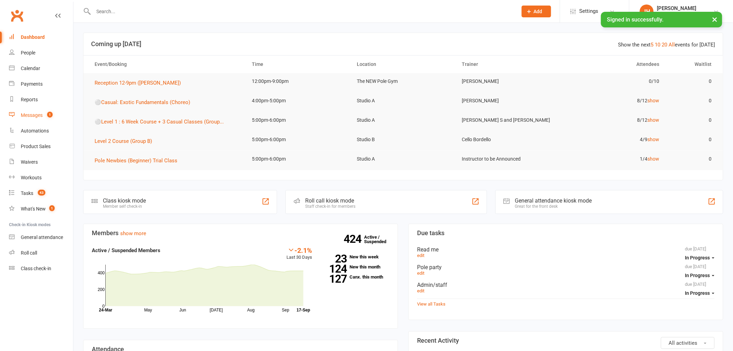
click at [43, 110] on link "Messages 1" at bounding box center [41, 115] width 64 height 16
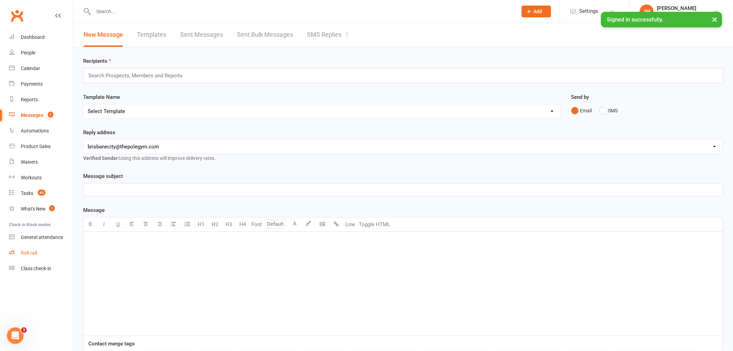
click at [32, 247] on link "Roll call" at bounding box center [41, 253] width 64 height 16
drag, startPoint x: 32, startPoint y: 188, endPoint x: 109, endPoint y: 161, distance: 82.1
click at [32, 188] on link "Tasks 43" at bounding box center [41, 193] width 64 height 16
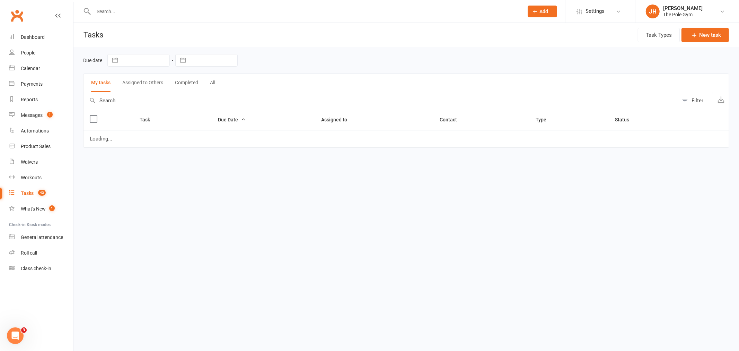
select select "started"
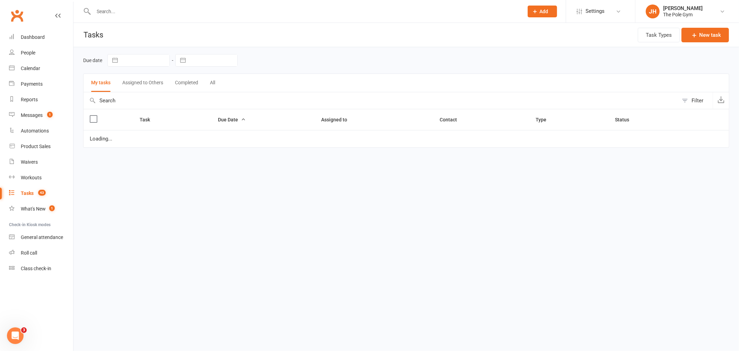
select select "waiting"
select select "started"
select select "waiting"
select select "started"
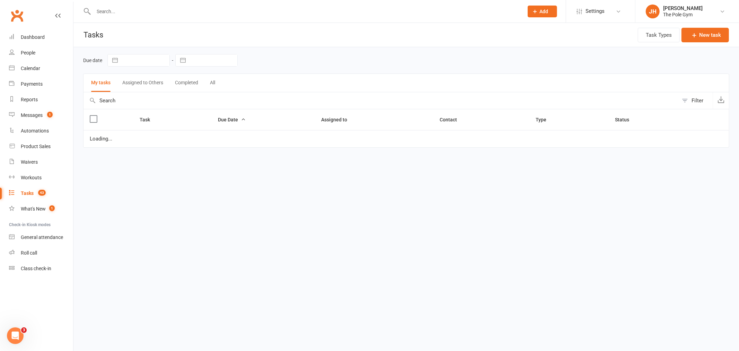
select select "waiting"
select select "started"
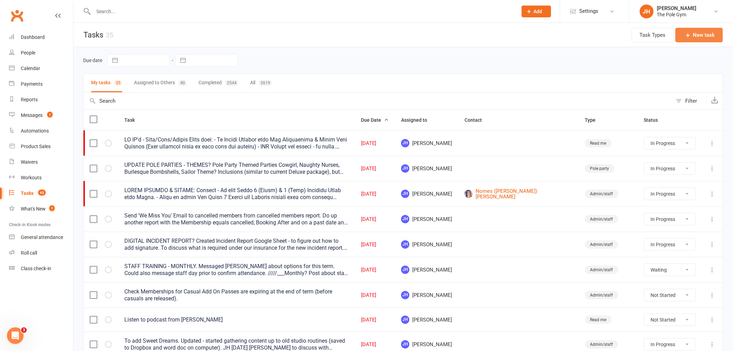
click at [699, 32] on button "New task" at bounding box center [699, 35] width 47 height 15
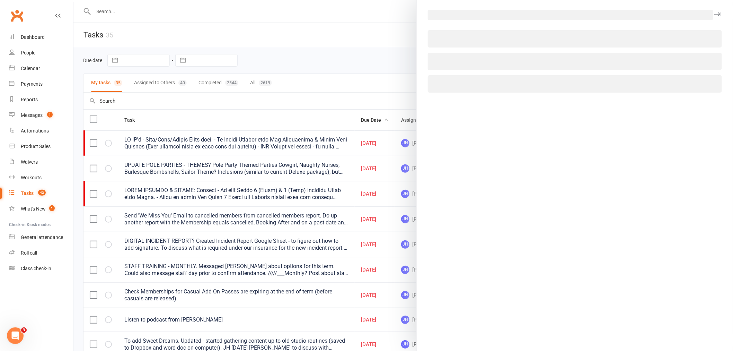
select select "32541"
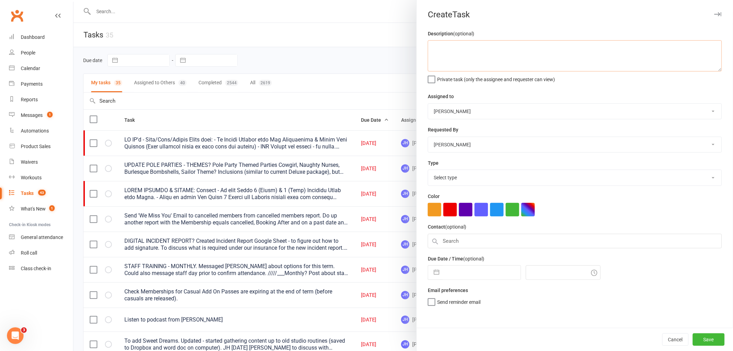
click at [614, 64] on textarea at bounding box center [575, 55] width 294 height 31
paste textarea "[PERSON_NAME]"
type textarea "Grace Lofting and her friend are joining Level 1 tonight at 5pm and paying cash…"
click at [471, 111] on select "Instructor to be Announced Agie P Marlee C Kaitlyn M Monna Ysa Sasha B Tri D Mi…" at bounding box center [574, 111] width 293 height 15
select select "33291"
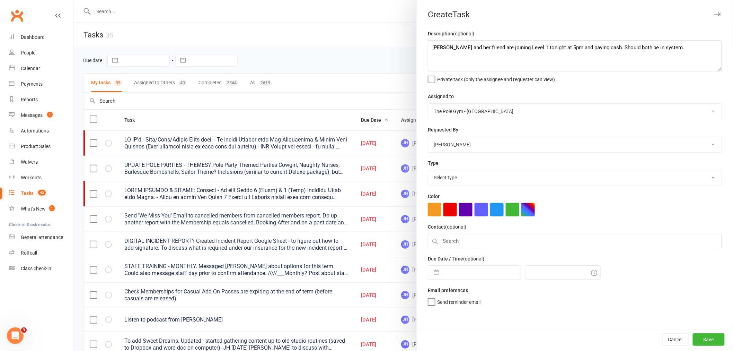
click at [428, 104] on select "Instructor to be Announced Agie P Marlee C Kaitlyn M Monna Ysa Sasha B Tri D Mi…" at bounding box center [574, 111] width 293 height 15
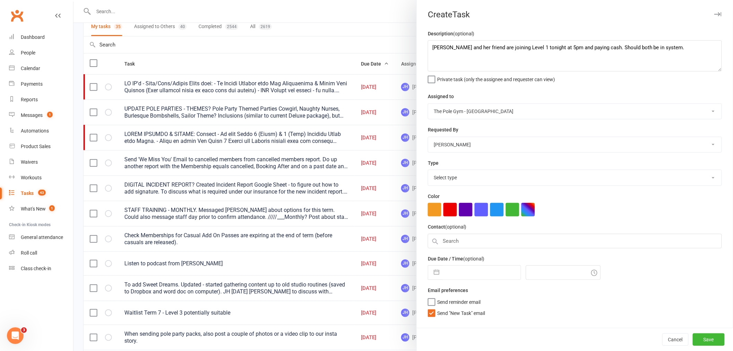
scroll to position [115, 0]
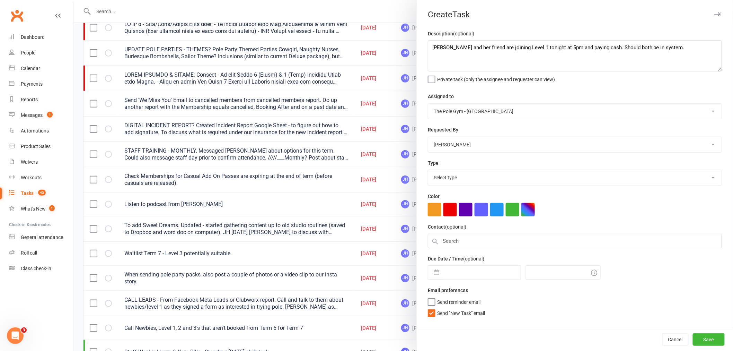
click at [444, 313] on span "Send "New Task" email" at bounding box center [461, 312] width 48 height 8
click at [444, 308] on input "Send "New Task" email" at bounding box center [456, 308] width 57 height 0
click at [436, 278] on button "button" at bounding box center [436, 272] width 12 height 14
select select "7"
select select "2025"
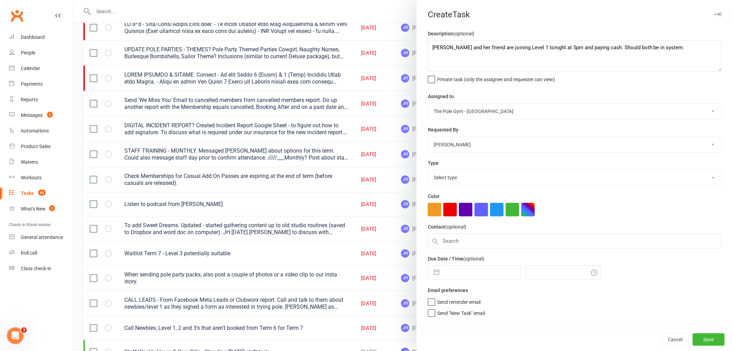
select select "8"
select select "2025"
select select "9"
select select "2025"
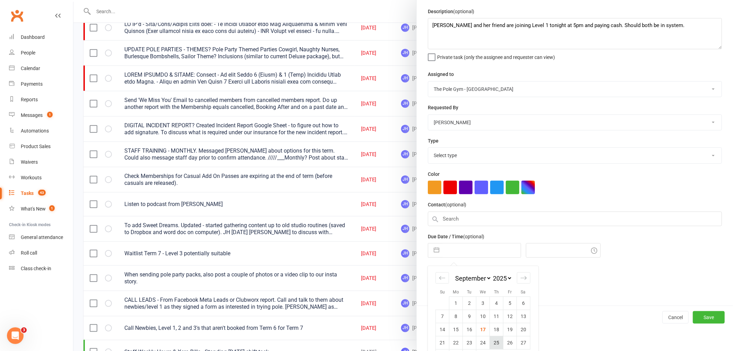
scroll to position [42, 0]
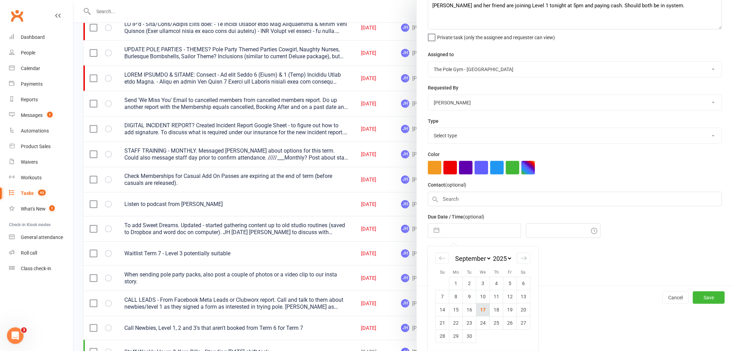
click at [482, 310] on td "17" at bounding box center [483, 309] width 14 height 13
type input "17 Sep 2025"
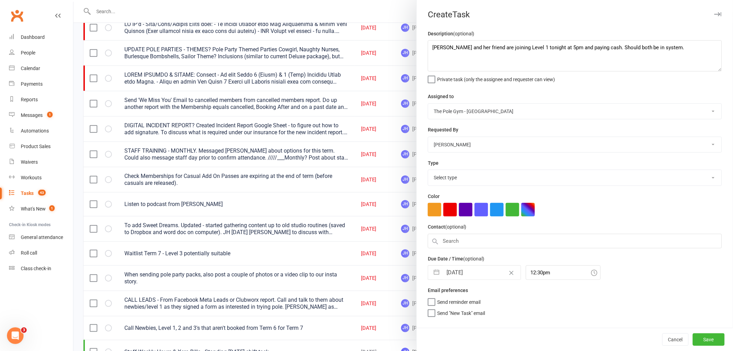
scroll to position [0, 0]
click at [548, 271] on input "12:30pm" at bounding box center [563, 272] width 75 height 15
click at [538, 320] on div "1:00pm" at bounding box center [563, 319] width 74 height 11
type input "1:00pm"
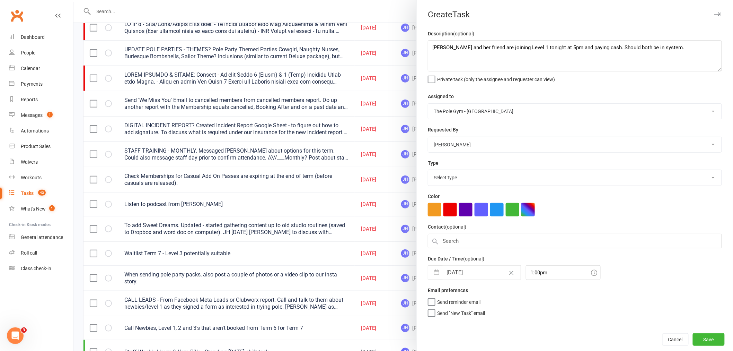
click at [445, 178] on select "Select type Admin/staff Bookings Failed payment First aid kit Functions Merch P…" at bounding box center [574, 177] width 293 height 15
select select "16719"
click at [428, 170] on select "Select type Admin/staff Bookings Failed payment First aid kit Functions Merch P…" at bounding box center [574, 177] width 293 height 15
click at [448, 210] on button "button" at bounding box center [451, 210] width 14 height 14
click at [684, 44] on textarea "Grace Lofting and her friend are joining Level 1 tonight at 5pm and paying cash…" at bounding box center [575, 55] width 294 height 31
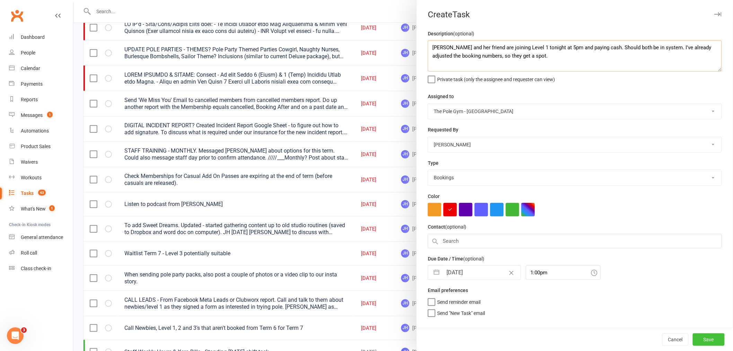
type textarea "Grace Lofting and her friend are joining Level 1 tonight at 5pm and paying cash…"
click at [703, 335] on button "Save" at bounding box center [709, 339] width 32 height 12
select select "started"
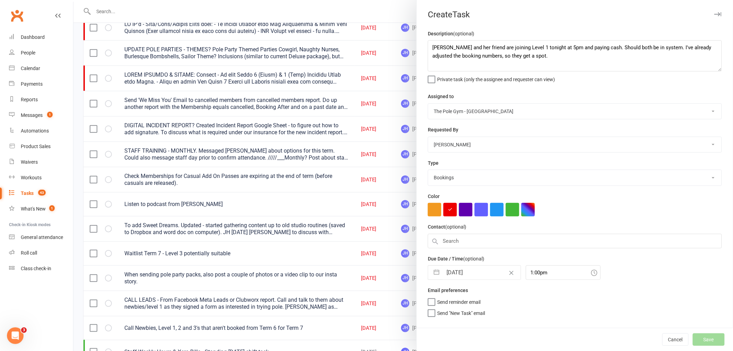
select select "started"
select select "waiting"
select select "started"
select select "waiting"
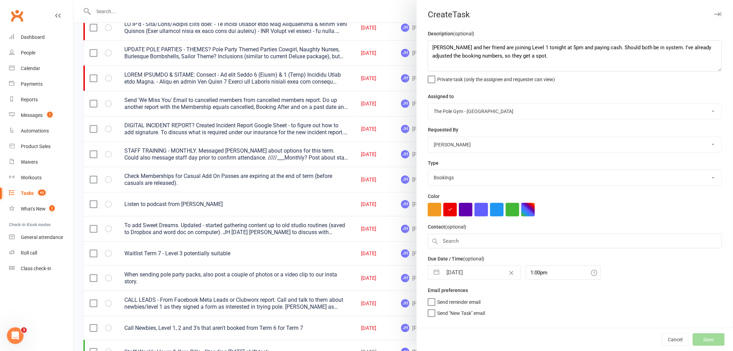
select select "started"
select select "waiting"
select select "started"
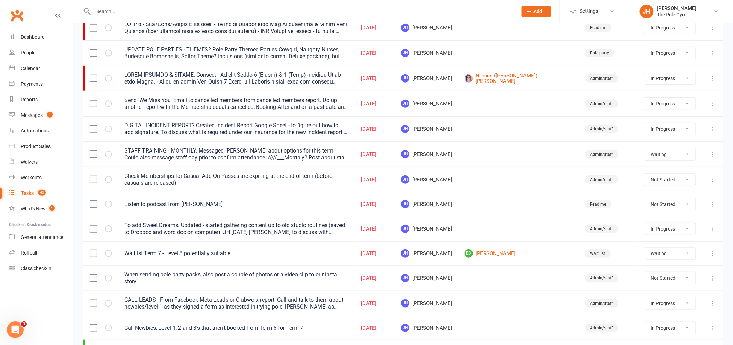
select select "started"
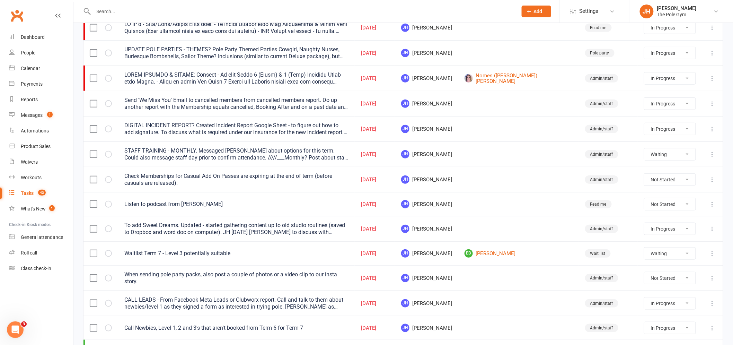
select select "waiting"
select select "started"
select select "waiting"
select select "started"
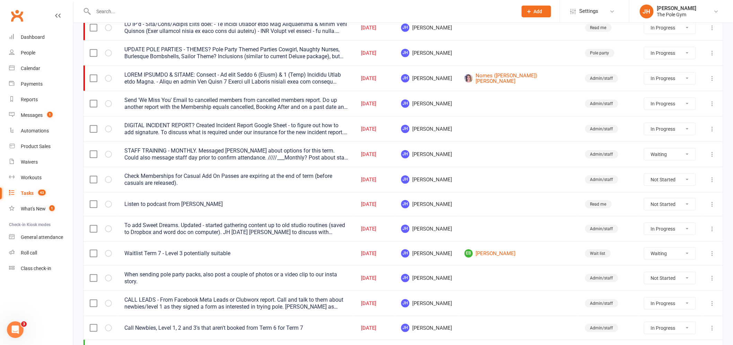
select select "waiting"
select select "started"
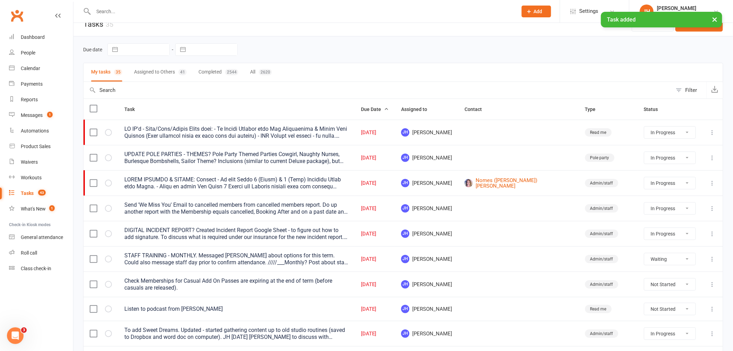
scroll to position [0, 0]
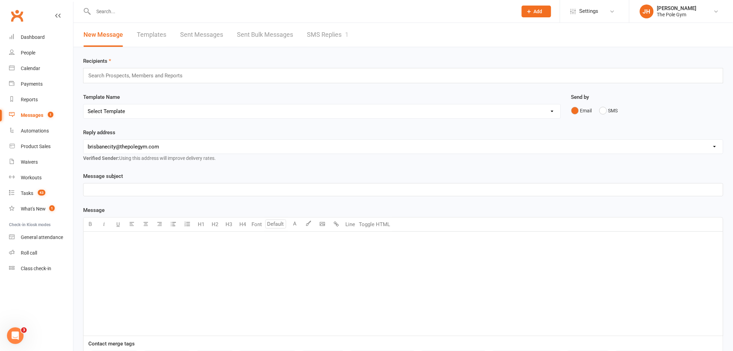
click at [331, 39] on link "SMS Replies 1" at bounding box center [328, 35] width 42 height 24
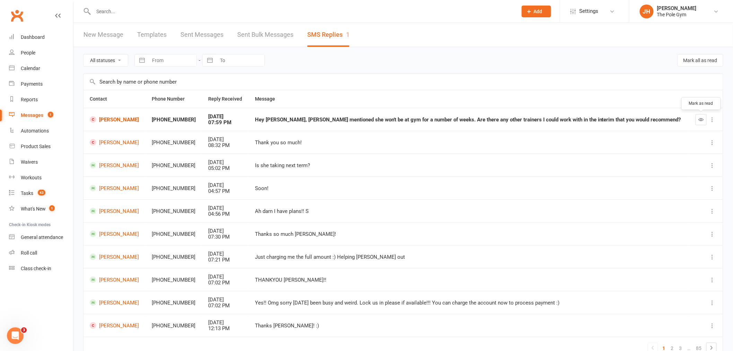
drag, startPoint x: 699, startPoint y: 120, endPoint x: 402, endPoint y: 27, distance: 311.1
click at [699, 120] on icon "button" at bounding box center [701, 119] width 5 height 5
click at [94, 116] on span at bounding box center [93, 119] width 7 height 7
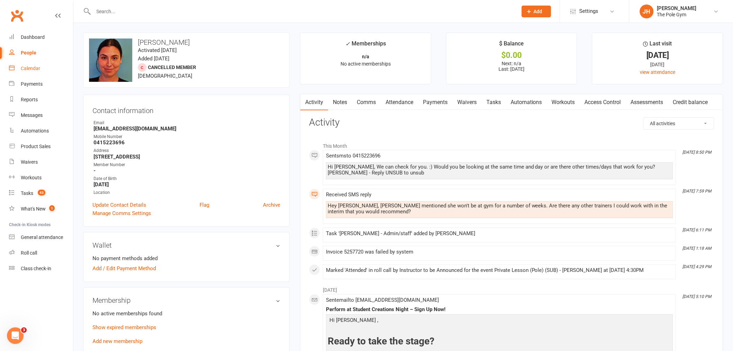
click at [19, 65] on link "Calendar" at bounding box center [41, 69] width 64 height 16
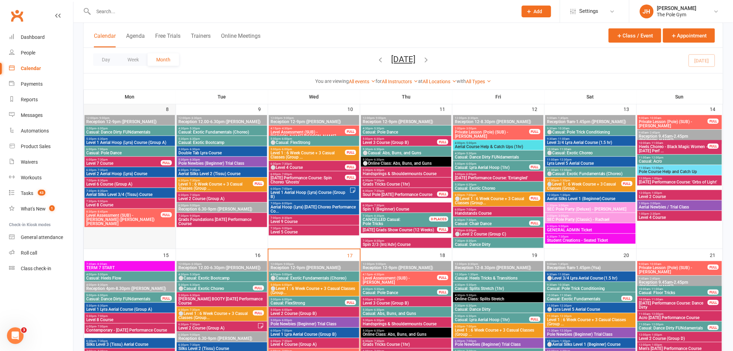
scroll to position [192, 0]
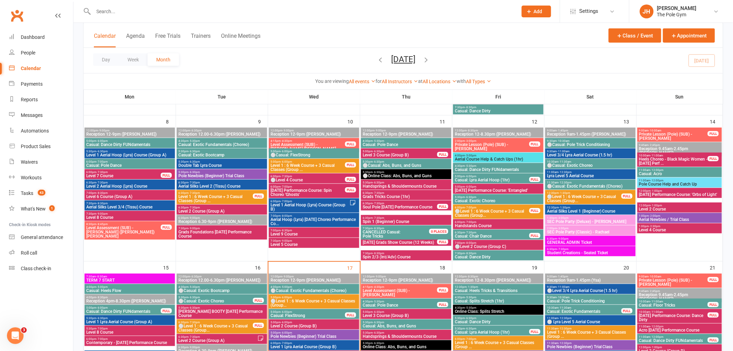
click at [188, 206] on span "- 7:30pm" at bounding box center [193, 207] width 11 height 3
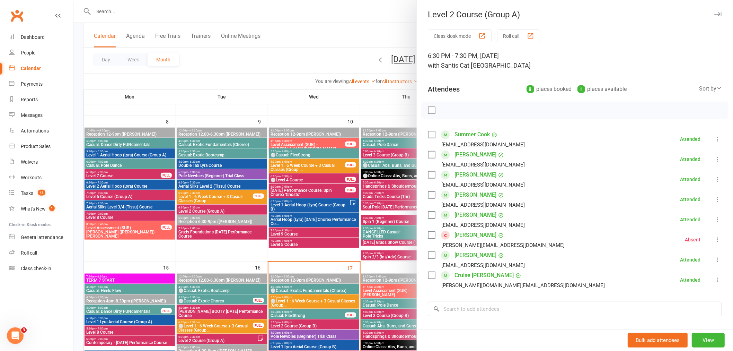
drag, startPoint x: 471, startPoint y: 236, endPoint x: 293, endPoint y: 213, distance: 178.5
click at [293, 213] on div at bounding box center [403, 175] width 660 height 351
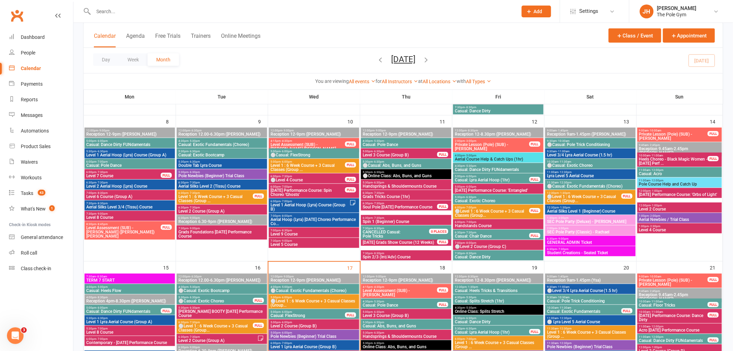
click at [193, 209] on span "Level 2 Course (Group A)" at bounding box center [222, 211] width 88 height 4
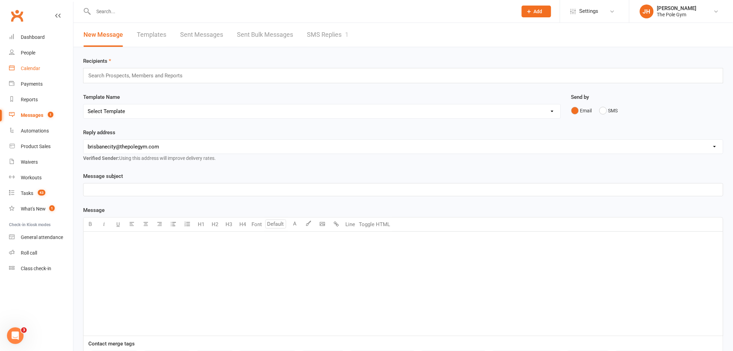
drag, startPoint x: 29, startPoint y: 67, endPoint x: 286, endPoint y: 166, distance: 274.8
click at [29, 67] on div "Calendar" at bounding box center [30, 68] width 19 height 6
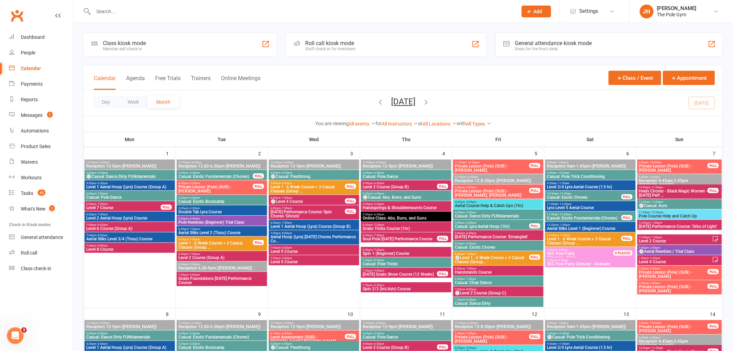
scroll to position [346, 0]
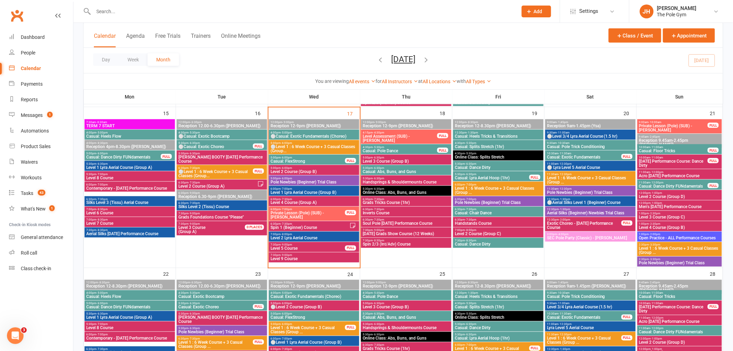
click at [315, 142] on span "5:00pm - 6:00pm" at bounding box center [314, 142] width 88 height 3
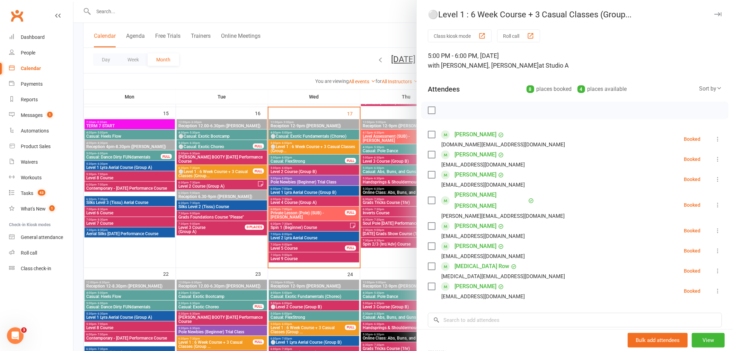
click at [320, 173] on div at bounding box center [403, 175] width 660 height 351
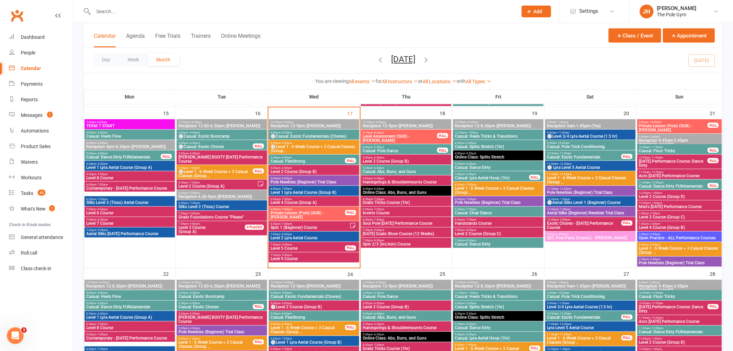
click at [342, 177] on span "5:00pm - 6:00pm" at bounding box center [314, 178] width 88 height 3
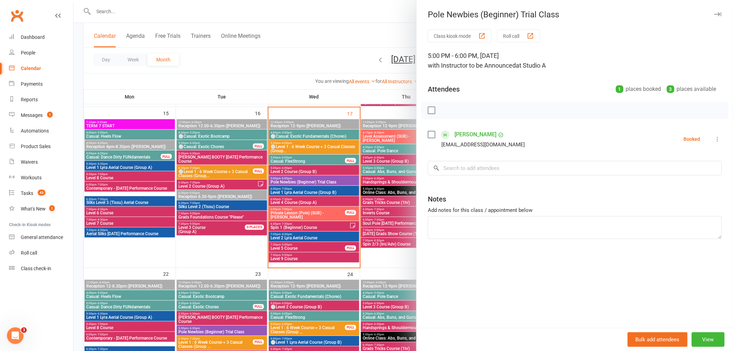
click at [308, 150] on div at bounding box center [403, 175] width 660 height 351
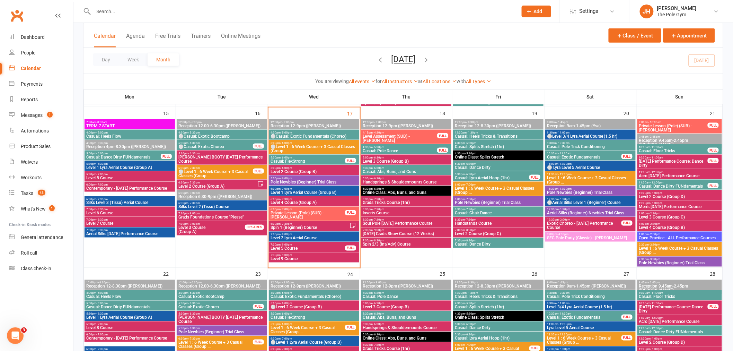
click at [306, 146] on span "⚪Level 1 : 6 Week Course + 3 Casual Classes (Group..." at bounding box center [314, 148] width 88 height 8
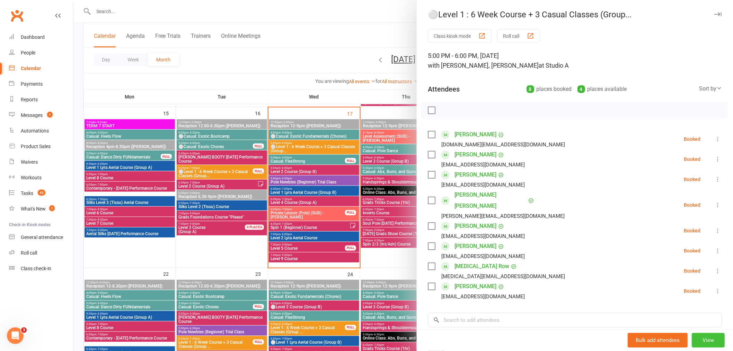
click at [703, 336] on button "View" at bounding box center [708, 340] width 33 height 15
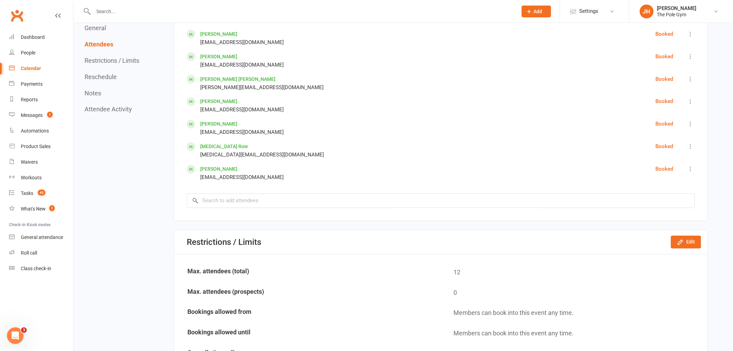
scroll to position [462, 0]
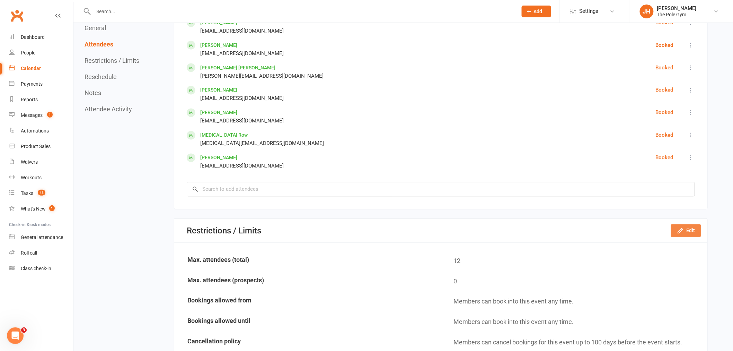
click at [684, 224] on button "Edit" at bounding box center [686, 230] width 30 height 12
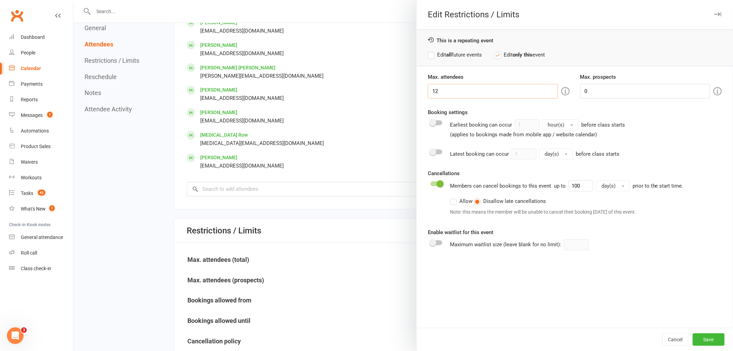
click at [433, 90] on input "12" at bounding box center [493, 91] width 130 height 15
drag, startPoint x: 440, startPoint y: 88, endPoint x: 432, endPoint y: 87, distance: 8.4
click at [432, 87] on input "12" at bounding box center [493, 91] width 130 height 15
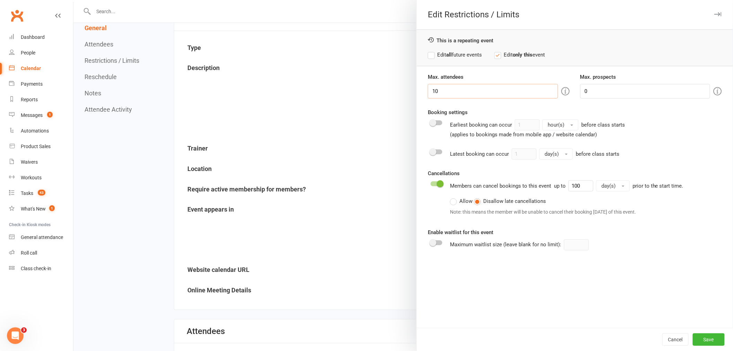
scroll to position [0, 0]
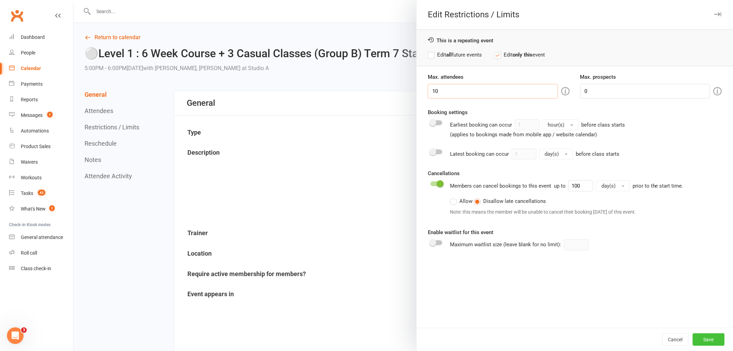
type input "10"
click at [713, 336] on button "Save" at bounding box center [709, 339] width 32 height 12
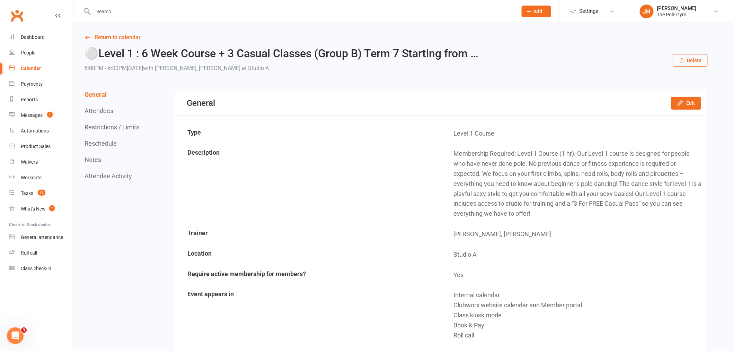
click at [46, 70] on link "Calendar" at bounding box center [41, 69] width 64 height 16
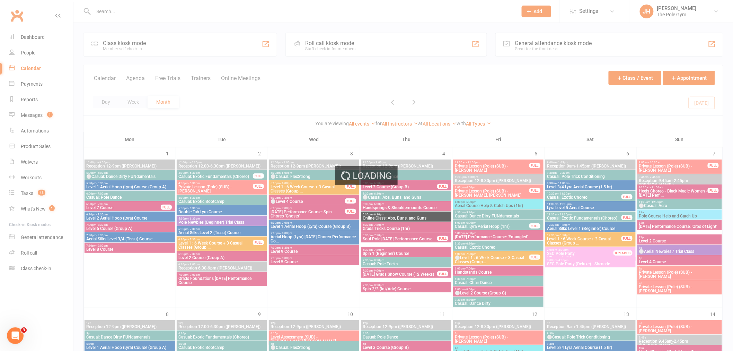
scroll to position [346, 0]
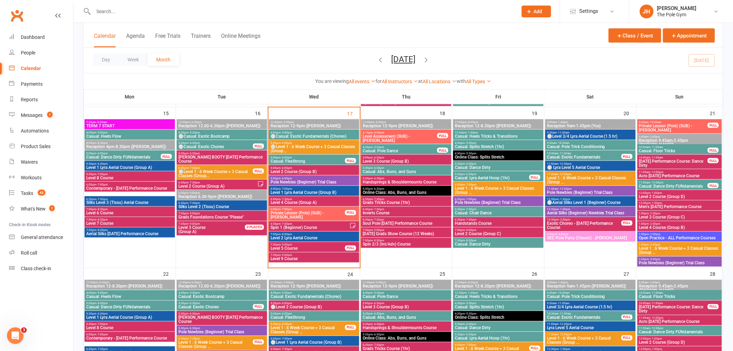
click at [283, 147] on span "⚪Level 1 : 6 Week Course + 3 Casual Classes (Group..." at bounding box center [314, 148] width 88 height 8
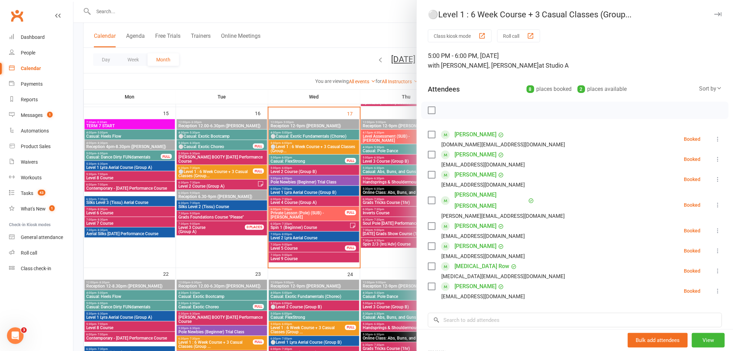
click at [309, 173] on div at bounding box center [403, 175] width 660 height 351
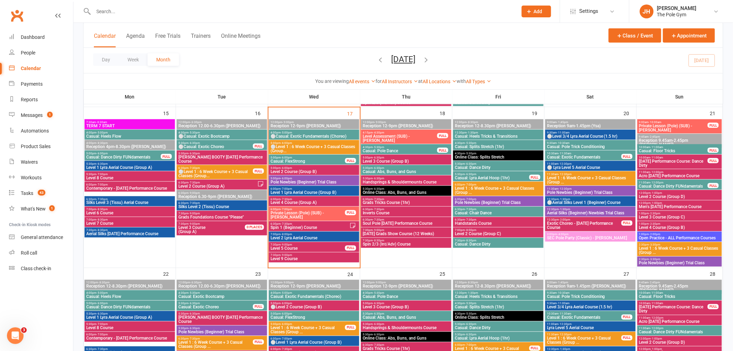
click at [317, 181] on span "Pole Newbies (Beginner) Trial Class" at bounding box center [314, 182] width 88 height 4
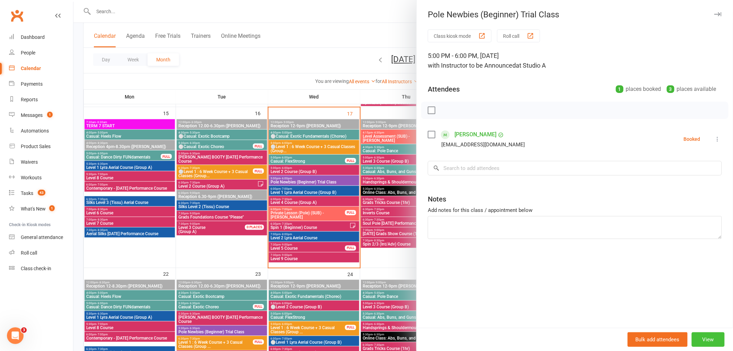
click at [704, 334] on button "View" at bounding box center [708, 339] width 33 height 15
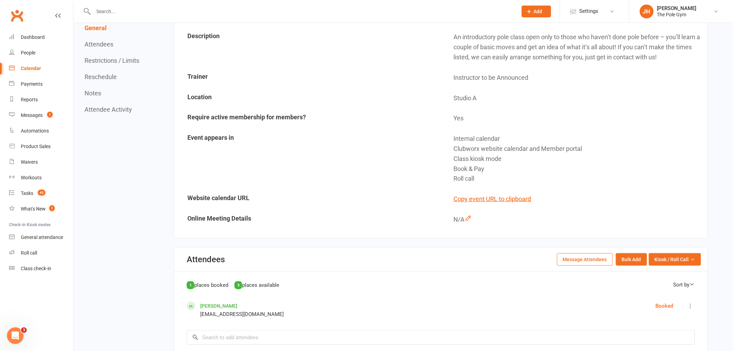
scroll to position [231, 0]
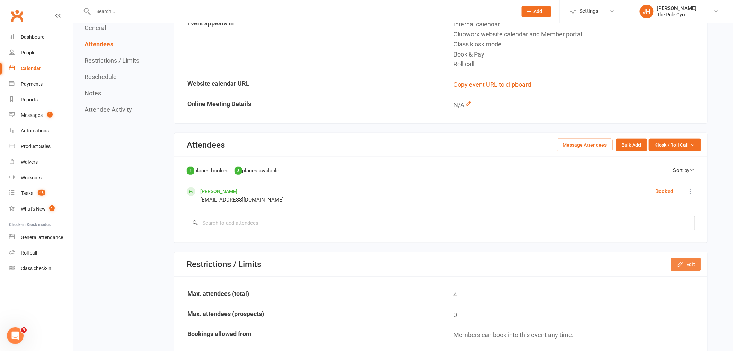
click at [686, 263] on button "Edit" at bounding box center [686, 264] width 30 height 12
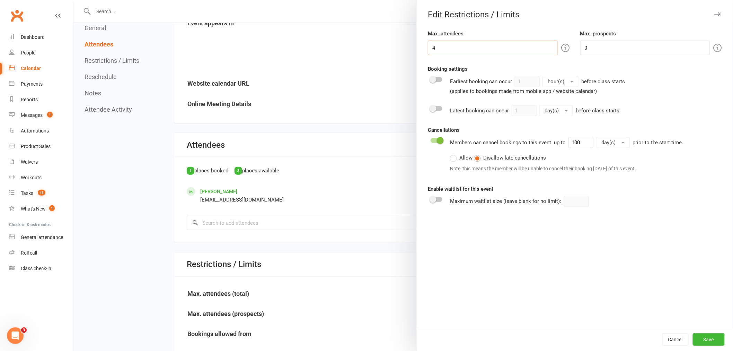
drag, startPoint x: 436, startPoint y: 40, endPoint x: 411, endPoint y: 40, distance: 25.3
click at [411, 0] on div "Edit Restrictions / Limits Max. attendees 4 Max. prospects 0 Booking settings E…" at bounding box center [403, 0] width 660 height 0
type input "2"
click at [705, 333] on button "Save" at bounding box center [709, 339] width 32 height 12
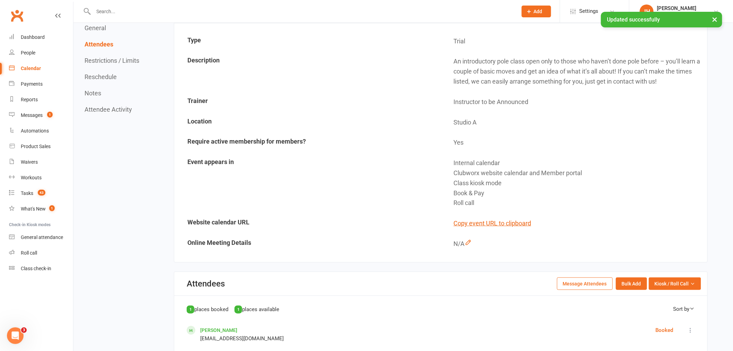
scroll to position [0, 0]
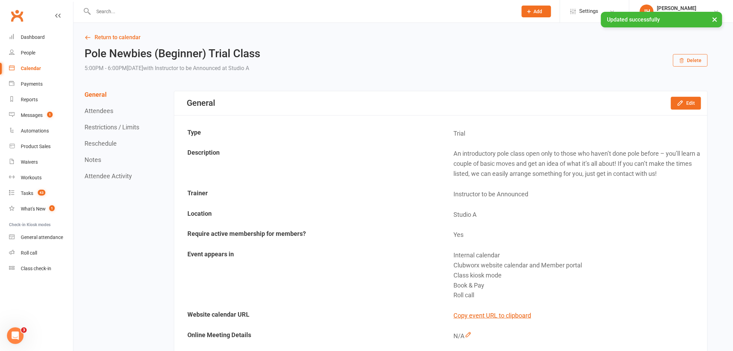
click at [49, 68] on link "Calendar" at bounding box center [41, 69] width 64 height 16
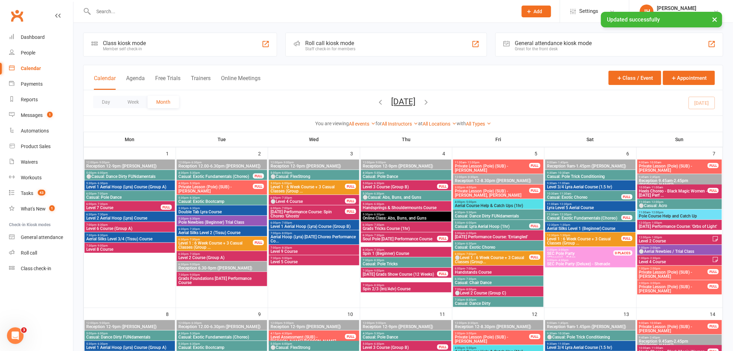
scroll to position [308, 0]
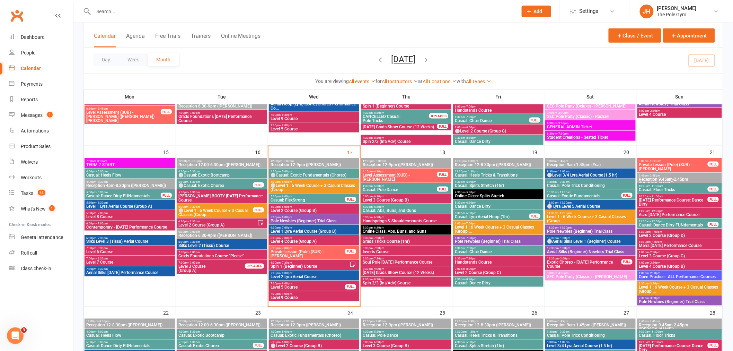
click at [290, 177] on div "4:00pm - 5:00pm ⚪Casual: Exotic Fundamentals (Choreo)" at bounding box center [314, 173] width 90 height 10
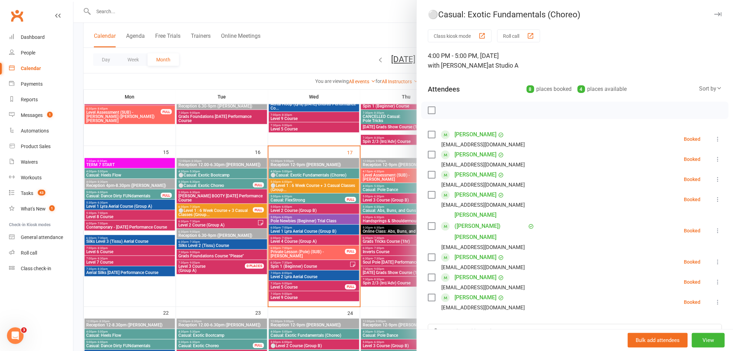
click at [290, 185] on div at bounding box center [403, 175] width 660 height 351
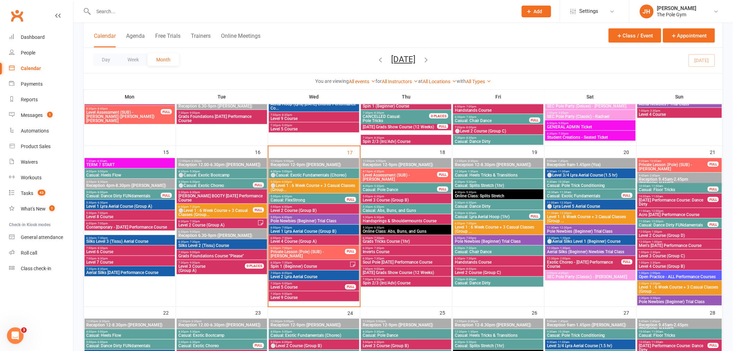
click at [304, 186] on span "⚪Level 1 : 6 Week Course + 3 Casual Classes (Group..." at bounding box center [314, 187] width 88 height 8
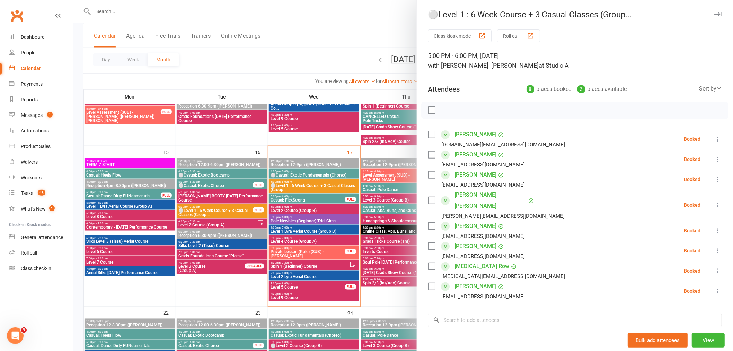
click at [304, 186] on div at bounding box center [403, 175] width 660 height 351
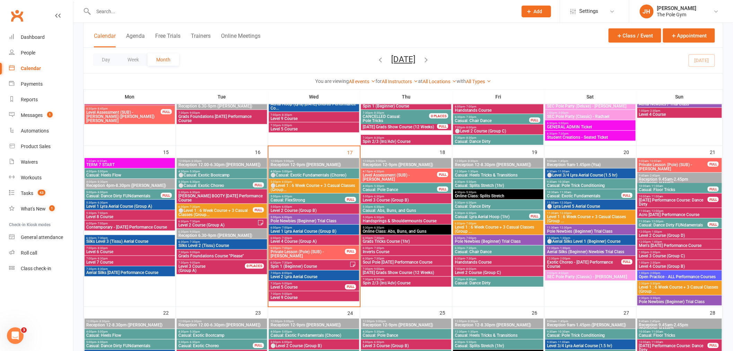
click at [348, 218] on span "5:00pm - 6:00pm" at bounding box center [314, 217] width 88 height 3
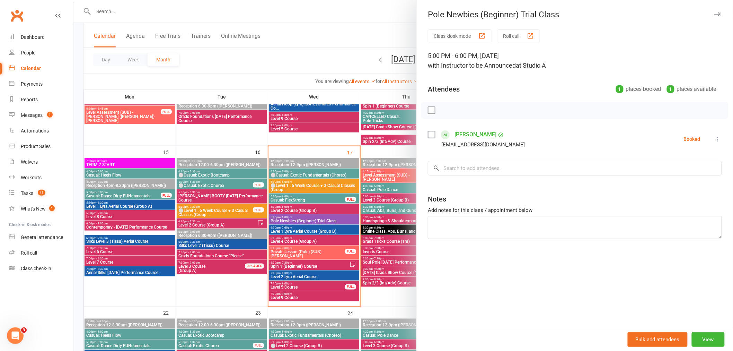
click at [316, 193] on div at bounding box center [403, 175] width 660 height 351
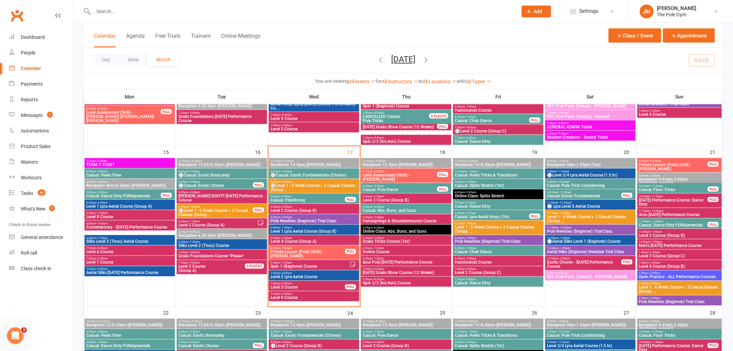
click at [473, 223] on span "- 7:00pm" at bounding box center [470, 223] width 11 height 3
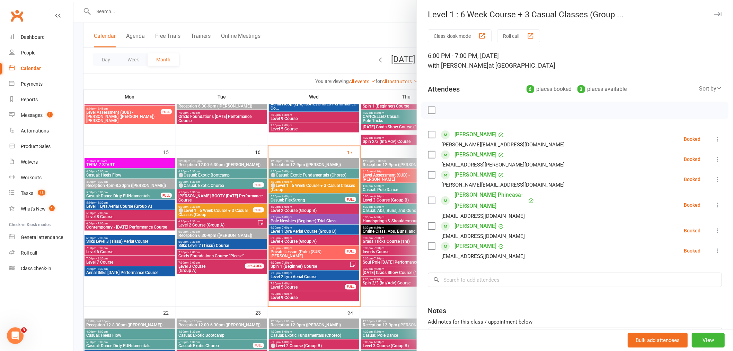
click at [316, 212] on div at bounding box center [403, 175] width 660 height 351
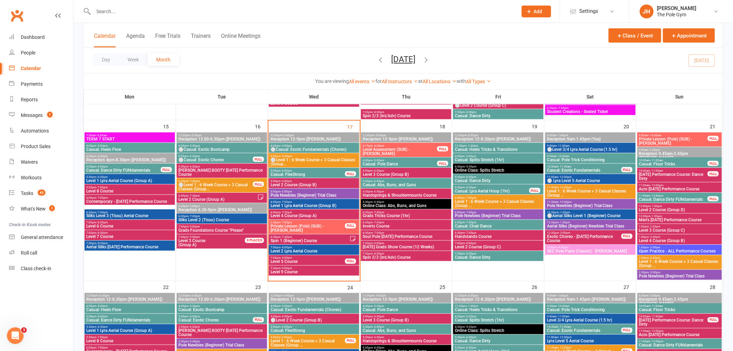
scroll to position [346, 0]
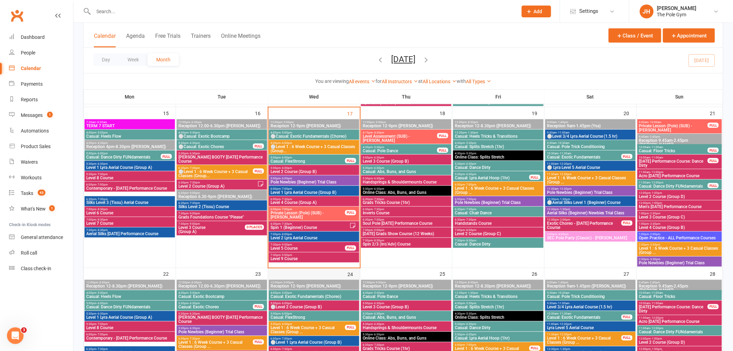
click at [280, 274] on div "24" at bounding box center [314, 335] width 92 height 135
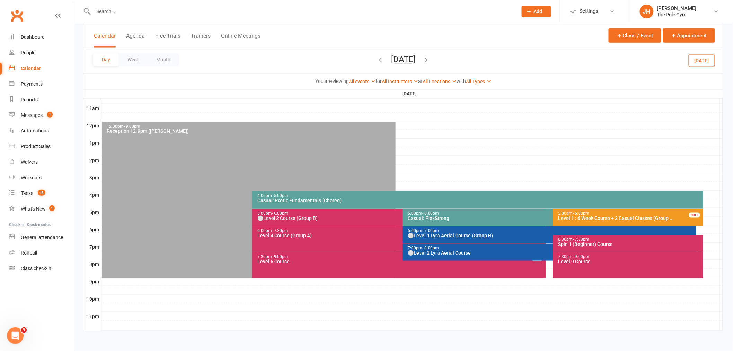
click at [710, 192] on div at bounding box center [412, 195] width 622 height 8
click at [708, 182] on button "Add Appointment" at bounding box center [711, 181] width 34 height 17
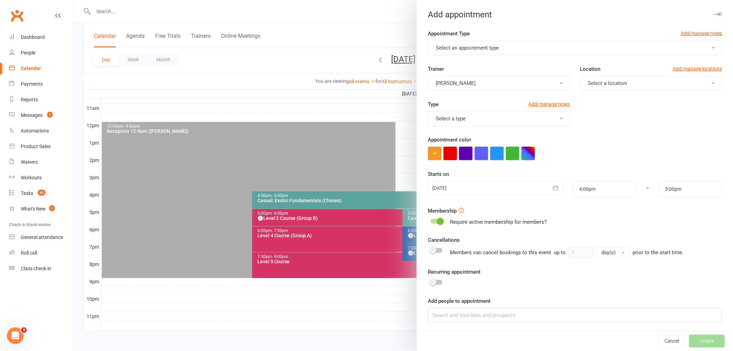
click at [480, 45] on span "Select an appointment type" at bounding box center [467, 48] width 63 height 6
click at [472, 105] on span "Private Lesson (Aerials/Circus) (SUB)" at bounding box center [477, 106] width 87 height 6
click at [476, 49] on span "Private Lesson (Aerials/Circus) (SUB)" at bounding box center [479, 48] width 87 height 6
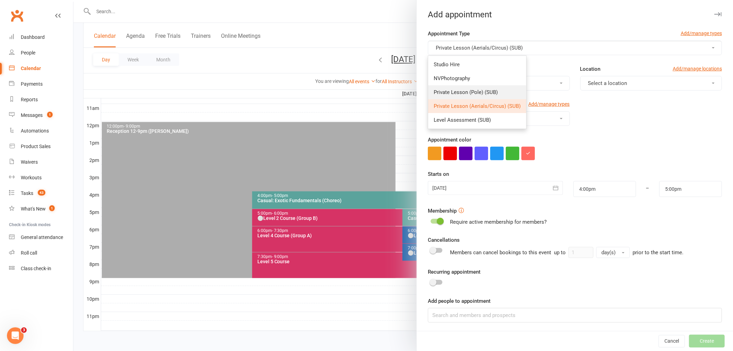
click at [489, 89] on span "Private Lesson (Pole) (SUB)" at bounding box center [466, 92] width 64 height 6
drag, startPoint x: 652, startPoint y: 81, endPoint x: 647, endPoint y: 83, distance: 5.2
click at [652, 81] on button "Select a location" at bounding box center [651, 83] width 142 height 15
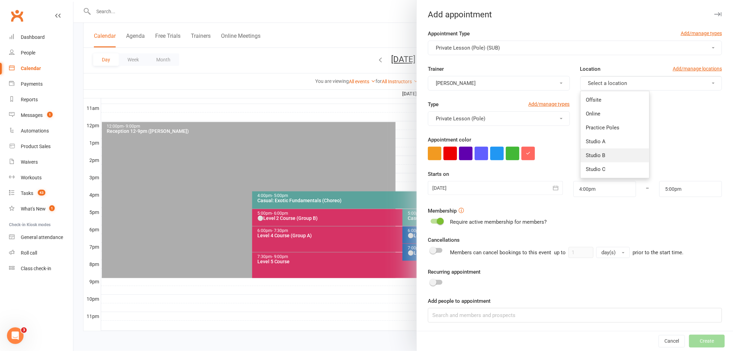
click at [596, 158] on link "Studio B" at bounding box center [615, 155] width 69 height 14
click at [468, 310] on input at bounding box center [575, 315] width 294 height 15
paste input "Cecilia De Oliveira"
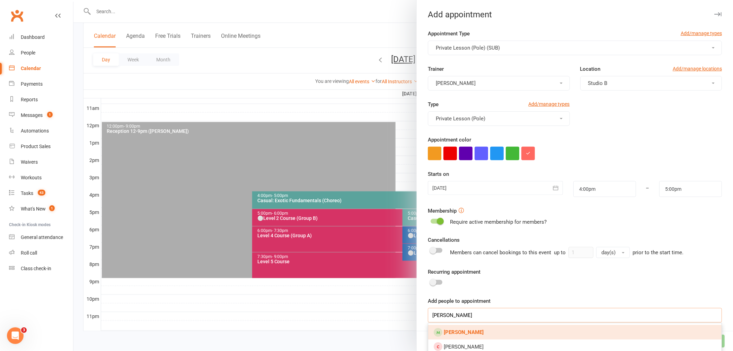
type input "Cecilia De Oliveira"
click at [459, 334] on strong "Cecilia De Oliveira" at bounding box center [464, 332] width 40 height 6
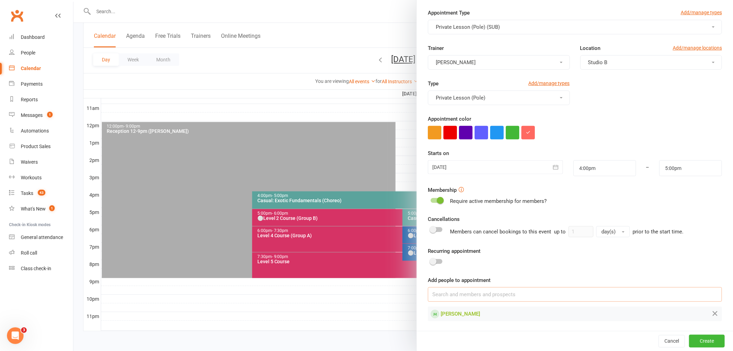
scroll to position [0, 0]
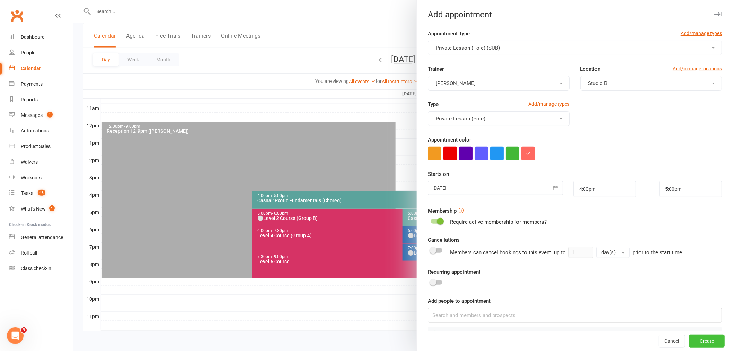
click at [697, 339] on button "Create" at bounding box center [707, 341] width 36 height 12
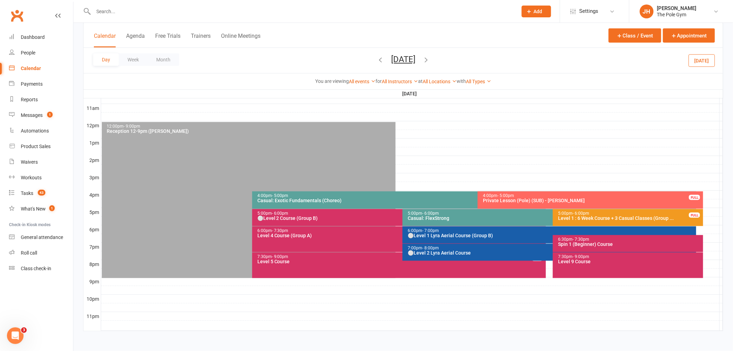
click at [552, 195] on div "4:00pm - 5:00pm" at bounding box center [592, 195] width 219 height 5
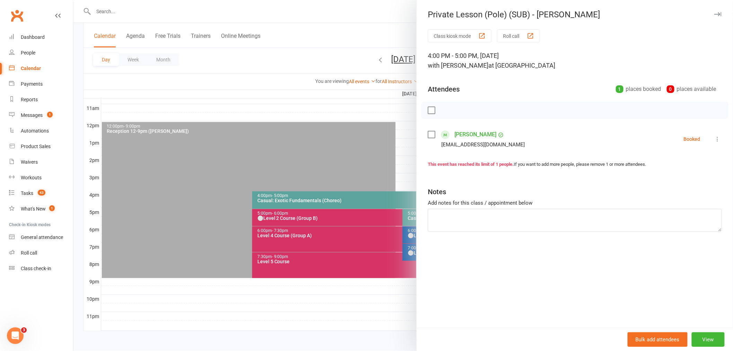
click at [338, 149] on div at bounding box center [403, 175] width 660 height 351
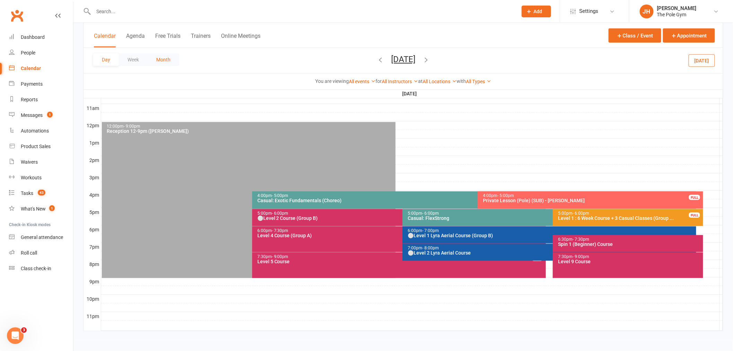
click at [170, 63] on button "Month" at bounding box center [164, 59] width 32 height 12
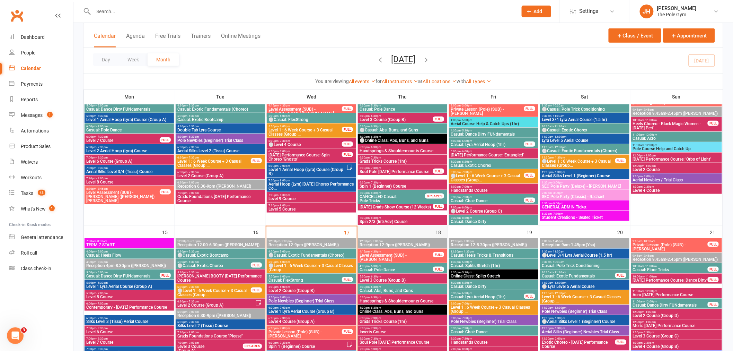
scroll to position [266, 0]
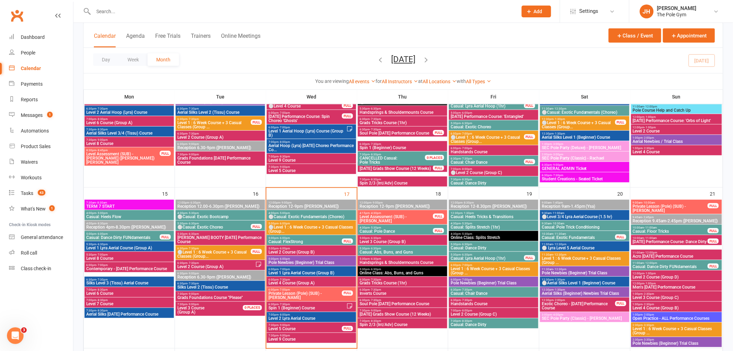
click at [290, 279] on span "6:00pm - 7:30pm" at bounding box center [311, 279] width 87 height 3
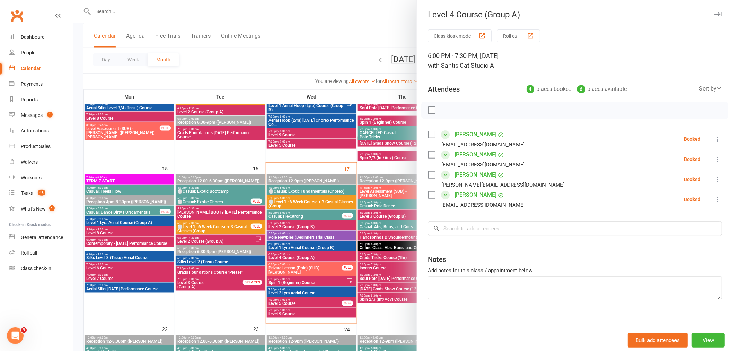
scroll to position [305, 0]
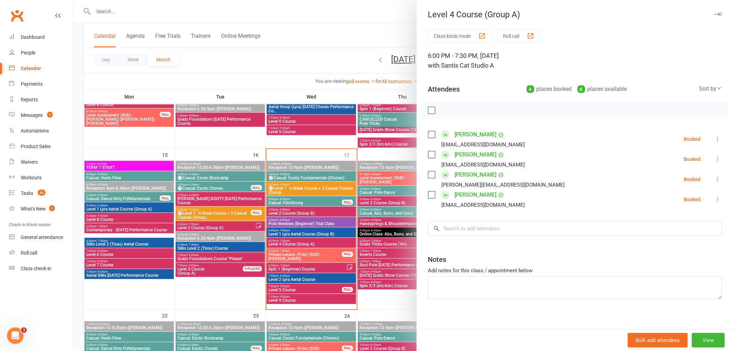
click at [309, 240] on div at bounding box center [403, 175] width 660 height 351
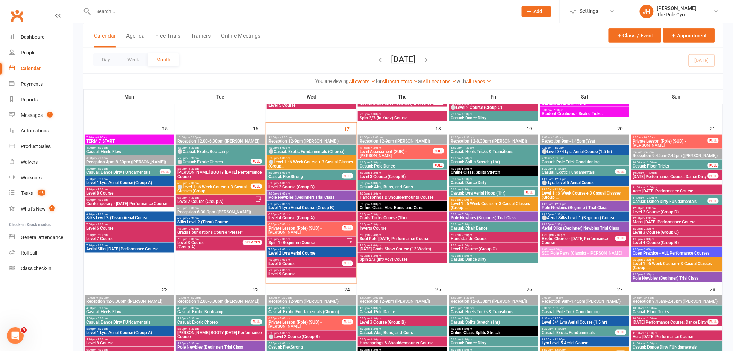
scroll to position [343, 0]
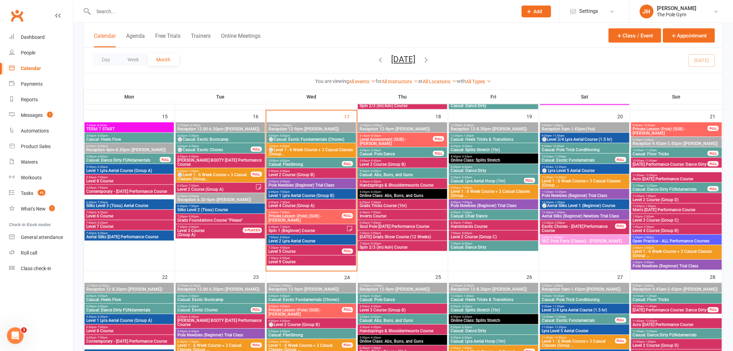
click at [653, 226] on span "- 2:30pm" at bounding box center [648, 227] width 11 height 3
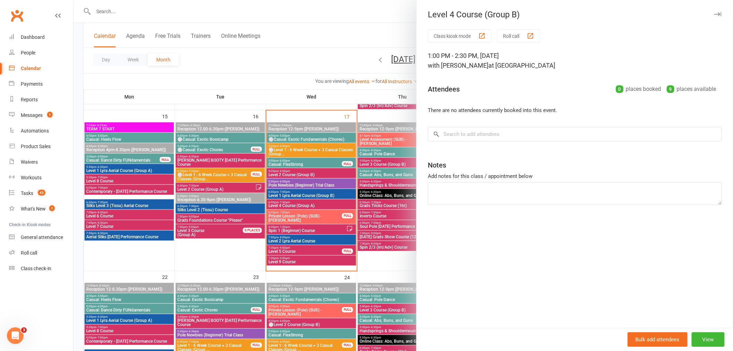
click at [331, 195] on div at bounding box center [403, 175] width 660 height 351
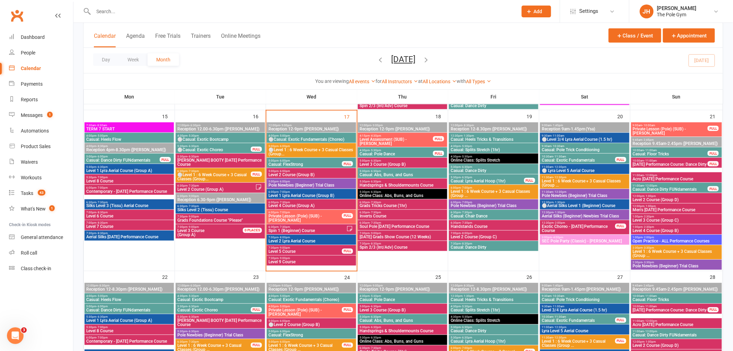
click at [289, 9] on input "text" at bounding box center [301, 12] width 421 height 10
click at [333, 201] on span "6:00pm - 7:30pm" at bounding box center [311, 202] width 87 height 3
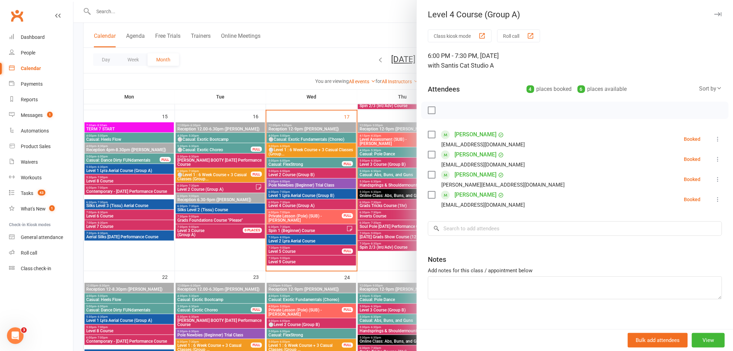
click at [26, 13] on div "Clubworx" at bounding box center [36, 20] width 73 height 26
click at [23, 14] on link "Clubworx" at bounding box center [16, 15] width 17 height 17
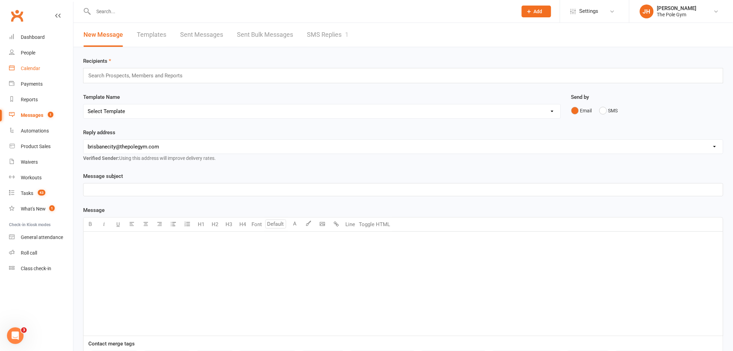
click at [43, 71] on link "Calendar" at bounding box center [41, 69] width 64 height 16
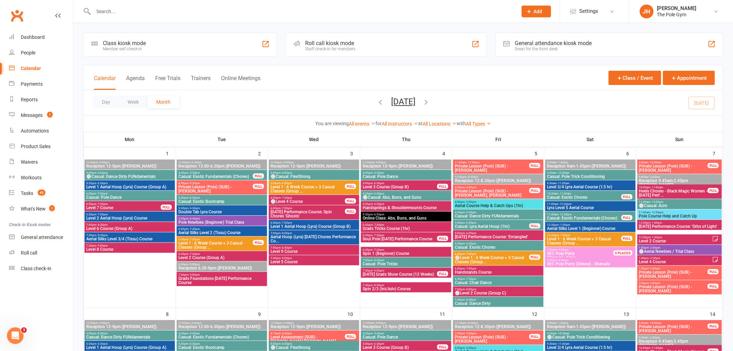
scroll to position [308, 0]
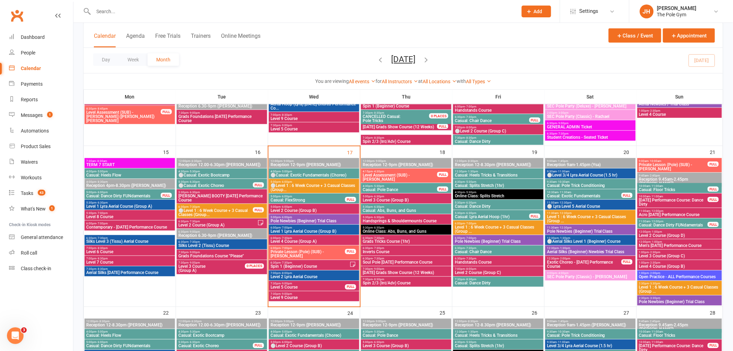
click at [303, 199] on span "Casual: FlexStrong" at bounding box center [307, 200] width 75 height 4
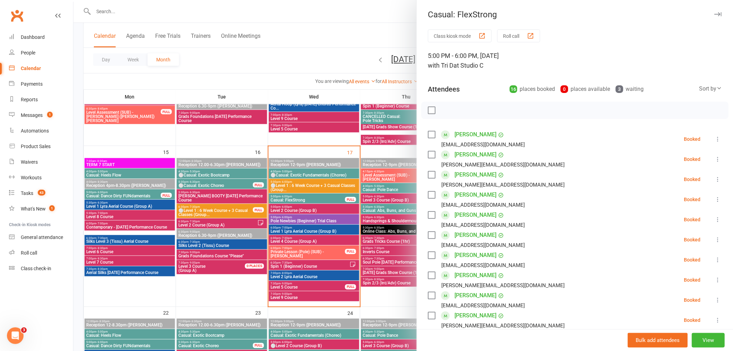
click at [463, 132] on link "Cassie Beaumont" at bounding box center [476, 134] width 42 height 11
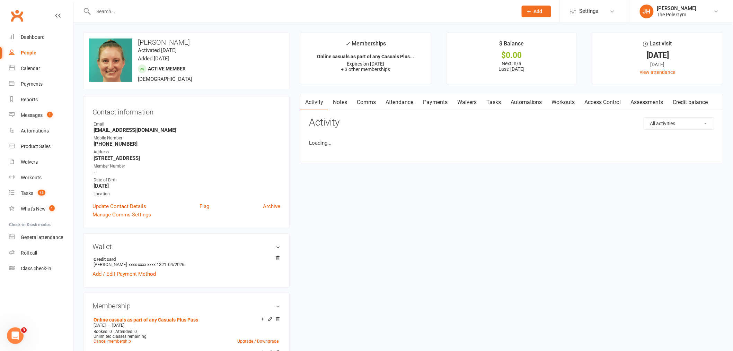
click at [361, 99] on link "Comms" at bounding box center [366, 102] width 29 height 16
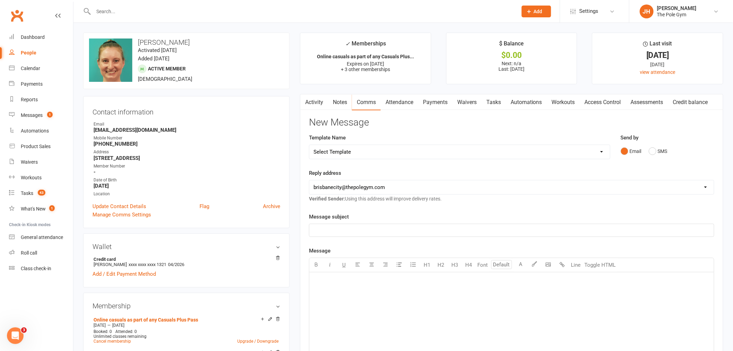
click at [340, 156] on select "Select Template [Email] Aerials are Coming Home [Email] Aerials On Albert Stree…" at bounding box center [459, 152] width 301 height 14
select select "66"
click at [309, 145] on select "Select Template [Email] Aerials are Coming Home [Email] Aerials On Albert Stree…" at bounding box center [459, 152] width 301 height 14
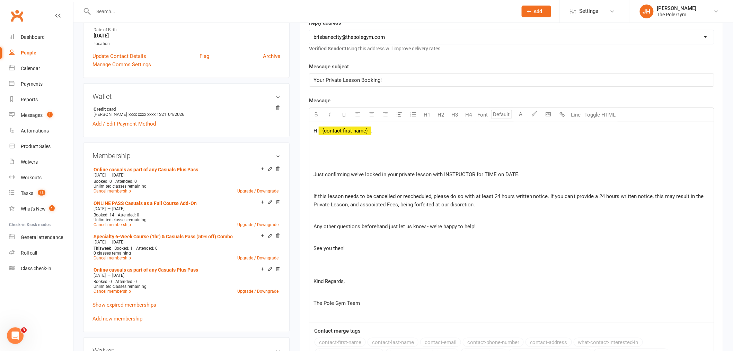
scroll to position [77, 0]
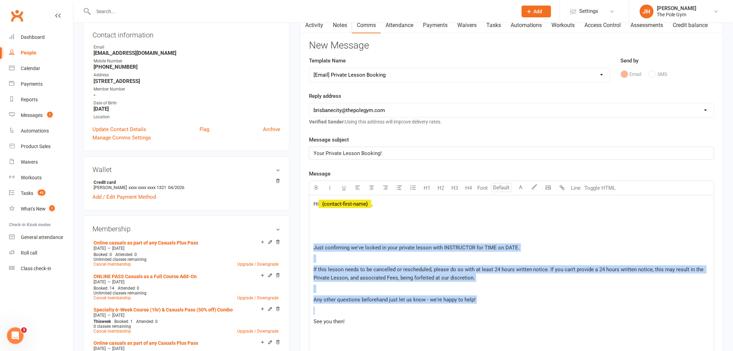
drag, startPoint x: 498, startPoint y: 306, endPoint x: 309, endPoint y: 250, distance: 196.5
click at [309, 250] on div "Hi ﻿ {contact-first-name} , Just confirming we've locked in your private lesson…" at bounding box center [511, 295] width 405 height 201
copy div "Just confirming we've locked in your private lesson with INSTRUCTOR for TIME on…"
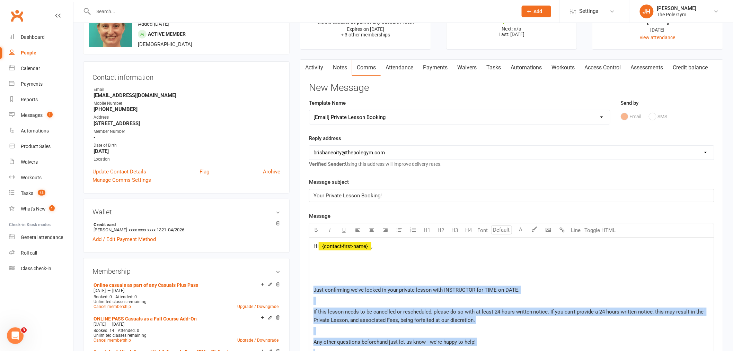
scroll to position [0, 0]
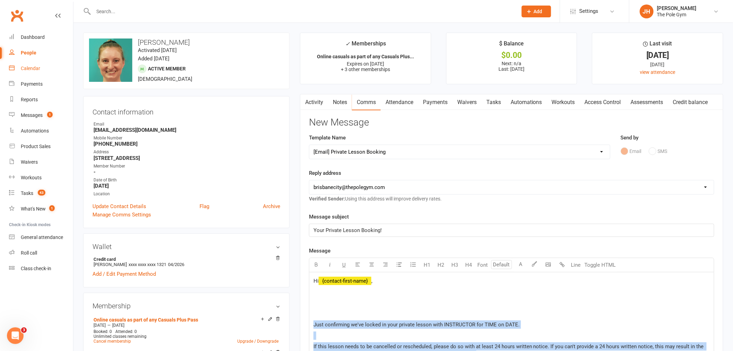
click at [40, 64] on link "Calendar" at bounding box center [41, 69] width 64 height 16
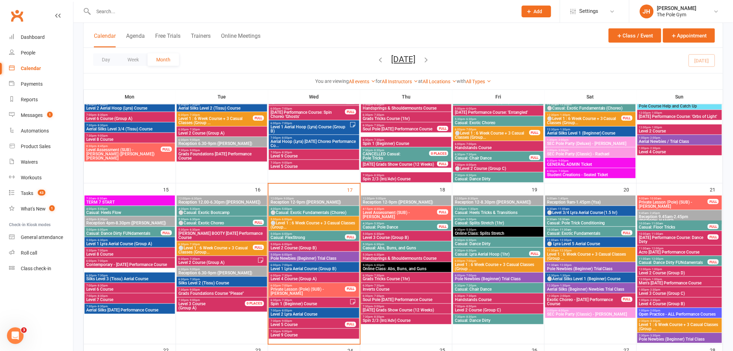
scroll to position [308, 0]
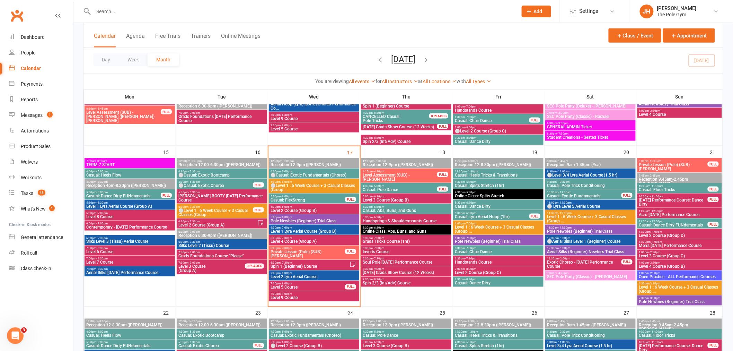
click at [525, 9] on button "Add" at bounding box center [536, 12] width 29 height 12
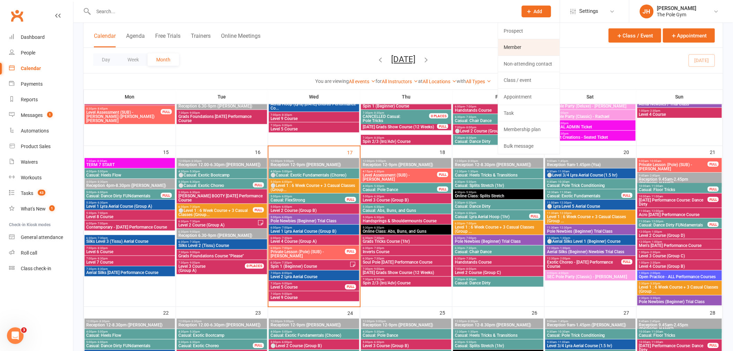
click at [522, 45] on link "Member" at bounding box center [529, 47] width 62 height 16
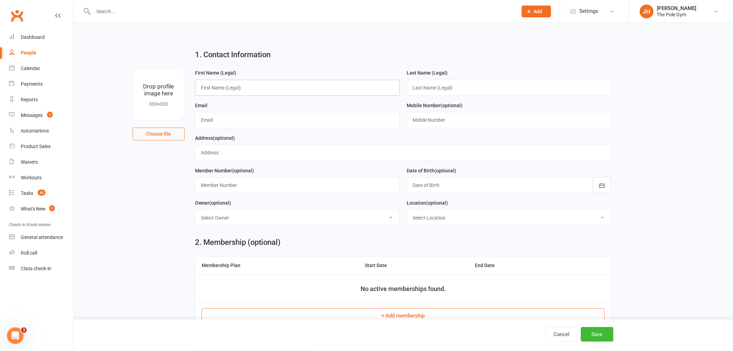
click at [271, 94] on input "text" at bounding box center [297, 88] width 205 height 16
paste input "Cecilia De Oliveira <deoliveiracdo1212@icloud.com>"
click at [307, 87] on input "Cecilia De Oliveira <deoliveiracdo1212@icloud.com>" at bounding box center [297, 88] width 205 height 16
drag, startPoint x: 309, startPoint y: 87, endPoint x: 243, endPoint y: 87, distance: 66.2
click at [243, 87] on input "Cecilia De Oliveira <deoliveiracdo1212@icloud.com>" at bounding box center [297, 88] width 205 height 16
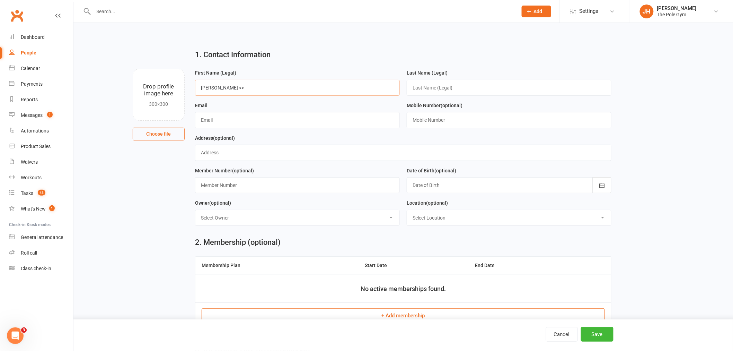
type input "Cecilia De Oliveira <>"
click at [263, 122] on input "text" at bounding box center [297, 120] width 205 height 16
paste input "deoliveiracdo1212@icloud.com"
type input "deoliveiracdo1212@icloud.com"
click at [244, 85] on input "Cecilia De Oliveira <>" at bounding box center [297, 88] width 205 height 16
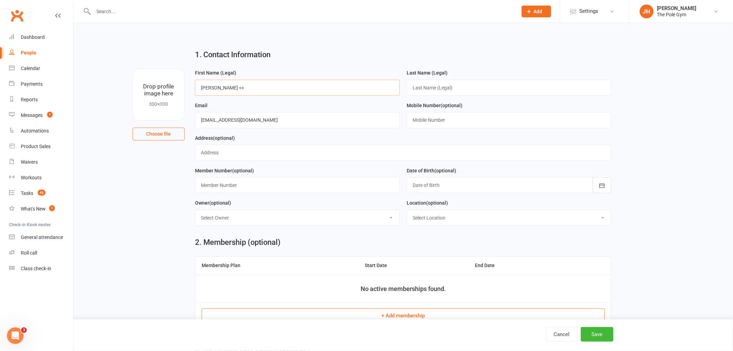
click at [252, 87] on input "Cecilia De Oliveira <>" at bounding box center [297, 88] width 205 height 16
click at [237, 85] on input "Cecilia De Oliveira" at bounding box center [297, 88] width 205 height 16
drag, startPoint x: 239, startPoint y: 87, endPoint x: 217, endPoint y: 87, distance: 22.9
click at [217, 87] on input "Cecilia De Oliveira" at bounding box center [297, 88] width 205 height 16
type input "Cecilia"
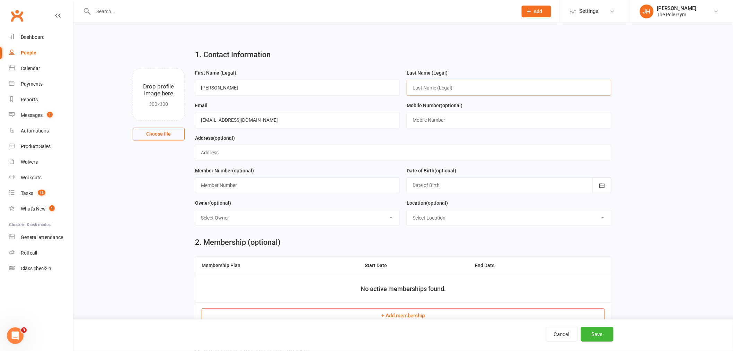
click at [493, 88] on input "text" at bounding box center [509, 88] width 205 height 16
paste input "De Oliveira"
type input "De Oliveira"
click at [598, 324] on div "Cancel Save" at bounding box center [366, 335] width 733 height 32
click at [597, 332] on button "Save" at bounding box center [597, 334] width 33 height 15
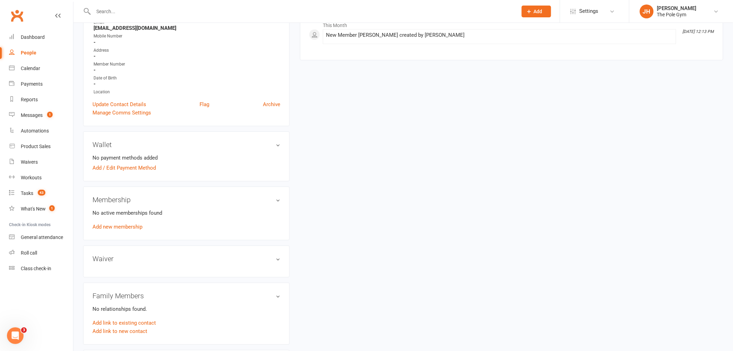
scroll to position [115, 0]
click at [113, 226] on link "Add new membership" at bounding box center [118, 225] width 50 height 6
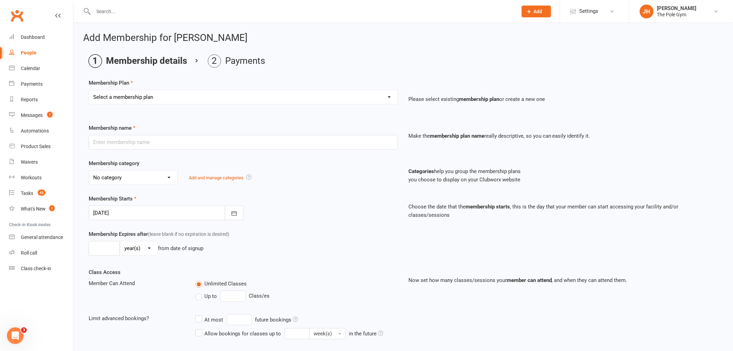
click at [149, 95] on select "Select a membership plan Create new Membership Plan Pay As You Go (45 min) Casu…" at bounding box center [243, 97] width 309 height 14
select select "32"
click at [89, 90] on select "Select a membership plan Create new Membership Plan Pay As You Go (45 min) Casu…" at bounding box center [243, 97] width 309 height 14
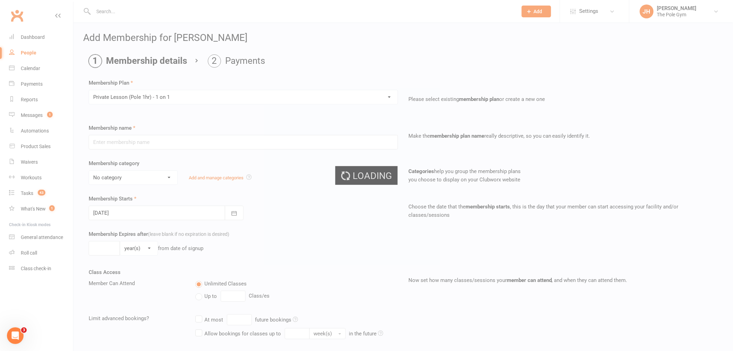
type input "Private Lesson (Pole 1hr) - 1 on 1"
select select "16"
type input "1"
select select "0"
type input "1"
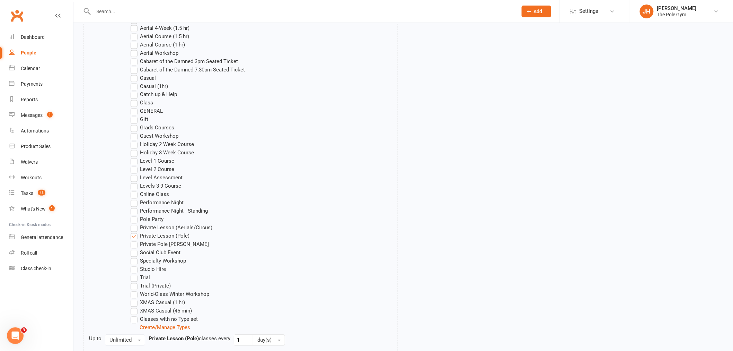
scroll to position [506, 0]
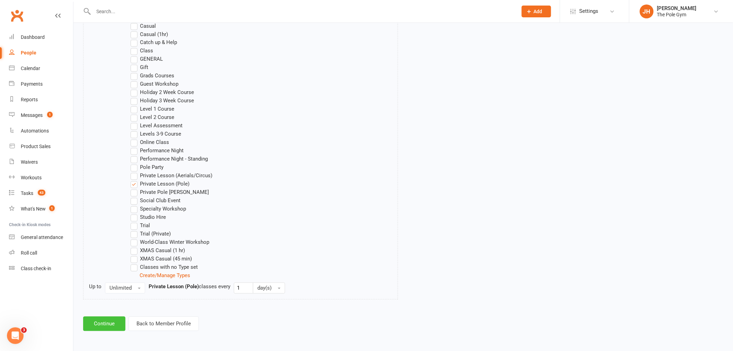
click at [112, 322] on button "Continue" at bounding box center [104, 323] width 42 height 15
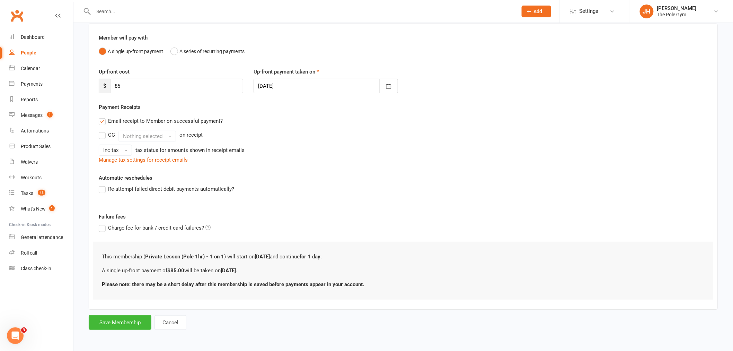
scroll to position [0, 0]
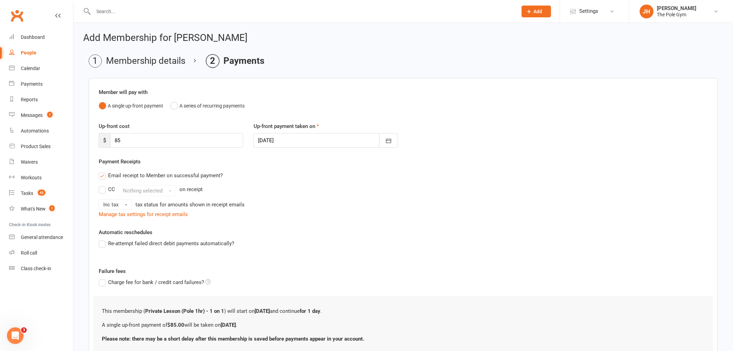
click at [270, 134] on div at bounding box center [326, 140] width 144 height 15
click at [339, 204] on button "18" at bounding box center [342, 210] width 15 height 12
type input "18 Sep 2025"
click at [142, 66] on li "Membership details" at bounding box center [137, 60] width 97 height 13
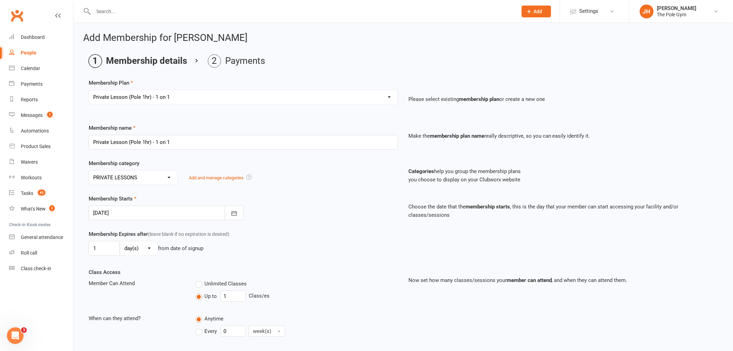
click at [138, 213] on div at bounding box center [166, 212] width 155 height 15
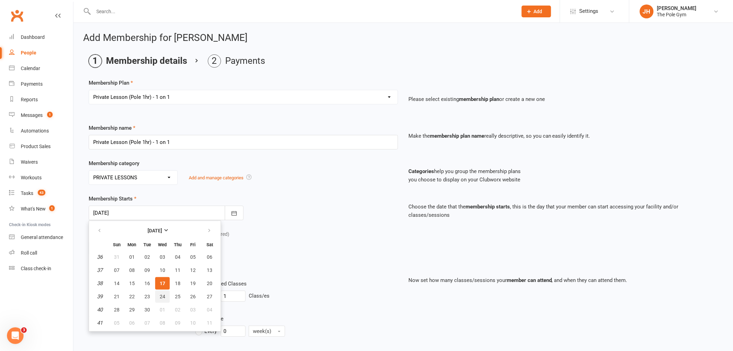
click at [161, 293] on span "24" at bounding box center [163, 296] width 6 height 6
type input "24 Sep 2025"
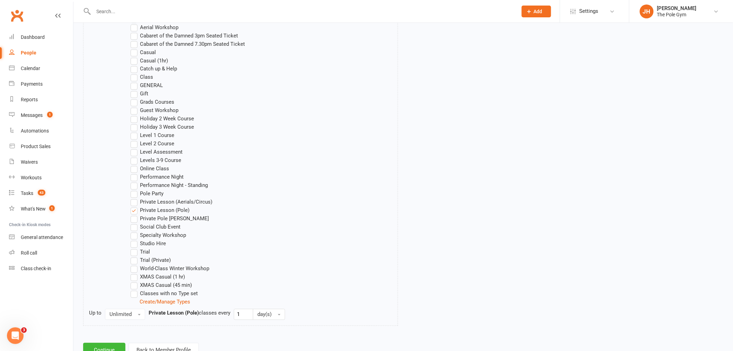
scroll to position [506, 0]
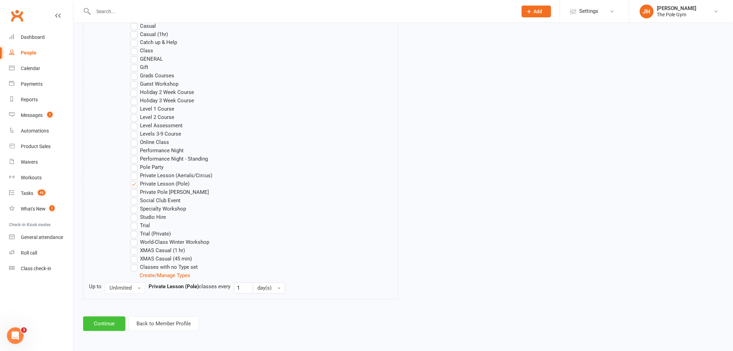
click at [120, 327] on button "Continue" at bounding box center [104, 323] width 42 height 15
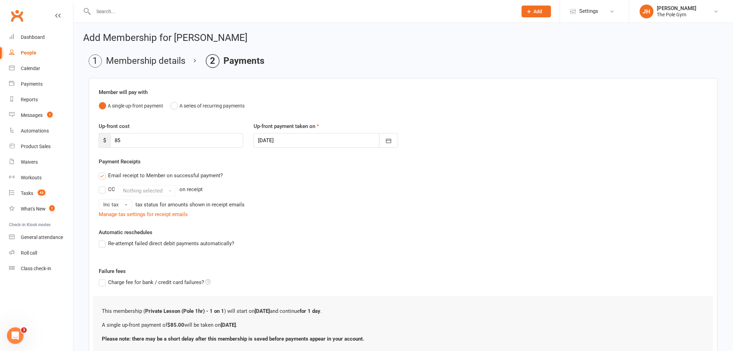
click at [269, 138] on div at bounding box center [326, 140] width 144 height 15
click at [342, 210] on span "18" at bounding box center [343, 211] width 6 height 6
type input "18 Sep 2025"
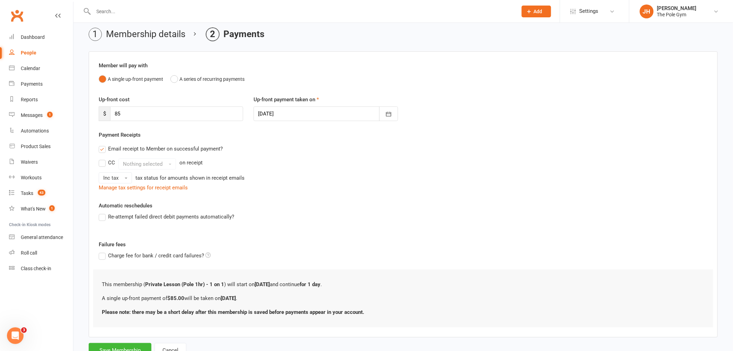
scroll to position [54, 0]
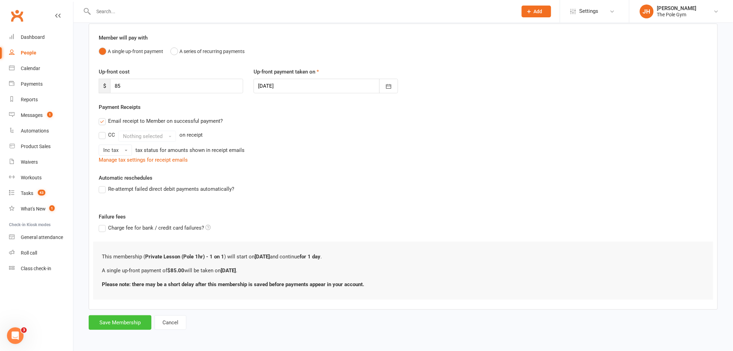
click at [119, 320] on button "Save Membership" at bounding box center [120, 322] width 63 height 15
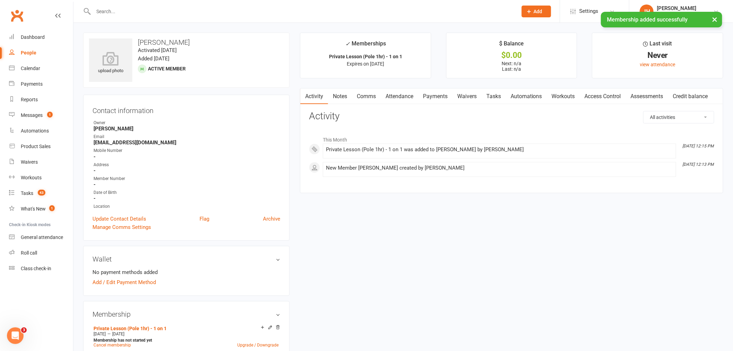
click at [434, 99] on link "Payments" at bounding box center [435, 96] width 34 height 16
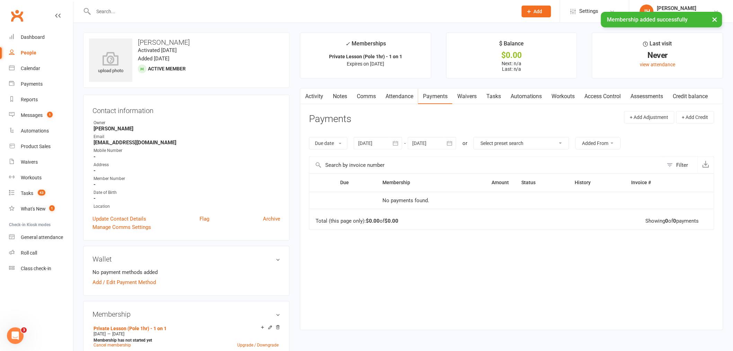
drag, startPoint x: 220, startPoint y: 38, endPoint x: 127, endPoint y: 37, distance: 92.9
click at [127, 37] on div "upload photo Cecilia De Oliveira Activated 17 September, 2025 Added 17 Septembe…" at bounding box center [186, 60] width 207 height 55
copy h3 "Cecilia De Oliveira"
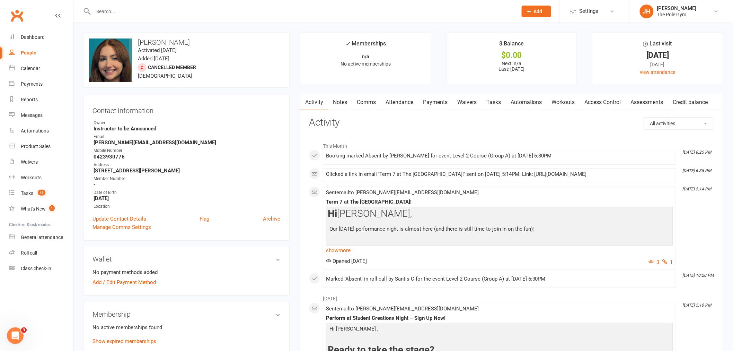
drag, startPoint x: 192, startPoint y: 40, endPoint x: 139, endPoint y: 39, distance: 53.0
click at [139, 39] on h3 "[PERSON_NAME]" at bounding box center [186, 42] width 195 height 8
copy h3 "[PERSON_NAME]"
click at [342, 106] on link "Notes" at bounding box center [340, 102] width 24 height 16
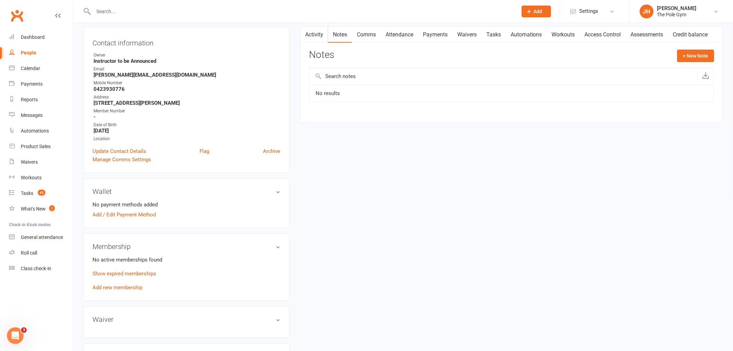
scroll to position [154, 0]
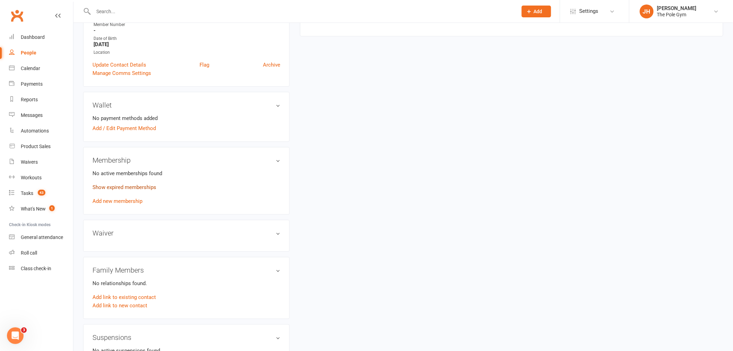
click at [138, 186] on link "Show expired memberships" at bounding box center [125, 187] width 64 height 6
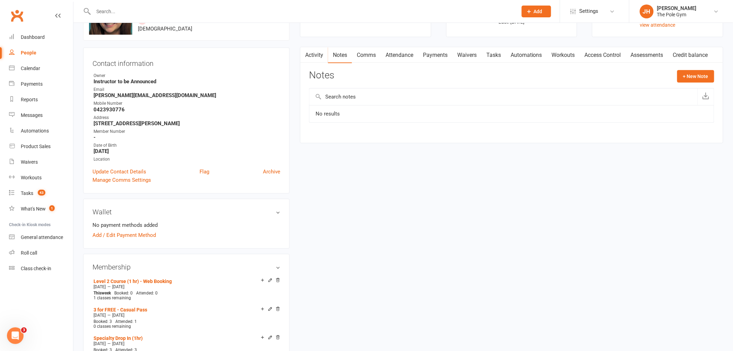
scroll to position [0, 0]
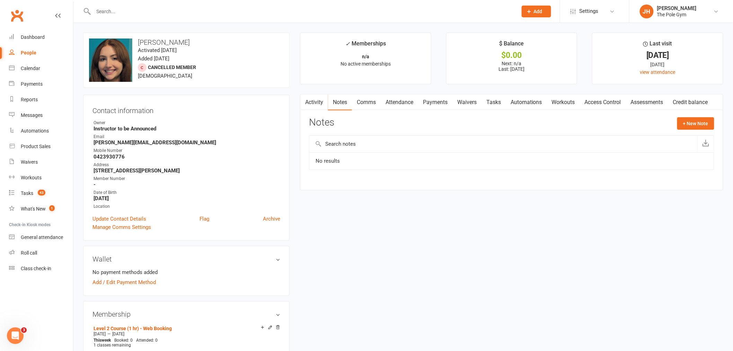
click at [316, 104] on link "Activity" at bounding box center [314, 102] width 28 height 16
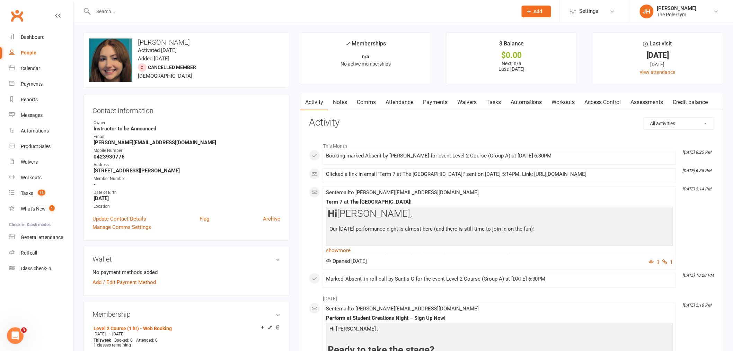
click at [259, 9] on input "text" at bounding box center [301, 12] width 421 height 10
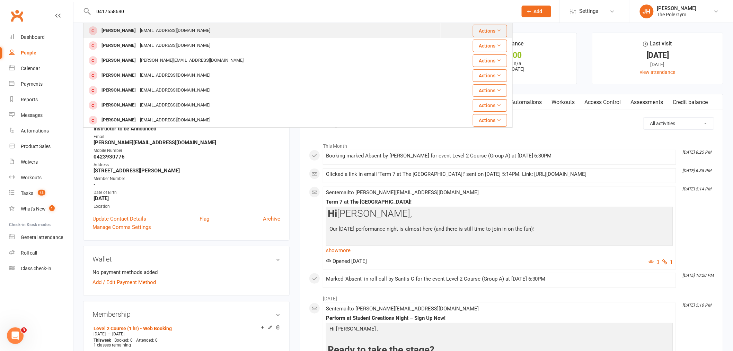
type input "0417558680"
click at [162, 28] on div "grace.lofting@gmail.com" at bounding box center [175, 31] width 74 height 10
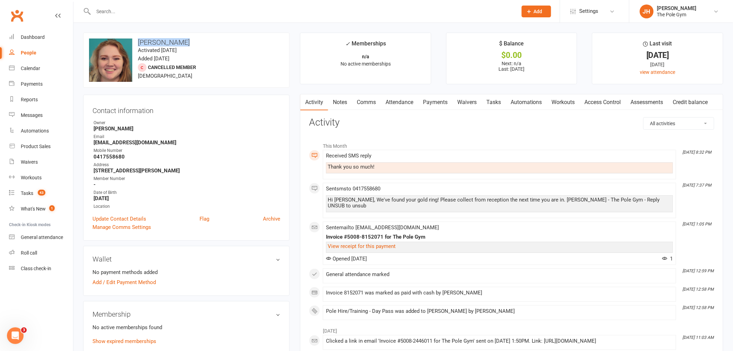
drag, startPoint x: 182, startPoint y: 41, endPoint x: 133, endPoint y: 41, distance: 48.9
click at [133, 41] on h3 "Grace Lofting" at bounding box center [186, 42] width 195 height 8
copy h3 "Grace Lofting"
click at [30, 71] on link "Calendar" at bounding box center [41, 69] width 64 height 16
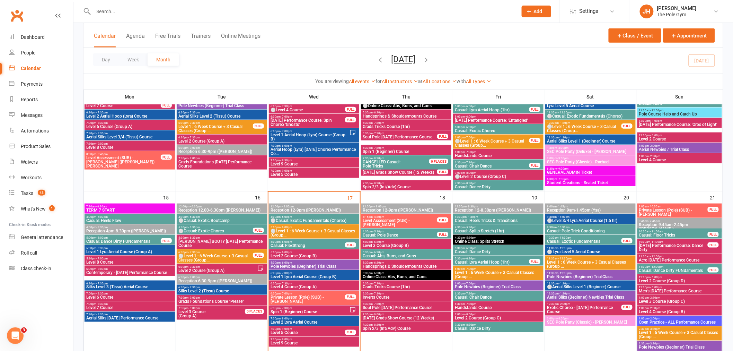
scroll to position [308, 0]
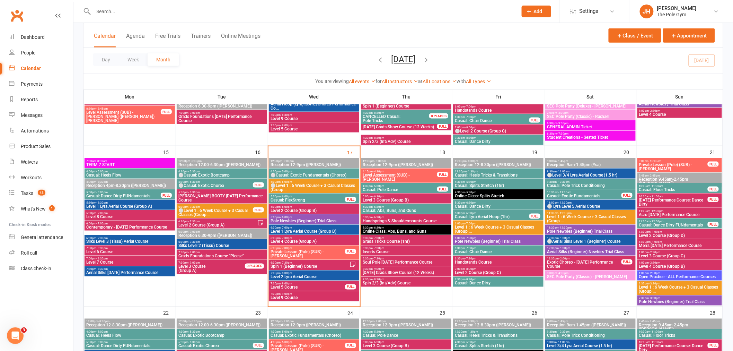
click at [279, 180] on span "5:00pm - 6:00pm" at bounding box center [314, 181] width 88 height 3
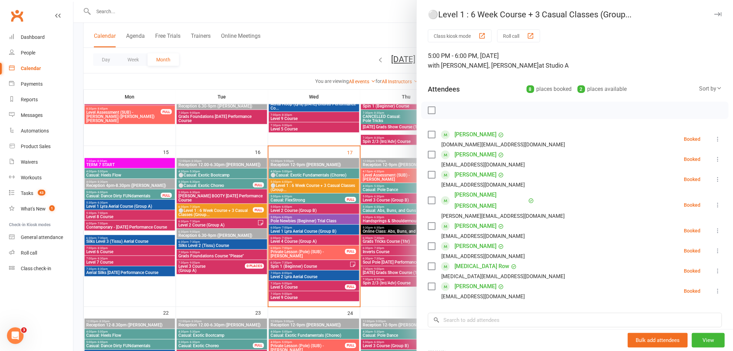
click at [299, 172] on div at bounding box center [403, 175] width 660 height 351
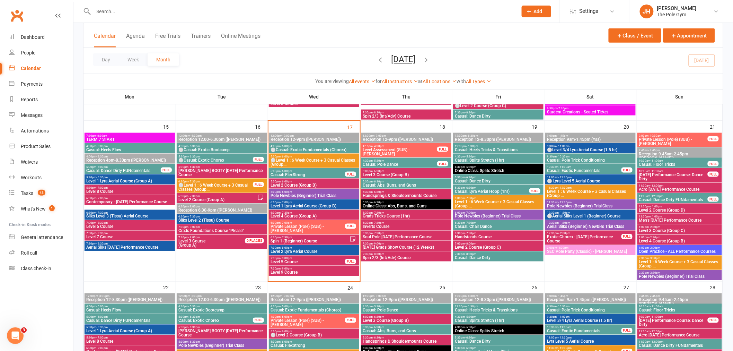
scroll to position [346, 0]
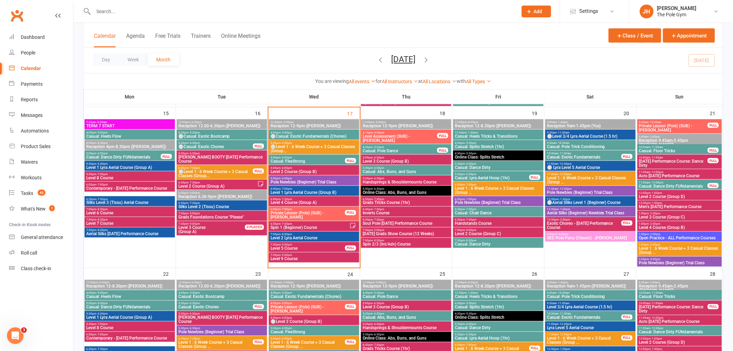
click at [313, 12] on input "text" at bounding box center [301, 12] width 421 height 10
click at [308, 11] on input "text" at bounding box center [301, 12] width 421 height 10
click at [525, 9] on button "Add" at bounding box center [536, 12] width 29 height 12
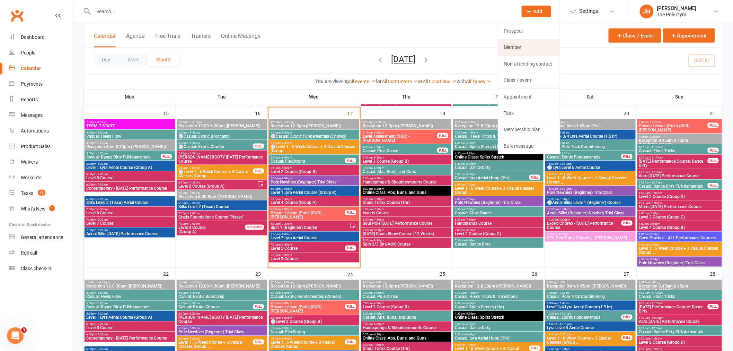
click at [525, 43] on link "Member" at bounding box center [529, 47] width 62 height 16
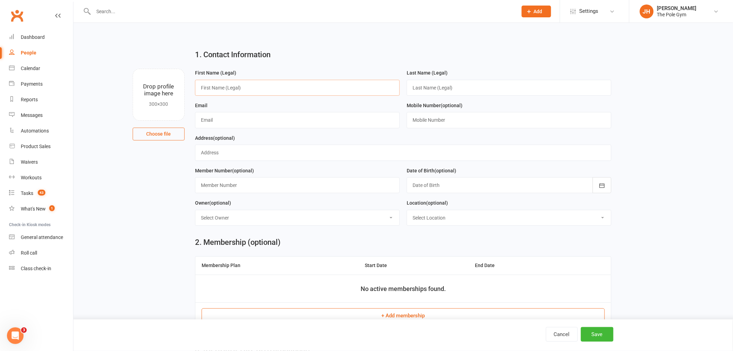
click at [248, 84] on input "text" at bounding box center [297, 88] width 205 height 16
type input "Karen"
click at [451, 84] on input "text" at bounding box center [509, 88] width 205 height 16
type input "Alvarerz"
click at [296, 110] on div "Email" at bounding box center [297, 114] width 205 height 27
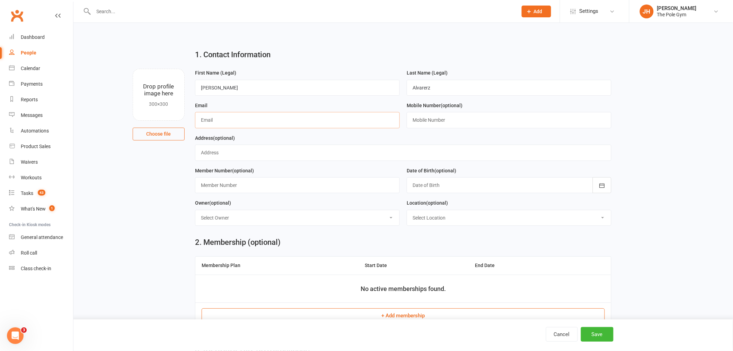
click at [276, 124] on input "text" at bounding box center [297, 120] width 205 height 16
type input "karen.alvarerzpersonal@gmail.com"
click at [595, 336] on button "Save" at bounding box center [597, 334] width 33 height 15
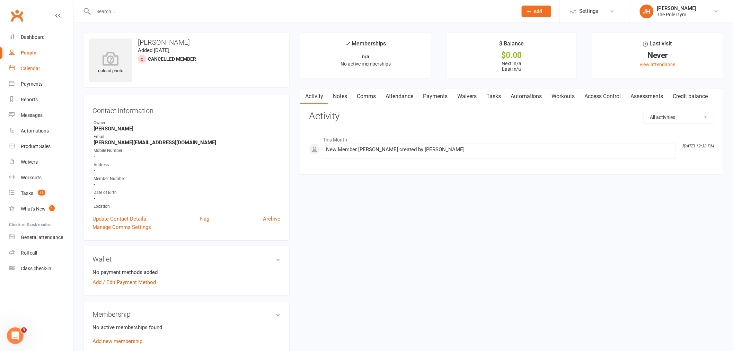
click at [35, 64] on link "Calendar" at bounding box center [41, 69] width 64 height 16
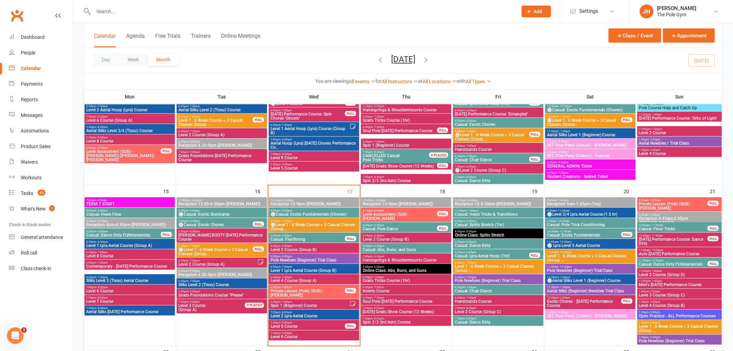
scroll to position [269, 0]
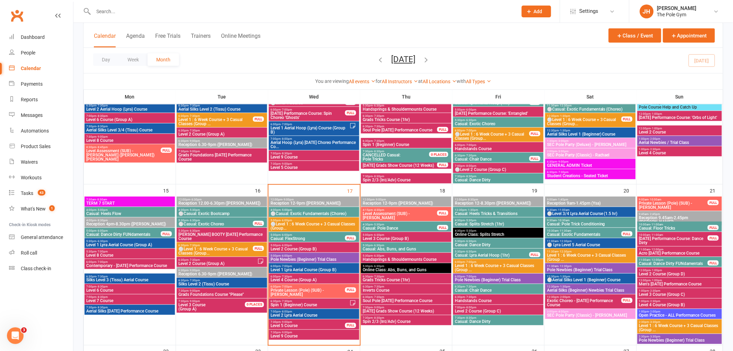
click at [659, 273] on span "Level 2 Course (Group D)" at bounding box center [680, 274] width 82 height 4
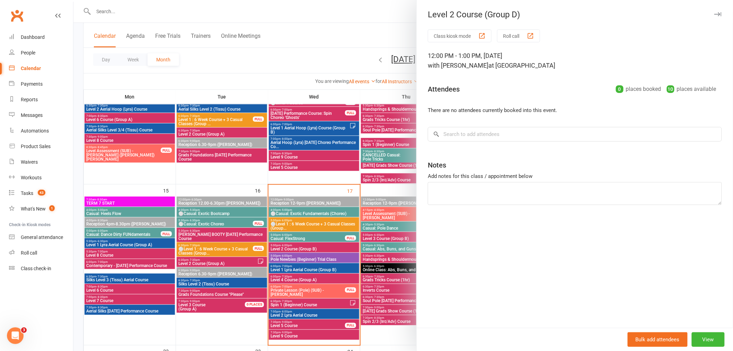
click at [378, 241] on div at bounding box center [403, 175] width 660 height 351
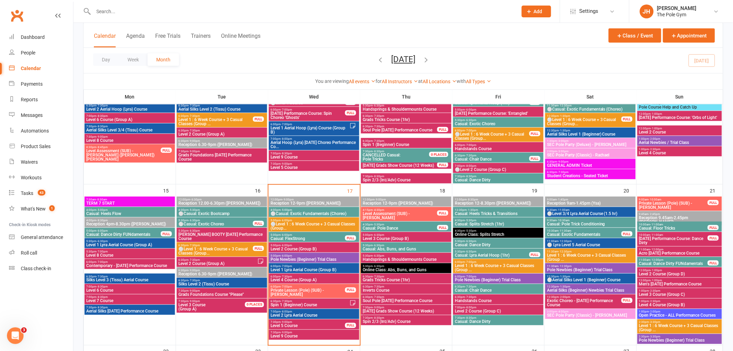
click at [671, 303] on span "Level 4 Course (Group B)" at bounding box center [680, 305] width 82 height 4
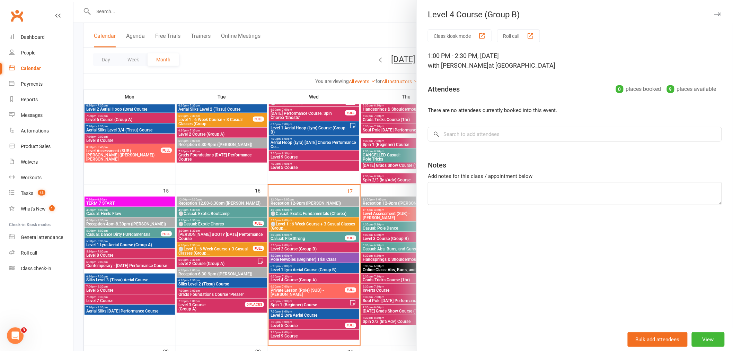
click at [312, 253] on div at bounding box center [403, 175] width 660 height 351
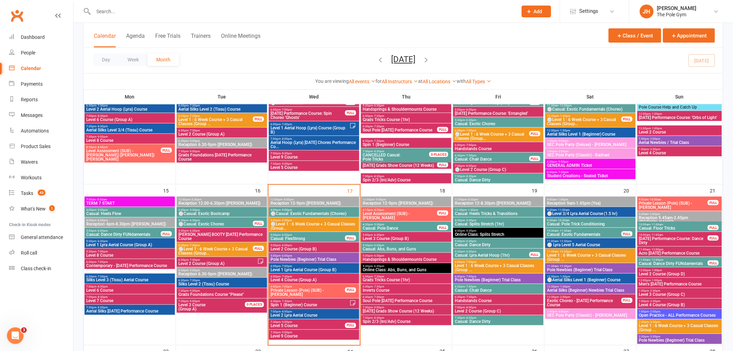
click at [331, 247] on span "Level 2 Course (Group B)" at bounding box center [314, 249] width 88 height 4
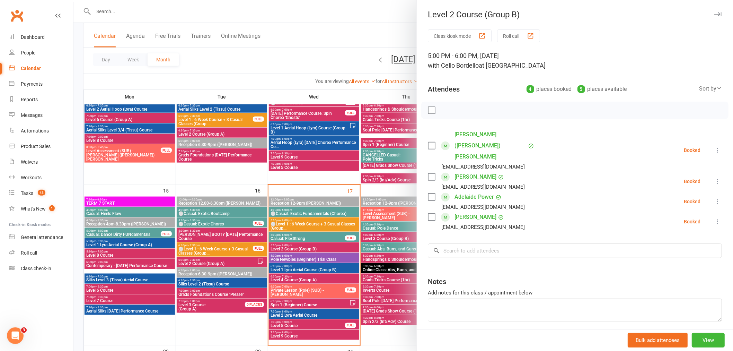
click at [331, 247] on div at bounding box center [403, 175] width 660 height 351
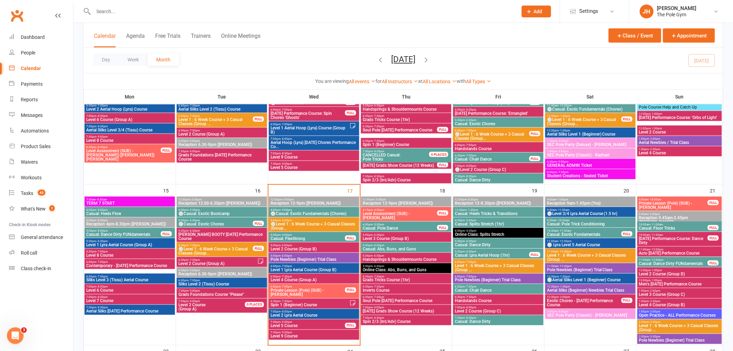
click at [660, 290] on span "1:00pm - 2:30pm" at bounding box center [680, 290] width 82 height 3
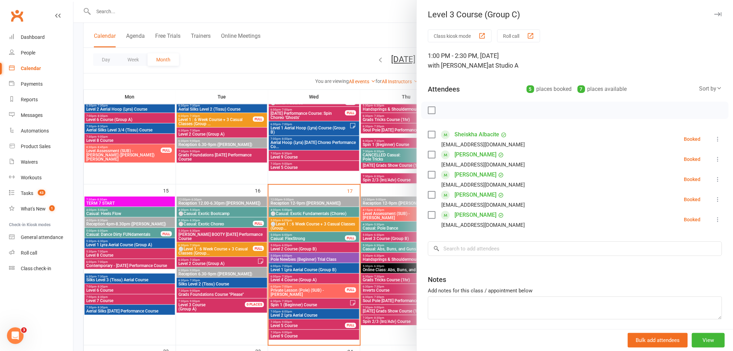
click at [312, 230] on div at bounding box center [403, 175] width 660 height 351
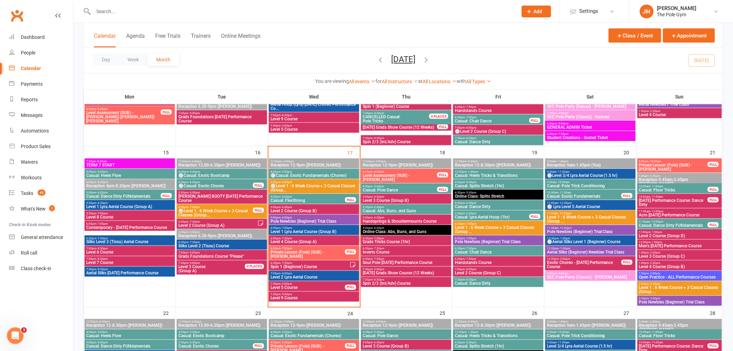
scroll to position [308, 0]
click at [36, 144] on div "Product Sales" at bounding box center [36, 146] width 30 height 6
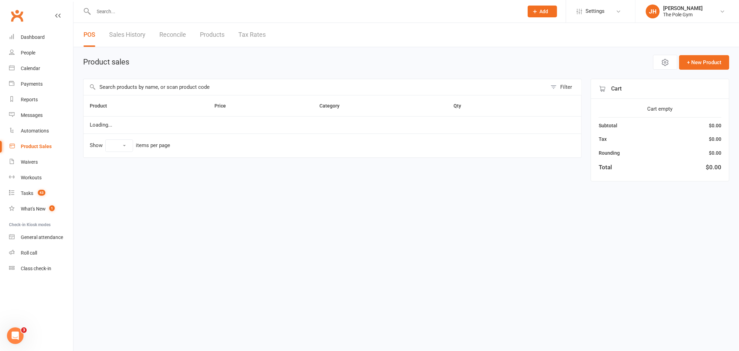
select select "10"
click at [132, 94] on input "text" at bounding box center [316, 87] width 464 height 16
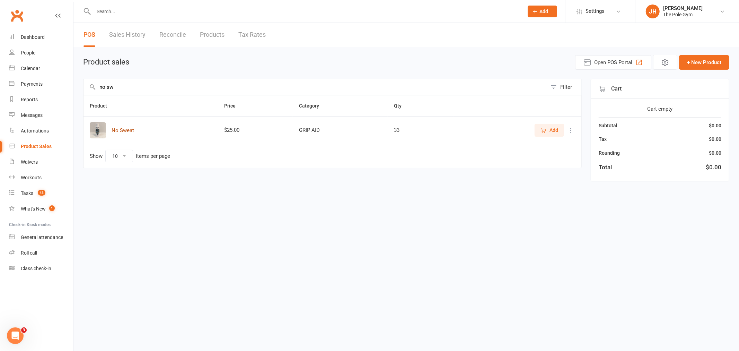
type input "no sw"
click at [128, 127] on button "No Sweat" at bounding box center [123, 130] width 23 height 8
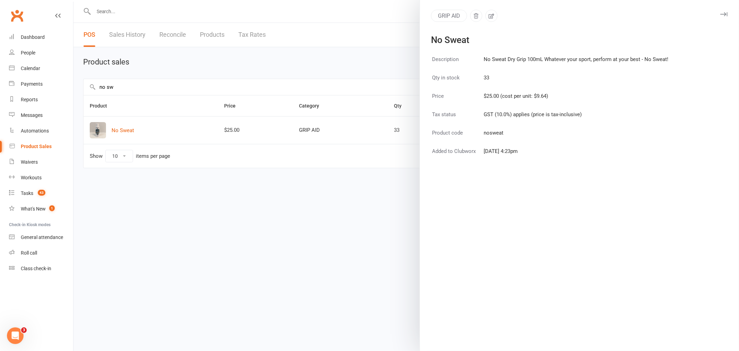
click at [334, 176] on div at bounding box center [406, 175] width 666 height 351
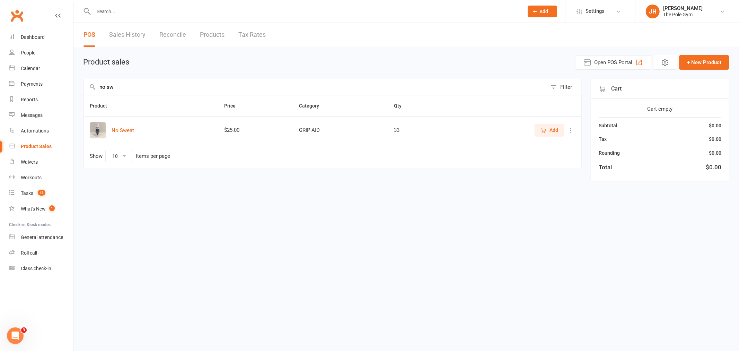
click at [542, 125] on button "Add" at bounding box center [549, 130] width 29 height 12
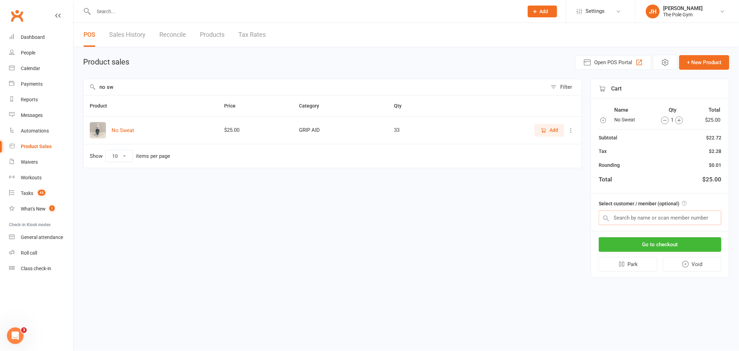
drag, startPoint x: 652, startPoint y: 210, endPoint x: 648, endPoint y: 217, distance: 8.3
click at [649, 212] on input "text" at bounding box center [660, 217] width 123 height 15
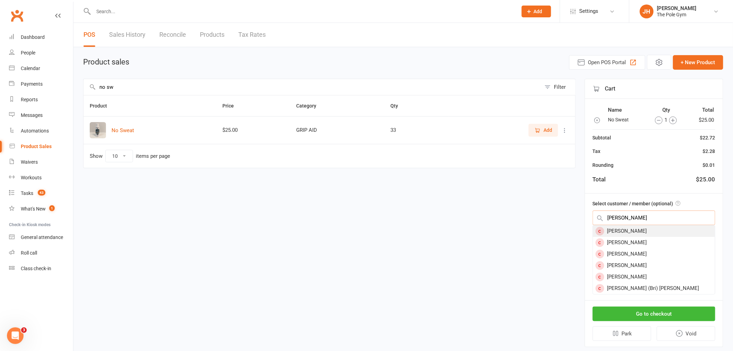
type input "brianna cal"
click at [661, 230] on div "[PERSON_NAME]" at bounding box center [654, 230] width 122 height 11
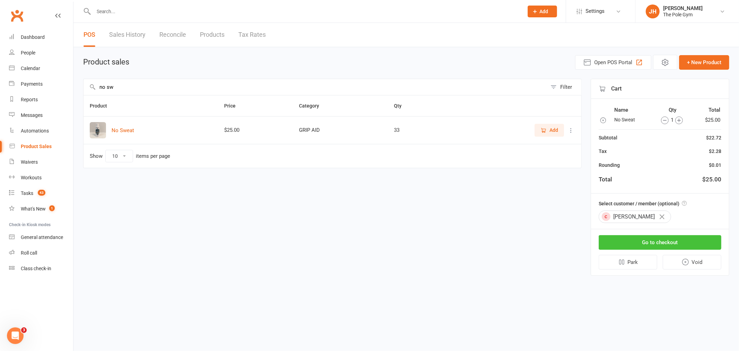
click at [659, 243] on button "Go to checkout" at bounding box center [660, 242] width 123 height 15
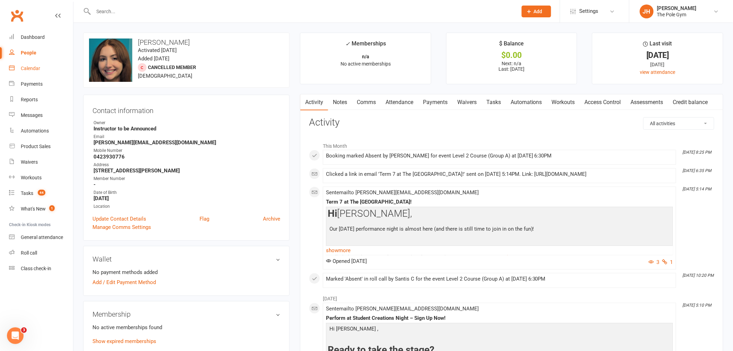
click at [37, 67] on div "Calendar" at bounding box center [30, 68] width 19 height 6
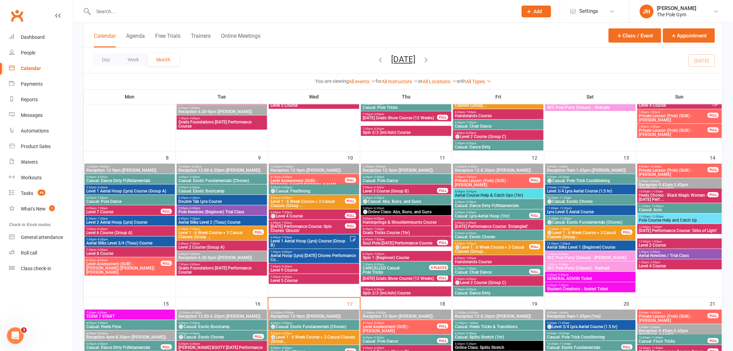
scroll to position [192, 0]
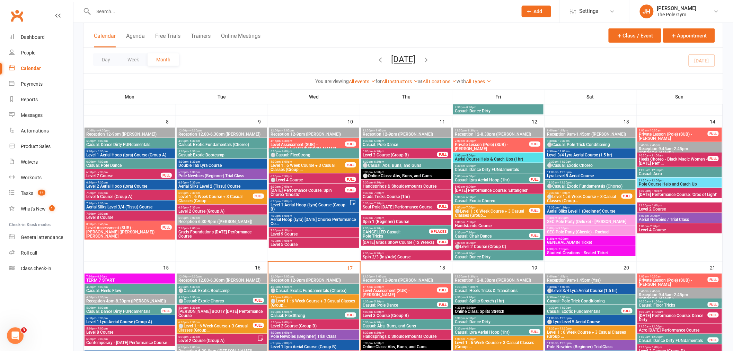
click at [483, 243] on span "7:00pm - 8:00pm" at bounding box center [499, 242] width 88 height 3
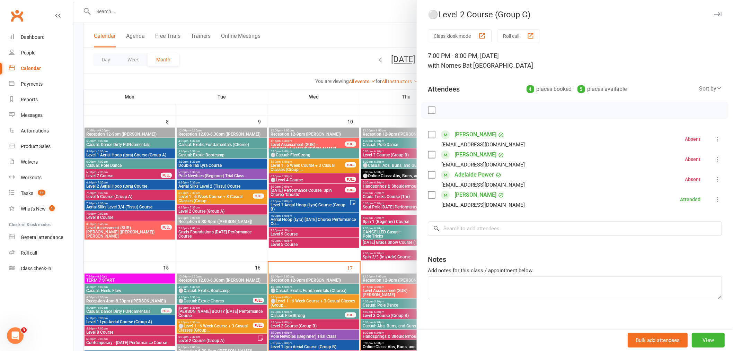
click at [369, 221] on div at bounding box center [403, 175] width 660 height 351
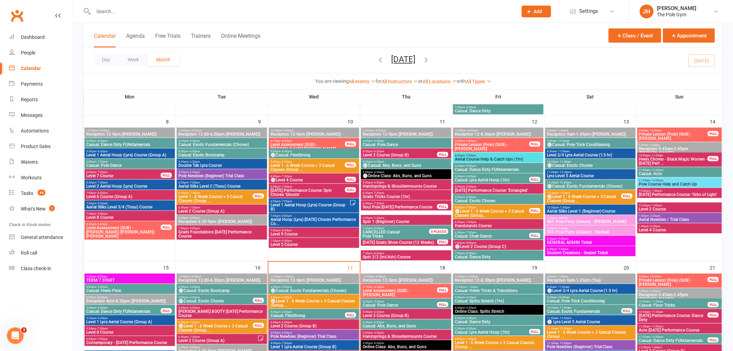
click at [665, 207] on span "Level 2 Course" at bounding box center [680, 209] width 82 height 4
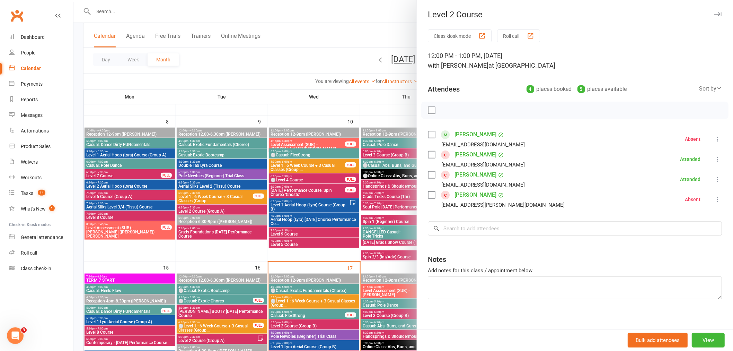
click at [341, 190] on div at bounding box center [403, 175] width 660 height 351
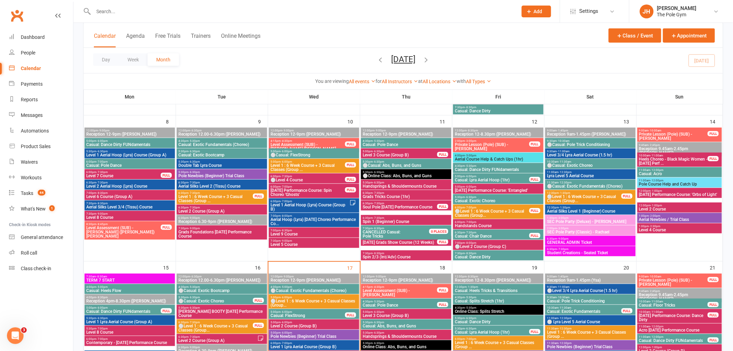
click at [380, 150] on span "- 6:30pm" at bounding box center [378, 151] width 11 height 3
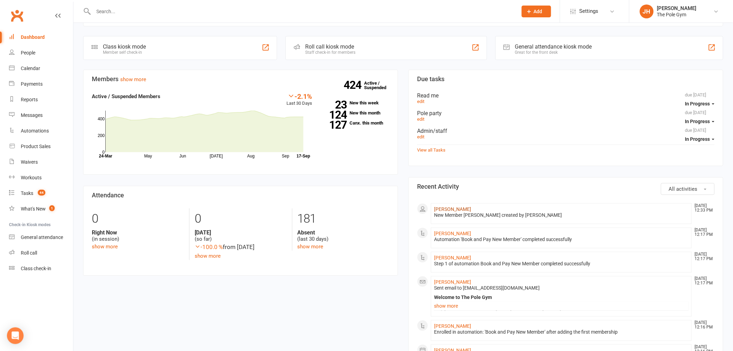
click at [454, 212] on link "[PERSON_NAME]" at bounding box center [452, 209] width 37 height 6
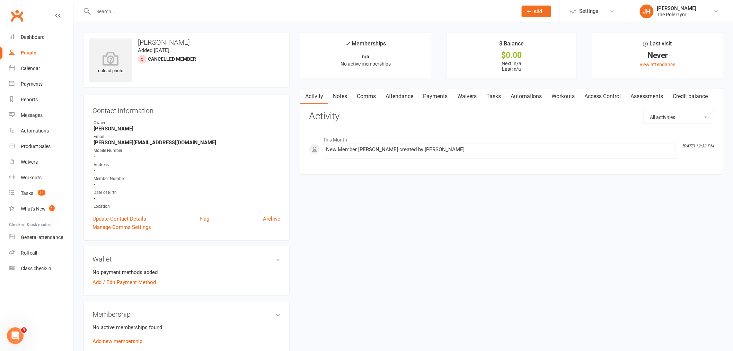
click at [271, 130] on strong "[PERSON_NAME]" at bounding box center [187, 128] width 187 height 6
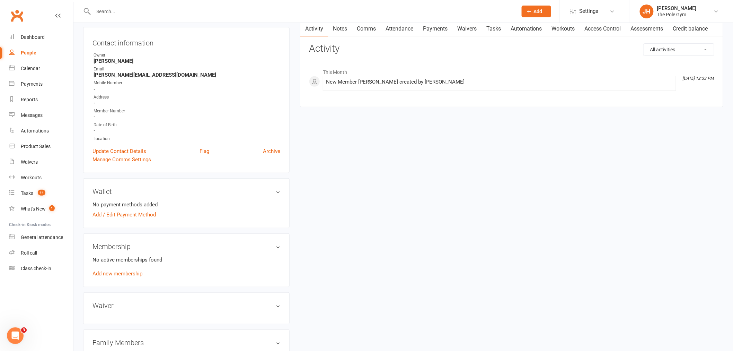
scroll to position [115, 0]
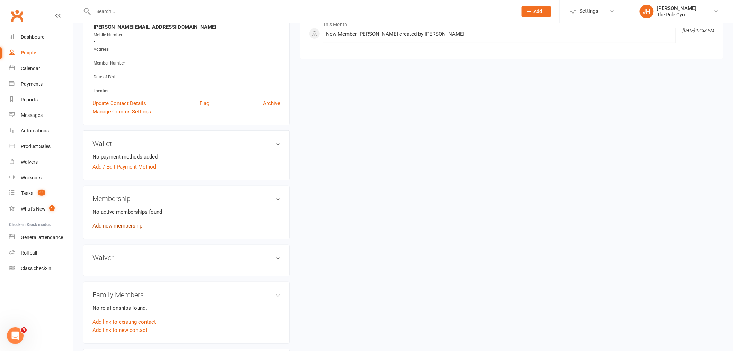
click at [109, 226] on link "Add new membership" at bounding box center [118, 225] width 50 height 6
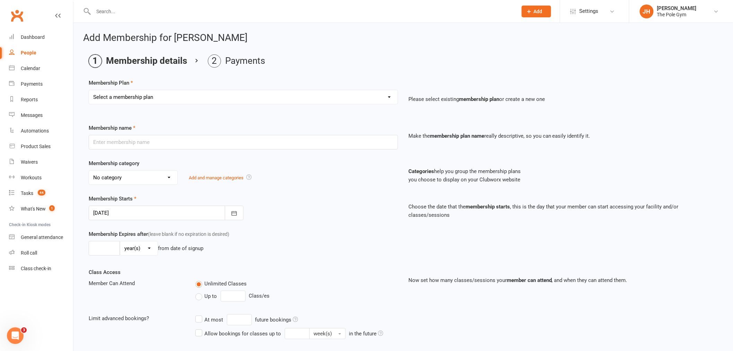
click at [116, 93] on select "Select a membership plan Create new Membership Plan Pay As You Go (45 min) Casu…" at bounding box center [243, 97] width 309 height 14
select select "9"
click at [89, 90] on select "Select a membership plan Create new Membership Plan Pay As You Go (45 min) Casu…" at bounding box center [243, 97] width 309 height 14
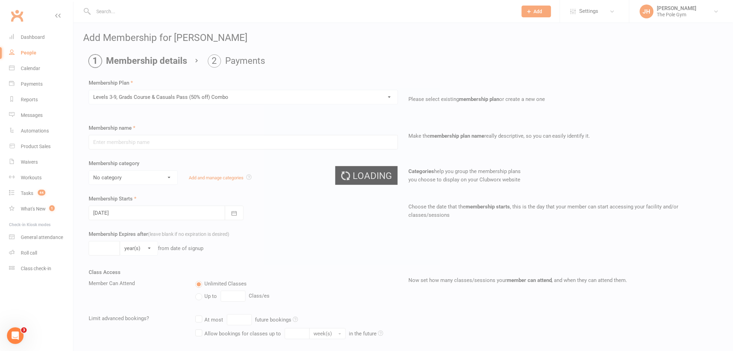
type input "Levels 3-9, Grads Course & Casuals Pass (50% off) Combo"
select select "14"
type input "6"
select select "1"
type input "1"
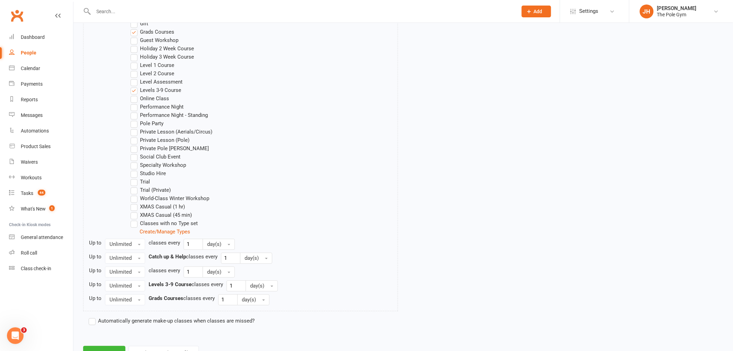
scroll to position [579, 0]
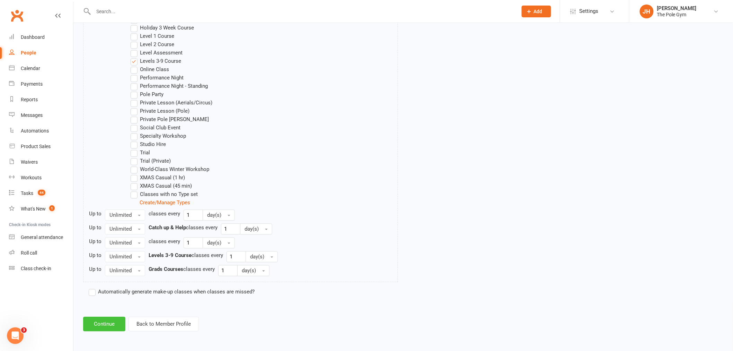
click at [114, 322] on button "Continue" at bounding box center [104, 323] width 42 height 15
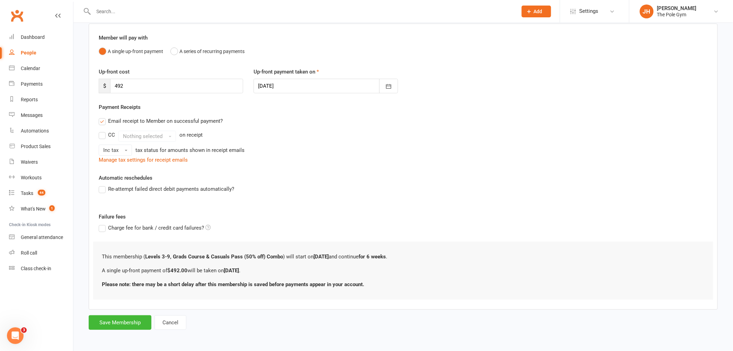
scroll to position [0, 0]
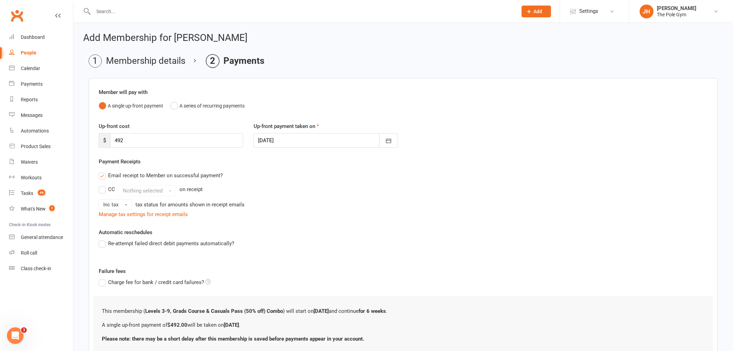
click at [320, 138] on div at bounding box center [326, 140] width 144 height 15
click at [344, 211] on button "18" at bounding box center [342, 210] width 15 height 12
type input "[DATE]"
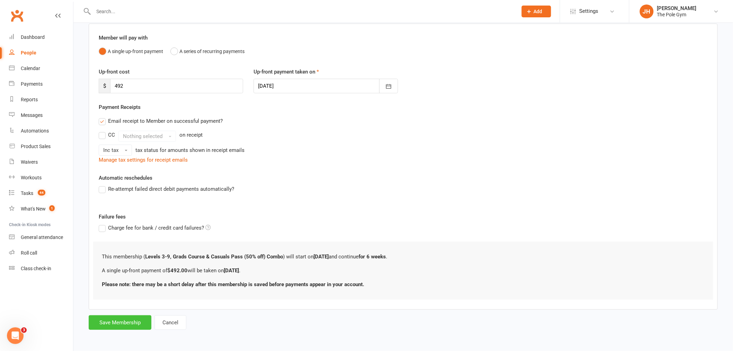
click at [130, 319] on button "Save Membership" at bounding box center [120, 322] width 63 height 15
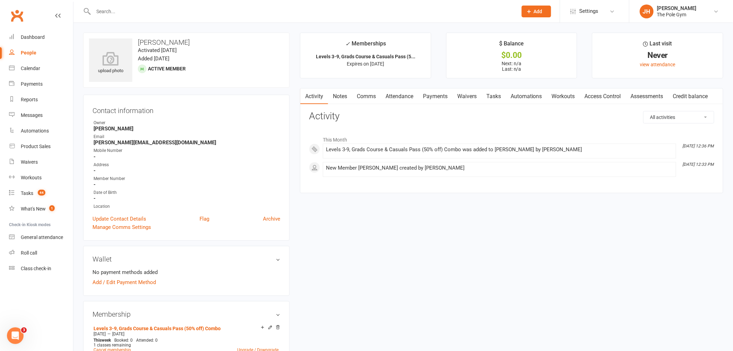
click at [440, 94] on link "Payments" at bounding box center [435, 96] width 34 height 16
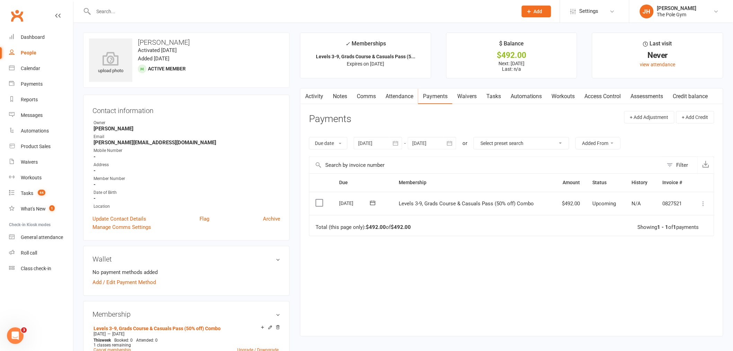
click at [706, 205] on icon at bounding box center [703, 203] width 7 height 7
click at [667, 216] on link "Mark as Paid (Cash)" at bounding box center [673, 217] width 69 height 14
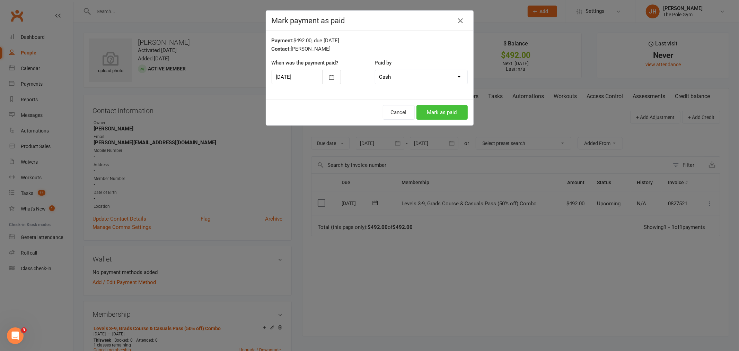
click at [451, 107] on button "Mark as paid" at bounding box center [441, 112] width 51 height 15
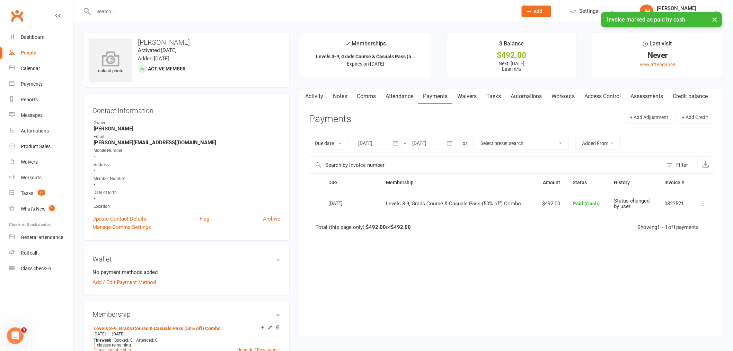
drag, startPoint x: 209, startPoint y: 47, endPoint x: 132, endPoint y: 41, distance: 77.5
click at [132, 41] on div "upload photo Karen Alvarerz Activated 17 September, 2025 Added 17 September, 20…" at bounding box center [186, 60] width 207 height 55
click at [167, 40] on h3 "Karen Alvarerz" at bounding box center [186, 42] width 195 height 8
drag, startPoint x: 201, startPoint y: 41, endPoint x: 136, endPoint y: 40, distance: 65.1
click at [136, 40] on h3 "Karen Alvarerz" at bounding box center [186, 42] width 195 height 8
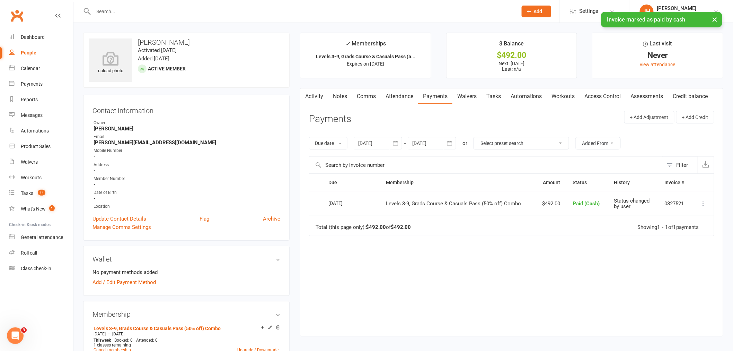
copy h3 "Karen Alvarerz"
click at [29, 71] on link "Calendar" at bounding box center [41, 69] width 64 height 16
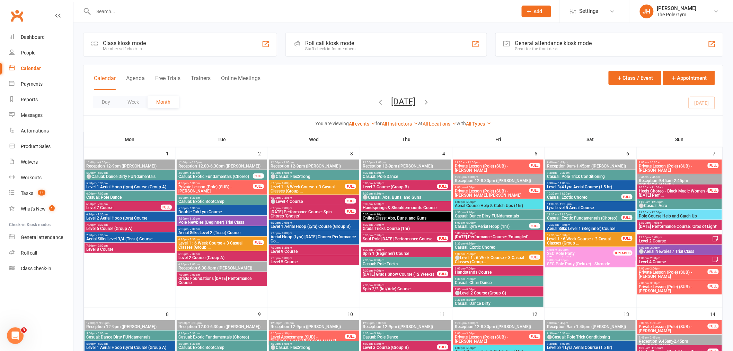
scroll to position [346, 0]
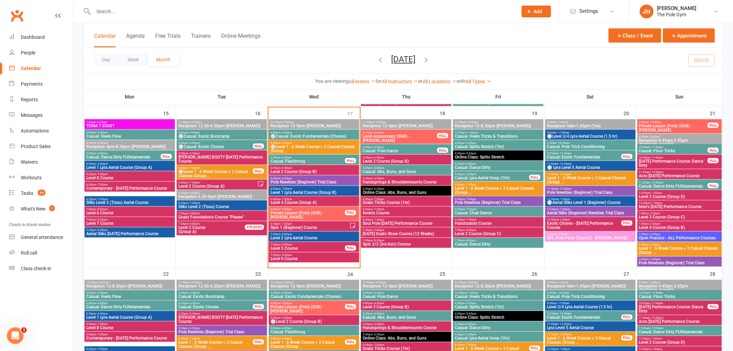
click at [281, 199] on span "- 7:30pm" at bounding box center [286, 198] width 11 height 3
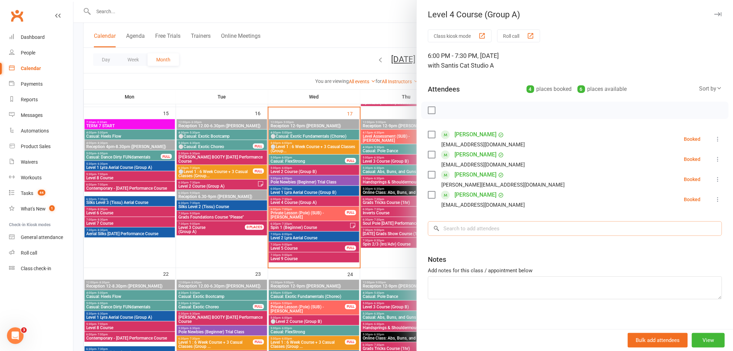
click at [529, 227] on input "search" at bounding box center [575, 228] width 294 height 15
paste input "Karen Alvarerz"
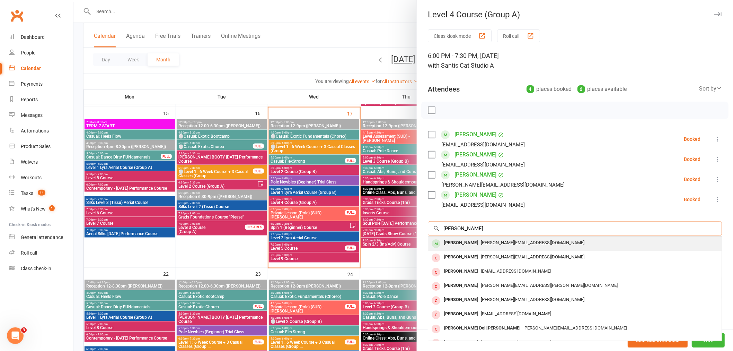
type input "Karen Alvarerz"
click at [451, 245] on div "Karen Alvarerz" at bounding box center [461, 243] width 40 height 10
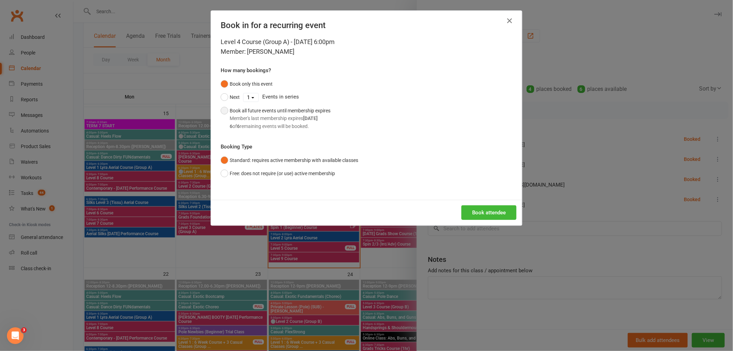
click at [270, 123] on div "6 of 6 remaining events will be booked." at bounding box center [280, 126] width 101 height 8
click at [482, 209] on button "Book attendee" at bounding box center [489, 212] width 55 height 15
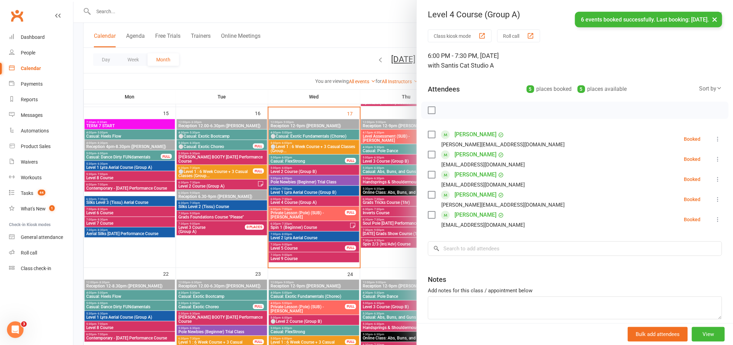
click at [314, 164] on div at bounding box center [403, 172] width 660 height 345
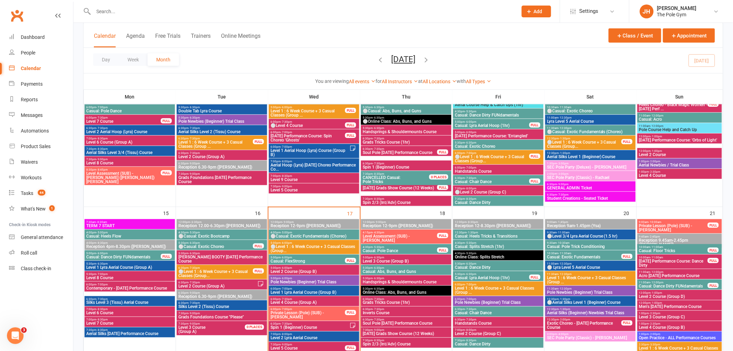
scroll to position [192, 0]
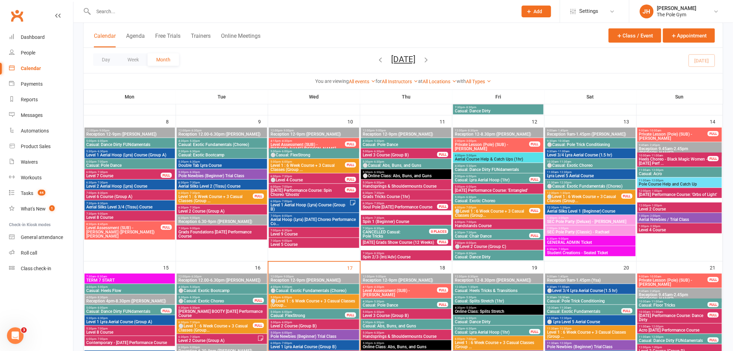
click at [654, 207] on span "Level 2 Course" at bounding box center [680, 209] width 82 height 4
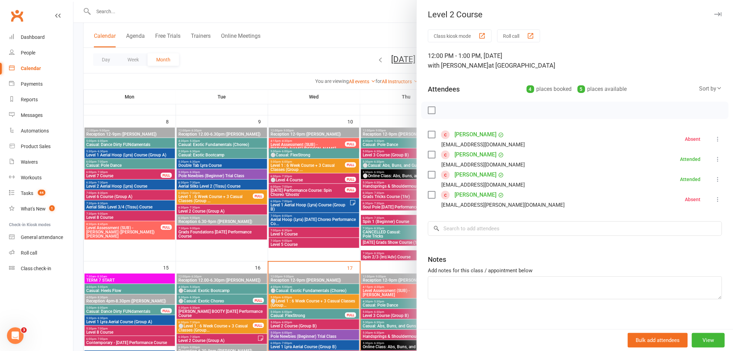
click at [462, 134] on link "Brianna Calabria" at bounding box center [476, 134] width 42 height 11
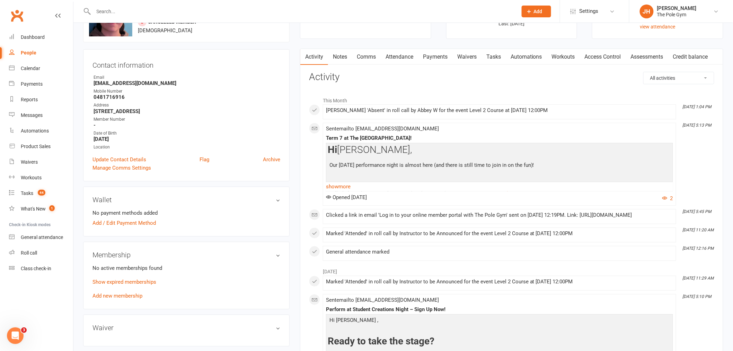
scroll to position [115, 0]
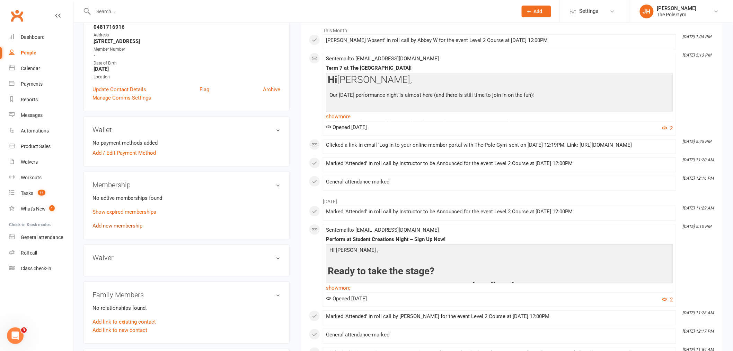
click at [132, 222] on link "Add new membership" at bounding box center [118, 225] width 50 height 6
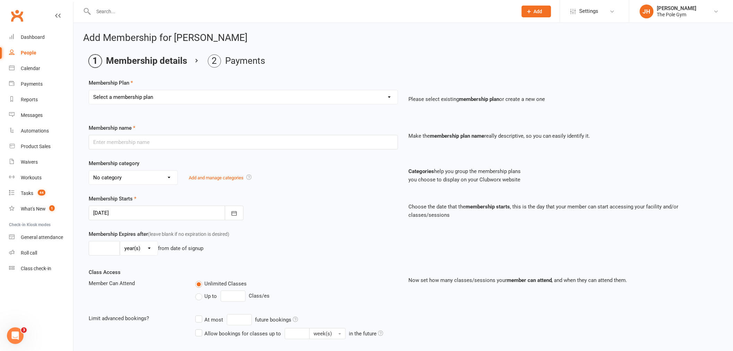
click at [150, 93] on select "Select a membership plan Create new Membership Plan Pay As You Go (45 min) Casu…" at bounding box center [243, 97] width 309 height 14
select select "7"
click at [89, 90] on select "Select a membership plan Create new Membership Plan Pay As You Go (45 min) Casu…" at bounding box center [243, 97] width 309 height 14
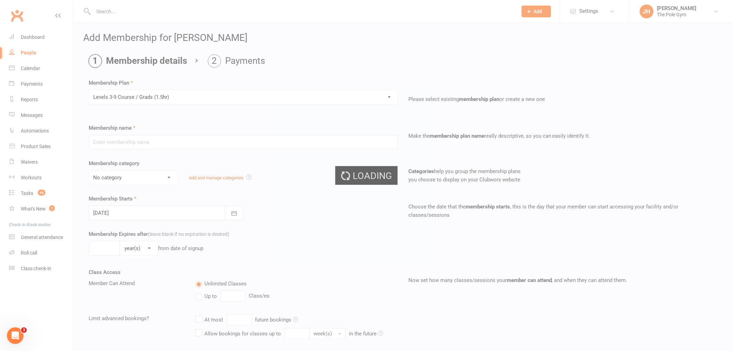
type input "Levels 3-9 Course / Grads (1.5hr)"
select select "14"
type input "6"
select select "1"
type input "1"
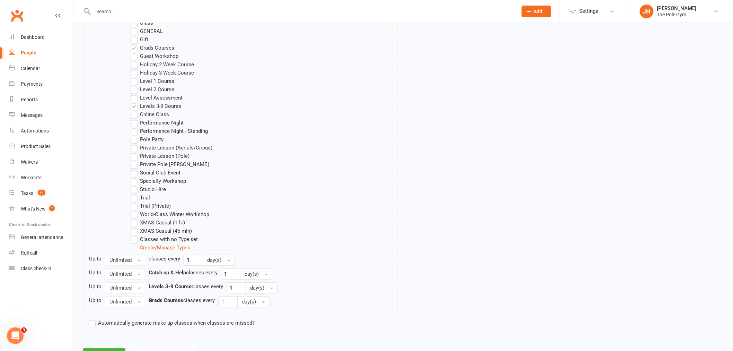
scroll to position [565, 0]
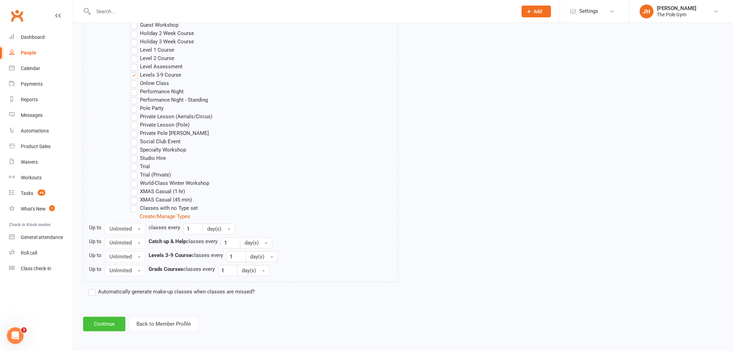
click at [112, 325] on button "Continue" at bounding box center [104, 323] width 42 height 15
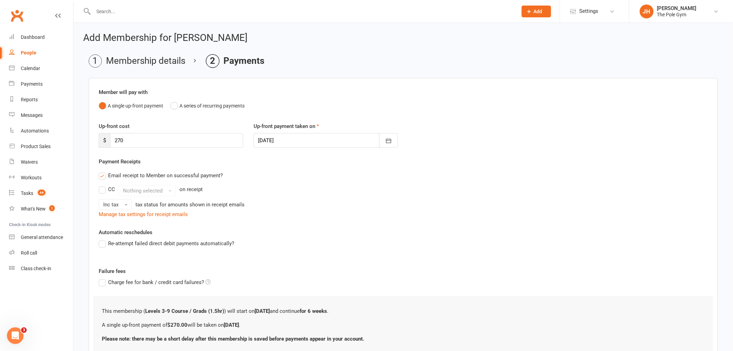
click at [284, 147] on div at bounding box center [326, 140] width 144 height 15
click at [343, 210] on button "18" at bounding box center [342, 210] width 15 height 12
type input "18 Sep 2025"
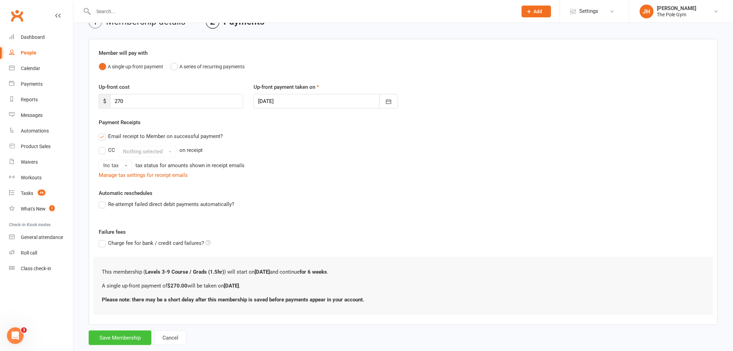
scroll to position [54, 0]
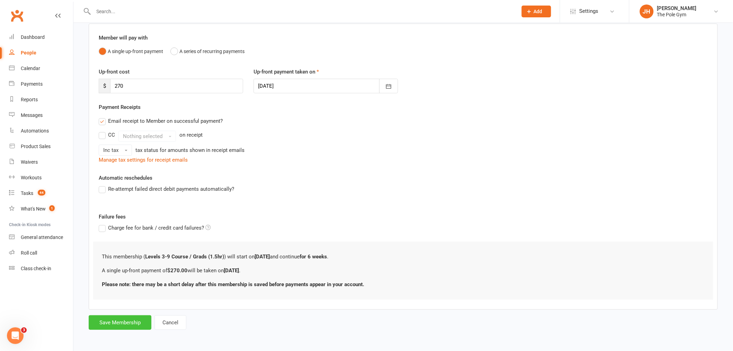
click at [112, 324] on button "Save Membership" at bounding box center [120, 322] width 63 height 15
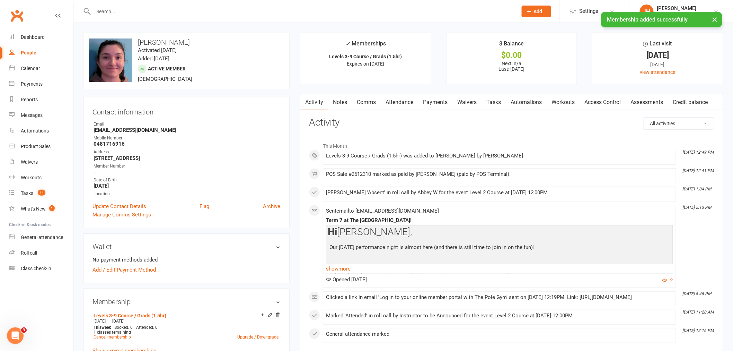
drag, startPoint x: 438, startPoint y: 92, endPoint x: 438, endPoint y: 101, distance: 9.0
click at [438, 101] on link "Payments" at bounding box center [435, 102] width 34 height 16
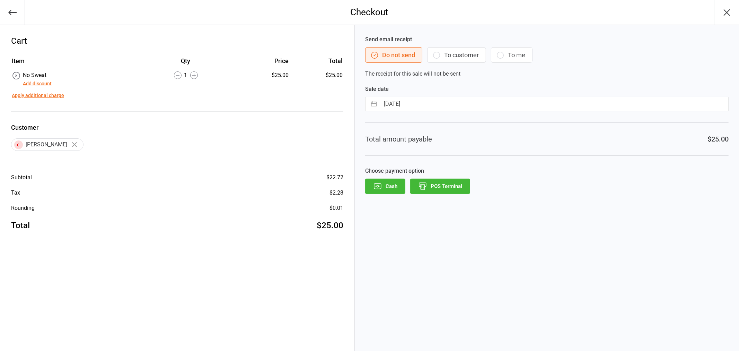
click at [442, 191] on button "POS Terminal" at bounding box center [440, 185] width 60 height 15
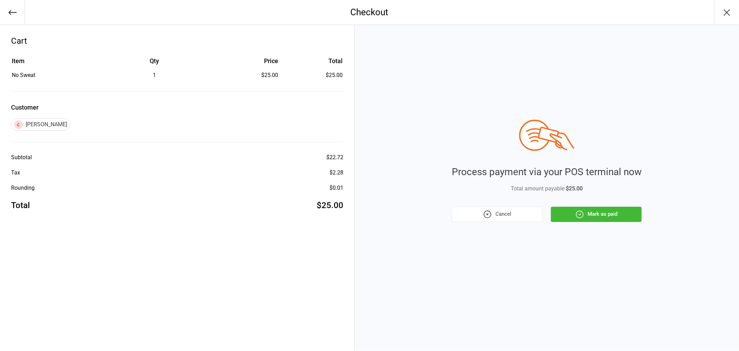
drag, startPoint x: 593, startPoint y: 216, endPoint x: 520, endPoint y: 251, distance: 81.2
click at [594, 216] on button "Mark as paid" at bounding box center [596, 214] width 91 height 15
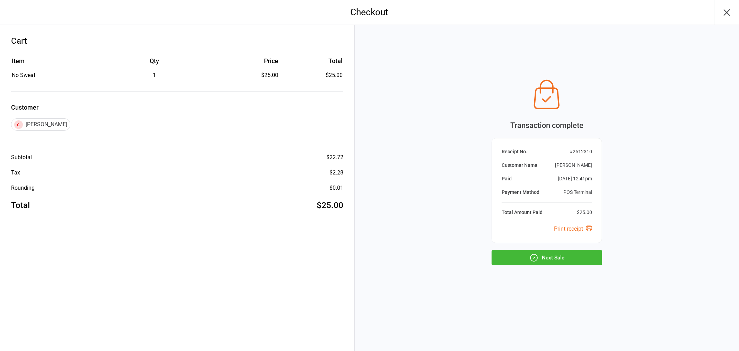
click at [533, 254] on icon "button" at bounding box center [533, 257] width 7 height 7
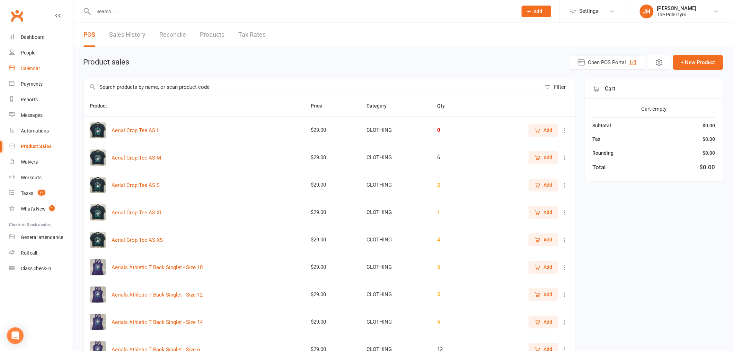
click at [38, 63] on link "Calendar" at bounding box center [41, 69] width 64 height 16
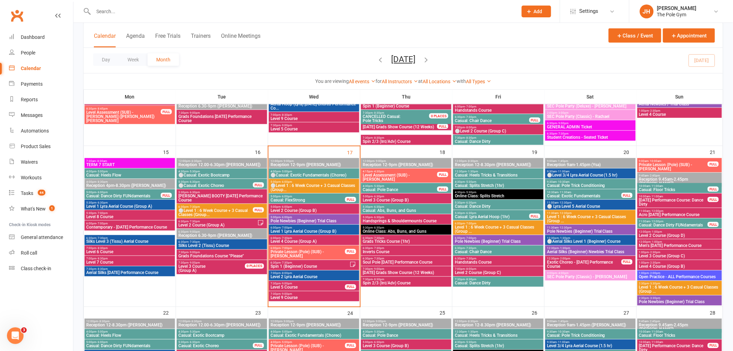
click at [654, 254] on span "Level 3 Course (Group C)" at bounding box center [680, 256] width 82 height 4
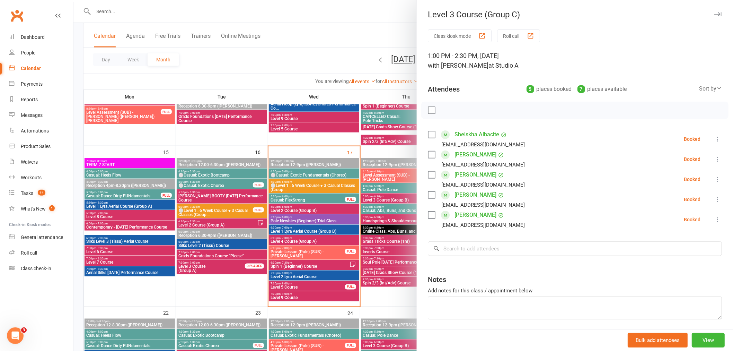
click at [230, 179] on div at bounding box center [403, 175] width 660 height 351
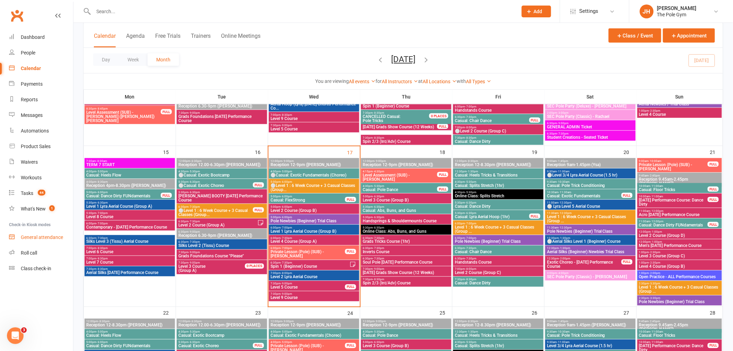
click at [50, 233] on link "General attendance" at bounding box center [41, 237] width 64 height 16
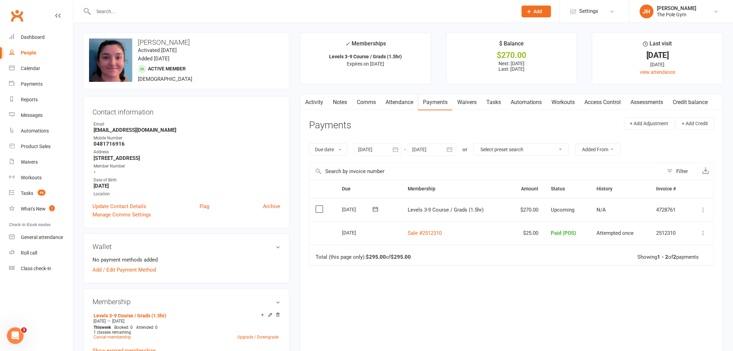
click at [699, 207] on td "Mark as Paid (Cash) [PERSON_NAME] as Paid (POS) Mark as Paid (Other) Skip Chang…" at bounding box center [701, 210] width 25 height 24
click at [702, 212] on icon at bounding box center [703, 209] width 7 height 7
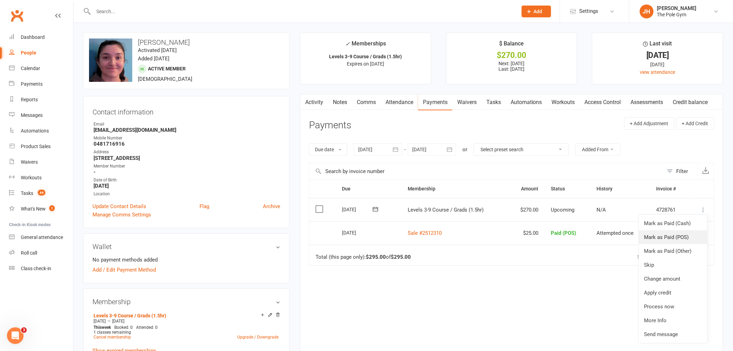
click at [666, 243] on link "Mark as Paid (POS)" at bounding box center [673, 237] width 69 height 14
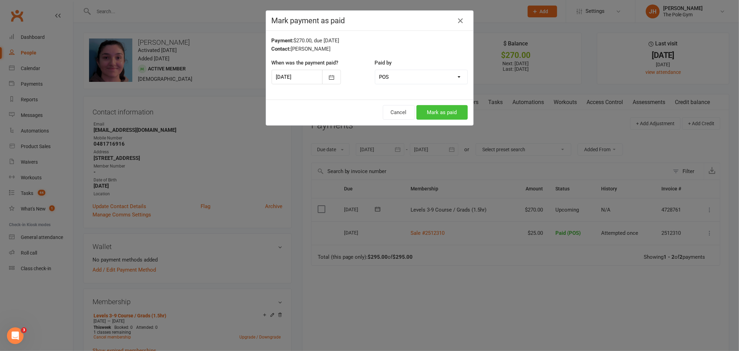
click at [444, 110] on button "Mark as paid" at bounding box center [441, 112] width 51 height 15
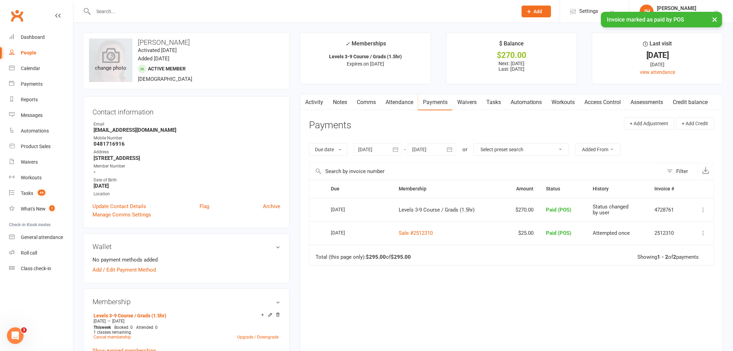
drag, startPoint x: 174, startPoint y: 45, endPoint x: 124, endPoint y: 43, distance: 50.3
click at [124, 43] on div "upload photo change photo [PERSON_NAME] Activated [DATE] Added [DATE] Active me…" at bounding box center [186, 61] width 207 height 56
copy div "change photo [PERSON_NAME]"
click at [32, 68] on div "Calendar" at bounding box center [30, 68] width 19 height 6
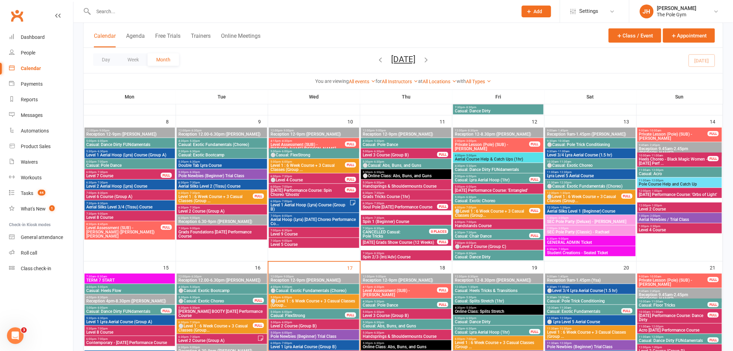
scroll to position [308, 0]
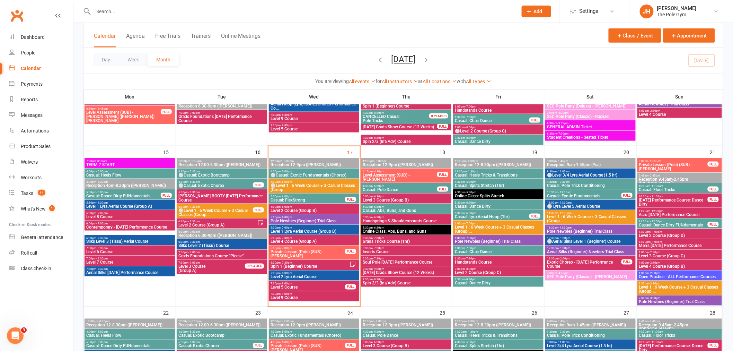
click at [661, 254] on span "Level 3 Course (Group C)" at bounding box center [680, 256] width 82 height 4
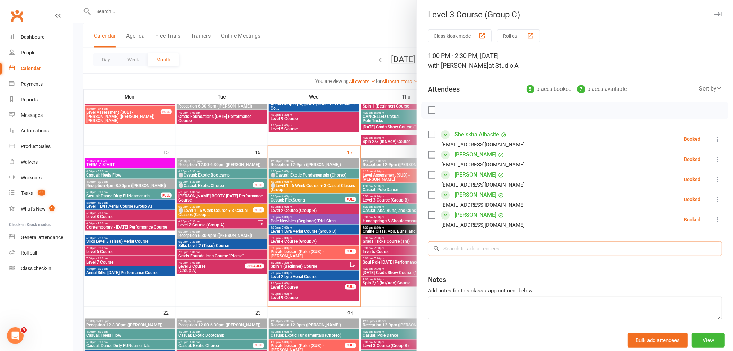
click at [484, 249] on input "search" at bounding box center [575, 248] width 294 height 15
paste input "Brianna Calabria"
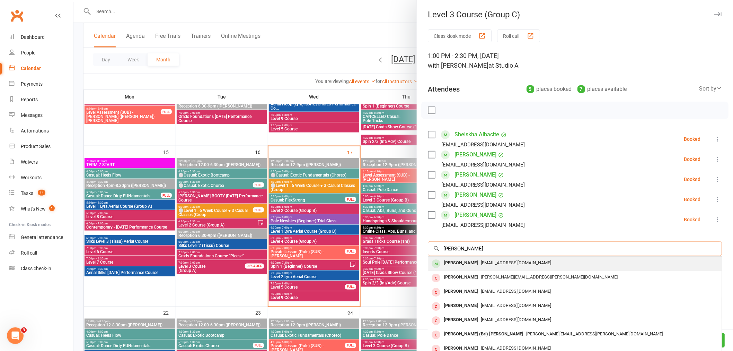
type input "[PERSON_NAME]"
click at [441, 262] on div "[PERSON_NAME]" at bounding box center [461, 263] width 40 height 10
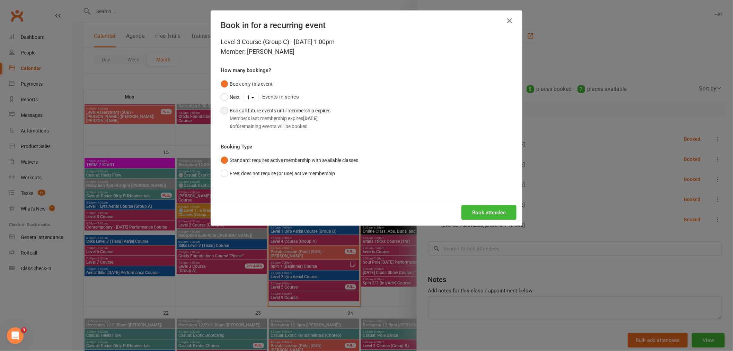
click at [285, 113] on div "Book all future events until membership expires Member's last membership expire…" at bounding box center [280, 118] width 101 height 23
click at [478, 212] on button "Book attendee" at bounding box center [489, 212] width 55 height 15
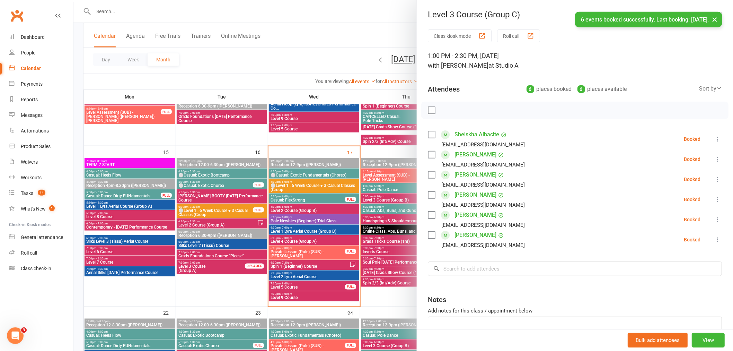
click at [470, 151] on link "Brianna Calabria" at bounding box center [476, 154] width 42 height 11
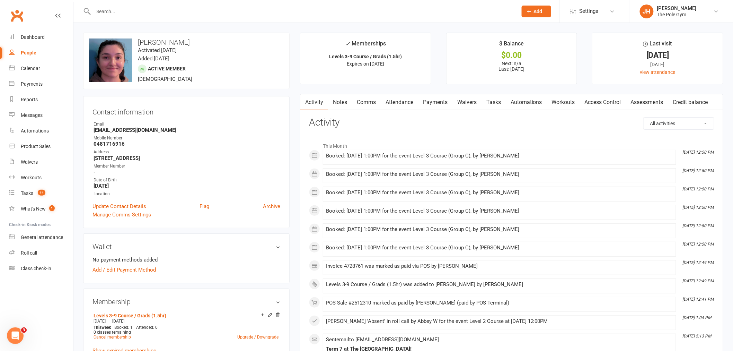
click at [440, 97] on link "Payments" at bounding box center [435, 102] width 34 height 16
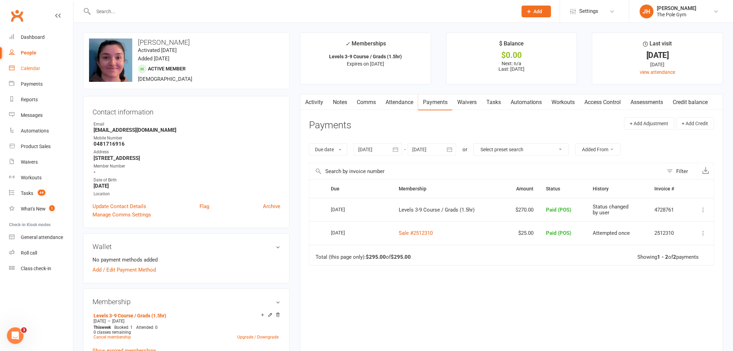
click at [35, 69] on div "Calendar" at bounding box center [30, 68] width 19 height 6
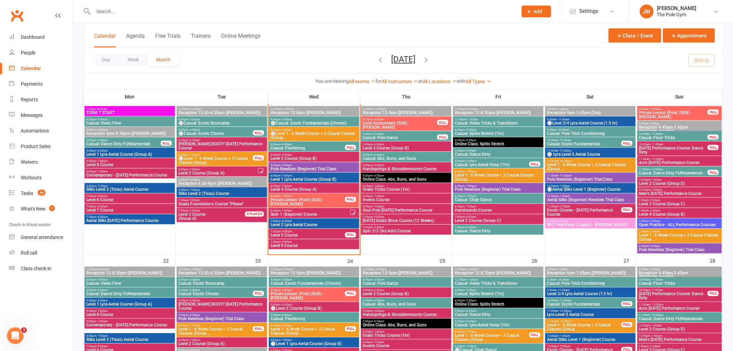
scroll to position [346, 0]
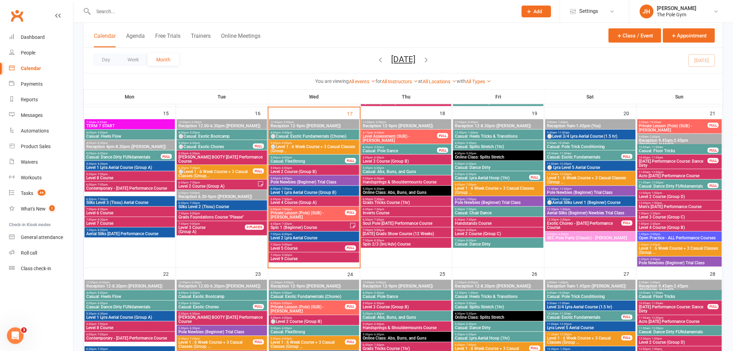
click at [293, 201] on span "Level 4 Course (Group A)" at bounding box center [314, 203] width 88 height 4
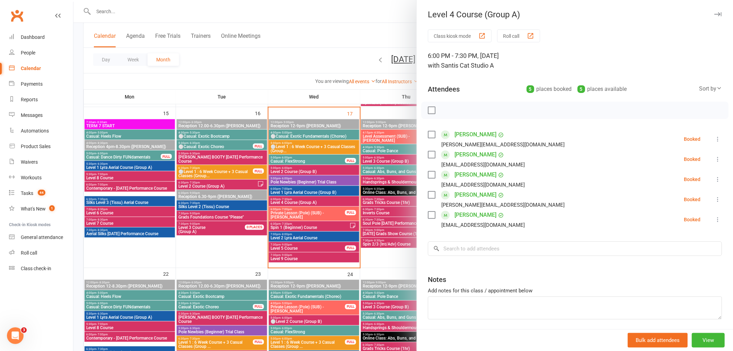
click at [465, 133] on link "Karen Alvarerz" at bounding box center [476, 134] width 42 height 11
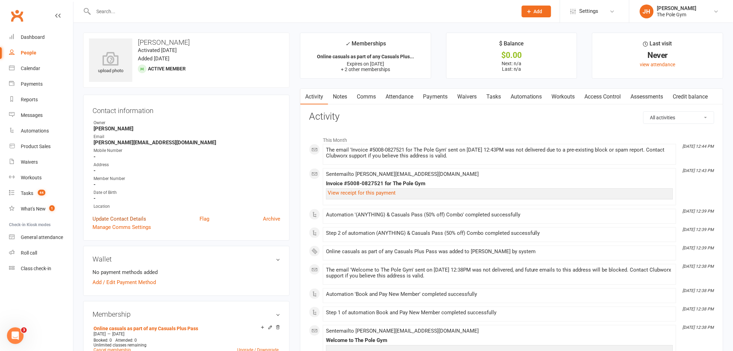
click at [123, 217] on link "Update Contact Details" at bounding box center [120, 218] width 54 height 8
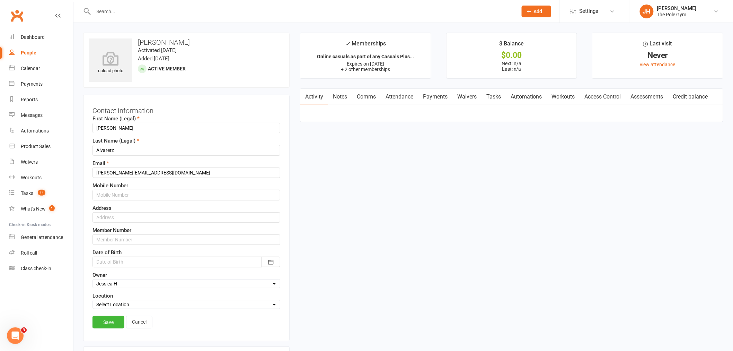
scroll to position [33, 0]
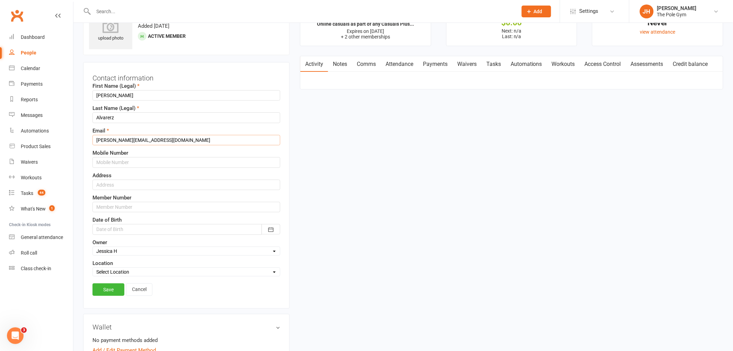
drag, startPoint x: 82, startPoint y: 139, endPoint x: 74, endPoint y: 140, distance: 8.4
paste input "text"
type input "karen.alvarezpersonal@gmail.com"
click at [114, 284] on link "Save" at bounding box center [109, 289] width 32 height 12
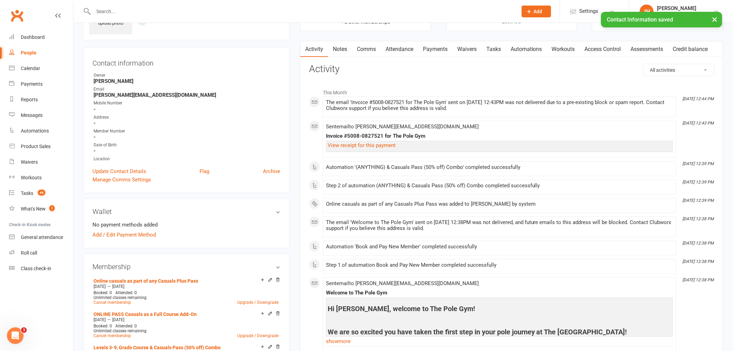
scroll to position [0, 0]
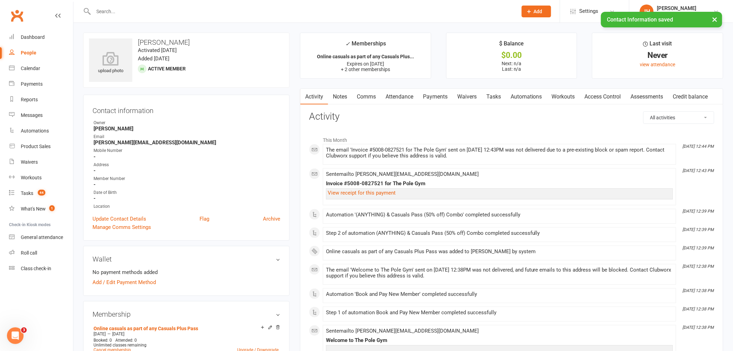
click at [480, 95] on link "Waivers" at bounding box center [467, 97] width 29 height 16
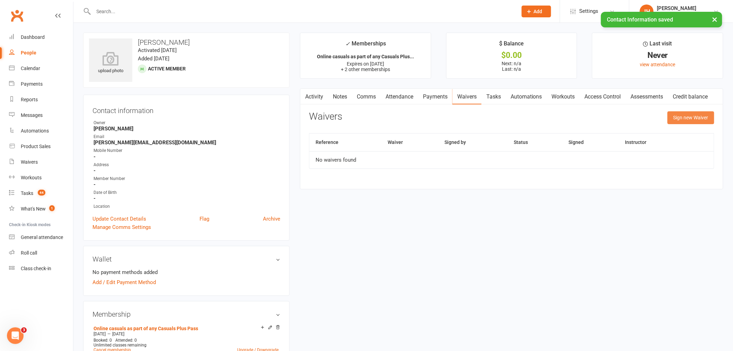
click at [688, 120] on button "Sign new Waiver" at bounding box center [691, 117] width 47 height 12
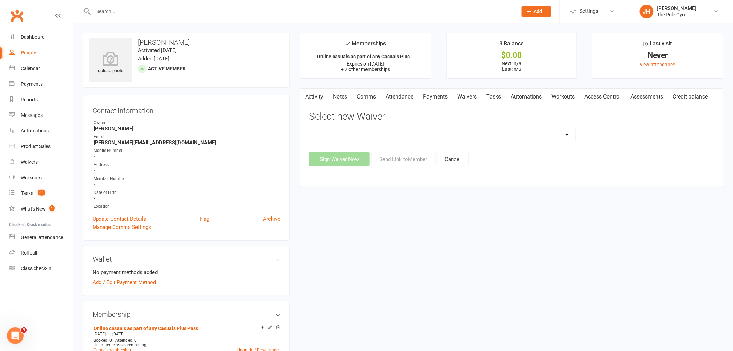
click at [320, 96] on link "Activity" at bounding box center [314, 97] width 28 height 16
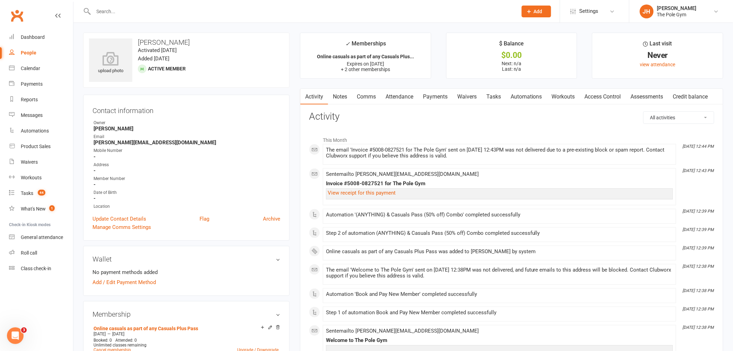
click at [438, 95] on link "Payments" at bounding box center [435, 97] width 34 height 16
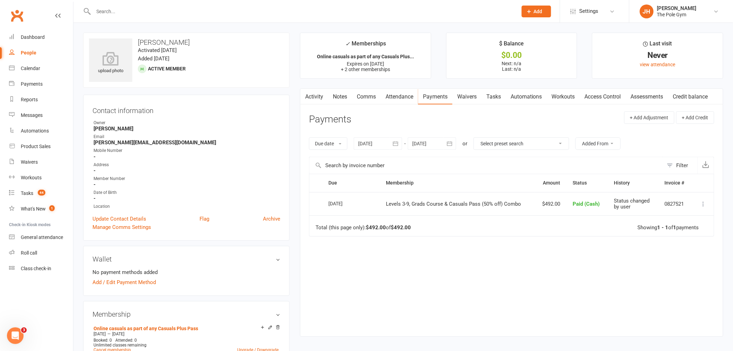
click at [700, 202] on button at bounding box center [704, 204] width 8 height 8
drag, startPoint x: 692, startPoint y: 242, endPoint x: 403, endPoint y: 29, distance: 358.6
click at [692, 242] on link "Re-send invoice receipt" at bounding box center [673, 245] width 69 height 14
click at [320, 98] on link "Activity" at bounding box center [314, 97] width 28 height 16
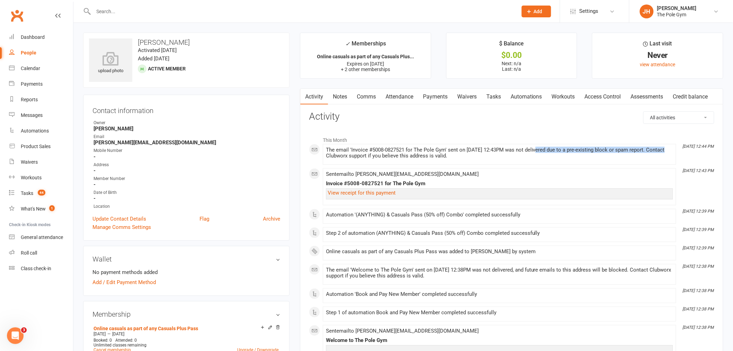
drag, startPoint x: 537, startPoint y: 150, endPoint x: 668, endPoint y: 150, distance: 130.3
click at [668, 150] on div "The email 'Invoice #5008-0827521 for The Pole Gym' sent on 17 Sep 2025 at 12:43…" at bounding box center [499, 153] width 347 height 12
copy div "ot delivered due to a pre-existing block or spam report."
click at [19, 67] on link "Calendar" at bounding box center [41, 69] width 64 height 16
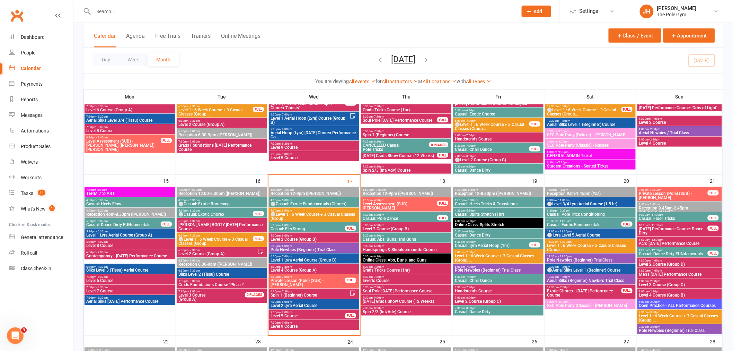
scroll to position [346, 0]
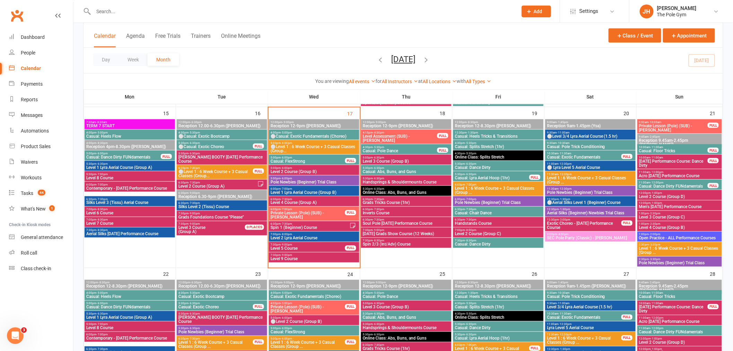
click at [407, 160] on span "Level 3 Course (Group B)" at bounding box center [406, 161] width 88 height 4
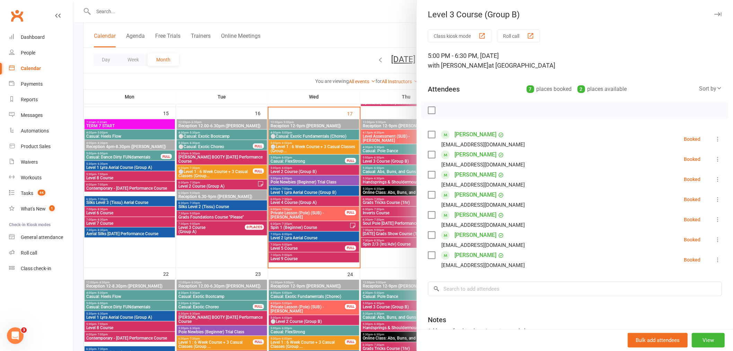
click at [385, 200] on div at bounding box center [403, 175] width 660 height 351
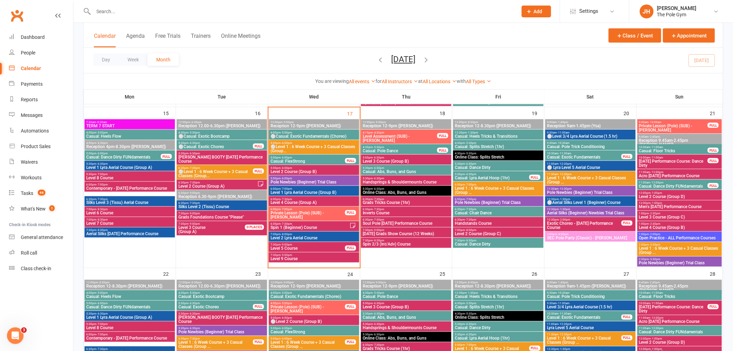
click at [649, 214] on span "- 2:30pm" at bounding box center [654, 213] width 11 height 3
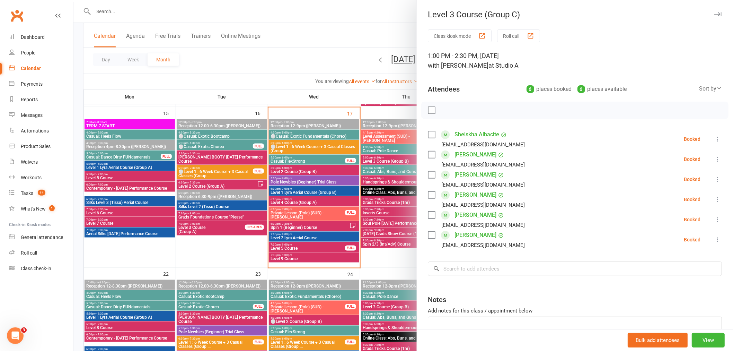
click at [342, 217] on div at bounding box center [403, 175] width 660 height 351
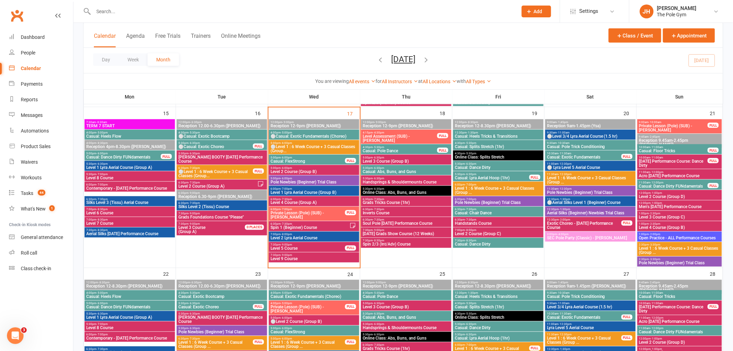
click at [649, 215] on span "Level 3 Course (Group C)" at bounding box center [680, 217] width 82 height 4
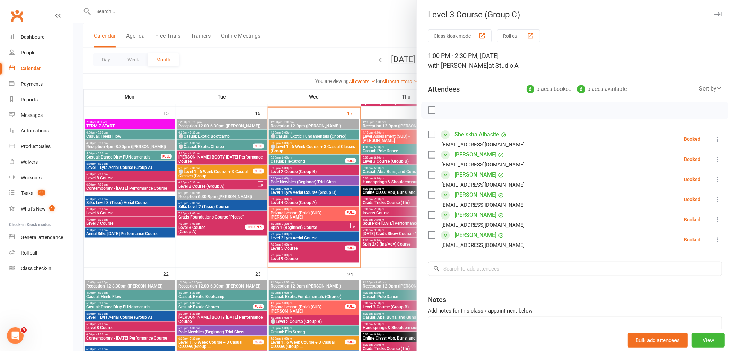
click at [380, 265] on div at bounding box center [403, 175] width 660 height 351
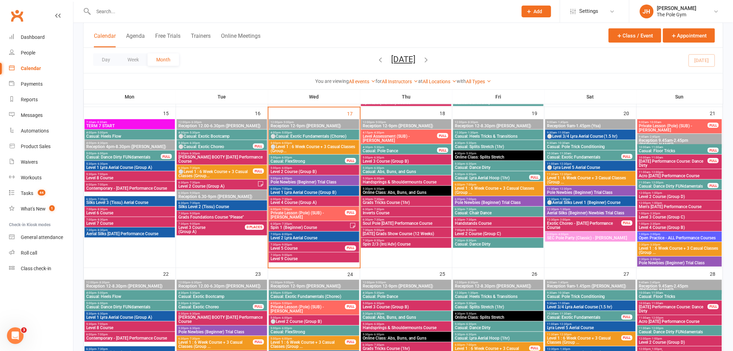
click at [669, 212] on span "1:00pm - 2:30pm" at bounding box center [680, 213] width 82 height 3
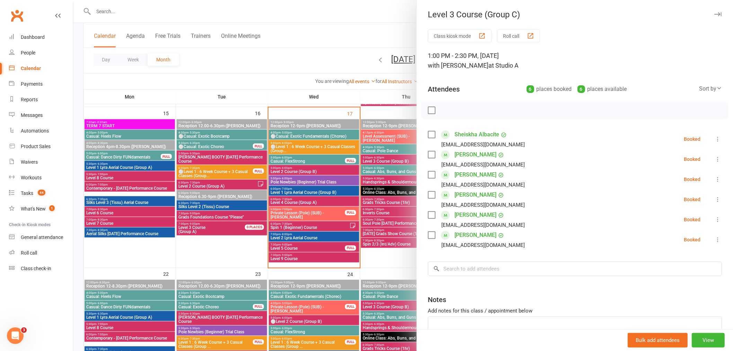
click at [379, 255] on div at bounding box center [403, 175] width 660 height 351
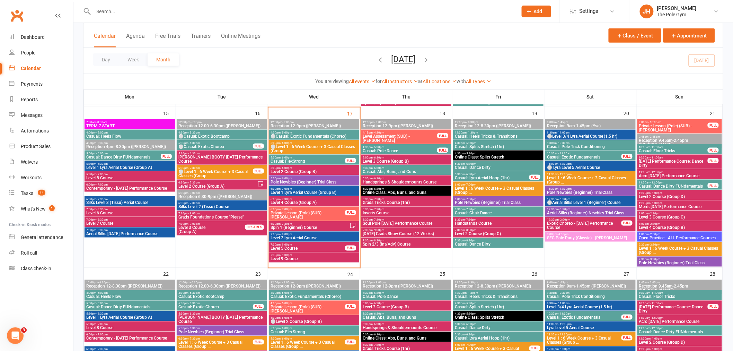
click at [670, 216] on span "Level 3 Course (Group C)" at bounding box center [680, 217] width 82 height 4
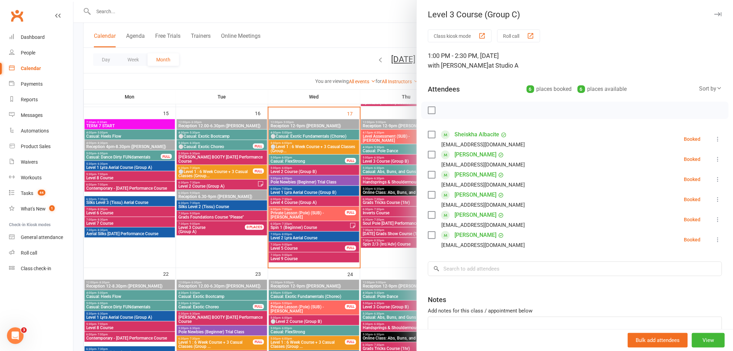
click at [386, 226] on div at bounding box center [403, 175] width 660 height 351
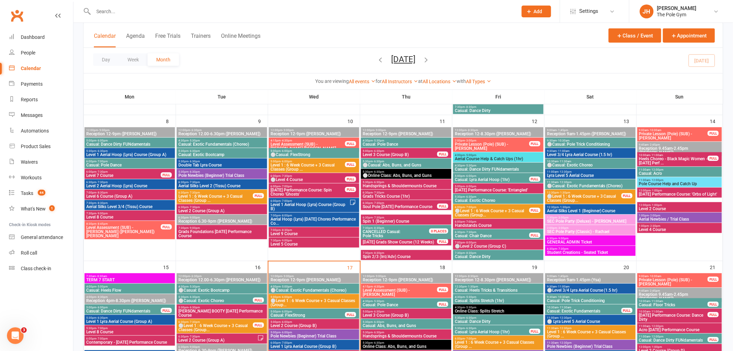
scroll to position [192, 0]
click at [202, 192] on span "6:30pm - 7:30pm" at bounding box center [215, 192] width 75 height 3
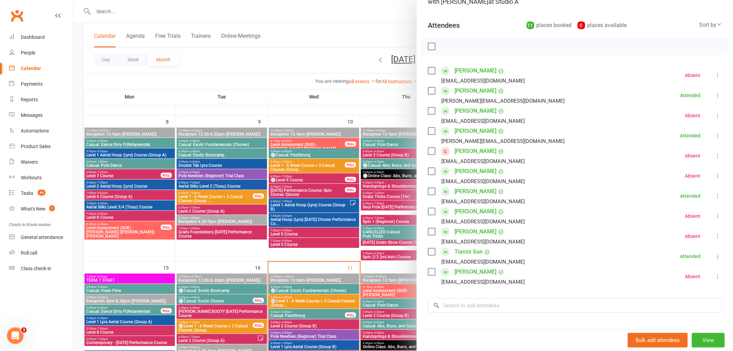
scroll to position [77, 0]
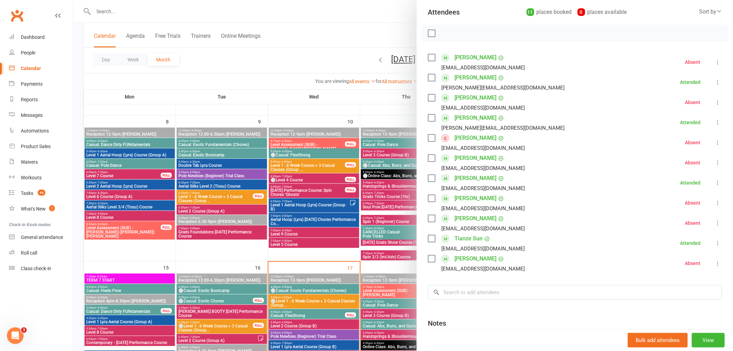
click at [324, 236] on div at bounding box center [403, 175] width 660 height 351
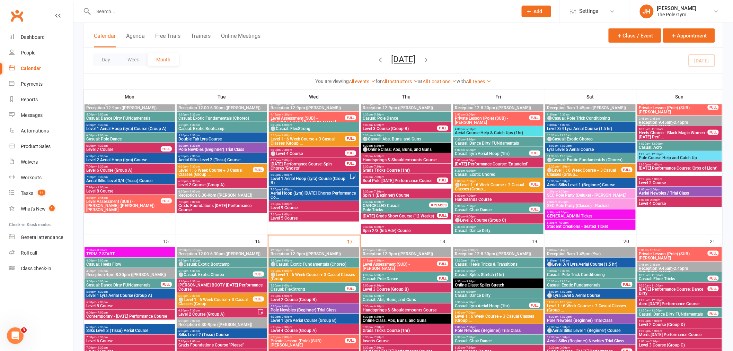
scroll to position [308, 0]
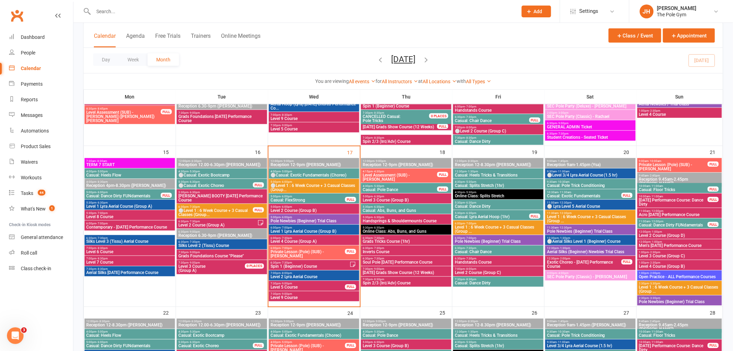
click at [518, 268] on span "7:00pm - 8:00pm" at bounding box center [499, 268] width 88 height 3
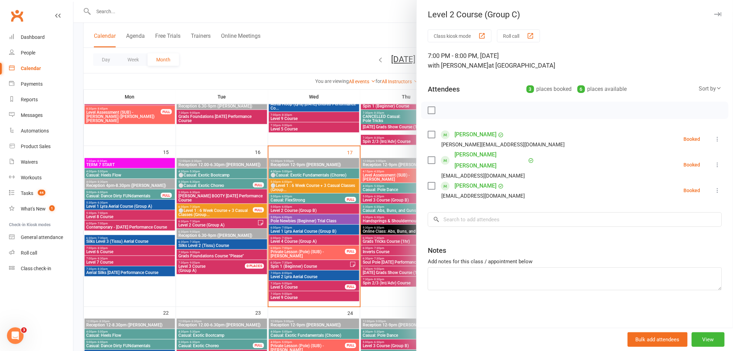
click at [376, 264] on div at bounding box center [403, 175] width 660 height 351
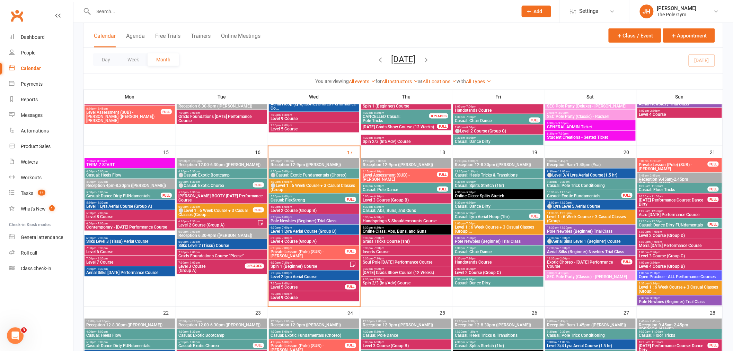
click at [514, 268] on span "7:00pm - 8:00pm" at bounding box center [499, 268] width 88 height 3
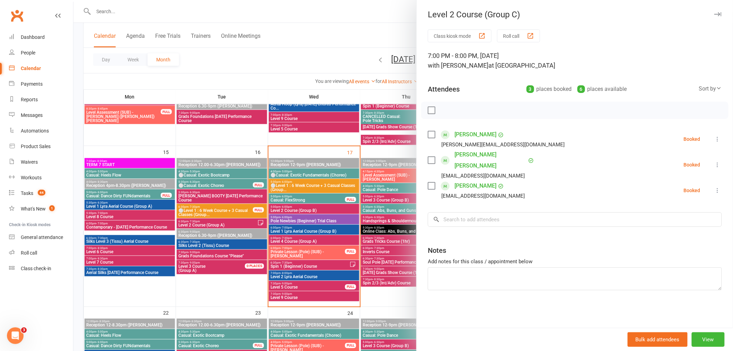
click at [328, 254] on div at bounding box center [403, 175] width 660 height 351
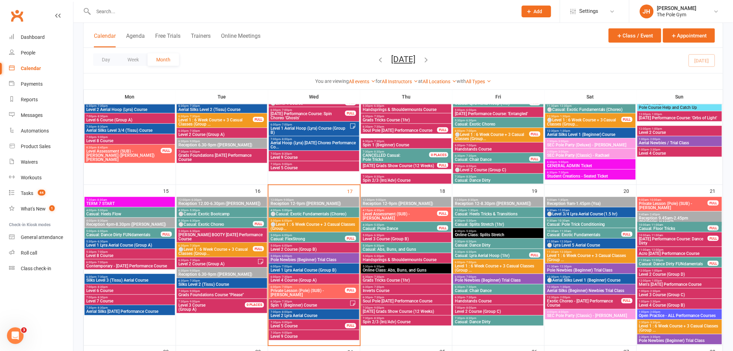
scroll to position [192, 0]
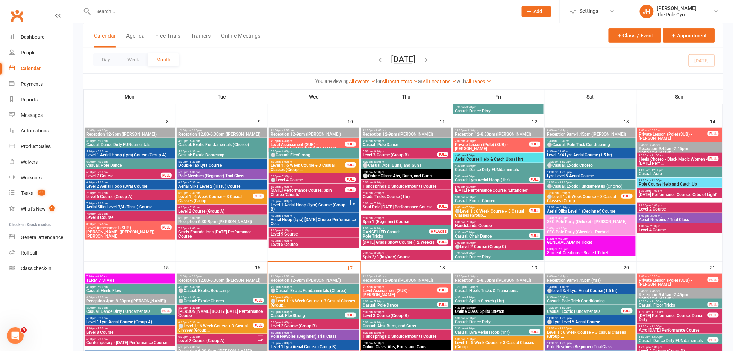
click at [392, 151] on span "5:00pm - 6:30pm" at bounding box center [399, 151] width 75 height 3
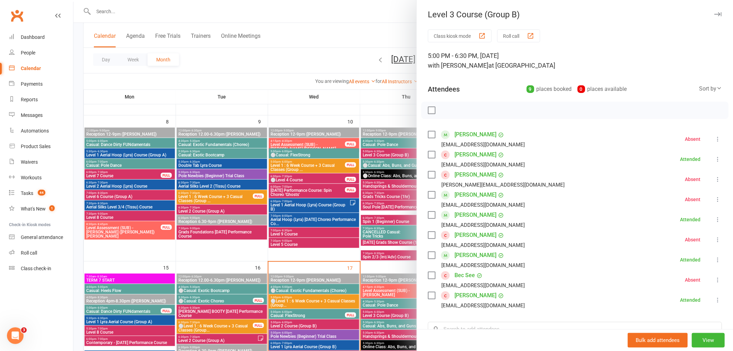
click at [357, 224] on div at bounding box center [403, 175] width 660 height 351
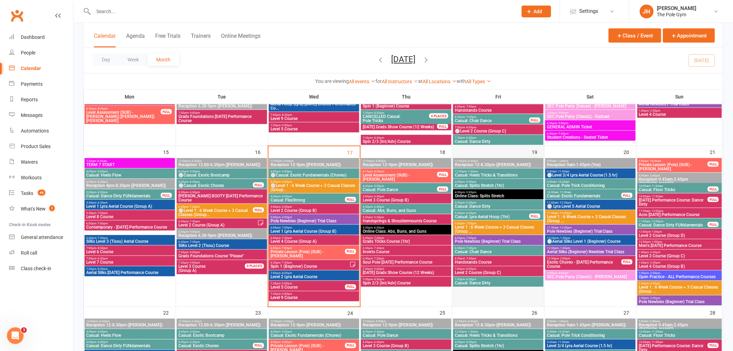
scroll to position [346, 0]
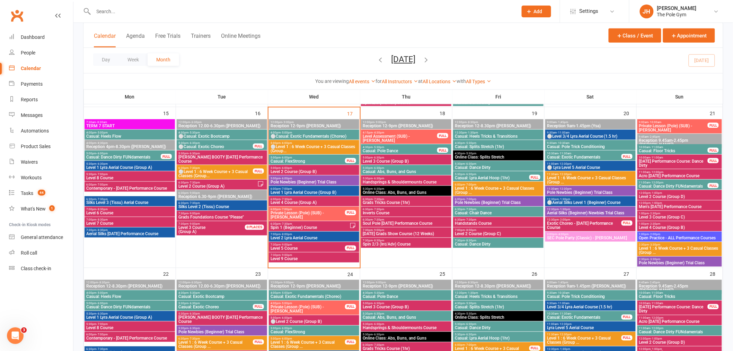
click at [669, 177] on span "Acro Halloween Performance Course" at bounding box center [680, 176] width 82 height 4
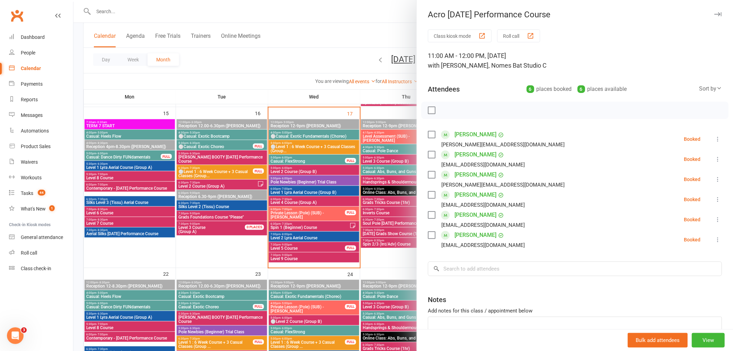
click at [327, 149] on div at bounding box center [403, 175] width 660 height 351
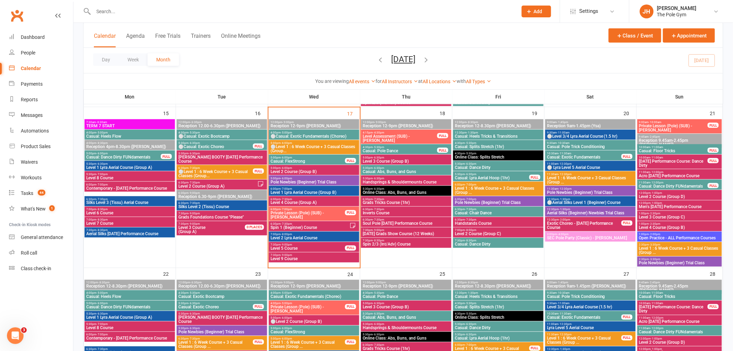
click at [675, 161] on span "Halloween Performance Course: Dance Dirty" at bounding box center [673, 163] width 69 height 8
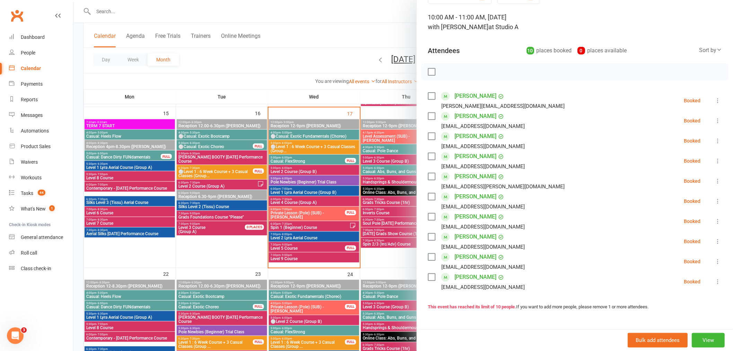
scroll to position [0, 0]
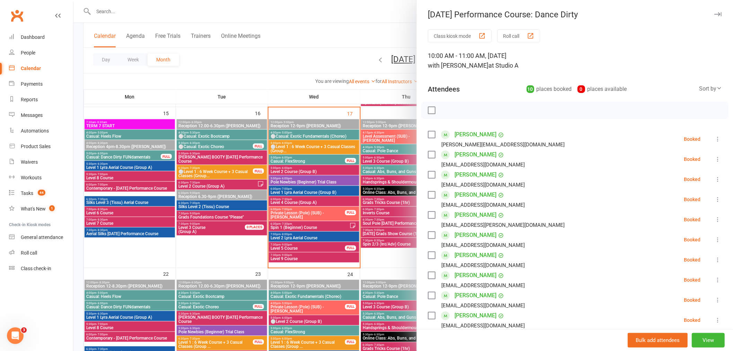
drag, startPoint x: 388, startPoint y: 213, endPoint x: 385, endPoint y: 213, distance: 3.8
click at [385, 213] on div at bounding box center [403, 175] width 660 height 351
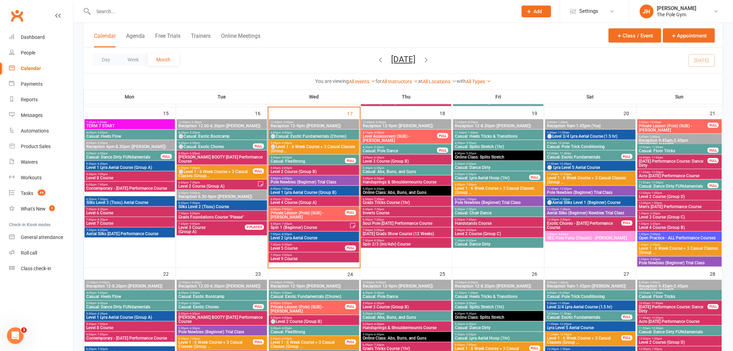
click at [650, 161] on span "Halloween Performance Course: Dance Dirty" at bounding box center [673, 163] width 69 height 8
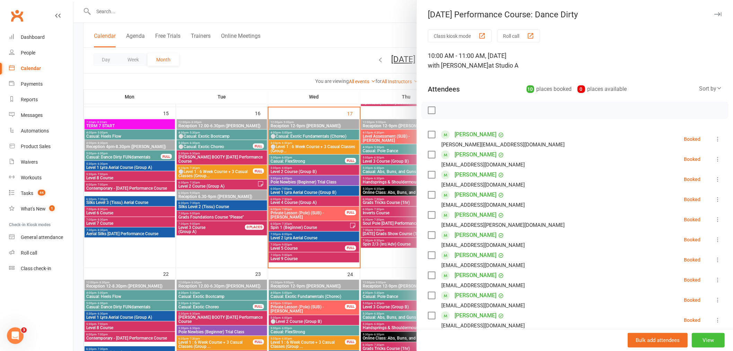
click at [709, 334] on button "View" at bounding box center [708, 340] width 33 height 15
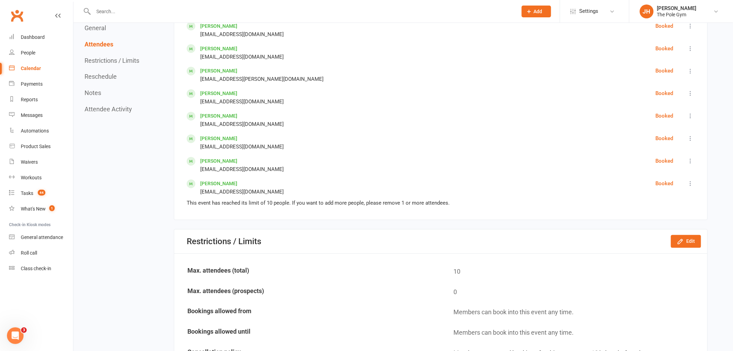
scroll to position [539, 0]
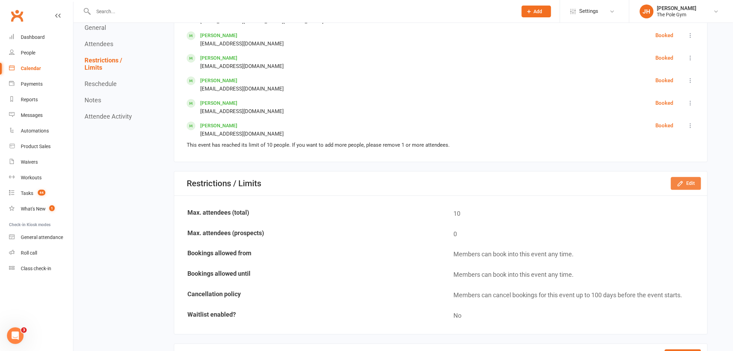
click at [683, 183] on icon "button" at bounding box center [680, 183] width 7 height 7
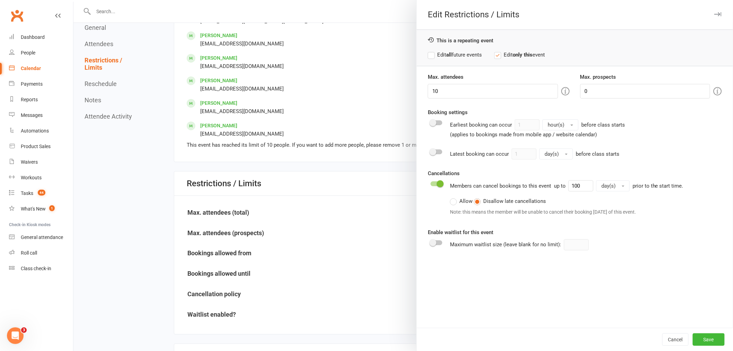
click at [465, 53] on label "Edit all future events" at bounding box center [455, 55] width 54 height 8
drag, startPoint x: 455, startPoint y: 94, endPoint x: 406, endPoint y: 93, distance: 48.5
click at [406, 0] on div "Edit Restrictions / Limits This is a repeating event Edit all future events Edi…" at bounding box center [403, 0] width 660 height 0
type input "12"
click at [707, 339] on button "Save" at bounding box center [709, 339] width 32 height 12
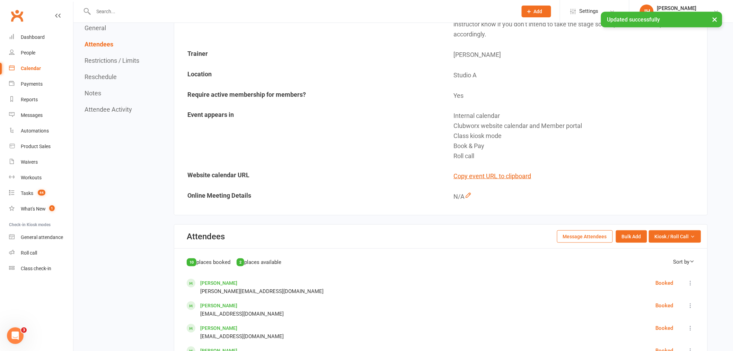
scroll to position [38, 0]
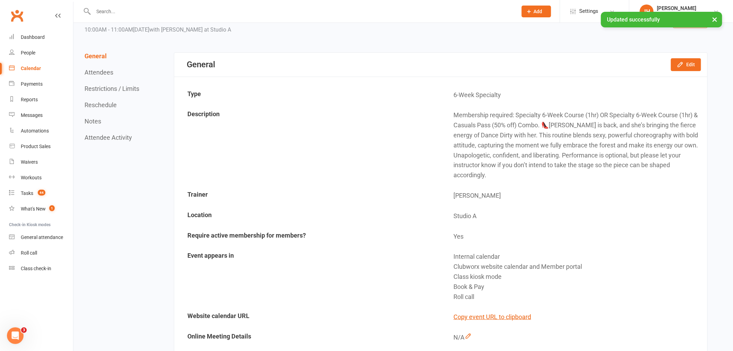
click at [35, 67] on div "Calendar" at bounding box center [31, 68] width 20 height 6
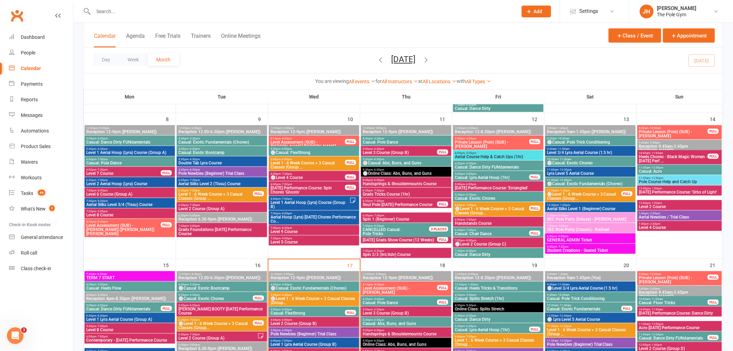
scroll to position [192, 0]
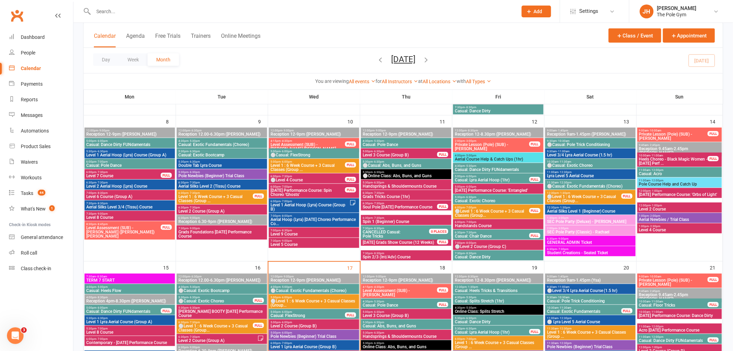
click at [392, 150] on span "5:00pm - 6:30pm" at bounding box center [399, 151] width 75 height 3
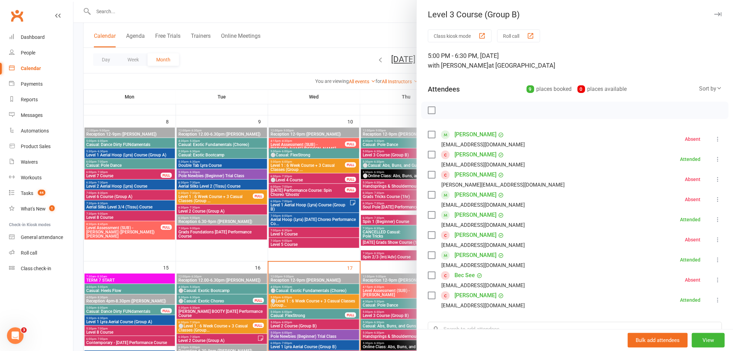
click at [302, 192] on div at bounding box center [403, 175] width 660 height 351
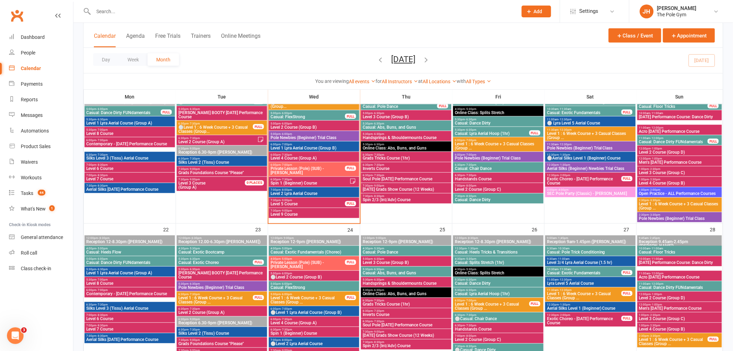
scroll to position [423, 0]
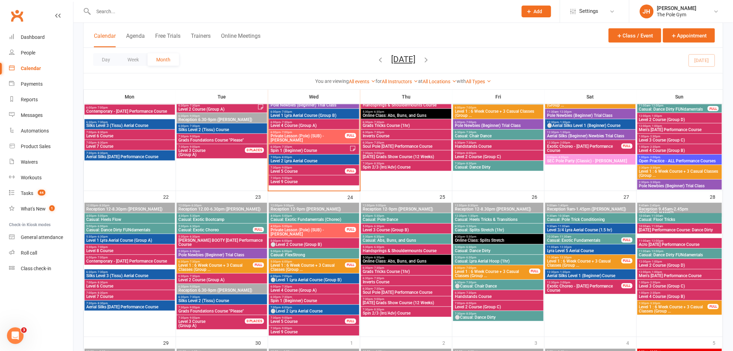
click at [493, 259] on span "Casual: Lyra Aerial Hoop (1hr)" at bounding box center [499, 261] width 88 height 4
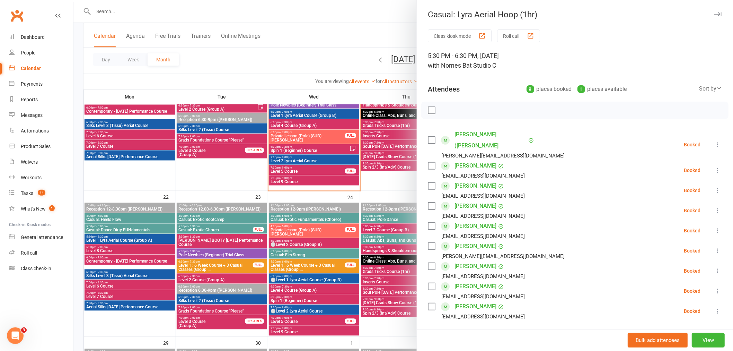
click at [377, 241] on div at bounding box center [403, 175] width 660 height 351
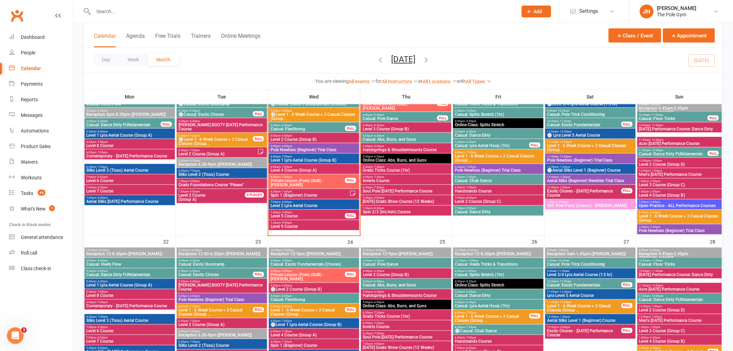
scroll to position [346, 0]
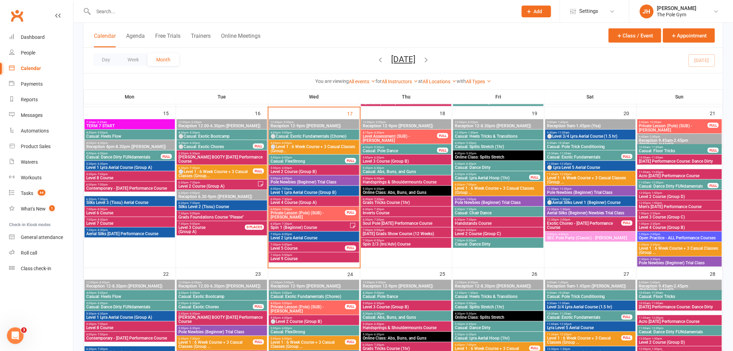
click at [580, 211] on span "Aerial Silks (Beginner) Newbies Trial Class" at bounding box center [591, 213] width 88 height 4
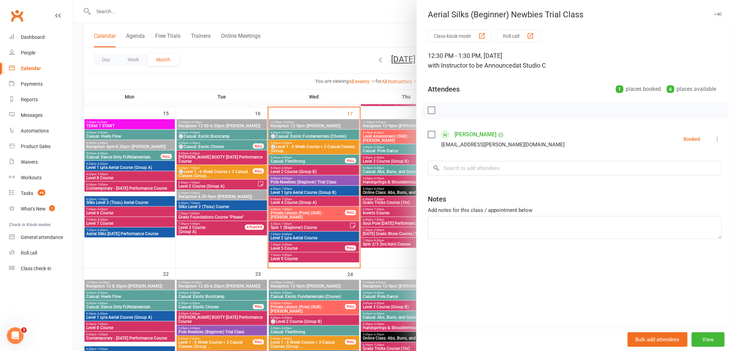
click at [384, 196] on div at bounding box center [403, 175] width 660 height 351
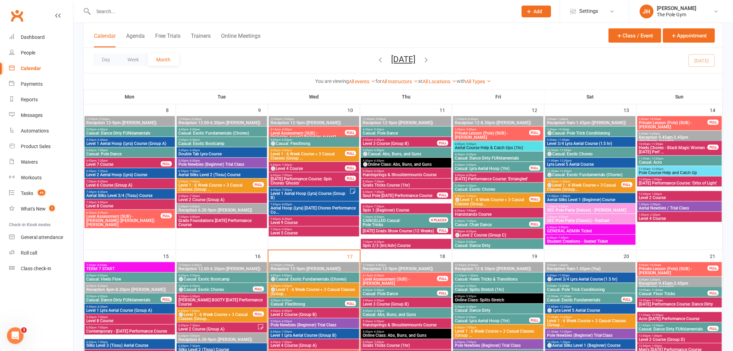
scroll to position [192, 0]
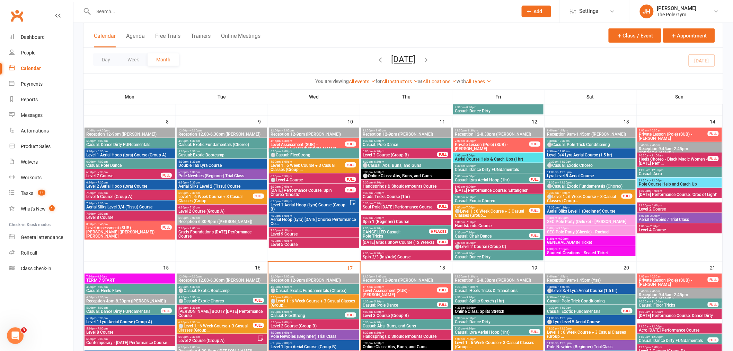
click at [394, 154] on span "Level 3 Course (Group B)" at bounding box center [399, 155] width 75 height 4
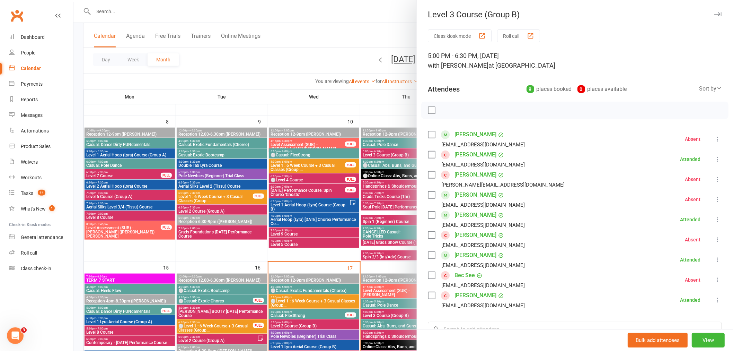
click at [306, 219] on div at bounding box center [403, 175] width 660 height 351
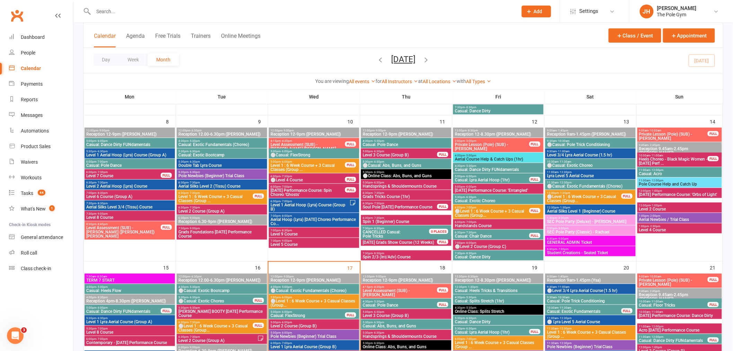
click at [287, 179] on span "⚪Level 4 Course" at bounding box center [307, 180] width 75 height 4
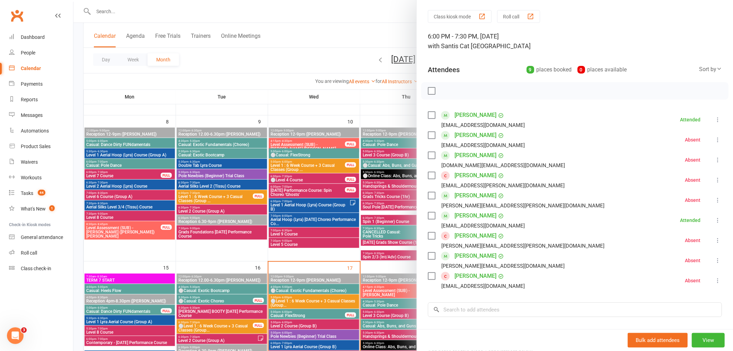
scroll to position [38, 0]
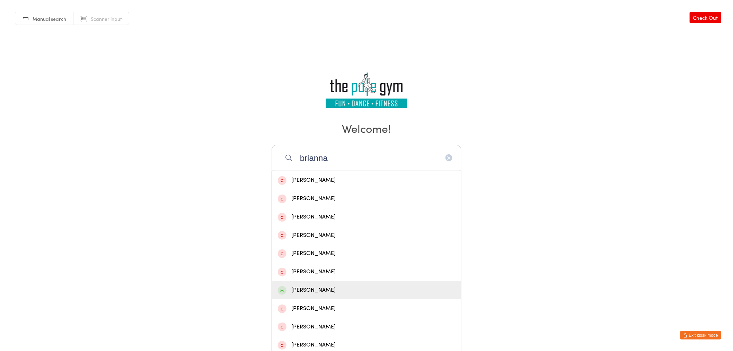
type input "brianna"
click at [355, 282] on div "[PERSON_NAME]" at bounding box center [366, 290] width 189 height 18
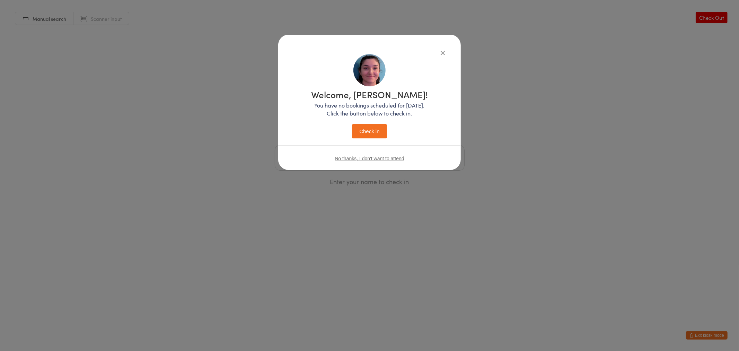
click at [363, 138] on button "Check in" at bounding box center [369, 131] width 35 height 14
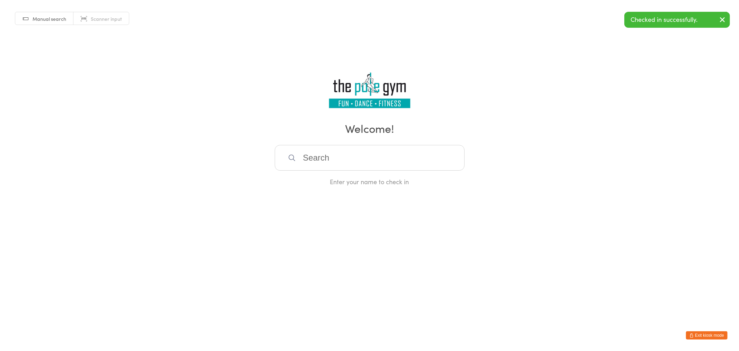
click at [709, 335] on button "Exit kiosk mode" at bounding box center [707, 335] width 42 height 8
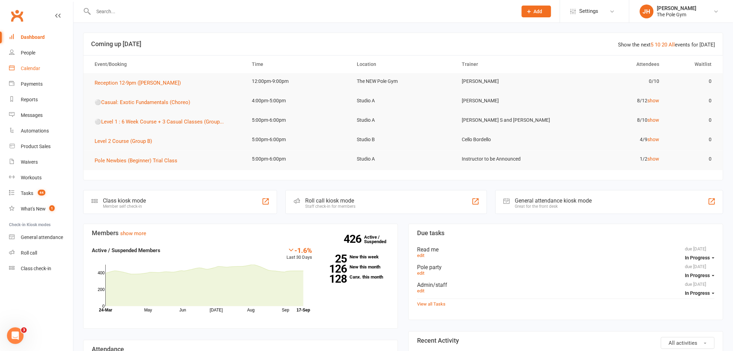
click at [56, 67] on link "Calendar" at bounding box center [41, 69] width 64 height 16
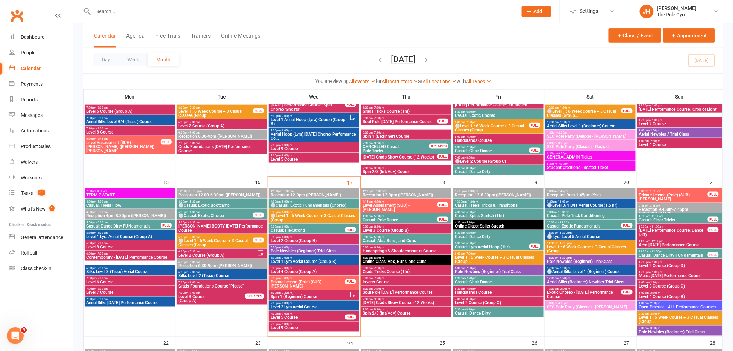
scroll to position [192, 0]
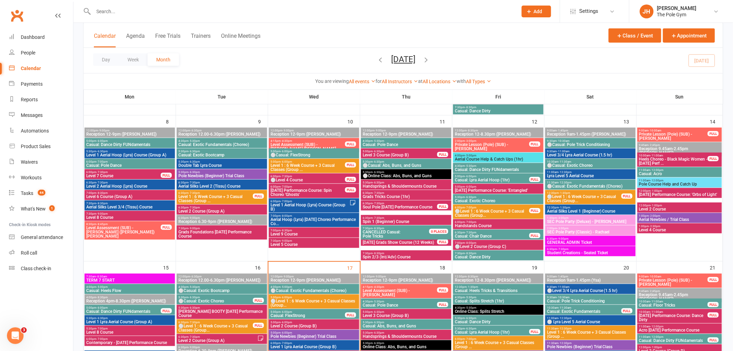
click at [644, 207] on span "Level 2 Course" at bounding box center [680, 209] width 82 height 4
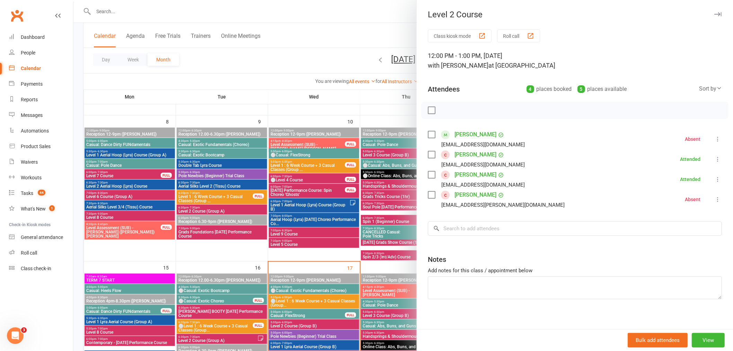
click at [469, 174] on link "Lily Shaw" at bounding box center [476, 174] width 42 height 11
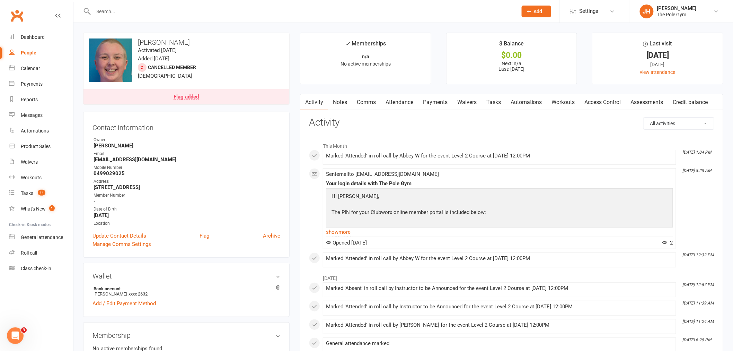
click at [265, 98] on link "Flag added" at bounding box center [187, 96] width 206 height 15
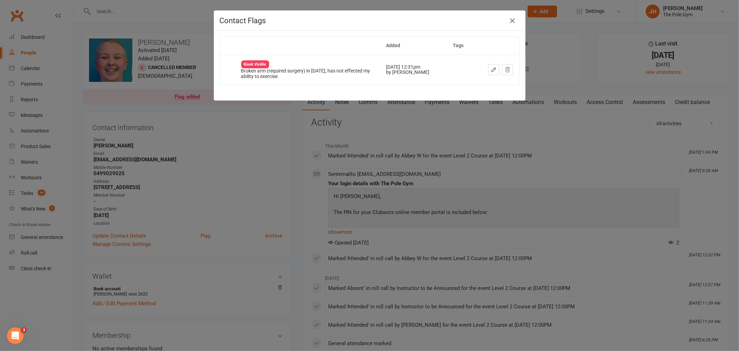
click at [257, 137] on div "Contact Flags Added Tags Kiosk Visible Broken arm (required surgery) in 2019, h…" at bounding box center [369, 175] width 739 height 351
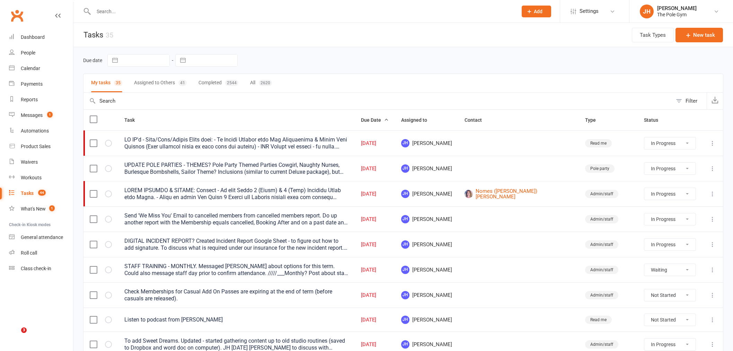
select select "started"
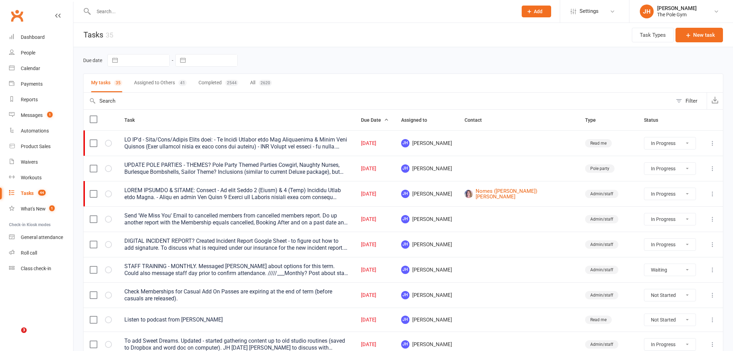
select select "waiting"
select select "started"
select select "waiting"
select select "started"
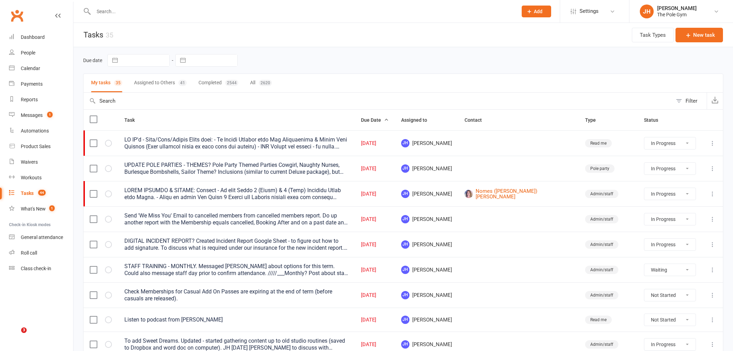
select select "waiting"
select select "started"
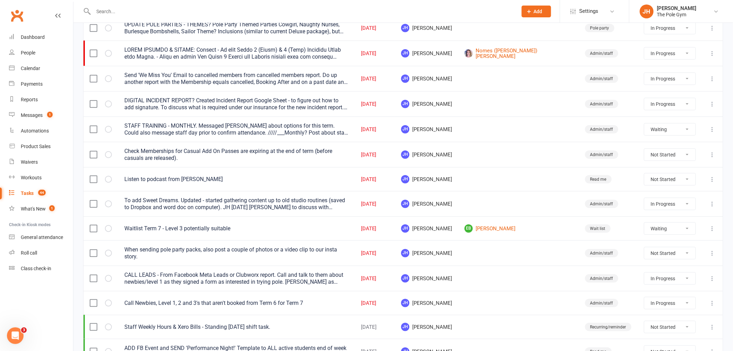
scroll to position [154, 0]
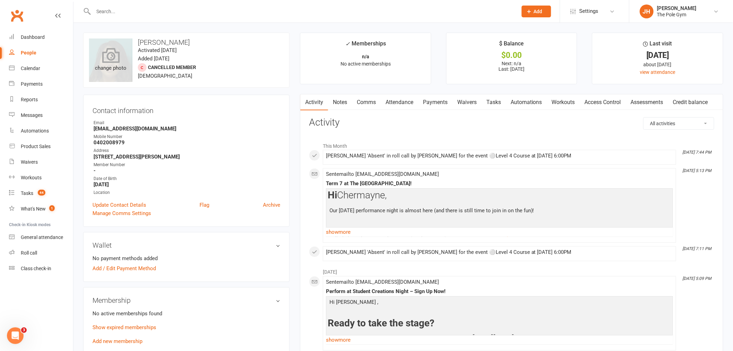
drag, startPoint x: 163, startPoint y: 42, endPoint x: 132, endPoint y: 42, distance: 31.2
click at [132, 42] on div "upload photo change photo Chermayne Singh Activated 7 January, 2024 Added 7 Jan…" at bounding box center [186, 60] width 207 height 55
copy div "change photo Chermayne Singh"
click at [45, 73] on link "Calendar" at bounding box center [41, 69] width 64 height 16
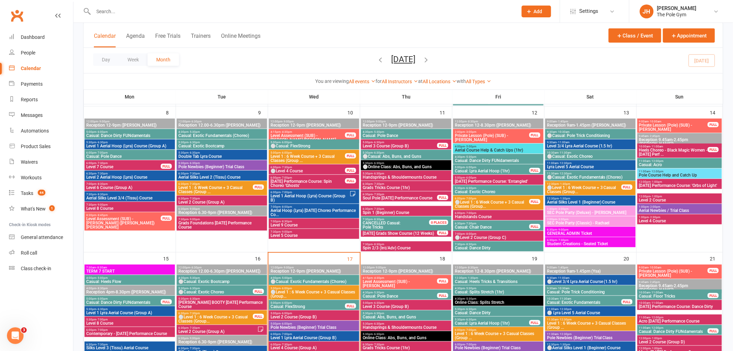
scroll to position [192, 0]
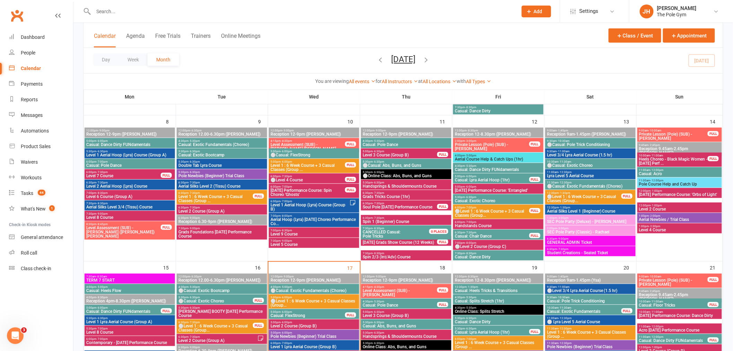
click at [646, 228] on span "Level 4 Course" at bounding box center [680, 230] width 82 height 4
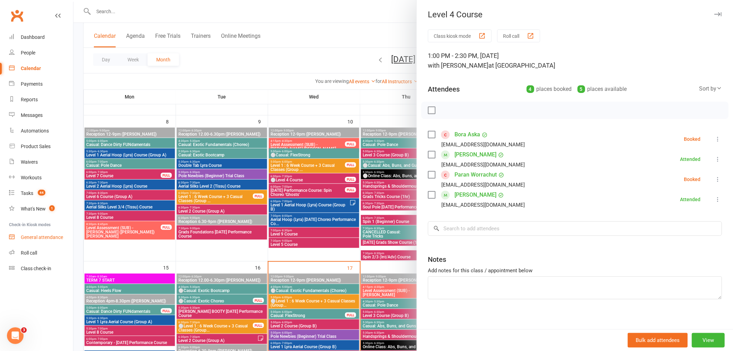
click at [34, 236] on div "General attendance" at bounding box center [42, 237] width 42 height 6
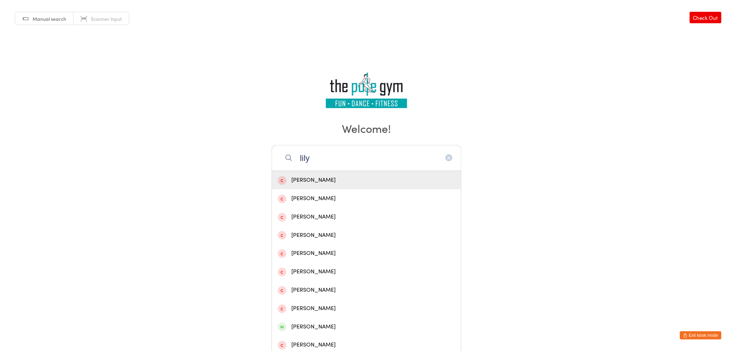
type input "lily"
click at [449, 159] on icon "button" at bounding box center [449, 158] width 6 height 6
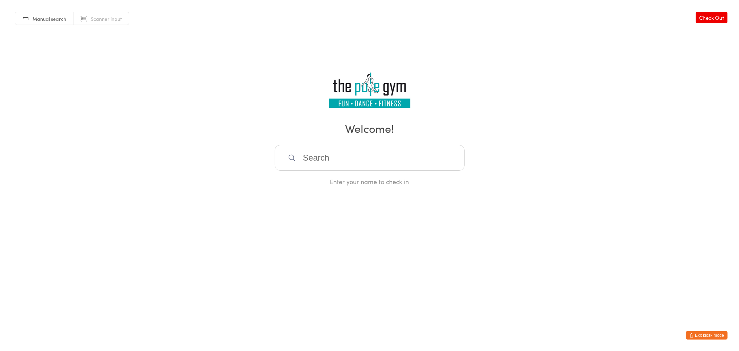
click at [693, 337] on icon "button" at bounding box center [692, 335] width 4 height 4
click at [706, 333] on button "Exit kiosk mode" at bounding box center [707, 335] width 42 height 8
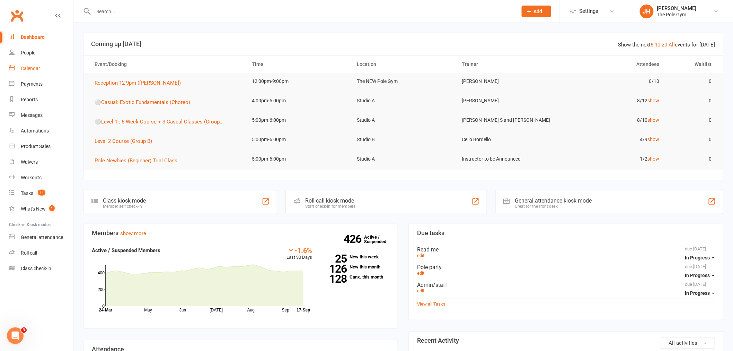
click at [43, 67] on link "Calendar" at bounding box center [41, 69] width 64 height 16
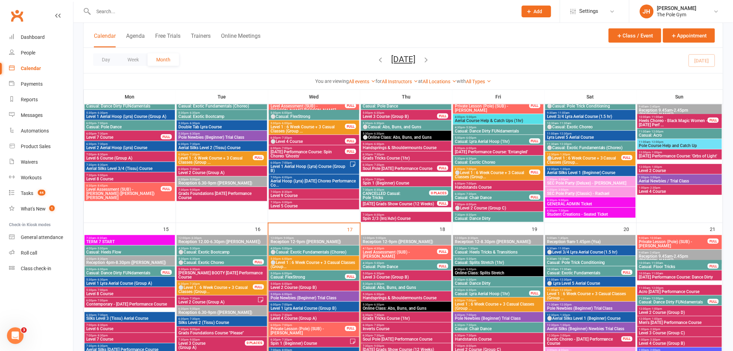
scroll to position [192, 0]
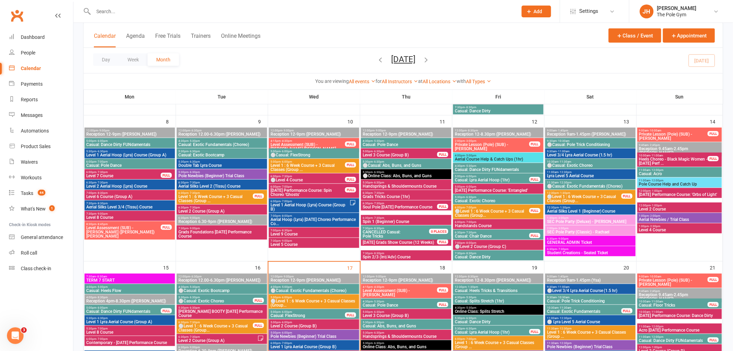
click at [188, 171] on span "- 6:30pm" at bounding box center [193, 171] width 11 height 3
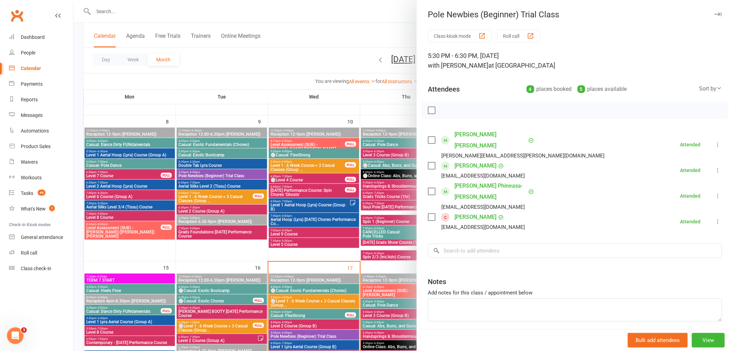
click at [237, 172] on div at bounding box center [403, 175] width 660 height 351
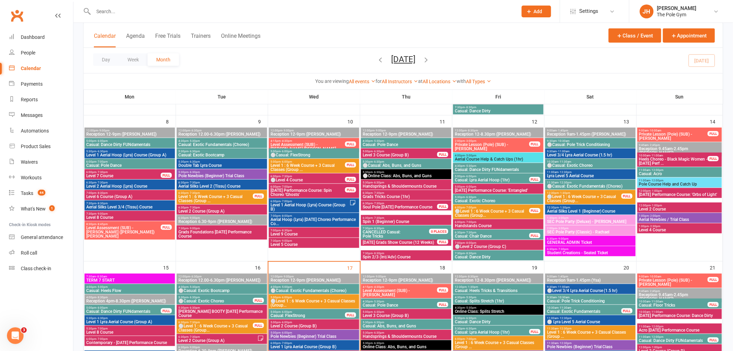
click at [200, 197] on span "Level 1 : 6 Week Course + 3 Casual Classes (Group ..." at bounding box center [215, 198] width 75 height 8
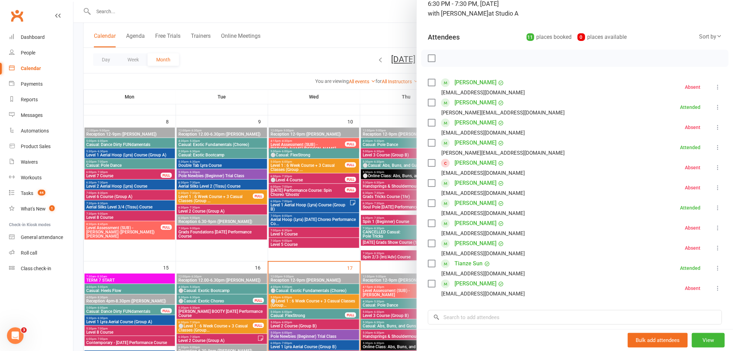
scroll to position [38, 0]
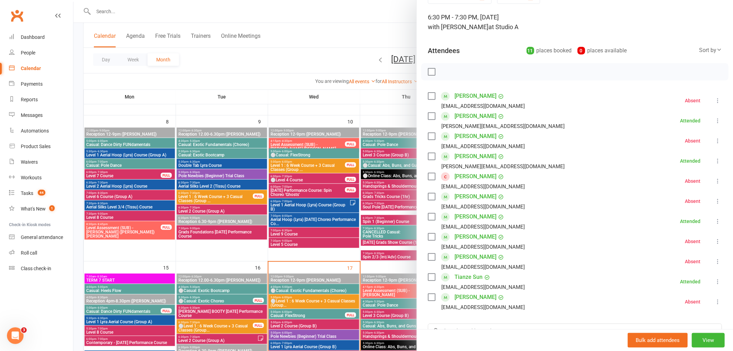
drag, startPoint x: 280, startPoint y: 209, endPoint x: 287, endPoint y: 202, distance: 9.8
click at [280, 209] on div at bounding box center [403, 175] width 660 height 351
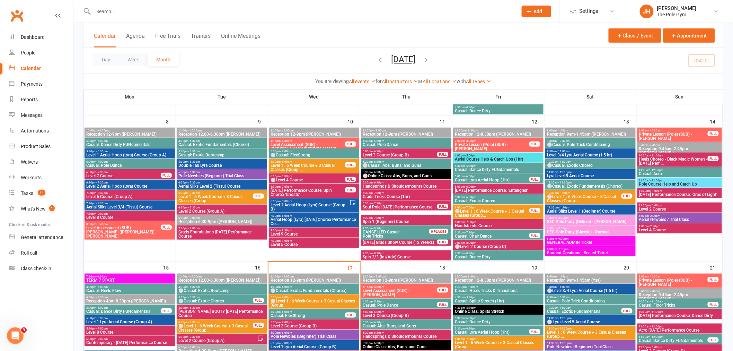
click at [292, 164] on span "Level 1 : 6 Week Course + 3 Casual Classes (Group ..." at bounding box center [307, 167] width 75 height 8
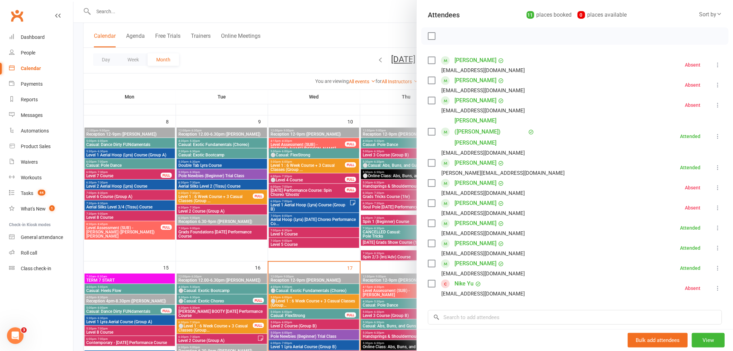
scroll to position [77, 0]
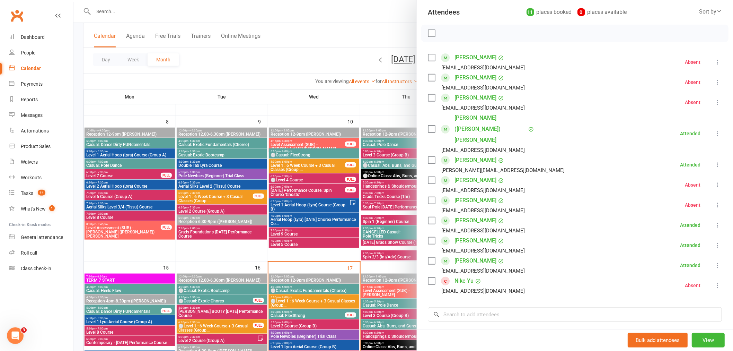
click at [314, 13] on div at bounding box center [403, 175] width 660 height 351
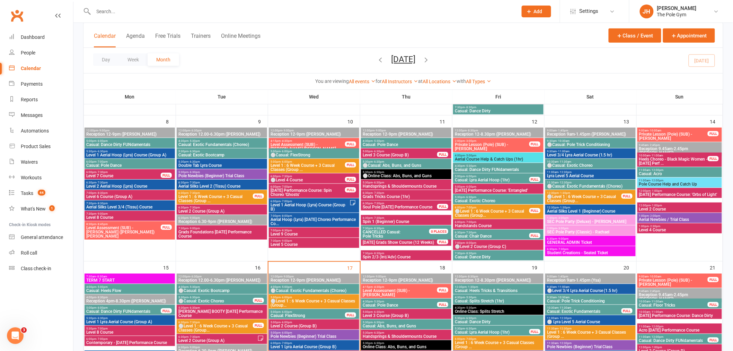
click at [207, 7] on input "text" at bounding box center [301, 12] width 421 height 10
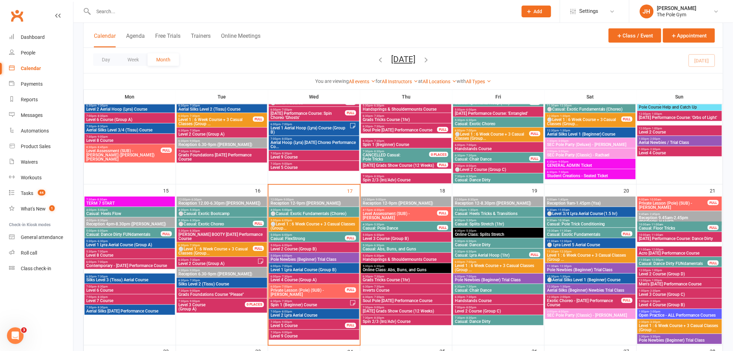
click at [282, 226] on span "⚪Level 1 : 6 Week Course + 3 Casual Classes (Group..." at bounding box center [314, 226] width 88 height 8
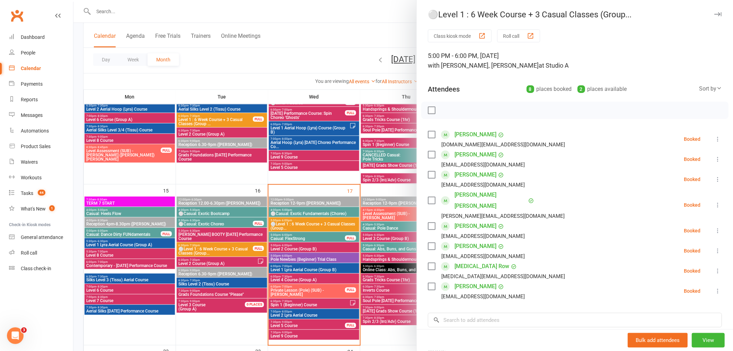
click at [271, 259] on div at bounding box center [403, 175] width 660 height 351
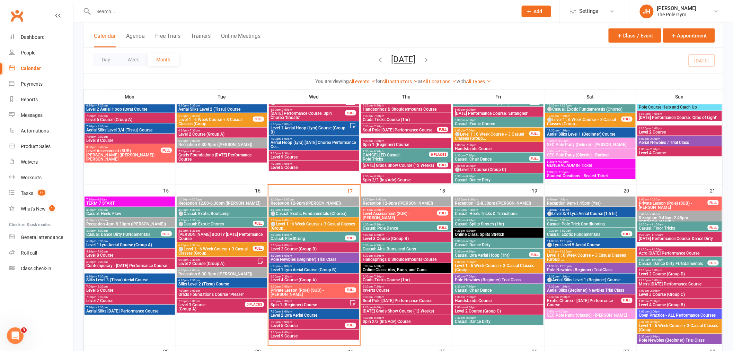
click at [211, 122] on span "Level 1 : 6 Week Course + 3 Casual Classes (Group ..." at bounding box center [215, 121] width 75 height 8
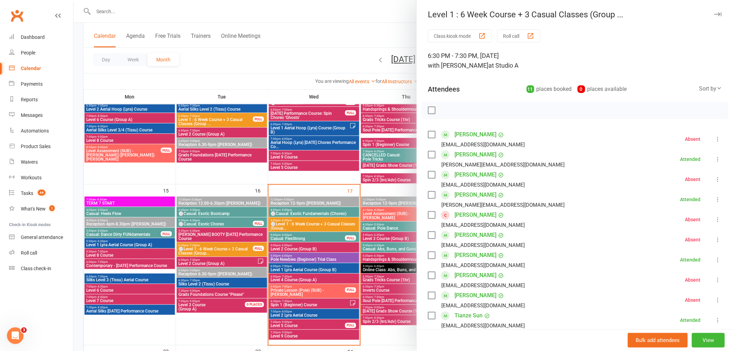
click at [466, 313] on link "Tianze Sun" at bounding box center [469, 315] width 28 height 11
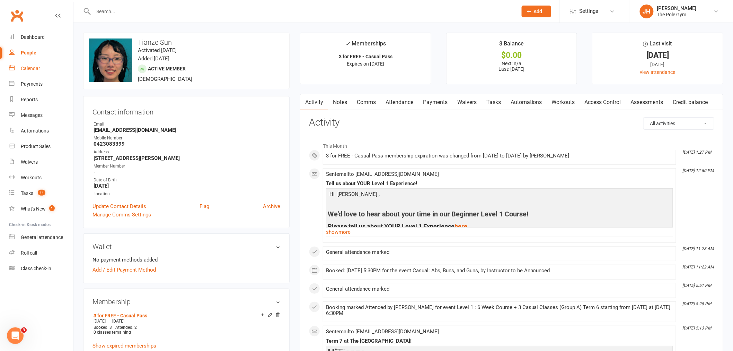
click at [46, 63] on link "Calendar" at bounding box center [41, 69] width 64 height 16
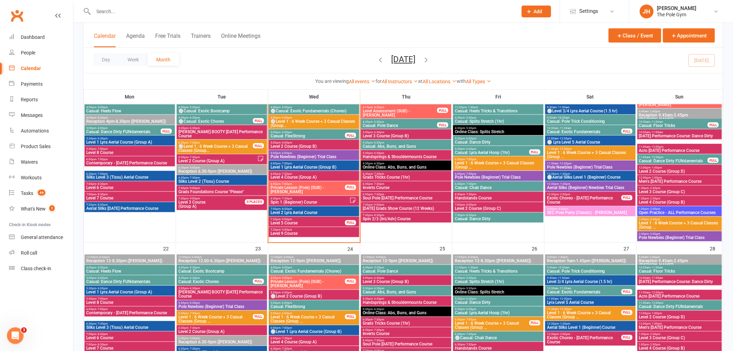
scroll to position [385, 0]
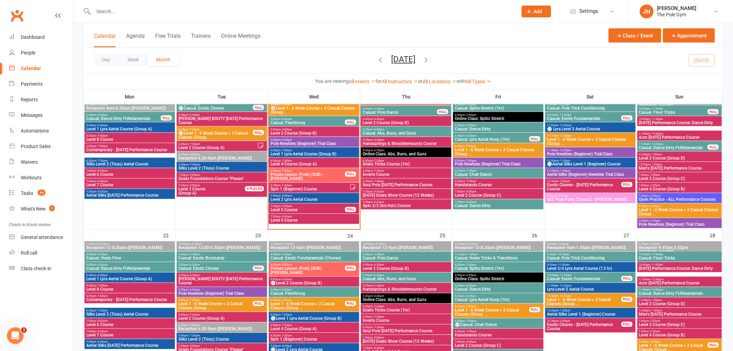
click at [297, 141] on span "Pole Newbies (Beginner) Trial Class" at bounding box center [314, 143] width 88 height 4
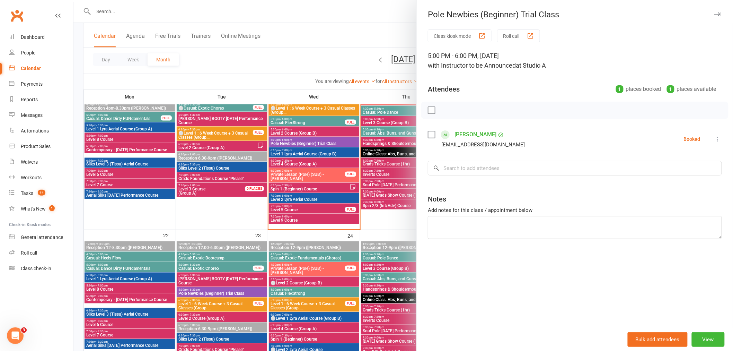
click at [326, 159] on div at bounding box center [403, 175] width 660 height 351
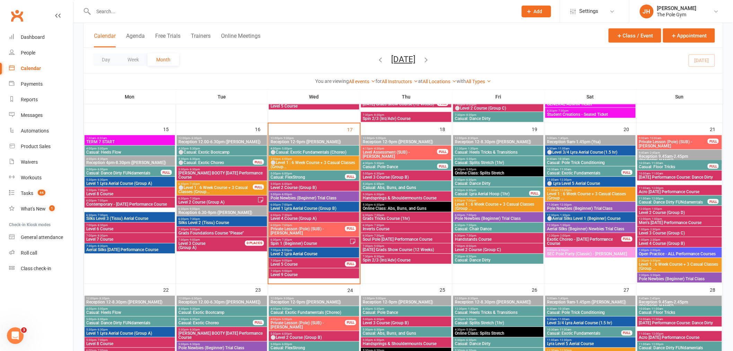
scroll to position [308, 0]
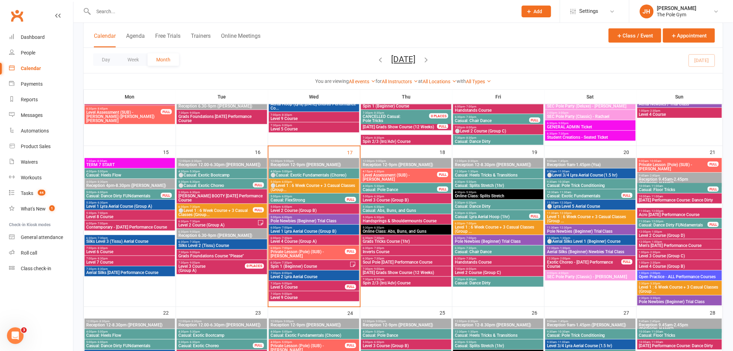
click at [293, 239] on span "Level 4 Course (Group A)" at bounding box center [314, 241] width 88 height 4
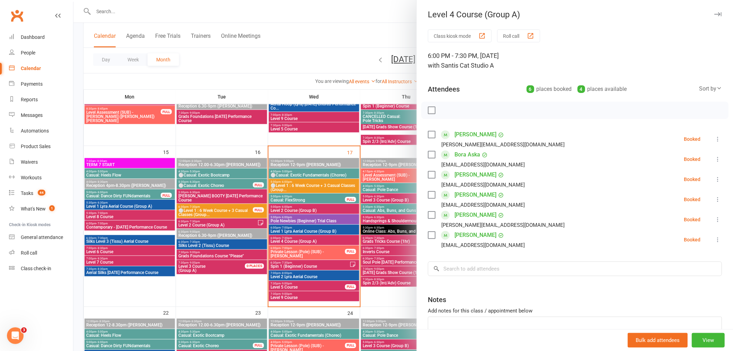
click at [382, 294] on div at bounding box center [403, 175] width 660 height 351
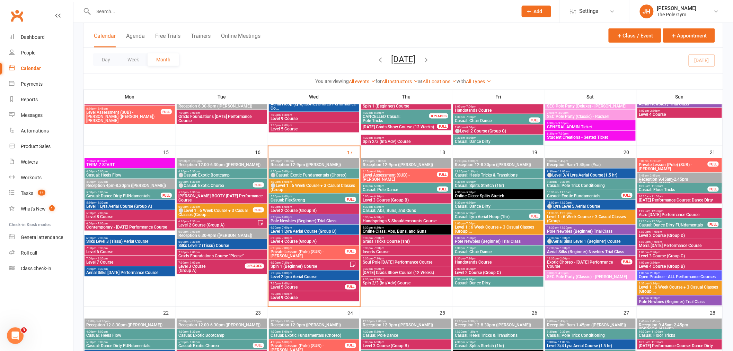
click at [330, 237] on span "6:00pm - 7:30pm" at bounding box center [314, 237] width 88 height 3
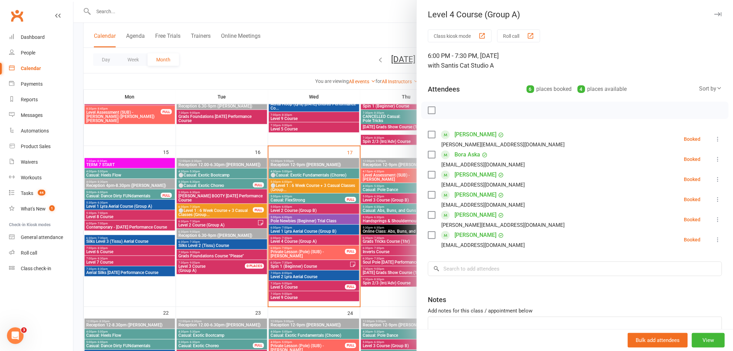
click at [333, 219] on div at bounding box center [403, 175] width 660 height 351
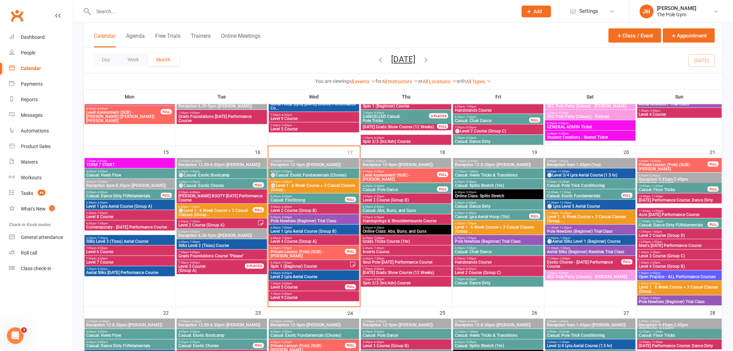
click at [340, 217] on span "5:00pm - 6:00pm" at bounding box center [314, 217] width 88 height 3
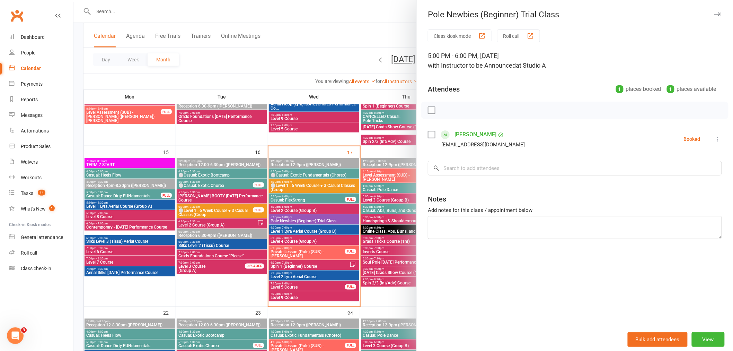
click at [341, 219] on div at bounding box center [403, 175] width 660 height 351
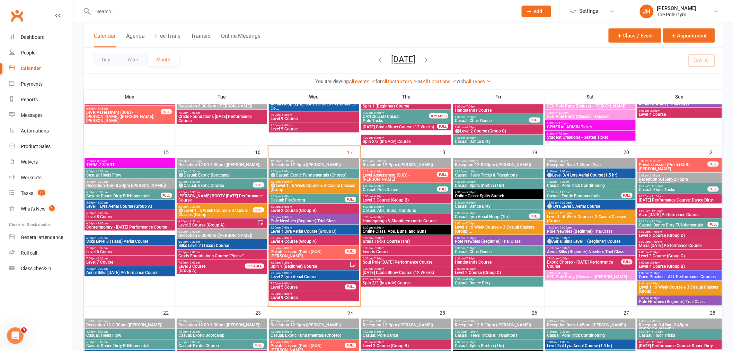
click at [334, 238] on span "6:00pm - 7:30pm" at bounding box center [314, 237] width 88 height 3
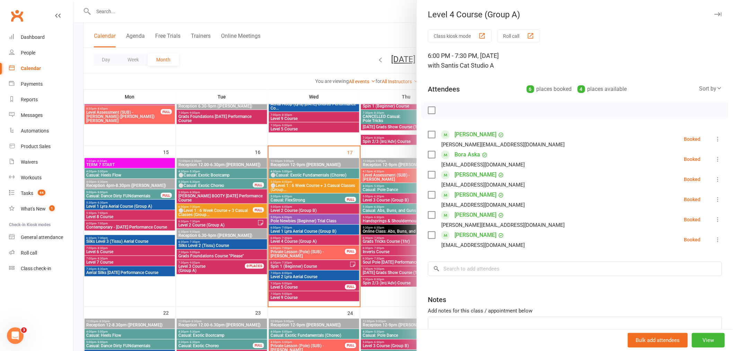
click at [334, 238] on div at bounding box center [403, 175] width 660 height 351
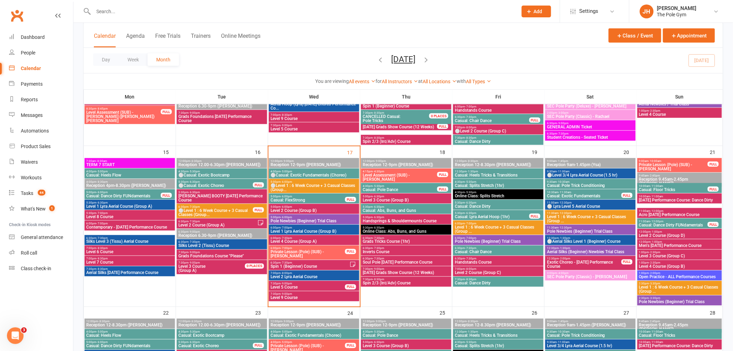
click at [352, 236] on span "6:00pm - 7:30pm" at bounding box center [314, 237] width 88 height 3
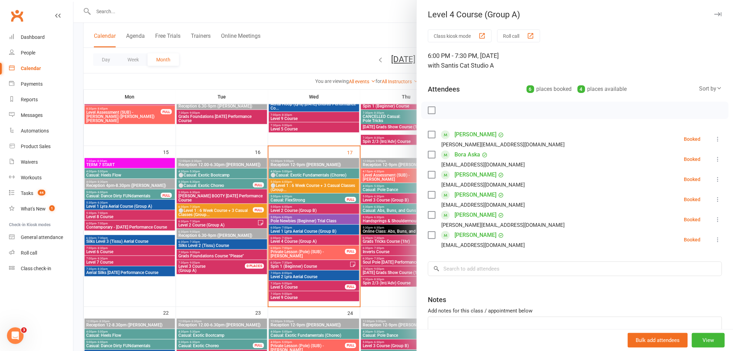
click at [349, 236] on div at bounding box center [403, 175] width 660 height 351
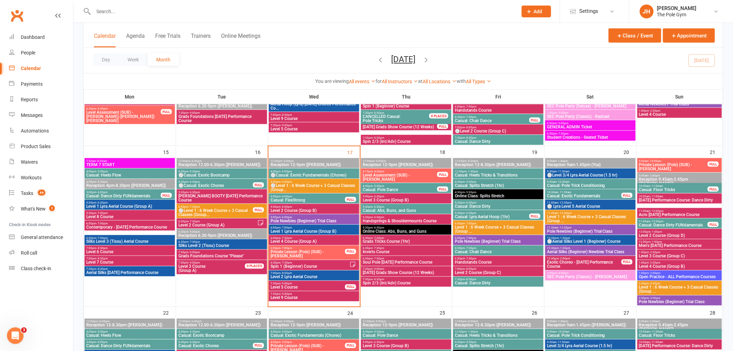
click at [350, 218] on span "5:00pm - 6:00pm" at bounding box center [314, 217] width 88 height 3
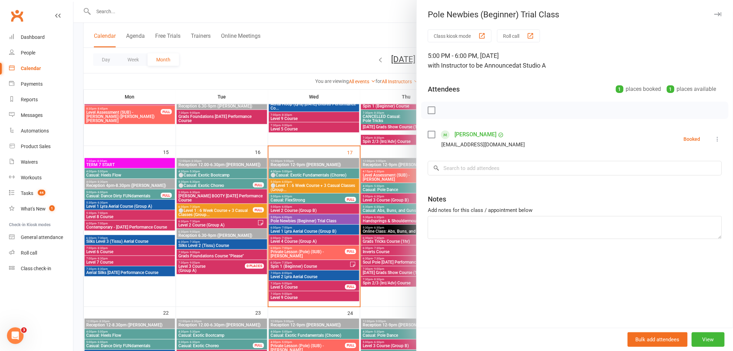
click at [348, 222] on div at bounding box center [403, 175] width 660 height 351
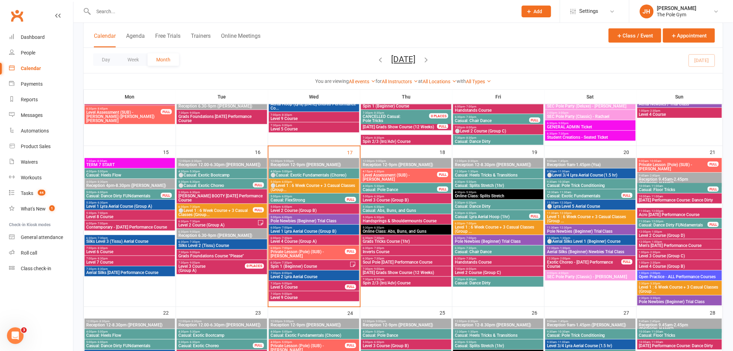
click at [336, 181] on span "5:00pm - 6:00pm" at bounding box center [314, 181] width 88 height 3
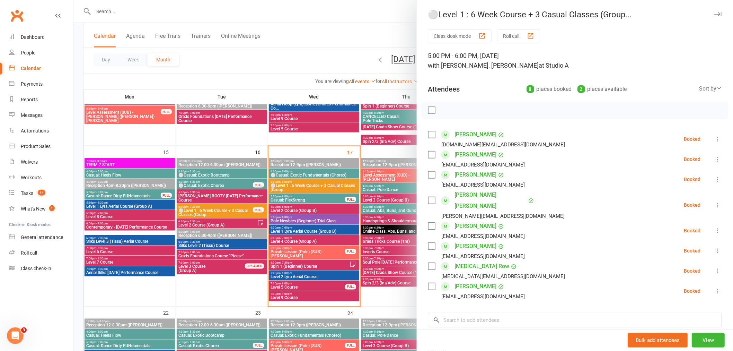
click at [346, 219] on div at bounding box center [403, 175] width 660 height 351
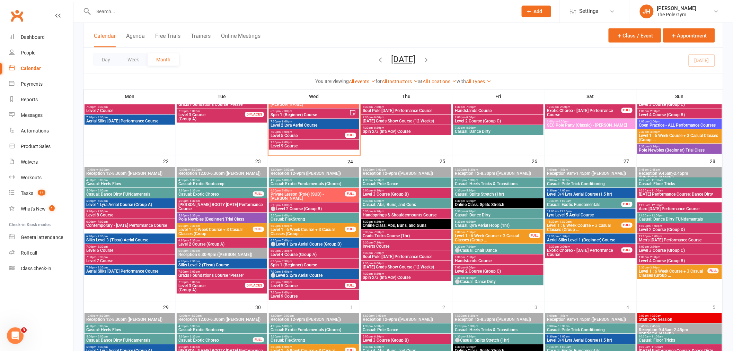
scroll to position [462, 0]
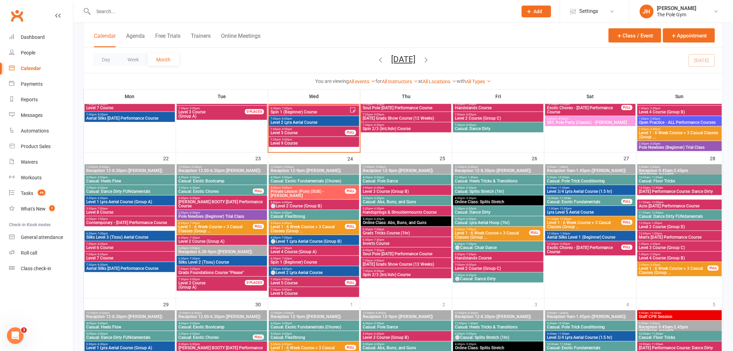
click at [237, 215] on span "Pole Newbies (Beginner) Trial Class" at bounding box center [222, 216] width 88 height 4
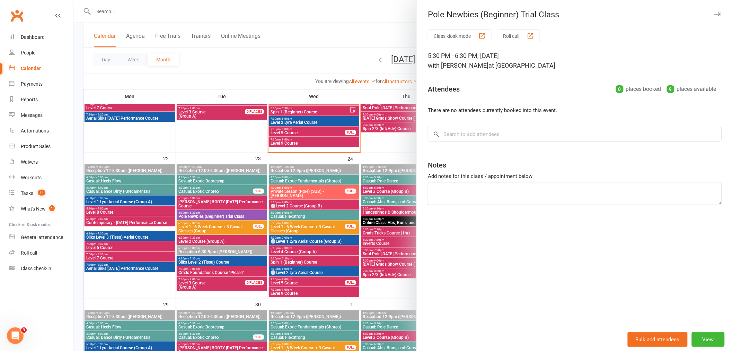
click at [237, 215] on div at bounding box center [403, 175] width 660 height 351
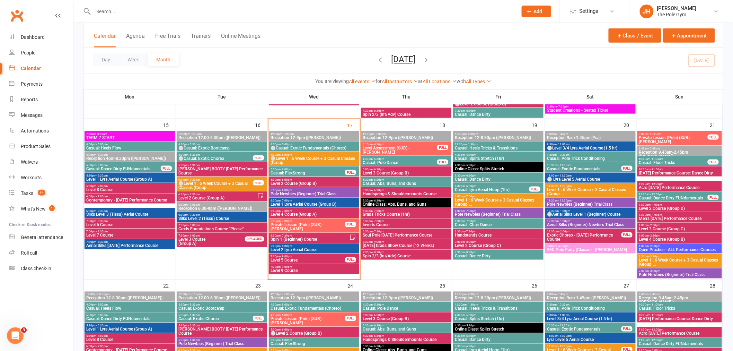
scroll to position [308, 0]
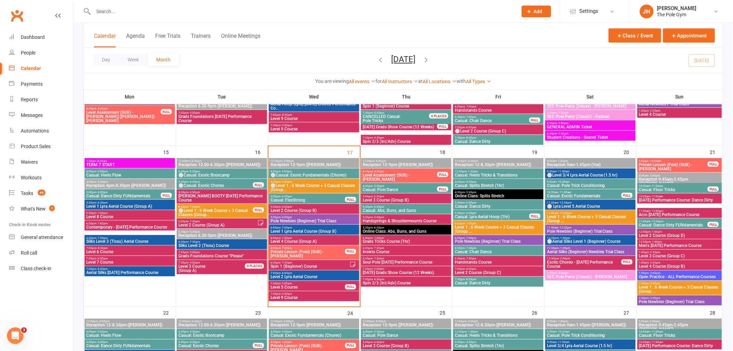
click at [304, 239] on span "Level 4 Course (Group A)" at bounding box center [314, 241] width 88 height 4
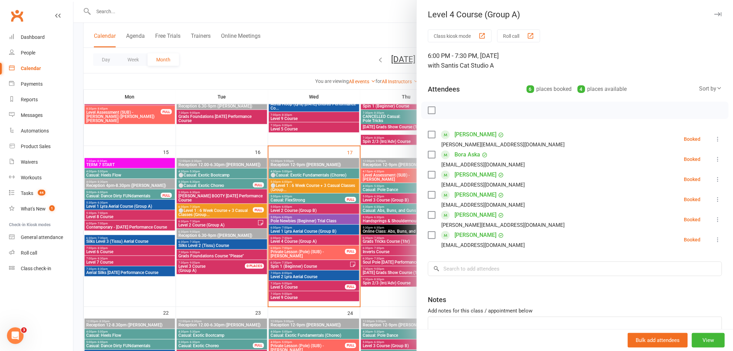
click at [458, 155] on link "Bora Aska" at bounding box center [468, 154] width 26 height 11
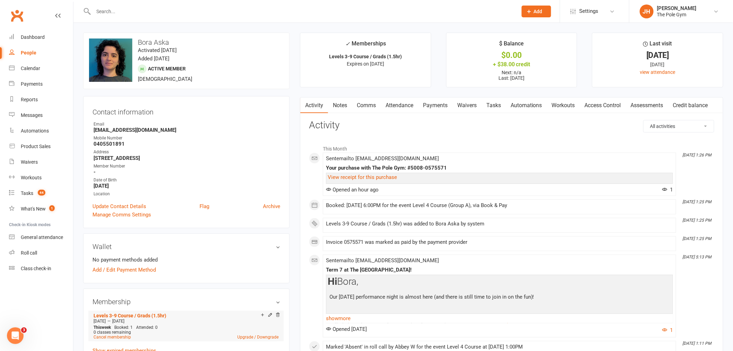
click at [267, 314] on div at bounding box center [269, 315] width 22 height 6
click at [269, 316] on icon at bounding box center [270, 314] width 3 height 3
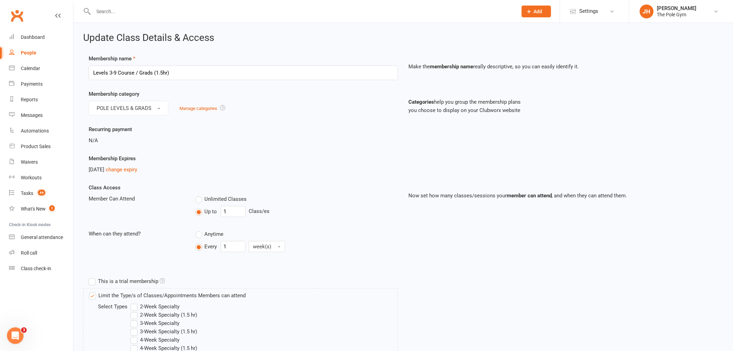
click at [143, 165] on div "Oct 28, 2025 change expiry" at bounding box center [243, 169] width 309 height 8
click at [141, 165] on div "Oct 28, 2025 change expiry" at bounding box center [243, 169] width 309 height 8
click at [132, 169] on link "change expiry" at bounding box center [122, 169] width 32 height 6
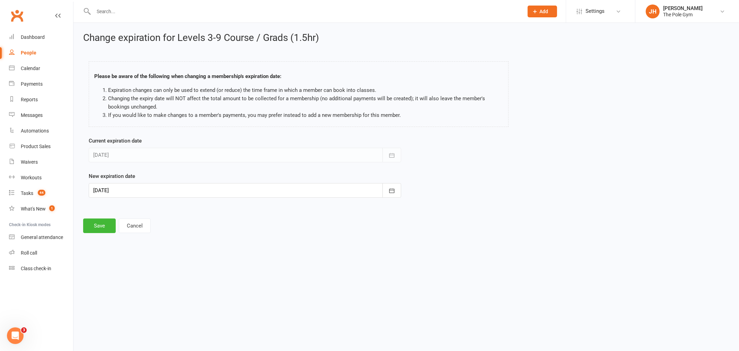
click at [113, 193] on div at bounding box center [245, 190] width 313 height 15
click at [118, 286] on span "26" at bounding box center [117, 287] width 6 height 6
type input "[DATE]"
click at [100, 224] on button "Save" at bounding box center [99, 225] width 33 height 15
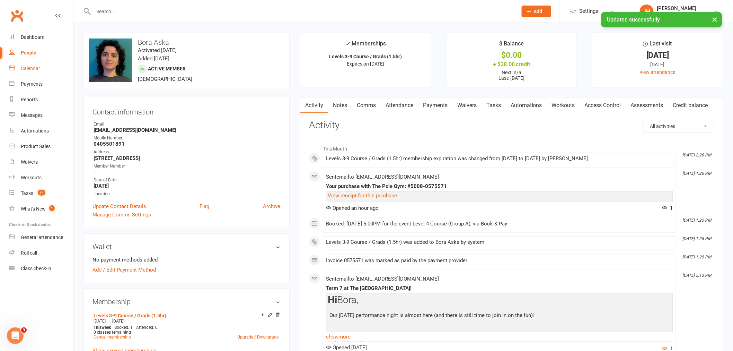
click at [41, 63] on link "Calendar" at bounding box center [41, 69] width 64 height 16
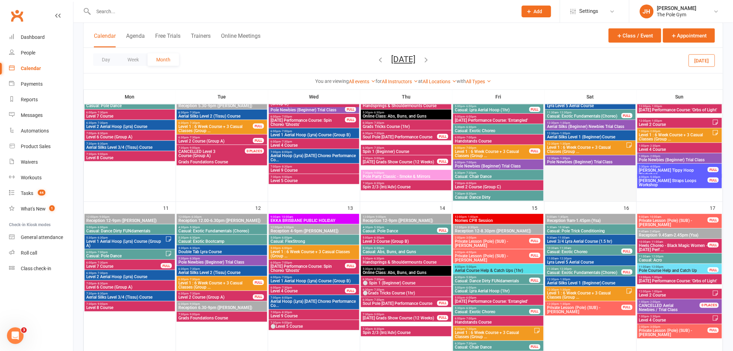
scroll to position [269, 0]
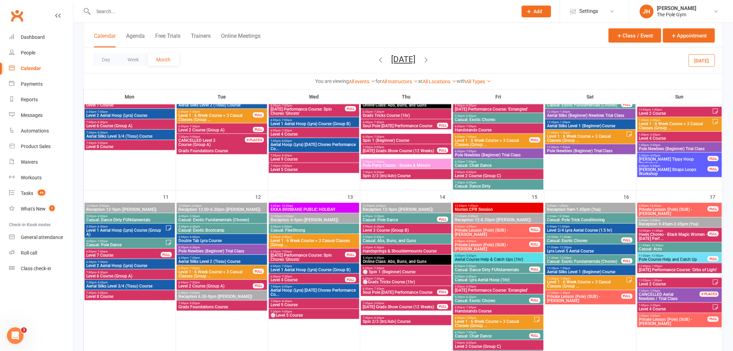
click at [224, 247] on span "5:30pm - 6:30pm" at bounding box center [222, 247] width 88 height 3
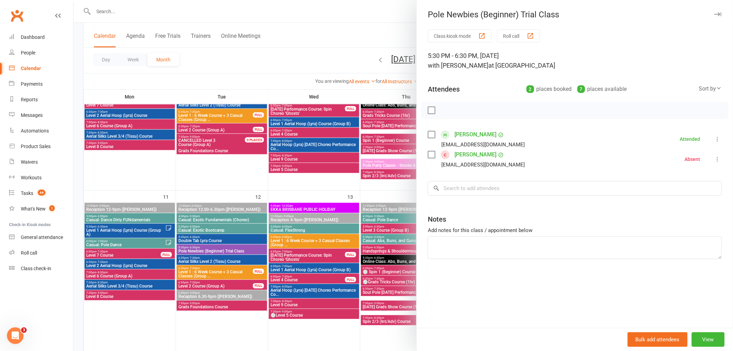
click at [224, 247] on div at bounding box center [403, 175] width 660 height 351
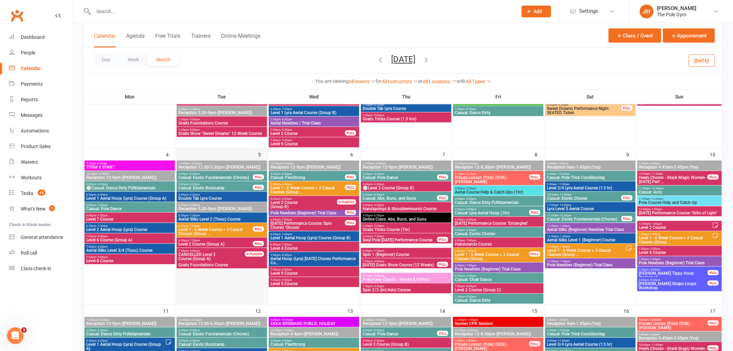
scroll to position [115, 0]
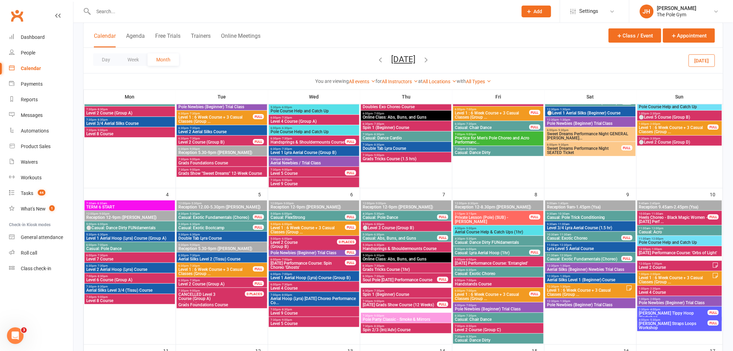
click at [430, 60] on icon "button" at bounding box center [426, 60] width 8 height 8
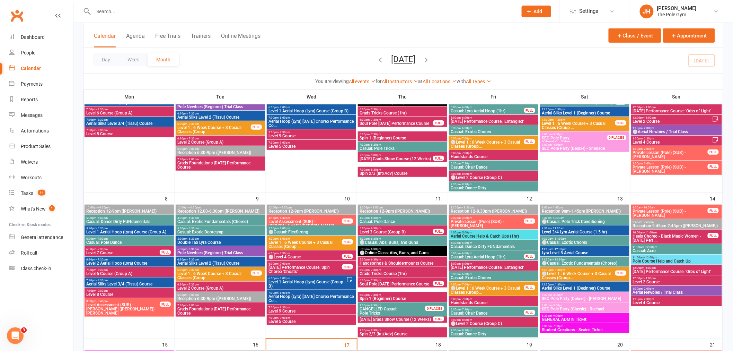
scroll to position [346, 0]
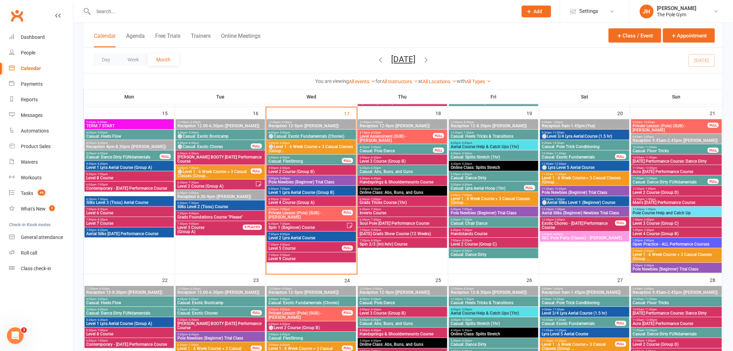
click at [346, 177] on span "5:00pm - 6:00pm" at bounding box center [311, 178] width 87 height 3
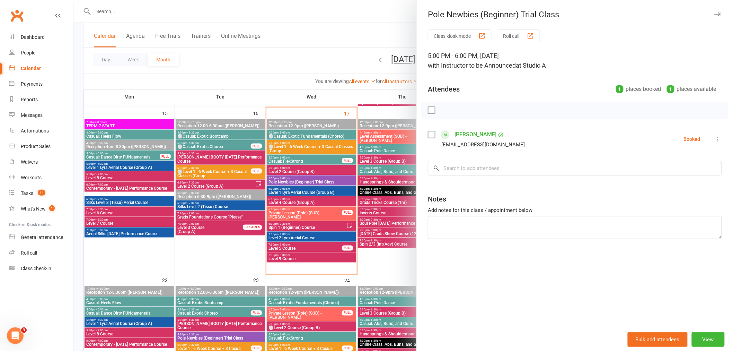
drag, startPoint x: 310, startPoint y: 172, endPoint x: 306, endPoint y: 164, distance: 9.0
click at [310, 172] on div at bounding box center [403, 175] width 660 height 351
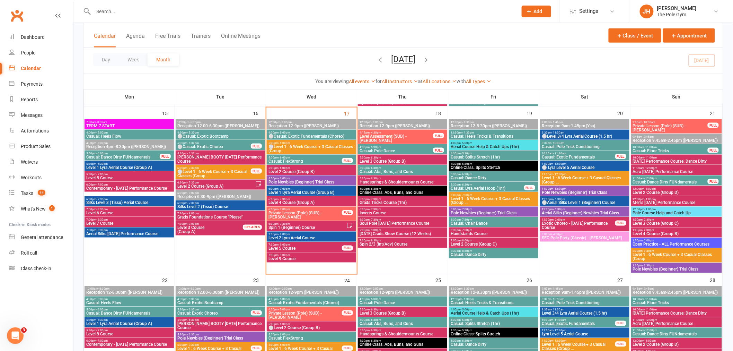
click at [295, 145] on span "⚪Level 1 : 6 Week Course + 3 Casual Classes (Group..." at bounding box center [311, 148] width 87 height 8
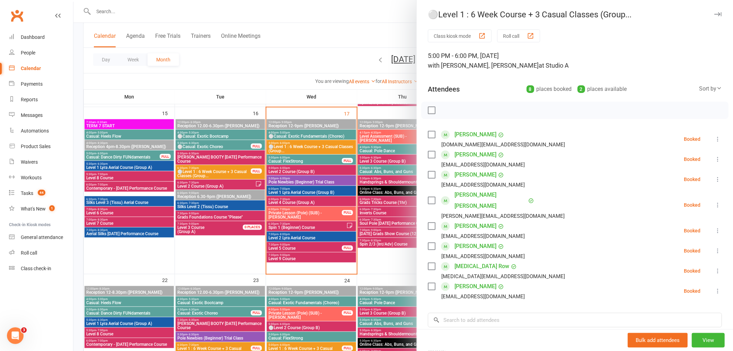
click at [344, 171] on div at bounding box center [403, 175] width 660 height 351
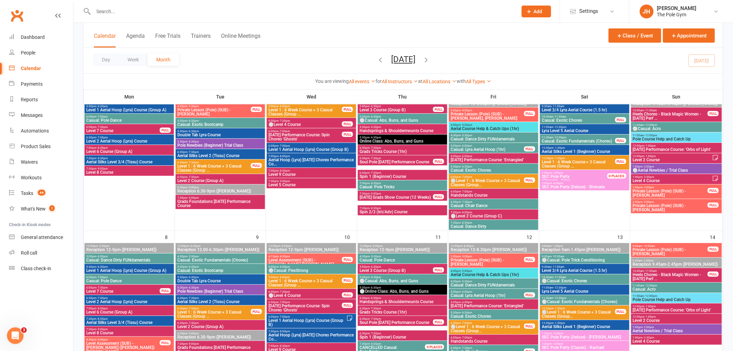
scroll to position [0, 0]
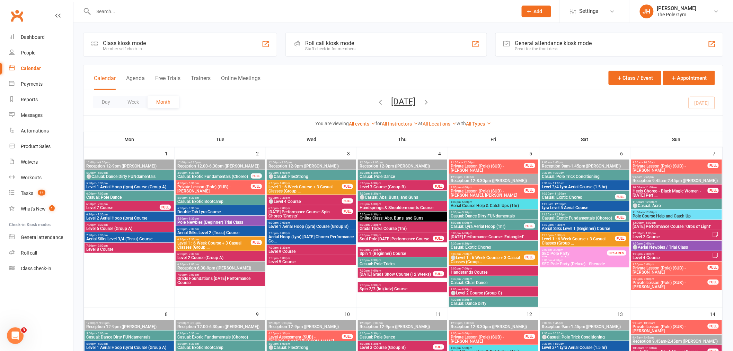
click at [377, 100] on icon "button" at bounding box center [381, 102] width 8 height 8
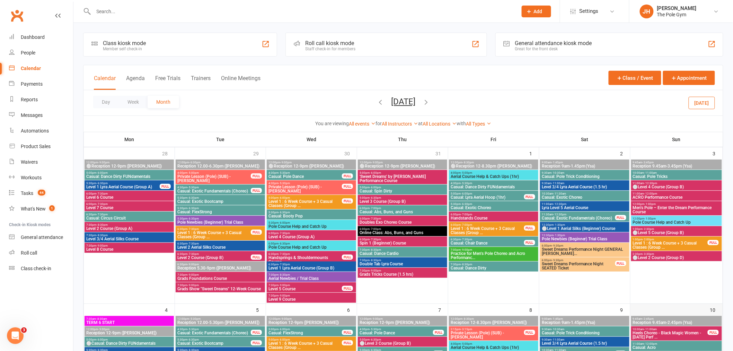
scroll to position [192, 0]
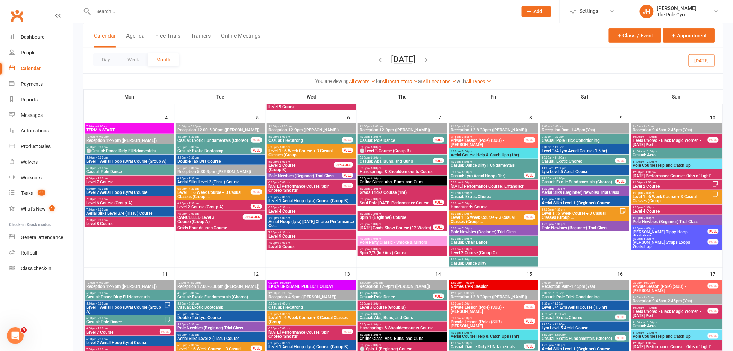
click at [657, 219] on span "Pole Newbies (Beginner) Trial Class" at bounding box center [677, 221] width 88 height 4
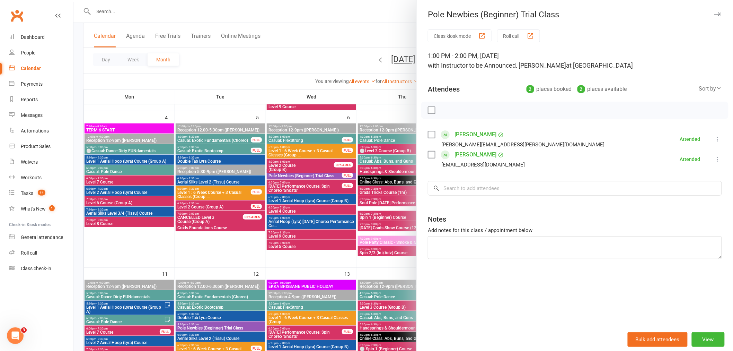
click at [392, 182] on div at bounding box center [403, 175] width 660 height 351
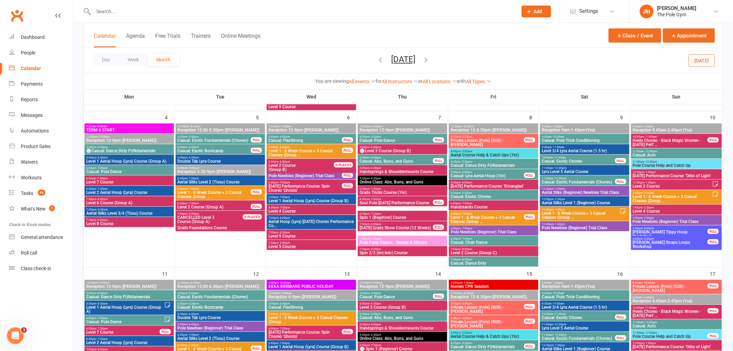
click at [554, 222] on span "- 1:30pm" at bounding box center [559, 223] width 11 height 3
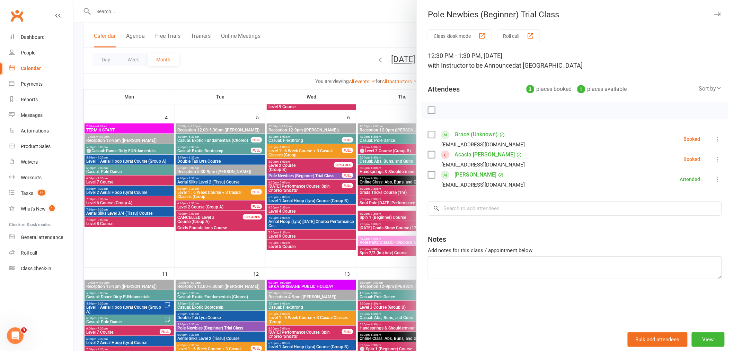
click at [321, 174] on div at bounding box center [403, 175] width 660 height 351
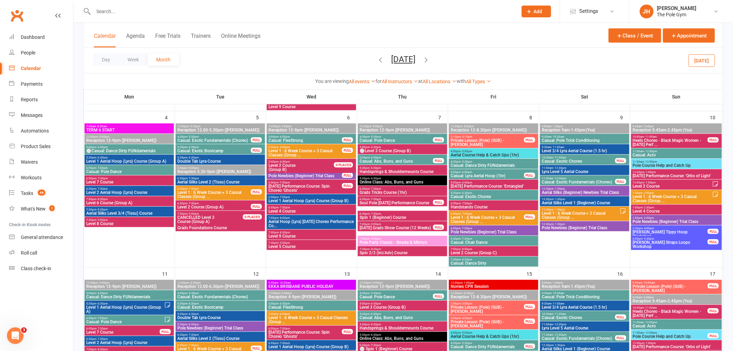
click at [306, 176] on span "Pole Newbies (Beginner) Trial Class" at bounding box center [305, 176] width 74 height 4
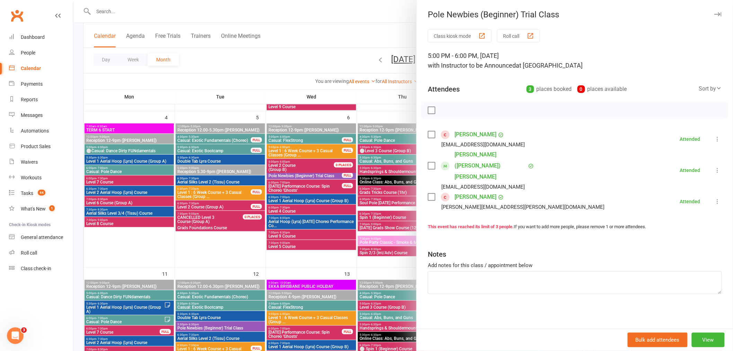
click at [282, 167] on div at bounding box center [403, 175] width 660 height 351
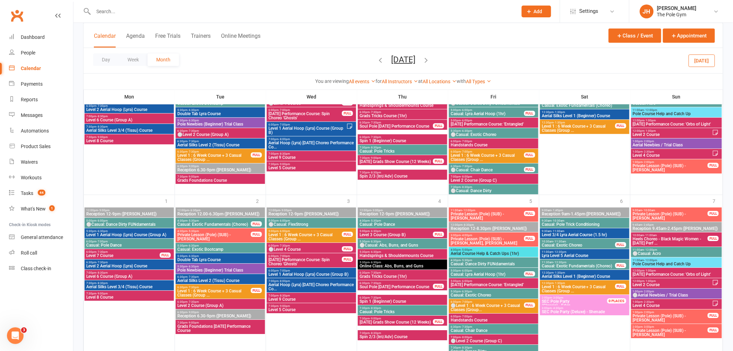
scroll to position [785, 0]
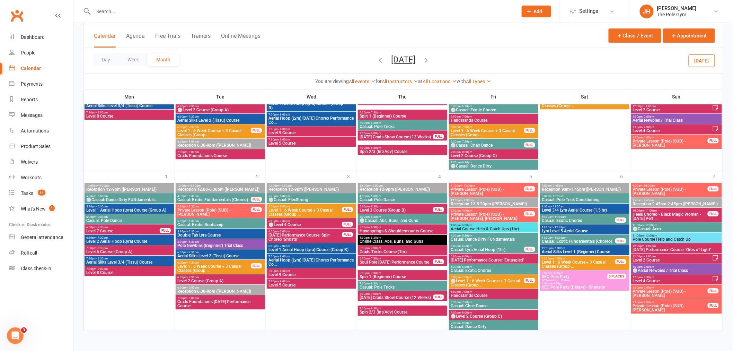
click at [430, 56] on icon "button" at bounding box center [426, 60] width 8 height 8
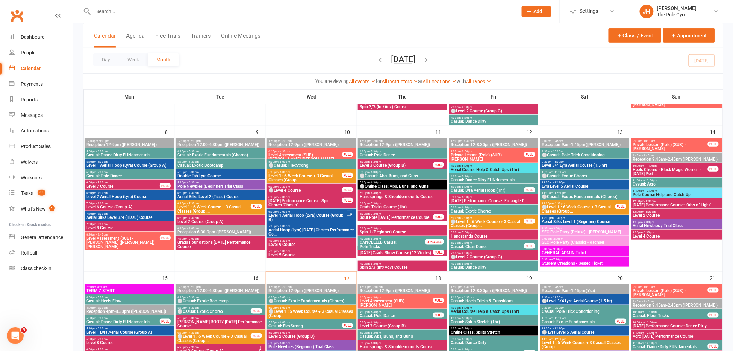
scroll to position [168, 0]
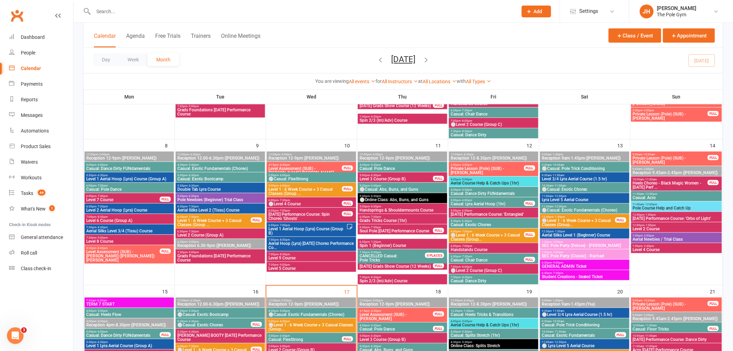
click at [198, 194] on span "- 6:30pm" at bounding box center [192, 195] width 11 height 3
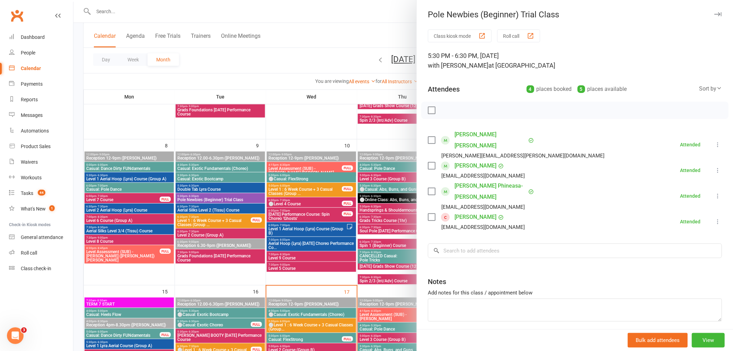
click at [258, 195] on div at bounding box center [403, 175] width 660 height 351
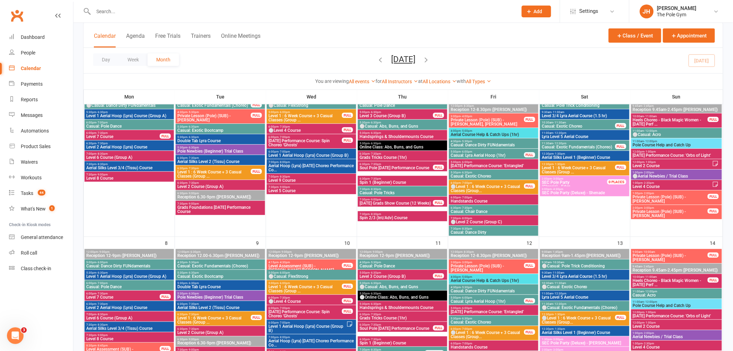
scroll to position [53, 0]
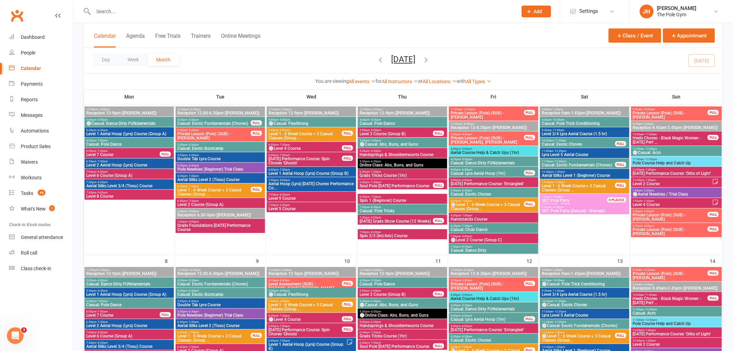
click at [219, 162] on div "5:30pm - 6:30pm Double Tab Lyra Course" at bounding box center [220, 157] width 89 height 10
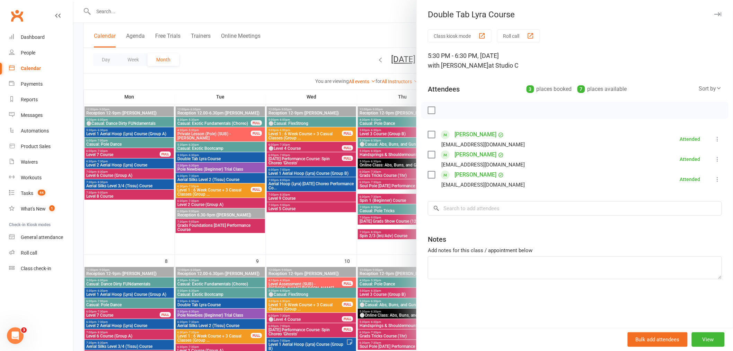
click at [309, 220] on div at bounding box center [403, 175] width 660 height 351
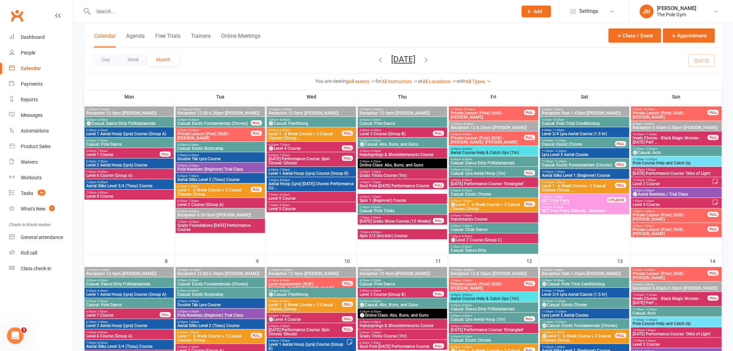
click at [211, 163] on div "5:30pm - 6:30pm Pole Newbies (Beginner) Trial Class" at bounding box center [220, 168] width 89 height 10
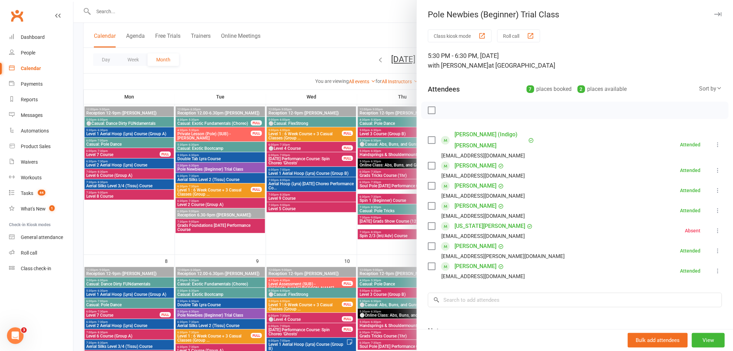
click at [306, 192] on div at bounding box center [403, 175] width 660 height 351
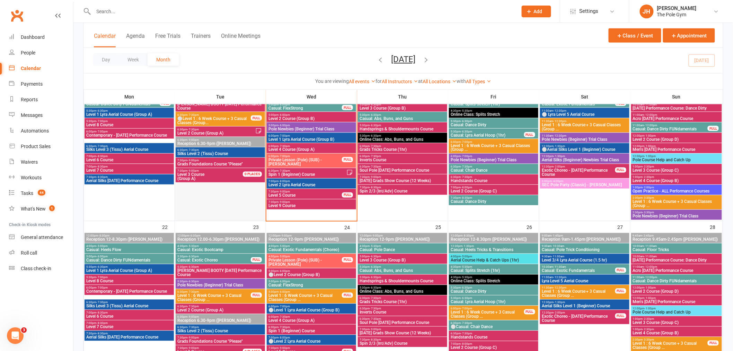
scroll to position [207, 0]
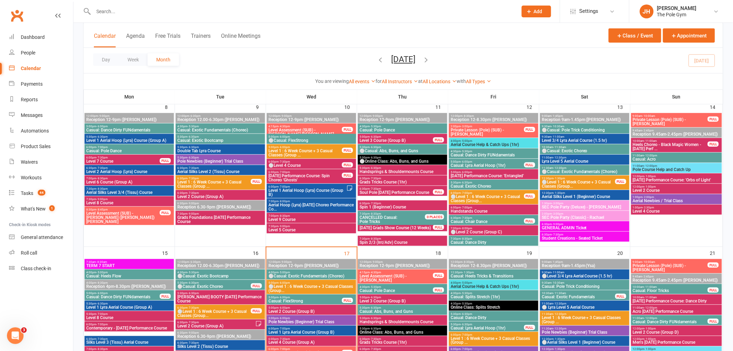
click at [194, 156] on span "- 6:30pm" at bounding box center [192, 157] width 11 height 3
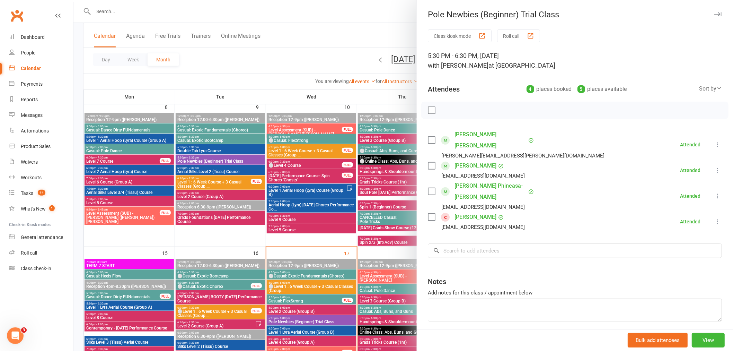
click at [466, 211] on link "Gabrielle Williams" at bounding box center [476, 216] width 42 height 11
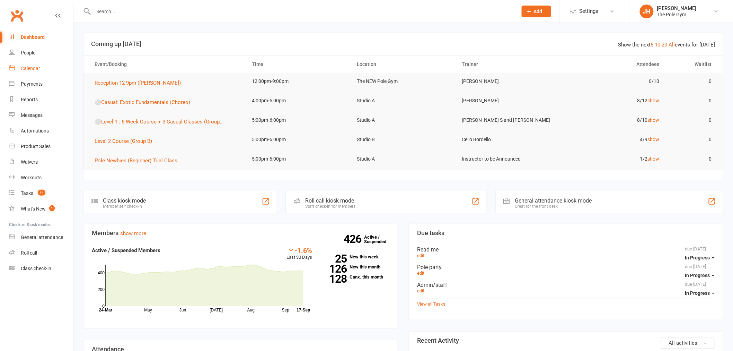
click at [46, 73] on link "Calendar" at bounding box center [41, 69] width 64 height 16
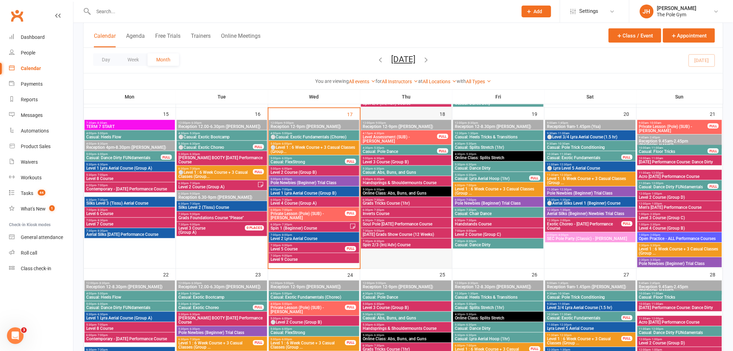
scroll to position [346, 0]
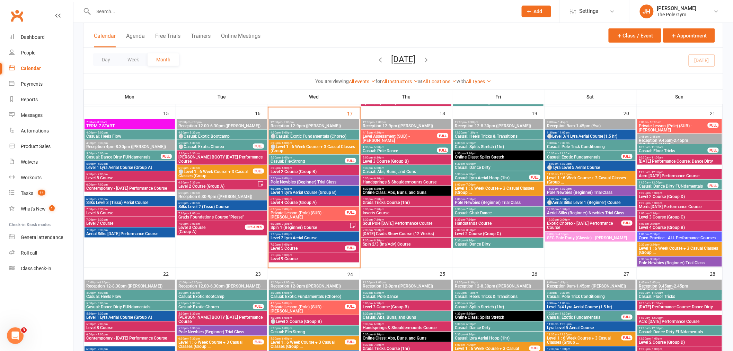
click at [390, 201] on span "Grads Tricks Course (1hr)" at bounding box center [406, 203] width 88 height 4
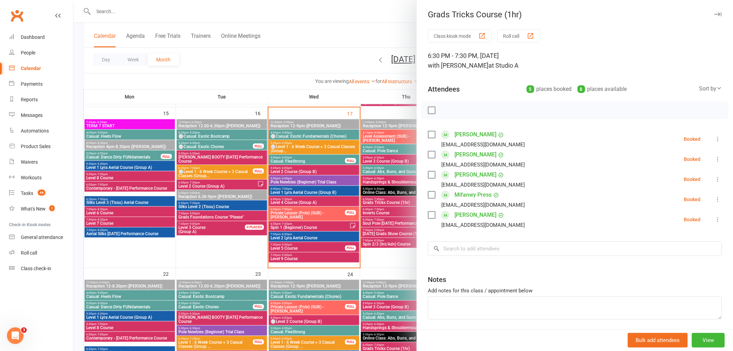
click at [714, 177] on icon at bounding box center [717, 179] width 7 height 7
click at [662, 209] on link "Remove" at bounding box center [684, 207] width 74 height 14
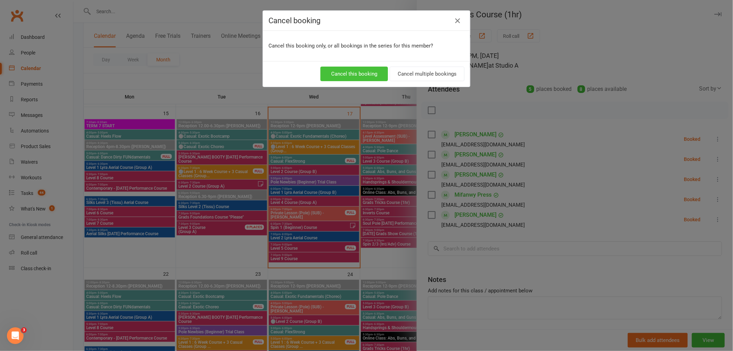
click at [357, 72] on button "Cancel this booking" at bounding box center [354, 74] width 68 height 15
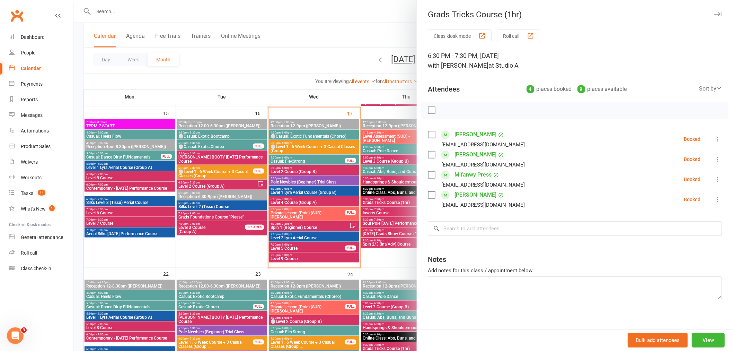
click at [359, 179] on div at bounding box center [403, 175] width 660 height 351
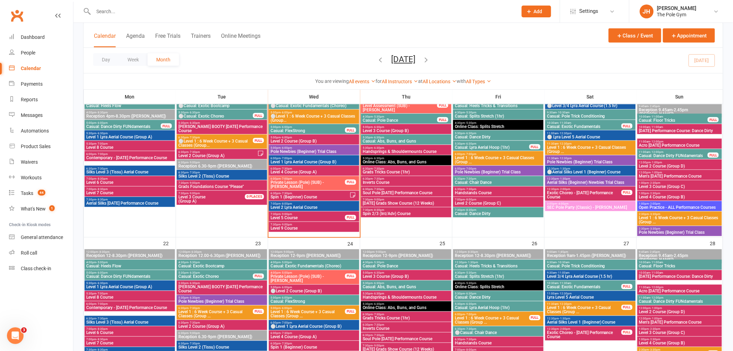
scroll to position [423, 0]
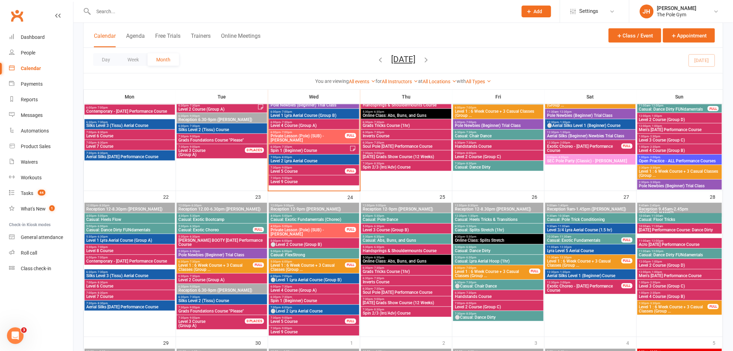
click at [375, 270] on span "Grads Tricks Course (1hr)" at bounding box center [406, 272] width 88 height 4
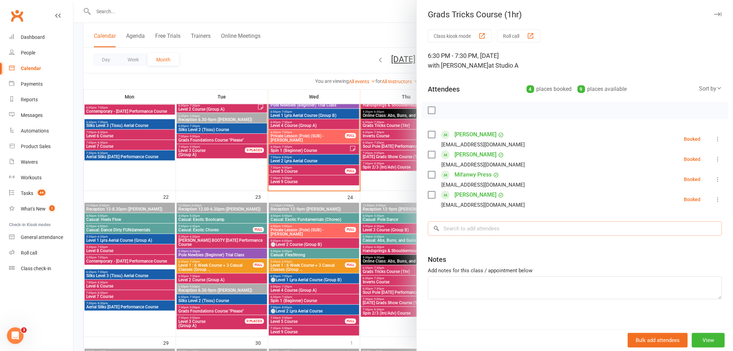
click at [484, 227] on input "search" at bounding box center [575, 228] width 294 height 15
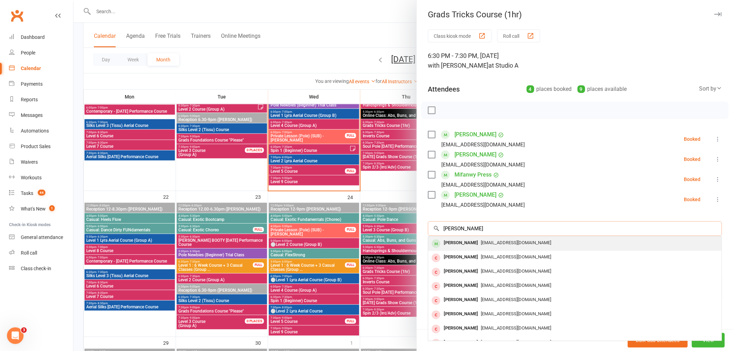
type input "lily osborn"
click at [463, 242] on div "Lily Osborne" at bounding box center [461, 243] width 40 height 10
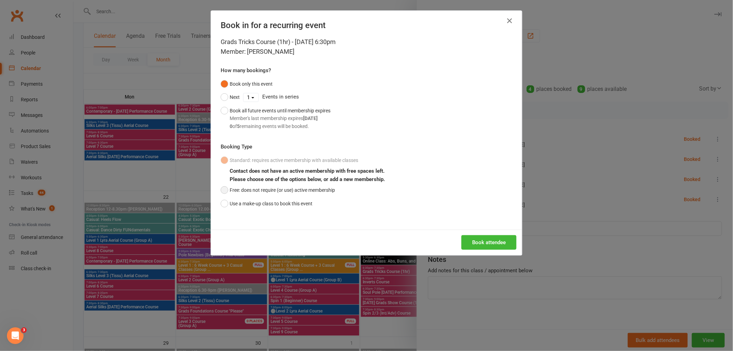
drag, startPoint x: 237, startPoint y: 182, endPoint x: 234, endPoint y: 190, distance: 8.9
click at [236, 182] on b "Please choose one of the options below, or add a new membership." at bounding box center [307, 179] width 155 height 6
click at [234, 192] on button "Free: does not require (or use) active membership" at bounding box center [278, 189] width 114 height 13
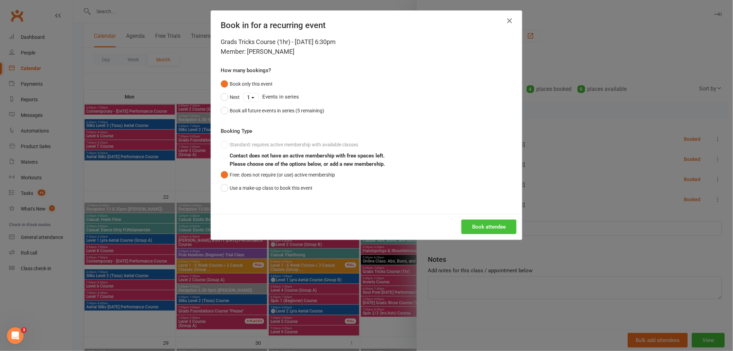
click at [490, 231] on button "Book attendee" at bounding box center [489, 226] width 55 height 15
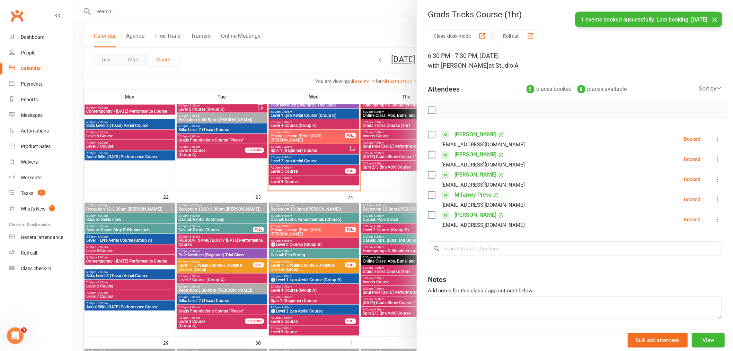
click at [319, 230] on div at bounding box center [403, 175] width 660 height 351
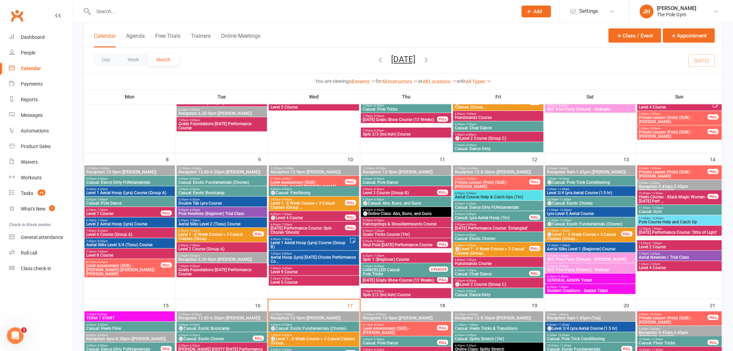
scroll to position [154, 0]
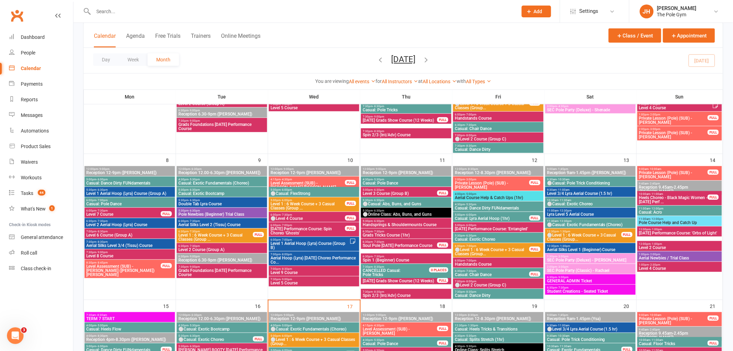
click at [301, 200] on span "5:00pm - 6:00pm" at bounding box center [307, 200] width 75 height 3
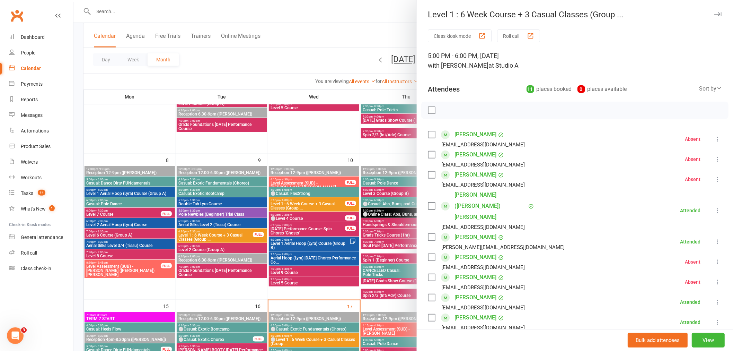
scroll to position [38, 0]
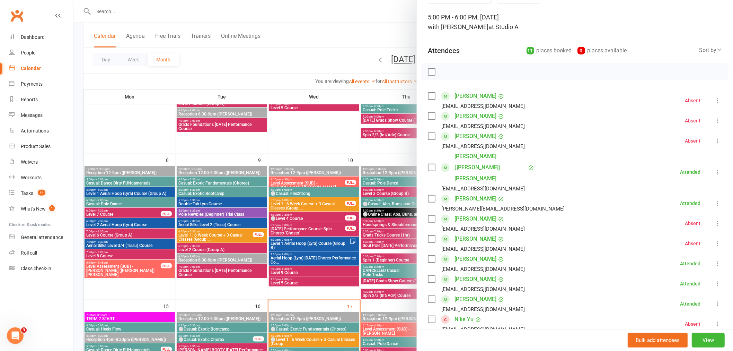
click at [322, 236] on div at bounding box center [403, 175] width 660 height 351
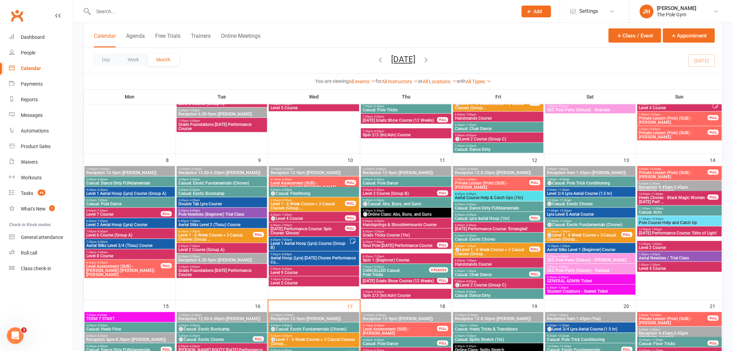
click at [474, 249] on span "⚪Level 1 : 6 Week Course + 3 Casual Classes (Group..." at bounding box center [492, 251] width 75 height 8
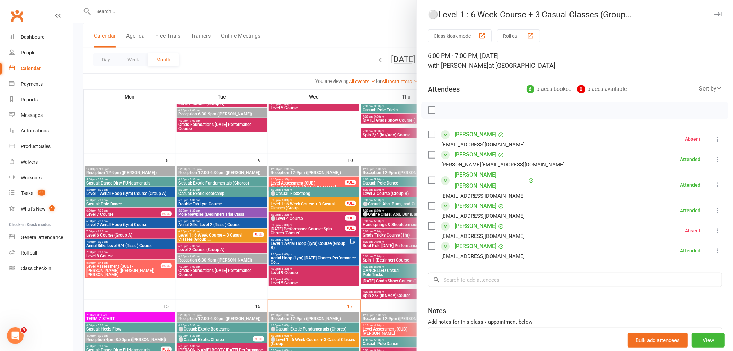
click at [311, 231] on div at bounding box center [403, 175] width 660 height 351
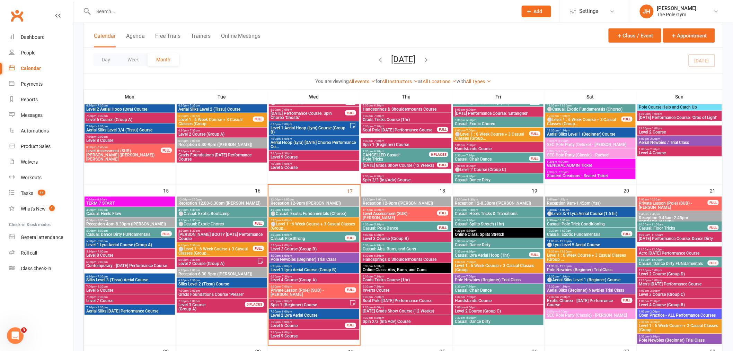
scroll to position [308, 0]
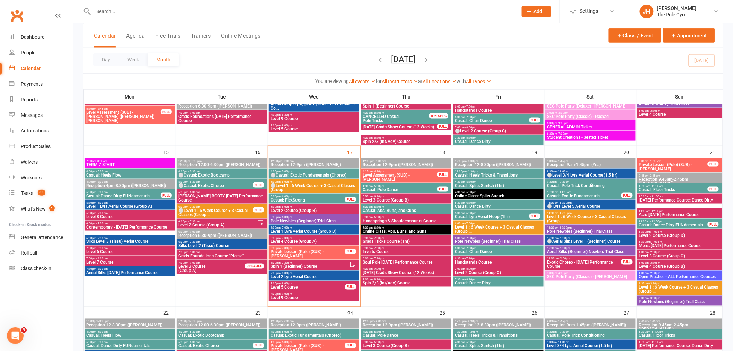
click at [323, 207] on span "5:00pm - 6:00pm" at bounding box center [314, 206] width 88 height 3
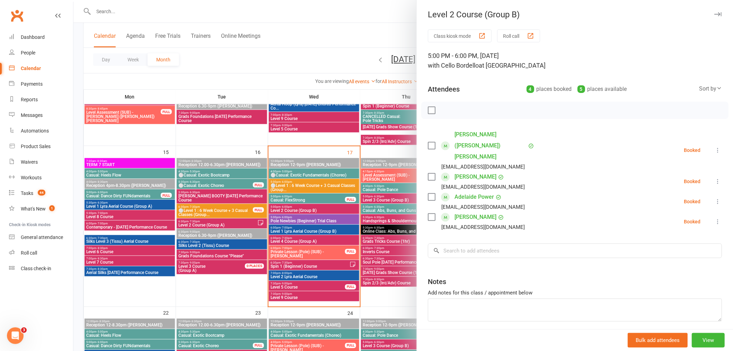
click at [323, 207] on div at bounding box center [403, 175] width 660 height 351
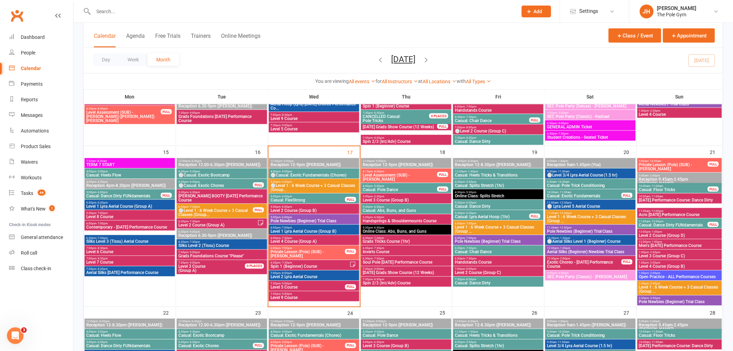
click at [647, 230] on span "12:00pm - 1:00pm" at bounding box center [680, 231] width 82 height 3
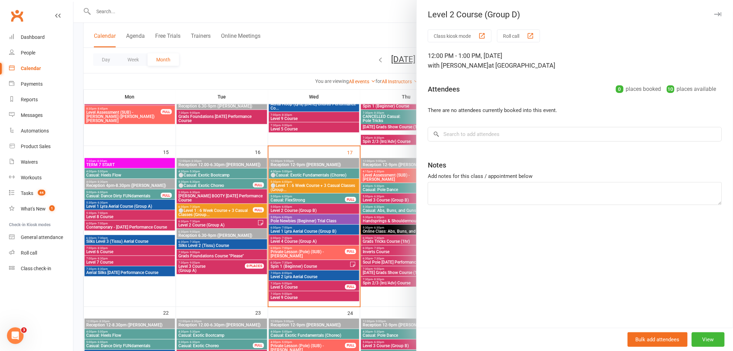
click at [305, 248] on div at bounding box center [403, 175] width 660 height 351
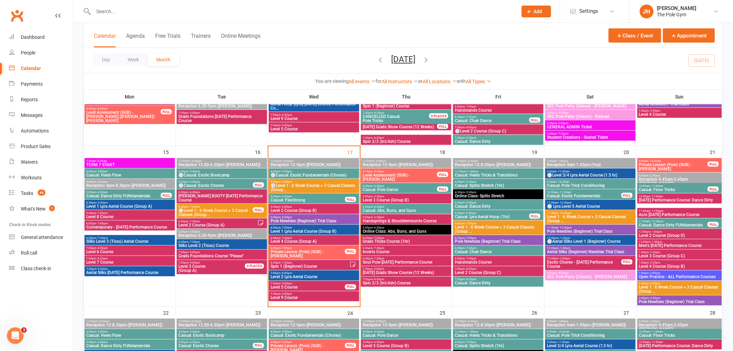
click at [210, 220] on span "6:30pm - 7:30pm" at bounding box center [217, 221] width 79 height 3
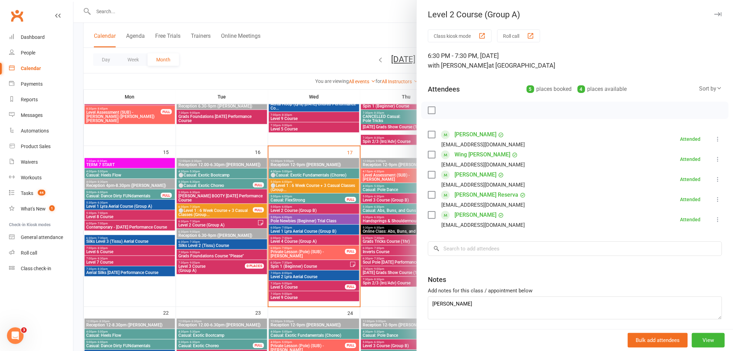
click at [228, 221] on div at bounding box center [403, 175] width 660 height 351
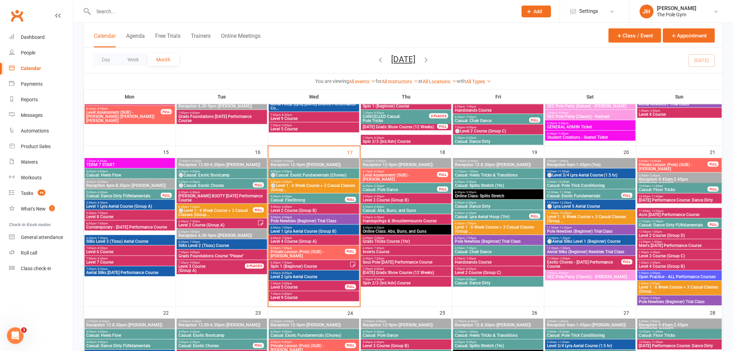
click at [188, 223] on span "Level 2 Course (Group A)" at bounding box center [217, 225] width 79 height 4
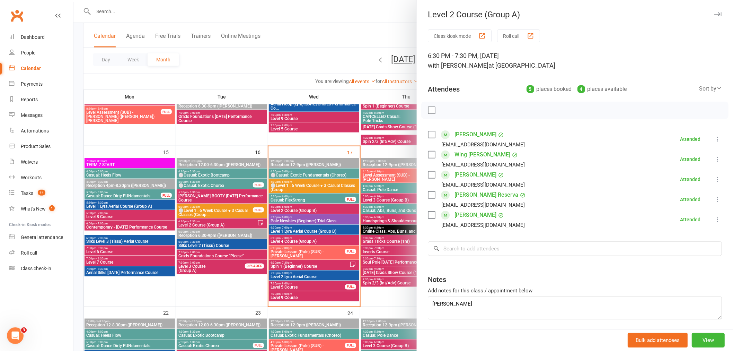
click at [237, 222] on div at bounding box center [403, 175] width 660 height 351
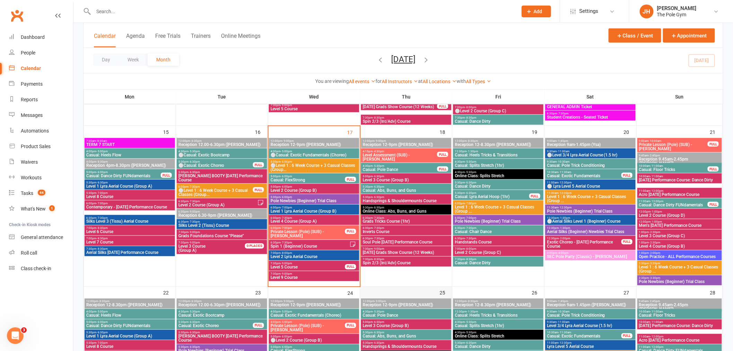
scroll to position [346, 0]
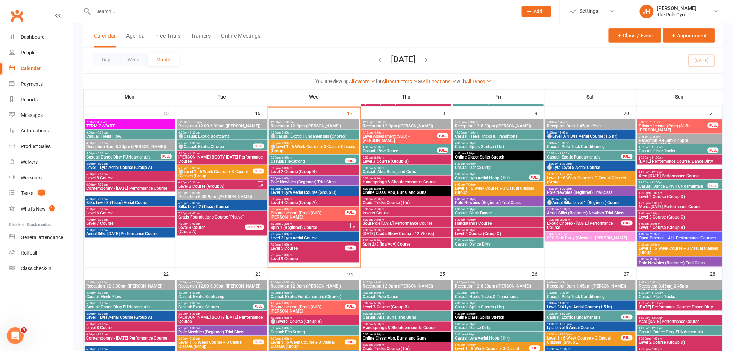
click at [464, 232] on span "Level 2 Course (Group C)" at bounding box center [499, 234] width 88 height 4
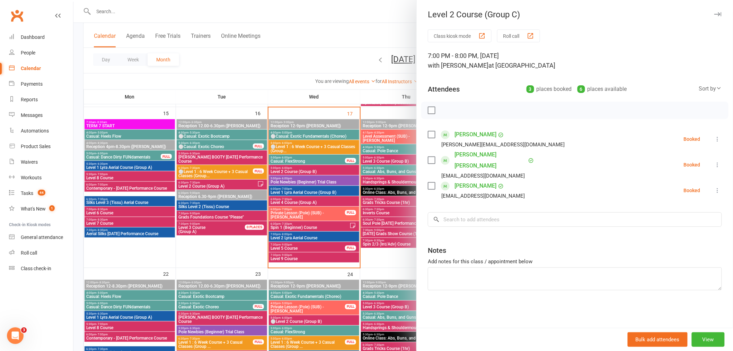
click at [387, 258] on div at bounding box center [403, 175] width 660 height 351
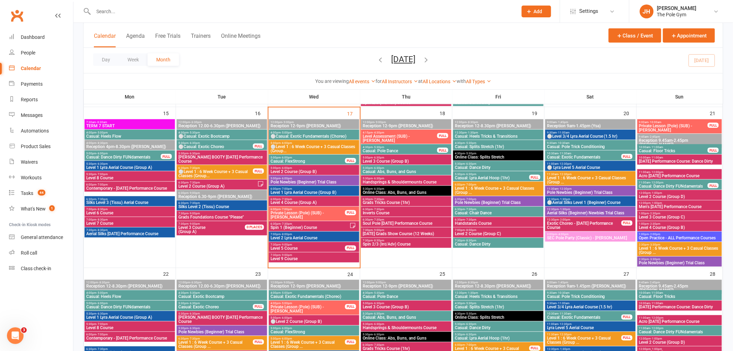
click at [656, 191] on span "- 1:00pm" at bounding box center [656, 192] width 11 height 3
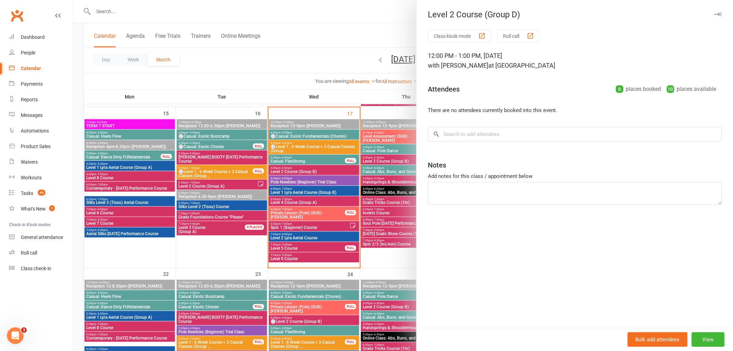
click at [391, 253] on div at bounding box center [403, 175] width 660 height 351
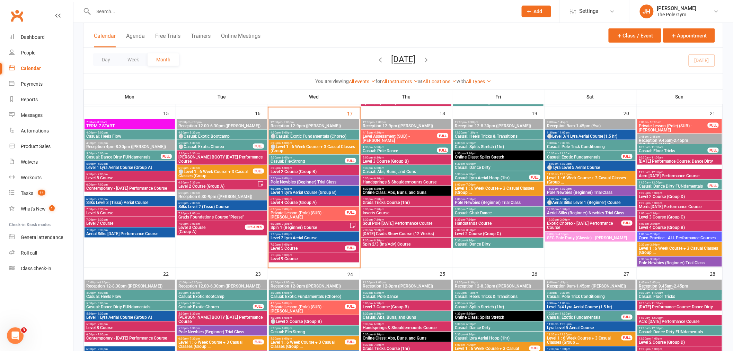
click at [195, 181] on span "- 7:30pm" at bounding box center [193, 182] width 11 height 3
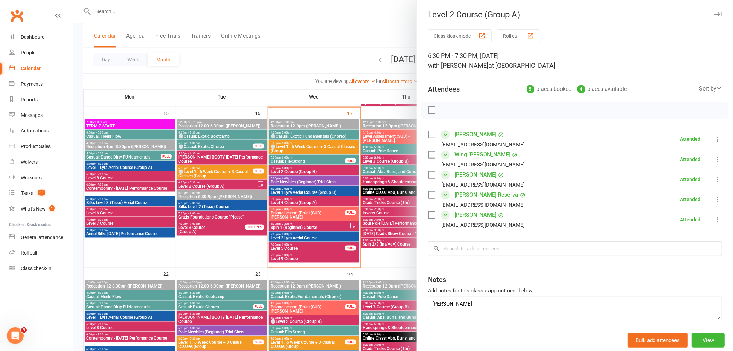
click at [236, 190] on div at bounding box center [403, 175] width 660 height 351
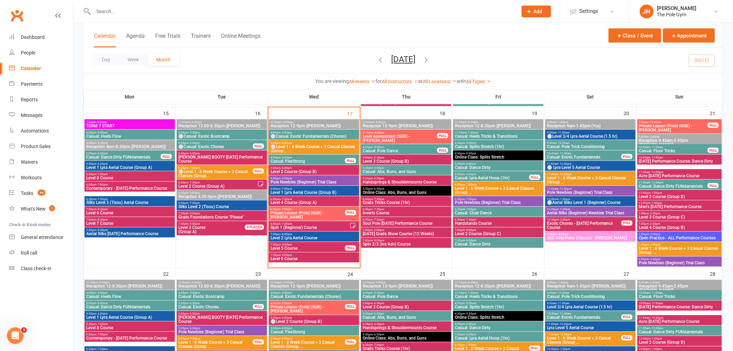
click at [667, 193] on span "12:00pm - 1:00pm" at bounding box center [680, 192] width 82 height 3
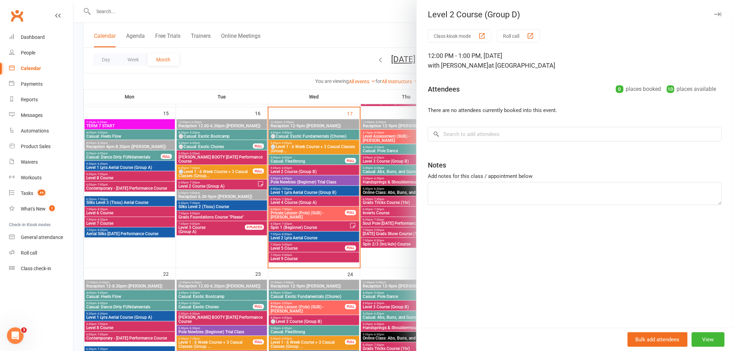
click at [384, 247] on div at bounding box center [403, 175] width 660 height 351
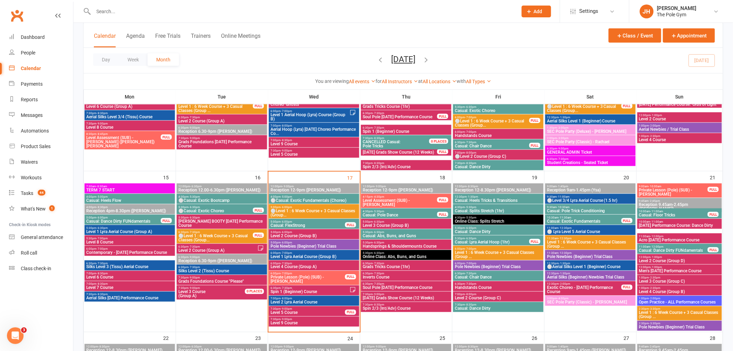
scroll to position [336, 0]
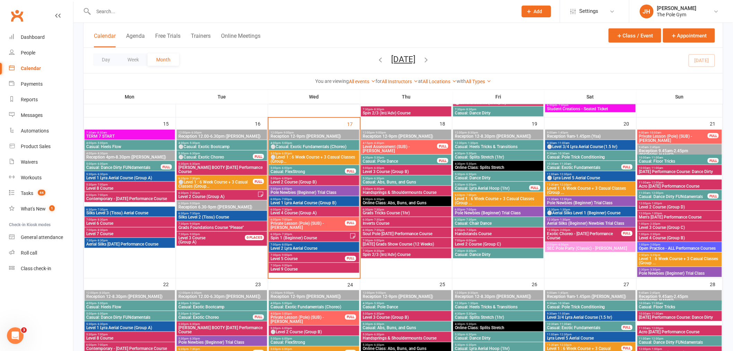
click at [213, 192] on span "6:30pm - 7:30pm" at bounding box center [217, 192] width 79 height 3
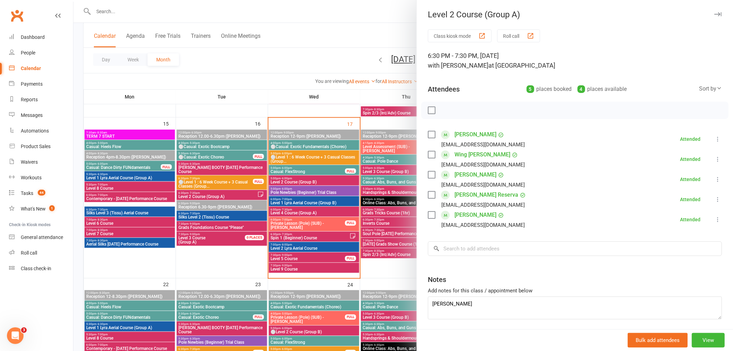
click at [244, 254] on div at bounding box center [403, 175] width 660 height 351
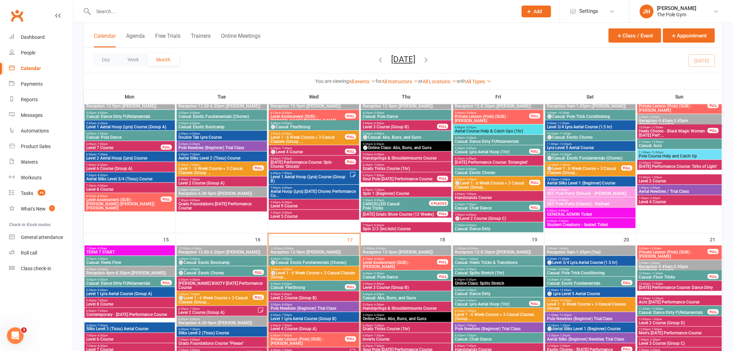
scroll to position [182, 0]
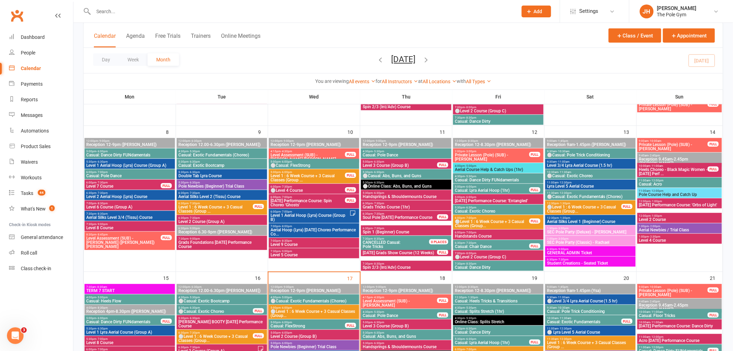
click at [476, 220] on span "⚪Level 1 : 6 Week Course + 3 Casual Classes (Group..." at bounding box center [492, 223] width 75 height 8
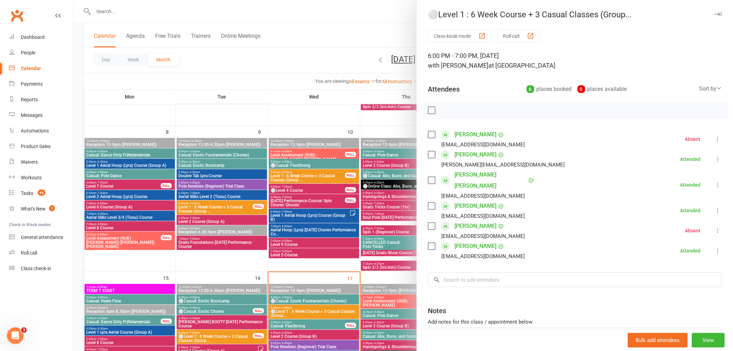
click at [349, 225] on div at bounding box center [403, 175] width 660 height 351
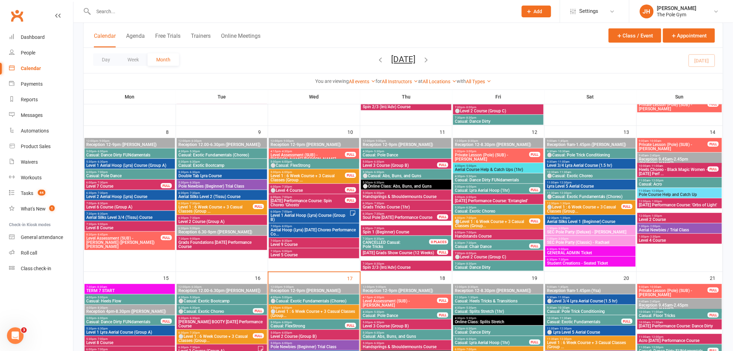
click at [322, 177] on span "Level 1 : 6 Week Course + 3 Casual Classes (Group ..." at bounding box center [307, 178] width 75 height 8
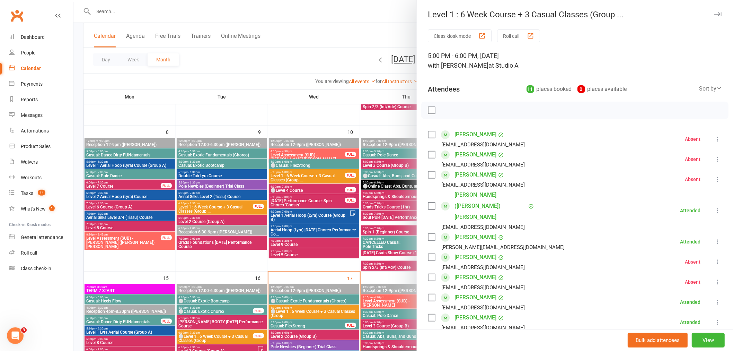
scroll to position [38, 0]
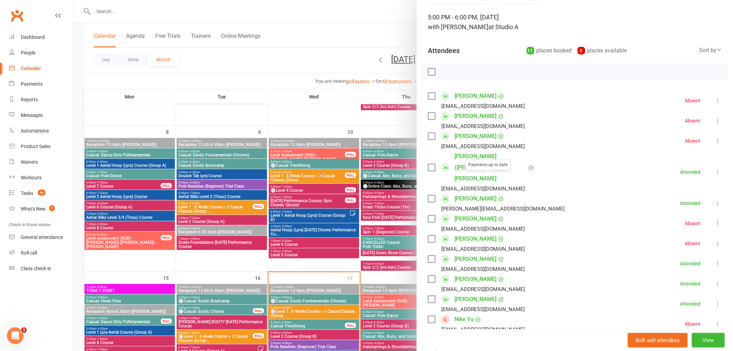
click at [468, 135] on link "Juanita Conway" at bounding box center [476, 136] width 42 height 11
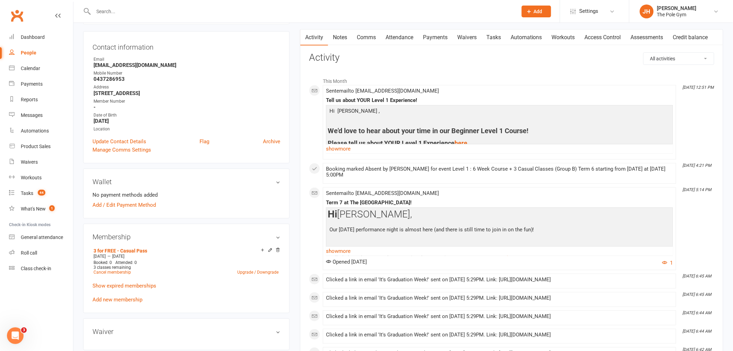
scroll to position [77, 0]
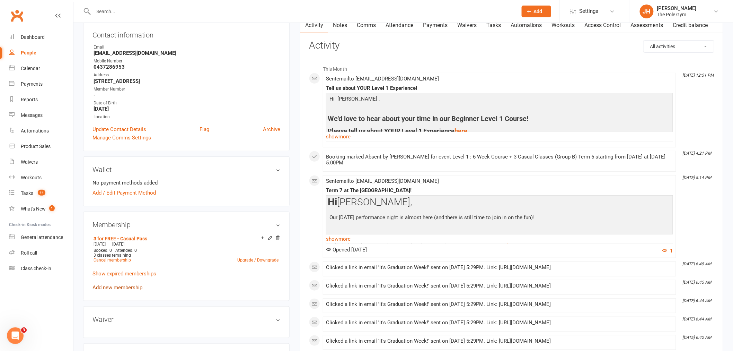
click at [115, 286] on link "Add new membership" at bounding box center [118, 287] width 50 height 6
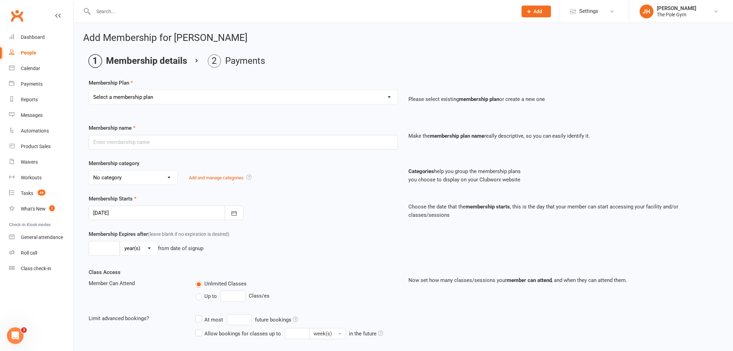
click at [152, 102] on select "Select a membership plan Create new Membership Plan Pay As You Go (45 min) Casu…" at bounding box center [243, 97] width 309 height 14
select select "5"
click at [89, 90] on select "Select a membership plan Create new Membership Plan Pay As You Go (45 min) Casu…" at bounding box center [243, 97] width 309 height 14
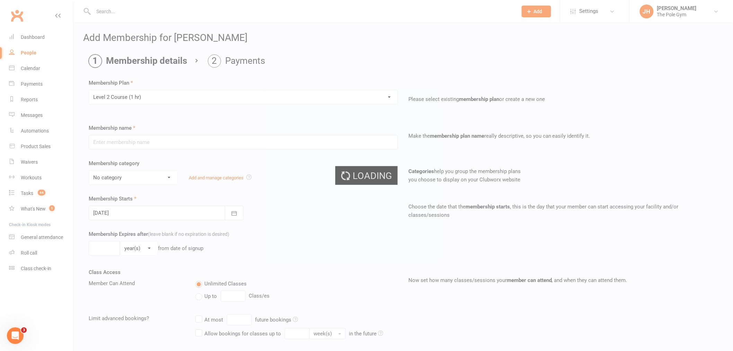
type input "Level 2 Course (1 hr)"
select select "14"
type input "6"
select select "1"
type input "1"
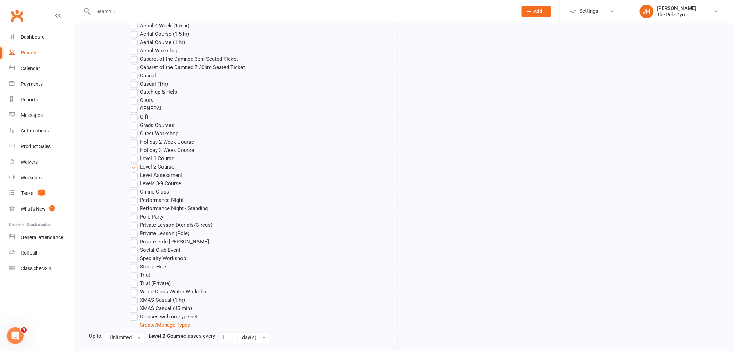
scroll to position [524, 0]
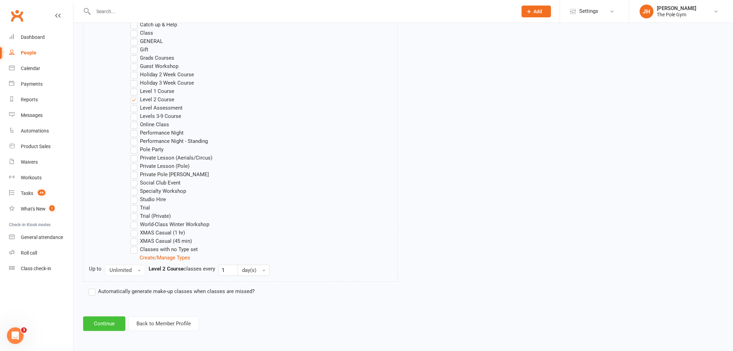
click at [115, 318] on button "Continue" at bounding box center [104, 323] width 42 height 15
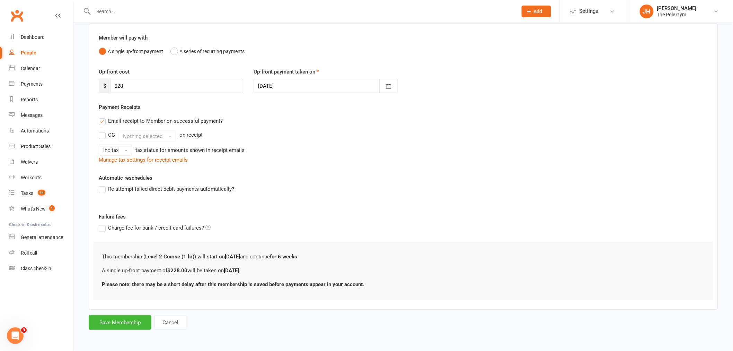
scroll to position [0, 0]
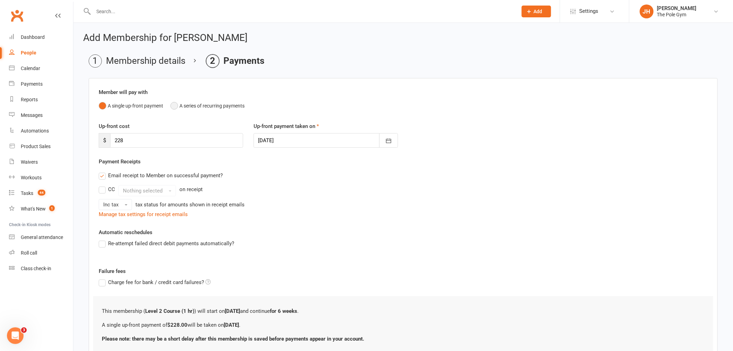
click at [175, 107] on button "A series of recurring payments" at bounding box center [207, 105] width 74 height 13
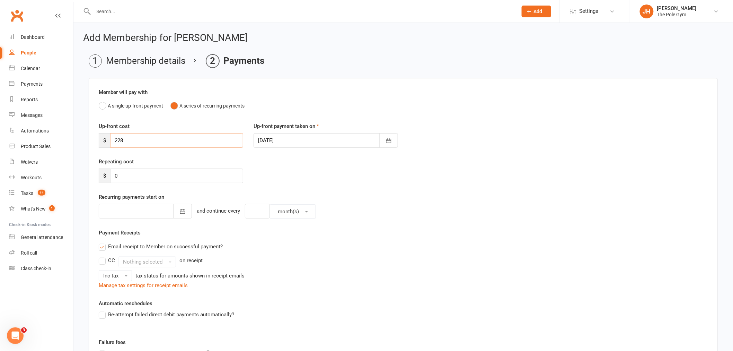
drag, startPoint x: 132, startPoint y: 135, endPoint x: 105, endPoint y: 138, distance: 27.2
click at [106, 138] on div "$ 228" at bounding box center [171, 140] width 144 height 15
type input "54"
drag, startPoint x: 120, startPoint y: 178, endPoint x: 94, endPoint y: 173, distance: 26.4
click at [94, 173] on div "Repeating cost $ 0" at bounding box center [171, 170] width 155 height 26
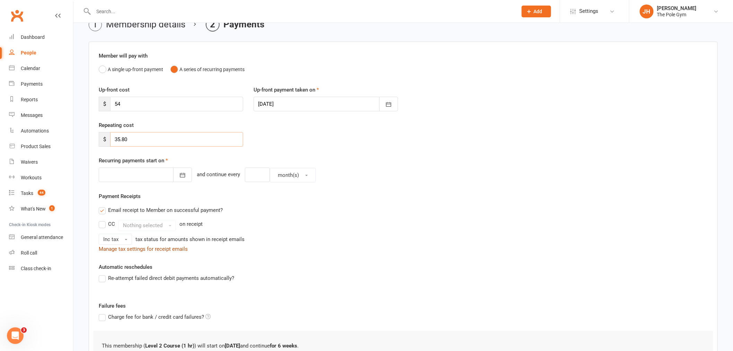
scroll to position [77, 0]
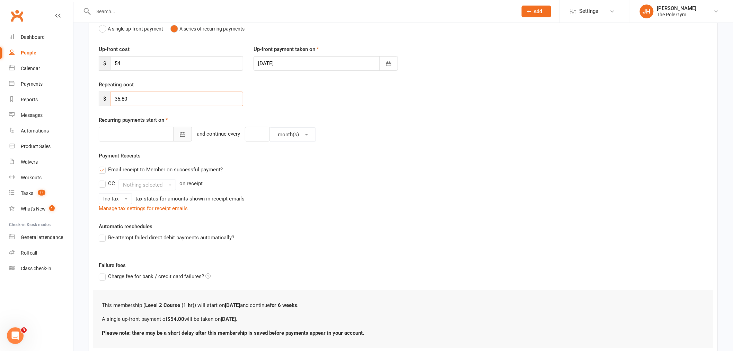
type input "35.80"
click at [179, 131] on icon "button" at bounding box center [182, 134] width 7 height 7
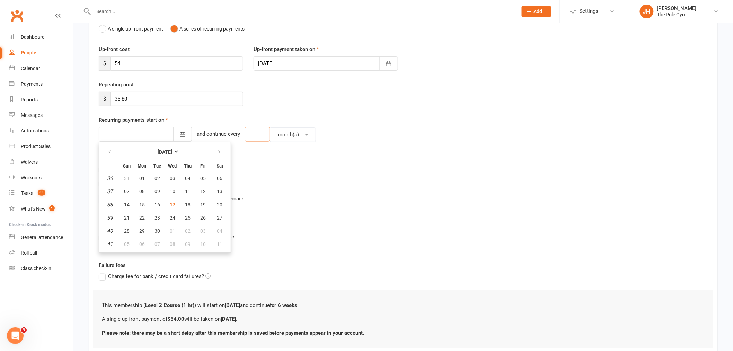
click at [251, 136] on input "number" at bounding box center [257, 134] width 25 height 15
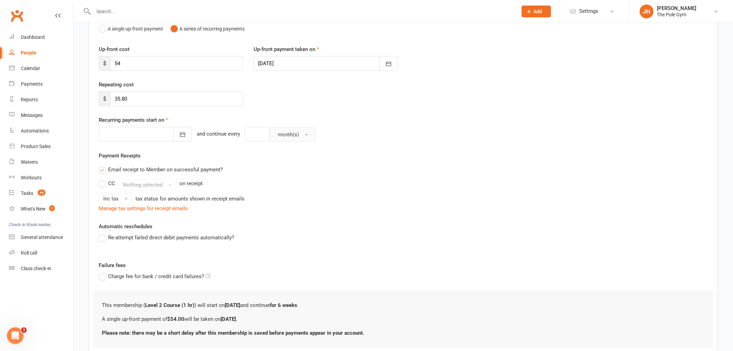
click at [282, 133] on span "month(s)" at bounding box center [288, 134] width 21 height 6
drag, startPoint x: 287, startPoint y: 167, endPoint x: 269, endPoint y: 147, distance: 27.0
click at [287, 166] on link "week(s)" at bounding box center [304, 165] width 69 height 14
click at [251, 133] on input "number" at bounding box center [257, 134] width 25 height 15
type input "1"
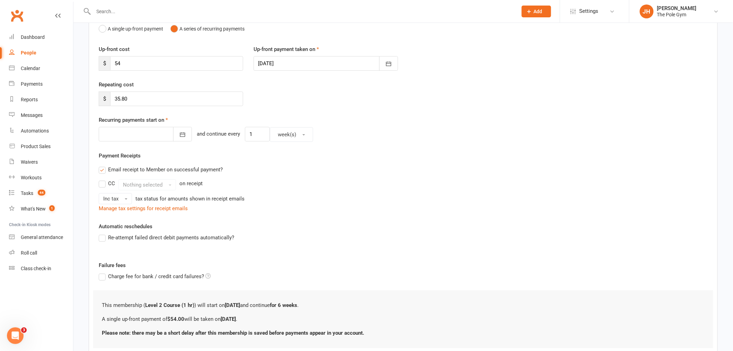
click at [135, 129] on div at bounding box center [145, 134] width 93 height 15
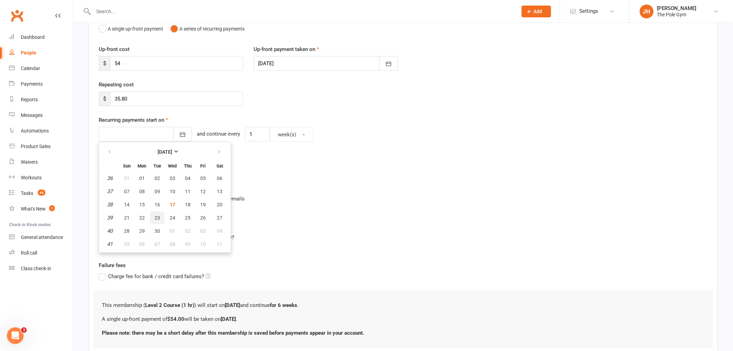
click at [157, 217] on span "23" at bounding box center [158, 218] width 6 height 6
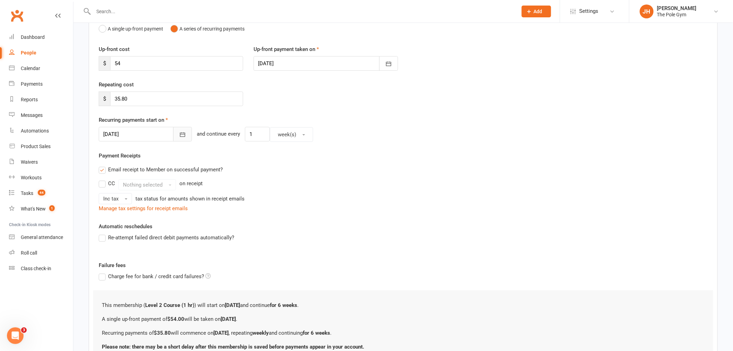
click at [179, 132] on icon "button" at bounding box center [182, 134] width 7 height 7
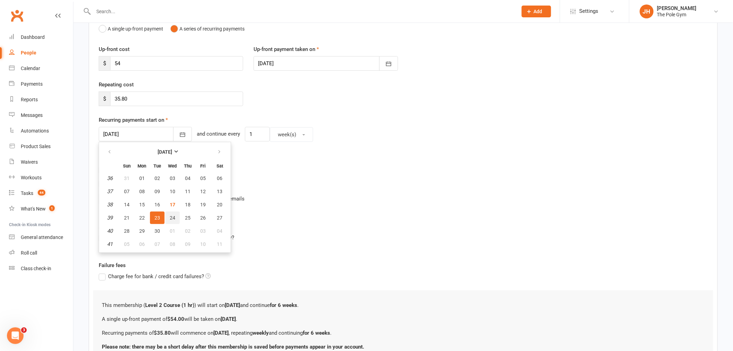
click at [171, 215] on span "24" at bounding box center [173, 218] width 6 height 6
type input "24 Sep 2025"
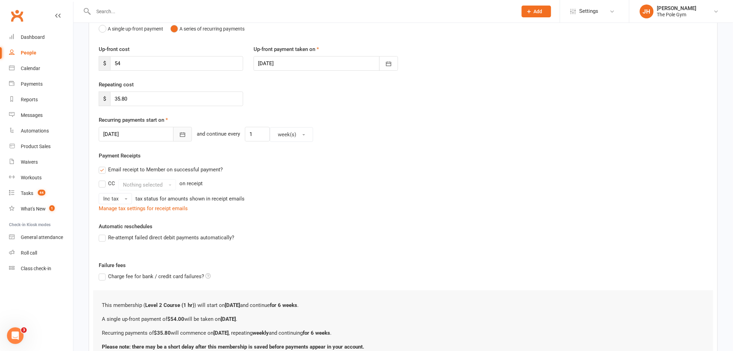
click at [173, 134] on button "button" at bounding box center [182, 134] width 19 height 15
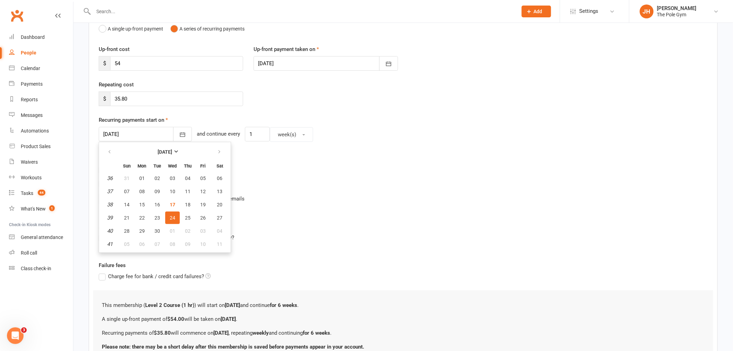
click at [310, 178] on div "Email receipt to Member on successful payment? CC Nothing selected on receipt I…" at bounding box center [404, 188] width 620 height 50
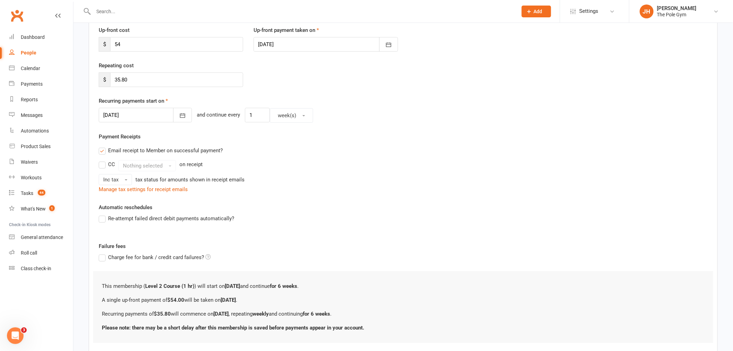
scroll to position [139, 0]
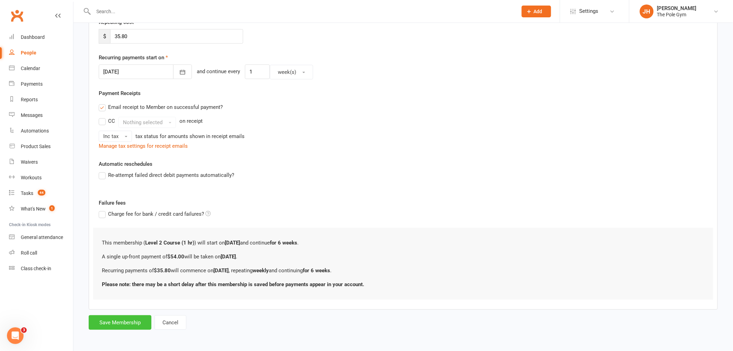
click at [141, 322] on button "Save Membership" at bounding box center [120, 322] width 63 height 15
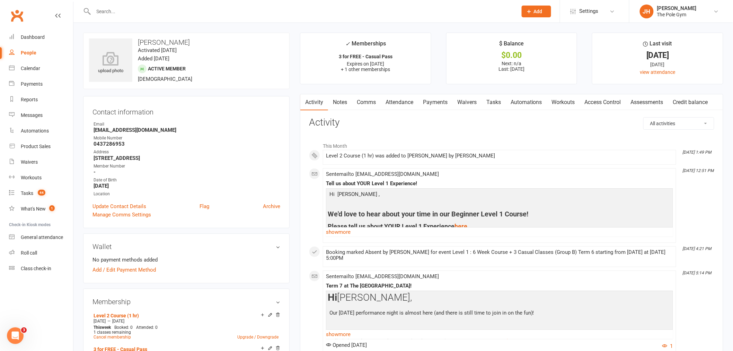
click at [434, 105] on link "Payments" at bounding box center [435, 102] width 34 height 16
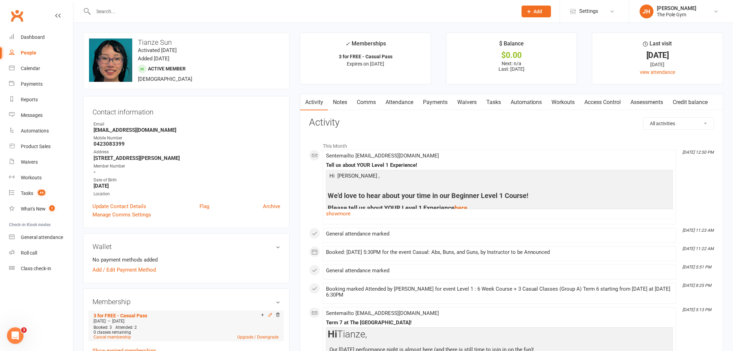
click icon
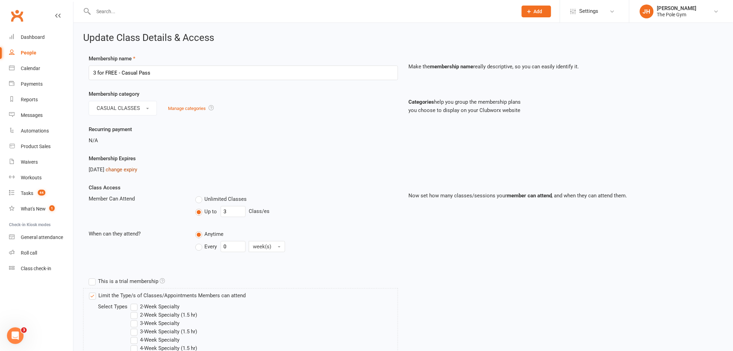
click link "change expiry"
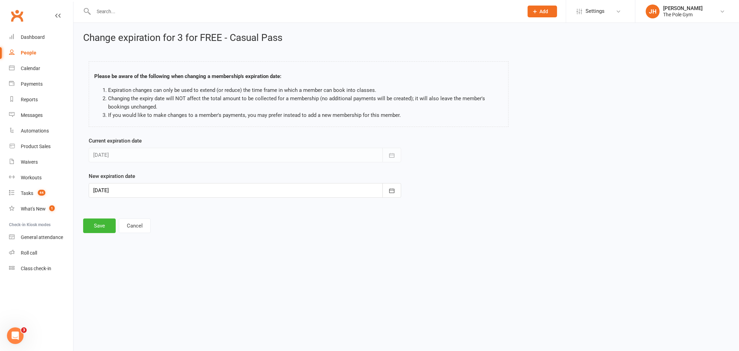
click div "New expiration date 23 Sep 2025 September 2025 Sun Mon Tue Wed Thu Fri Sat 36 3…"
click div
drag, startPoint x: 161, startPoint y: 261, endPoint x: 144, endPoint y: 255, distance: 17.9
click span "17"
type input "17 Sep 2025"
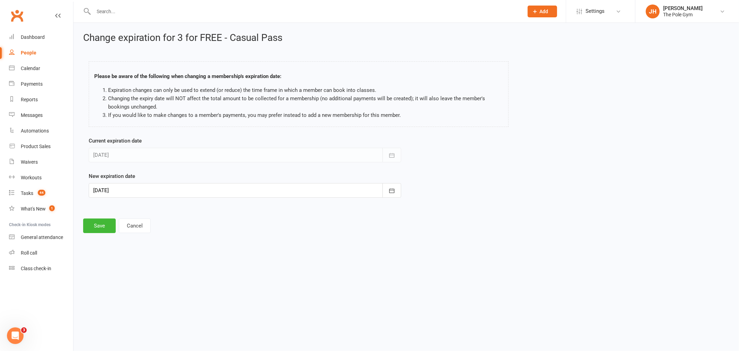
click div "Change expiration for 3 for FREE - Casual Pass Please be aware of the following…"
click button "Save"
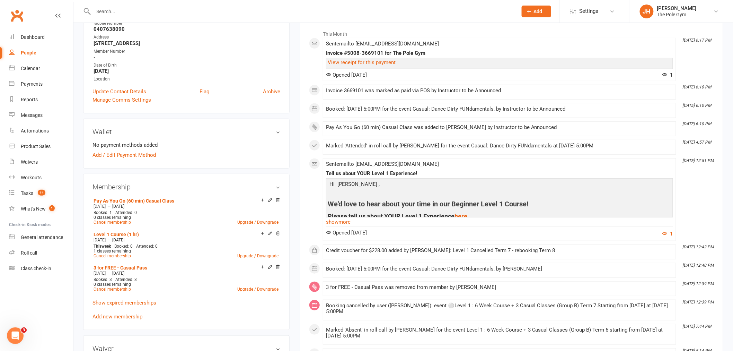
scroll to position [192, 0]
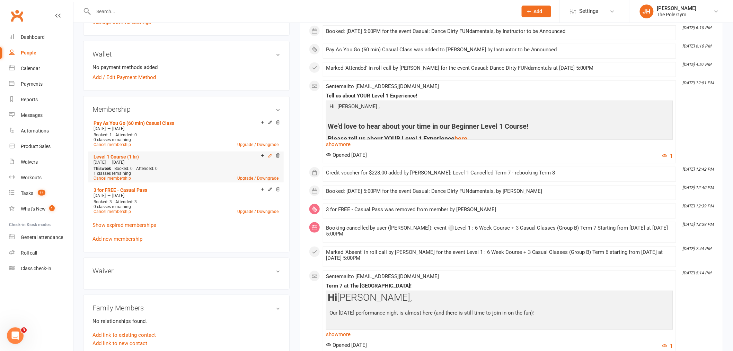
click icon
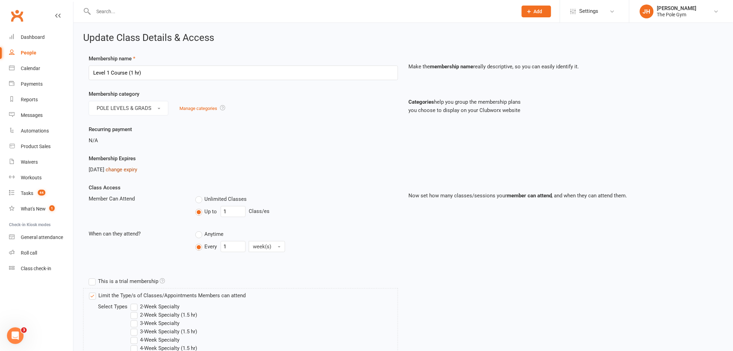
click link "change expiry"
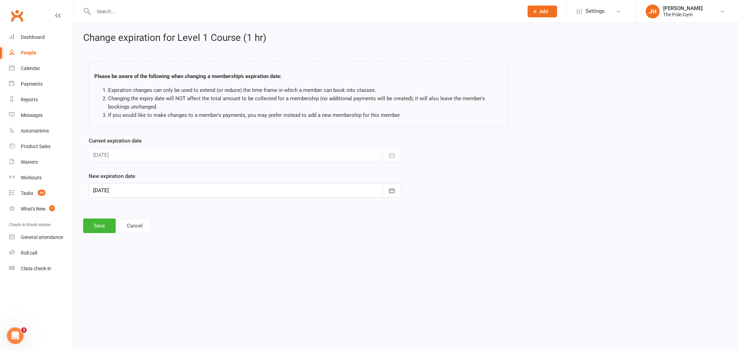
click div
click button "26"
type input "[DATE]"
click button "Save"
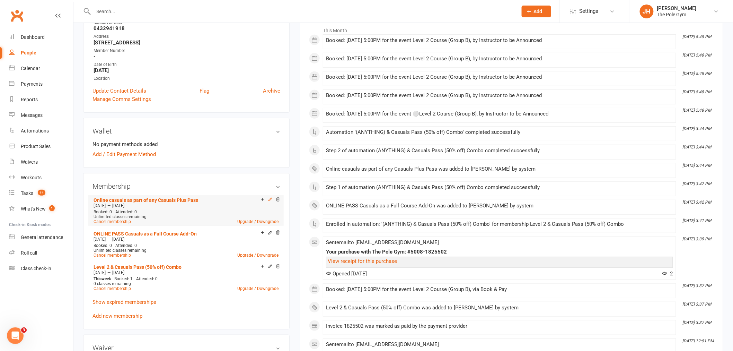
click at [269, 198] on icon at bounding box center [270, 199] width 5 height 5
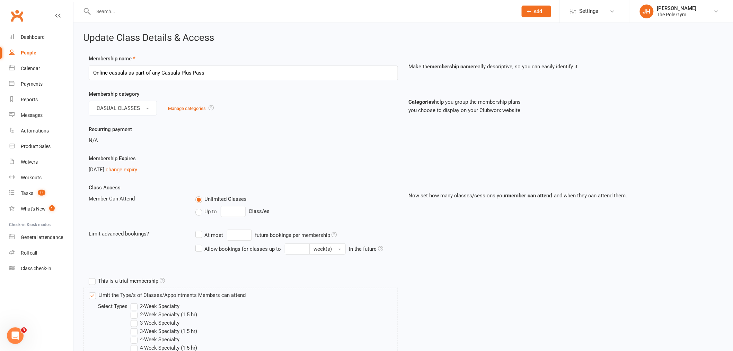
click at [126, 165] on div "[DATE] change expiry" at bounding box center [243, 169] width 309 height 8
click at [126, 169] on link "change expiry" at bounding box center [122, 169] width 32 height 6
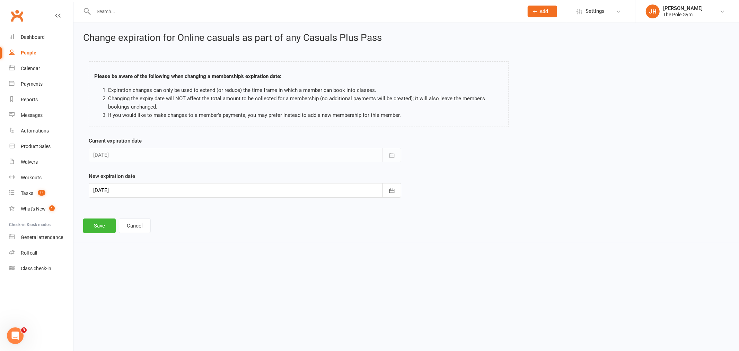
drag, startPoint x: 109, startPoint y: 189, endPoint x: 117, endPoint y: 193, distance: 8.6
click at [110, 189] on div at bounding box center [245, 190] width 313 height 15
click at [111, 230] on button "26" at bounding box center [116, 234] width 15 height 12
type input "[DATE]"
click at [102, 217] on div "Change expiration for Online casuals as part of any Casuals Plus Pass Please be…" at bounding box center [406, 133] width 666 height 220
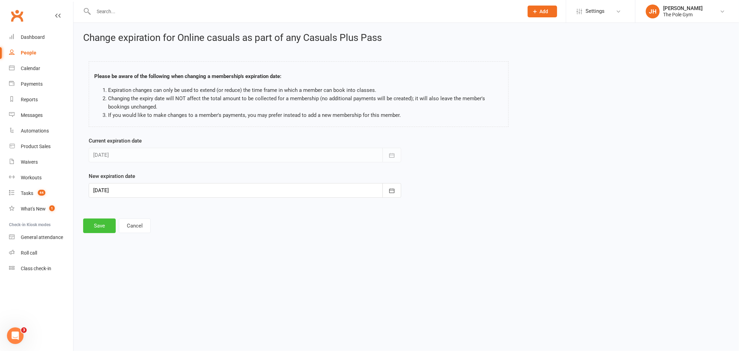
click at [102, 226] on button "Save" at bounding box center [99, 225] width 33 height 15
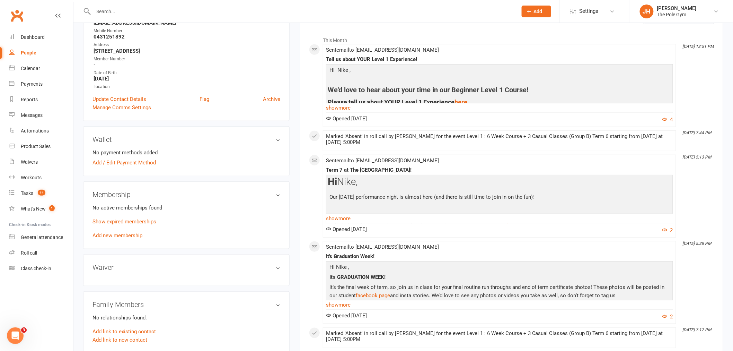
scroll to position [115, 0]
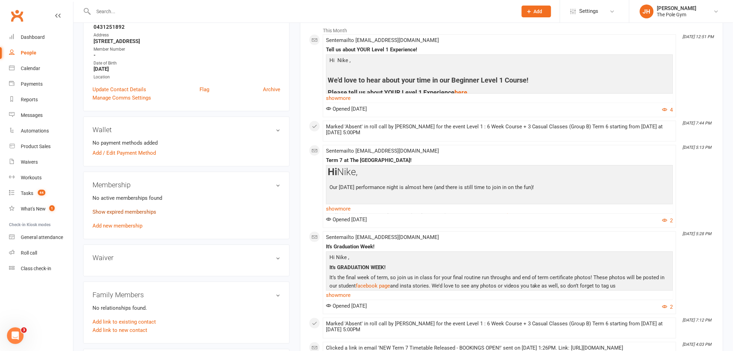
click at [145, 209] on link "Show expired memberships" at bounding box center [125, 212] width 64 height 6
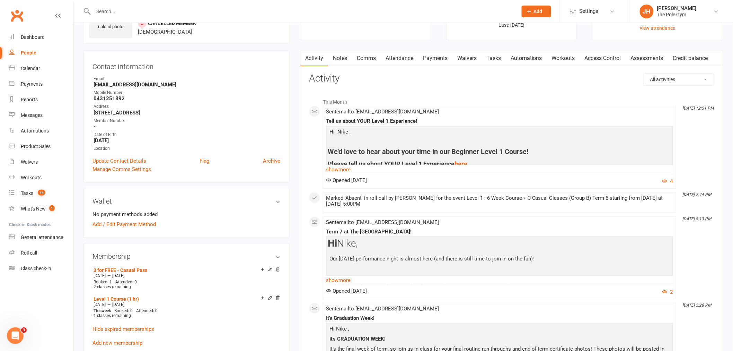
scroll to position [0, 0]
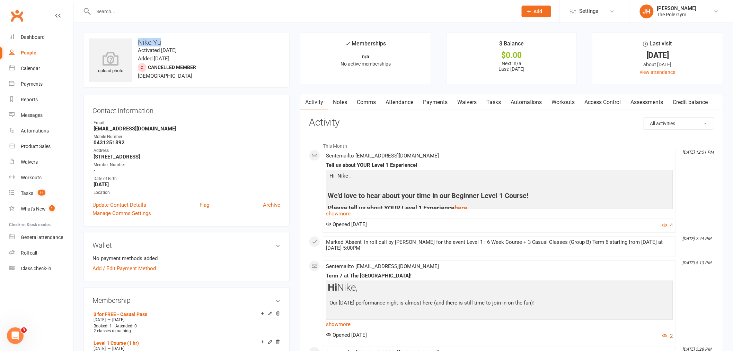
drag, startPoint x: 167, startPoint y: 40, endPoint x: 140, endPoint y: 38, distance: 26.7
click at [139, 38] on h3 "Nike Yu" at bounding box center [186, 42] width 195 height 8
copy h3 "Nike Yu"
click at [234, 102] on div "Contact information Owner Email [EMAIL_ADDRESS][DOMAIN_NAME] Mobile Number [PHO…" at bounding box center [186, 161] width 207 height 132
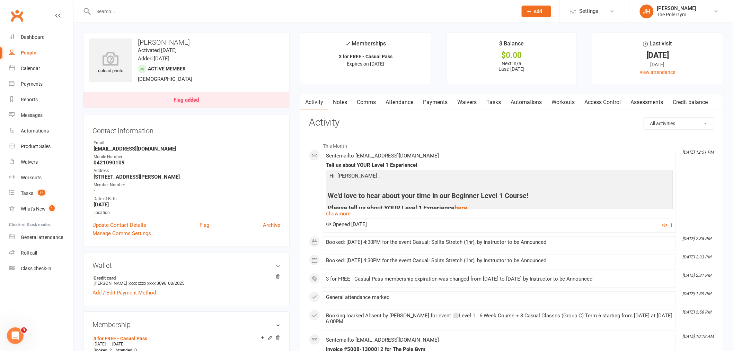
click at [273, 166] on ul "Owner Email [EMAIL_ADDRESS][DOMAIN_NAME] Mobile Number [PHONE_NUMBER] Address […" at bounding box center [187, 178] width 188 height 76
click at [47, 66] on link "Calendar" at bounding box center [41, 69] width 64 height 16
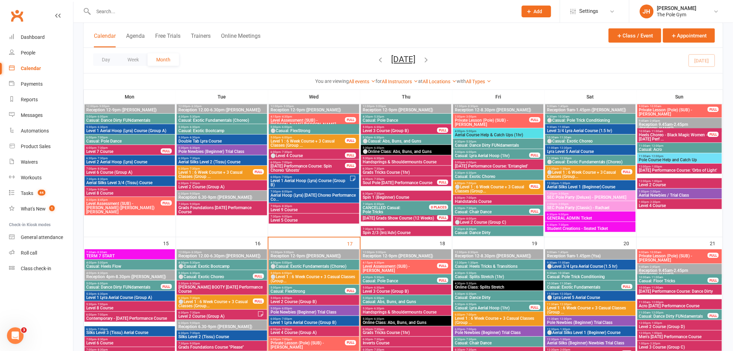
scroll to position [192, 0]
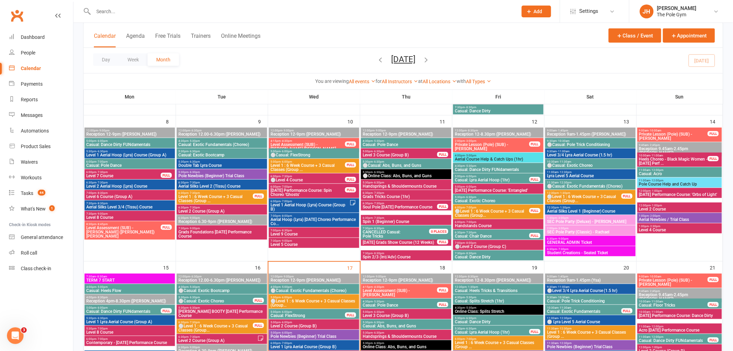
click at [484, 209] on span "⚪Level 1 : 6 Week Course + 3 Casual Classes (Group..." at bounding box center [492, 213] width 75 height 8
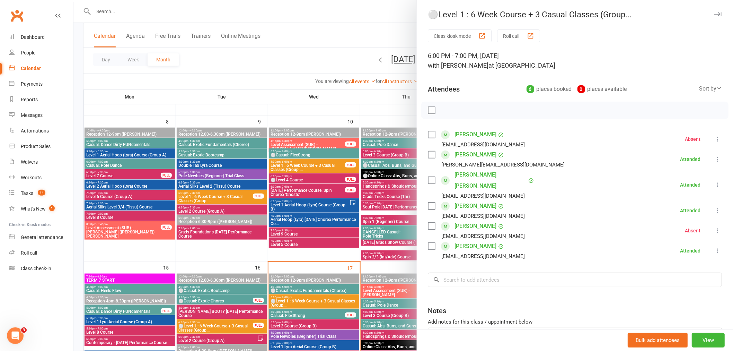
click at [348, 265] on div at bounding box center [403, 175] width 660 height 351
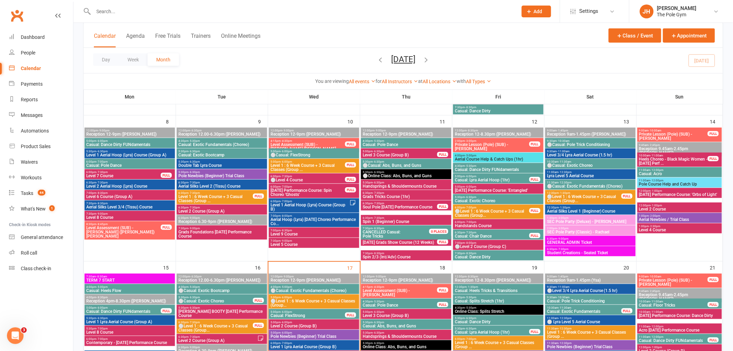
click at [560, 194] on span "⚪Level 1 : 6 Week Course + 3 Casual Classes (Group..." at bounding box center [584, 198] width 75 height 8
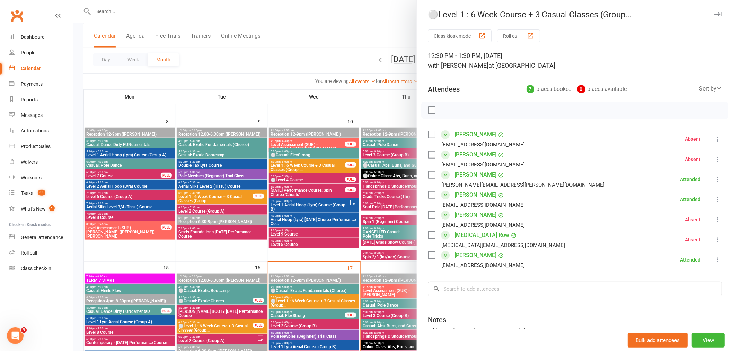
click at [197, 191] on div at bounding box center [403, 175] width 660 height 351
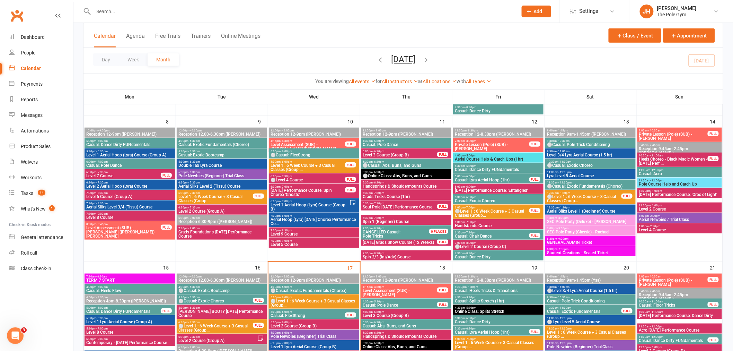
click at [194, 312] on span "MOODY BOOTY Halloween Performance Course" at bounding box center [222, 313] width 88 height 8
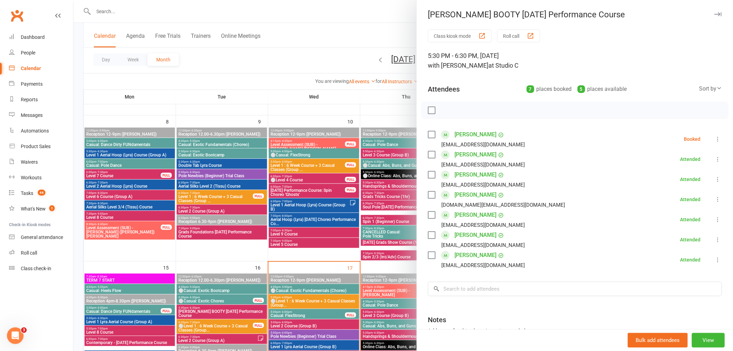
click at [701, 134] on li "Tiama Caulfield tiama21@gmail.com Booked More info Remove Check in Mark absent …" at bounding box center [575, 139] width 294 height 20
click at [714, 137] on icon at bounding box center [717, 138] width 7 height 7
click at [673, 189] on link "Mark absent" at bounding box center [684, 194] width 74 height 14
click at [301, 203] on div at bounding box center [403, 175] width 660 height 351
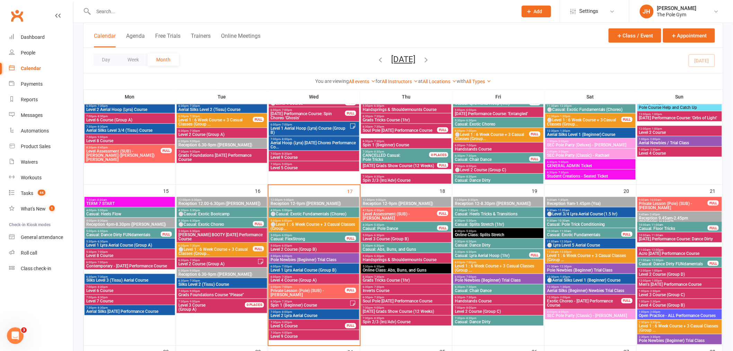
scroll to position [269, 0]
click at [648, 190] on div "21" at bounding box center [680, 264] width 86 height 160
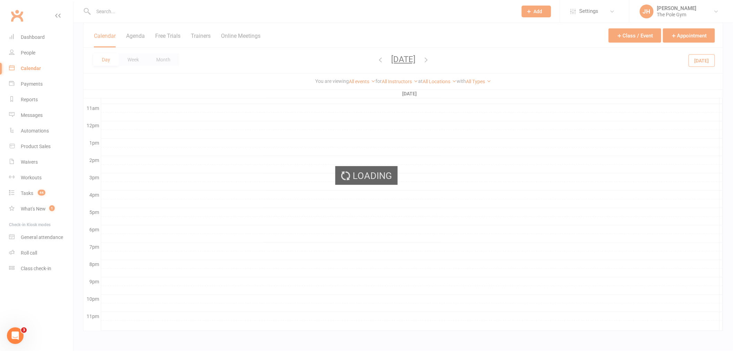
scroll to position [228, 0]
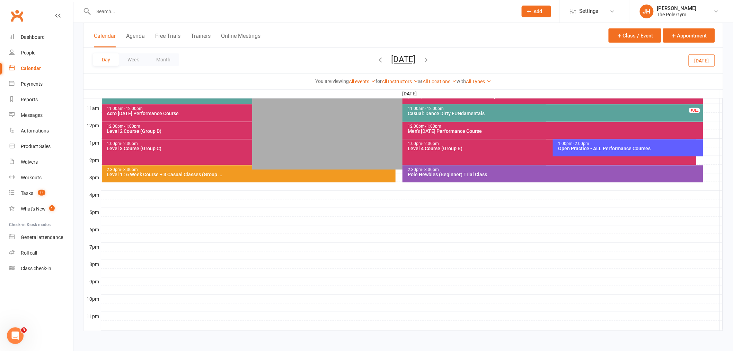
click at [709, 141] on div at bounding box center [412, 143] width 622 height 8
click at [700, 143] on button "Add Event" at bounding box center [703, 142] width 23 height 8
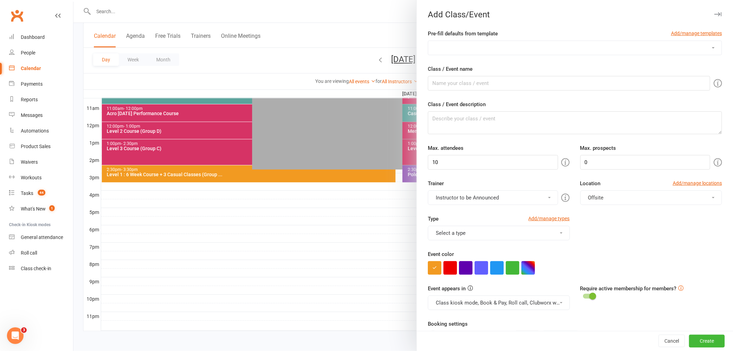
click at [517, 51] on select "3-Week Specialty Course (1hr) 6 Week Specialty Course Advanced Floorwork Aerial…" at bounding box center [574, 48] width 293 height 14
select select "225"
click at [428, 41] on select "3-Week Specialty Course (1hr) 6 Week Specialty Course Advanced Floorwork Aerial…" at bounding box center [574, 48] width 293 height 14
type input "Pole Course Help and Catch Up"
type textarea "Supervised training session open to all current pole course students, booking n…"
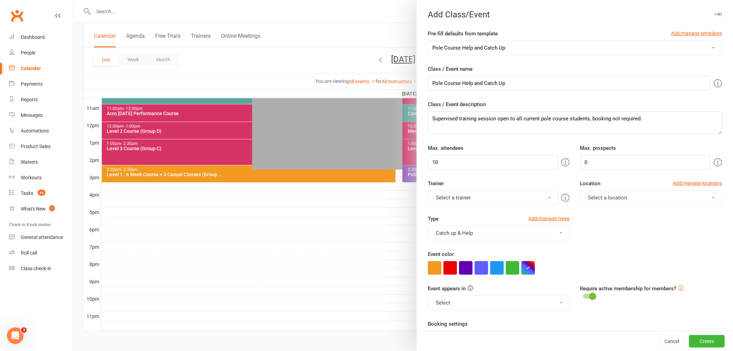
click at [453, 199] on button "Select a trainer" at bounding box center [493, 197] width 130 height 15
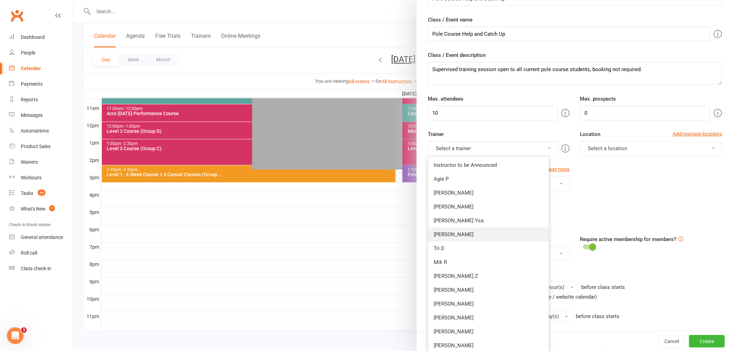
scroll to position [154, 0]
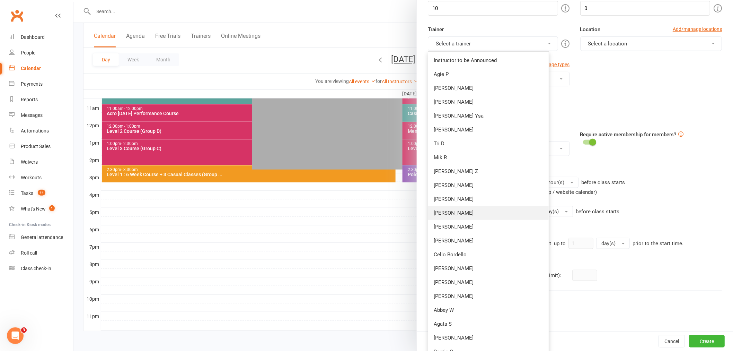
click at [439, 212] on link "[PERSON_NAME]" at bounding box center [488, 213] width 121 height 14
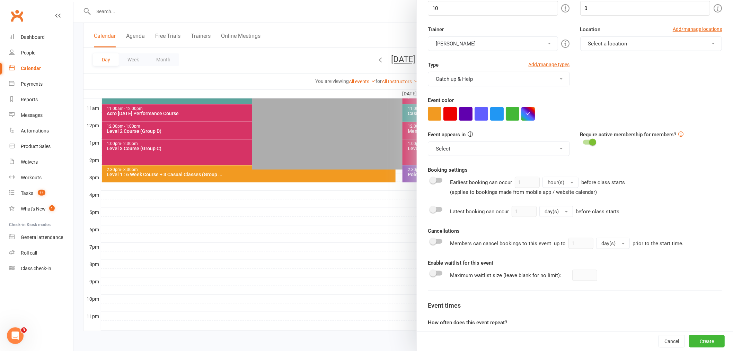
click at [620, 43] on button "Select a location" at bounding box center [651, 43] width 142 height 15
click at [595, 95] on link "Studio A" at bounding box center [615, 102] width 69 height 14
drag, startPoint x: 469, startPoint y: 150, endPoint x: 447, endPoint y: 164, distance: 25.9
click at [468, 150] on button "Select" at bounding box center [499, 148] width 142 height 15
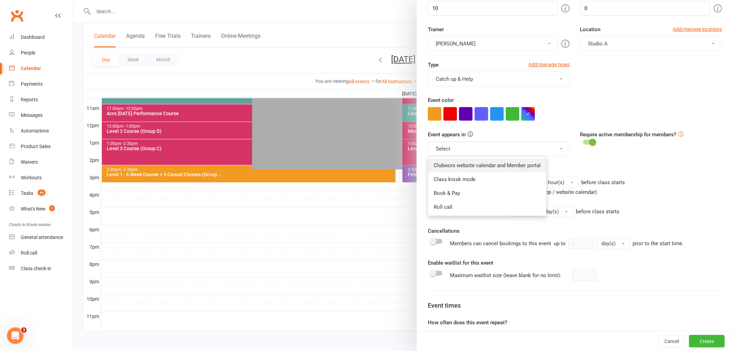
click at [444, 166] on link "Clubworx website calendar and Member portal" at bounding box center [487, 165] width 118 height 14
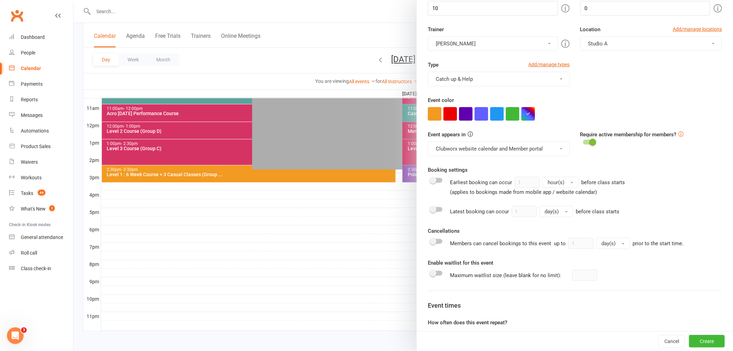
click at [445, 144] on button "Clubworx website calendar and Member portal" at bounding box center [499, 148] width 142 height 15
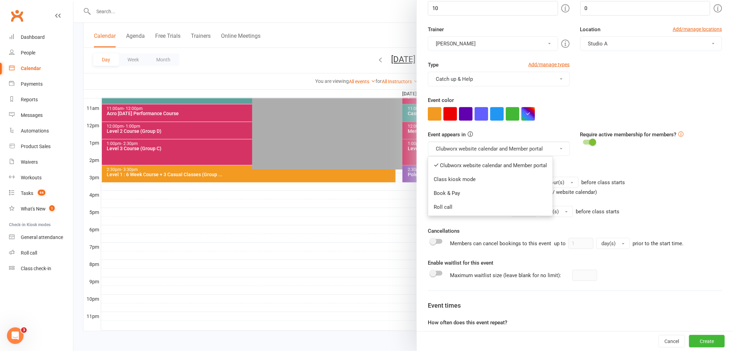
drag, startPoint x: 453, startPoint y: 177, endPoint x: 452, endPoint y: 151, distance: 25.6
click at [452, 175] on link "Class kiosk mode" at bounding box center [490, 179] width 124 height 14
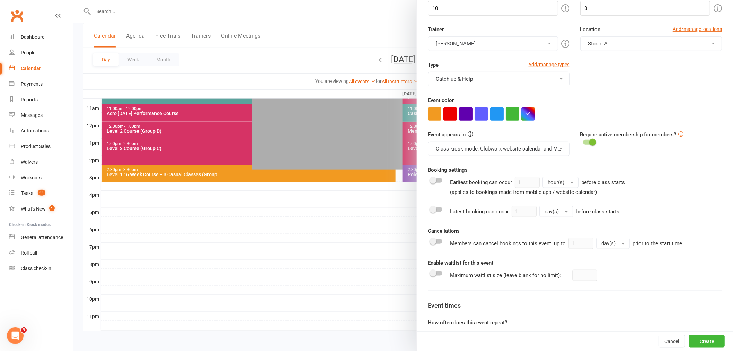
click at [453, 151] on button "Class kiosk mode, Clubworx website calendar and Member portal" at bounding box center [499, 148] width 142 height 15
click at [437, 194] on link "Book & Pay" at bounding box center [490, 193] width 124 height 14
click at [460, 149] on button "Class kiosk mode, Book & Pay, Clubworx website calendar and Member portal" at bounding box center [499, 148] width 142 height 15
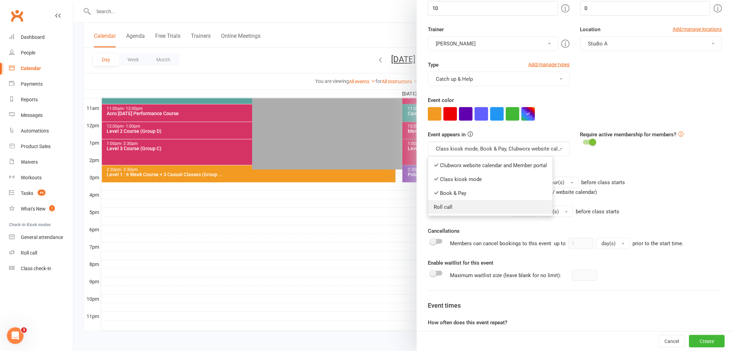
click at [448, 205] on link "Roll call" at bounding box center [490, 207] width 124 height 14
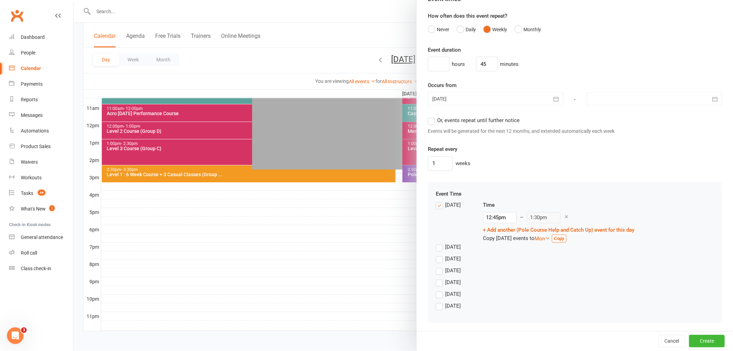
scroll to position [462, 0]
drag, startPoint x: 492, startPoint y: 61, endPoint x: 462, endPoint y: 60, distance: 30.9
click at [462, 60] on div "hours 45 minutes" at bounding box center [575, 62] width 294 height 15
drag, startPoint x: 438, startPoint y: 60, endPoint x: 470, endPoint y: 58, distance: 32.3
click at [439, 60] on input at bounding box center [439, 62] width 22 height 15
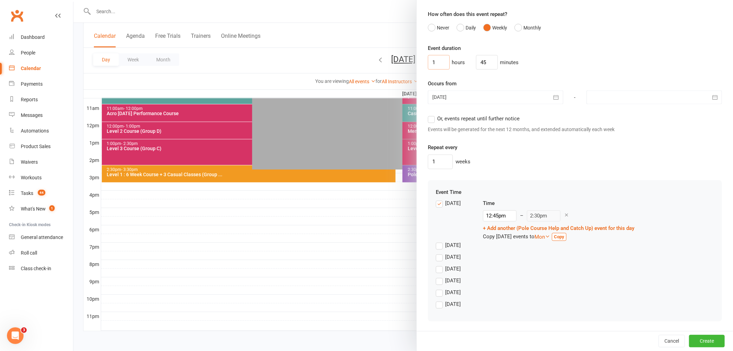
type input "1"
click at [603, 95] on div at bounding box center [654, 97] width 135 height 14
click at [699, 110] on th at bounding box center [708, 114] width 18 height 15
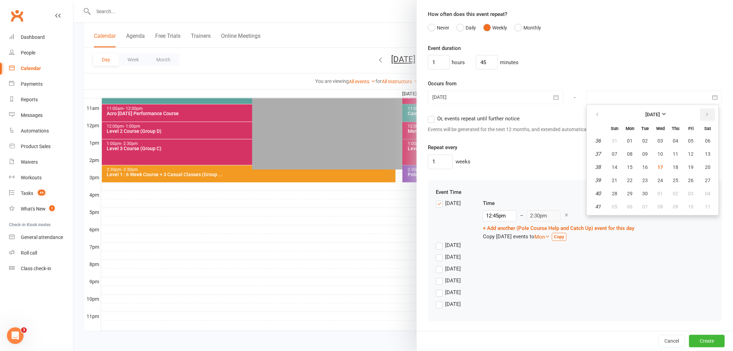
click at [705, 115] on icon "button" at bounding box center [707, 115] width 5 height 6
drag, startPoint x: 606, startPoint y: 188, endPoint x: 532, endPoint y: 150, distance: 83.4
click at [607, 187] on button "26" at bounding box center [614, 193] width 15 height 12
type input "[DATE]"
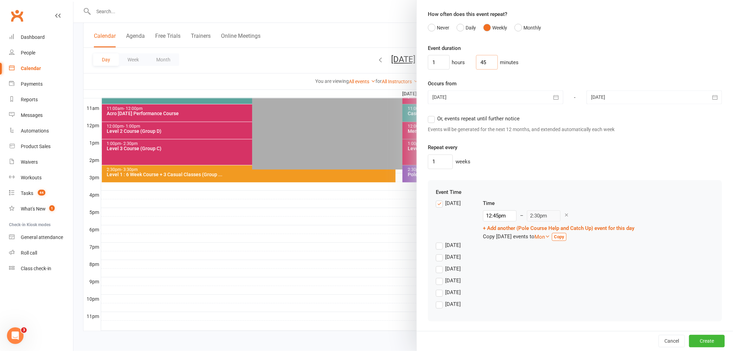
drag, startPoint x: 476, startPoint y: 64, endPoint x: 470, endPoint y: 65, distance: 5.6
click at [476, 65] on input "45" at bounding box center [487, 62] width 22 height 15
click at [482, 63] on input "45" at bounding box center [487, 62] width 22 height 15
drag, startPoint x: 482, startPoint y: 63, endPoint x: 472, endPoint y: 64, distance: 9.8
click at [476, 64] on input "45" at bounding box center [487, 62] width 22 height 15
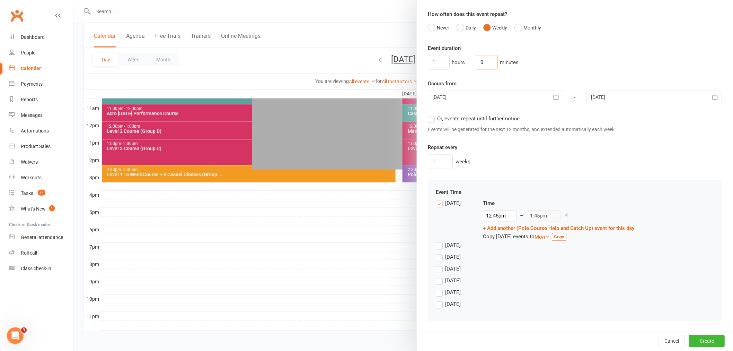
type input "0"
click at [632, 168] on div "1 weeks" at bounding box center [575, 162] width 294 height 15
click at [505, 217] on input "12:45pm" at bounding box center [500, 215] width 34 height 11
type input "12:00pm"
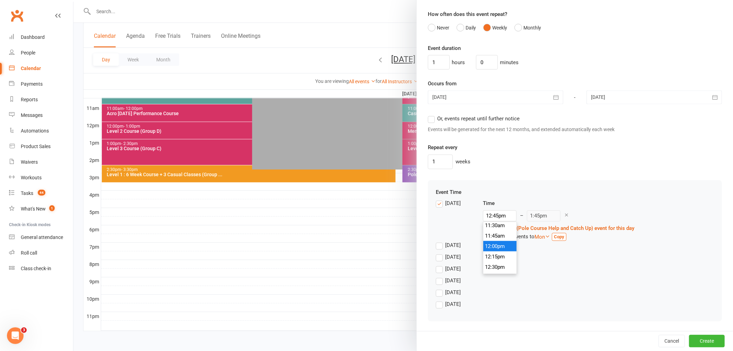
type input "1:00pm"
click at [495, 246] on li "12:00pm" at bounding box center [499, 246] width 33 height 10
click at [689, 336] on button "Create" at bounding box center [707, 341] width 36 height 12
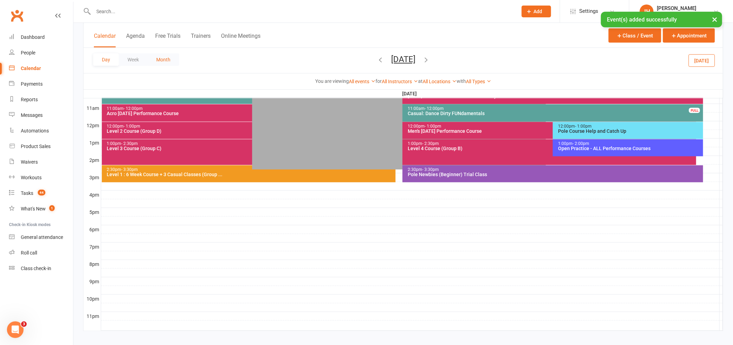
click at [172, 59] on button "Month" at bounding box center [164, 59] width 32 height 12
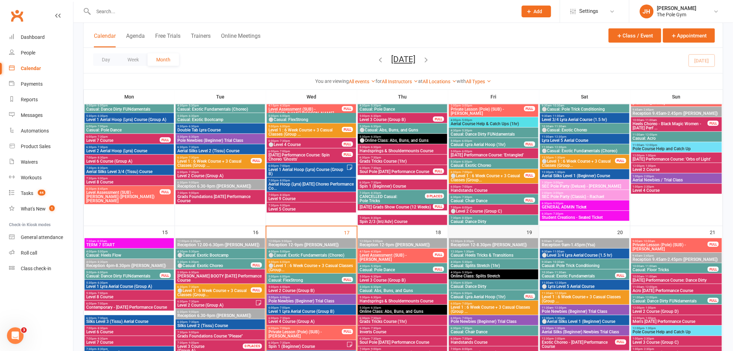
click at [456, 229] on div "19" at bounding box center [493, 309] width 91 height 166
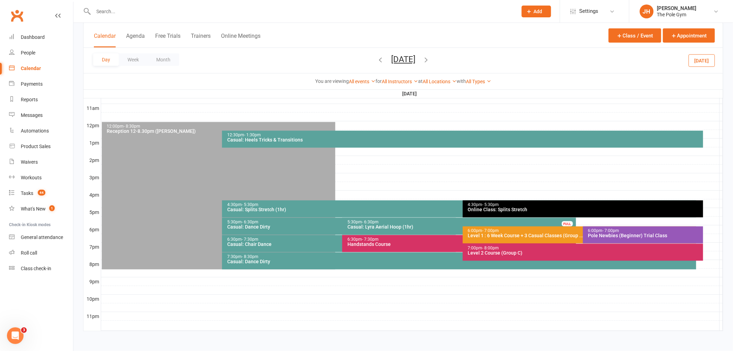
click at [701, 187] on div at bounding box center [412, 186] width 622 height 8
click at [695, 179] on button "Add Event" at bounding box center [695, 180] width 23 height 8
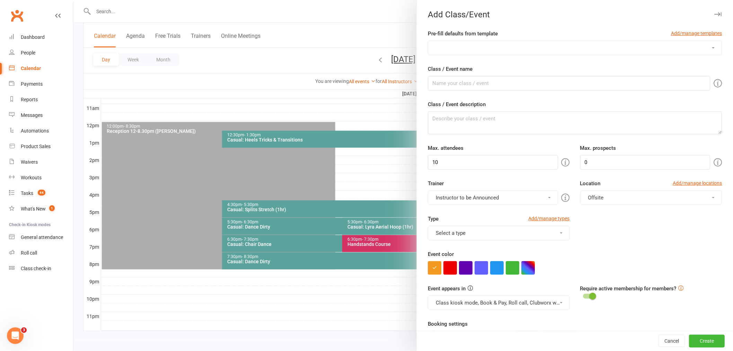
click at [515, 43] on select "3-Week Specialty Course (1hr) 6 Week Specialty Course Advanced Floorwork Aerial…" at bounding box center [574, 48] width 293 height 14
click at [500, 41] on select "3-Week Specialty Course (1hr) 6 Week Specialty Course Advanced Floorwork Aerial…" at bounding box center [574, 48] width 293 height 14
select select "222"
click at [428, 41] on select "3-Week Specialty Course (1hr) 6 Week Specialty Course Advanced Floorwork Aerial…" at bounding box center [574, 48] width 293 height 14
type input "Aerial Course Help & Catch Ups (1.15hr)"
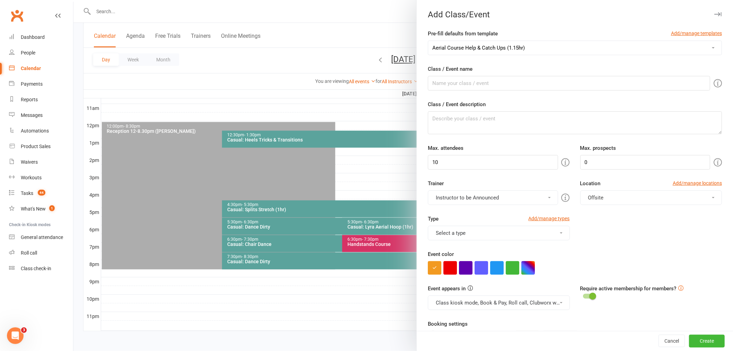
type textarea "Aerial supervised training session open to all current aerial course students, …"
type input "100"
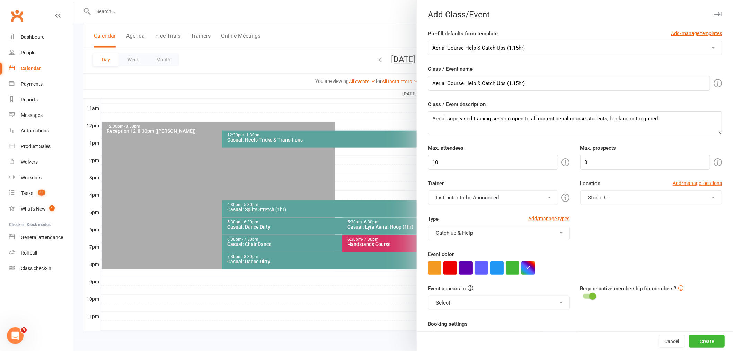
click at [444, 202] on button "Instructor to be Announced" at bounding box center [493, 197] width 130 height 15
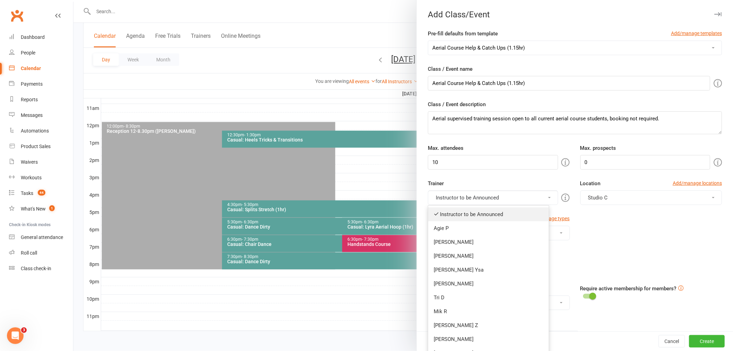
click at [446, 213] on link "Instructor to be Announced" at bounding box center [488, 214] width 121 height 14
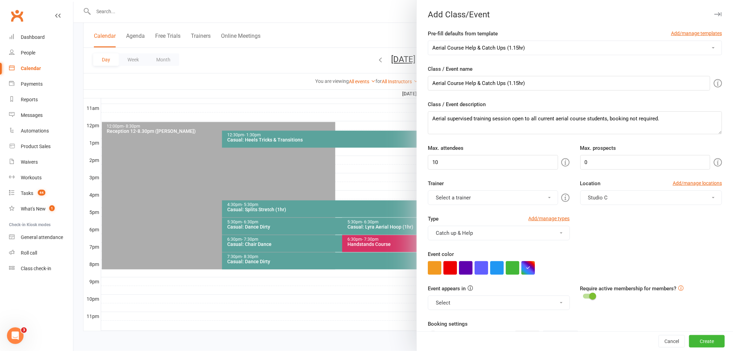
click at [446, 202] on button "Select a trainer" at bounding box center [493, 197] width 130 height 15
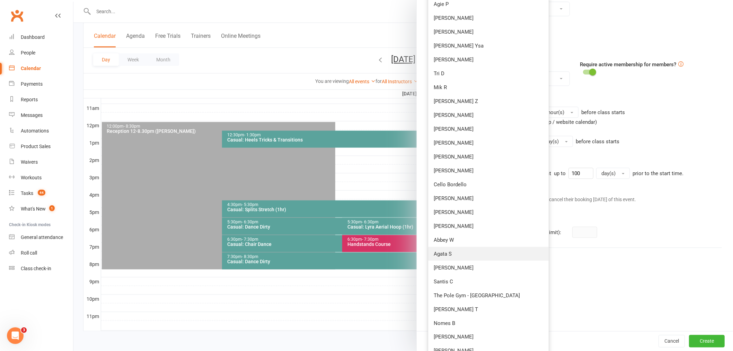
scroll to position [231, 0]
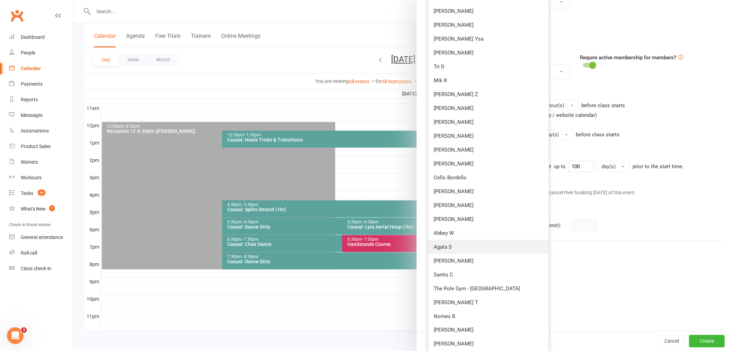
click at [469, 317] on link "Nomes B" at bounding box center [488, 316] width 121 height 14
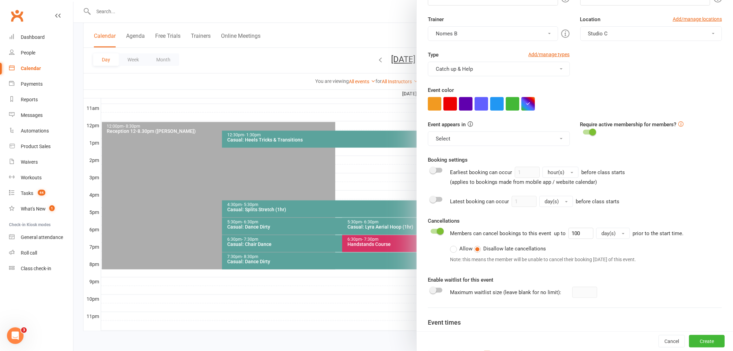
scroll to position [77, 0]
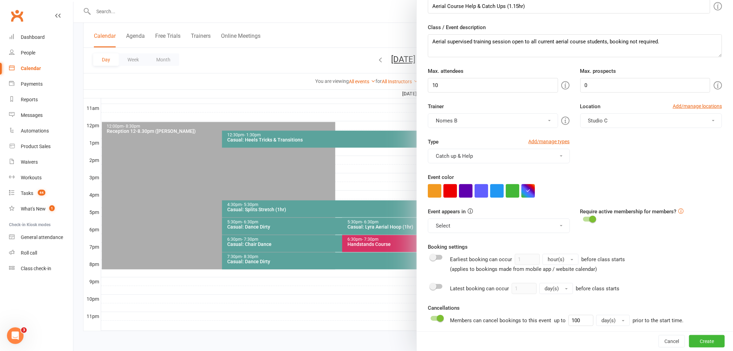
click at [493, 224] on button "Select" at bounding box center [499, 225] width 142 height 15
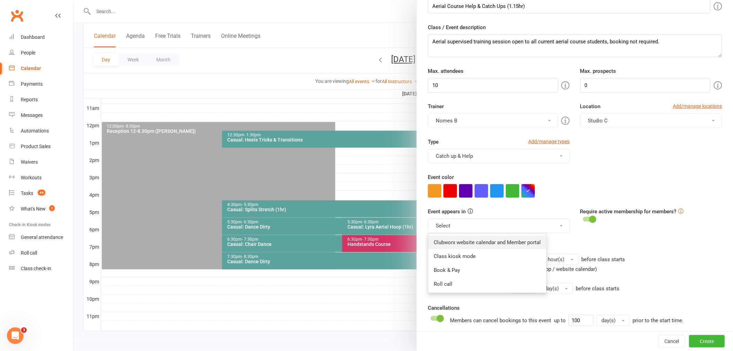
click at [447, 240] on link "Clubworx website calendar and Member portal" at bounding box center [487, 242] width 118 height 14
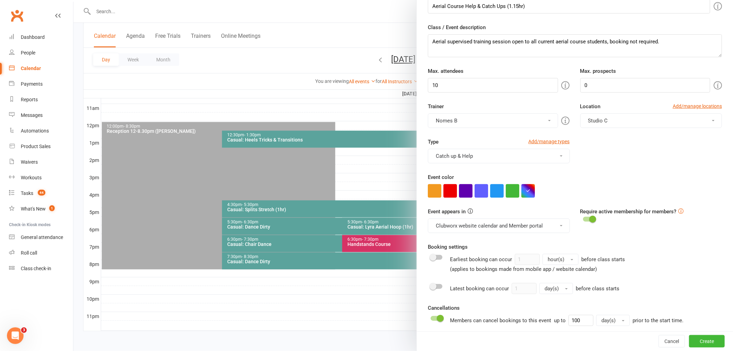
click at [445, 226] on button "Clubworx website calendar and Member portal" at bounding box center [499, 225] width 142 height 15
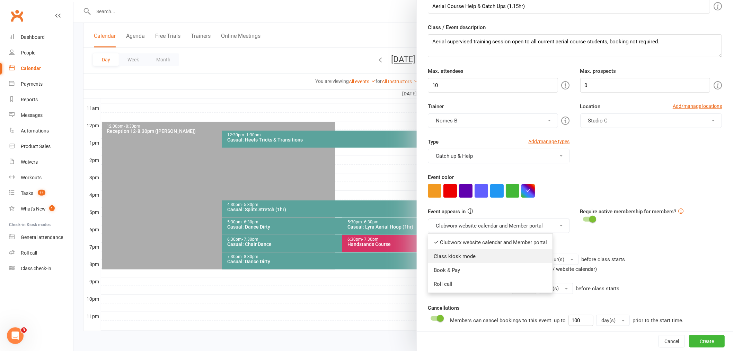
click at [460, 256] on link "Class kiosk mode" at bounding box center [490, 256] width 124 height 14
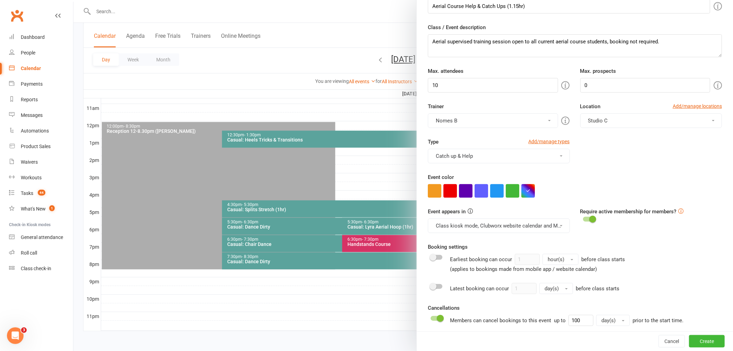
click at [458, 224] on button "Class kiosk mode, Clubworx website calendar and Member portal" at bounding box center [499, 225] width 142 height 15
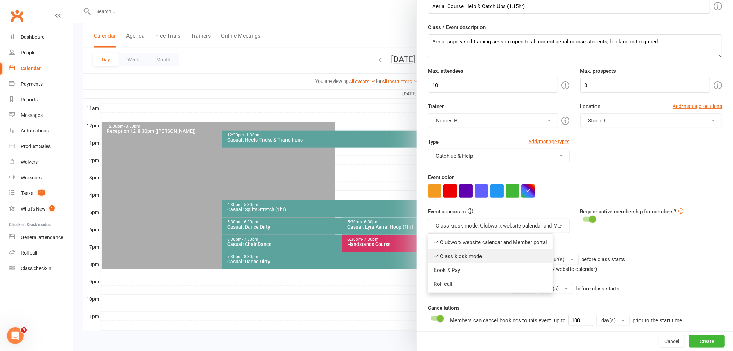
click at [455, 262] on link "Class kiosk mode" at bounding box center [490, 256] width 124 height 14
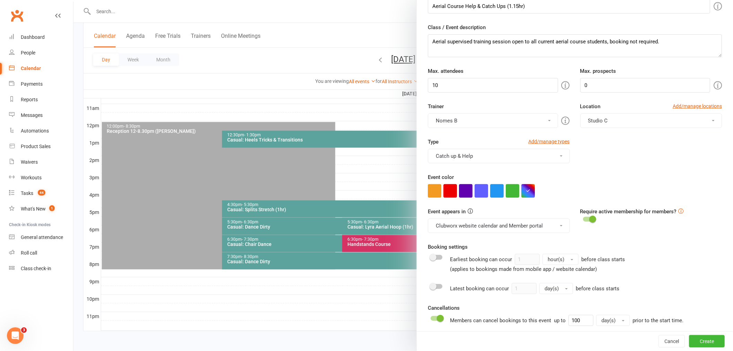
click at [462, 223] on button "Clubworx website calendar and Member portal" at bounding box center [499, 225] width 142 height 15
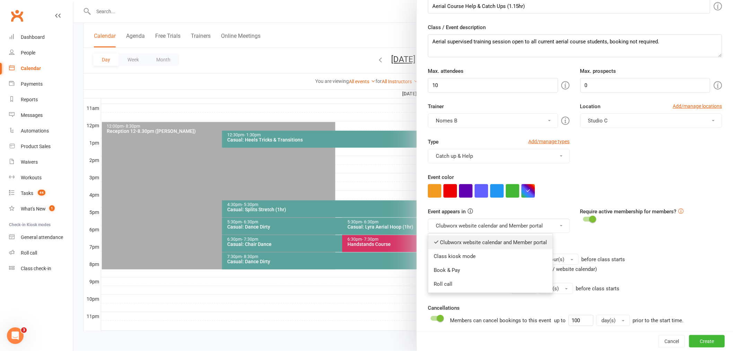
click at [446, 248] on link "Clubworx website calendar and Member portal" at bounding box center [490, 242] width 124 height 14
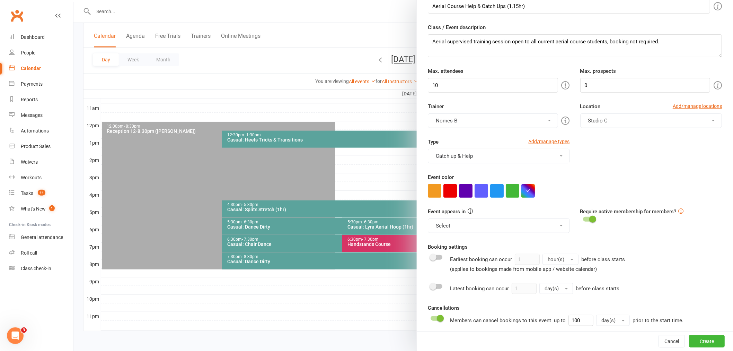
click at [454, 225] on button "Select" at bounding box center [499, 225] width 142 height 15
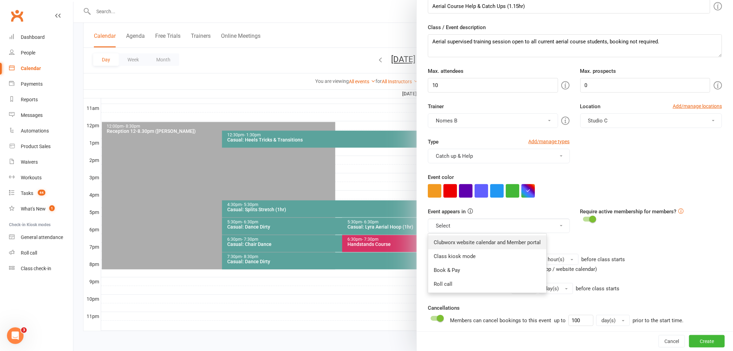
click at [446, 241] on link "Clubworx website calendar and Member portal" at bounding box center [487, 242] width 118 height 14
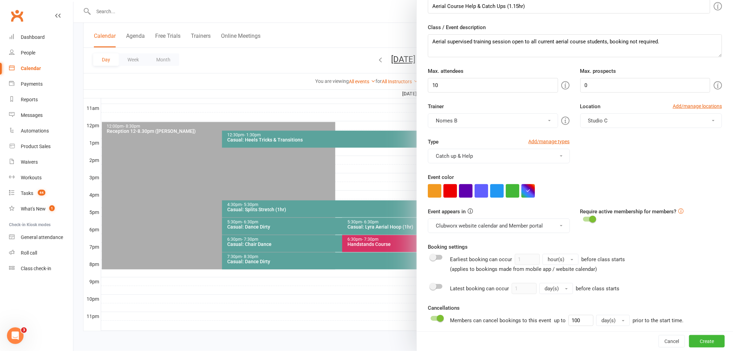
click at [451, 223] on button "Clubworx website calendar and Member portal" at bounding box center [499, 225] width 142 height 15
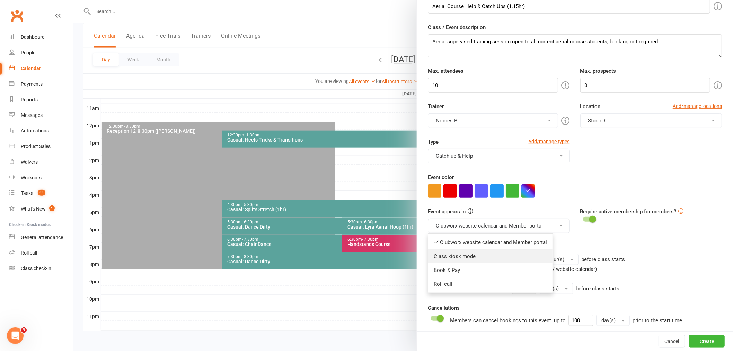
click at [456, 261] on link "Class kiosk mode" at bounding box center [490, 256] width 124 height 14
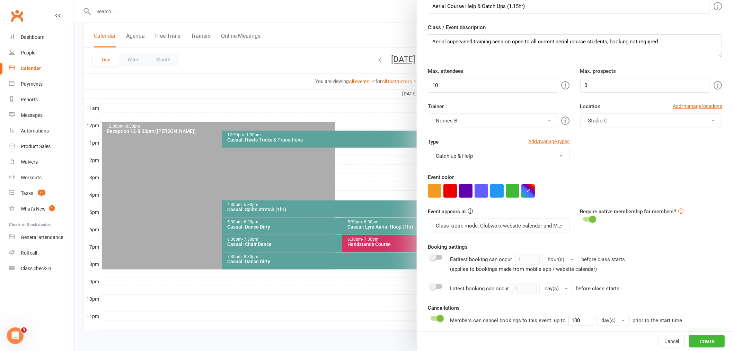
click at [478, 228] on button "Class kiosk mode, Clubworx website calendar and Member portal" at bounding box center [499, 225] width 142 height 15
click at [445, 268] on link "Book & Pay" at bounding box center [490, 270] width 124 height 14
click at [458, 230] on button "Class kiosk mode, Book & Pay, Clubworx website calendar and Member portal" at bounding box center [499, 225] width 142 height 15
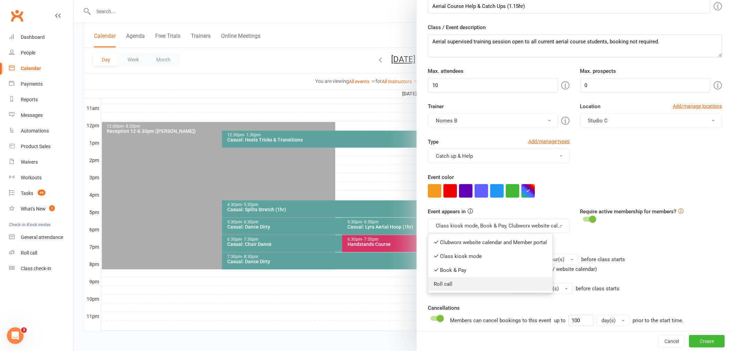
click at [454, 286] on link "Roll call" at bounding box center [490, 284] width 124 height 14
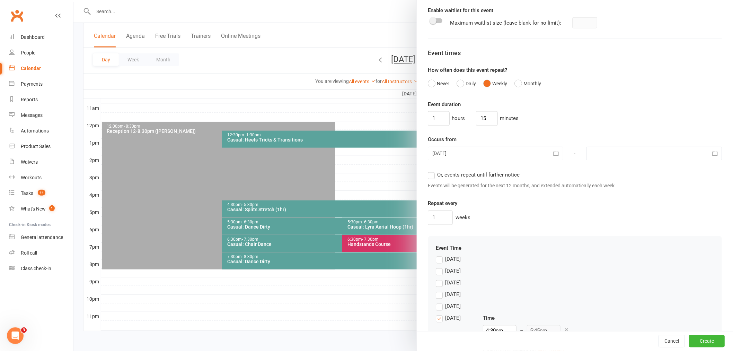
scroll to position [489, 0]
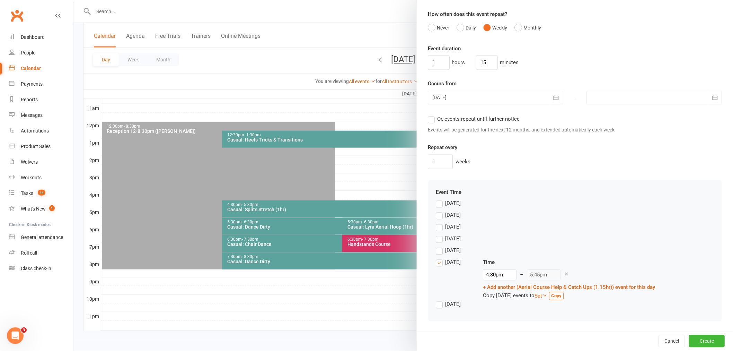
click at [591, 95] on div at bounding box center [654, 98] width 135 height 14
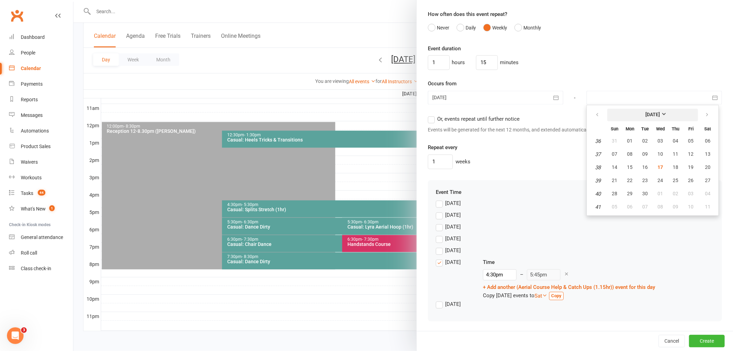
click at [635, 109] on button "September 2025" at bounding box center [652, 115] width 91 height 12
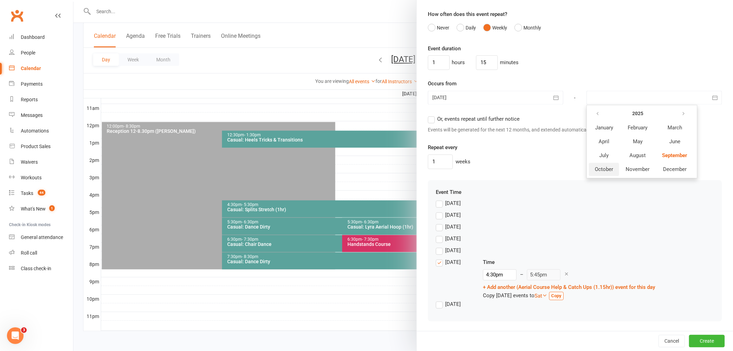
click at [604, 170] on span "October" at bounding box center [604, 169] width 18 height 6
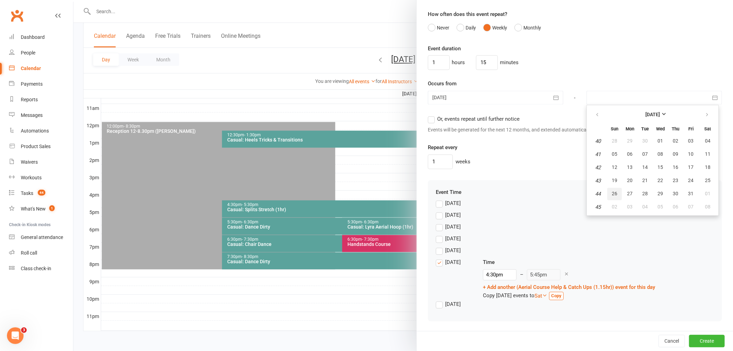
click at [607, 188] on button "26" at bounding box center [614, 194] width 15 height 12
type input "26 Oct 2025"
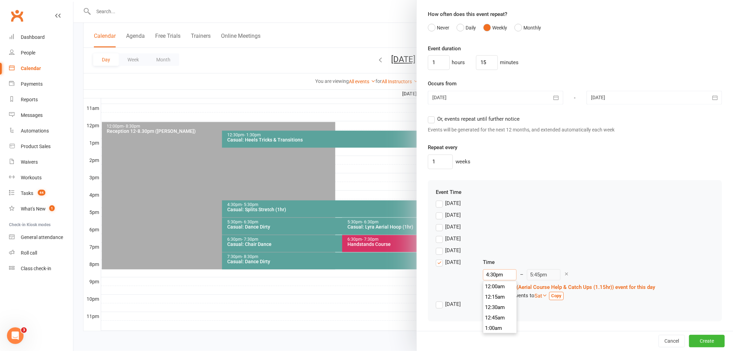
click at [507, 273] on input "4:30pm" at bounding box center [500, 274] width 34 height 11
type input "4:00pm"
type input "5:15pm"
click at [498, 310] on li "4:00pm" at bounding box center [499, 315] width 33 height 10
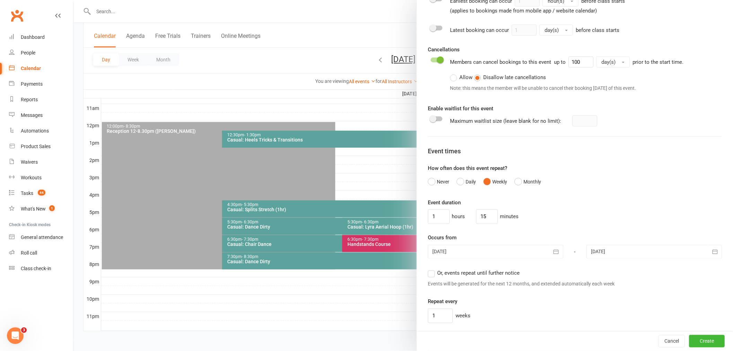
scroll to position [489, 0]
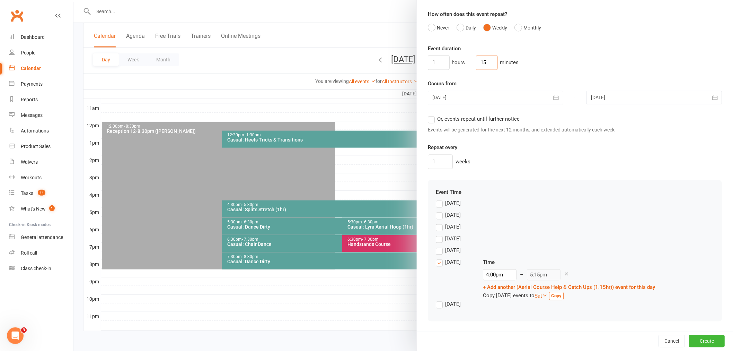
drag, startPoint x: 480, startPoint y: 60, endPoint x: 465, endPoint y: 66, distance: 16.3
click at [465, 66] on div "1 hours 15 minutes" at bounding box center [575, 62] width 294 height 15
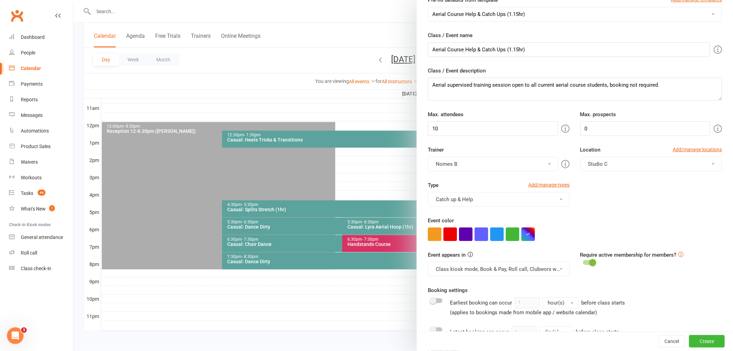
scroll to position [27, 0]
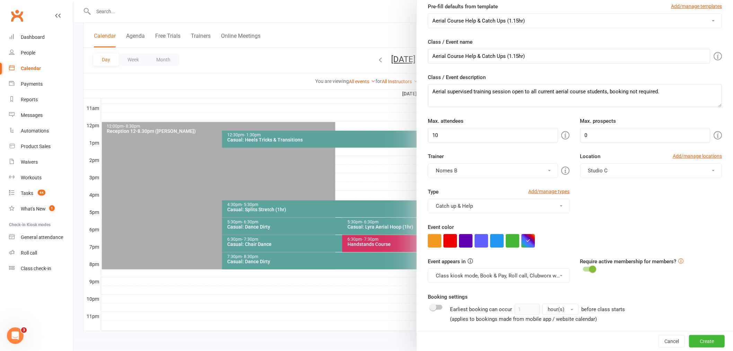
type input "0"
click at [659, 224] on div "Event color" at bounding box center [575, 235] width 294 height 25
click at [709, 345] on button "Create" at bounding box center [707, 341] width 36 height 12
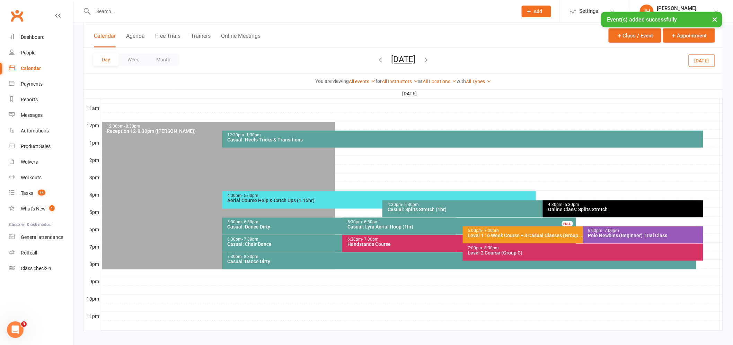
click at [354, 199] on div "Aerial Course Help & Catch Ups (1.15hr)" at bounding box center [381, 200] width 308 height 5
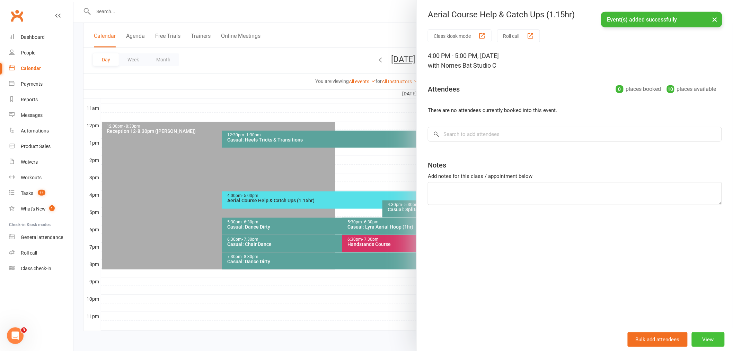
click at [698, 335] on button "View" at bounding box center [708, 339] width 33 height 15
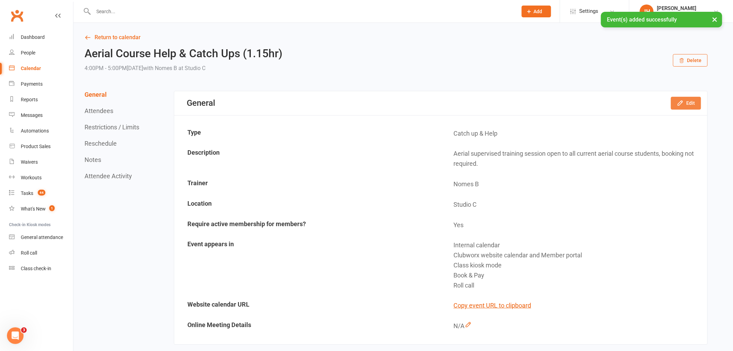
click at [690, 103] on button "Edit" at bounding box center [686, 103] width 30 height 12
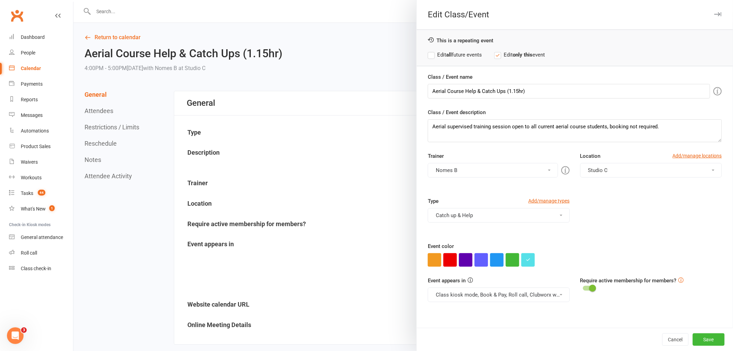
drag, startPoint x: 463, startPoint y: 64, endPoint x: 463, endPoint y: 58, distance: 6.6
click at [463, 62] on div "This is a repeating event Edit all future events Edit only this event" at bounding box center [575, 47] width 316 height 37
click at [461, 52] on label "Edit all future events" at bounding box center [455, 55] width 54 height 8
click at [517, 88] on input "Aerial Course Help & Catch Ups (1.15hr)" at bounding box center [569, 91] width 282 height 15
type input "Aerial Course Help & Catch Ups (1hr)"
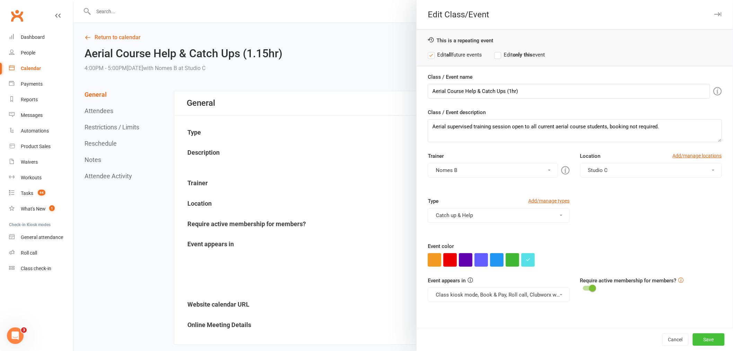
click at [697, 344] on button "Save" at bounding box center [709, 339] width 32 height 12
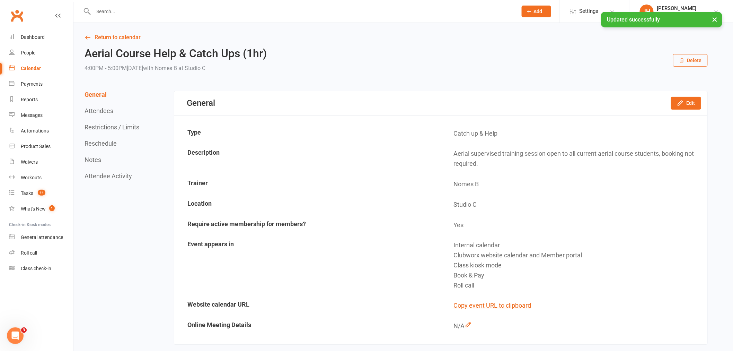
click at [25, 67] on div "Calendar" at bounding box center [31, 68] width 20 height 6
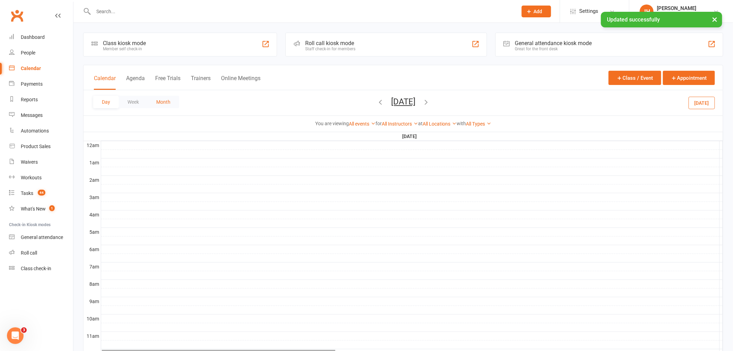
click at [156, 103] on button "Month" at bounding box center [164, 102] width 32 height 12
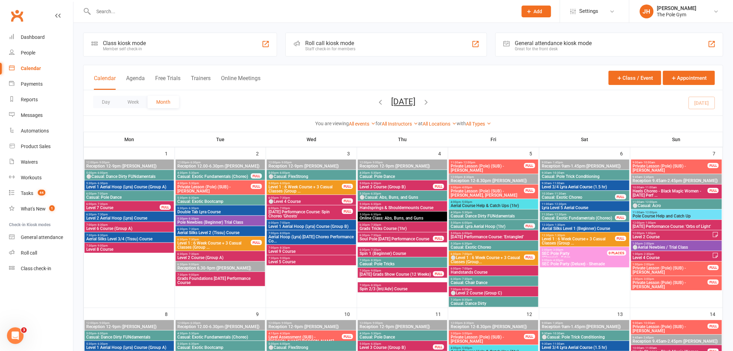
scroll to position [308, 0]
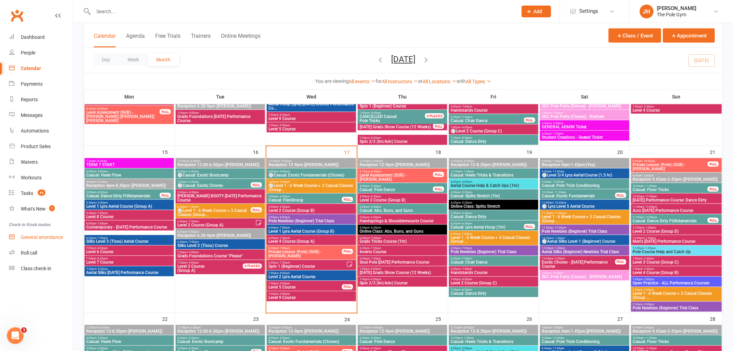
click at [51, 232] on link "General attendance" at bounding box center [41, 237] width 64 height 16
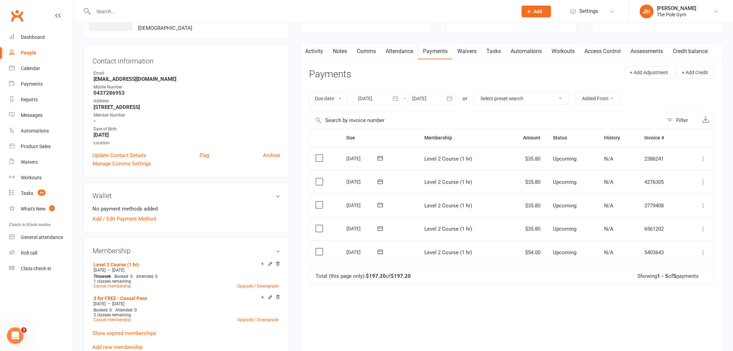
scroll to position [38, 0]
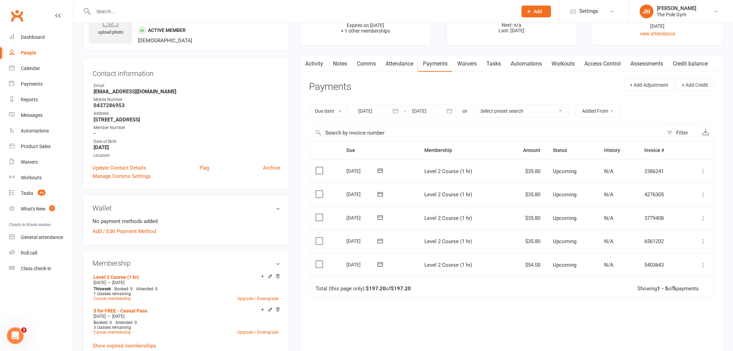
click at [701, 264] on icon at bounding box center [703, 264] width 7 height 7
click at [659, 345] on link "Process now" at bounding box center [673, 348] width 69 height 14
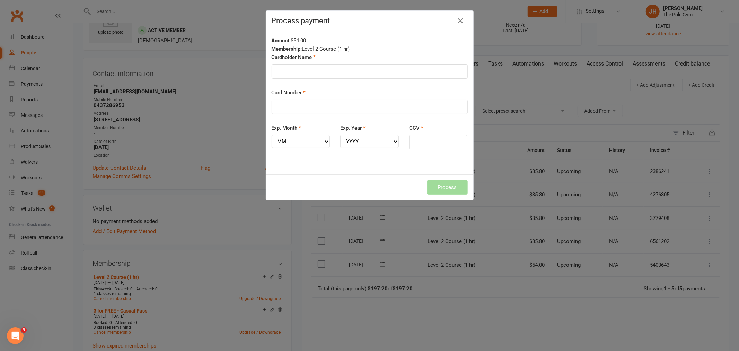
click at [299, 91] on label "Card Number" at bounding box center [289, 92] width 34 height 8
click at [299, 99] on input "Card Number" at bounding box center [370, 106] width 196 height 15
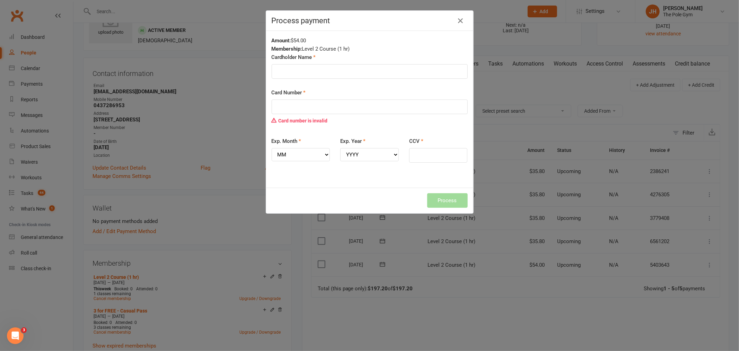
click at [307, 95] on div "Card Number Card number is invalid" at bounding box center [370, 107] width 196 height 39
click at [321, 105] on input "Card Number" at bounding box center [370, 106] width 196 height 15
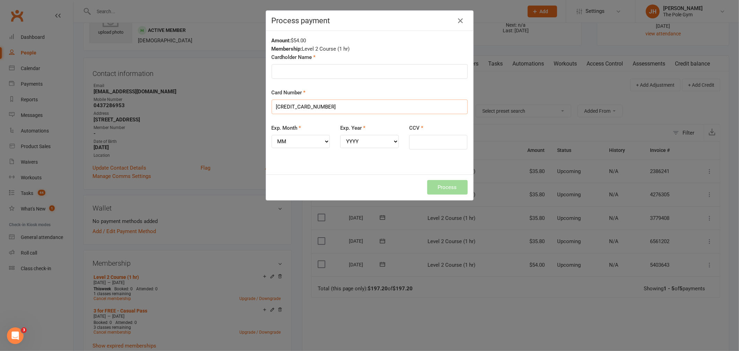
type input "[CREDIT_CARD_NUMBER]"
click at [315, 140] on select "MM 01 02 03 04 05 06 07 08 09 10 11 12" at bounding box center [301, 141] width 59 height 13
select select "07"
click at [272, 135] on select "MM 01 02 03 04 05 06 07 08 09 10 11 12" at bounding box center [301, 141] width 59 height 13
click at [370, 139] on select "YYYY 2025 2026 2027 2028 2029 2030 2031 2032 2033 2034" at bounding box center [369, 141] width 59 height 13
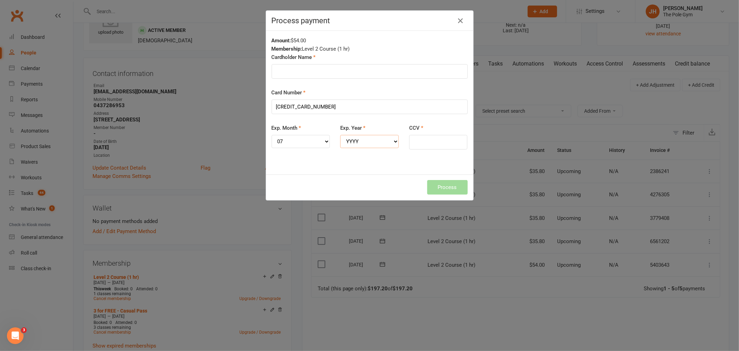
select select "2028"
click at [340, 135] on select "YYYY 2025 2026 2027 2028 2029 2030 2031 2032 2033 2034" at bounding box center [369, 141] width 59 height 13
click at [421, 141] on input "CCV" at bounding box center [438, 142] width 59 height 15
type input "788"
click at [336, 79] on div "Cardholder Name" at bounding box center [369, 70] width 207 height 35
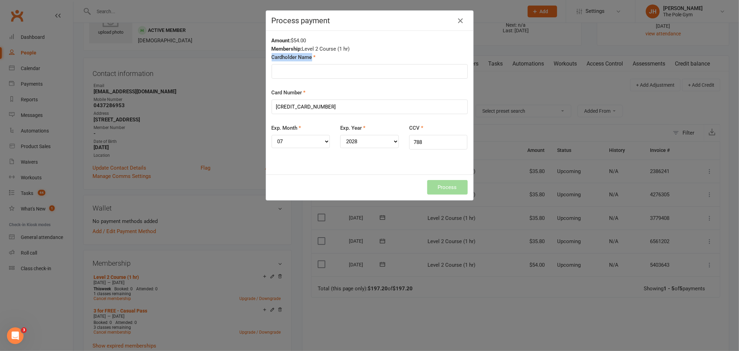
click at [336, 79] on div "Cardholder Name" at bounding box center [369, 70] width 207 height 35
click at [335, 72] on input "Cardholder Name" at bounding box center [370, 71] width 196 height 15
click at [296, 70] on input "Jaunita" at bounding box center [370, 71] width 196 height 15
type input "Jaunita Conway"
click at [448, 186] on button "Process" at bounding box center [447, 187] width 41 height 15
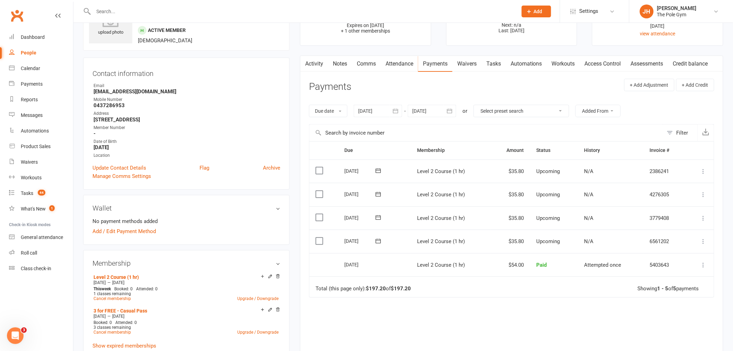
click at [579, 295] on td "Total (this page only): $197.20 of $197.20 Showing 1 - 5 of 5 payments" at bounding box center [511, 286] width 405 height 21
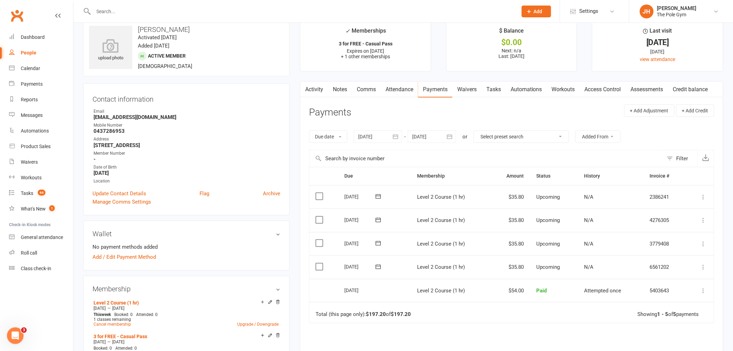
scroll to position [0, 0]
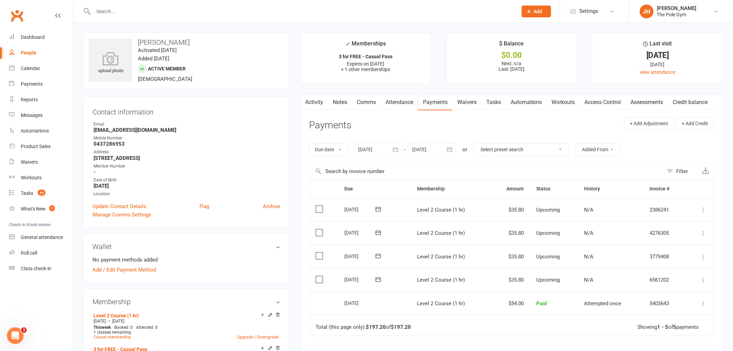
click at [473, 96] on link "Waivers" at bounding box center [467, 102] width 29 height 16
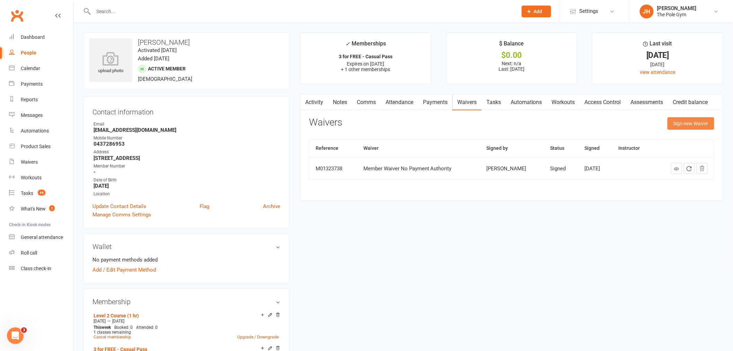
click at [681, 122] on button "Sign new Waiver" at bounding box center [691, 123] width 47 height 12
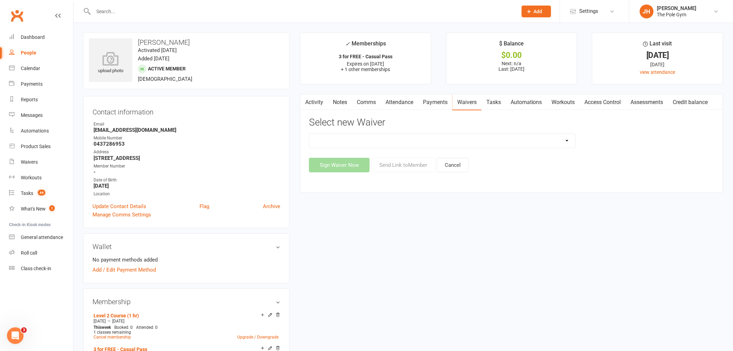
click at [396, 140] on select "Aerials Terms of Use Classic Party Package Covid Safe Policy Agreement Deluxe/P…" at bounding box center [442, 141] width 266 height 14
select select "4024"
click at [309, 134] on select "Aerials Terms of Use Classic Party Package Covid Safe Policy Agreement Deluxe/P…" at bounding box center [442, 141] width 266 height 14
click at [386, 135] on select "Aerials Terms of Use Classic Party Package Covid Safe Policy Agreement Deluxe/P…" at bounding box center [442, 141] width 266 height 14
click at [309, 134] on select "Aerials Terms of Use Classic Party Package Covid Safe Policy Agreement Deluxe/P…" at bounding box center [442, 141] width 266 height 14
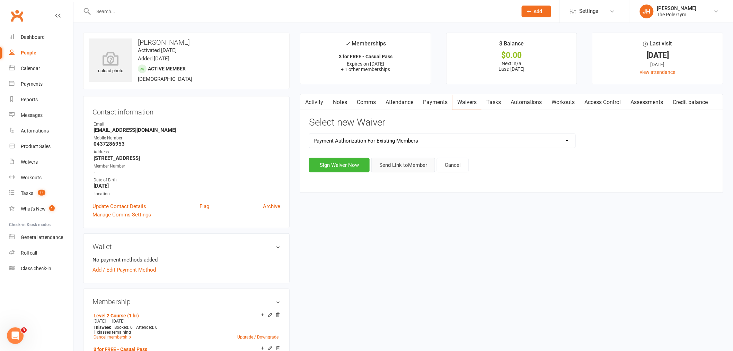
click at [404, 164] on button "Send Link to Member" at bounding box center [403, 165] width 64 height 15
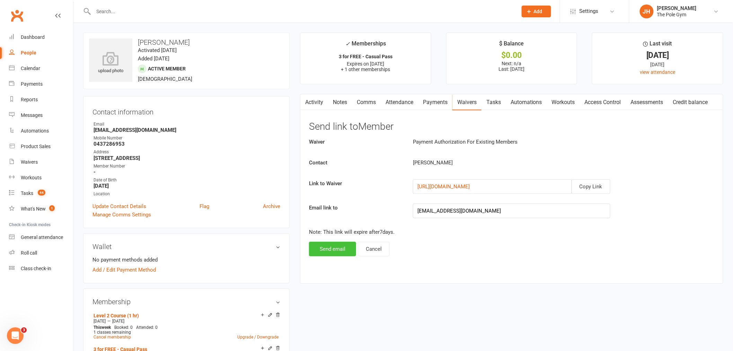
click at [335, 244] on button "Send email" at bounding box center [332, 249] width 47 height 15
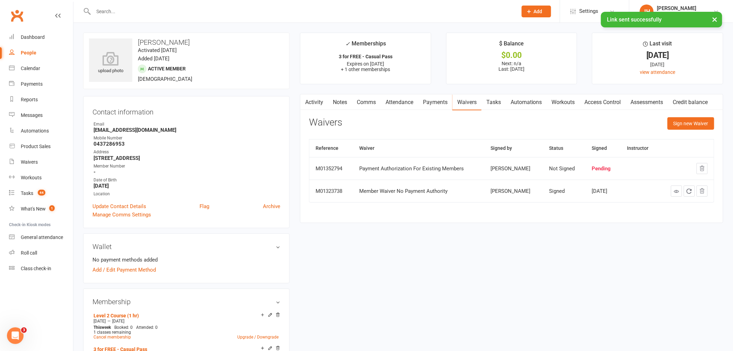
drag, startPoint x: 191, startPoint y: 39, endPoint x: 134, endPoint y: 36, distance: 56.9
click at [134, 36] on div "upload photo Juanita Conway Activated 5 August, 2025 Added 5 August, 2025 Activ…" at bounding box center [186, 61] width 207 height 56
copy h3 "Juanita Conway"
click at [257, 166] on div "Member Number" at bounding box center [187, 166] width 187 height 7
click at [40, 67] on link "Calendar" at bounding box center [41, 69] width 64 height 16
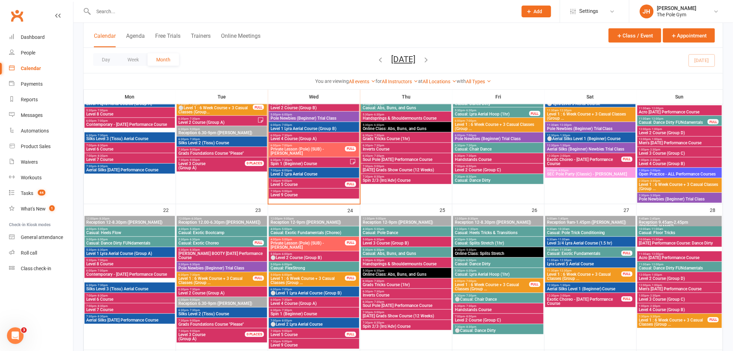
scroll to position [423, 0]
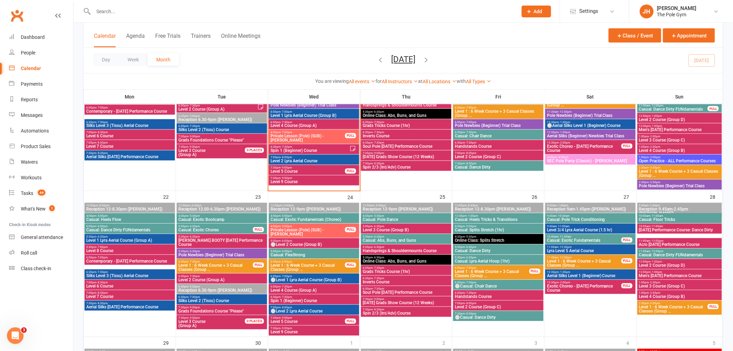
click at [188, 276] on span "- 7:30pm" at bounding box center [193, 276] width 11 height 3
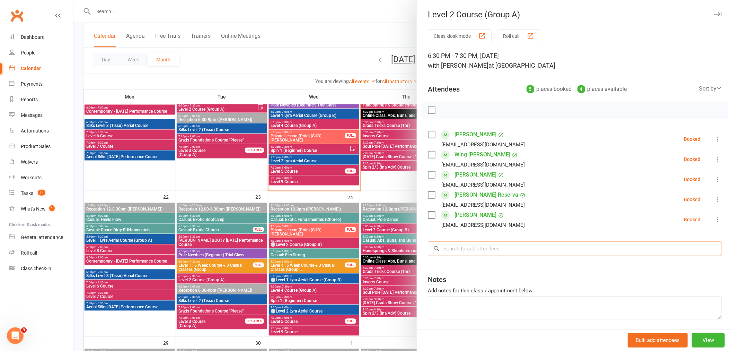
click at [466, 247] on input "search" at bounding box center [575, 248] width 294 height 15
paste input "Juanita Conway"
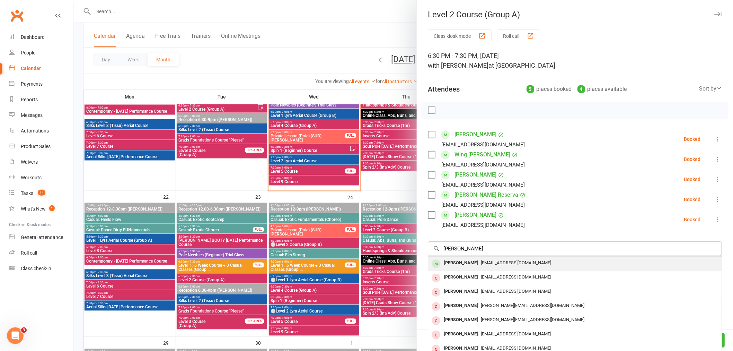
type input "Juanita Conway"
click at [493, 258] on div "jconw34@gmail.com" at bounding box center [575, 263] width 288 height 10
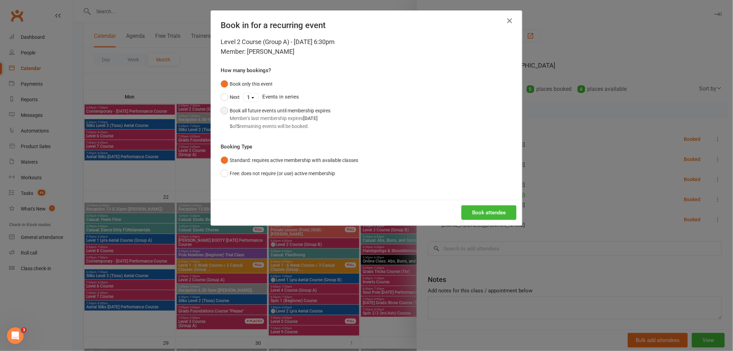
click at [243, 121] on div "Member's last membership expires Oct 28, 2025" at bounding box center [280, 118] width 101 height 8
click at [475, 212] on button "Book attendee" at bounding box center [489, 212] width 55 height 15
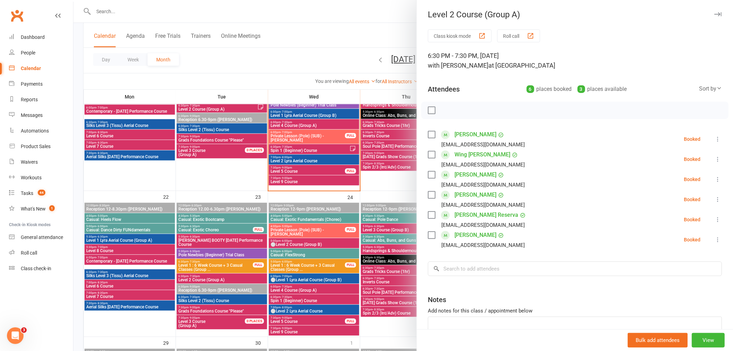
scroll to position [385, 0]
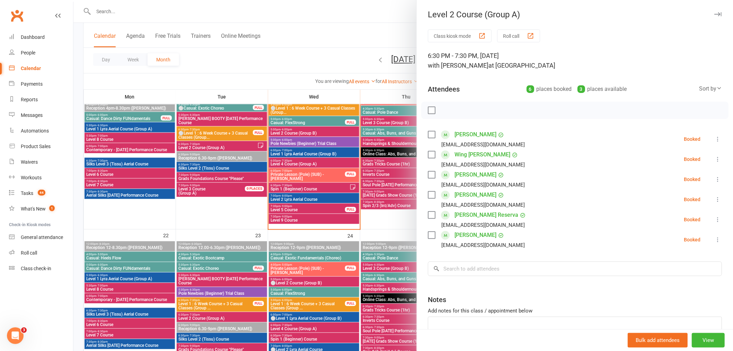
click at [212, 290] on div at bounding box center [403, 175] width 660 height 351
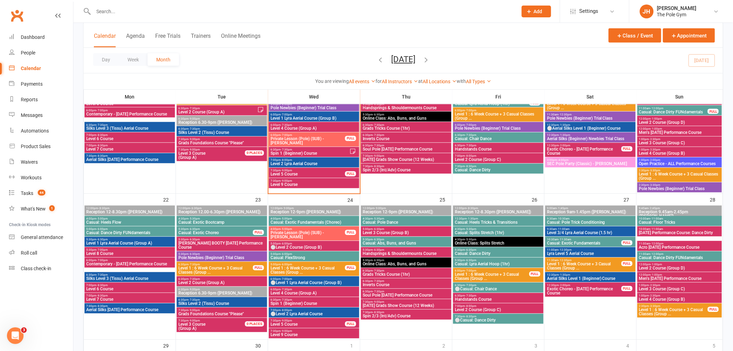
scroll to position [423, 0]
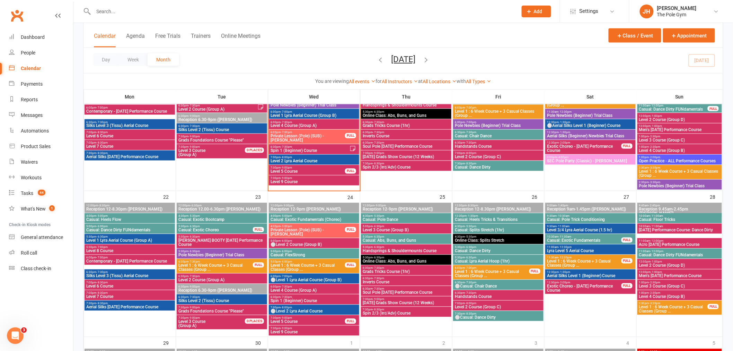
click at [218, 279] on span "Level 2 Course (Group A)" at bounding box center [222, 280] width 88 height 4
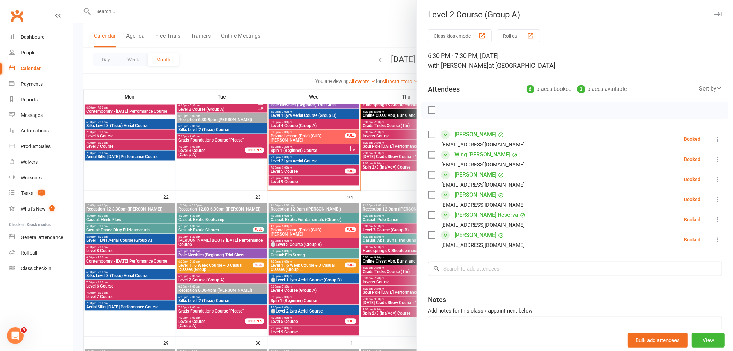
click at [461, 175] on link "Juanita Conway" at bounding box center [476, 174] width 42 height 11
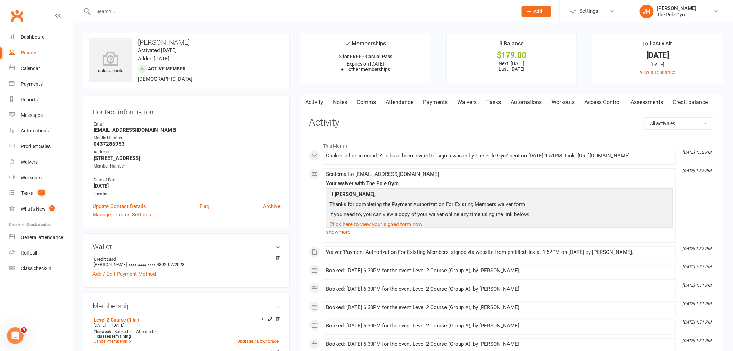
click at [444, 102] on link "Payments" at bounding box center [435, 102] width 34 height 16
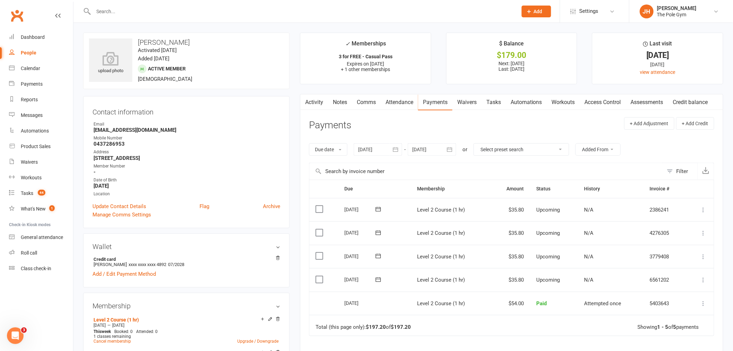
click at [470, 103] on link "Waivers" at bounding box center [467, 102] width 29 height 16
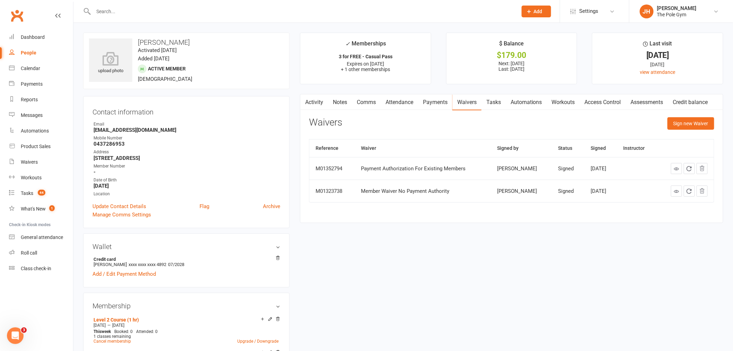
click at [313, 99] on link "Activity" at bounding box center [314, 102] width 28 height 16
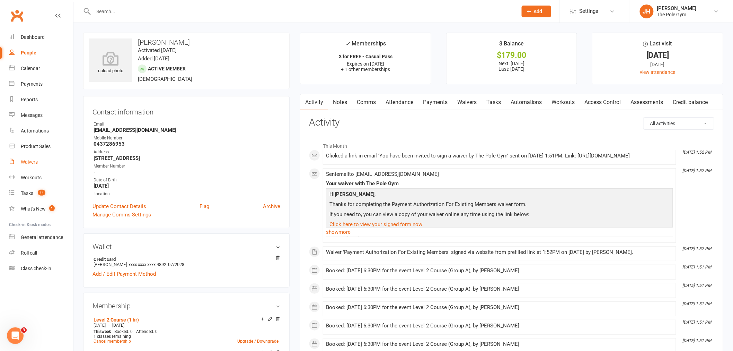
click at [40, 158] on link "Waivers" at bounding box center [41, 162] width 64 height 16
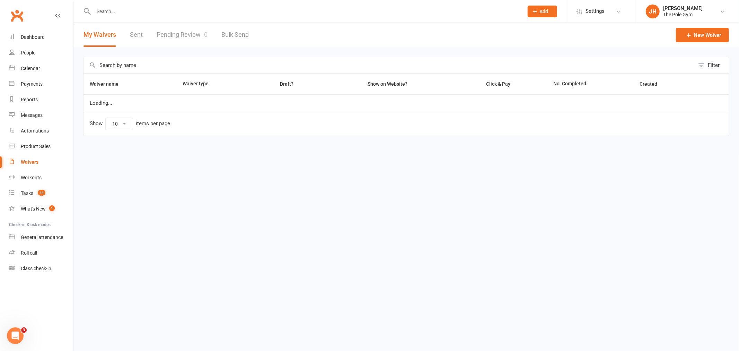
click at [179, 38] on link "Pending Review 0" at bounding box center [182, 35] width 51 height 24
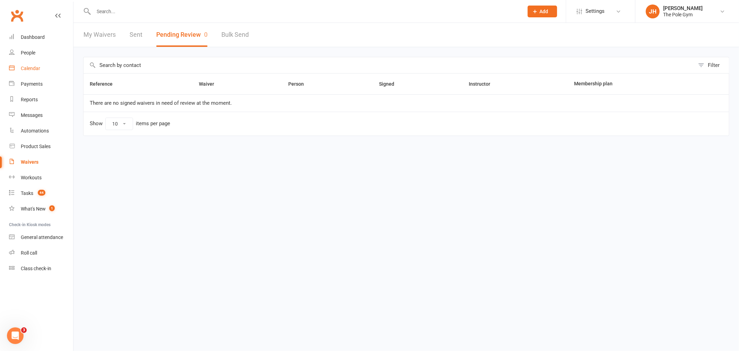
click at [29, 66] on div "Calendar" at bounding box center [30, 68] width 19 height 6
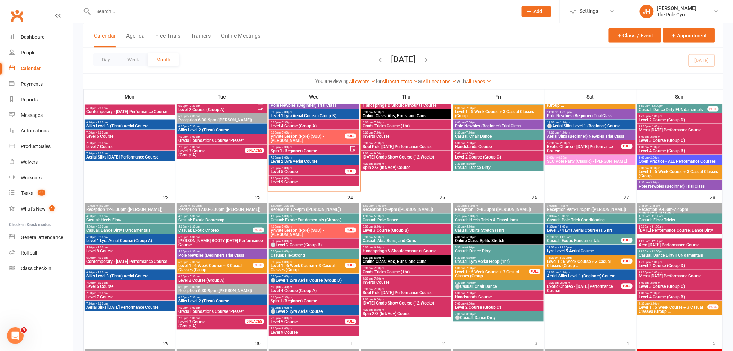
scroll to position [423, 0]
click at [207, 275] on span "6:30pm - 7:30pm" at bounding box center [222, 276] width 88 height 3
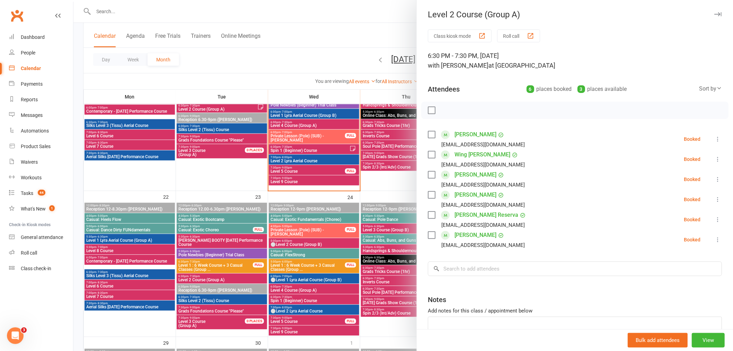
click at [223, 280] on div at bounding box center [403, 175] width 660 height 351
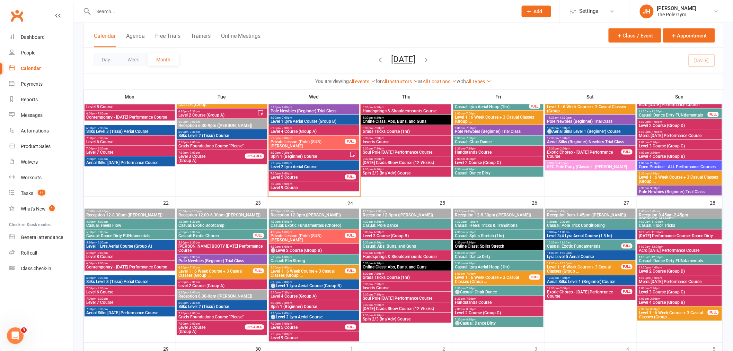
scroll to position [308, 0]
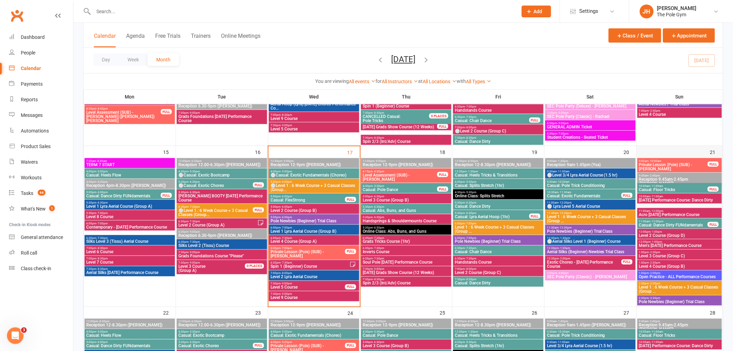
click at [646, 152] on div "21" at bounding box center [680, 226] width 86 height 160
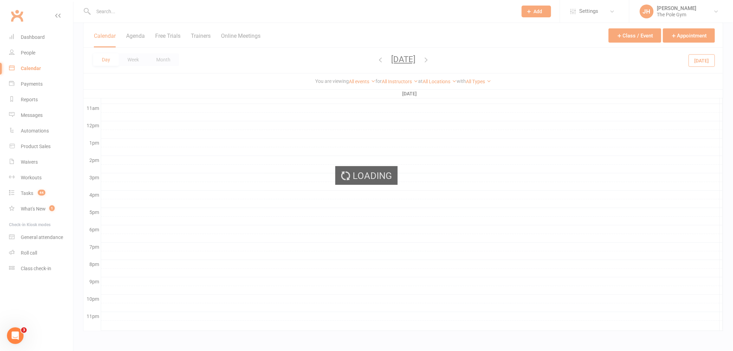
scroll to position [228, 0]
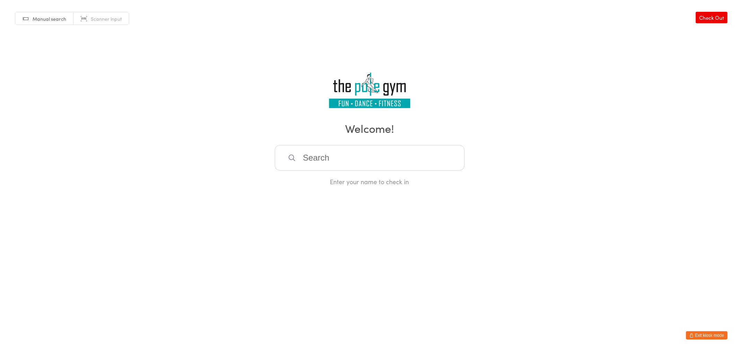
click at [320, 163] on input "search" at bounding box center [370, 158] width 190 height 26
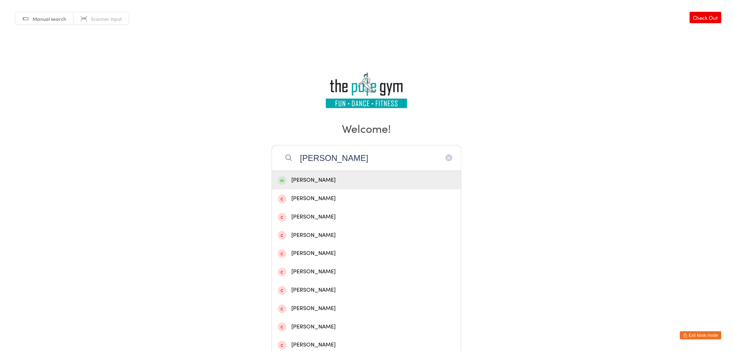
type input "[PERSON_NAME]"
click at [341, 187] on div "[PERSON_NAME]" at bounding box center [366, 180] width 189 height 18
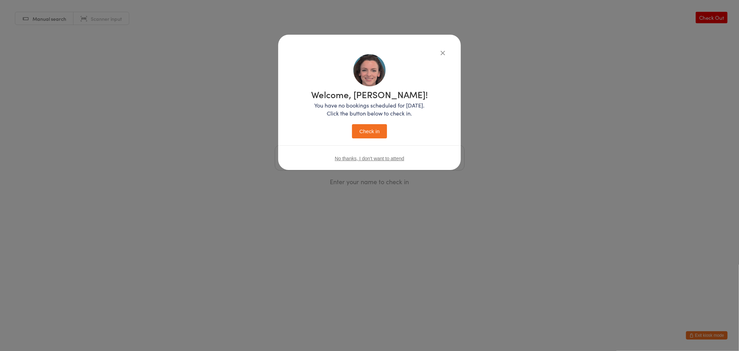
click at [360, 130] on button "Check in" at bounding box center [369, 131] width 35 height 14
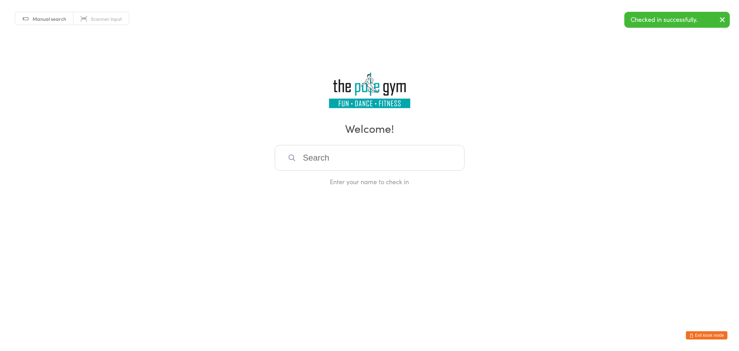
click at [701, 333] on button "Exit kiosk mode" at bounding box center [707, 335] width 42 height 8
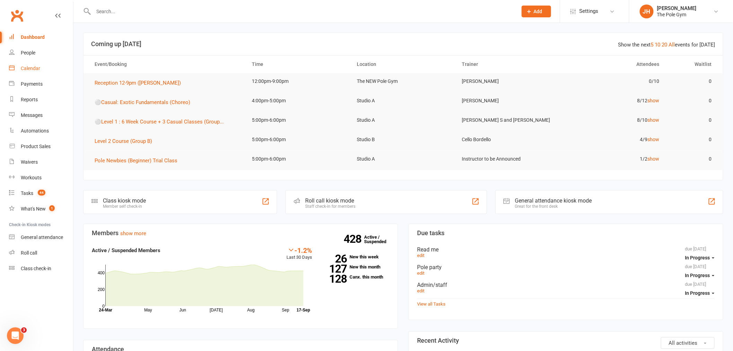
click at [47, 70] on link "Calendar" at bounding box center [41, 69] width 64 height 16
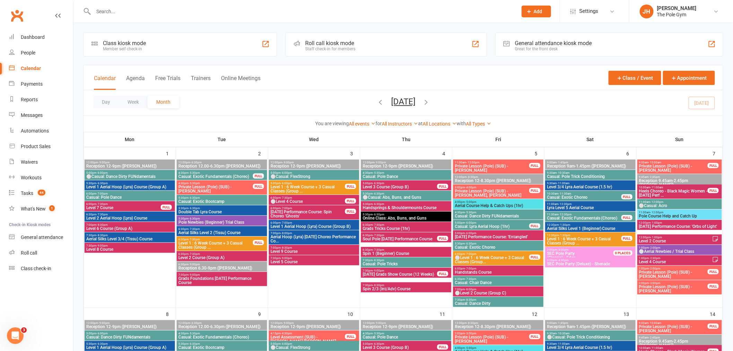
scroll to position [308, 0]
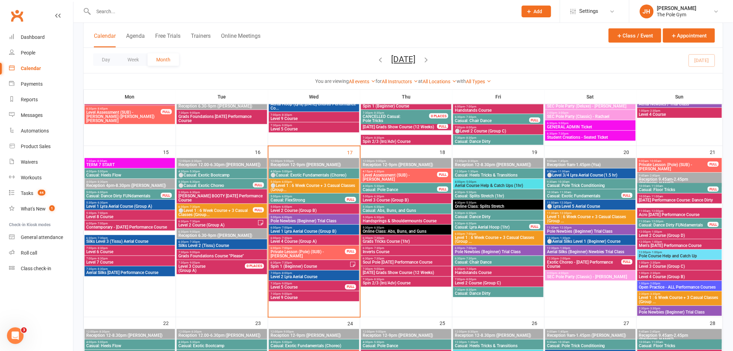
click at [490, 236] on span "Level 1 : 6 Week Course + 3 Casual Classes (Group ..." at bounding box center [499, 239] width 88 height 8
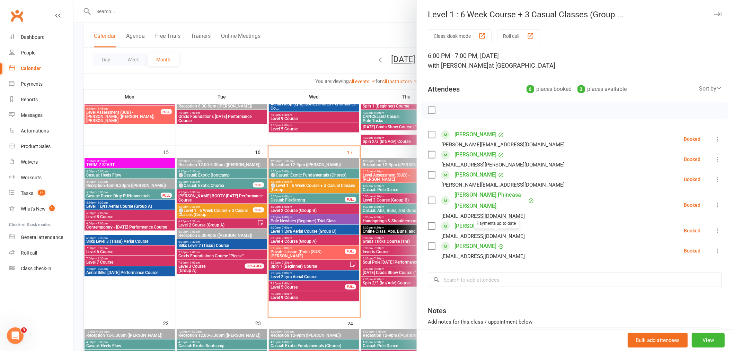
click at [379, 223] on div at bounding box center [403, 175] width 660 height 351
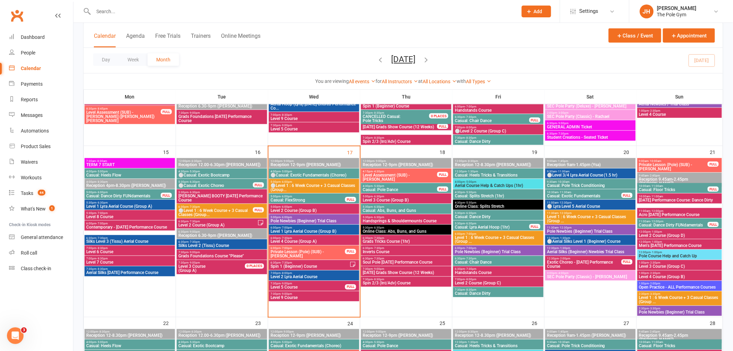
scroll to position [231, 0]
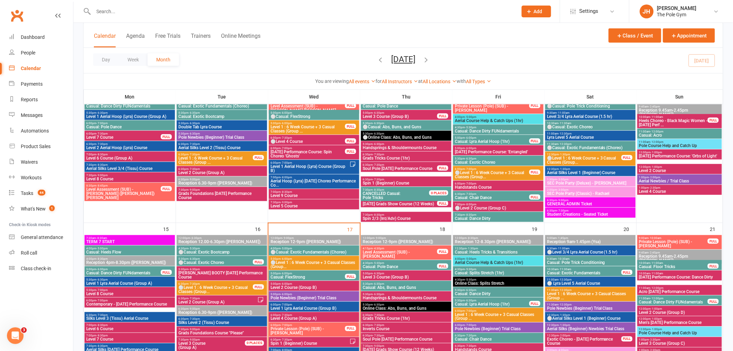
click at [490, 166] on div "6:00pm - 7:00pm ⚪Level 1 : 6 Week Course + 3 Casual Classes (Group... FULL" at bounding box center [498, 173] width 90 height 14
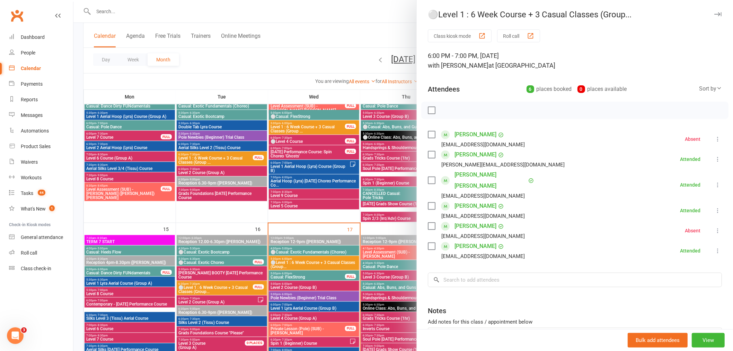
click at [309, 171] on div at bounding box center [403, 175] width 660 height 351
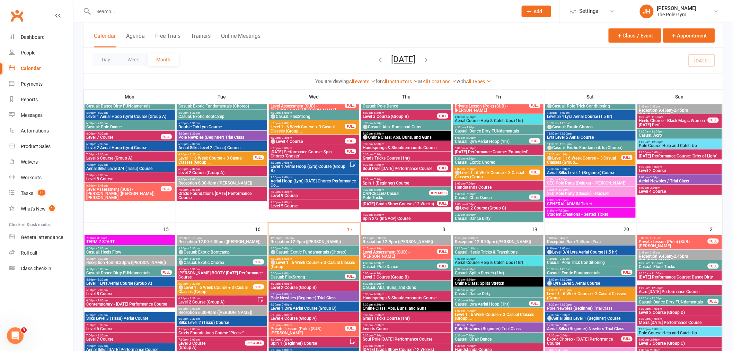
click at [560, 158] on span "⚪Level 1 : 6 Week Course + 3 Casual Classes (Group..." at bounding box center [584, 160] width 75 height 8
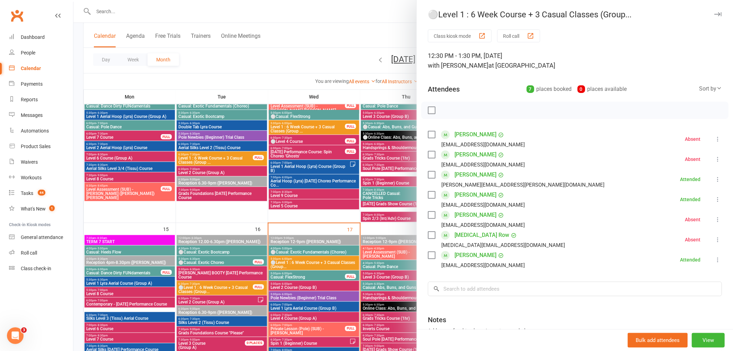
click at [361, 196] on div at bounding box center [403, 175] width 660 height 351
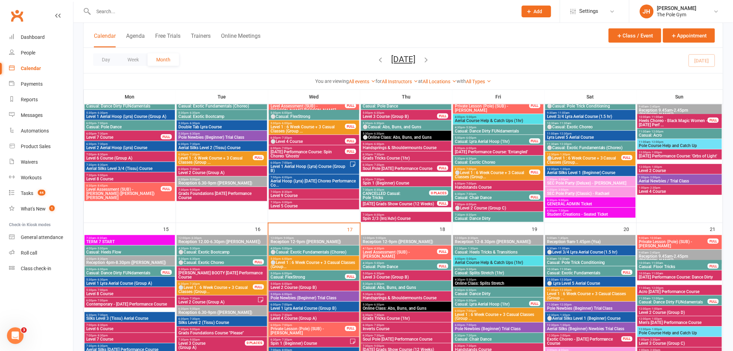
click at [205, 133] on span "5:30pm - 6:30pm" at bounding box center [222, 133] width 88 height 3
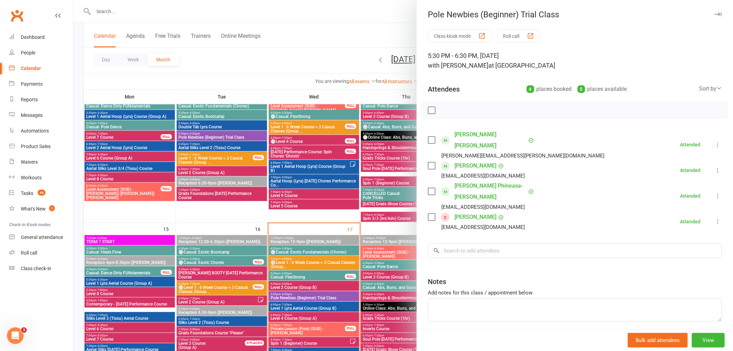
click at [299, 198] on div at bounding box center [403, 175] width 660 height 351
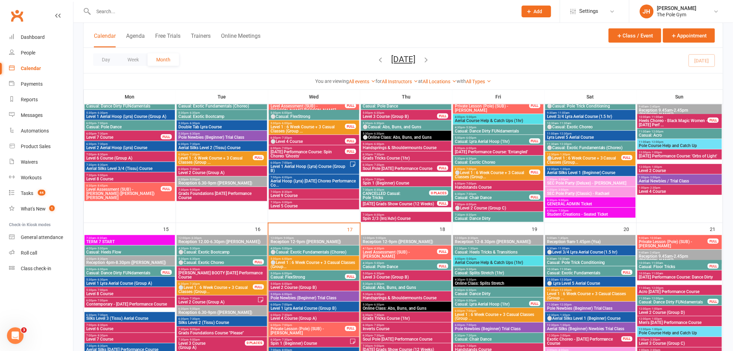
click at [660, 173] on div "12:00pm - 1:00pm Level 2 Course" at bounding box center [680, 169] width 85 height 10
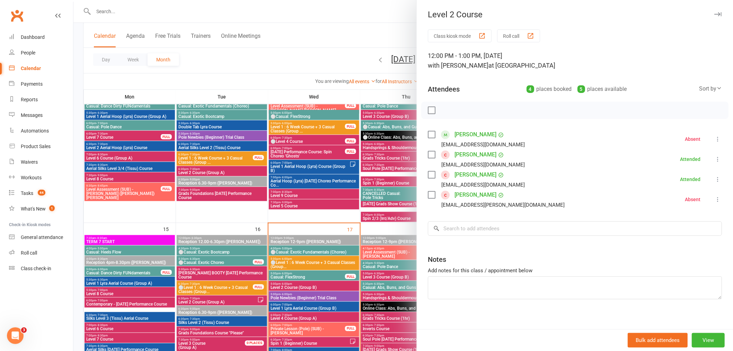
click at [334, 158] on div at bounding box center [403, 175] width 660 height 351
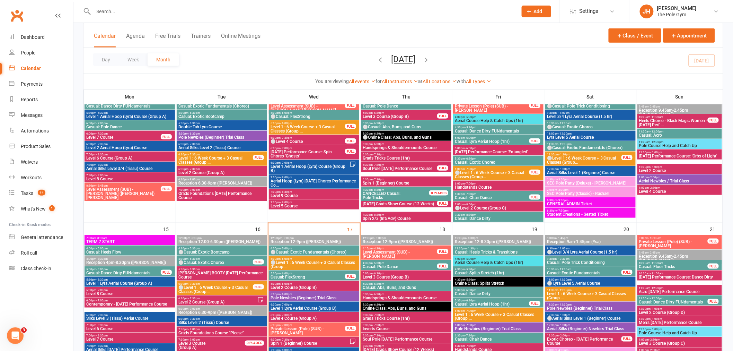
click at [655, 181] on span "Aerial Newbies / Trial Class" at bounding box center [680, 181] width 82 height 4
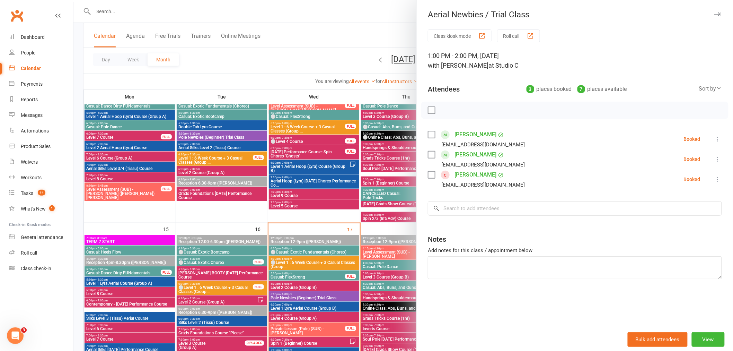
click at [330, 189] on div at bounding box center [403, 175] width 660 height 351
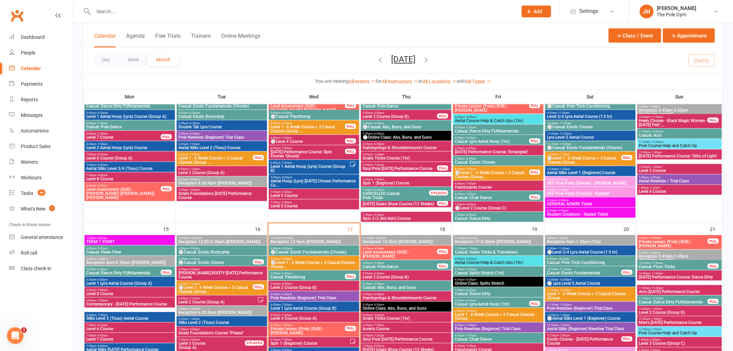
click at [656, 177] on span "- 2:00pm" at bounding box center [654, 177] width 11 height 3
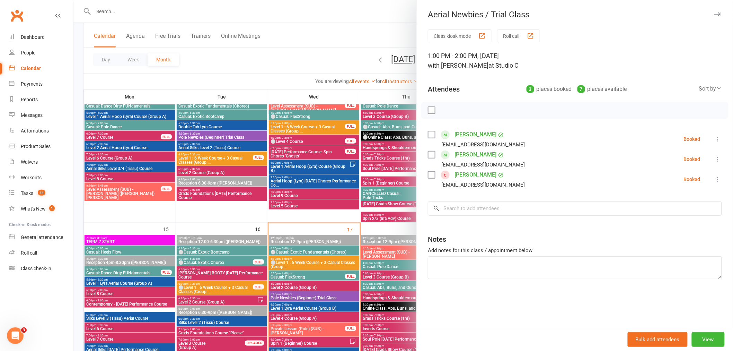
click at [316, 205] on div at bounding box center [403, 175] width 660 height 351
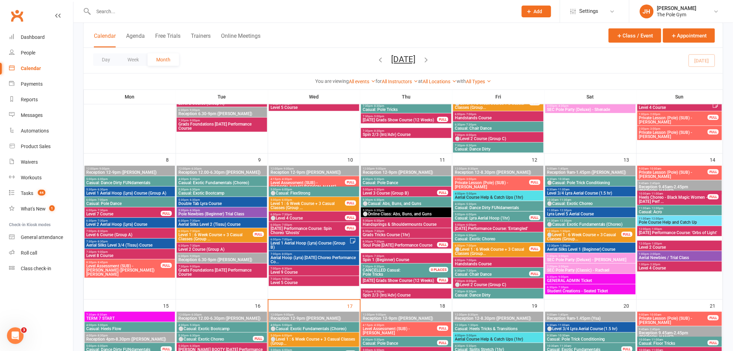
scroll to position [154, 0]
click at [226, 209] on span "5:30pm - 6:30pm" at bounding box center [222, 210] width 88 height 3
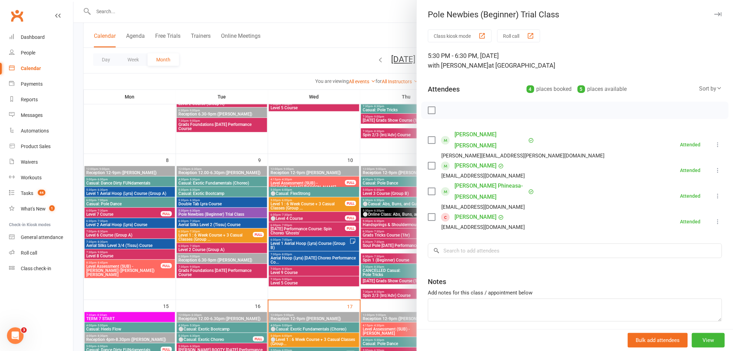
click at [466, 211] on link "Gabrielle Williams" at bounding box center [476, 216] width 42 height 11
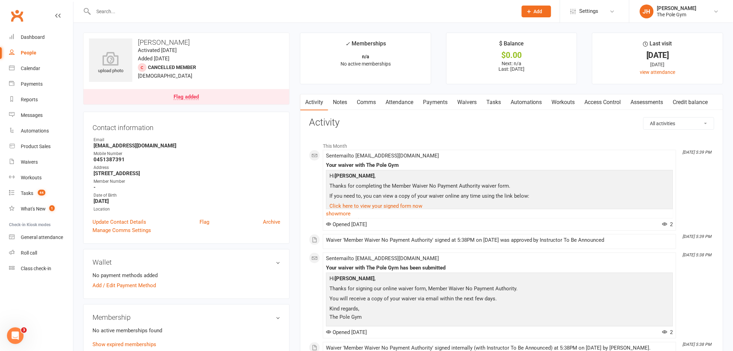
click at [212, 95] on link "Flag added" at bounding box center [187, 96] width 206 height 15
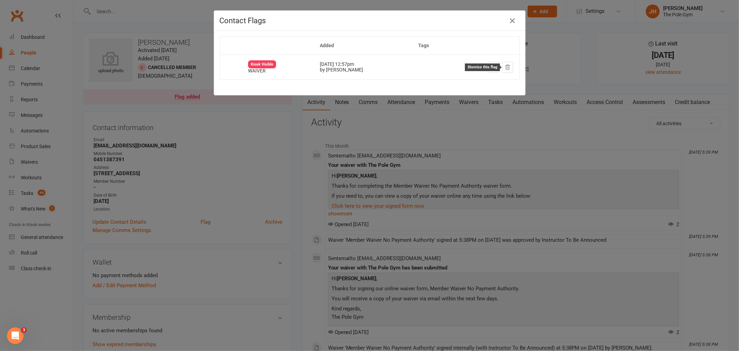
click at [506, 67] on icon at bounding box center [508, 66] width 5 height 5
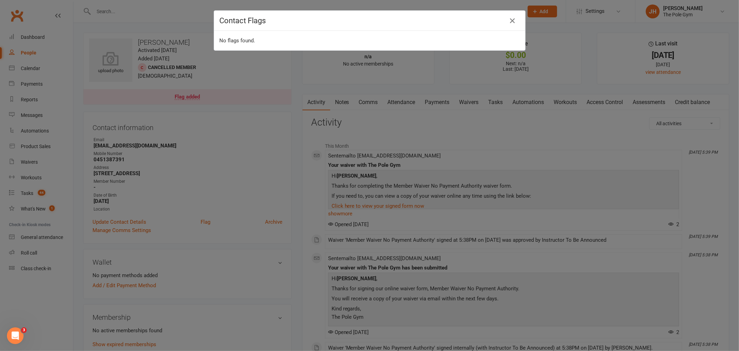
click at [275, 155] on div "Contact Flags No flags found." at bounding box center [369, 175] width 739 height 351
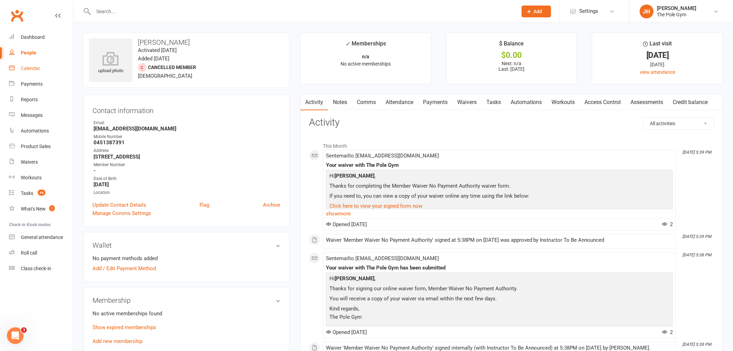
click at [35, 68] on div "Calendar" at bounding box center [30, 68] width 19 height 6
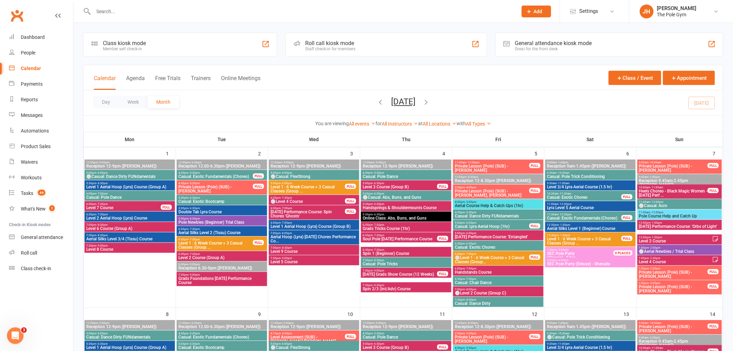
scroll to position [385, 0]
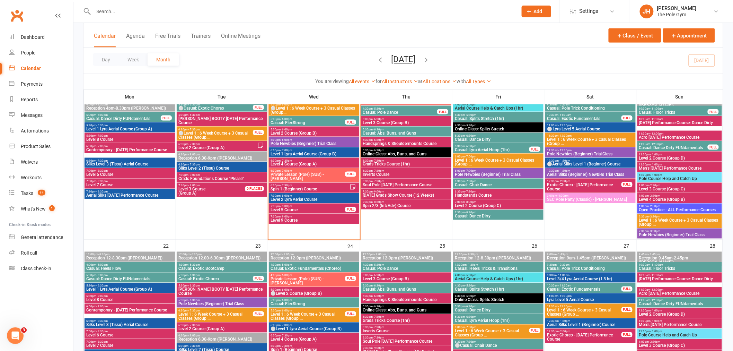
click at [298, 107] on span "⚪Level 1 : 6 Week Course + 3 Casual Classes (Group..." at bounding box center [314, 110] width 88 height 8
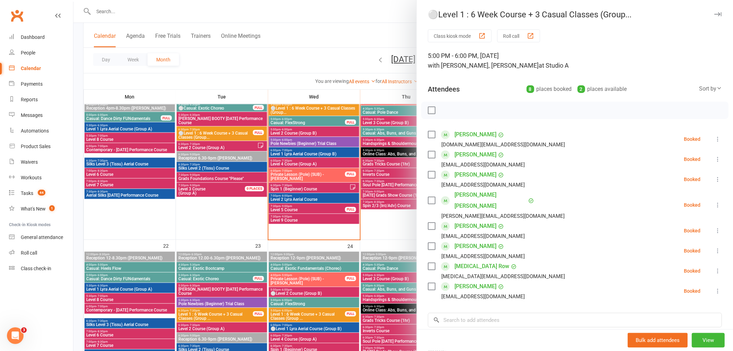
click at [302, 190] on div at bounding box center [403, 175] width 660 height 351
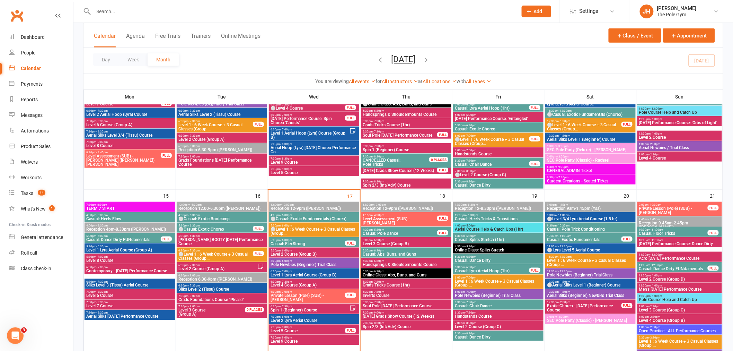
scroll to position [269, 0]
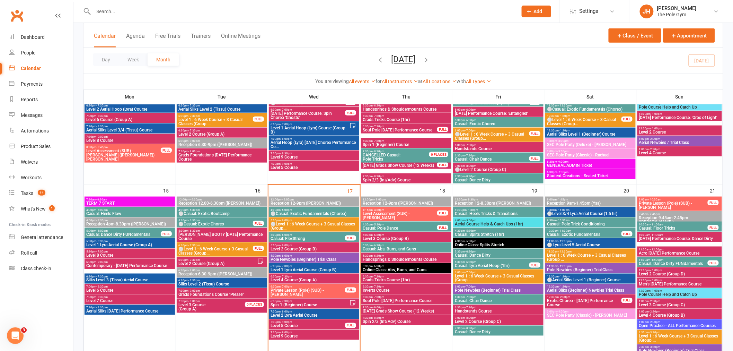
click at [296, 255] on span "5:00pm - 6:00pm" at bounding box center [314, 255] width 88 height 3
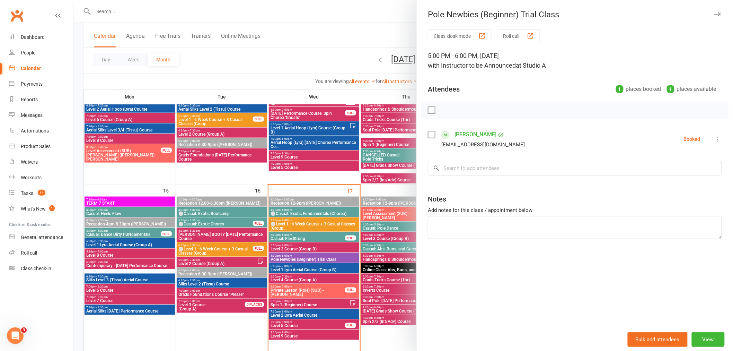
click at [467, 137] on link "Mae Derouineau" at bounding box center [476, 134] width 42 height 11
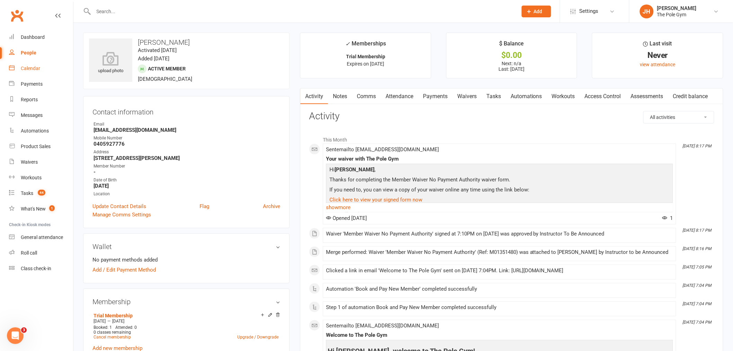
click at [31, 70] on div "Calendar" at bounding box center [30, 68] width 19 height 6
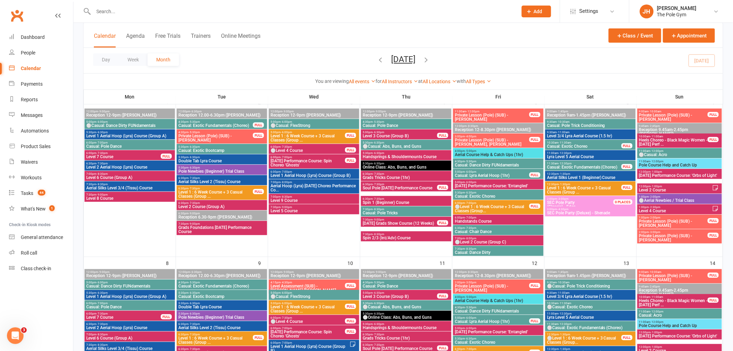
scroll to position [38, 0]
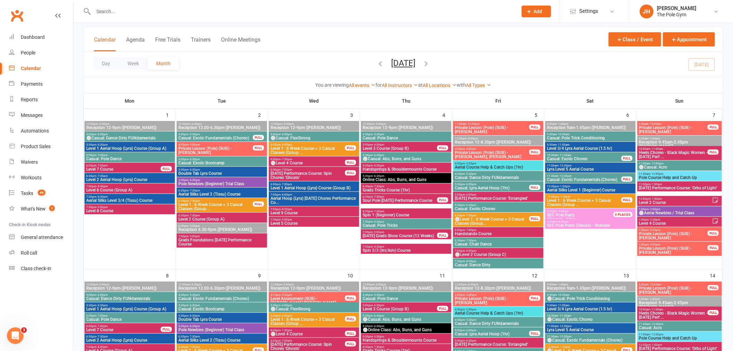
click at [667, 212] on span "⚪Aerial Newbies / Trial Class" at bounding box center [680, 213] width 82 height 4
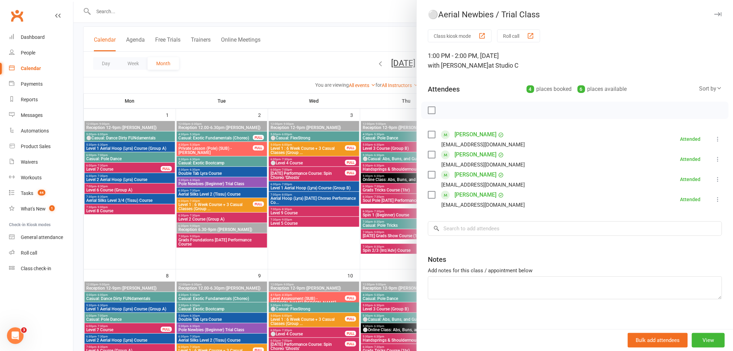
click at [338, 205] on div at bounding box center [403, 175] width 660 height 351
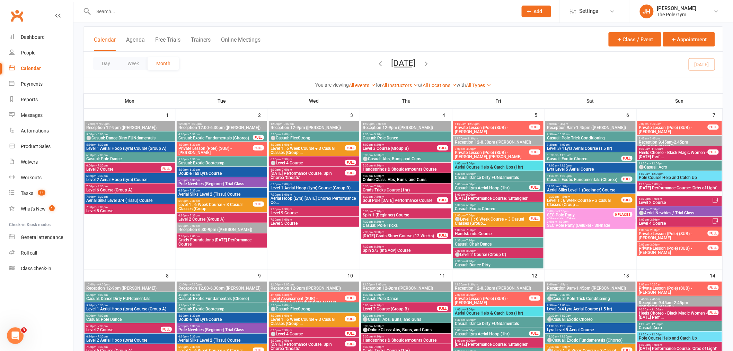
click at [229, 179] on span "5:30pm - 6:30pm" at bounding box center [222, 179] width 88 height 3
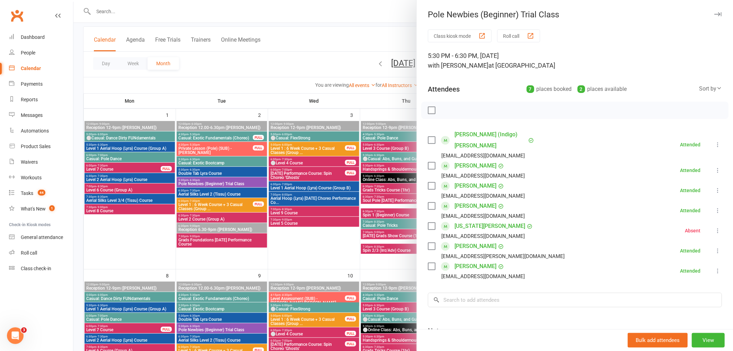
click at [337, 236] on div at bounding box center [403, 175] width 660 height 351
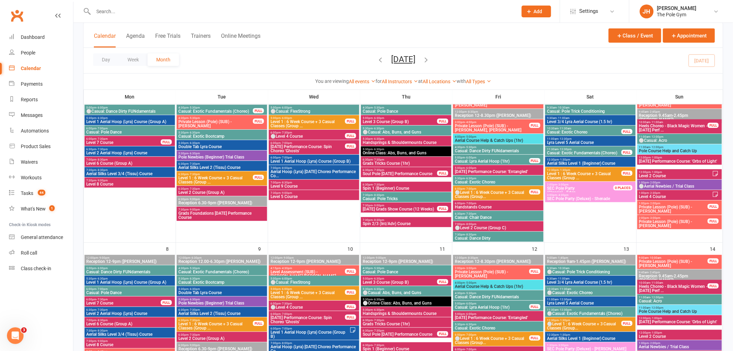
scroll to position [0, 0]
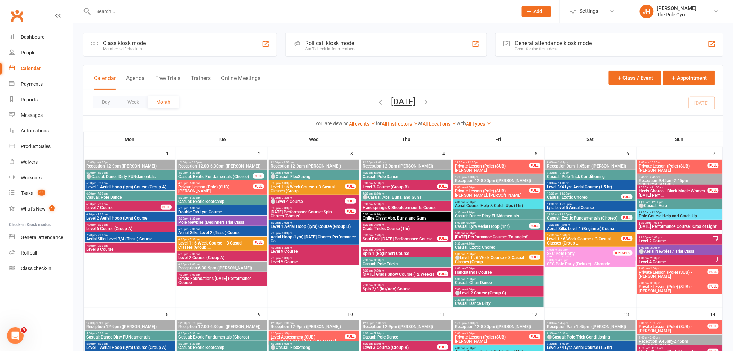
click at [377, 98] on icon "button" at bounding box center [381, 102] width 8 height 8
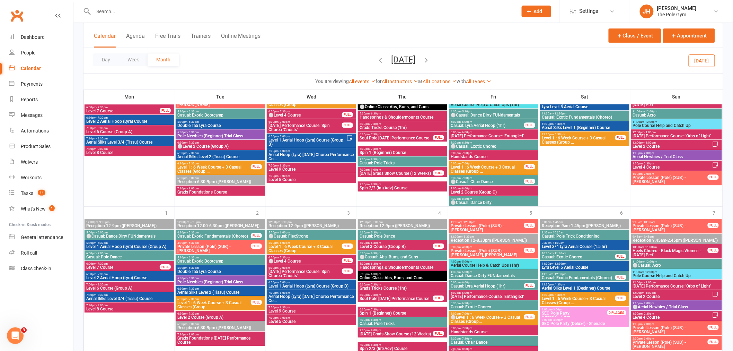
scroll to position [785, 0]
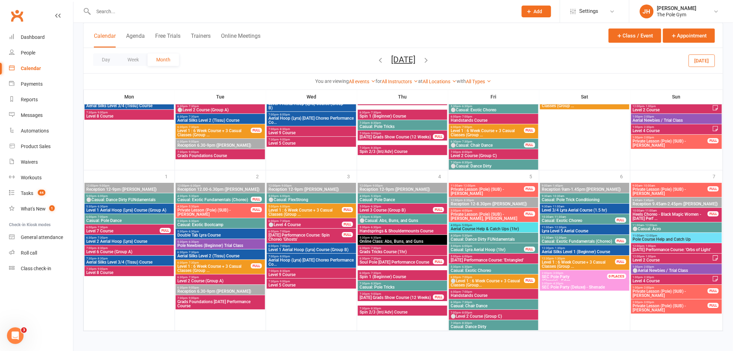
click at [247, 243] on span "5:30pm - 6:30pm" at bounding box center [220, 241] width 87 height 3
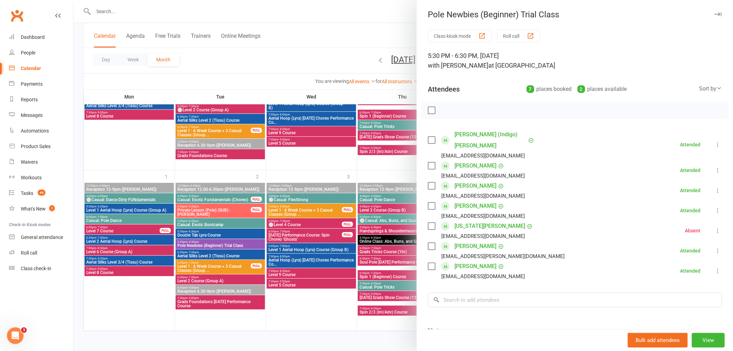
click at [247, 243] on div at bounding box center [403, 175] width 660 height 351
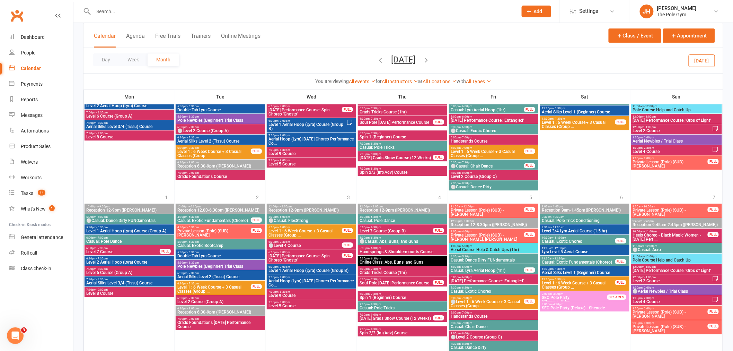
scroll to position [747, 0]
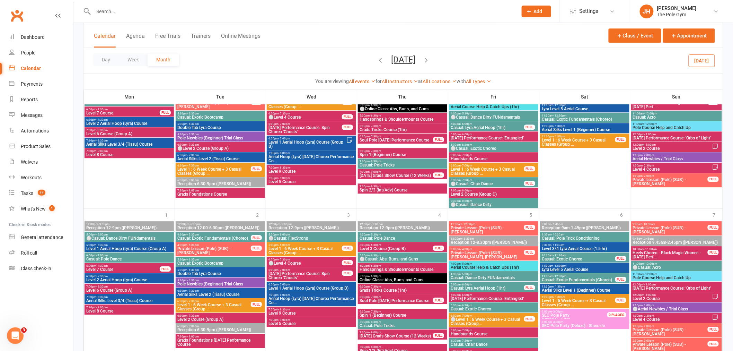
click at [642, 155] on span "1:00pm - 2:00pm" at bounding box center [677, 154] width 88 height 3
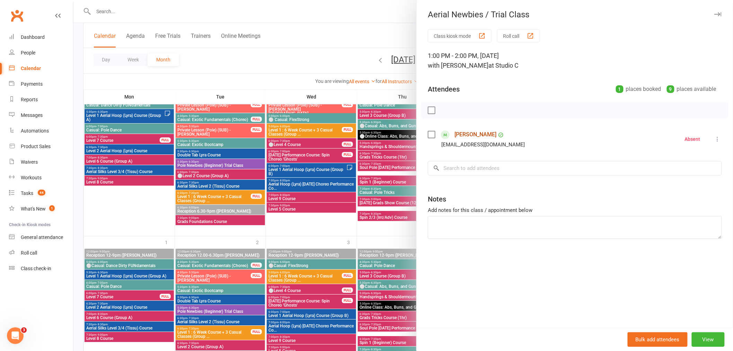
scroll to position [670, 0]
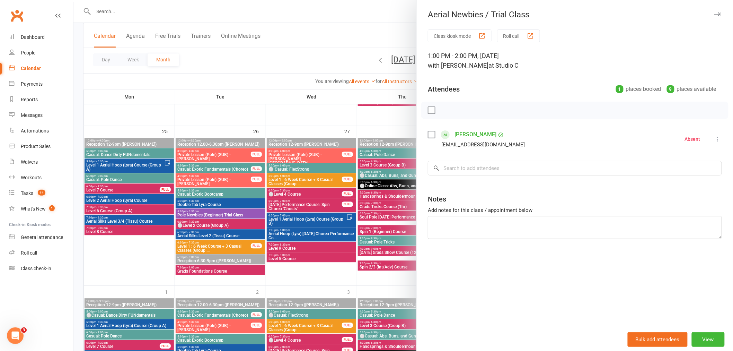
click at [291, 210] on div at bounding box center [403, 175] width 660 height 351
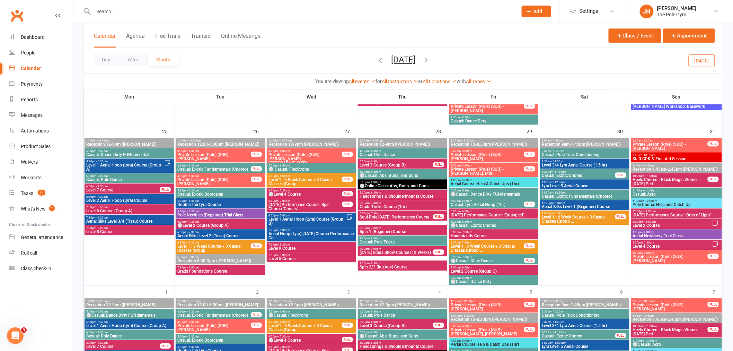
click at [231, 210] on span "5:30pm - 6:30pm" at bounding box center [220, 211] width 87 height 3
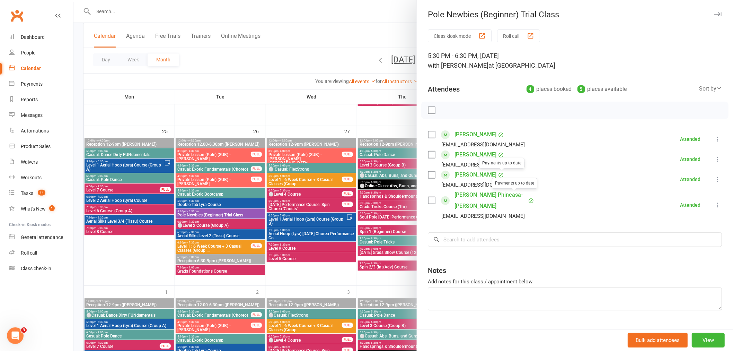
click at [282, 217] on div at bounding box center [403, 175] width 660 height 351
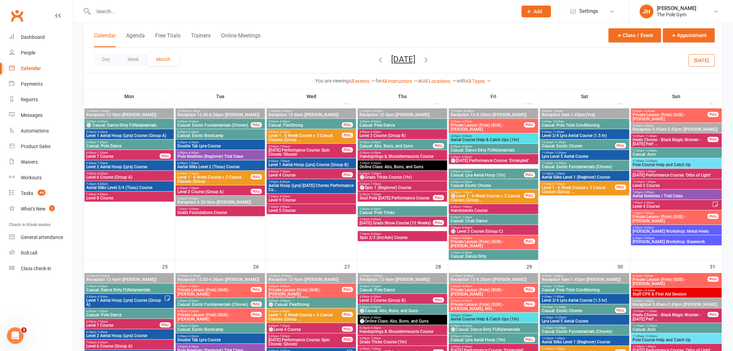
scroll to position [516, 0]
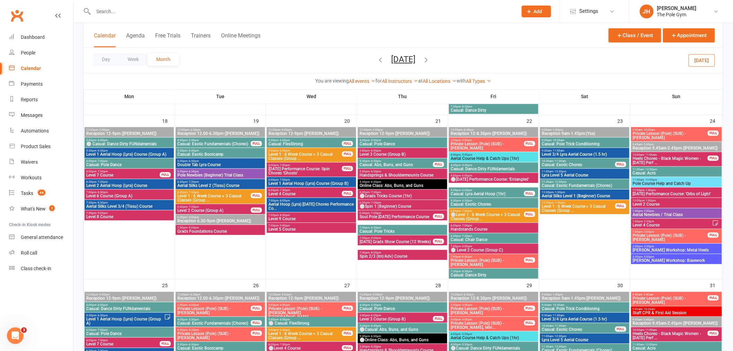
click at [643, 210] on span "- 2:00pm" at bounding box center [648, 211] width 11 height 3
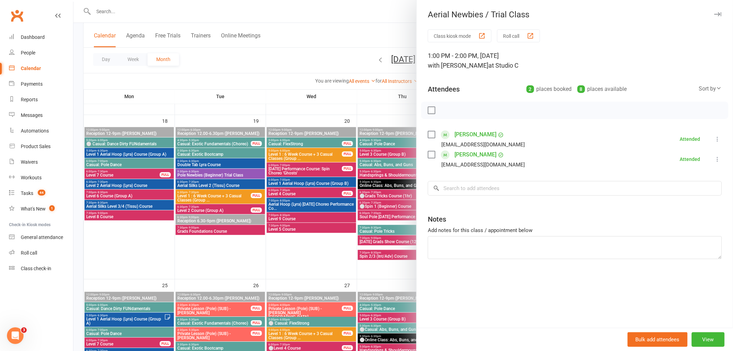
click at [359, 201] on div at bounding box center [403, 175] width 660 height 351
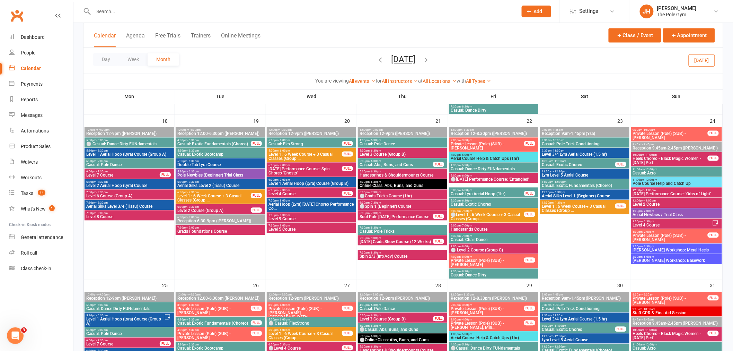
click at [207, 173] on span "Pole Newbies (Beginner) Trial Class" at bounding box center [220, 175] width 87 height 4
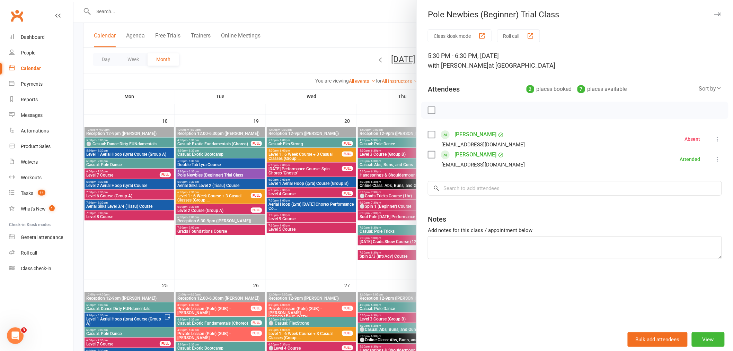
click at [318, 234] on div at bounding box center [403, 175] width 660 height 351
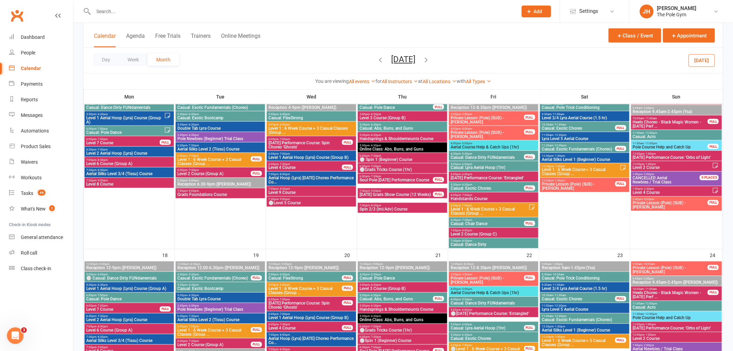
scroll to position [362, 0]
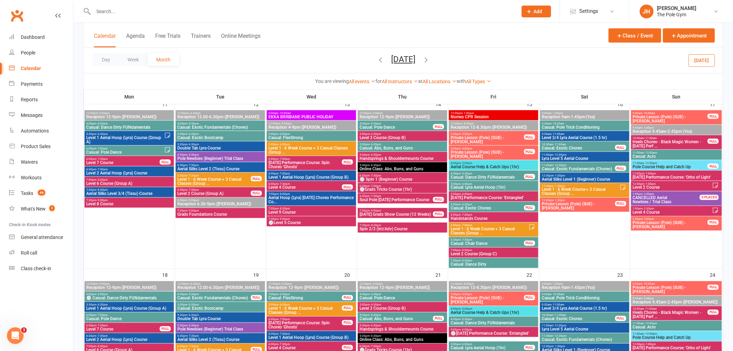
click at [213, 154] on span "5:30pm - 6:30pm" at bounding box center [220, 154] width 87 height 3
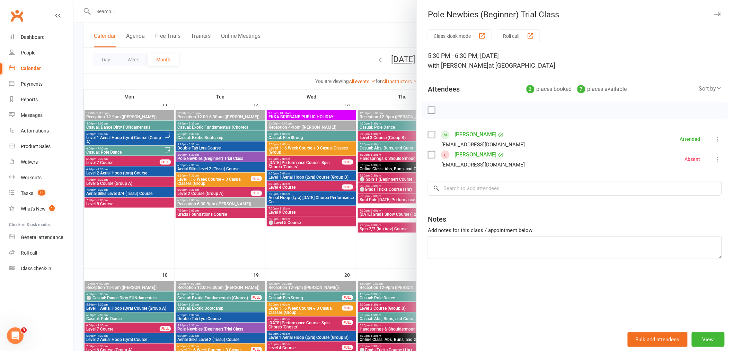
click at [257, 216] on div at bounding box center [403, 175] width 660 height 351
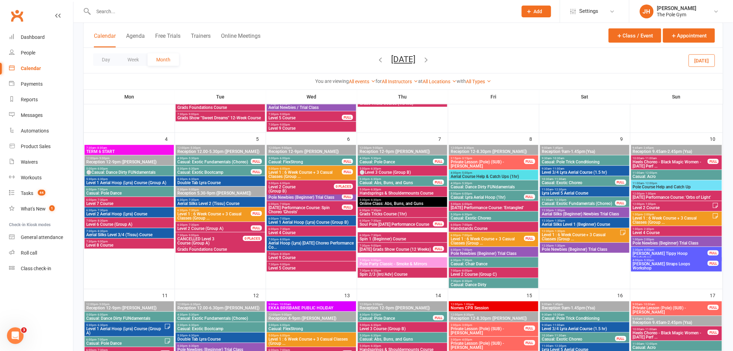
scroll to position [169, 0]
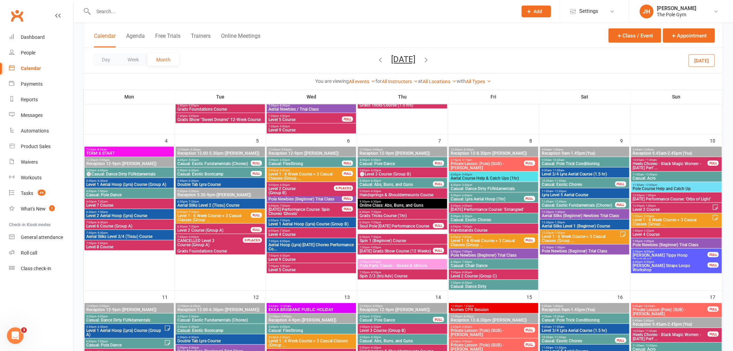
click at [633, 239] on span "1:00pm - 2:00pm" at bounding box center [677, 240] width 88 height 3
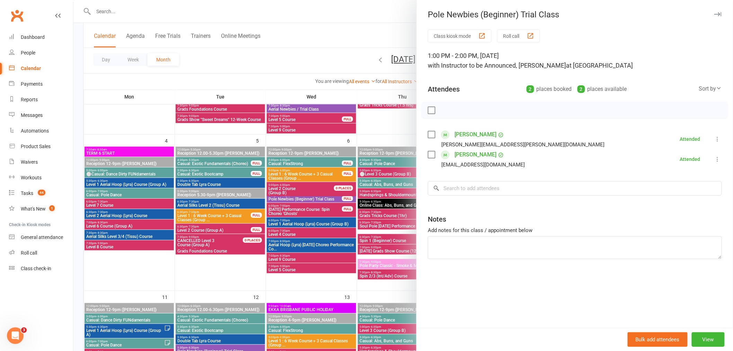
click at [367, 237] on div at bounding box center [403, 175] width 660 height 351
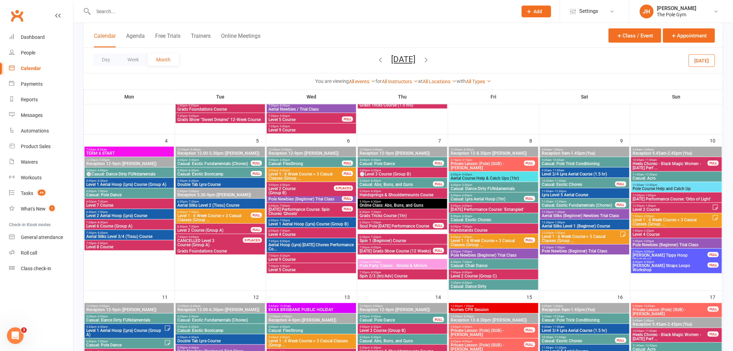
click at [553, 249] on span "Pole Newbies (Beginner) Trial Class" at bounding box center [585, 251] width 87 height 4
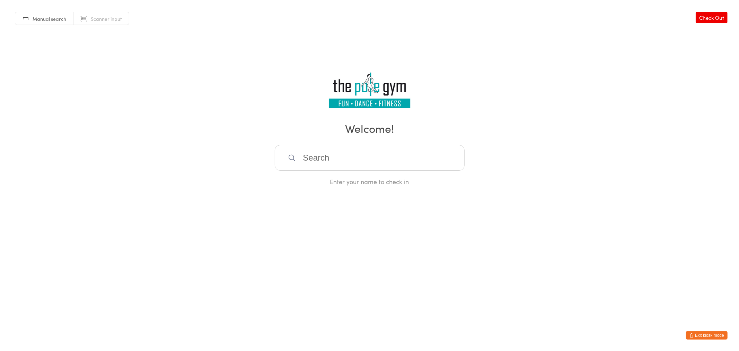
click at [695, 334] on button "Exit kiosk mode" at bounding box center [707, 335] width 42 height 8
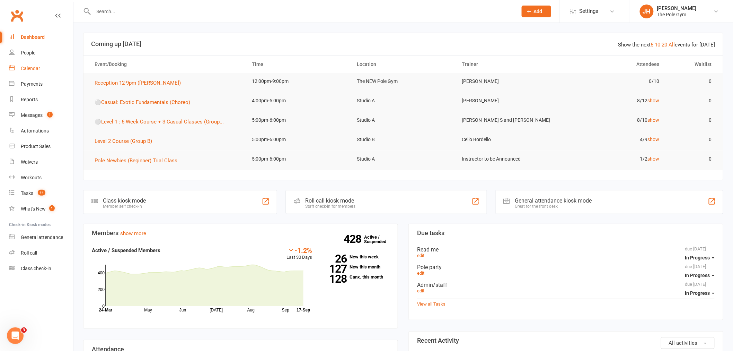
click at [35, 70] on div "Calendar" at bounding box center [30, 68] width 19 height 6
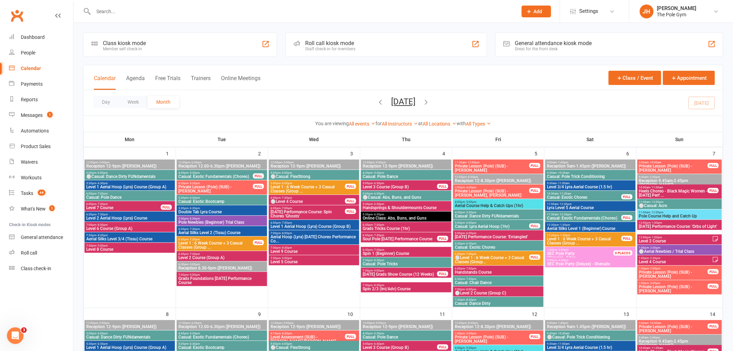
scroll to position [269, 0]
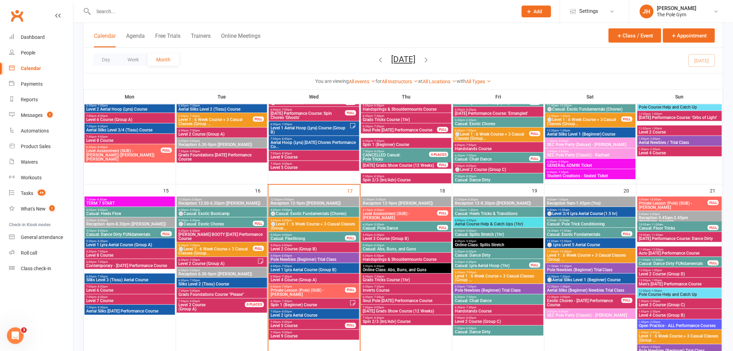
click at [358, 57] on div "Day Week Month [DATE] [DATE] Sun Mon Tue Wed Thu Fri Sat 31 01 02 03 04 05 06 0…" at bounding box center [404, 60] width 640 height 25
click at [377, 60] on icon "button" at bounding box center [381, 60] width 8 height 8
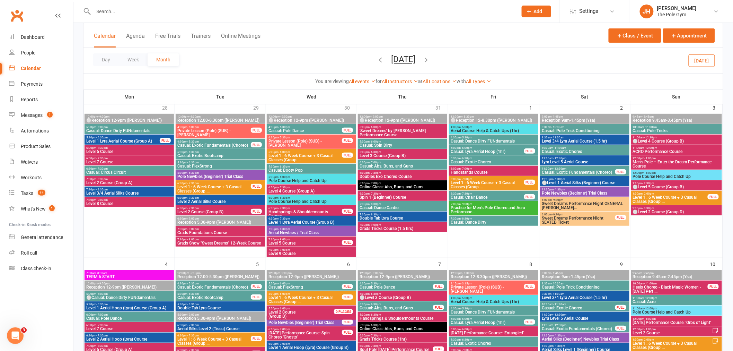
scroll to position [115, 0]
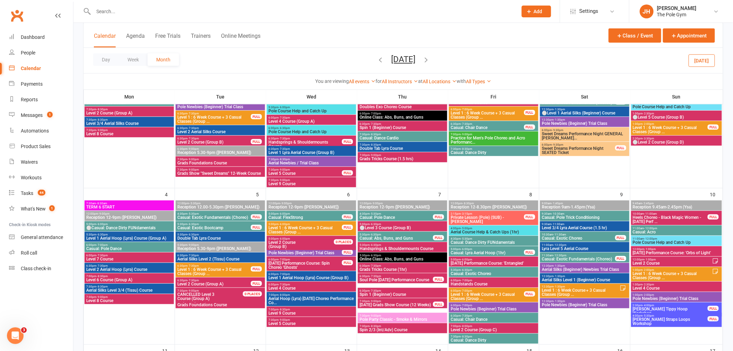
click at [289, 253] on span "Pole Newbies (Beginner) Trial Class" at bounding box center [305, 253] width 74 height 4
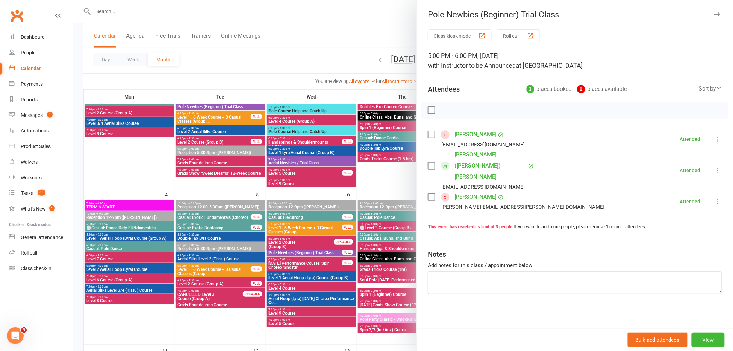
click at [293, 261] on div at bounding box center [403, 175] width 660 height 351
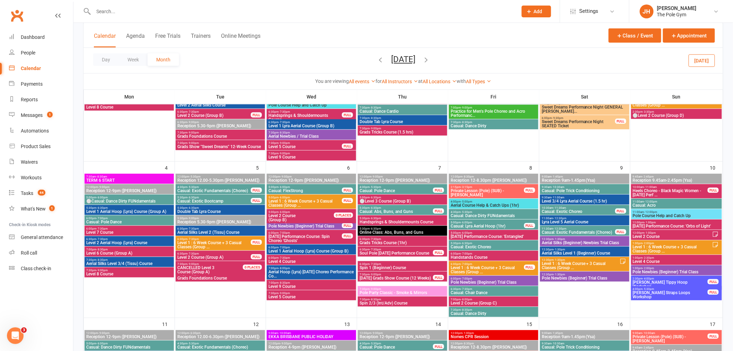
scroll to position [154, 0]
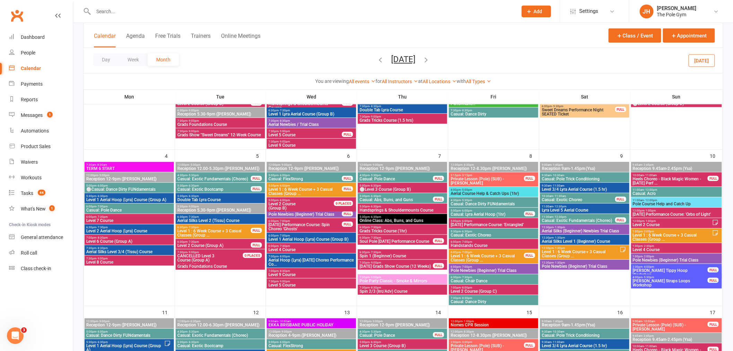
click at [430, 59] on icon "button" at bounding box center [426, 60] width 8 height 8
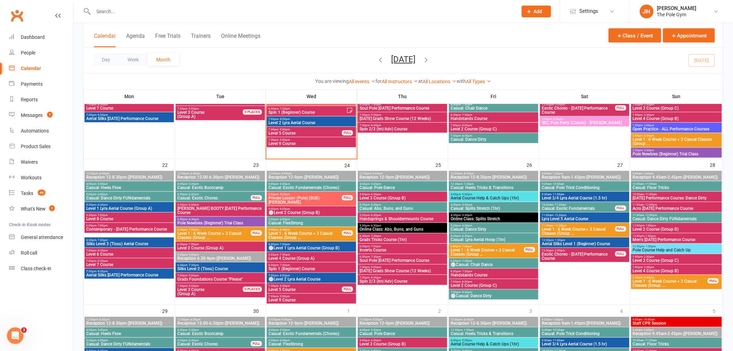
scroll to position [462, 0]
click at [207, 186] on span "Casual: Exotic Bootcamp" at bounding box center [220, 187] width 87 height 4
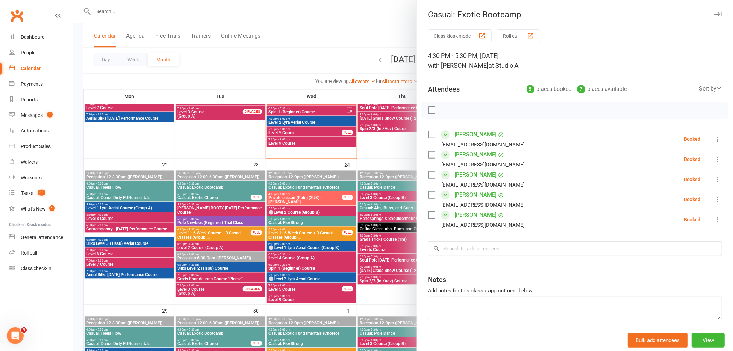
click at [207, 186] on div at bounding box center [403, 175] width 660 height 351
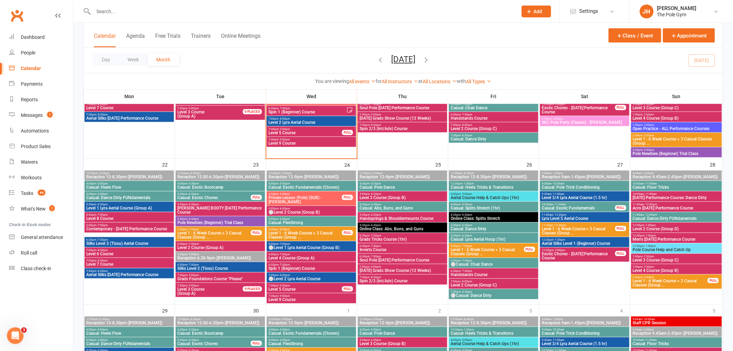
click at [212, 196] on span "Casual: Exotic Choreo" at bounding box center [214, 198] width 74 height 4
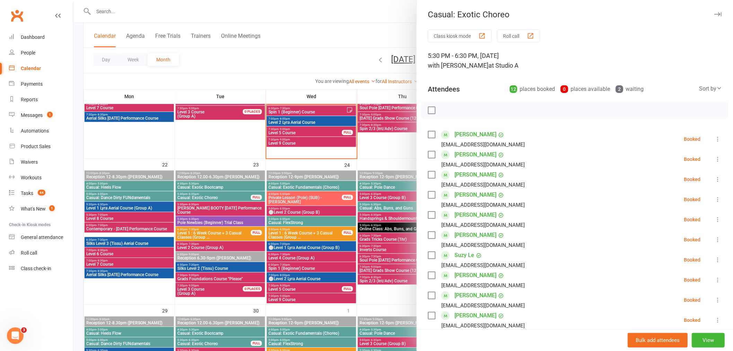
click at [212, 195] on div at bounding box center [403, 175] width 660 height 351
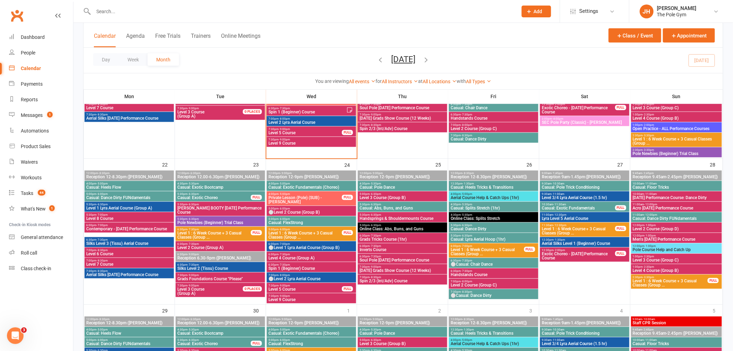
click at [218, 189] on span "Casual: Exotic Bootcamp" at bounding box center [220, 187] width 87 height 4
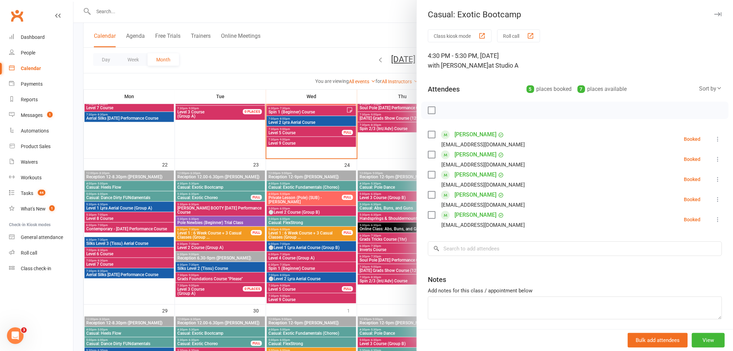
click at [397, 84] on div at bounding box center [403, 175] width 660 height 351
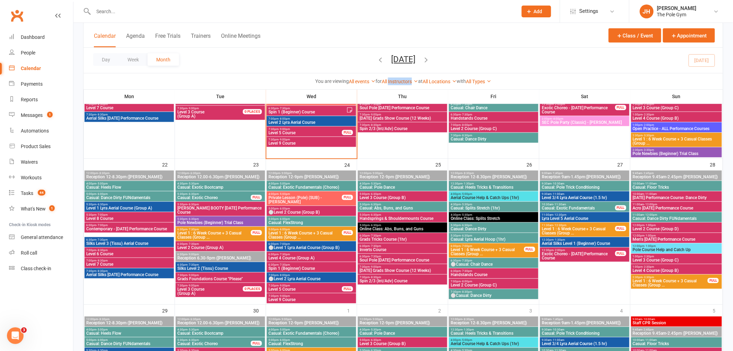
click at [393, 80] on link "All Instructors" at bounding box center [400, 82] width 36 height 6
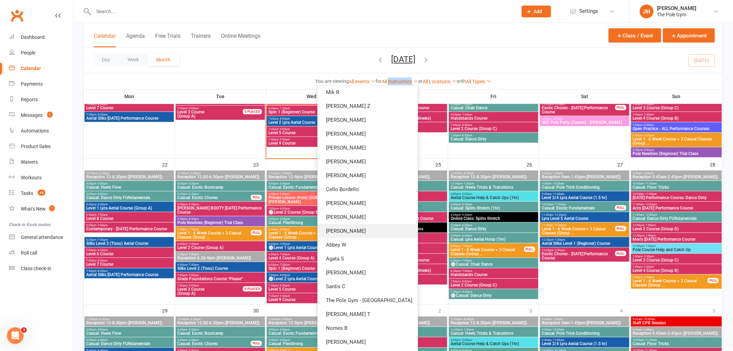
scroll to position [112, 0]
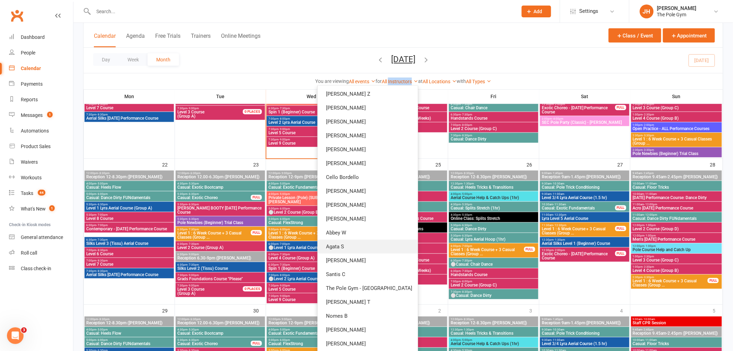
click at [368, 246] on link "Agata S" at bounding box center [368, 246] width 100 height 14
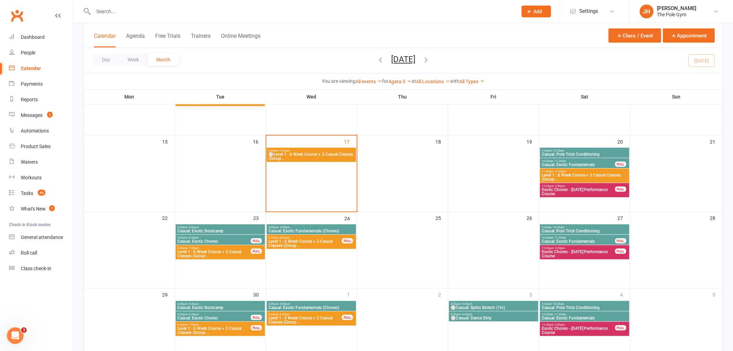
scroll to position [162, 0]
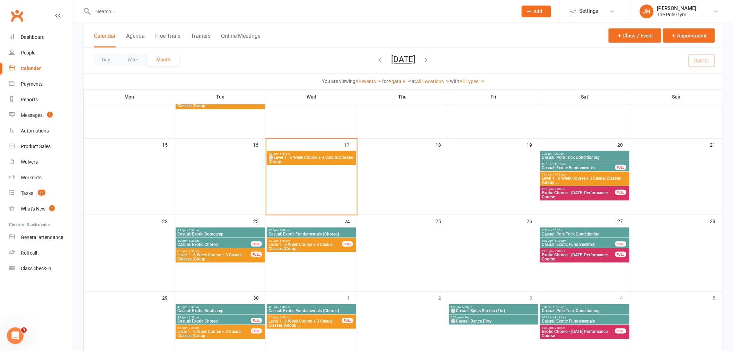
click at [393, 82] on link "Agata S" at bounding box center [399, 82] width 23 height 6
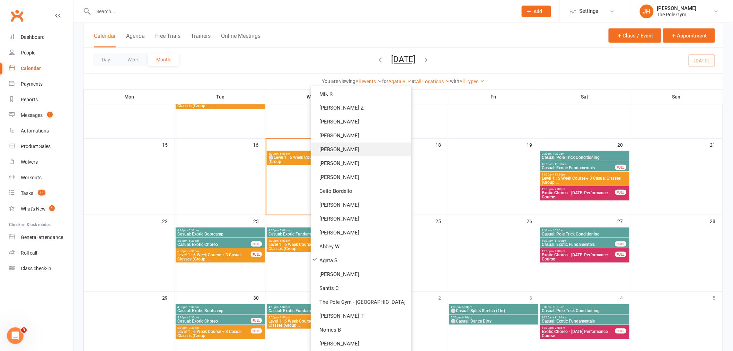
scroll to position [0, 0]
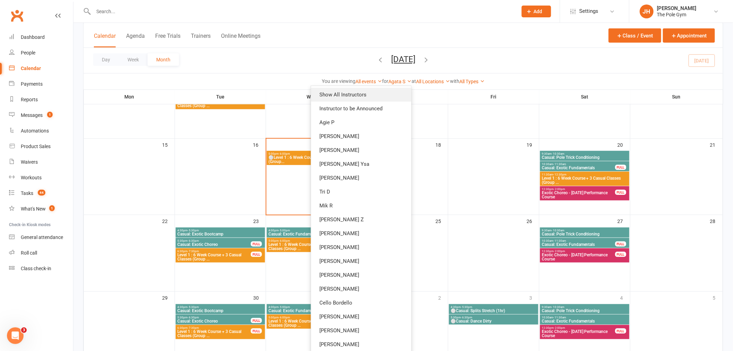
click at [346, 96] on link "Show All Instructors" at bounding box center [361, 95] width 100 height 14
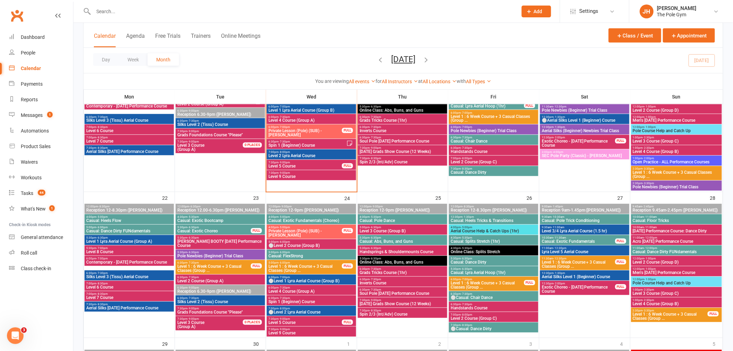
scroll to position [470, 0]
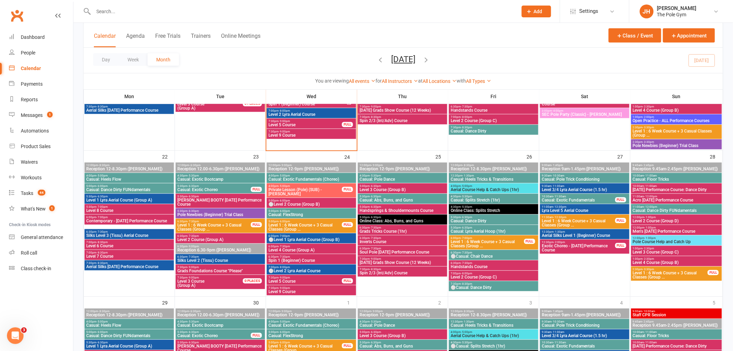
click at [223, 199] on span "[PERSON_NAME] BOOTY [DATE] Performance Course" at bounding box center [220, 202] width 87 height 8
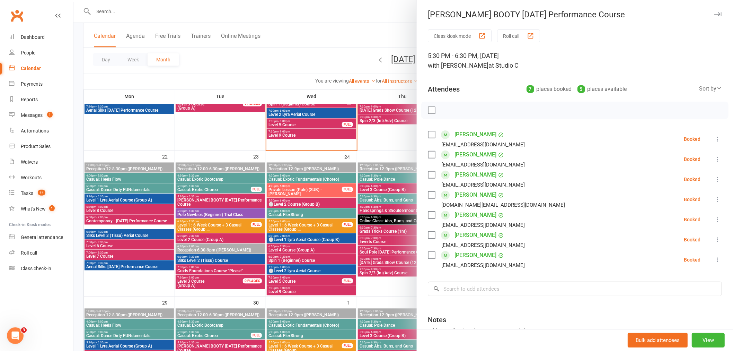
click at [224, 199] on div at bounding box center [403, 175] width 660 height 351
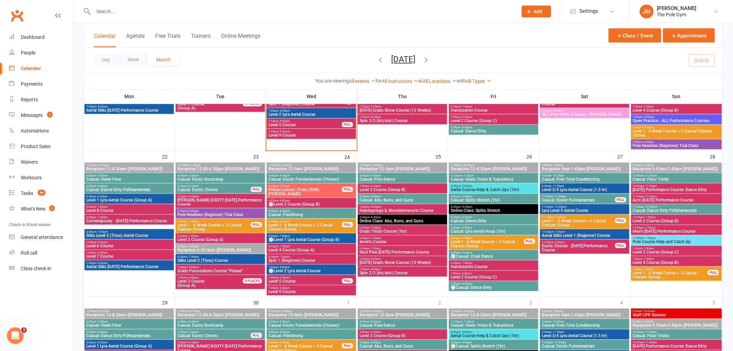
click at [204, 213] on span "Pole Newbies (Beginner) Trial Class" at bounding box center [220, 215] width 87 height 4
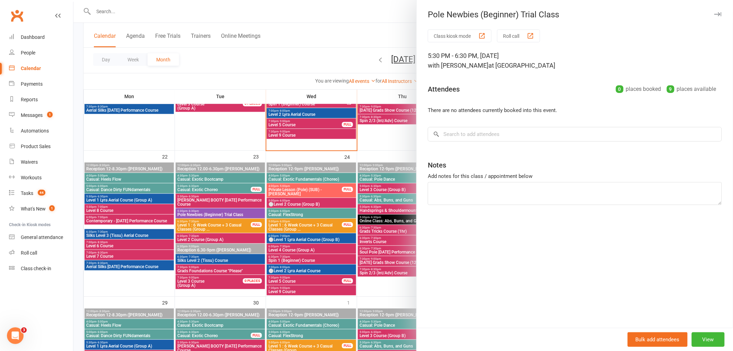
click at [204, 213] on div at bounding box center [403, 175] width 660 height 351
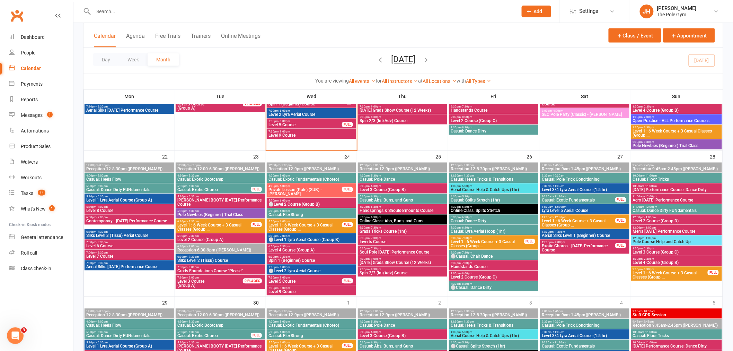
click at [215, 235] on span "6:30pm - 7:30pm" at bounding box center [220, 236] width 87 height 3
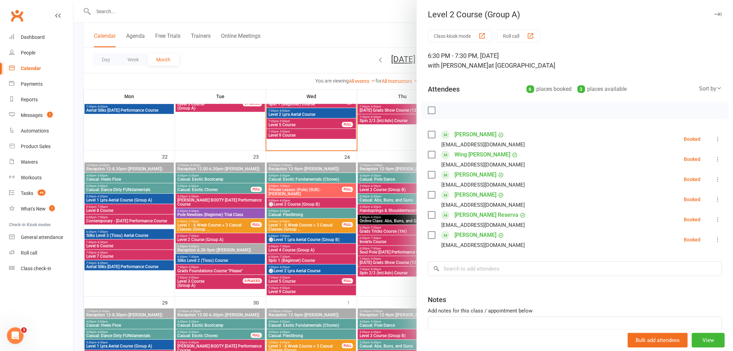
click at [215, 235] on div at bounding box center [403, 175] width 660 height 351
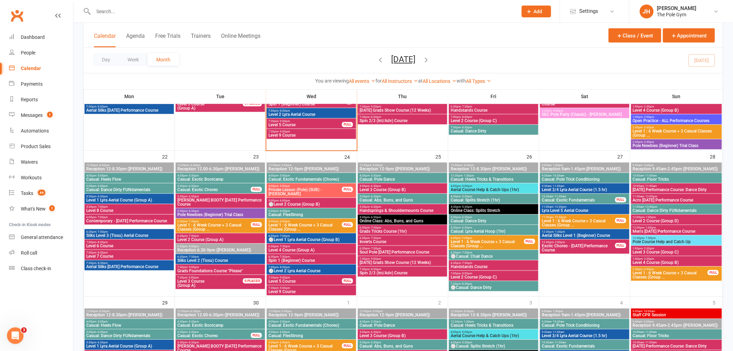
click at [225, 213] on span "Pole Newbies (Beginner) Trial Class" at bounding box center [220, 215] width 87 height 4
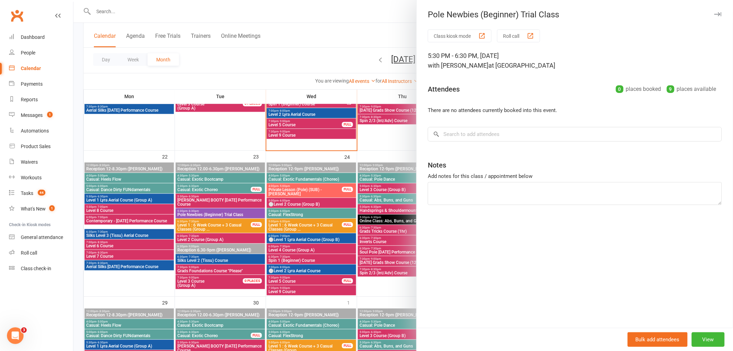
click at [225, 213] on div at bounding box center [403, 175] width 660 height 351
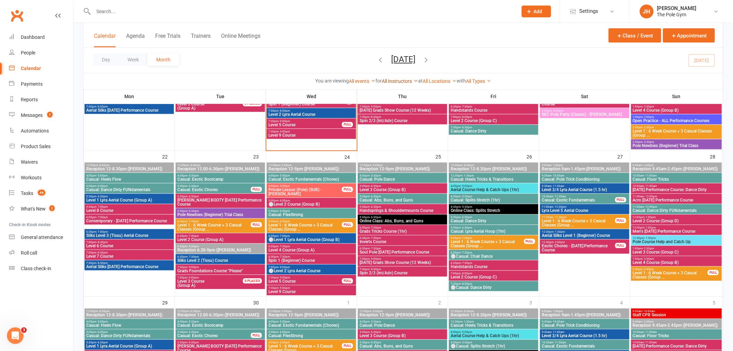
click at [404, 80] on link "All Instructors" at bounding box center [400, 82] width 36 height 6
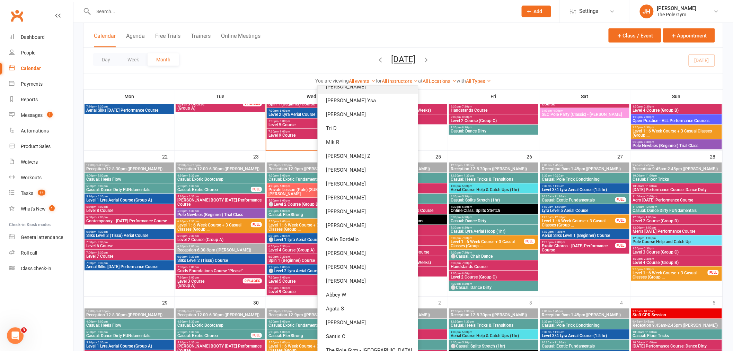
scroll to position [112, 0]
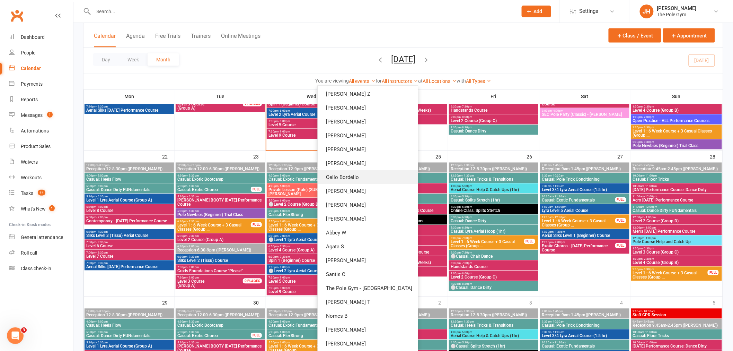
click at [369, 174] on link "Cello Bordello" at bounding box center [368, 177] width 100 height 14
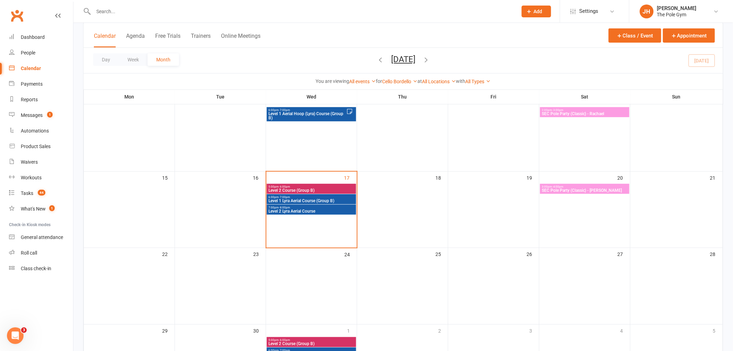
scroll to position [85, 0]
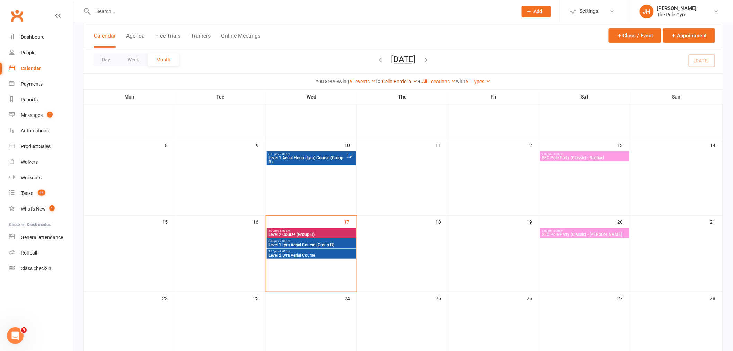
click at [401, 81] on link "Cello Bordello" at bounding box center [400, 82] width 35 height 6
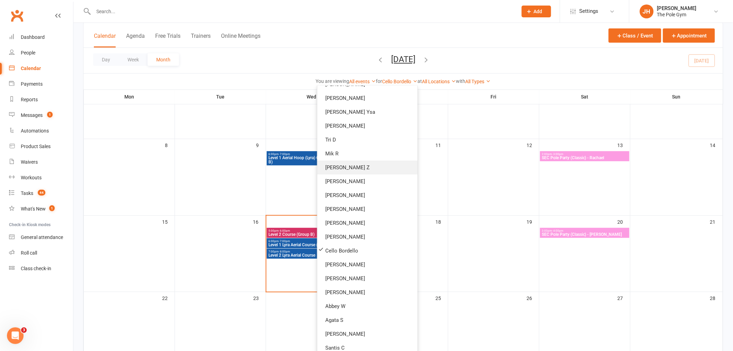
scroll to position [0, 0]
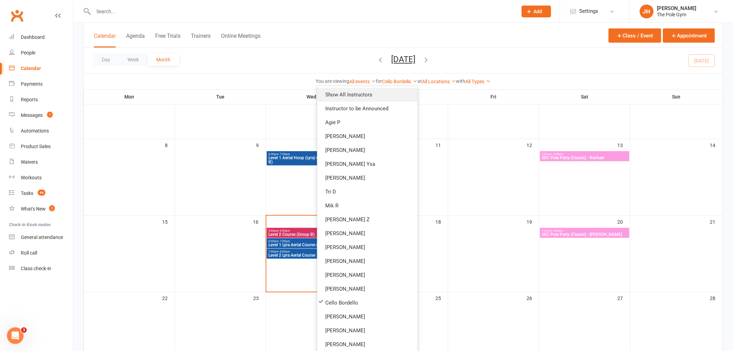
click at [379, 96] on link "Show All Instructors" at bounding box center [367, 95] width 100 height 14
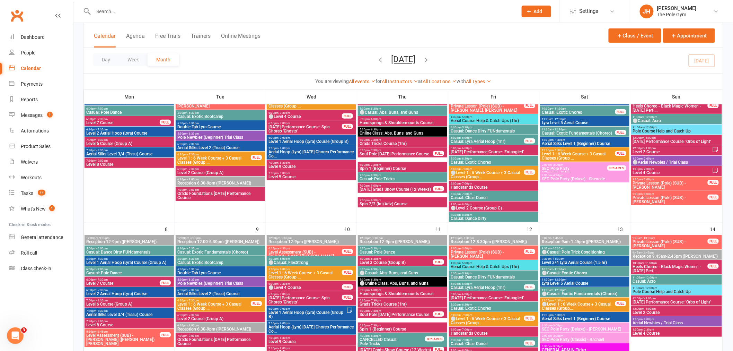
click at [401, 78] on div "All Instructors Instructor to be Announced Agie P [PERSON_NAME] C [PERSON_NAME]…" at bounding box center [400, 82] width 36 height 8
click at [397, 83] on link "All Instructors" at bounding box center [400, 82] width 36 height 6
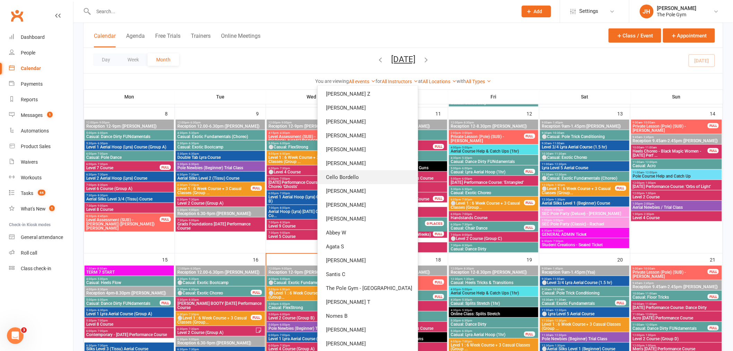
scroll to position [73, 0]
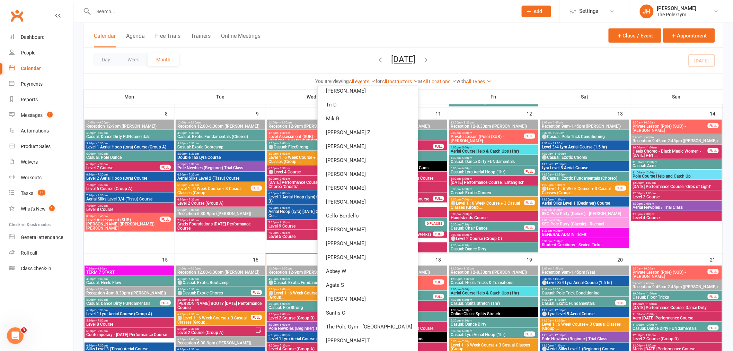
click at [489, 60] on div "Day Week Month [DATE] [DATE] Sun Mon Tue Wed Thu Fri Sat 31 01 02 03 04 05 06 0…" at bounding box center [404, 60] width 640 height 25
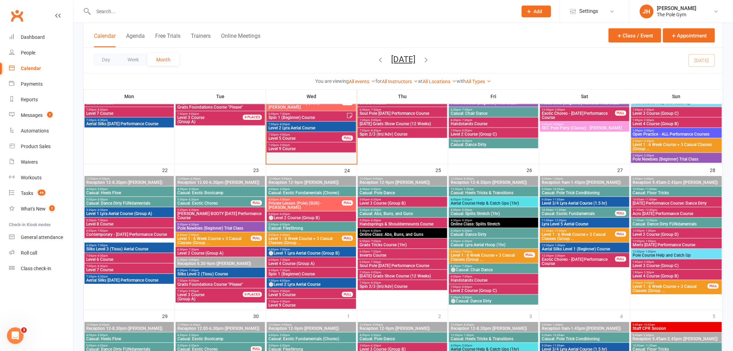
scroll to position [470, 0]
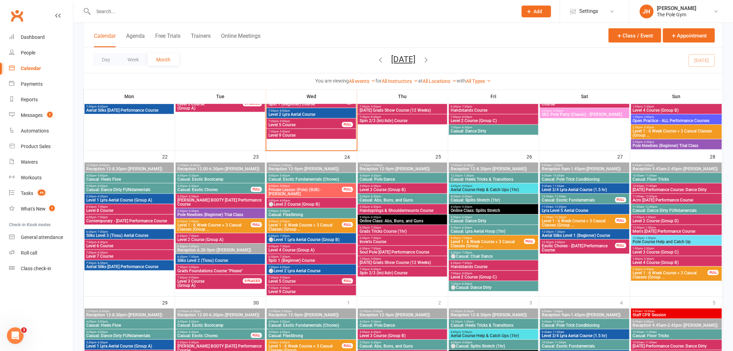
click at [211, 210] on span "5:30pm - 6:30pm" at bounding box center [220, 211] width 87 height 3
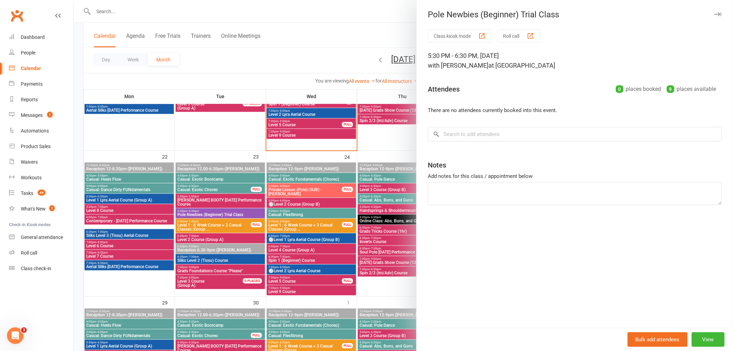
click at [390, 84] on div at bounding box center [403, 175] width 660 height 351
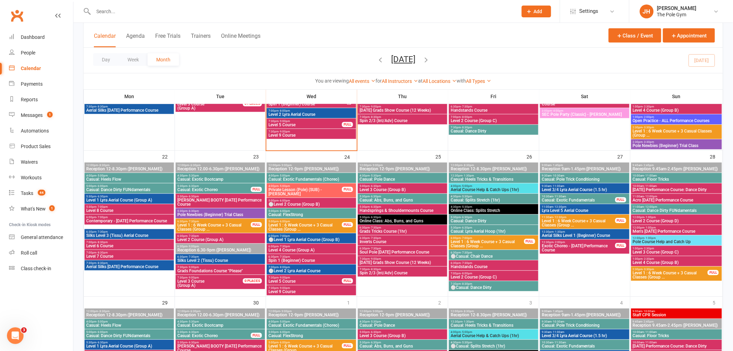
click at [398, 80] on link "All Instructors" at bounding box center [400, 82] width 36 height 6
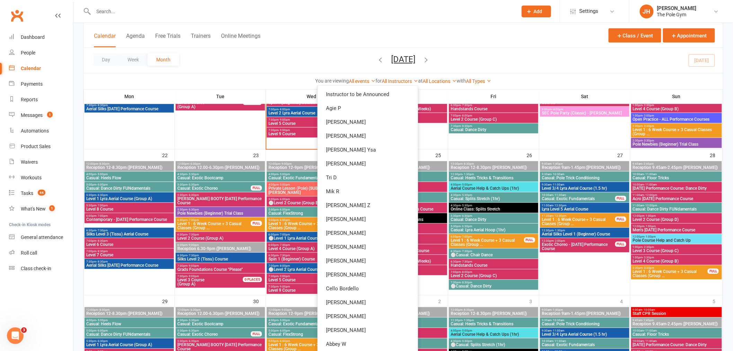
scroll to position [354, 0]
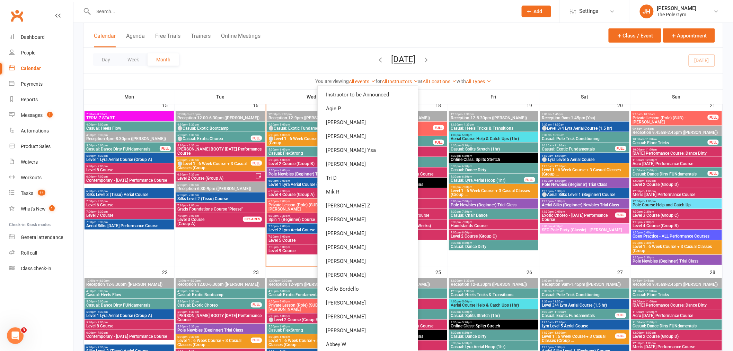
drag, startPoint x: 479, startPoint y: 50, endPoint x: 484, endPoint y: 55, distance: 7.9
click at [480, 49] on div "Day Week Month [DATE] [DATE] Sun Mon Tue Wed Thu Fri Sat 31 01 02 03 04 05 06 0…" at bounding box center [404, 60] width 640 height 25
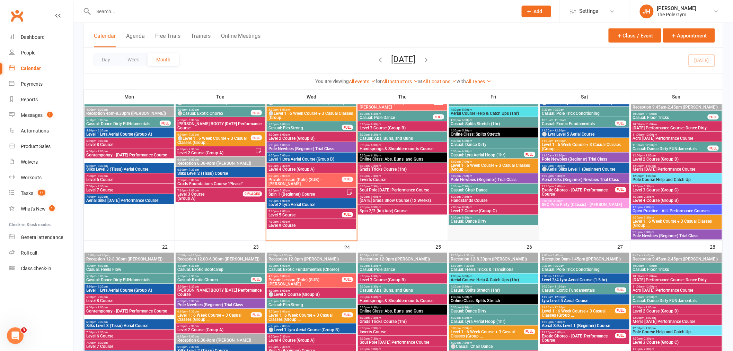
scroll to position [431, 0]
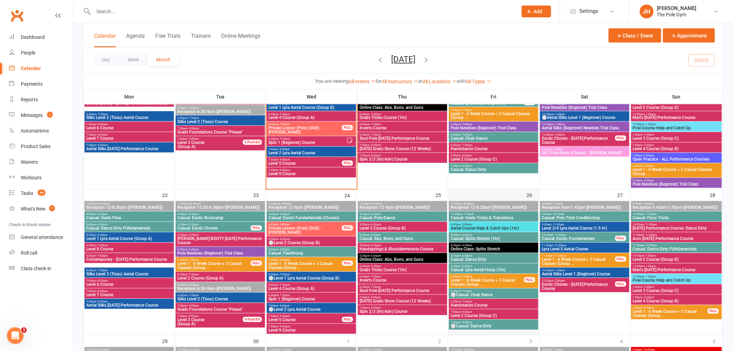
click at [472, 192] on div "26" at bounding box center [493, 262] width 91 height 146
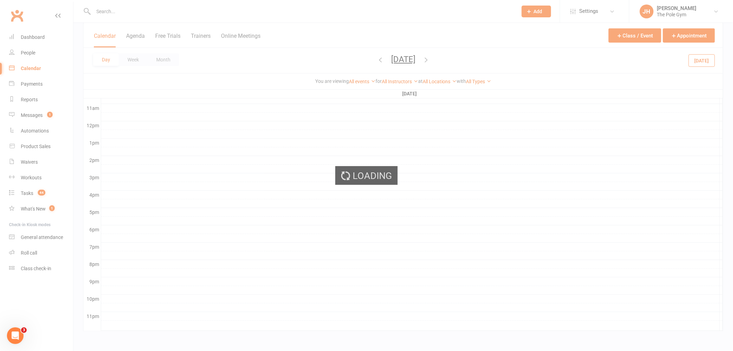
scroll to position [228, 0]
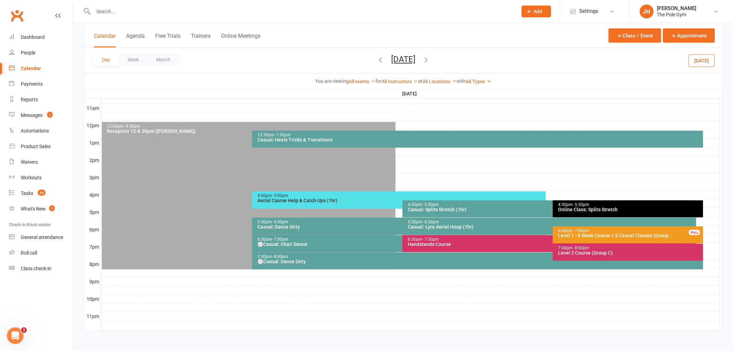
click at [564, 190] on div at bounding box center [412, 186] width 622 height 8
click at [560, 184] on button "Add Event" at bounding box center [558, 183] width 23 height 8
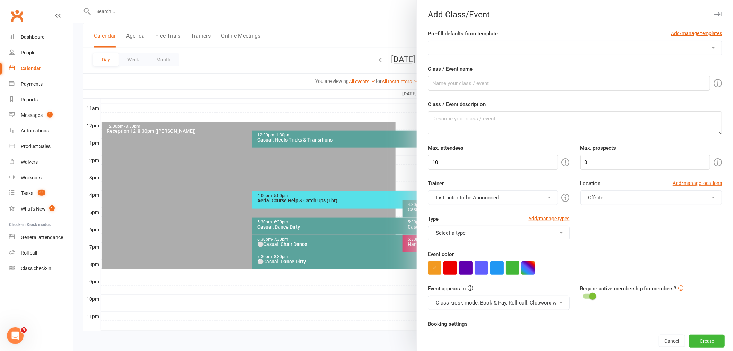
click at [512, 49] on select "3-Week Specialty Course (1hr) 6 Week Specialty Course Advanced Floorwork Aerial…" at bounding box center [574, 48] width 293 height 14
click at [457, 51] on select "3-Week Specialty Course (1hr) 6 Week Specialty Course Advanced Floorwork Aerial…" at bounding box center [574, 48] width 293 height 14
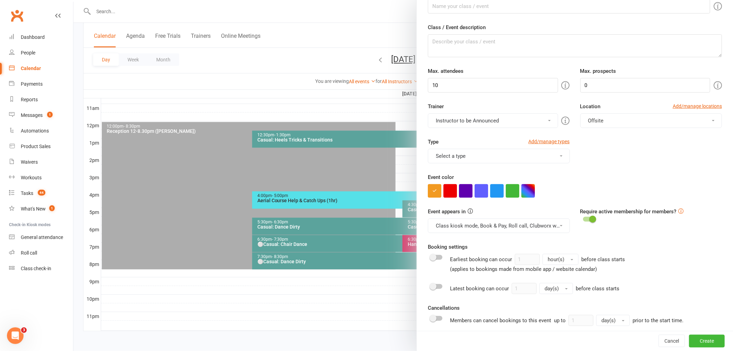
scroll to position [0, 0]
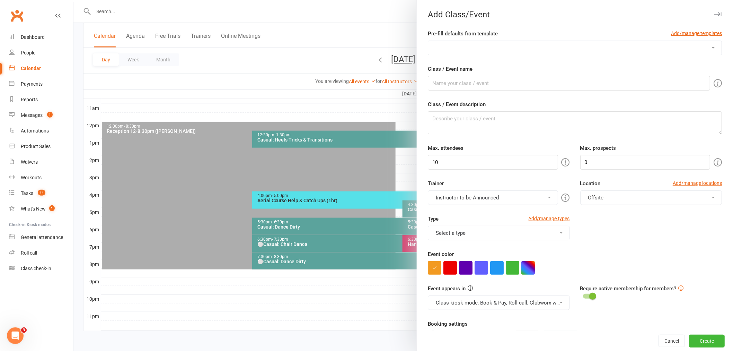
click at [470, 56] on form "Pre-fill defaults from template Add/manage templates 3-Week Specialty Course (1…" at bounding box center [575, 280] width 294 height 502
click at [470, 51] on select "3-Week Specialty Course (1hr) 6 Week Specialty Course Advanced Floorwork Aerial…" at bounding box center [574, 48] width 293 height 14
click at [457, 48] on select "3-Week Specialty Course (1hr) 6 Week Specialty Course Advanced Floorwork Aerial…" at bounding box center [574, 48] width 293 height 14
select select "200"
click at [428, 41] on select "3-Week Specialty Course (1hr) 6 Week Specialty Course Advanced Floorwork Aerial…" at bounding box center [574, 48] width 293 height 14
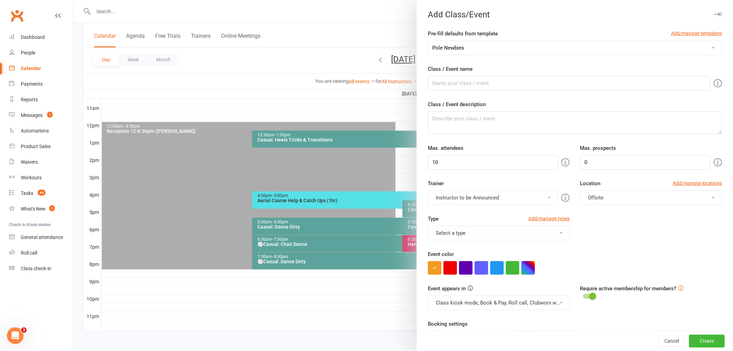
type input "Pole Newbies (Beginner) Trial Class"
type textarea "An introductory pole class open only to those who haven’t done pole before – yo…"
type input "100"
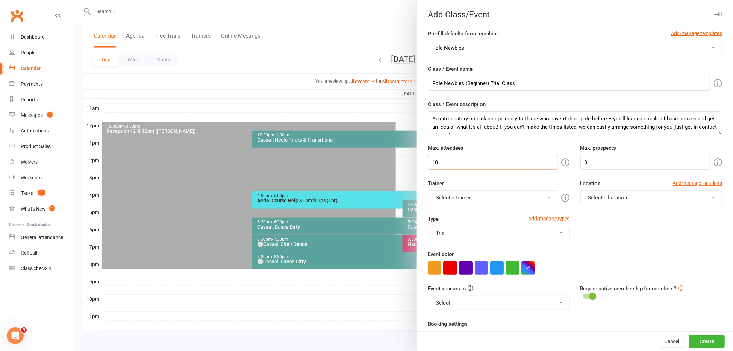
drag, startPoint x: 438, startPoint y: 167, endPoint x: 402, endPoint y: 167, distance: 35.3
click at [73, 0] on new-event-schedule "Add Class/Event Pre-fill defaults from template Add/manage templates 3-Week Spe…" at bounding box center [73, 0] width 0 height 0
type input "9"
click at [609, 198] on span "Select a location" at bounding box center [607, 197] width 39 height 6
click at [586, 270] on span "Studio B" at bounding box center [595, 269] width 19 height 6
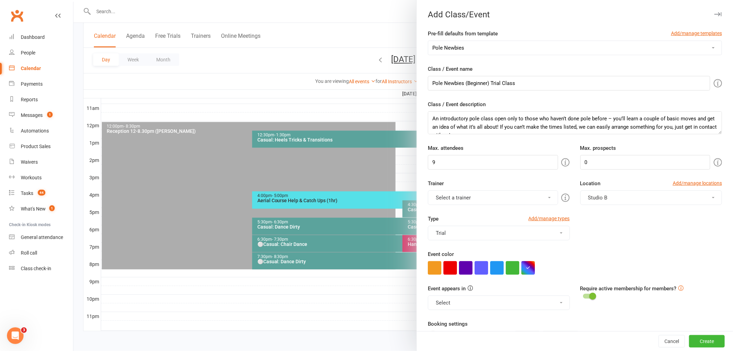
click at [488, 199] on button "Select a trainer" at bounding box center [493, 197] width 130 height 15
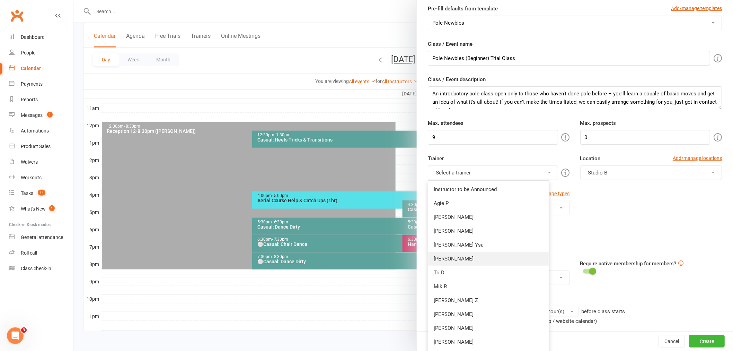
scroll to position [38, 0]
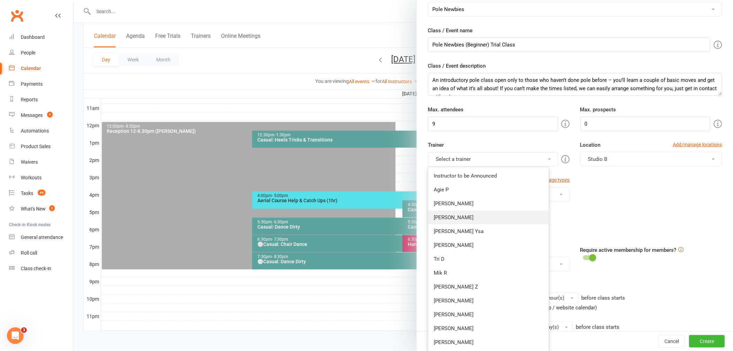
click at [471, 219] on link "Kaitlyn M" at bounding box center [488, 217] width 121 height 14
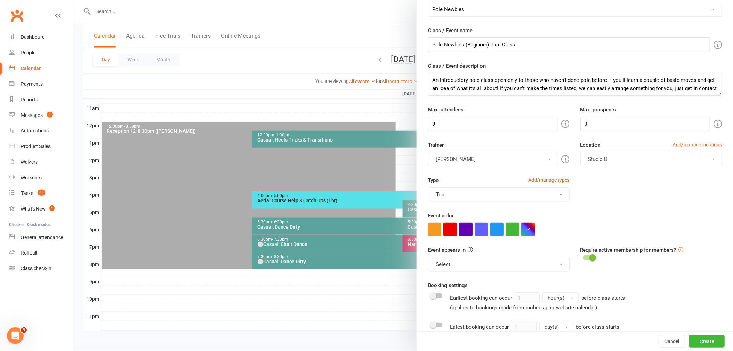
click at [456, 192] on button "Trial" at bounding box center [499, 194] width 142 height 15
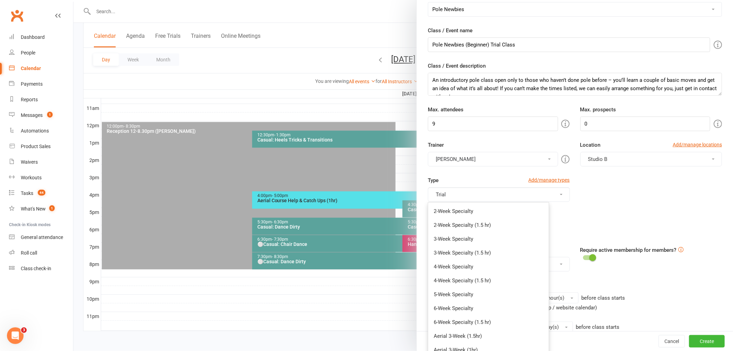
click at [474, 177] on div "Type Add/manage types" at bounding box center [499, 181] width 142 height 11
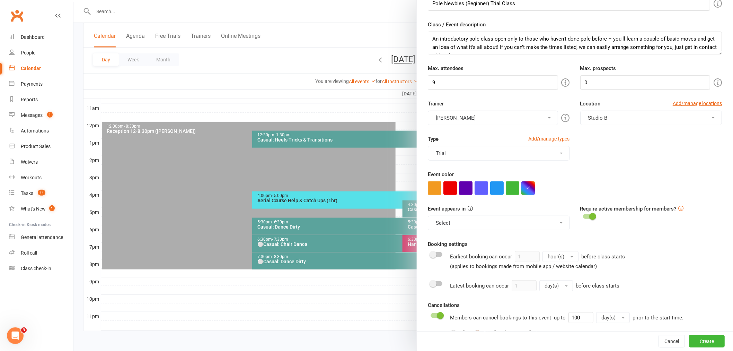
scroll to position [115, 0]
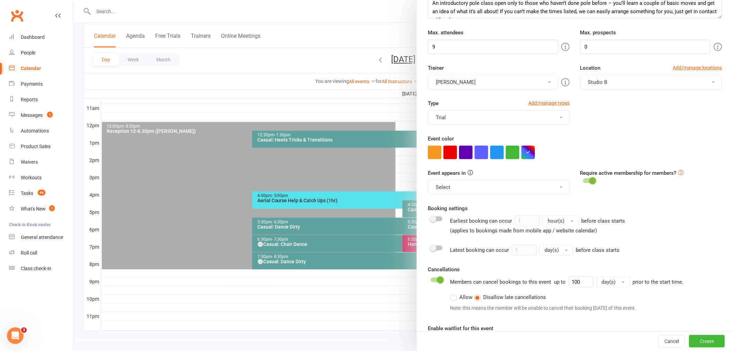
click at [476, 185] on button "Select" at bounding box center [499, 187] width 142 height 15
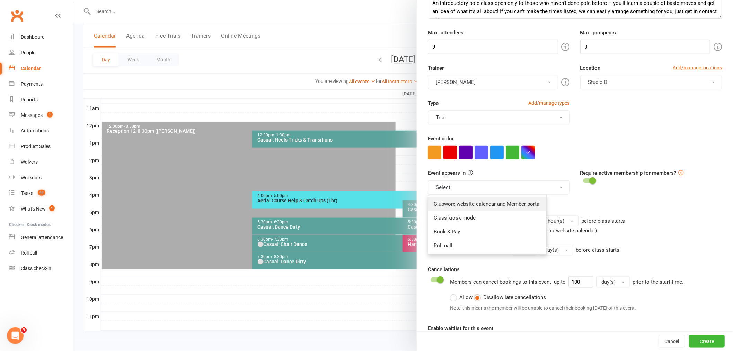
click at [458, 205] on link "Clubworx website calendar and Member portal" at bounding box center [487, 204] width 118 height 14
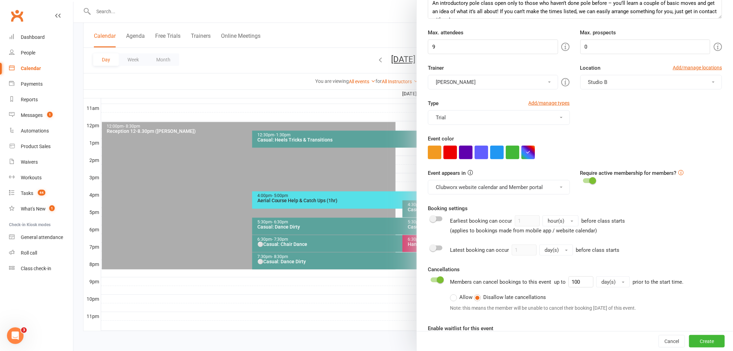
click at [446, 185] on button "Clubworx website calendar and Member portal" at bounding box center [499, 187] width 142 height 15
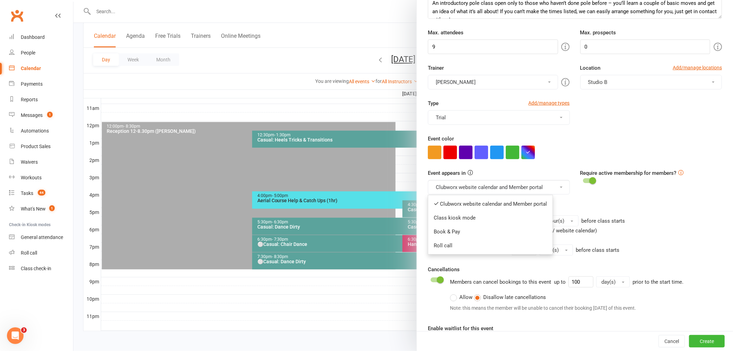
drag, startPoint x: 448, startPoint y: 220, endPoint x: 448, endPoint y: 195, distance: 24.9
click at [449, 218] on link "Class kiosk mode" at bounding box center [490, 218] width 124 height 14
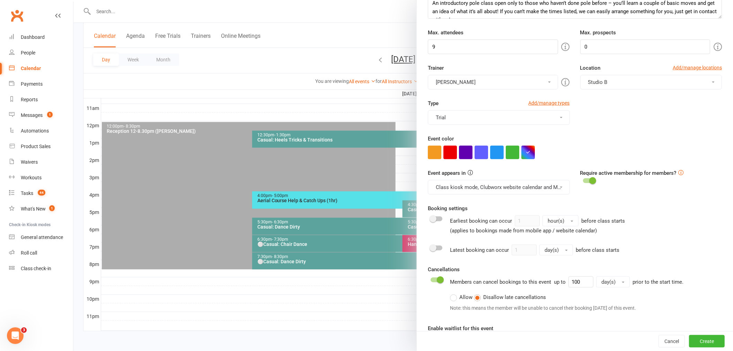
click at [449, 185] on button "Class kiosk mode, Clubworx website calendar and Member portal" at bounding box center [499, 187] width 142 height 15
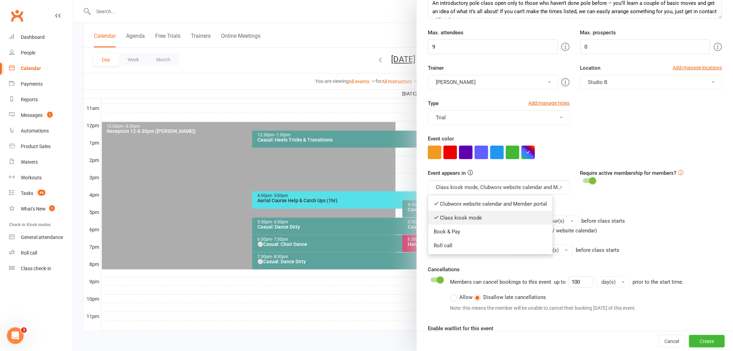
click at [443, 223] on link "Class kiosk mode" at bounding box center [490, 218] width 124 height 14
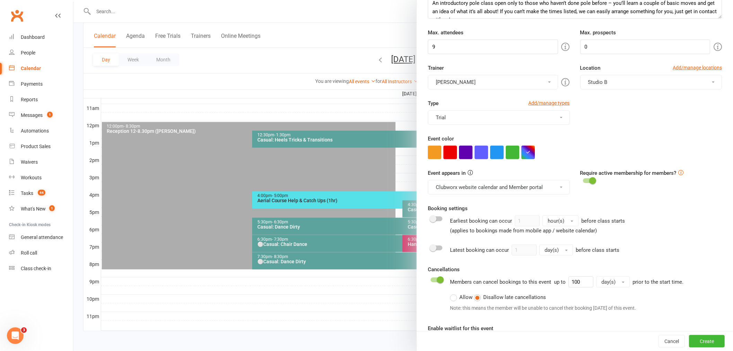
click at [448, 185] on button "Clubworx website calendar and Member portal" at bounding box center [499, 187] width 142 height 15
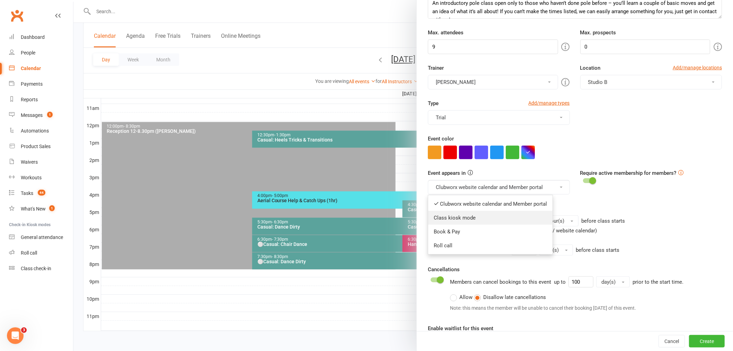
click at [445, 211] on link "Class kiosk mode" at bounding box center [490, 218] width 124 height 14
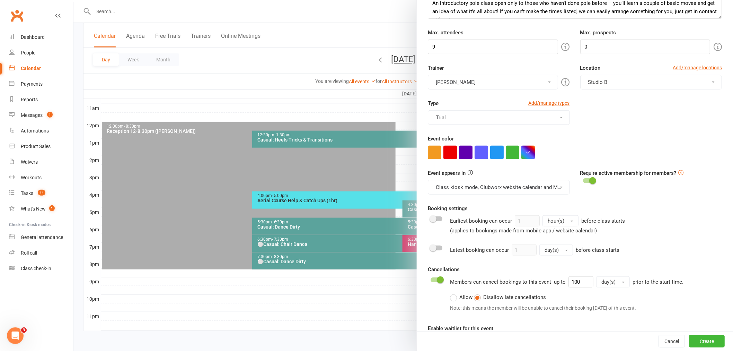
click at [473, 188] on button "Class kiosk mode, Clubworx website calendar and Member portal" at bounding box center [499, 187] width 142 height 15
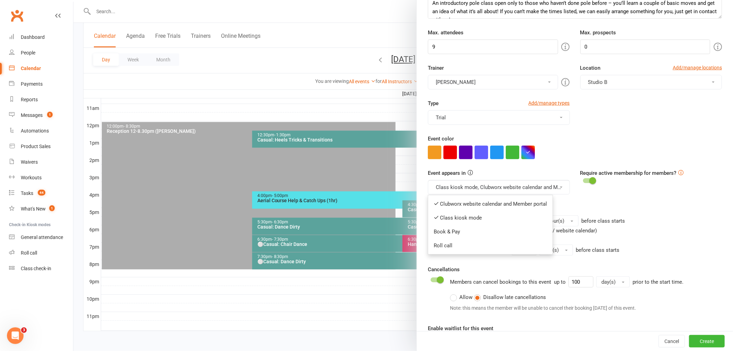
drag, startPoint x: 443, startPoint y: 233, endPoint x: 470, endPoint y: 190, distance: 51.3
click at [445, 232] on link "Book & Pay" at bounding box center [490, 232] width 124 height 14
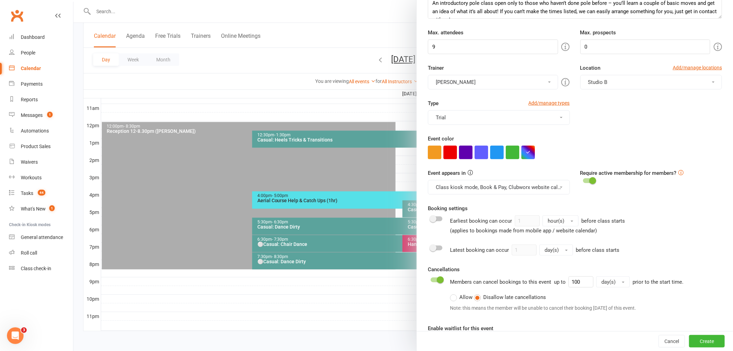
click at [469, 185] on button "Class kiosk mode, Book & Pay, Clubworx website calendar and Member portal" at bounding box center [499, 187] width 142 height 15
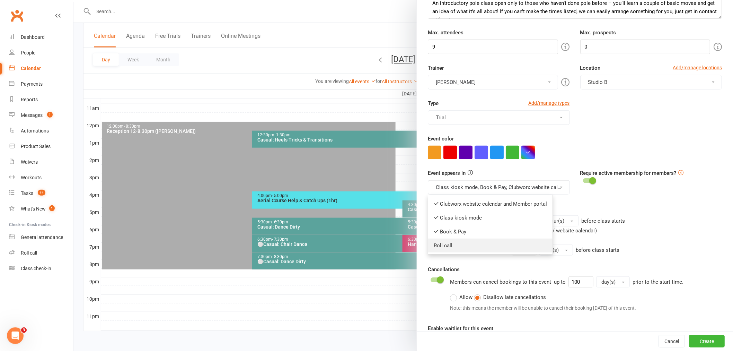
click at [441, 245] on link "Roll call" at bounding box center [490, 245] width 124 height 14
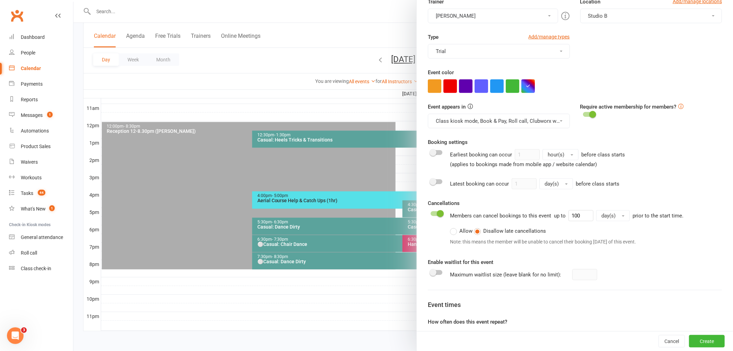
scroll to position [239, 0]
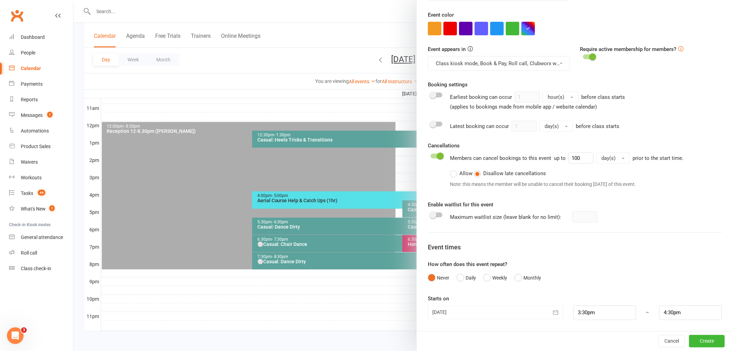
click at [478, 278] on div "Never Daily Weekly Monthly" at bounding box center [575, 277] width 294 height 13
click at [489, 278] on button "Weekly" at bounding box center [495, 277] width 24 height 13
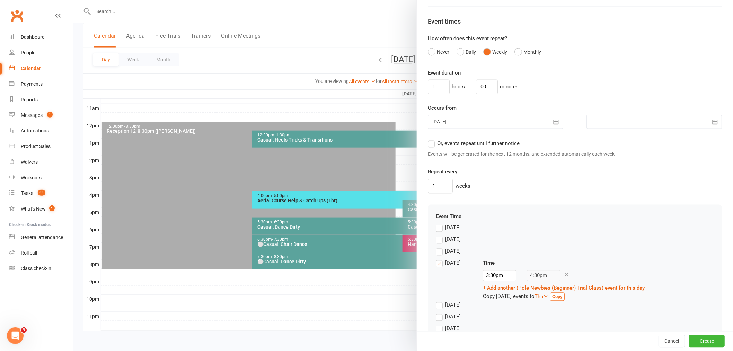
scroll to position [470, 0]
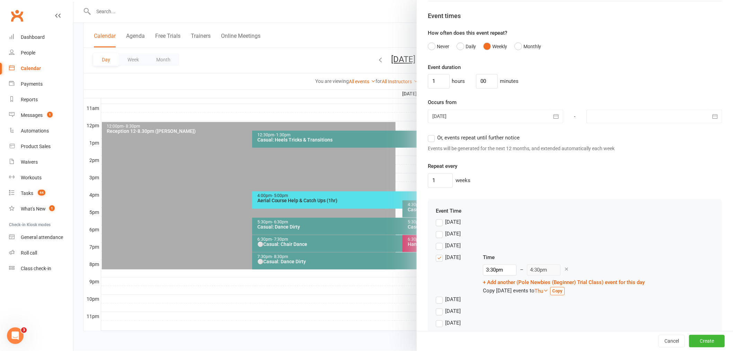
click at [668, 112] on div at bounding box center [654, 116] width 135 height 14
click at [670, 134] on button "September 2025" at bounding box center [652, 134] width 91 height 12
click at [605, 188] on span "October" at bounding box center [604, 188] width 18 height 6
click at [612, 210] on span "26" at bounding box center [615, 213] width 6 height 6
type input "26 Oct 2025"
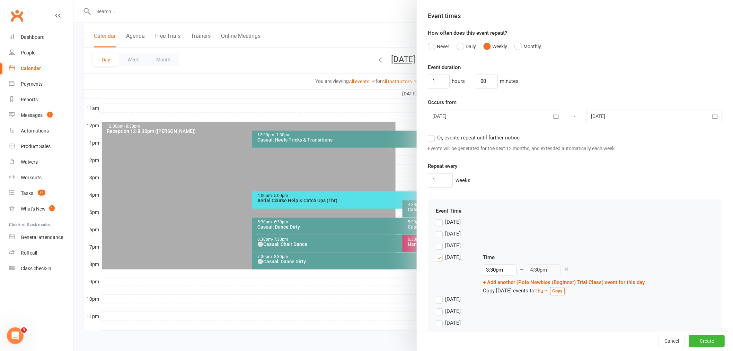
click at [436, 259] on label "Wednesday" at bounding box center [448, 257] width 25 height 8
click at [436, 253] on input "Wednesday" at bounding box center [438, 253] width 5 height 0
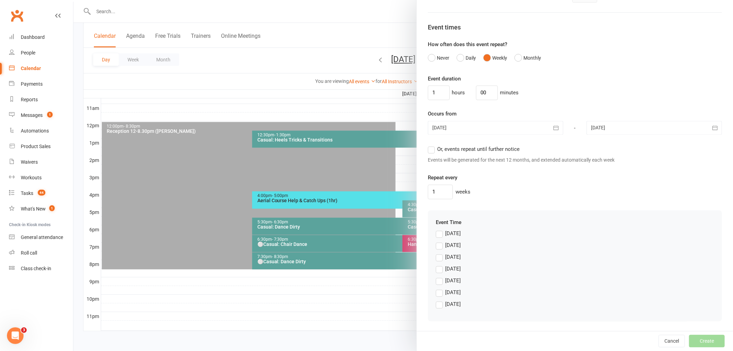
scroll to position [459, 0]
click at [449, 290] on div "Friday" at bounding box center [453, 291] width 16 height 7
click at [440, 288] on input "Friday" at bounding box center [438, 288] width 5 height 0
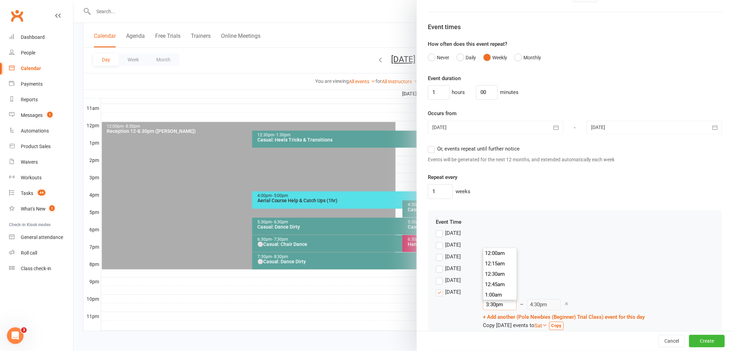
click at [502, 304] on input "3:30pm" at bounding box center [500, 304] width 34 height 11
type input "5:00pm"
type input "6:00pm"
click at [495, 290] on li "5:00pm" at bounding box center [499, 288] width 33 height 10
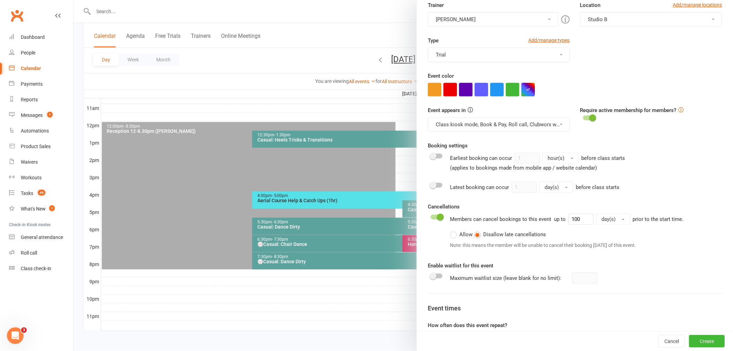
scroll to position [0, 0]
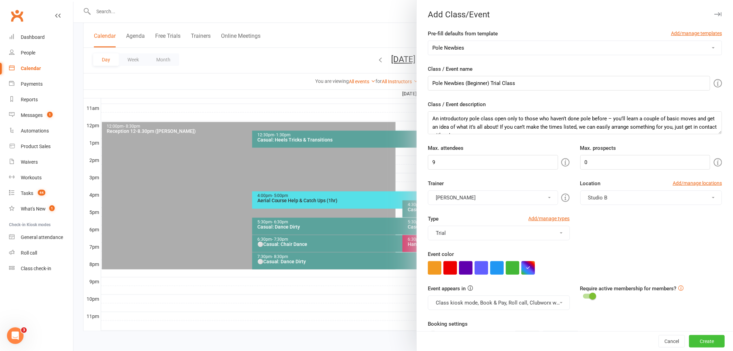
click at [699, 337] on button "Create" at bounding box center [707, 341] width 36 height 12
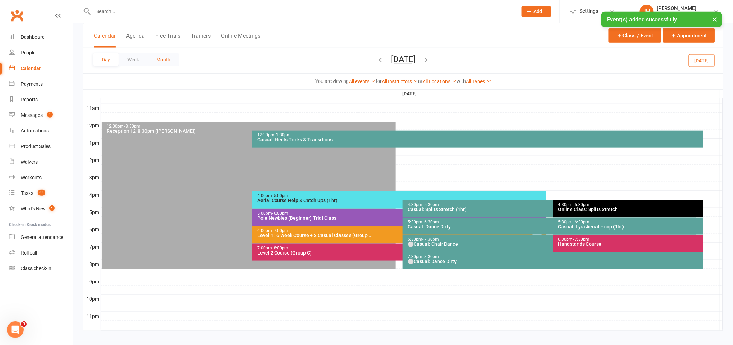
click at [166, 57] on button "Month" at bounding box center [164, 59] width 32 height 12
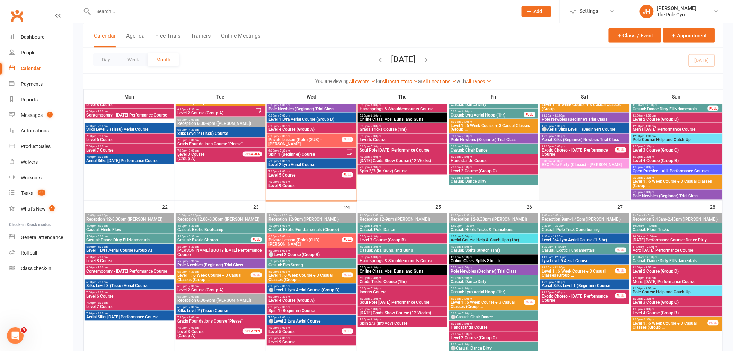
scroll to position [420, 0]
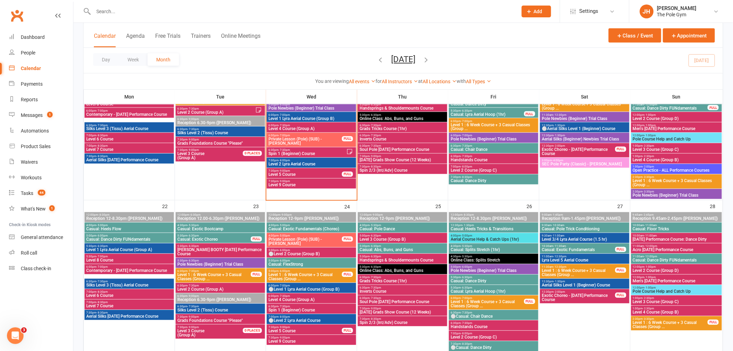
click at [496, 267] on span "5:00pm - 6:00pm" at bounding box center [493, 266] width 87 height 3
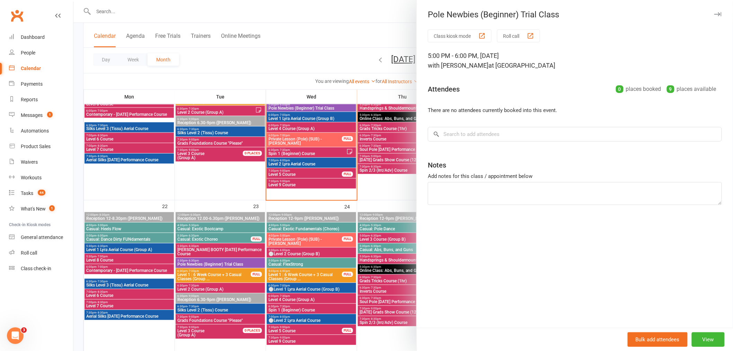
click at [293, 247] on div at bounding box center [403, 175] width 660 height 351
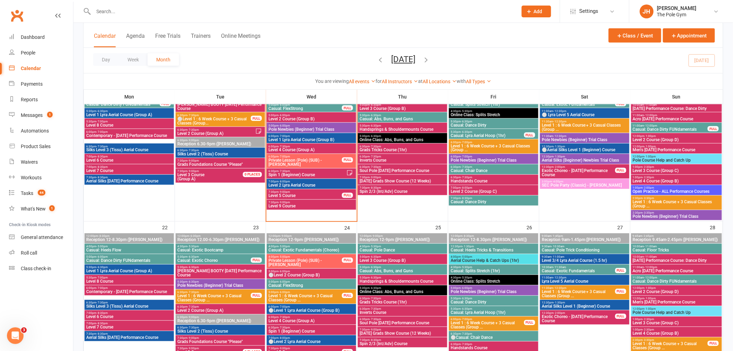
scroll to position [343, 0]
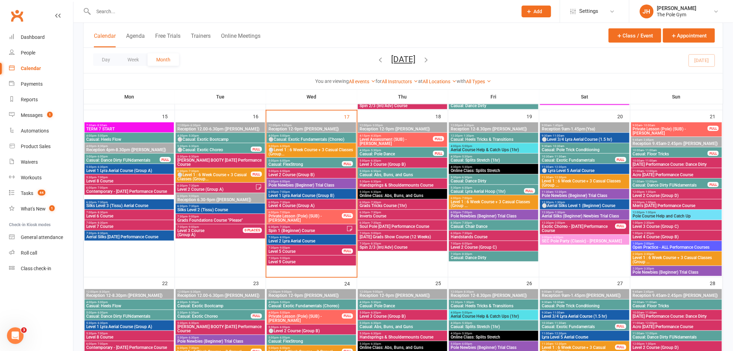
click at [304, 138] on span "⚪Casual: Exotic Fundamentals (Choreo)" at bounding box center [311, 139] width 87 height 4
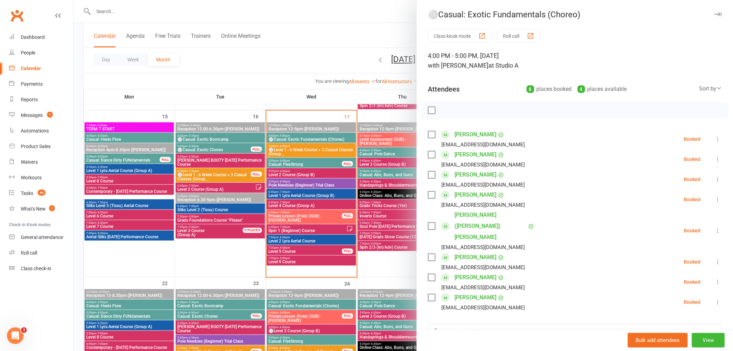
click at [303, 175] on div at bounding box center [403, 175] width 660 height 351
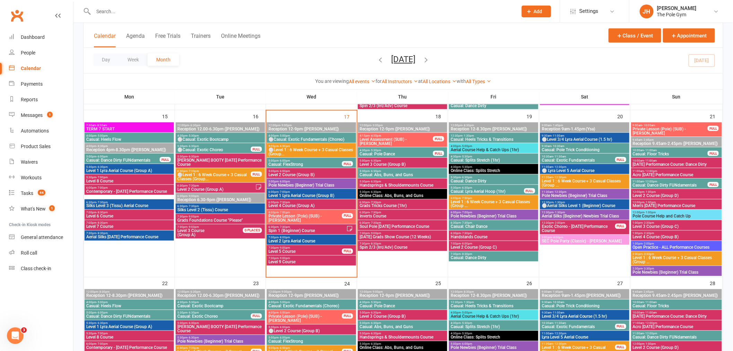
click at [331, 200] on div "6:00pm - 7:30pm Level 4 Course (Group A)" at bounding box center [311, 204] width 89 height 10
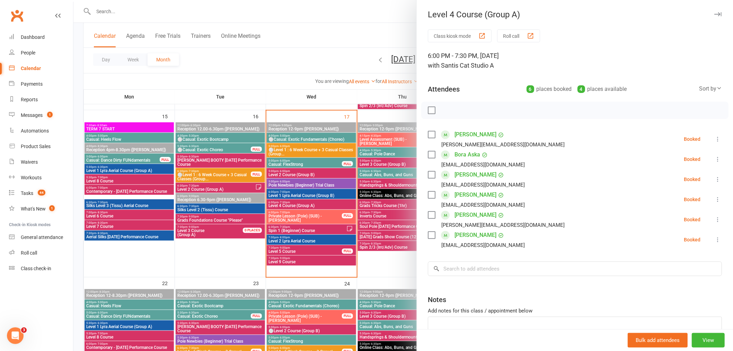
click at [318, 196] on div at bounding box center [403, 175] width 660 height 351
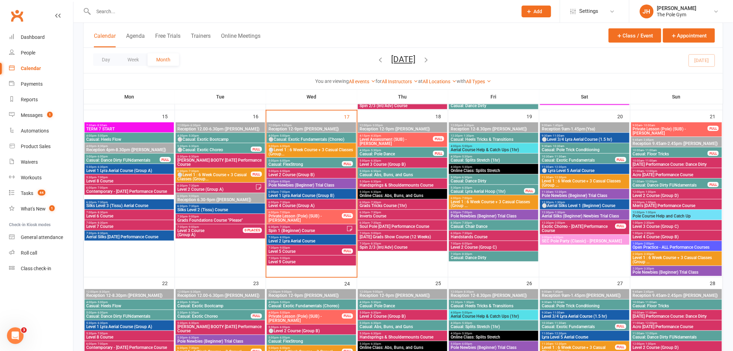
click at [347, 193] on span "6:00pm - 7:00pm" at bounding box center [311, 191] width 87 height 3
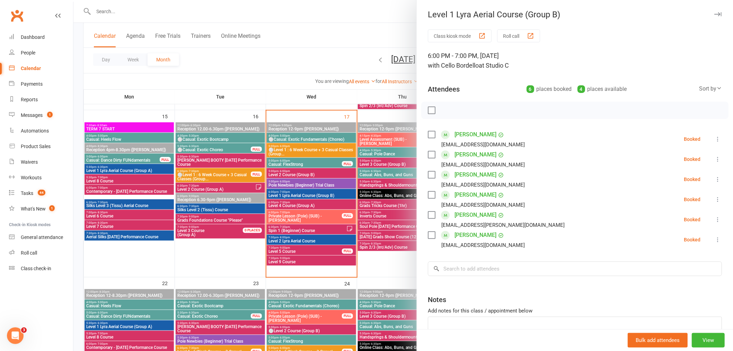
click at [347, 193] on div at bounding box center [403, 175] width 660 height 351
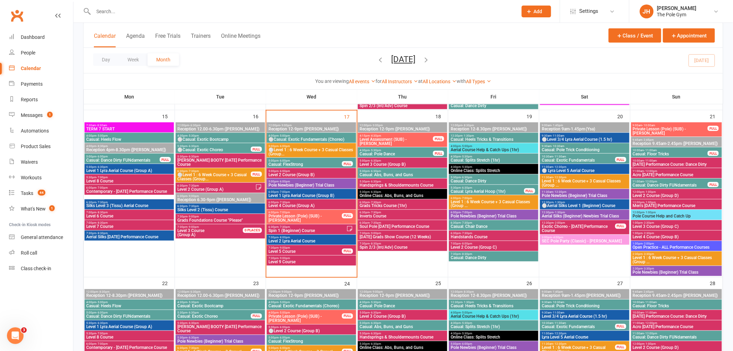
click at [131, 168] on span "Level 1 Lyra Aerial Course (Group A)" at bounding box center [129, 170] width 87 height 4
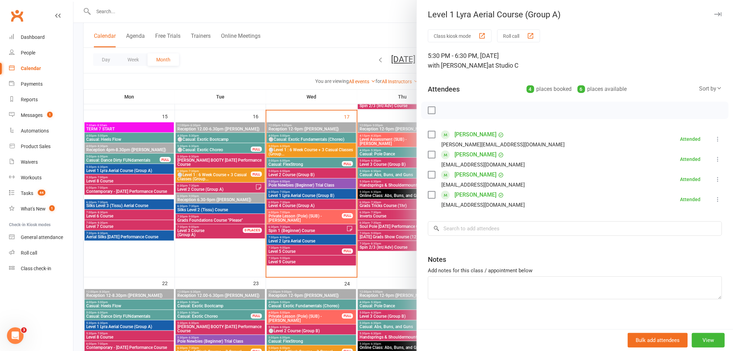
click at [314, 186] on div at bounding box center [403, 175] width 660 height 351
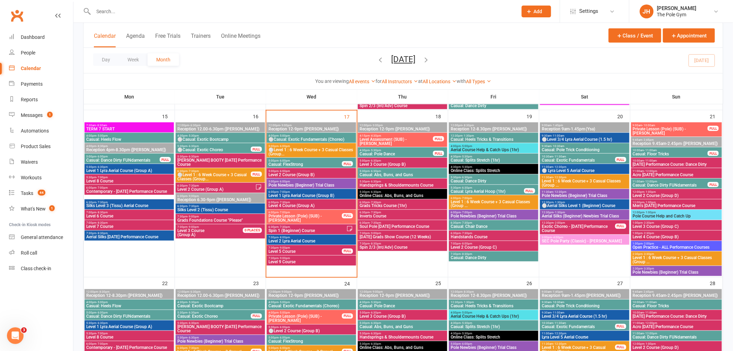
click at [345, 191] on span "6:00pm - 7:00pm" at bounding box center [311, 191] width 87 height 3
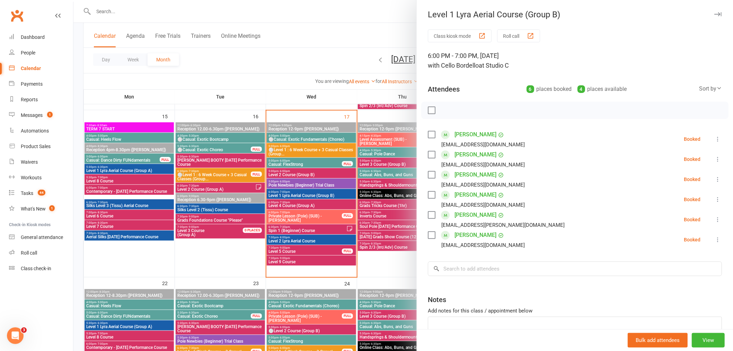
click at [345, 191] on div at bounding box center [403, 175] width 660 height 351
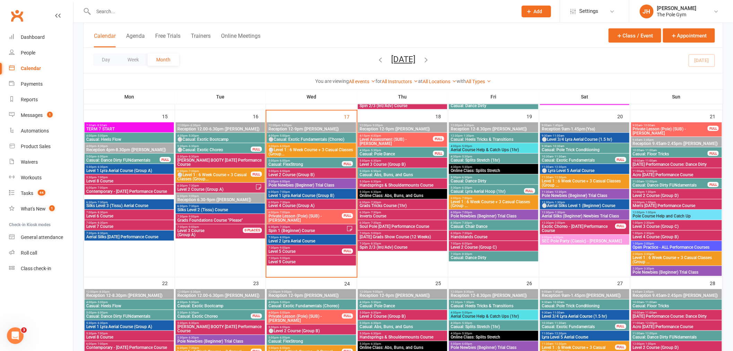
click at [110, 166] on span "5:30pm - 6:30pm" at bounding box center [129, 166] width 87 height 3
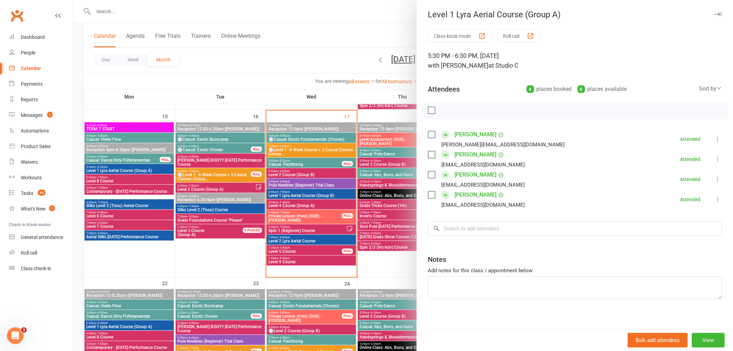
click at [309, 188] on div at bounding box center [403, 175] width 660 height 351
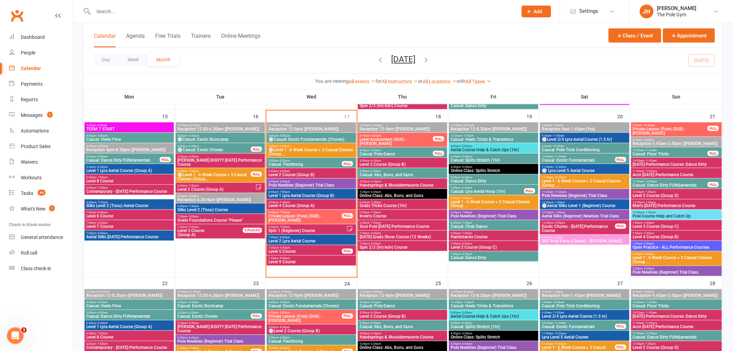
click at [311, 193] on span "Level 1 Lyra Aerial Course (Group B)" at bounding box center [311, 195] width 87 height 4
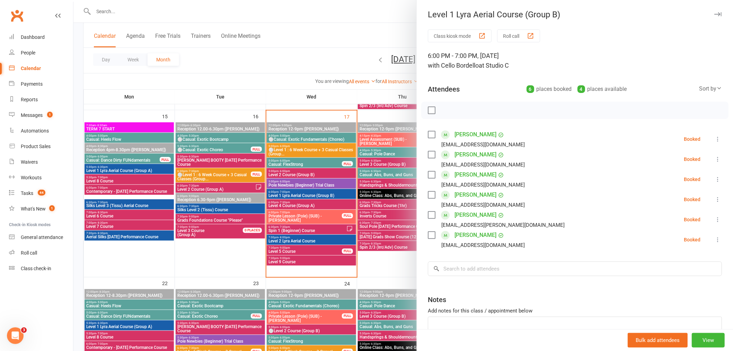
click at [132, 162] on div at bounding box center [403, 175] width 660 height 351
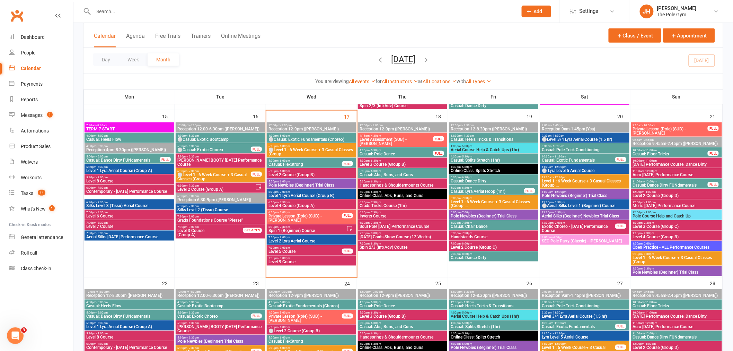
click at [111, 169] on span "Level 1 Lyra Aerial Course (Group A)" at bounding box center [129, 170] width 87 height 4
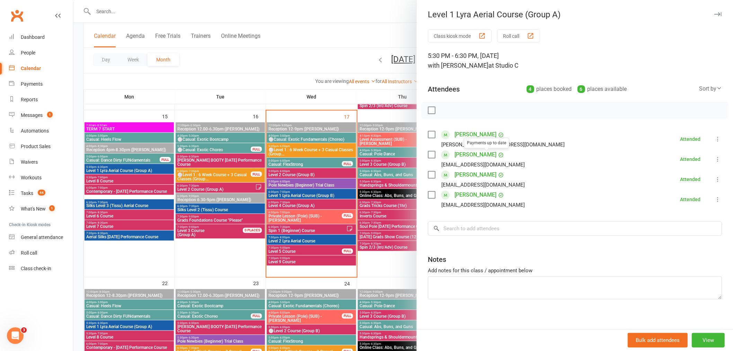
click at [464, 175] on link "Joshua Darby" at bounding box center [476, 174] width 42 height 11
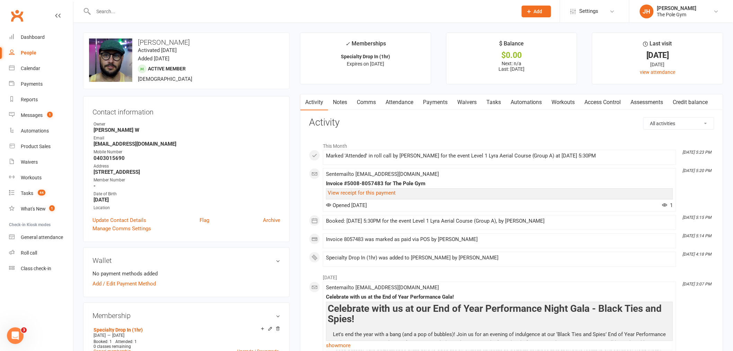
click at [441, 104] on link "Payments" at bounding box center [435, 102] width 34 height 16
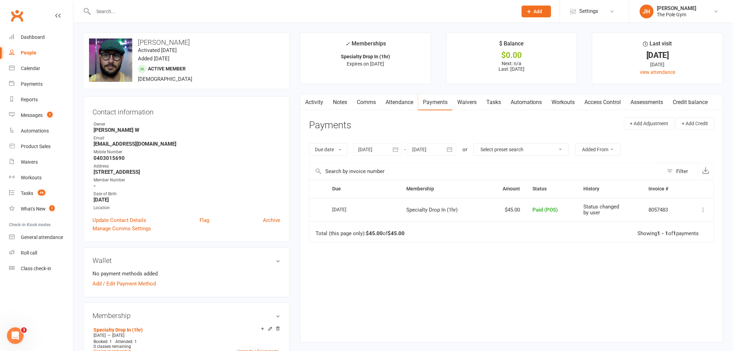
click at [342, 100] on link "Notes" at bounding box center [340, 102] width 24 height 16
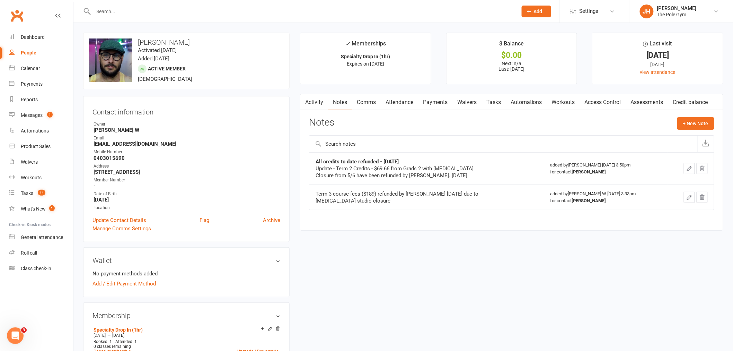
click at [436, 101] on link "Payments" at bounding box center [435, 102] width 34 height 16
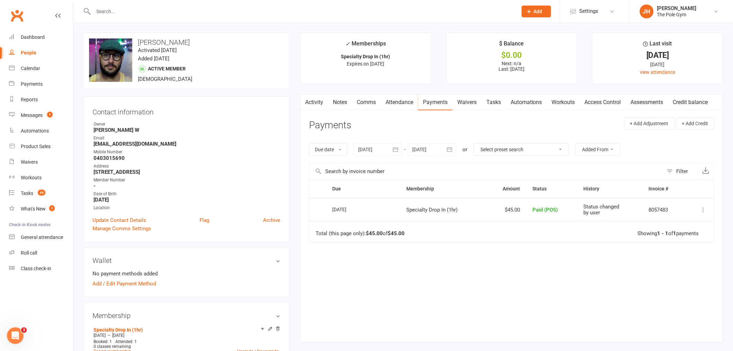
click at [329, 107] on link "Notes" at bounding box center [340, 102] width 24 height 16
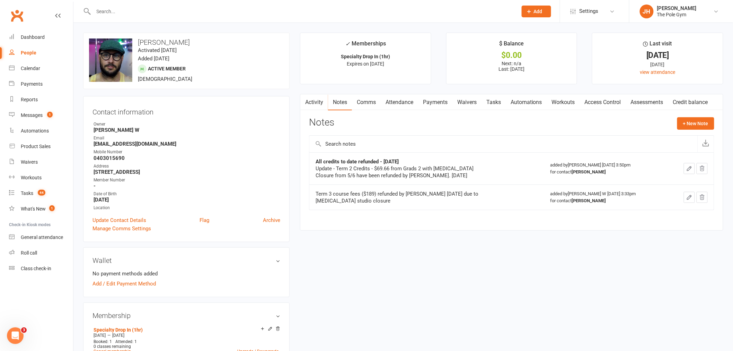
click at [323, 106] on link "Activity" at bounding box center [314, 102] width 28 height 16
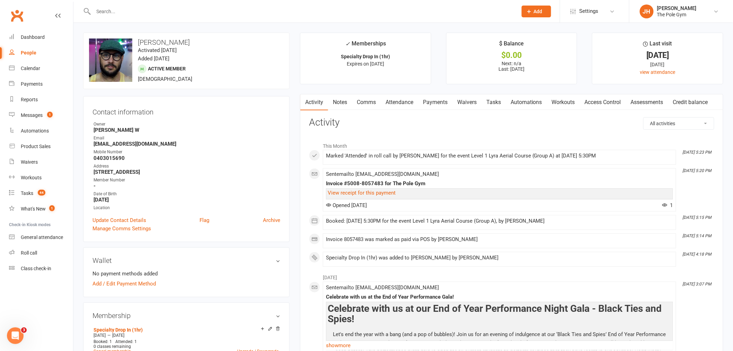
click at [401, 106] on link "Attendance" at bounding box center [399, 102] width 37 height 16
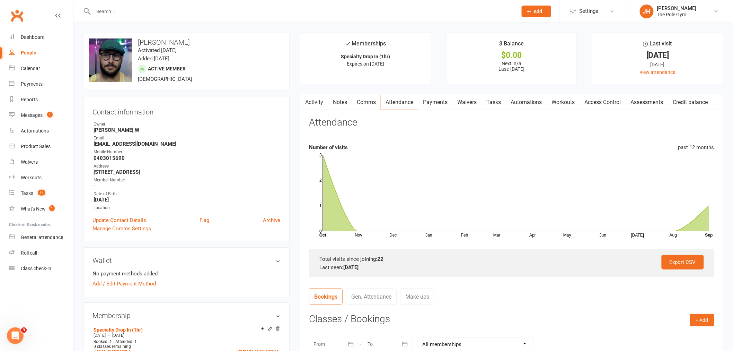
click at [309, 105] on link "Activity" at bounding box center [314, 102] width 28 height 16
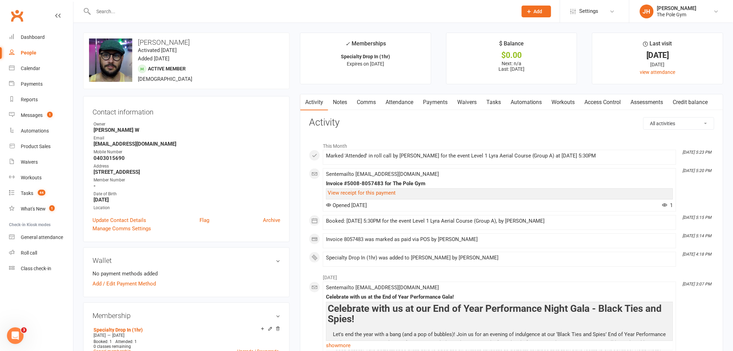
click at [428, 105] on link "Payments" at bounding box center [435, 102] width 34 height 16
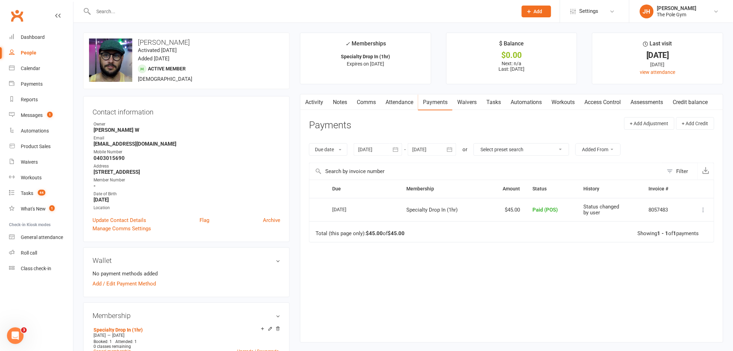
click at [206, 139] on div "Email" at bounding box center [187, 138] width 187 height 7
click at [320, 108] on link "Activity" at bounding box center [314, 102] width 28 height 16
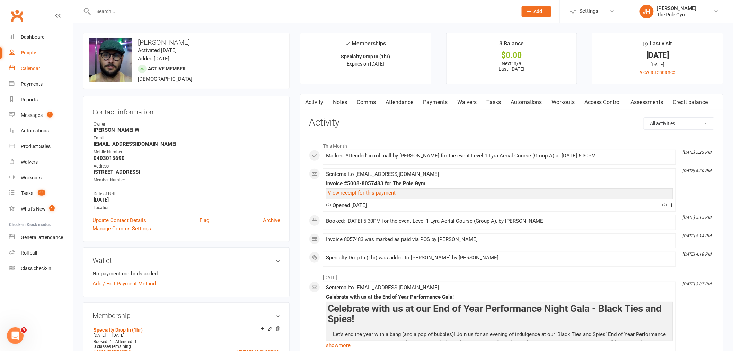
click at [36, 72] on link "Calendar" at bounding box center [41, 69] width 64 height 16
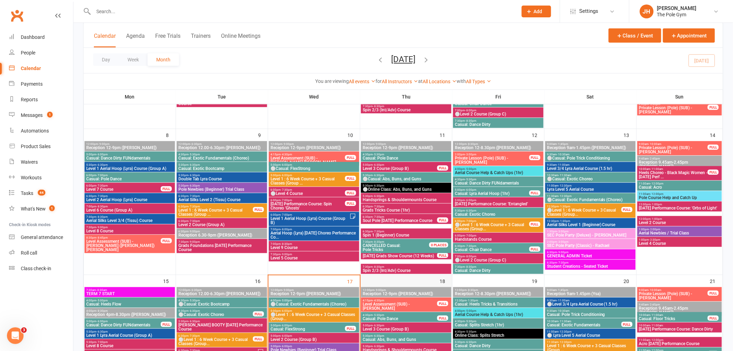
scroll to position [314, 0]
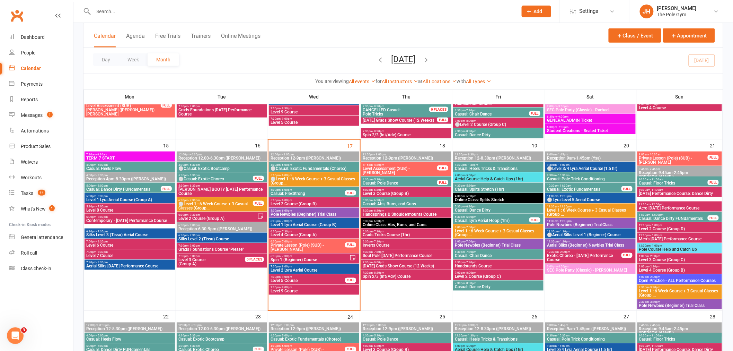
click at [292, 192] on span "Casual: FlexStrong" at bounding box center [307, 193] width 75 height 4
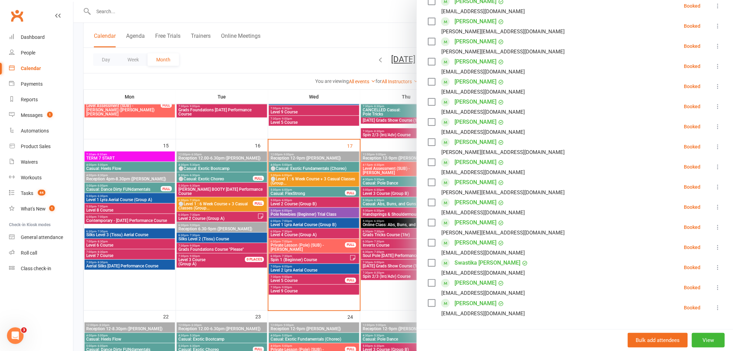
scroll to position [115, 0]
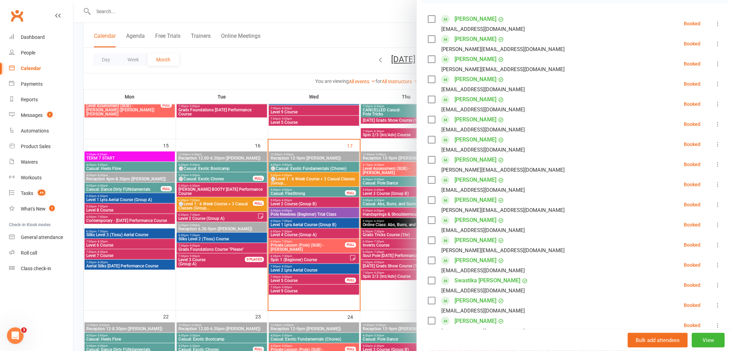
drag, startPoint x: 456, startPoint y: 237, endPoint x: 469, endPoint y: 240, distance: 13.5
click at [456, 237] on link "Amy Peters" at bounding box center [476, 240] width 42 height 11
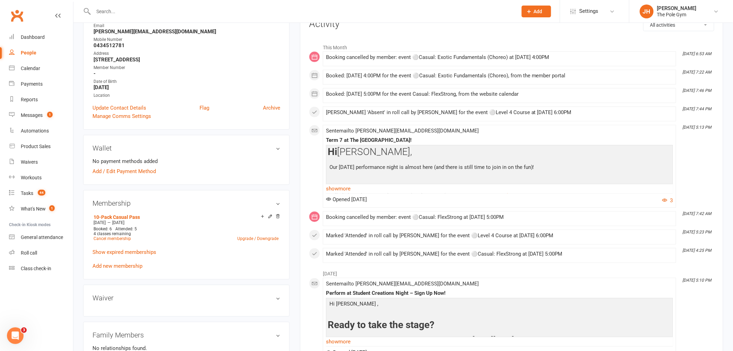
scroll to position [115, 0]
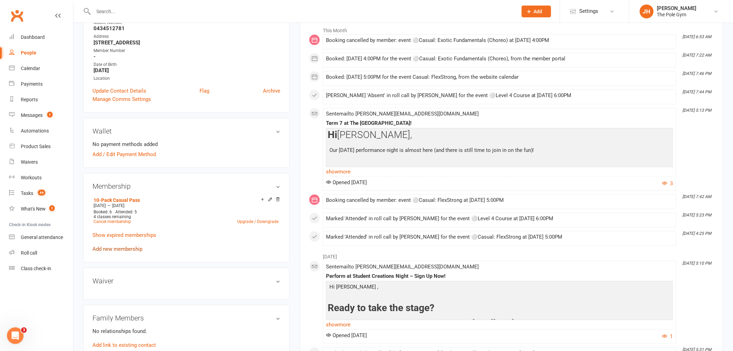
click at [130, 247] on link "Add new membership" at bounding box center [118, 249] width 50 height 6
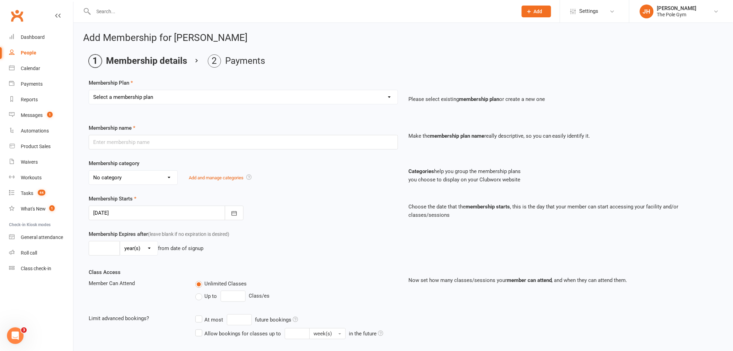
click at [162, 106] on div "Select a membership plan Create new Membership Plan Pay As You Go (45 min) Casu…" at bounding box center [244, 102] width 320 height 24
click at [157, 100] on select "Select a membership plan Create new Membership Plan Pay As You Go (45 min) Casu…" at bounding box center [243, 97] width 309 height 14
select select "31"
click at [89, 90] on select "Select a membership plan Create new Membership Plan Pay As You Go (45 min) Casu…" at bounding box center [243, 97] width 309 height 14
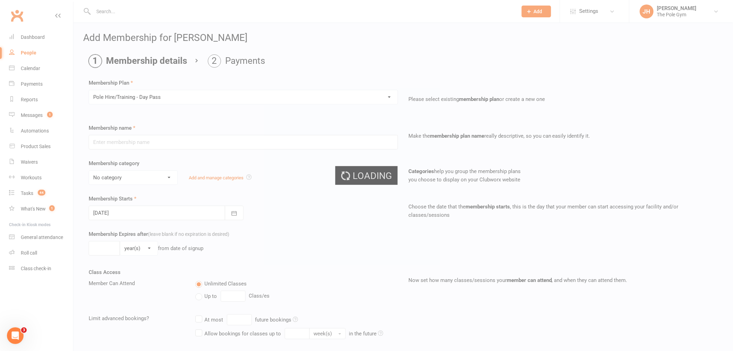
type input "Pole Hire/Training - Day Pass"
select select "12"
type input "1"
select select "0"
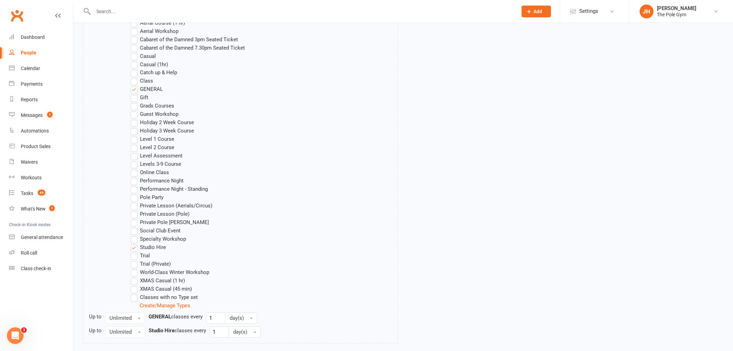
scroll to position [520, 0]
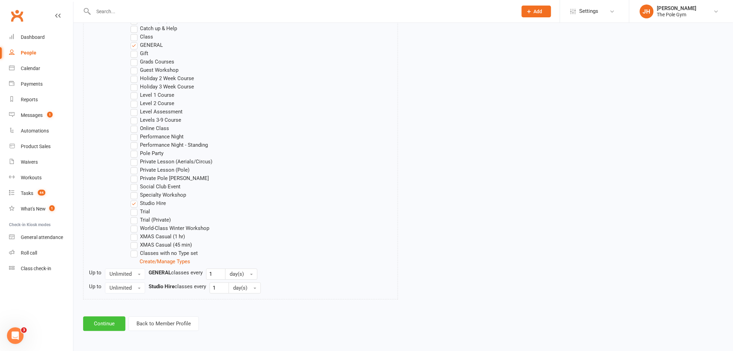
click at [102, 320] on button "Continue" at bounding box center [104, 323] width 42 height 15
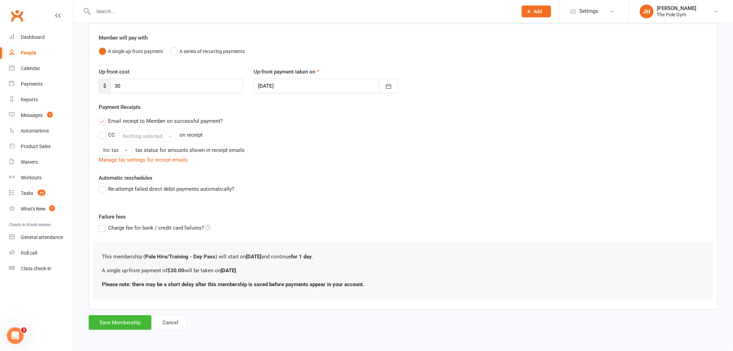
scroll to position [0, 0]
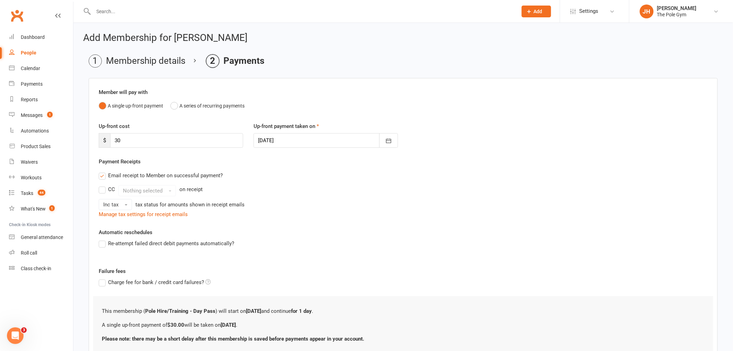
click at [292, 141] on div at bounding box center [326, 140] width 144 height 15
click at [336, 210] on button "18" at bounding box center [342, 210] width 15 height 12
type input "18 Sep 2025"
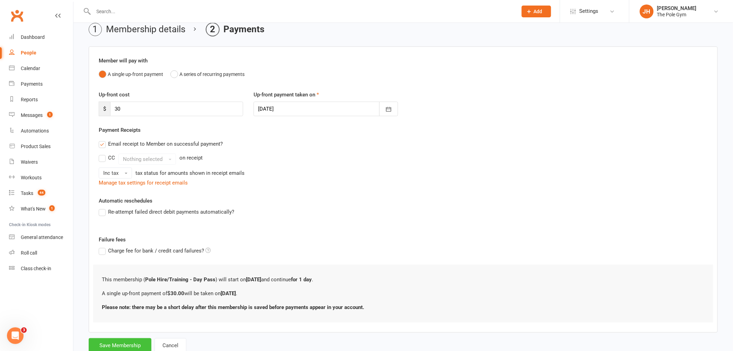
scroll to position [54, 0]
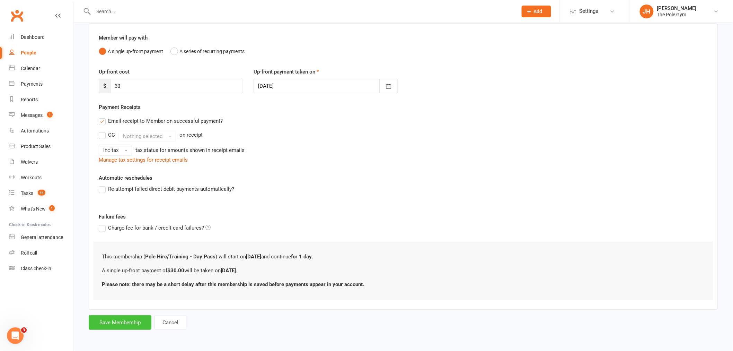
click at [118, 319] on button "Save Membership" at bounding box center [120, 322] width 63 height 15
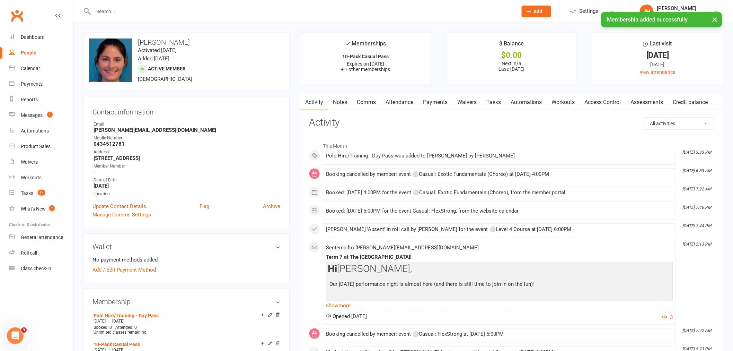
click at [433, 100] on link "Payments" at bounding box center [435, 102] width 34 height 16
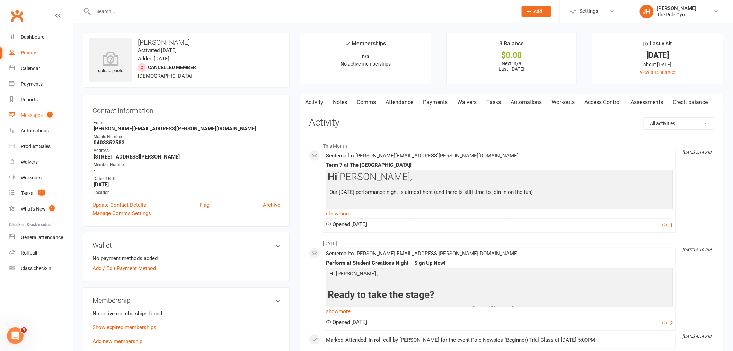
click at [46, 114] on count-badge "1" at bounding box center [48, 115] width 9 height 6
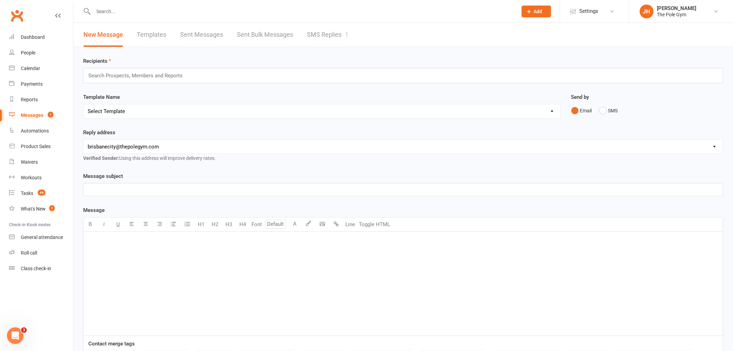
click at [345, 32] on link "SMS Replies 1" at bounding box center [328, 35] width 42 height 24
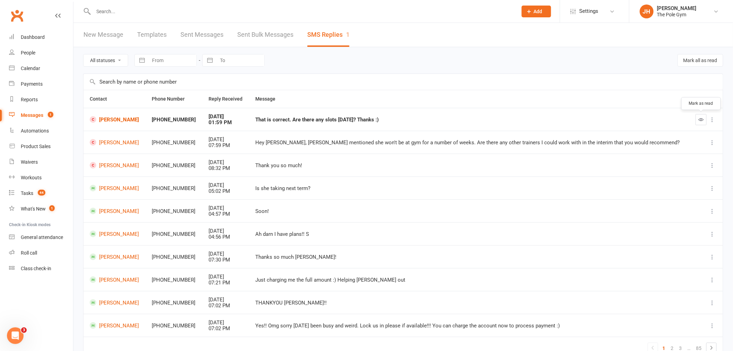
click at [701, 117] on icon "button" at bounding box center [701, 119] width 5 height 5
click at [355, 95] on th "Message" at bounding box center [476, 99] width 449 height 18
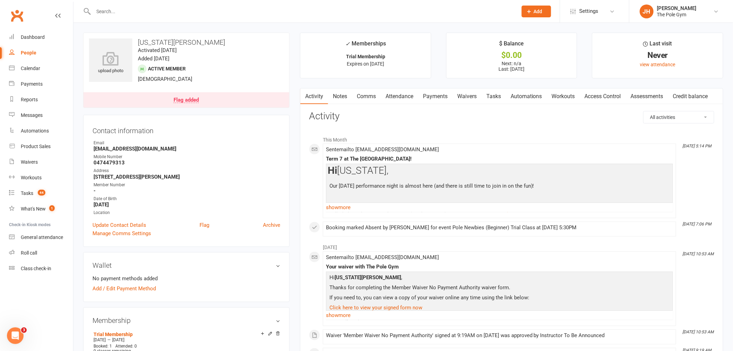
click at [263, 95] on link "Flag added" at bounding box center [187, 99] width 206 height 15
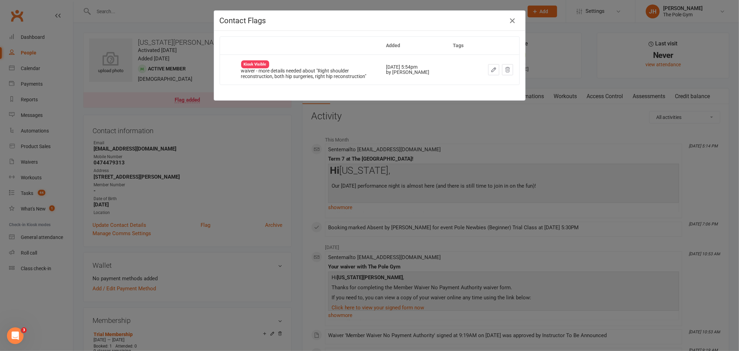
click at [268, 150] on div "Contact Flags Added Tags Kiosk Visible waiver - more details needed about "Righ…" at bounding box center [369, 175] width 739 height 351
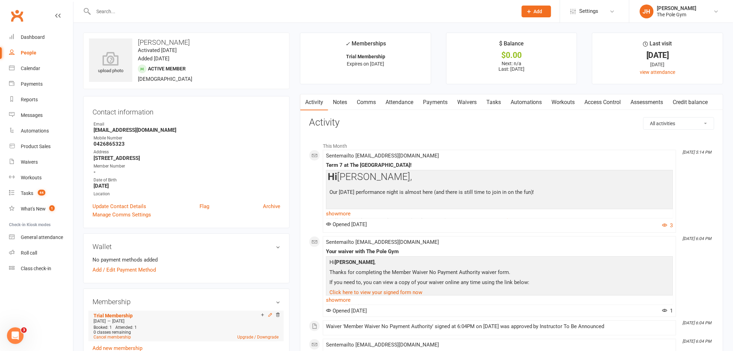
click at [270, 314] on icon at bounding box center [270, 314] width 3 height 3
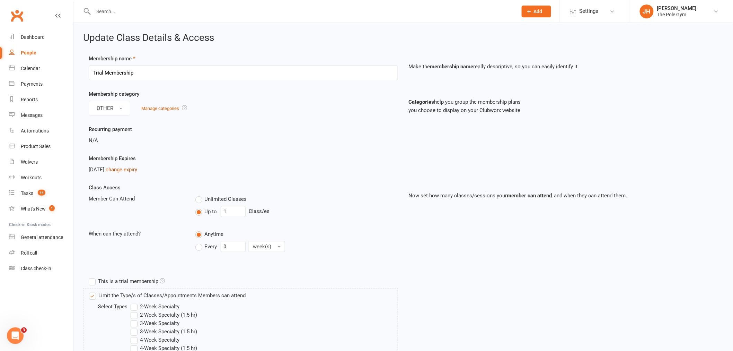
click at [133, 170] on link "change expiry" at bounding box center [122, 169] width 32 height 6
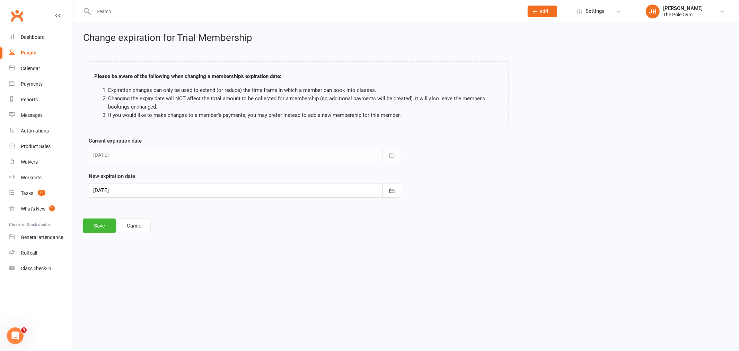
click at [115, 186] on div at bounding box center [245, 190] width 313 height 15
click at [98, 206] on icon "button" at bounding box center [99, 208] width 5 height 6
click at [160, 262] on button "17" at bounding box center [162, 260] width 15 height 12
type input "17 Sep 2025"
click at [103, 238] on div "Change expiration for Trial Membership Please be aware of the following when ch…" at bounding box center [406, 133] width 666 height 220
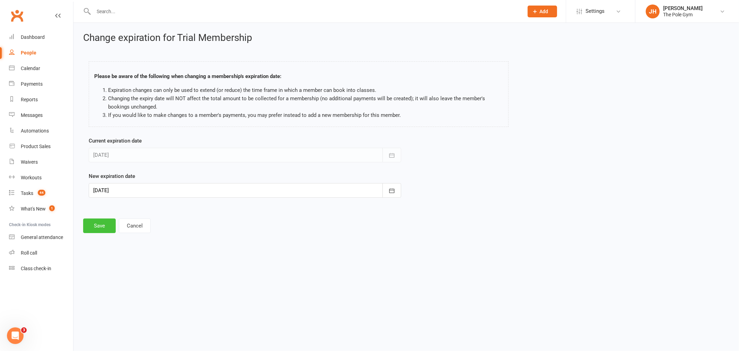
click at [99, 233] on button "Save" at bounding box center [99, 225] width 33 height 15
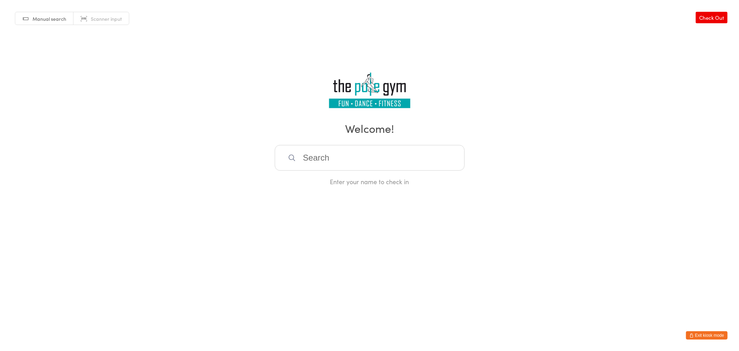
click at [699, 335] on button "Exit kiosk mode" at bounding box center [707, 335] width 42 height 8
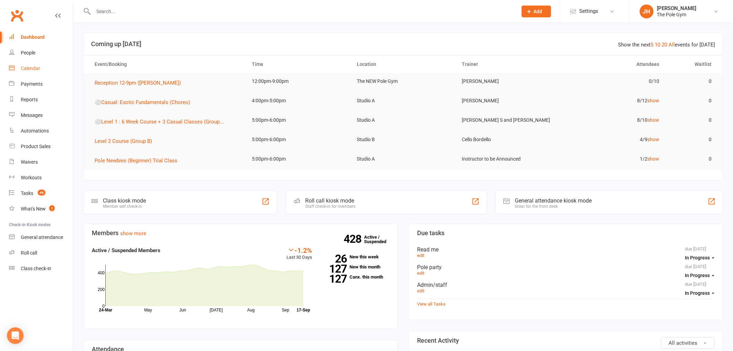
click at [30, 68] on div "Calendar" at bounding box center [30, 68] width 19 height 6
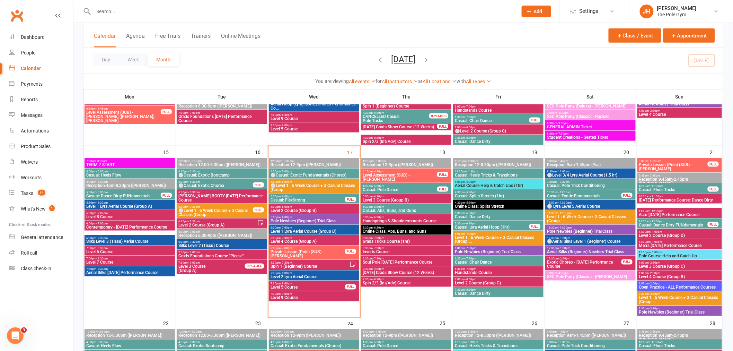
click at [120, 204] on span "Level 1 Lyra Aerial Course (Group A)" at bounding box center [130, 206] width 88 height 4
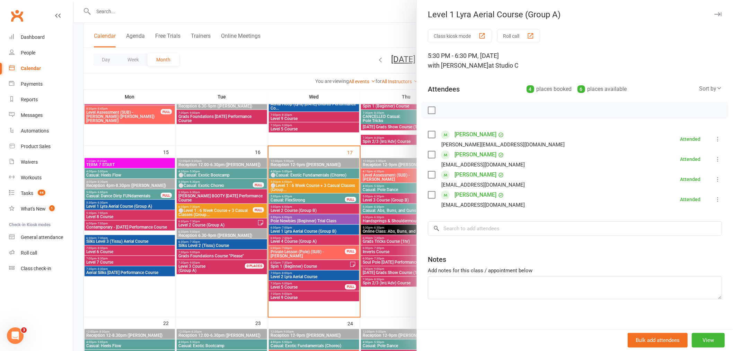
click at [120, 203] on div at bounding box center [403, 175] width 660 height 351
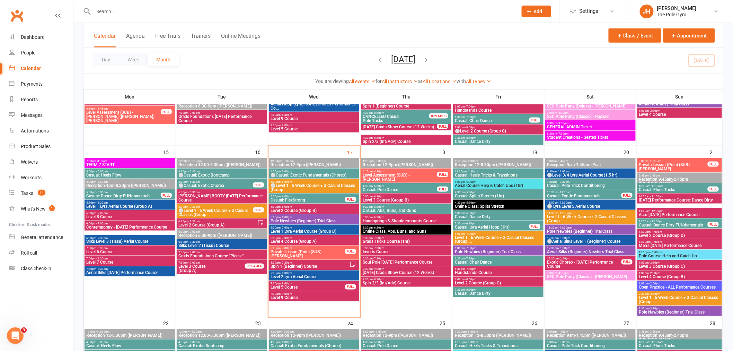
click at [290, 227] on span "- 7:00pm" at bounding box center [286, 227] width 11 height 3
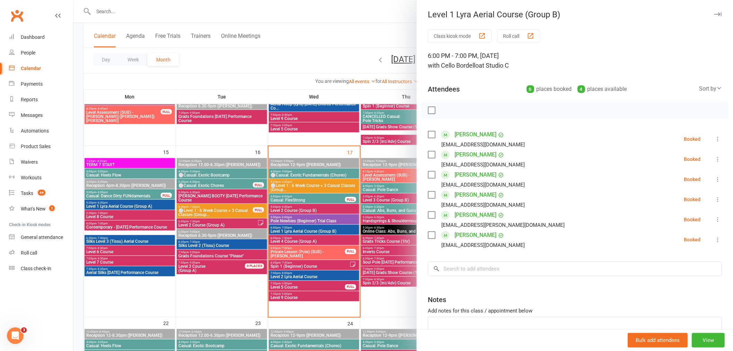
click at [110, 200] on div at bounding box center [403, 175] width 660 height 351
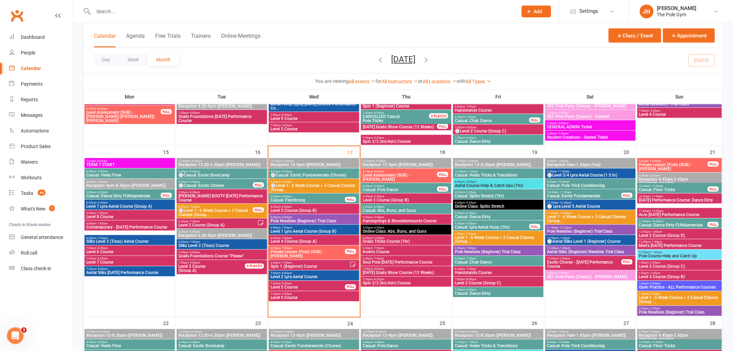
click at [99, 204] on span "Level 1 Lyra Aerial Course (Group A)" at bounding box center [130, 206] width 88 height 4
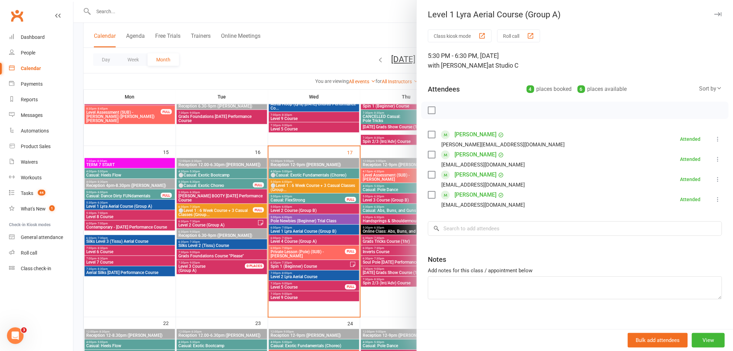
click at [293, 229] on div at bounding box center [403, 175] width 660 height 351
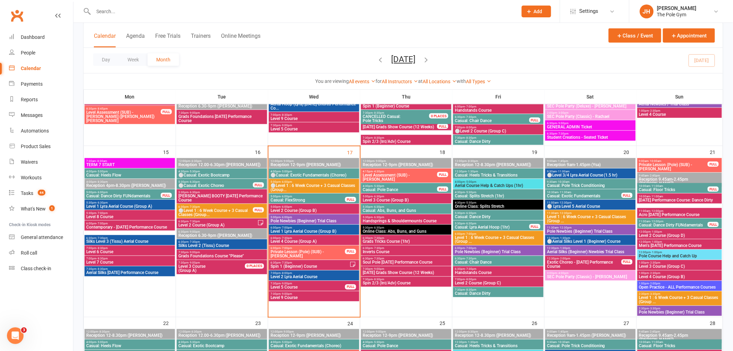
click at [295, 229] on span "Level 1 Lyra Aerial Course (Group B)" at bounding box center [314, 231] width 88 height 4
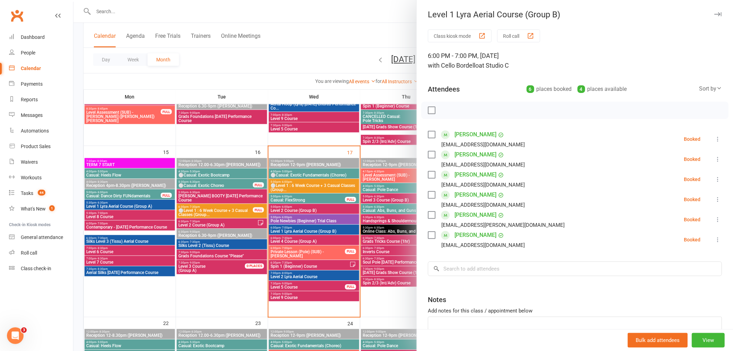
click at [336, 218] on div at bounding box center [403, 175] width 660 height 351
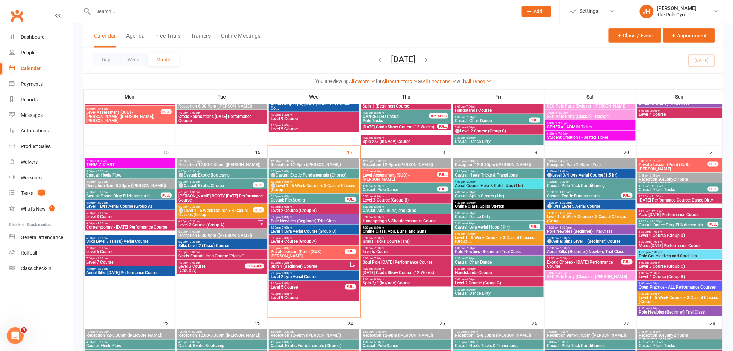
scroll to position [346, 0]
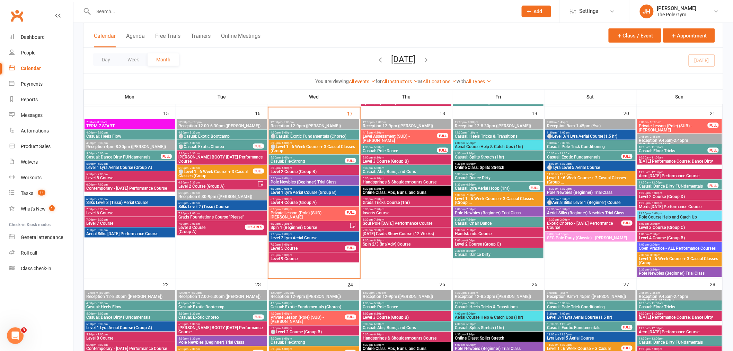
click at [116, 166] on span "Level 1 Lyra Aerial Course (Group A)" at bounding box center [130, 167] width 88 height 4
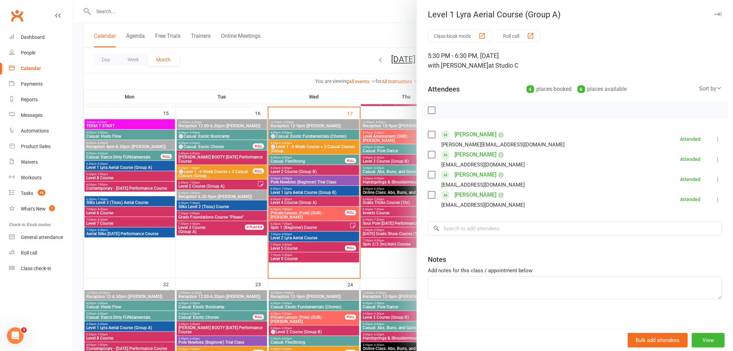
click at [220, 249] on div at bounding box center [403, 175] width 660 height 351
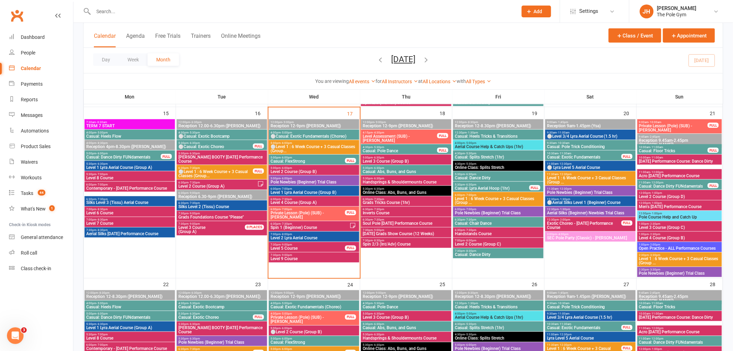
click at [306, 190] on span "Level 1 Lyra Aerial Course (Group B)" at bounding box center [314, 192] width 88 height 4
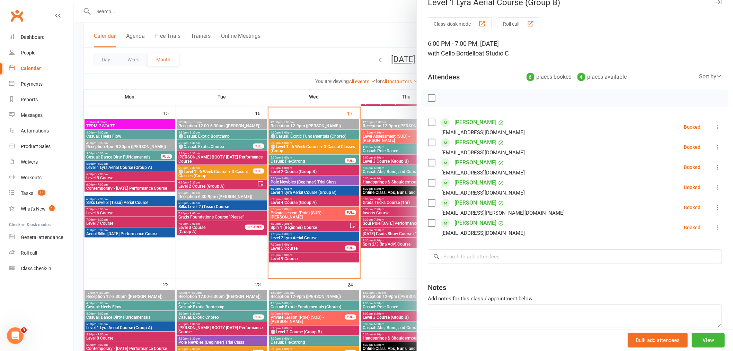
scroll to position [0, 0]
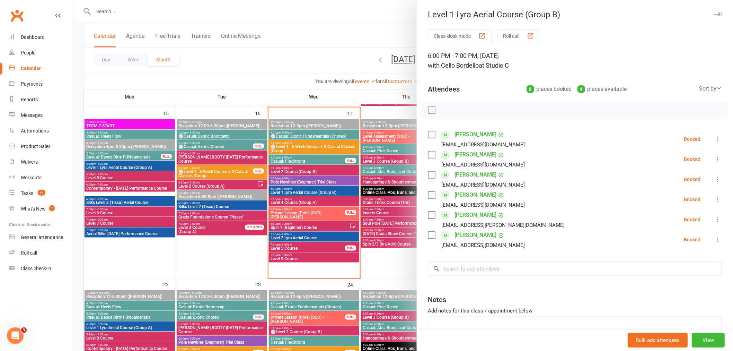
drag, startPoint x: 217, startPoint y: 203, endPoint x: 220, endPoint y: 205, distance: 4.2
click div
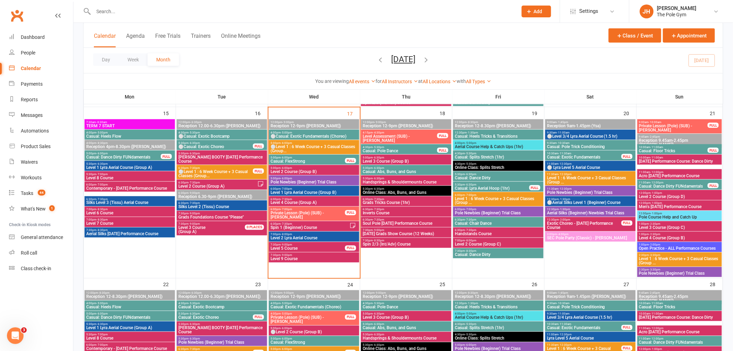
click span "Level 1 Lyra Aerial Course (Group B)"
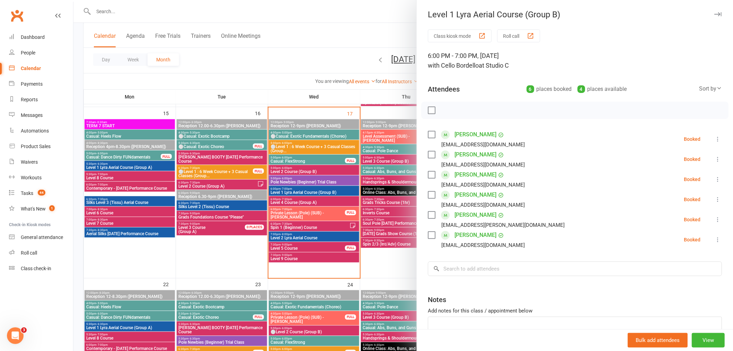
click div
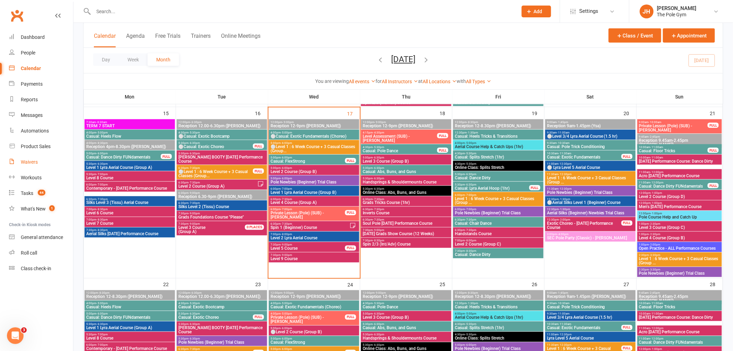
click link "Waivers"
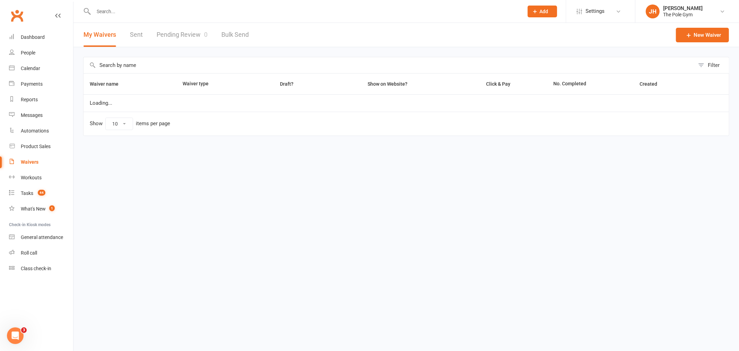
click link "Pending Review 0"
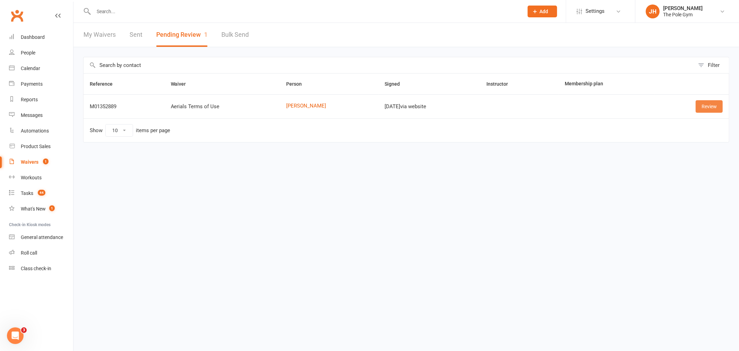
click link "Review"
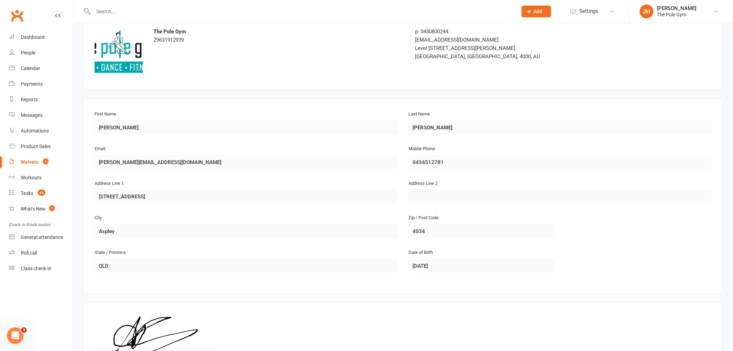
scroll to position [115, 0]
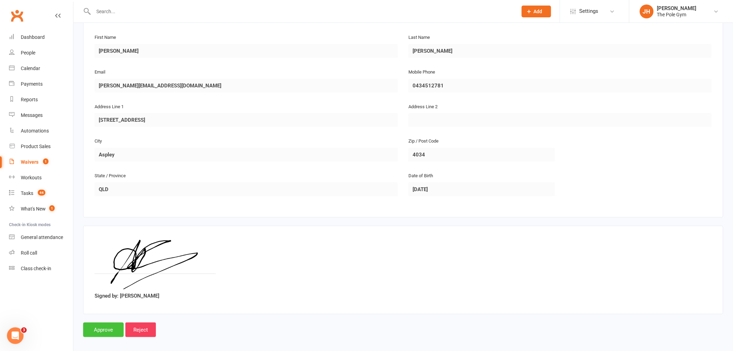
click input "Approve"
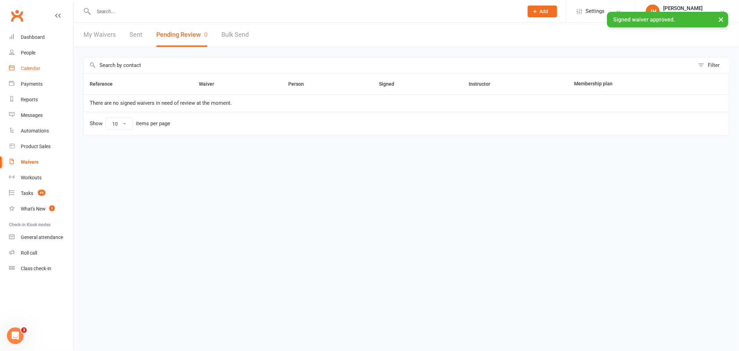
click div "Calendar"
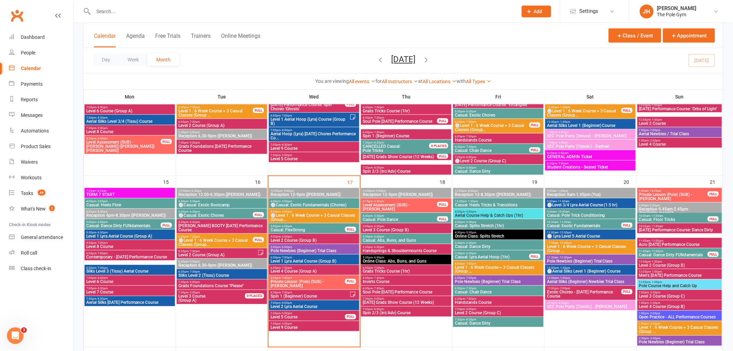
scroll to position [308, 0]
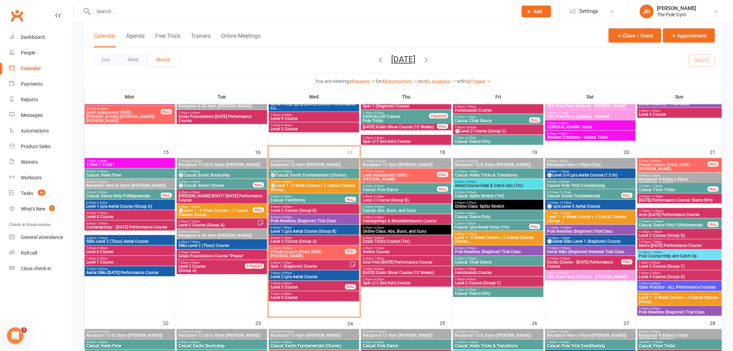
click div "4:00pm - 5:00pm ⚪Casual: Exotic Fundamentals (Choreo)"
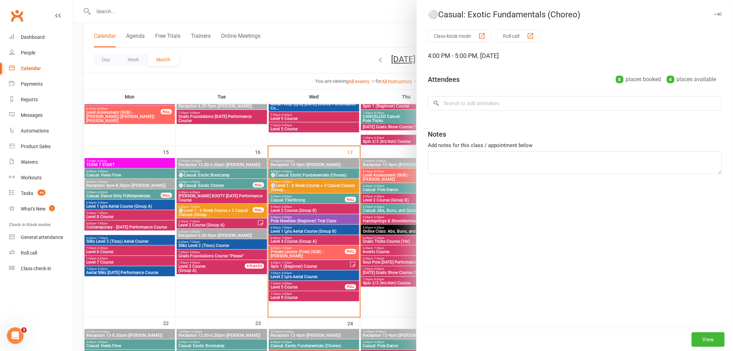
click div
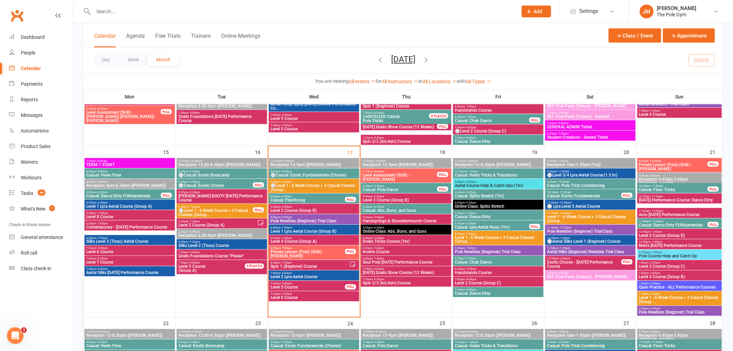
click span "⚪Level 1 : 6 Week Course + 3 Casual Classes (Group..."
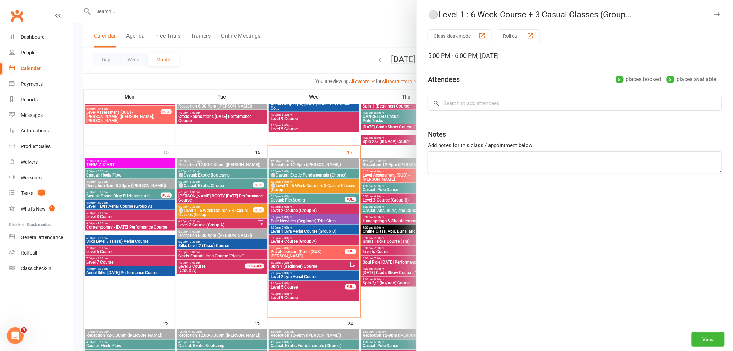
type textarea "Taylor Phineasa-Burke"
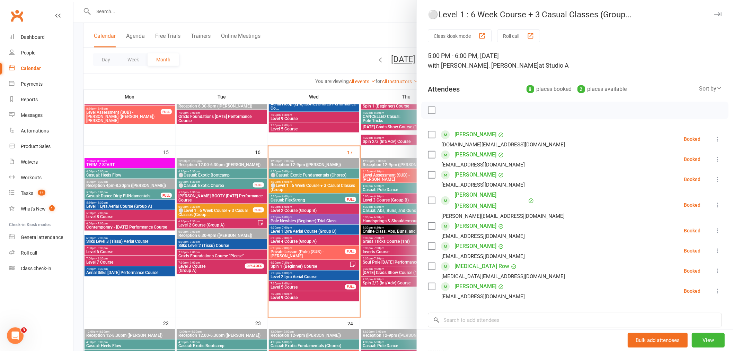
click div
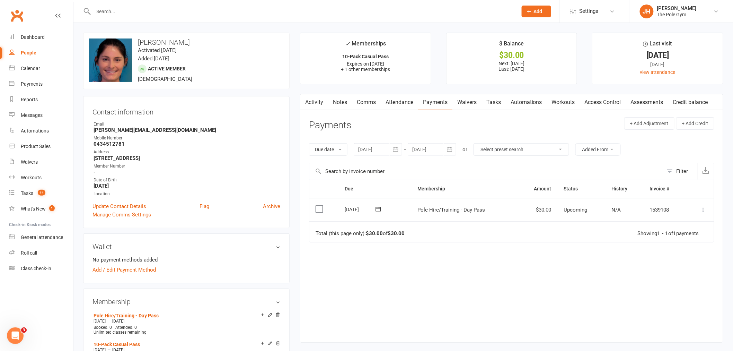
click at [701, 207] on icon at bounding box center [703, 209] width 7 height 7
click at [681, 233] on link "Mark as Paid (POS)" at bounding box center [673, 237] width 69 height 14
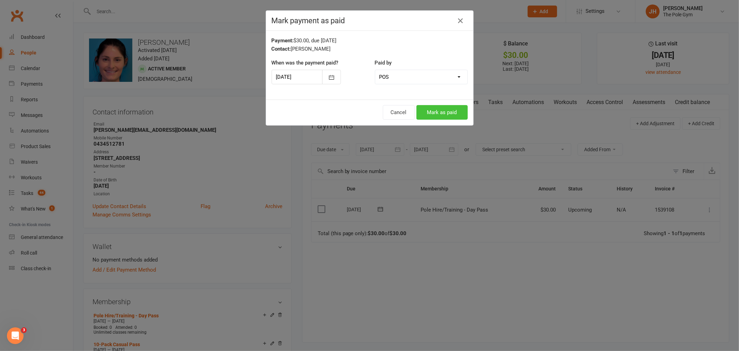
click at [442, 111] on button "Mark as paid" at bounding box center [441, 112] width 51 height 15
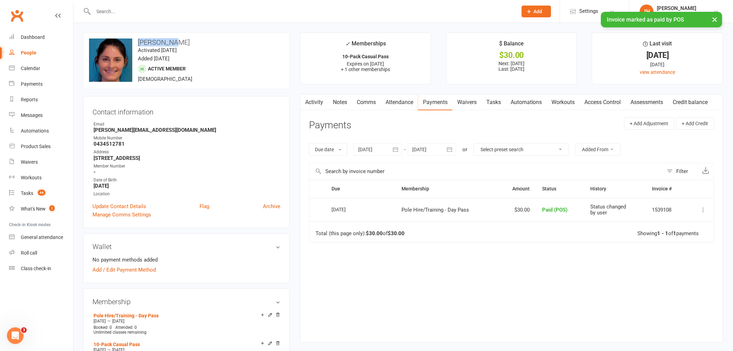
drag, startPoint x: 204, startPoint y: 42, endPoint x: 138, endPoint y: 38, distance: 66.6
click at [138, 38] on h3 "[PERSON_NAME]" at bounding box center [186, 42] width 195 height 8
copy h3 "[PERSON_NAME]"
click at [51, 239] on div "General attendance" at bounding box center [42, 237] width 42 height 6
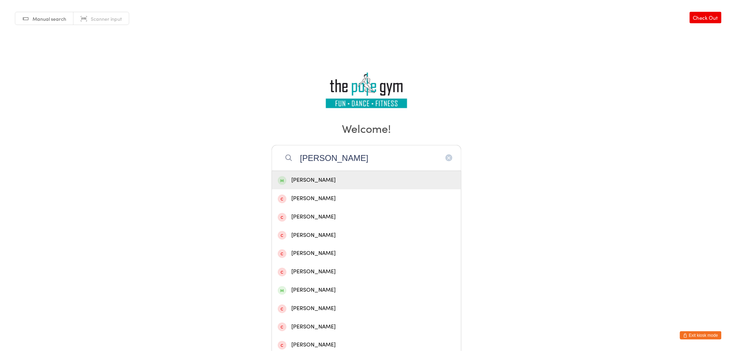
type input "[PERSON_NAME]"
click at [348, 180] on div "[PERSON_NAME]" at bounding box center [366, 179] width 177 height 9
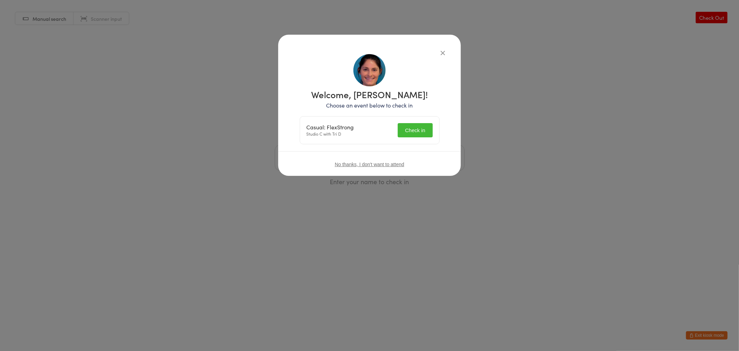
click at [419, 129] on button "Check in" at bounding box center [415, 130] width 35 height 14
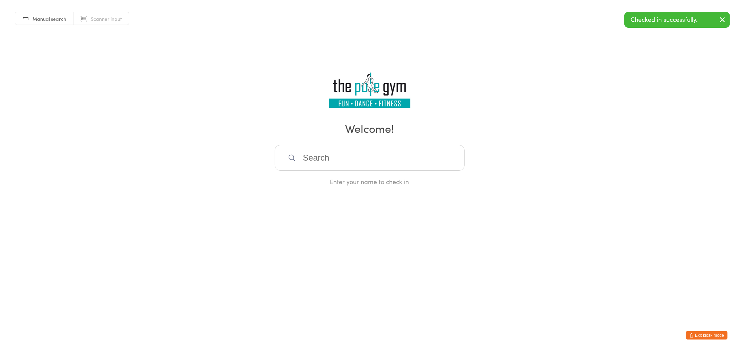
click at [370, 165] on input "search" at bounding box center [370, 158] width 190 height 26
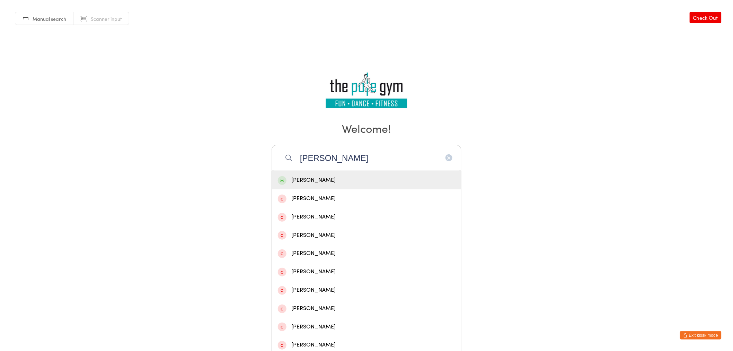
type input "[PERSON_NAME]"
click at [313, 181] on div "[PERSON_NAME]" at bounding box center [366, 179] width 177 height 9
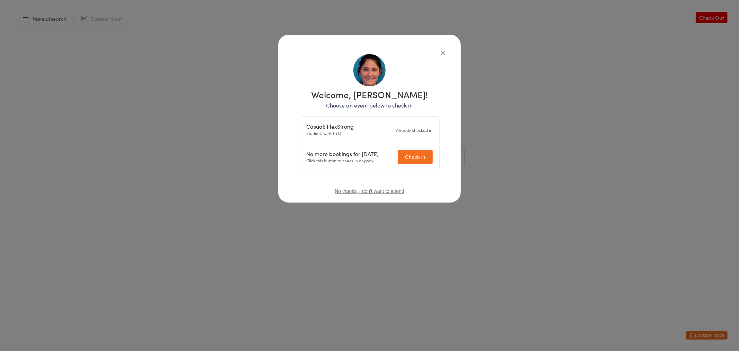
click at [416, 156] on button "Check in" at bounding box center [415, 157] width 35 height 14
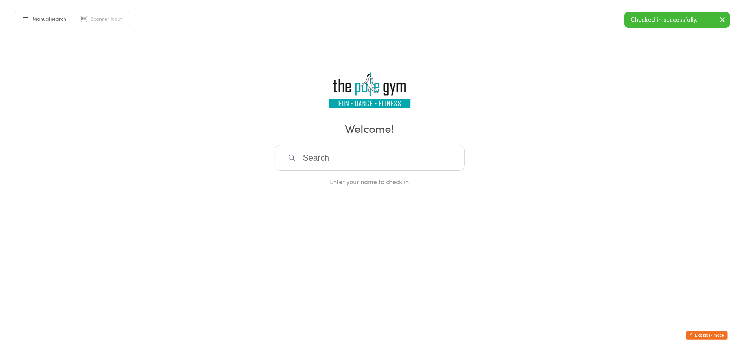
click at [698, 333] on button "Exit kiosk mode" at bounding box center [707, 335] width 42 height 8
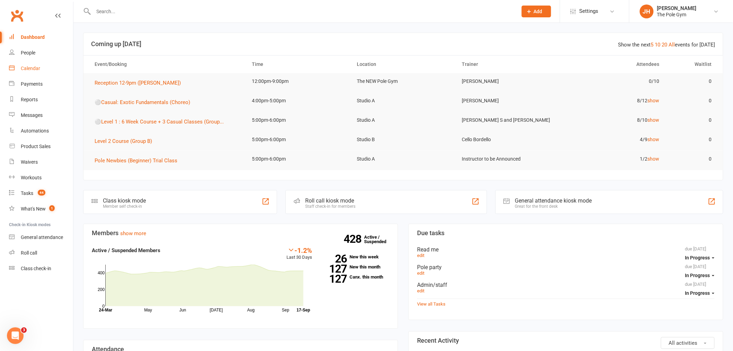
click at [40, 70] on link "Calendar" at bounding box center [41, 69] width 64 height 16
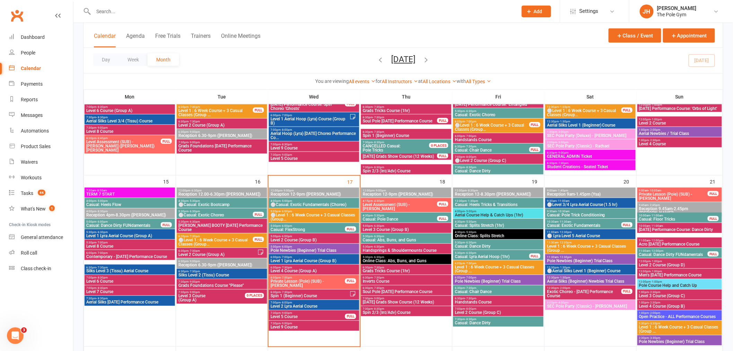
scroll to position [308, 0]
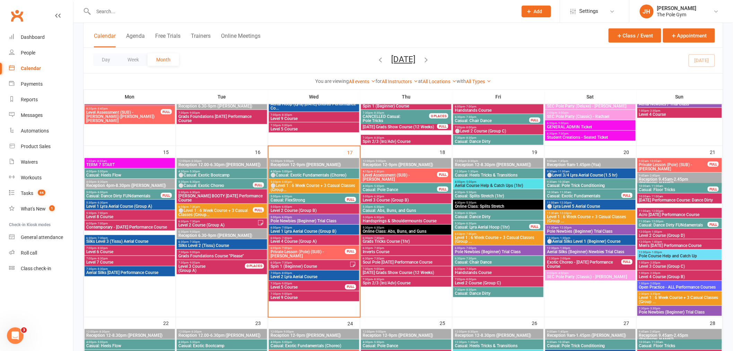
click at [286, 230] on span "Level 1 Lyra Aerial Course (Group B)" at bounding box center [314, 231] width 88 height 4
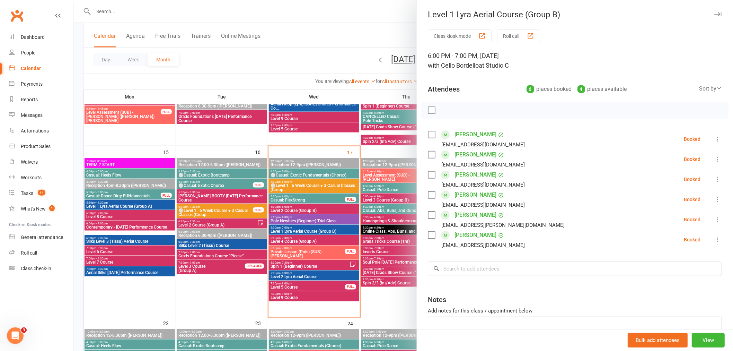
click at [286, 230] on div at bounding box center [403, 175] width 660 height 351
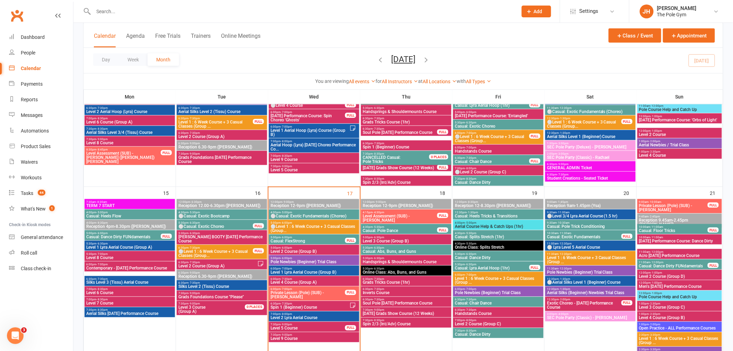
scroll to position [192, 0]
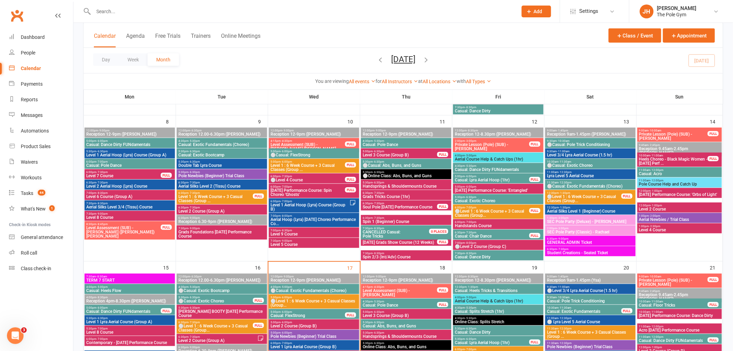
click at [282, 203] on span "Level 1 Aerial Hoop (Lyra) Course (Group B)" at bounding box center [309, 207] width 79 height 8
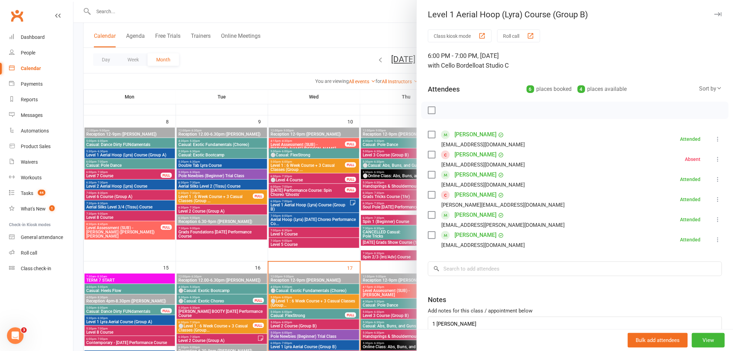
click at [472, 196] on link "[PERSON_NAME]" at bounding box center [476, 194] width 42 height 11
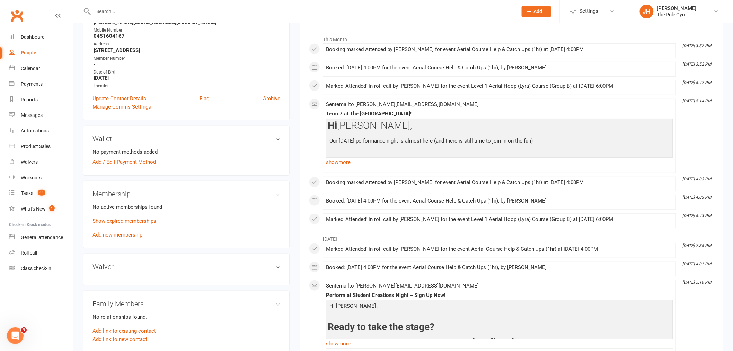
scroll to position [115, 0]
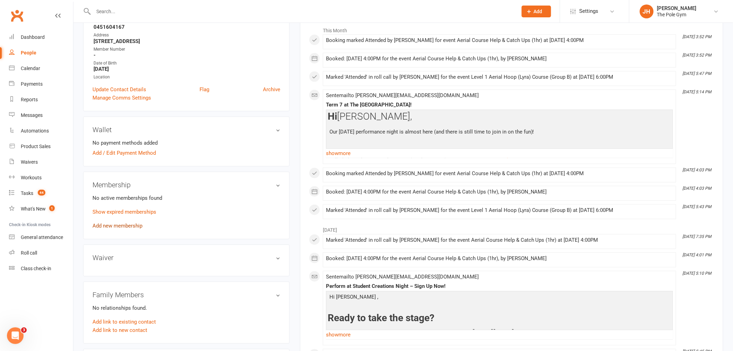
click at [132, 226] on link "Add new membership" at bounding box center [118, 225] width 50 height 6
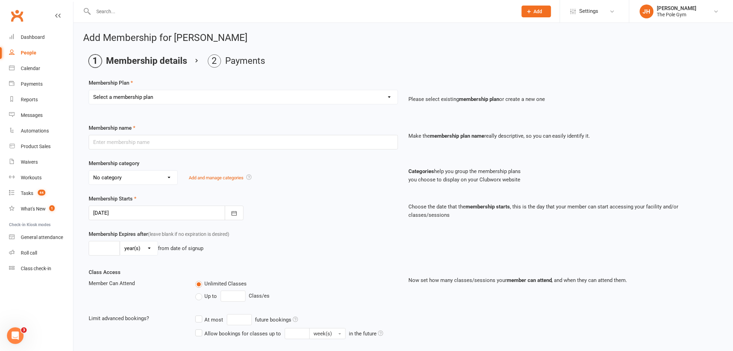
click at [151, 92] on select "Select a membership plan Create new Membership Plan Pay As You Go (45 min) Casu…" at bounding box center [243, 97] width 309 height 14
select select "10"
click at [89, 90] on select "Select a membership plan Create new Membership Plan Pay As You Go (45 min) Casu…" at bounding box center [243, 97] width 309 height 14
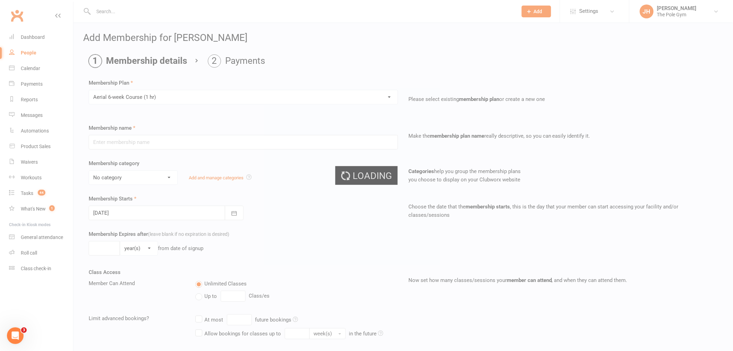
type input "Aerial 6-week Course (1 hr)"
select select "3"
type input "6"
select select "1"
type input "1"
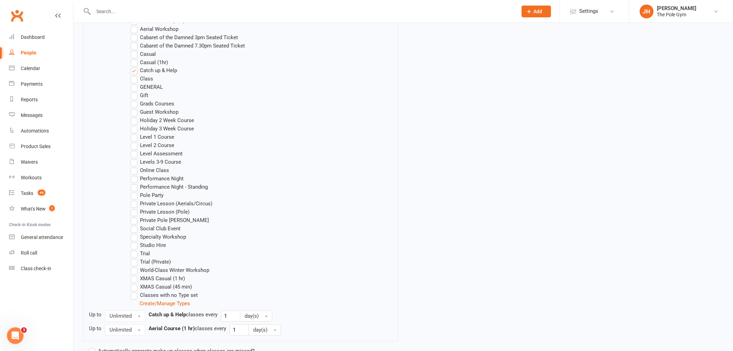
scroll to position [538, 0]
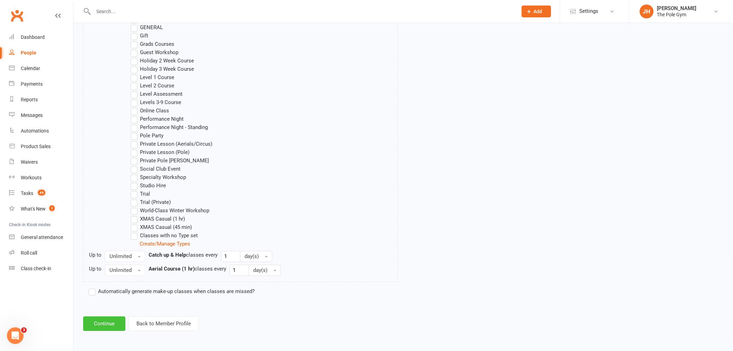
click at [104, 318] on button "Continue" at bounding box center [104, 323] width 42 height 15
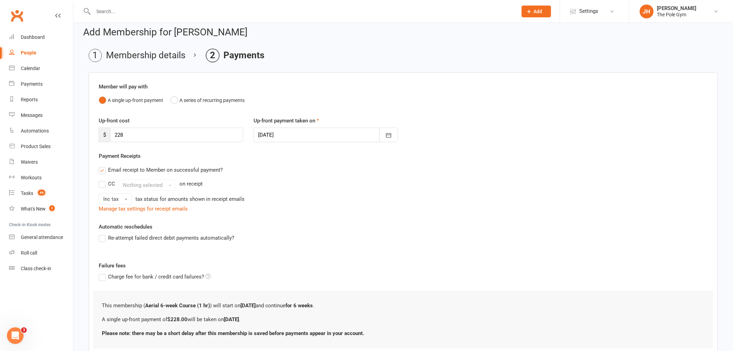
scroll to position [54, 0]
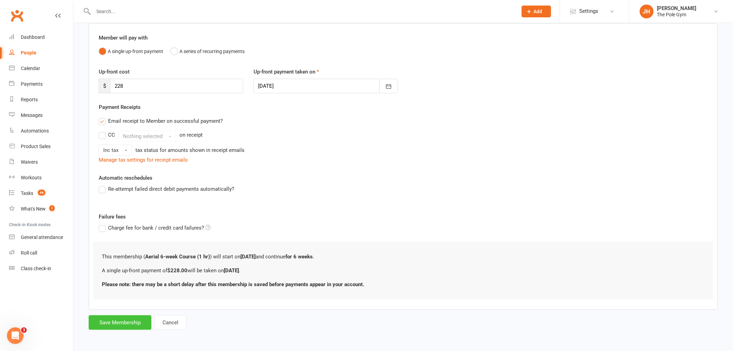
click at [121, 322] on button "Save Membership" at bounding box center [120, 322] width 63 height 15
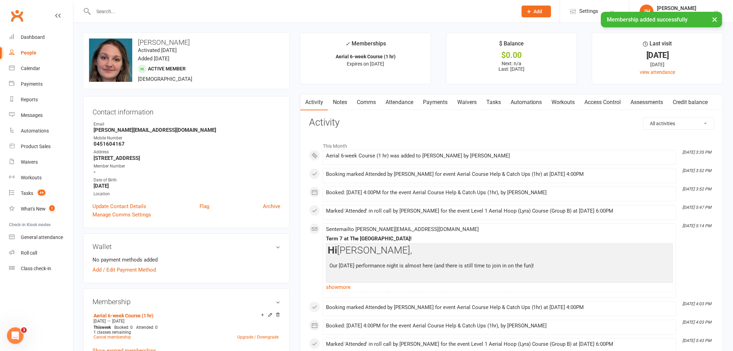
click at [448, 103] on link "Payments" at bounding box center [435, 102] width 34 height 16
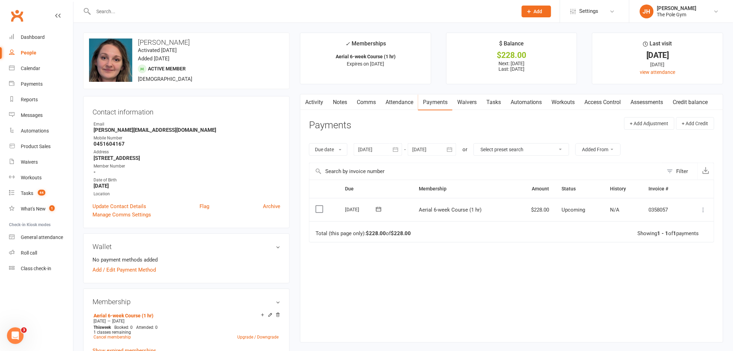
click at [705, 207] on icon at bounding box center [703, 209] width 7 height 7
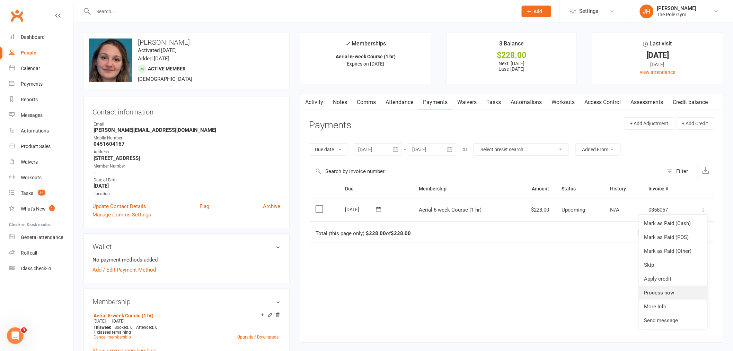
click at [664, 292] on link "Process now" at bounding box center [673, 293] width 69 height 14
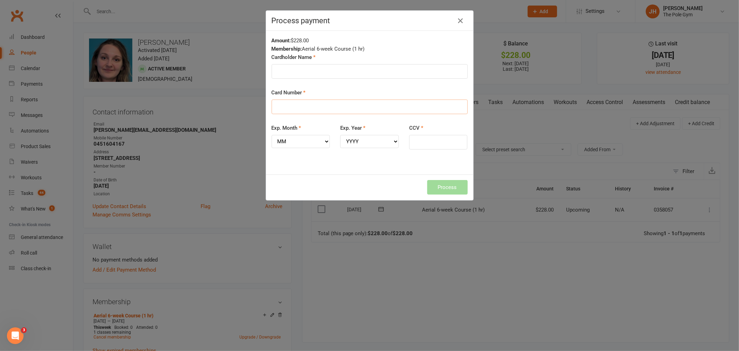
click at [301, 109] on input "Card Number" at bounding box center [370, 106] width 196 height 15
type input "4622391096769743"
click at [299, 139] on select "MM 01 02 03 04 05 06 07 08 09 10 11 12" at bounding box center [301, 141] width 59 height 13
select select "02"
click at [272, 135] on select "MM 01 02 03 04 05 06 07 08 09 10 11 12" at bounding box center [301, 141] width 59 height 13
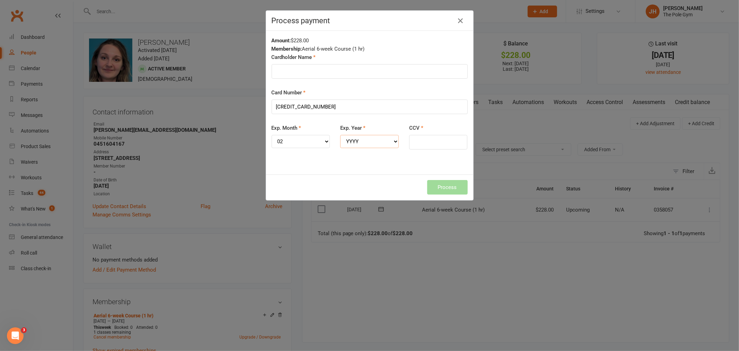
drag, startPoint x: 365, startPoint y: 138, endPoint x: 370, endPoint y: 141, distance: 5.5
click at [365, 138] on select "YYYY 2025 2026 2027 2028 2029 2030 2031 2032 2033 2034" at bounding box center [369, 141] width 59 height 13
select select "2026"
click at [340, 135] on select "YYYY 2025 2026 2027 2028 2029 2030 2031 2032 2033 2034" at bounding box center [369, 141] width 59 height 13
click at [433, 143] on input "CCV" at bounding box center [438, 142] width 59 height 15
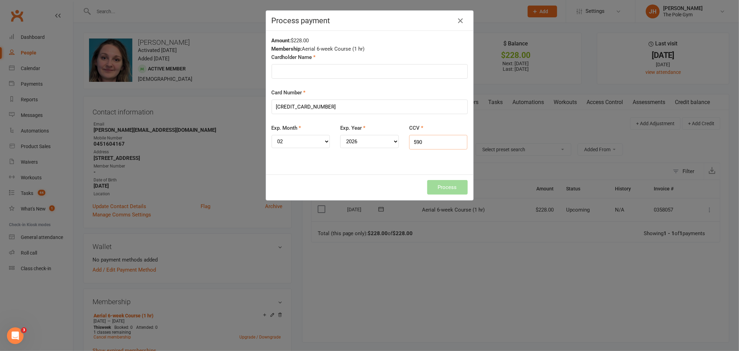
type input "590"
click at [307, 71] on input "Cardholder Name" at bounding box center [370, 71] width 196 height 15
type input "[PERSON_NAME]"
click at [451, 188] on button "Process" at bounding box center [447, 187] width 41 height 15
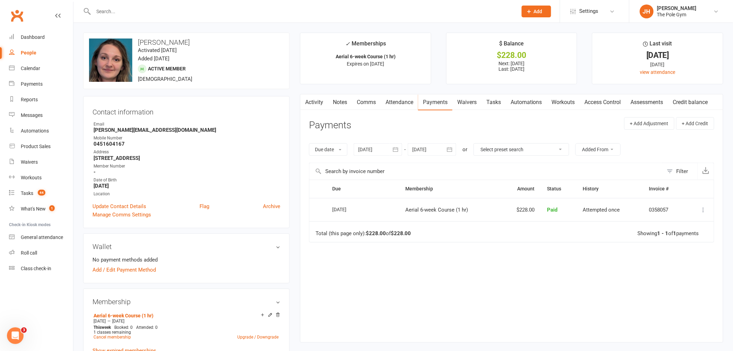
drag, startPoint x: 171, startPoint y: 40, endPoint x: 135, endPoint y: 37, distance: 36.2
click at [135, 37] on div "upload photo change photo Lydia Van Welderen Activated 30 July, 2025 Added 30 J…" at bounding box center [186, 61] width 207 height 56
copy h3 "Lydia Van Welderen"
click at [165, 102] on div "Contact information Owner Email lydia@aquatica.com.au Mobile Number 0451604167 …" at bounding box center [186, 162] width 207 height 132
click at [30, 70] on div "Calendar" at bounding box center [30, 68] width 19 height 6
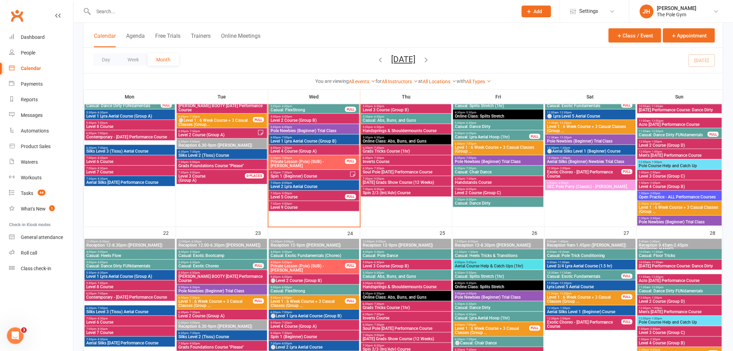
scroll to position [308, 0]
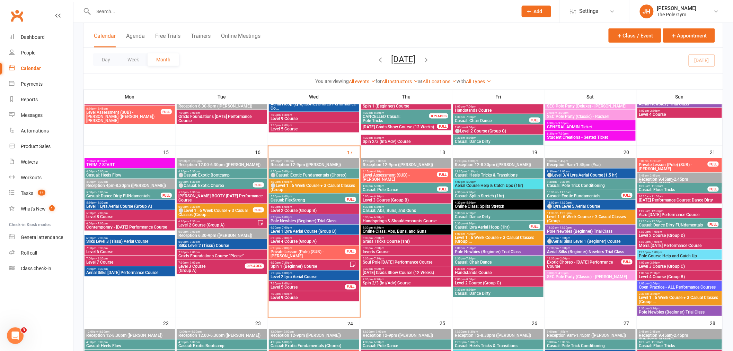
click at [279, 229] on span "Level 1 Lyra Aerial Course (Group B)" at bounding box center [314, 231] width 88 height 4
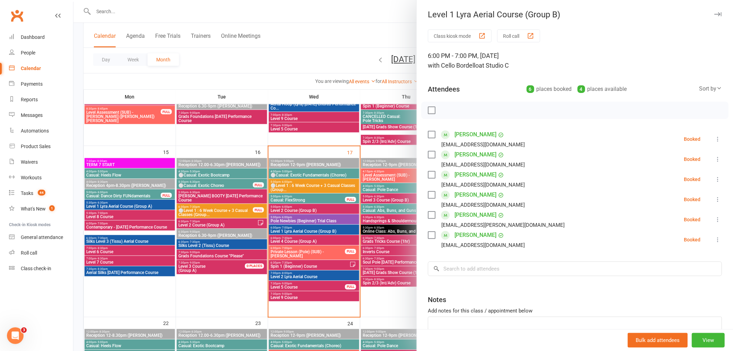
drag, startPoint x: 505, startPoint y: 258, endPoint x: 500, endPoint y: 263, distance: 7.1
click at [503, 259] on div "Class kiosk mode Roll call 6:00 PM - 7:00 PM, Wednesday, September, 17, 2025 wi…" at bounding box center [575, 201] width 316 height 344
click at [500, 263] on input "search" at bounding box center [575, 268] width 294 height 15
paste input "Lydia Van Welderen"
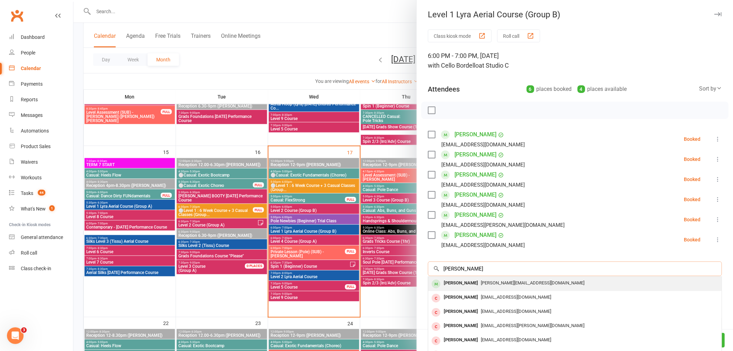
type input "Lydia Van Welderen"
click at [465, 283] on div "Lydia Van Welderen" at bounding box center [461, 283] width 40 height 10
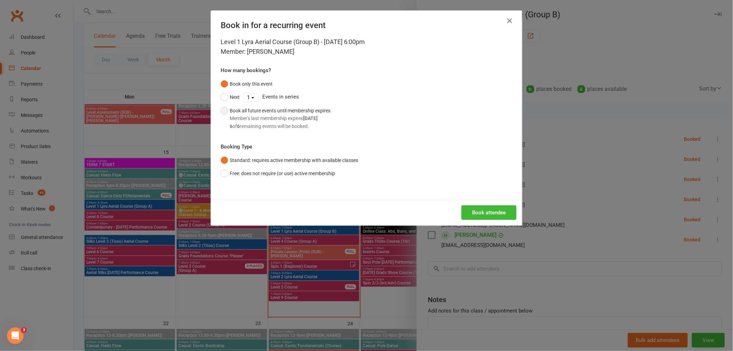
click at [286, 125] on div "6 of 6 remaining events will be booked." at bounding box center [280, 126] width 101 height 8
click at [485, 207] on button "Book attendee" at bounding box center [489, 212] width 55 height 15
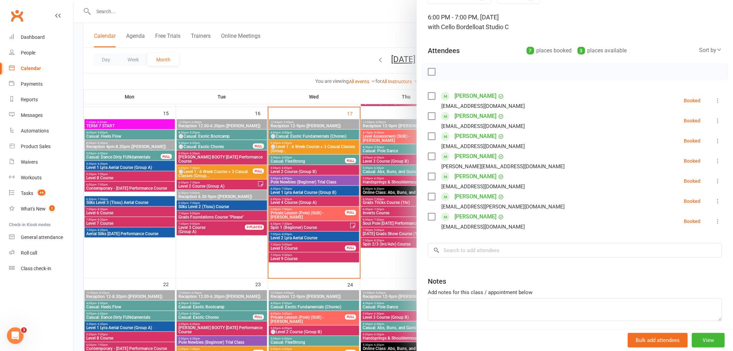
scroll to position [0, 0]
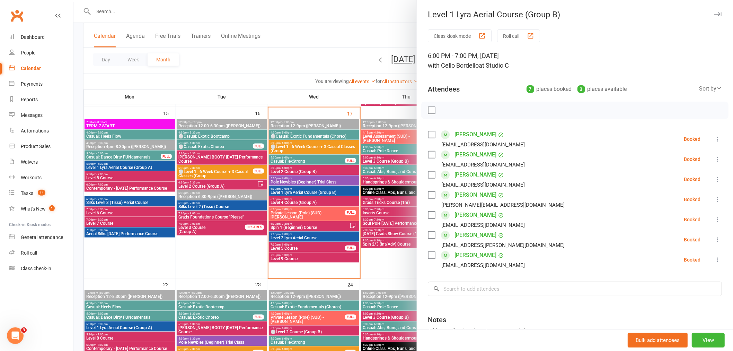
click at [481, 196] on link "Lydia Van Welderen" at bounding box center [476, 194] width 42 height 11
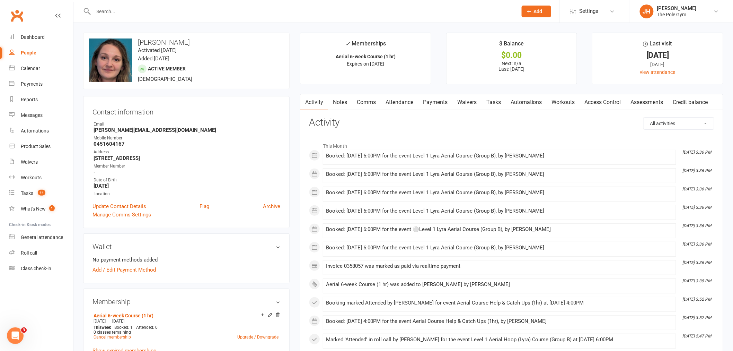
click at [438, 106] on link "Payments" at bounding box center [435, 102] width 34 height 16
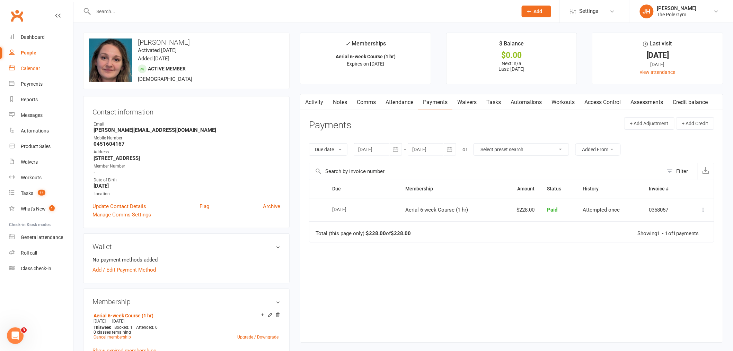
click at [25, 61] on link "Calendar" at bounding box center [41, 69] width 64 height 16
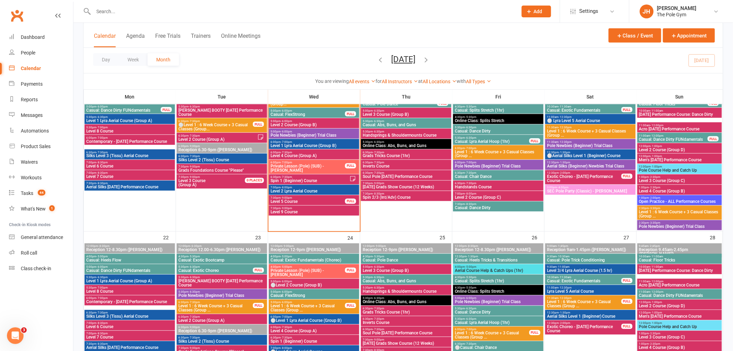
scroll to position [346, 0]
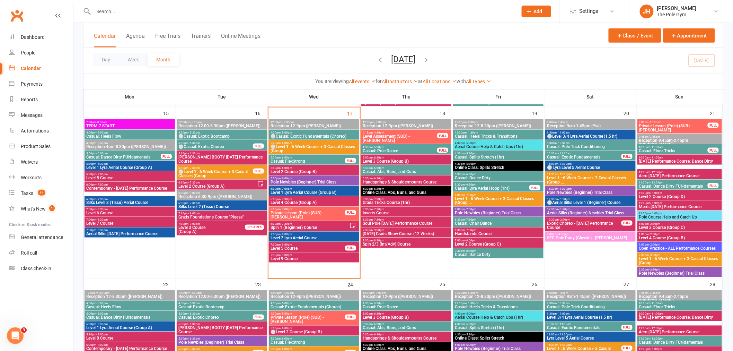
click at [289, 146] on span "⚪Level 1 : 6 Week Course + 3 Casual Classes (Group..." at bounding box center [314, 148] width 88 height 8
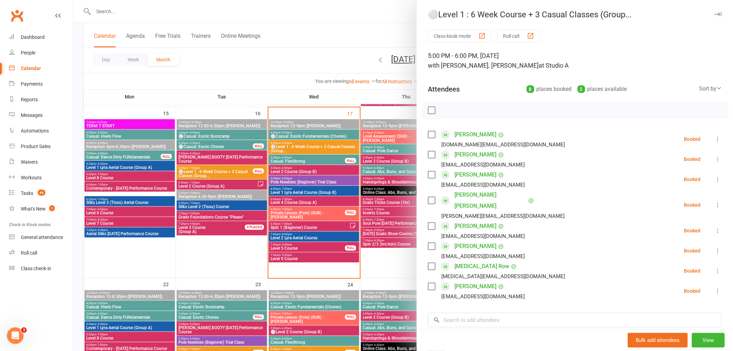
click at [282, 200] on div at bounding box center [403, 175] width 660 height 351
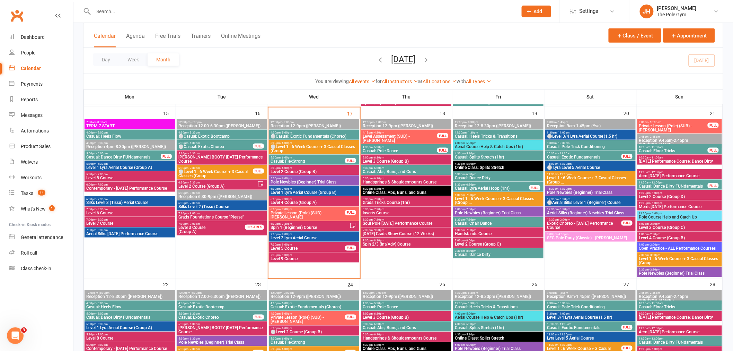
click at [301, 162] on span "Casual: FlexStrong" at bounding box center [307, 161] width 75 height 4
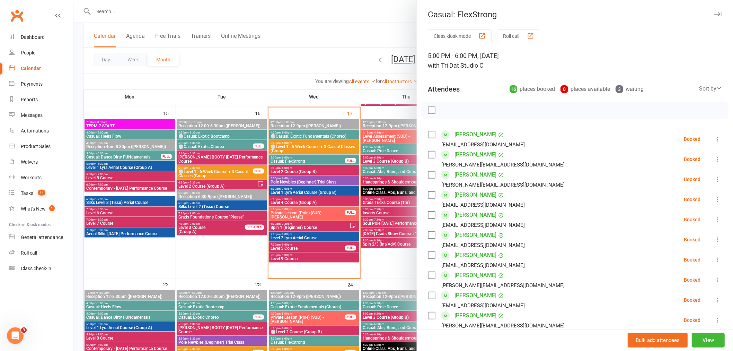
click at [297, 132] on div at bounding box center [403, 175] width 660 height 351
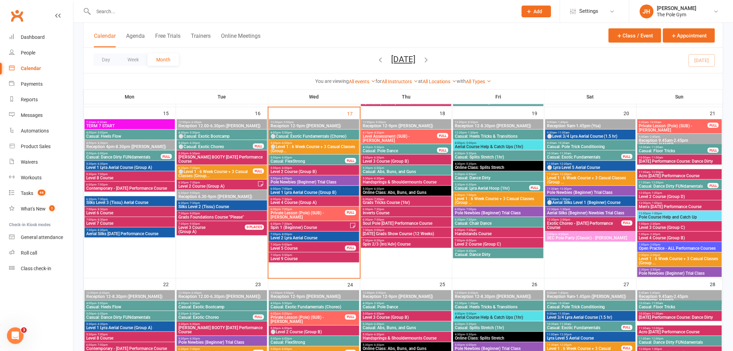
click at [344, 136] on span "⚪Casual: Exotic Fundamentals (Choreo)" at bounding box center [314, 136] width 88 height 4
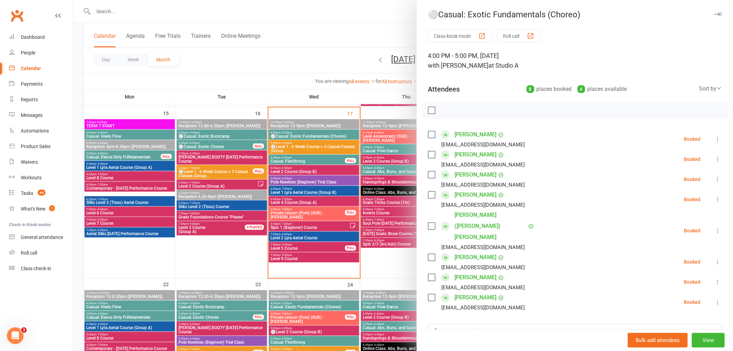
click at [714, 278] on icon at bounding box center [717, 281] width 7 height 7
drag, startPoint x: 673, startPoint y: 299, endPoint x: 666, endPoint y: 296, distance: 8.2
click at [673, 316] on link "Check in" at bounding box center [684, 323] width 74 height 14
click at [467, 272] on link "[PERSON_NAME]" at bounding box center [476, 277] width 42 height 11
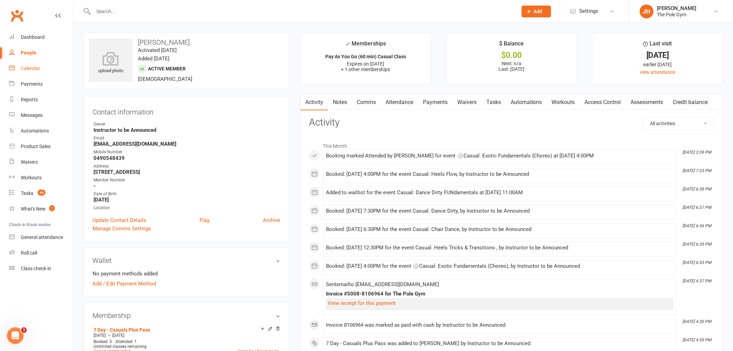
click at [32, 70] on div "Calendar" at bounding box center [30, 68] width 19 height 6
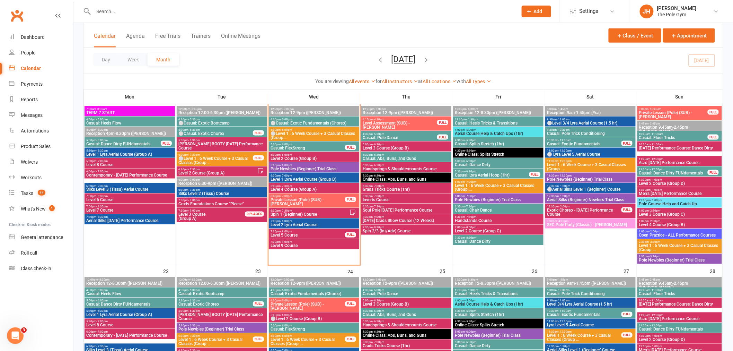
scroll to position [346, 0]
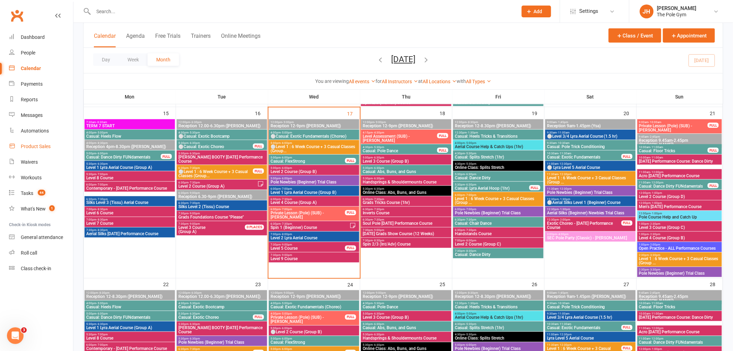
click at [33, 146] on div "Product Sales" at bounding box center [36, 146] width 30 height 6
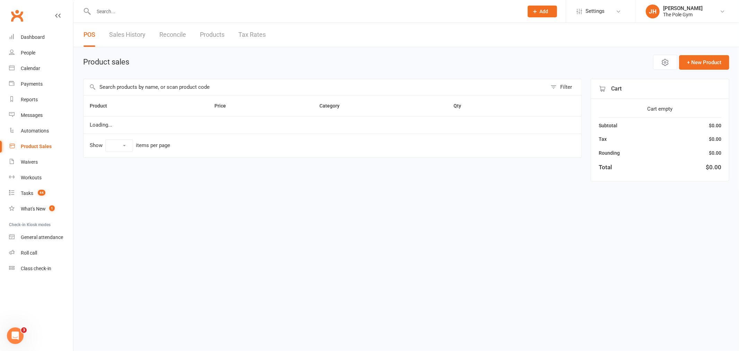
select select "10"
click at [147, 85] on input "text" at bounding box center [316, 87] width 464 height 16
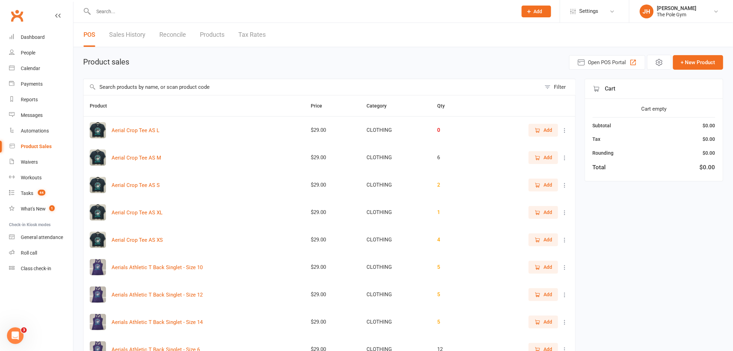
type input "o"
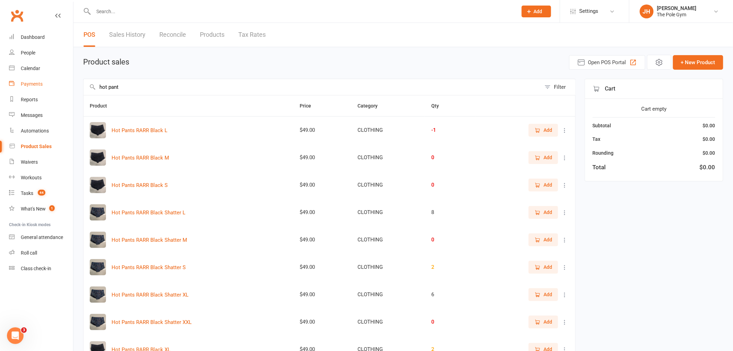
drag, startPoint x: 118, startPoint y: 86, endPoint x: 62, endPoint y: 85, distance: 55.8
click at [62, 85] on ui-view "Prospect Member Non-attending contact Class / event Appointment Task Membership…" at bounding box center [366, 218] width 733 height 432
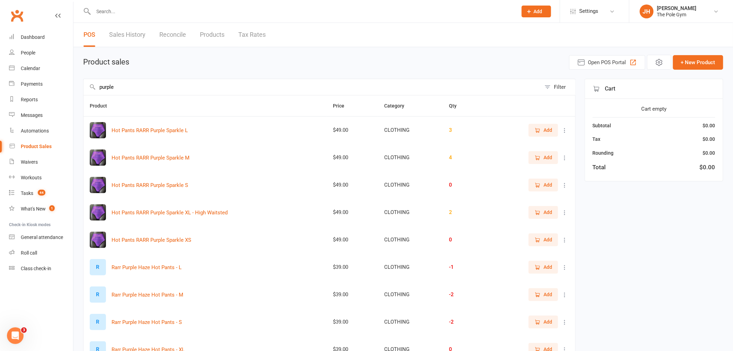
type input "purple"
click at [248, 87] on input "purple" at bounding box center [313, 87] width 458 height 16
click at [546, 159] on span "Add" at bounding box center [548, 157] width 9 height 8
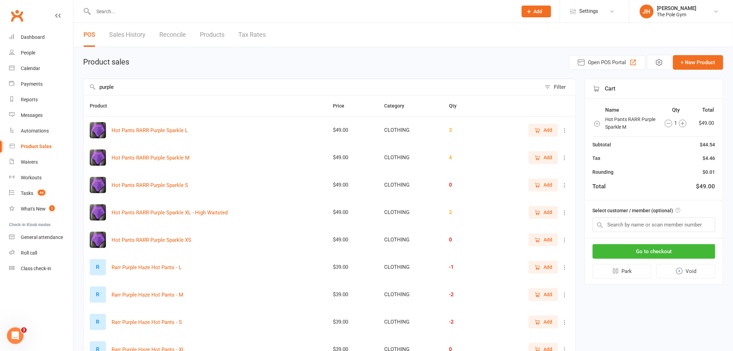
click at [667, 231] on div "Select customer / member (optional)" at bounding box center [654, 218] width 138 height 37
click at [660, 223] on input "text" at bounding box center [654, 224] width 123 height 15
drag, startPoint x: 639, startPoint y: 219, endPoint x: 636, endPoint y: 220, distance: 3.6
click at [638, 219] on input "text" at bounding box center [654, 224] width 123 height 15
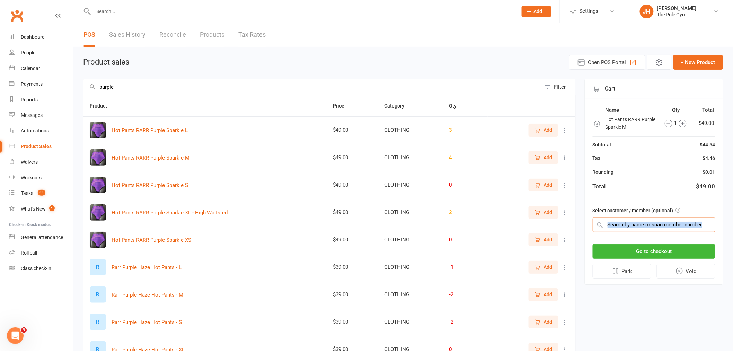
click at [633, 223] on input "text" at bounding box center [654, 224] width 123 height 15
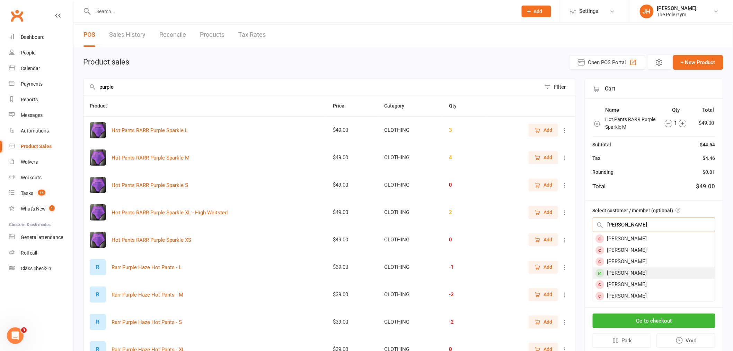
scroll to position [46, 0]
type input "lauren m"
click at [641, 248] on div "Lauren Mellor" at bounding box center [654, 249] width 122 height 11
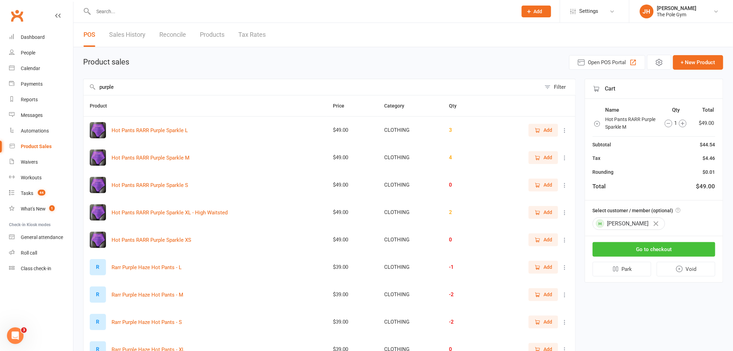
click at [666, 248] on button "Go to checkout" at bounding box center [654, 249] width 123 height 15
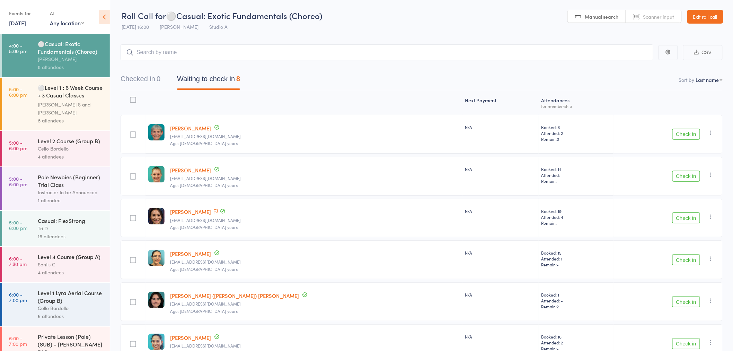
click at [680, 134] on button "Check in" at bounding box center [687, 134] width 28 height 11
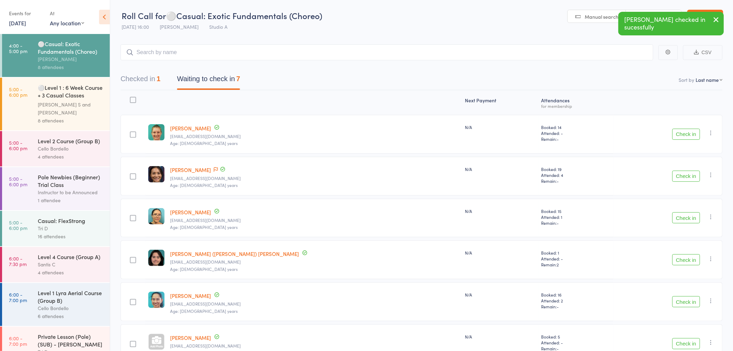
click at [688, 133] on button "Check in" at bounding box center [687, 134] width 28 height 11
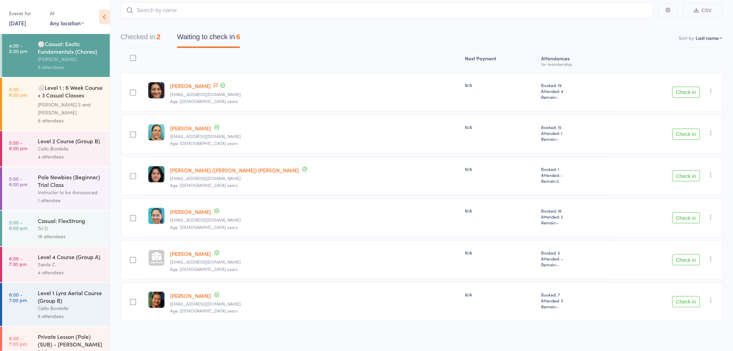
scroll to position [43, 0]
click at [676, 216] on button "Check in" at bounding box center [687, 216] width 28 height 11
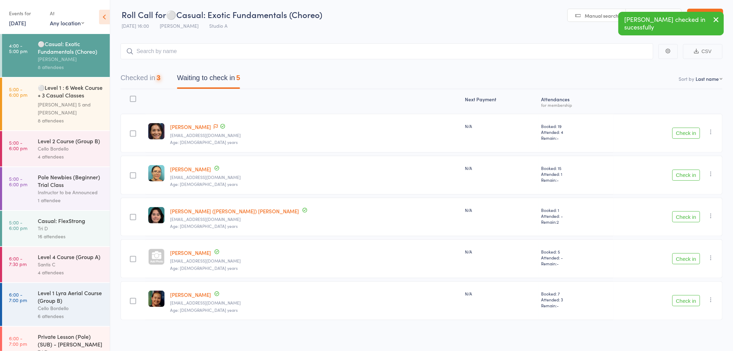
scroll to position [1, 0]
click at [673, 219] on button "Check in" at bounding box center [687, 216] width 28 height 11
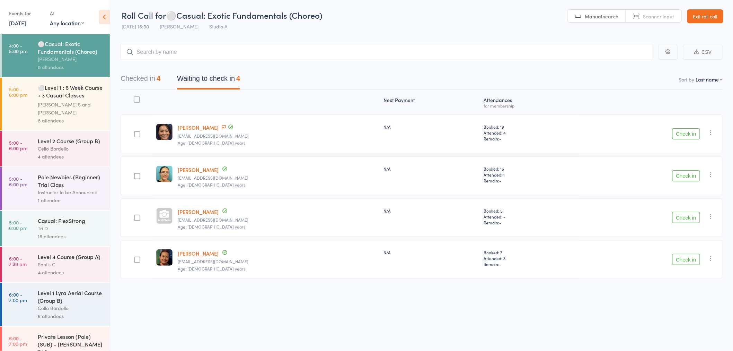
scroll to position [0, 0]
click at [67, 97] on div "⚪Level 1 : 6 Week Course + 3 Casual Classes (Group..." at bounding box center [71, 92] width 66 height 17
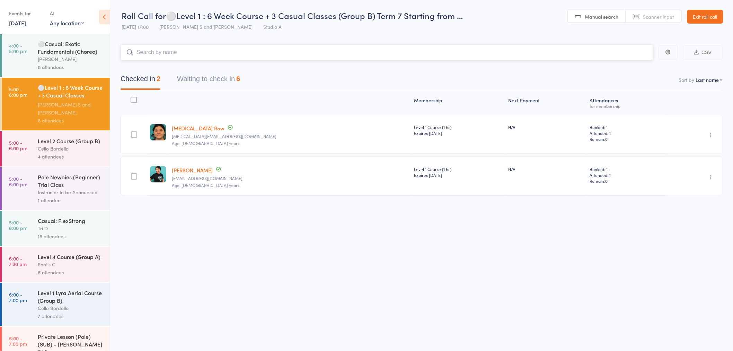
click at [207, 82] on button "Waiting to check in 6" at bounding box center [208, 80] width 63 height 18
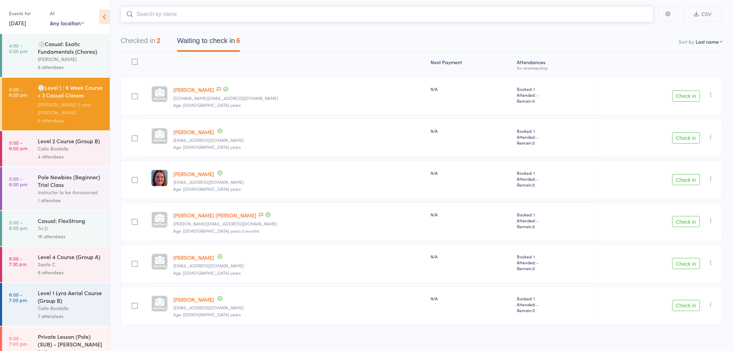
scroll to position [43, 0]
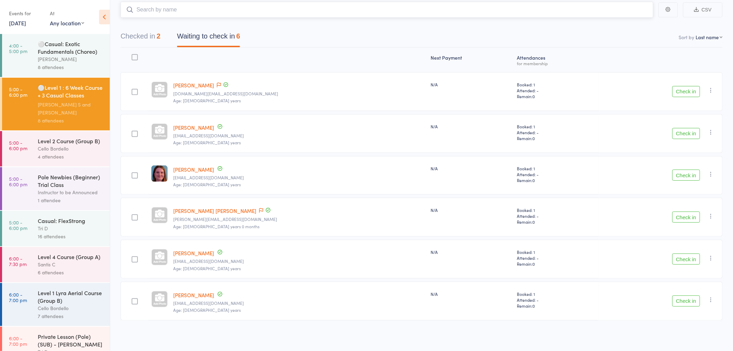
click at [167, 41] on div "Checked in 2 Waiting to check in 6" at bounding box center [180, 38] width 136 height 18
click at [158, 43] on button "Checked in 2" at bounding box center [141, 38] width 40 height 18
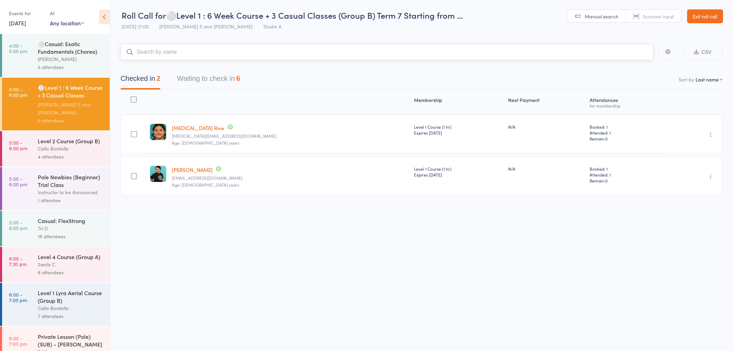
scroll to position [0, 0]
click at [212, 81] on button "Waiting to check in 6" at bounding box center [208, 80] width 63 height 18
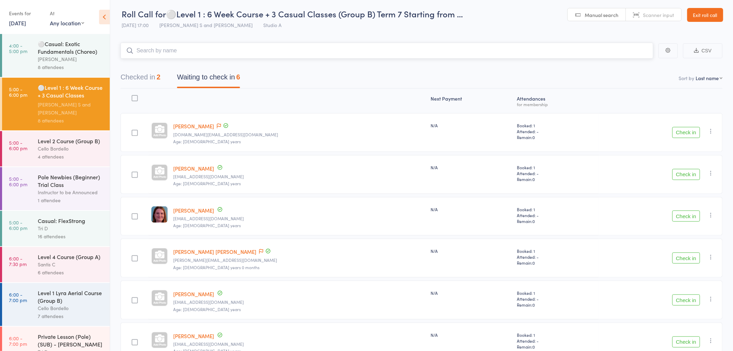
scroll to position [0, 0]
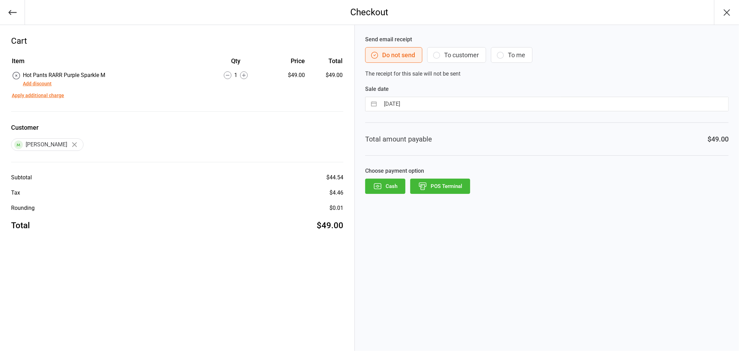
click at [468, 186] on button "POS Terminal" at bounding box center [440, 185] width 60 height 15
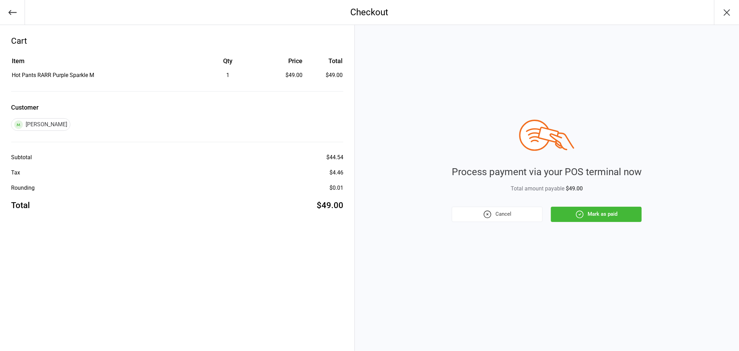
click at [608, 221] on button "Mark as paid" at bounding box center [596, 214] width 91 height 15
click at [609, 219] on div "Cancel Mark as paid" at bounding box center [547, 214] width 190 height 15
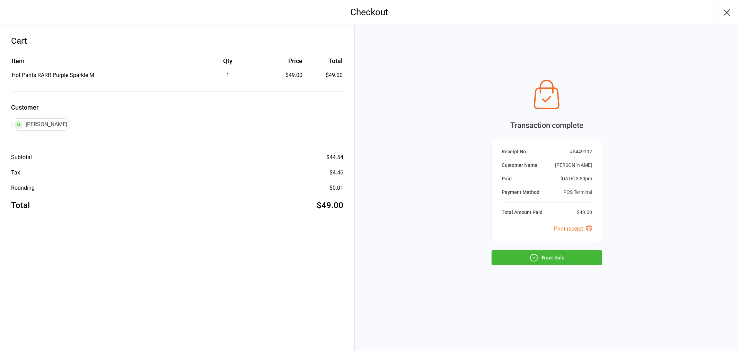
click at [546, 260] on button "Next Sale" at bounding box center [547, 257] width 111 height 15
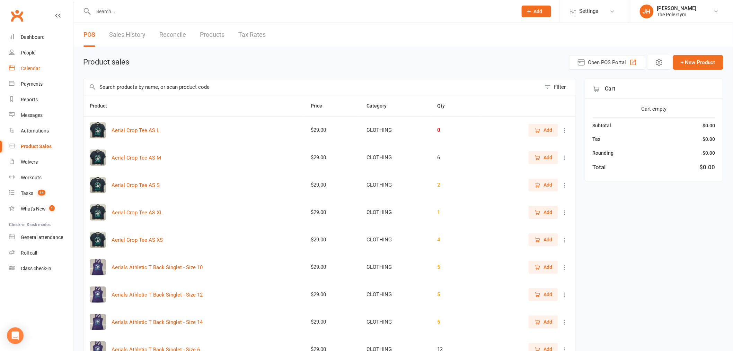
click at [32, 68] on div "Calendar" at bounding box center [30, 68] width 19 height 6
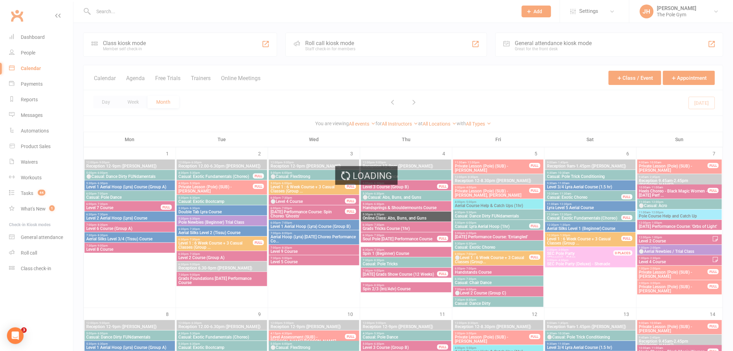
click at [221, 11] on div "Loading" at bounding box center [366, 175] width 733 height 351
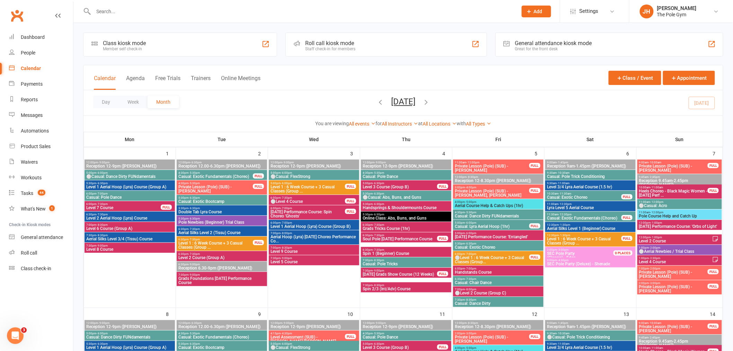
click at [199, 10] on input "text" at bounding box center [301, 12] width 421 height 10
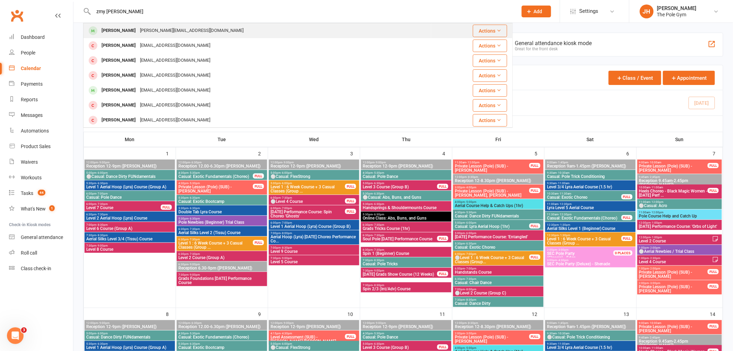
type input "zmy [PERSON_NAME]"
click at [144, 23] on td "[PERSON_NAME] [PERSON_NAME][EMAIL_ADDRESS][DOMAIN_NAME]" at bounding box center [258, 30] width 348 height 15
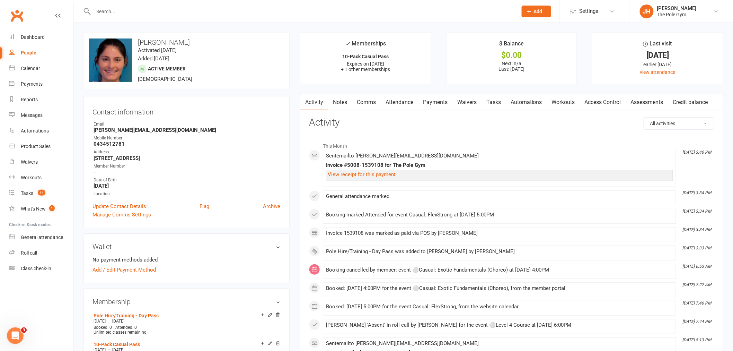
click at [467, 103] on link "Waivers" at bounding box center [467, 102] width 29 height 16
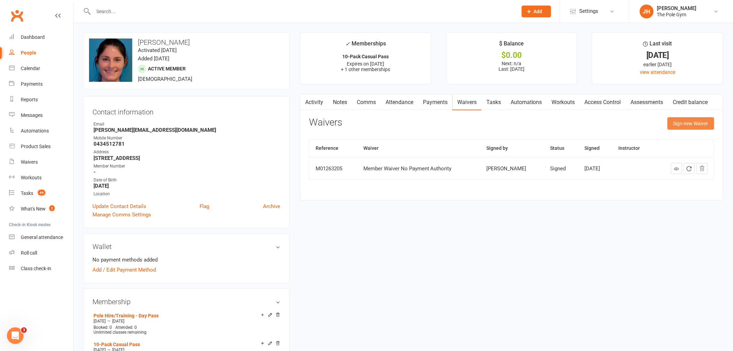
click at [688, 119] on button "Sign new Waiver" at bounding box center [691, 123] width 47 height 12
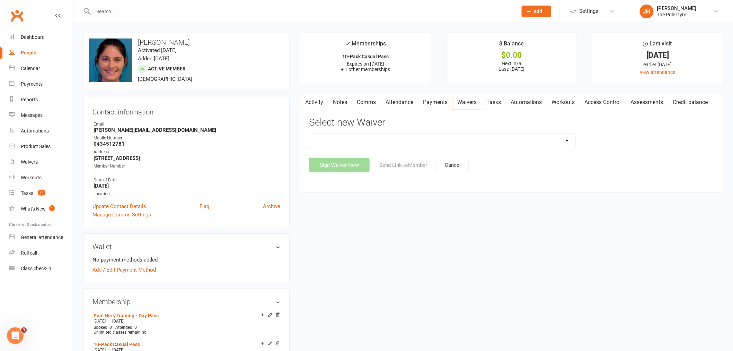
drag, startPoint x: 360, startPoint y: 143, endPoint x: 353, endPoint y: 143, distance: 6.3
click at [360, 143] on select "Aerials Terms of Use Classic Party Package Covid Safe Policy Agreement Deluxe/P…" at bounding box center [442, 141] width 266 height 14
select select "7757"
click at [309, 134] on select "Aerials Terms of Use Classic Party Package Covid Safe Policy Agreement Deluxe/P…" at bounding box center [442, 141] width 266 height 14
click at [410, 164] on button "Send Link to Member" at bounding box center [403, 165] width 64 height 15
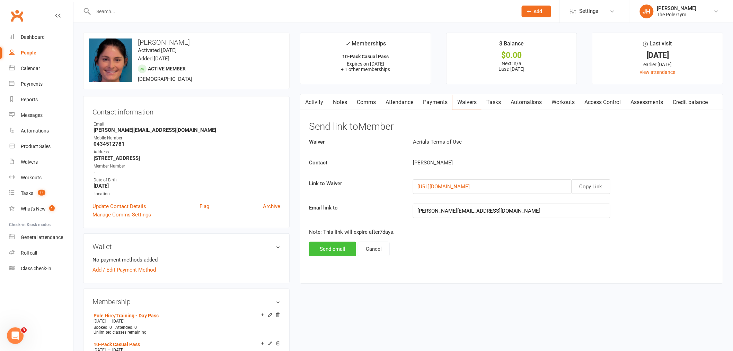
click at [333, 252] on button "Send email" at bounding box center [332, 249] width 47 height 15
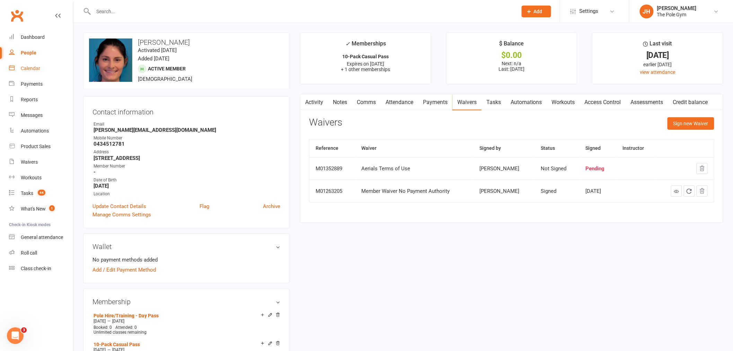
click at [37, 70] on div "Calendar" at bounding box center [30, 68] width 19 height 6
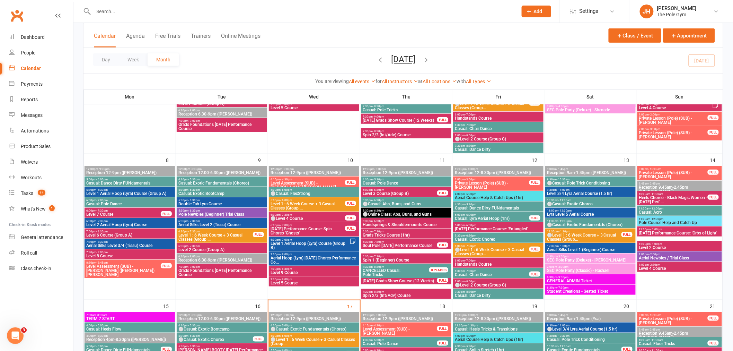
scroll to position [308, 0]
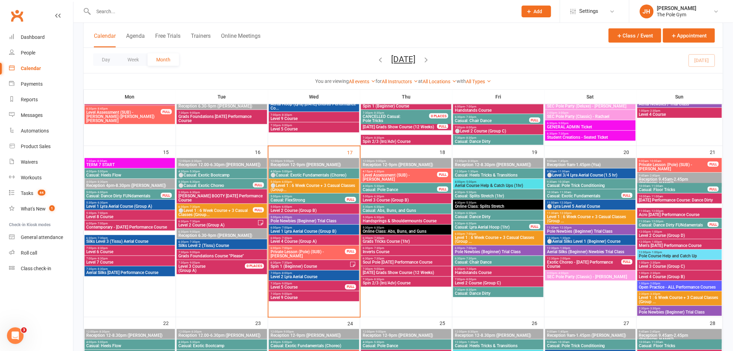
click at [325, 238] on span "6:00pm - 7:30pm" at bounding box center [314, 237] width 88 height 3
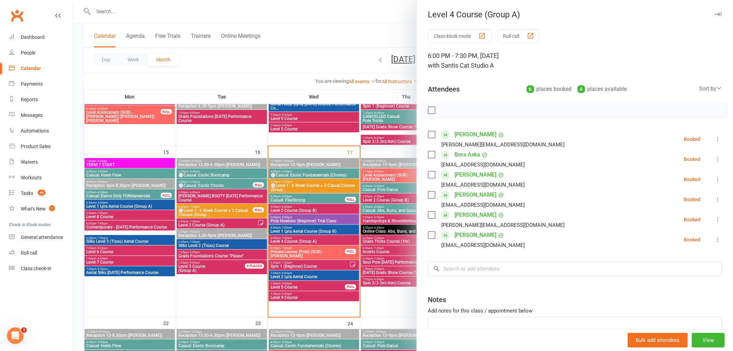
click at [325, 238] on div at bounding box center [403, 175] width 660 height 351
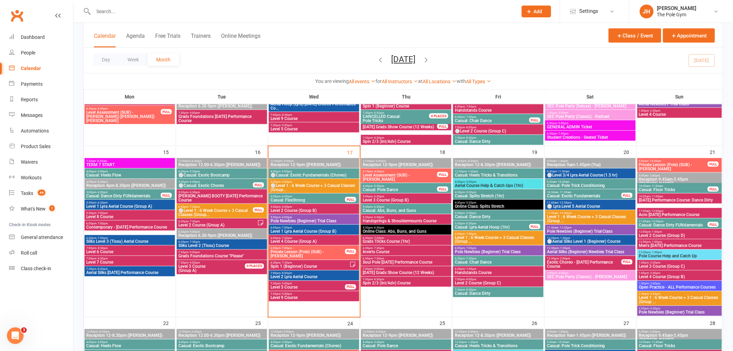
click at [305, 247] on span "6:00pm - 7:00pm" at bounding box center [307, 248] width 75 height 3
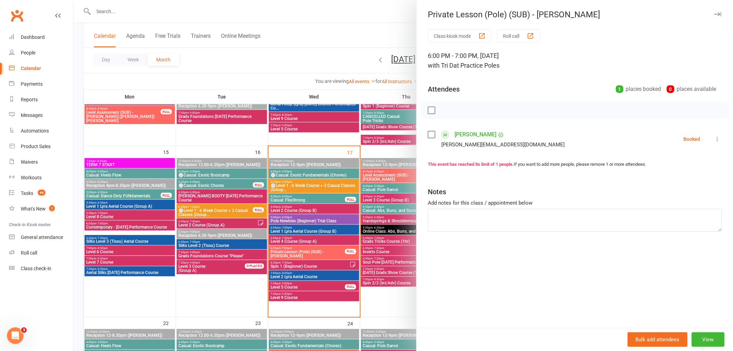
click at [324, 265] on div at bounding box center [403, 175] width 660 height 351
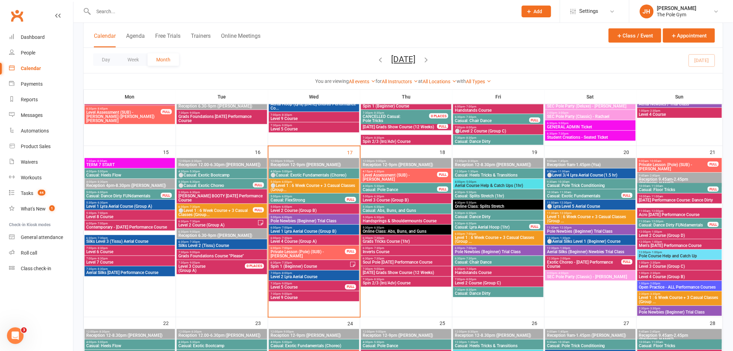
click at [227, 10] on input "text" at bounding box center [301, 12] width 421 height 10
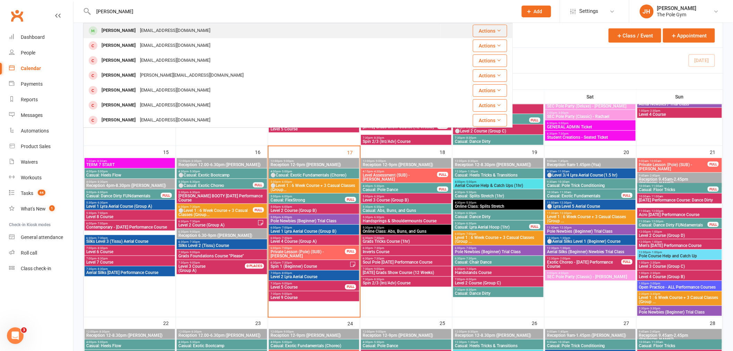
type input "joylene"
click at [144, 30] on div "joylenetanfa21@gmail.com" at bounding box center [175, 31] width 74 height 10
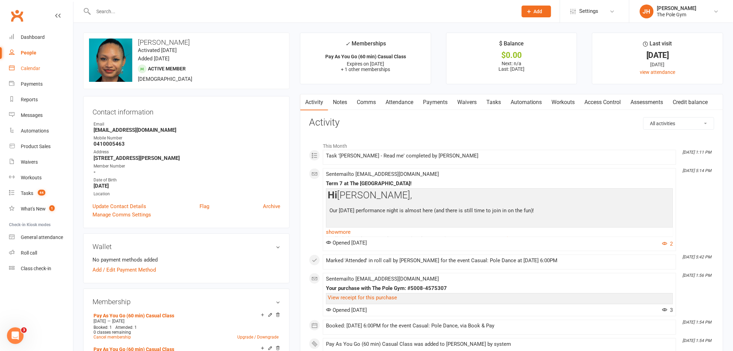
click at [40, 73] on link "Calendar" at bounding box center [41, 69] width 64 height 16
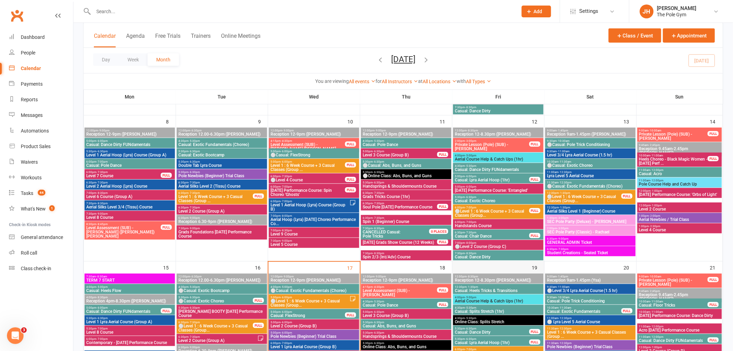
scroll to position [308, 0]
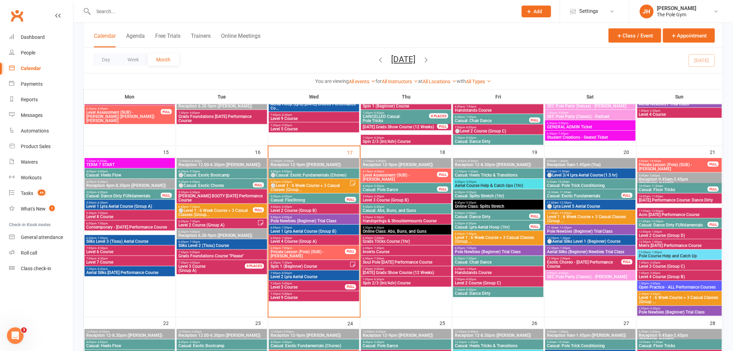
click at [660, 244] on span "Men's Halloween Performance Course" at bounding box center [680, 246] width 82 height 4
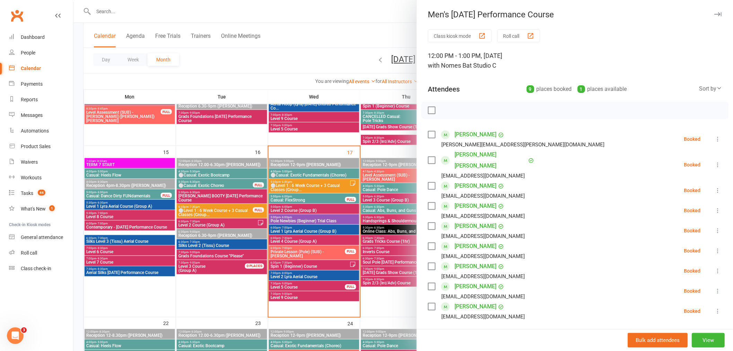
click at [124, 9] on div at bounding box center [403, 175] width 660 height 351
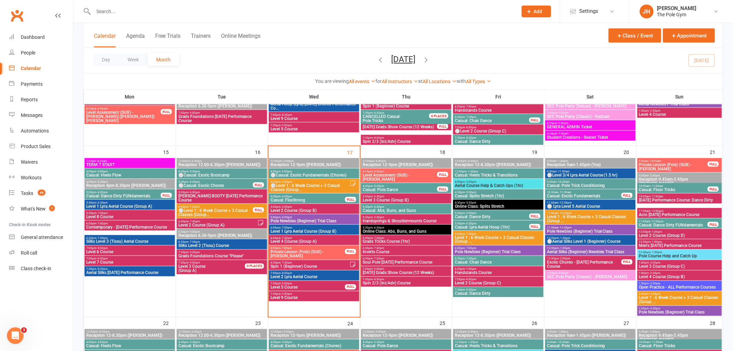
drag, startPoint x: 124, startPoint y: 9, endPoint x: 114, endPoint y: 9, distance: 9.7
click at [114, 9] on input "text" at bounding box center [301, 12] width 421 height 10
paste input "Mila IK"
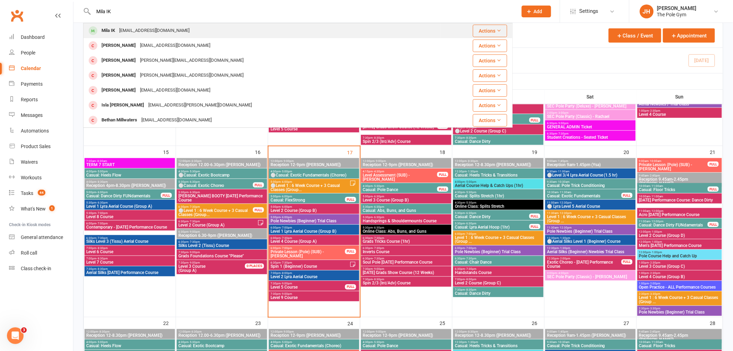
type input "Mila IK"
click at [131, 30] on div "milaik@myyahoo.com" at bounding box center [154, 31] width 74 height 10
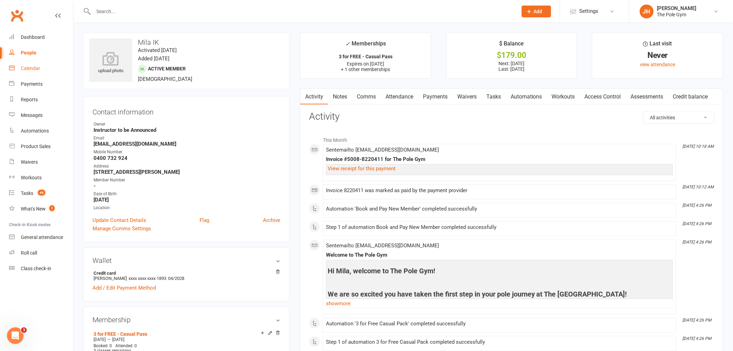
click at [50, 64] on link "Calendar" at bounding box center [41, 69] width 64 height 16
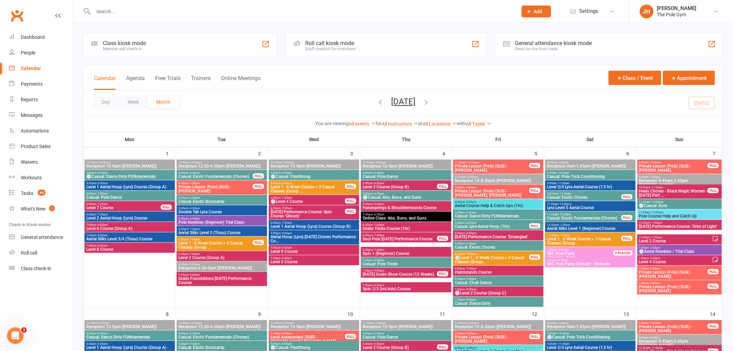
click at [174, 11] on input "text" at bounding box center [301, 12] width 421 height 10
paste input "Mila IK"
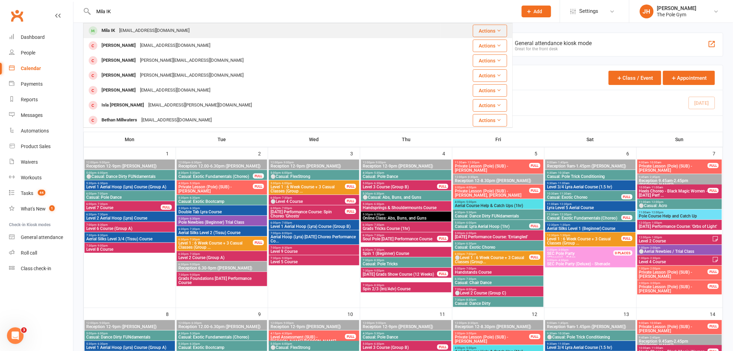
type input "Mila IK"
click at [119, 32] on div "milaik@myyahoo.com" at bounding box center [154, 31] width 74 height 10
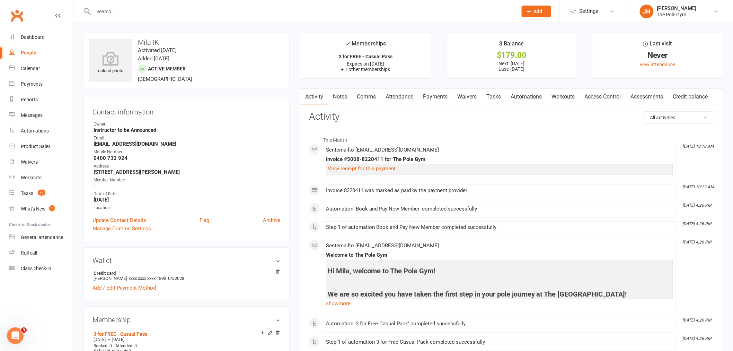
click at [432, 100] on link "Payments" at bounding box center [435, 97] width 34 height 16
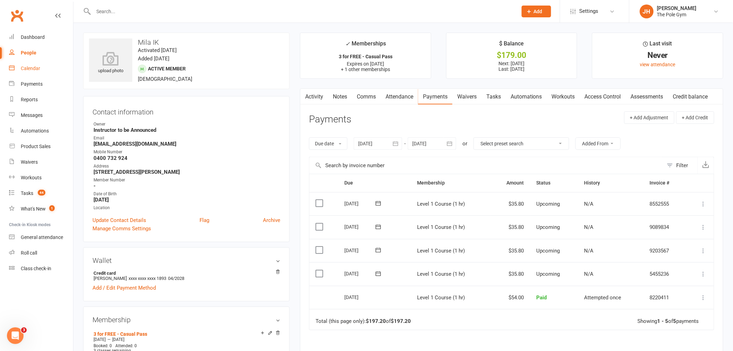
click at [42, 73] on link "Calendar" at bounding box center [41, 69] width 64 height 16
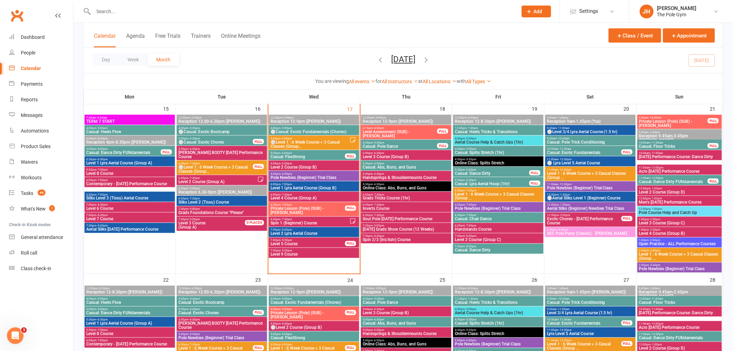
scroll to position [308, 0]
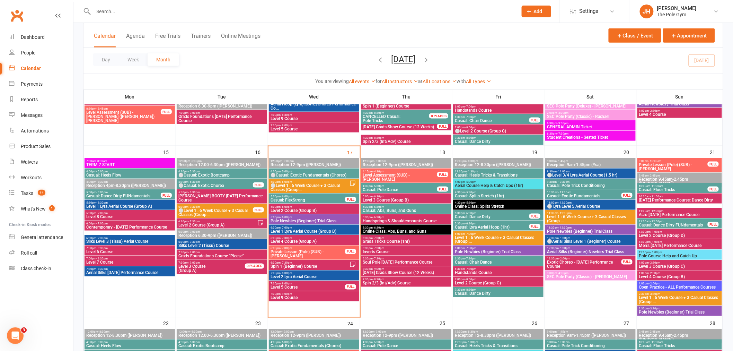
click at [295, 184] on span "⚪Level 1 : 6 Week Course + 3 Casual Classes (Group..." at bounding box center [309, 187] width 79 height 8
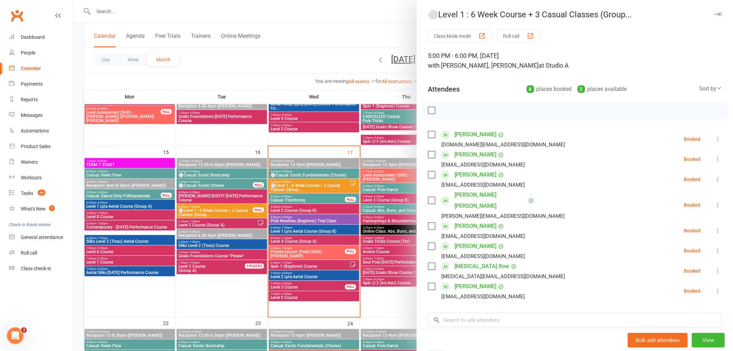
drag, startPoint x: 447, startPoint y: 236, endPoint x: 458, endPoint y: 233, distance: 10.8
drag, startPoint x: 352, startPoint y: 210, endPoint x: 288, endPoint y: 203, distance: 64.2
click at [347, 210] on div at bounding box center [403, 175] width 660 height 351
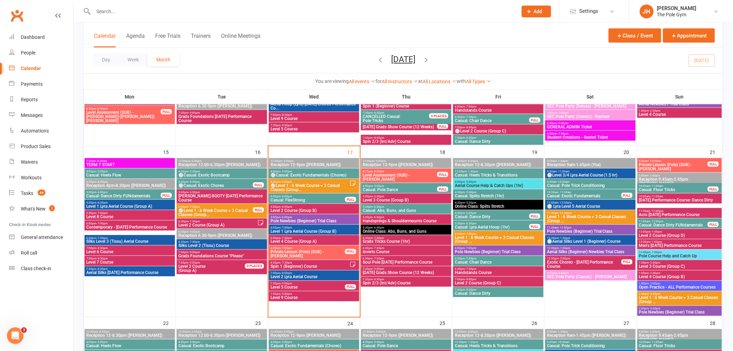
click at [279, 216] on span "5:00pm - 6:00pm" at bounding box center [314, 217] width 88 height 3
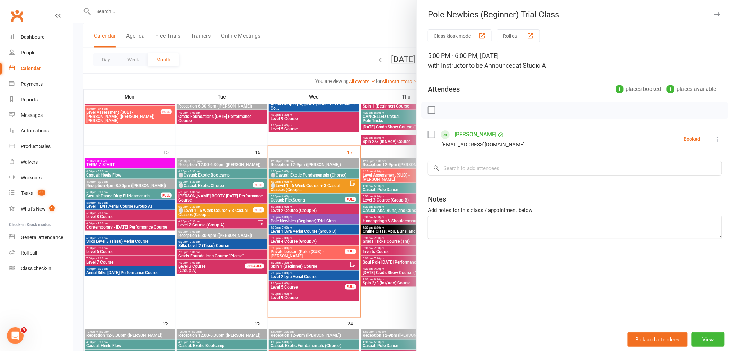
click at [466, 136] on link "Mae Derouineau" at bounding box center [476, 134] width 42 height 11
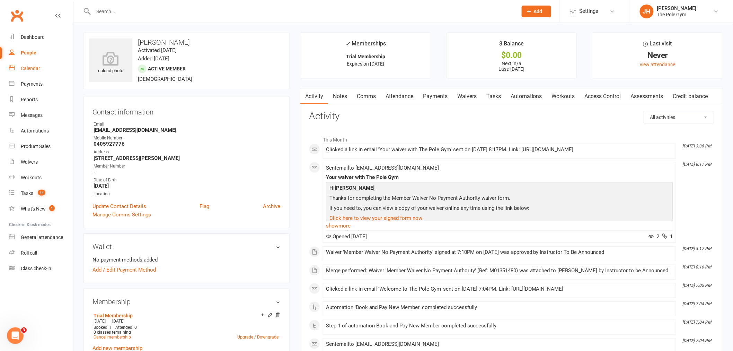
click at [35, 67] on div "Calendar" at bounding box center [30, 68] width 19 height 6
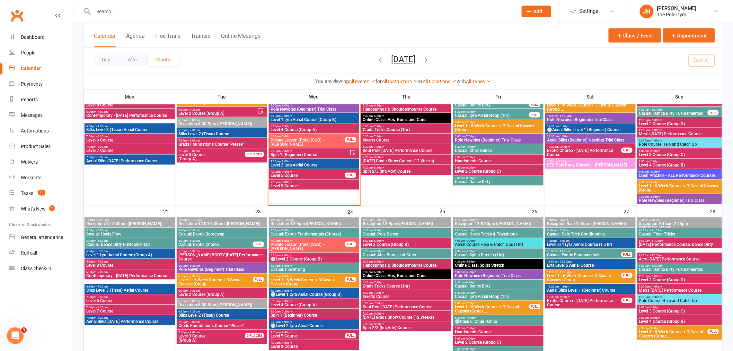
scroll to position [423, 0]
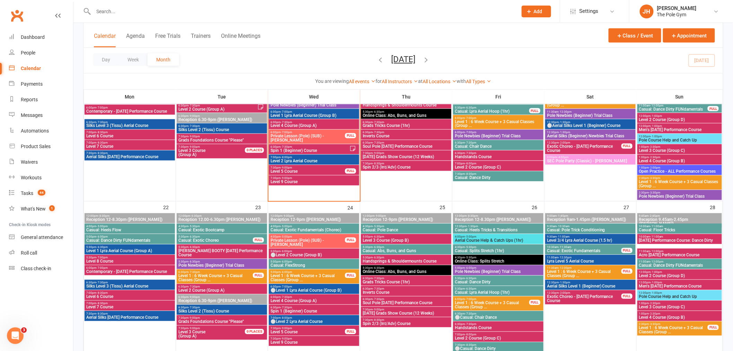
click at [293, 237] on span "4:00pm - 5:00pm" at bounding box center [307, 236] width 75 height 3
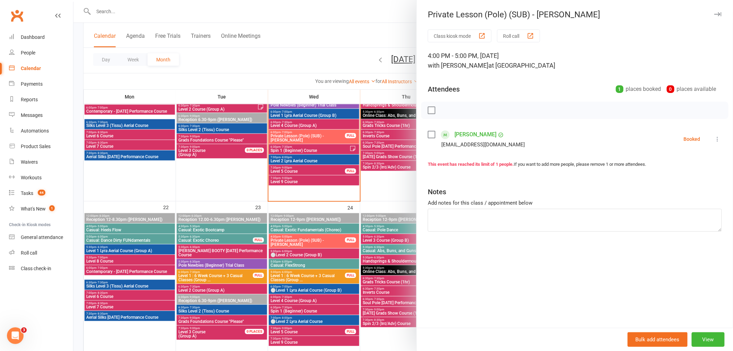
click at [299, 243] on div at bounding box center [403, 175] width 660 height 351
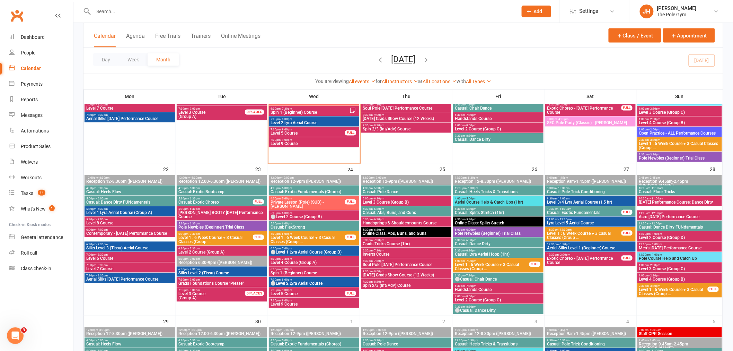
scroll to position [462, 0]
click at [286, 203] on span "Private Lesson (Pole) (SUB) - Cecilia De Oliveira" at bounding box center [307, 204] width 75 height 8
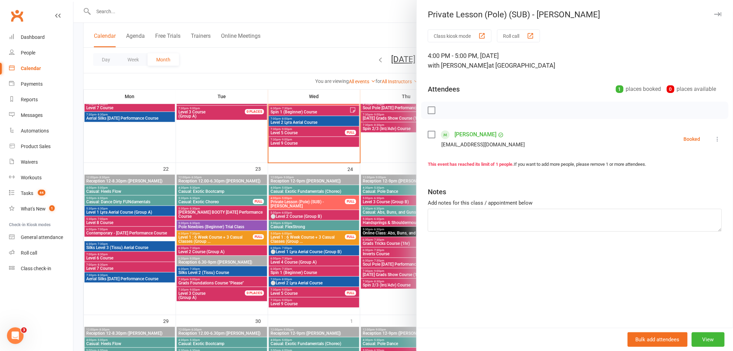
click at [289, 205] on div at bounding box center [403, 175] width 660 height 351
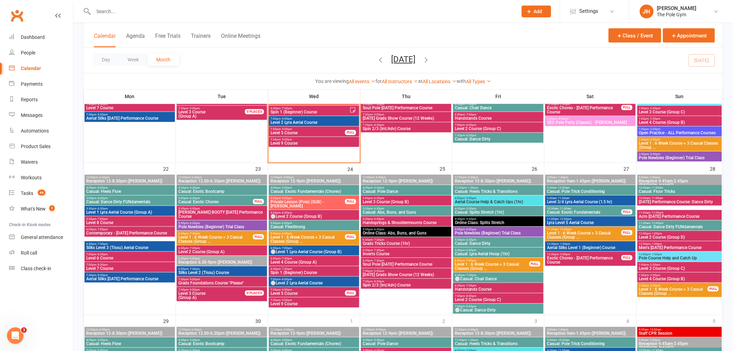
click at [288, 200] on span "Private Lesson (Pole) (SUB) - Cecilia De Oliveira" at bounding box center [307, 204] width 75 height 8
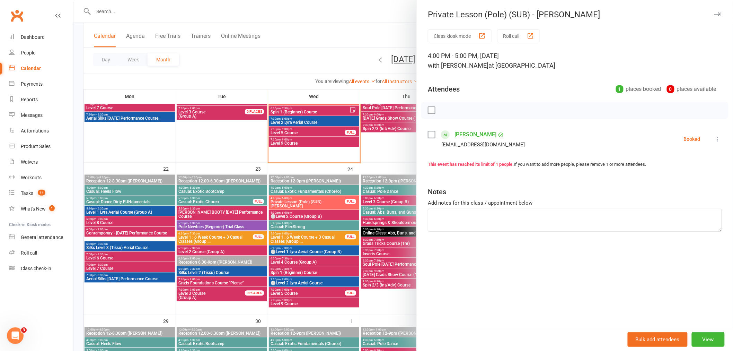
click at [299, 215] on div at bounding box center [403, 175] width 660 height 351
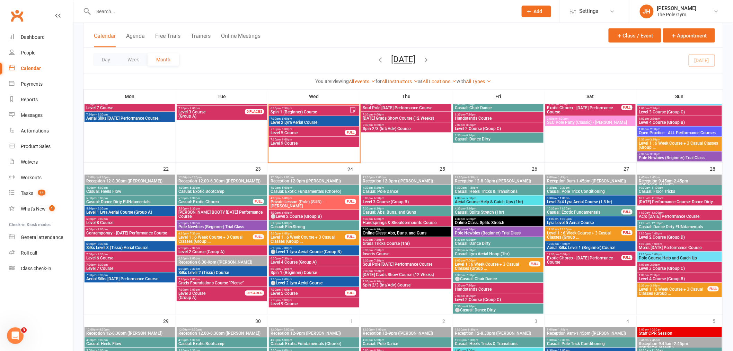
click at [204, 225] on span "Pole Newbies (Beginner) Trial Class" at bounding box center [222, 227] width 88 height 4
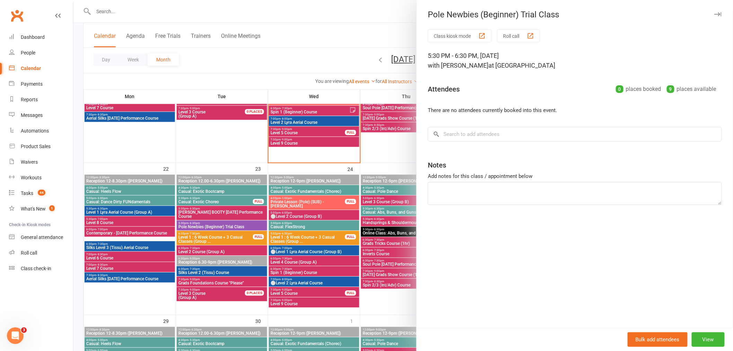
click at [226, 227] on div at bounding box center [403, 175] width 660 height 351
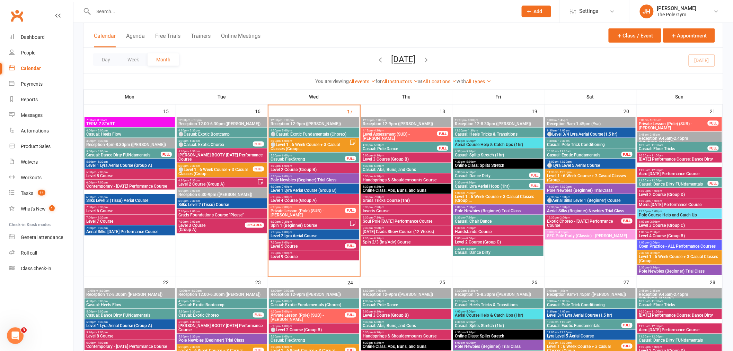
scroll to position [346, 0]
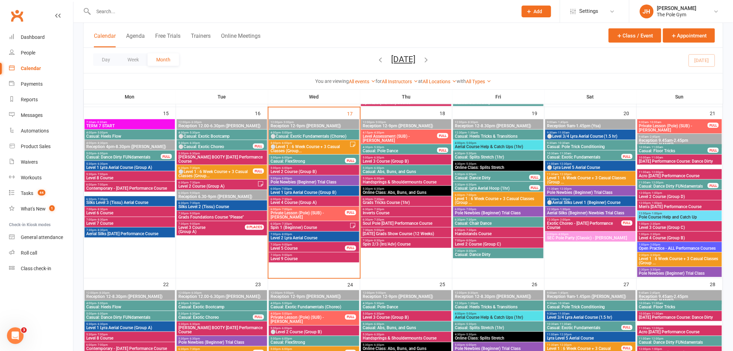
click at [295, 141] on span "5:00pm - 6:00pm" at bounding box center [309, 142] width 79 height 3
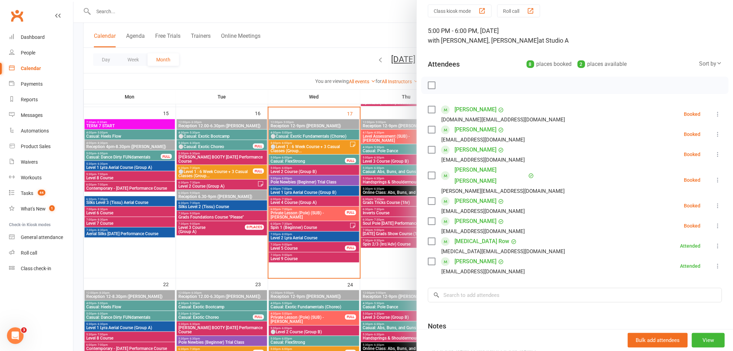
scroll to position [38, 0]
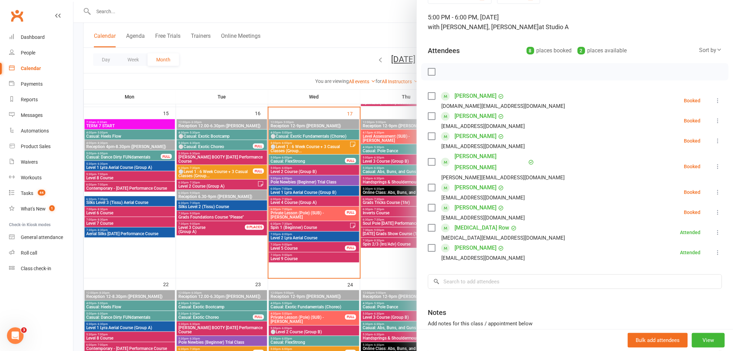
click at [714, 163] on icon at bounding box center [717, 166] width 7 height 7
click at [671, 202] on link "Check in" at bounding box center [684, 208] width 74 height 14
click at [714, 142] on icon at bounding box center [717, 140] width 7 height 7
click at [660, 179] on link "Check in" at bounding box center [684, 182] width 74 height 14
click at [357, 206] on div at bounding box center [403, 175] width 660 height 351
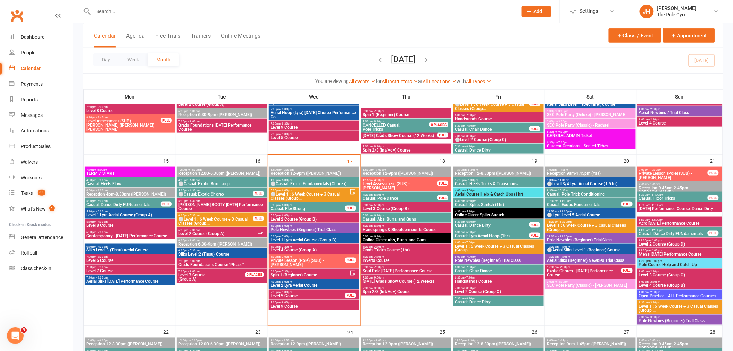
scroll to position [231, 0]
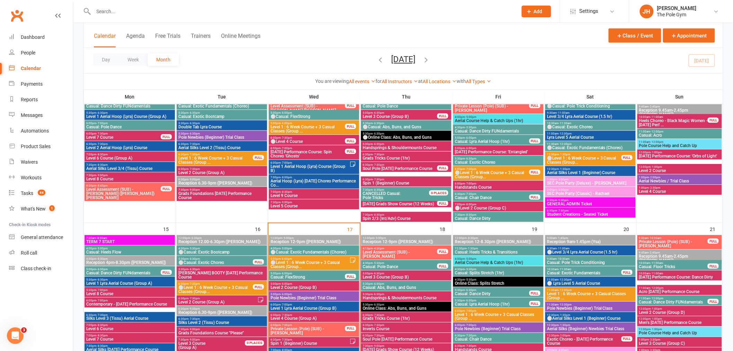
click at [282, 262] on span "⚪Level 1 : 6 Week Course + 3 Casual Classes (Group..." at bounding box center [309, 264] width 79 height 8
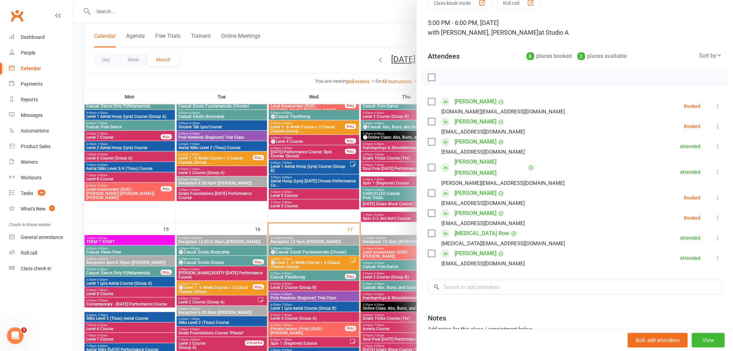
scroll to position [85, 0]
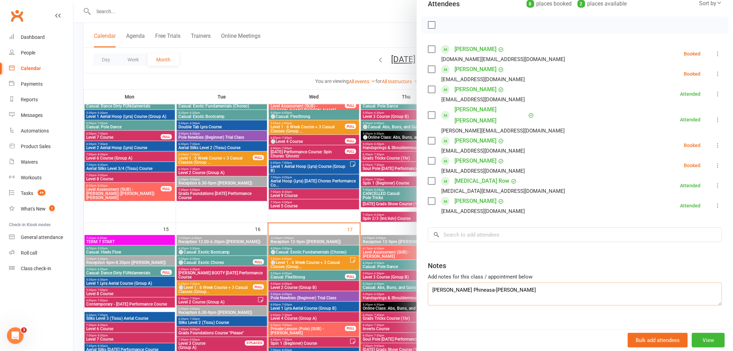
drag, startPoint x: 492, startPoint y: 275, endPoint x: 416, endPoint y: 277, distance: 76.6
click at [417, 277] on div "Class kiosk mode Roll call 5:00 PM - 6:00 PM, Wednesday, September, 17, 2025 wi…" at bounding box center [575, 142] width 316 height 396
click at [314, 217] on div at bounding box center [403, 175] width 660 height 351
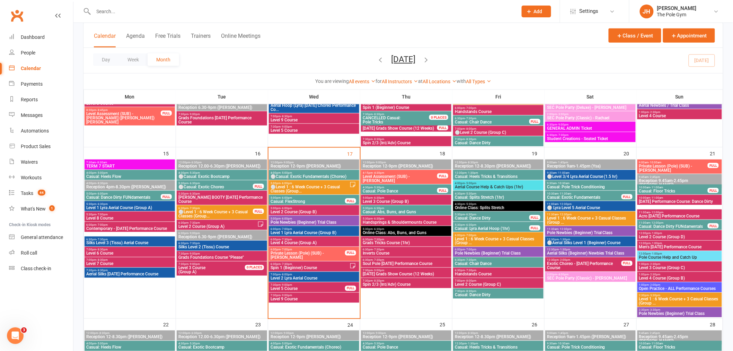
scroll to position [308, 0]
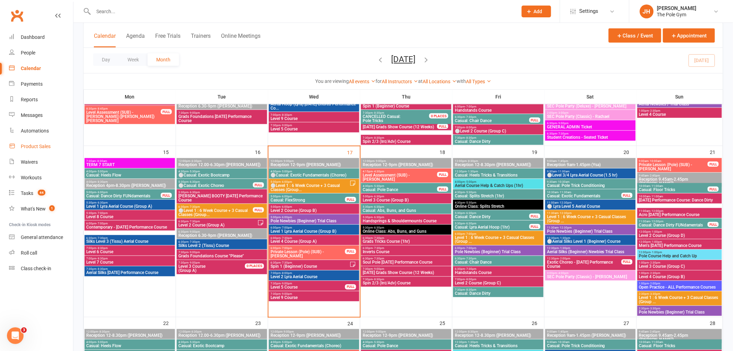
click at [37, 142] on link "Product Sales" at bounding box center [41, 147] width 64 height 16
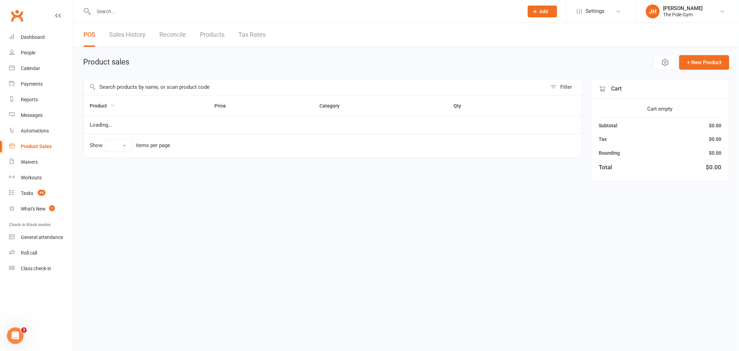
select select "10"
click at [161, 78] on main "Product sales Open POS Portal + New Product Filter Product Price Category Qty L…" at bounding box center [406, 118] width 646 height 126
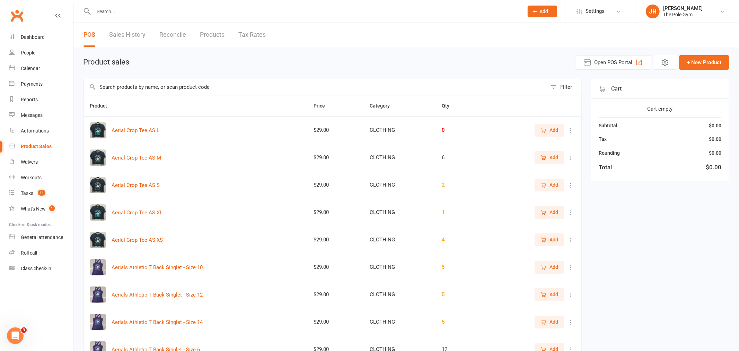
click at [160, 82] on input "text" at bounding box center [316, 87] width 464 height 16
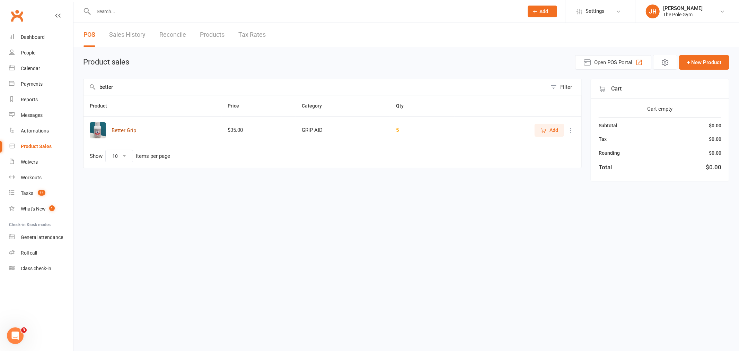
type input "better"
click at [123, 132] on button "Better Grip" at bounding box center [124, 130] width 25 height 8
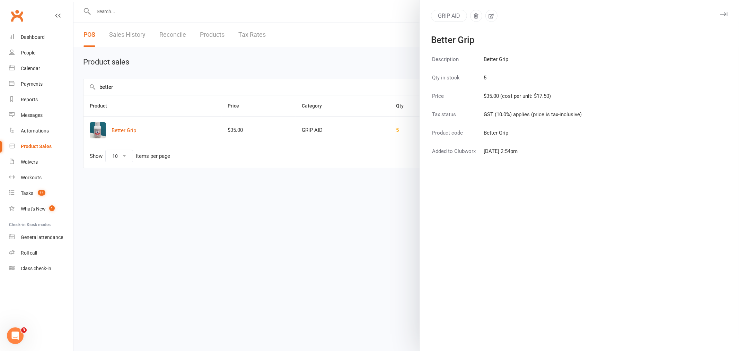
drag, startPoint x: 323, startPoint y: 206, endPoint x: 360, endPoint y: 180, distance: 45.4
click at [325, 203] on div at bounding box center [406, 175] width 666 height 351
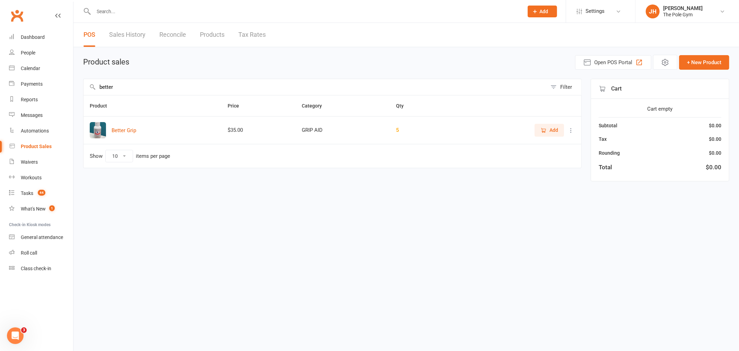
click at [547, 131] on span "Add" at bounding box center [550, 130] width 18 height 8
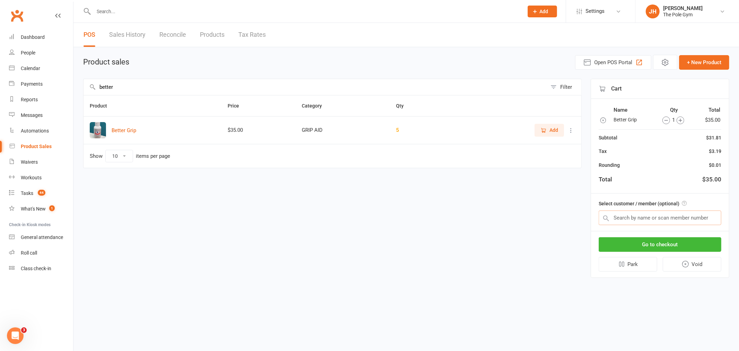
click at [655, 218] on input "text" at bounding box center [660, 217] width 123 height 15
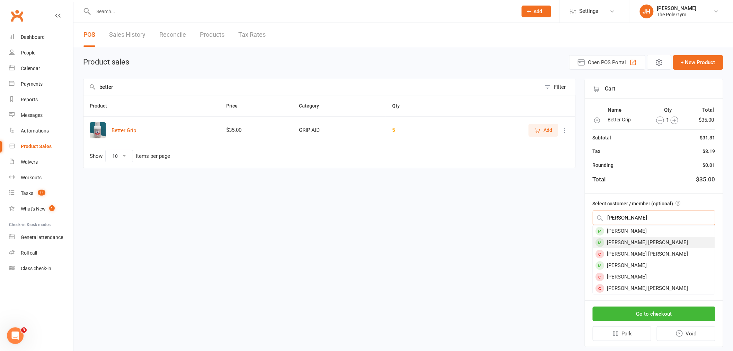
type input "audrey"
click at [622, 241] on div "[PERSON_NAME] [PERSON_NAME]" at bounding box center [654, 242] width 122 height 11
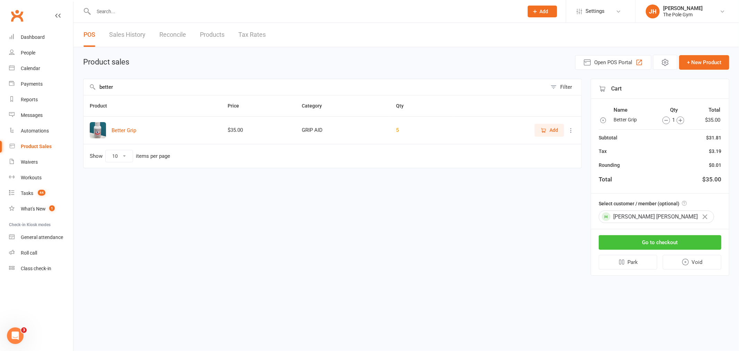
click at [635, 236] on button "Go to checkout" at bounding box center [660, 242] width 123 height 15
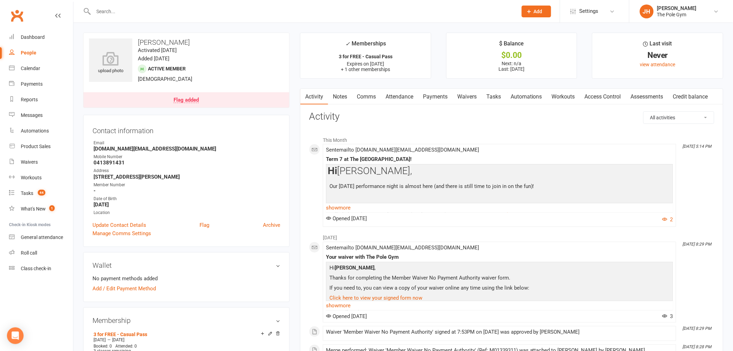
click at [468, 97] on link "Waivers" at bounding box center [467, 97] width 29 height 16
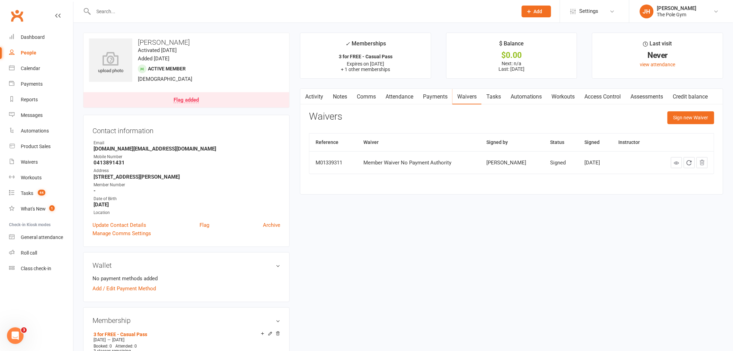
click at [216, 99] on link "Flag added" at bounding box center [187, 99] width 206 height 15
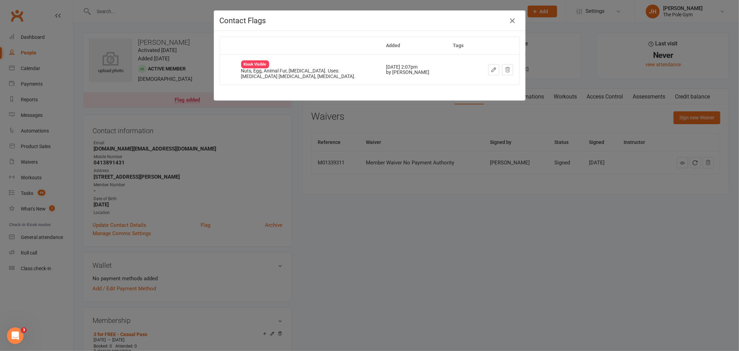
click at [210, 156] on div "Contact Flags Added Tags Kiosk Visible Nuts, Egg, Animal Fur, [MEDICAL_DATA]. U…" at bounding box center [369, 175] width 739 height 351
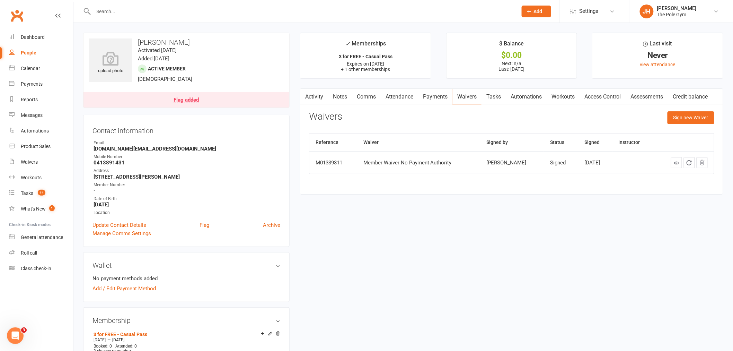
click at [248, 96] on link "Flag added" at bounding box center [187, 99] width 206 height 15
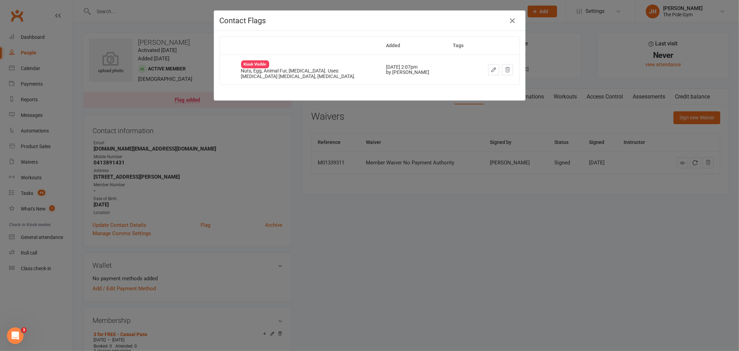
click at [269, 166] on div "Contact Flags Added Tags Kiosk Visible Nuts, Egg, Animal Fur, [MEDICAL_DATA]. U…" at bounding box center [369, 175] width 739 height 351
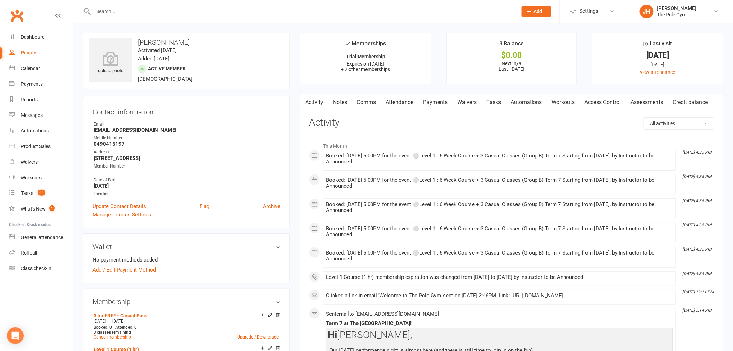
click at [472, 102] on link "Waivers" at bounding box center [467, 102] width 29 height 16
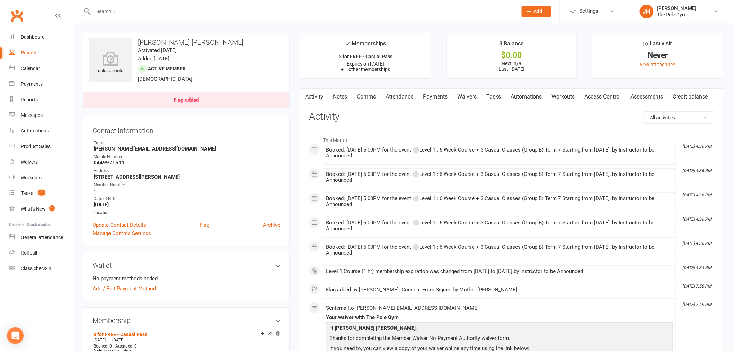
click at [274, 105] on link "Flag added" at bounding box center [187, 99] width 206 height 15
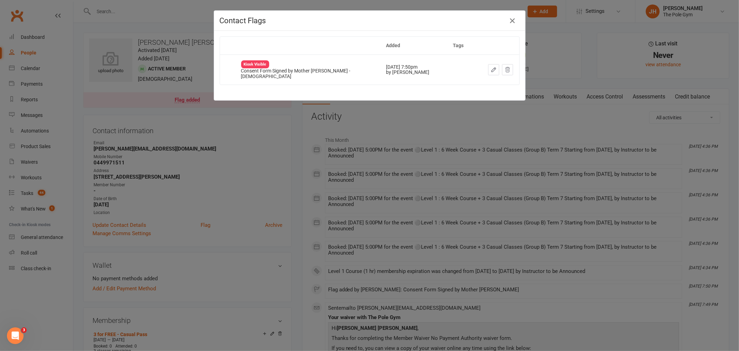
click at [261, 152] on div "Contact Flags Added Tags Kiosk Visible Consent Form Signed by Mother Raluca Dan…" at bounding box center [369, 175] width 739 height 351
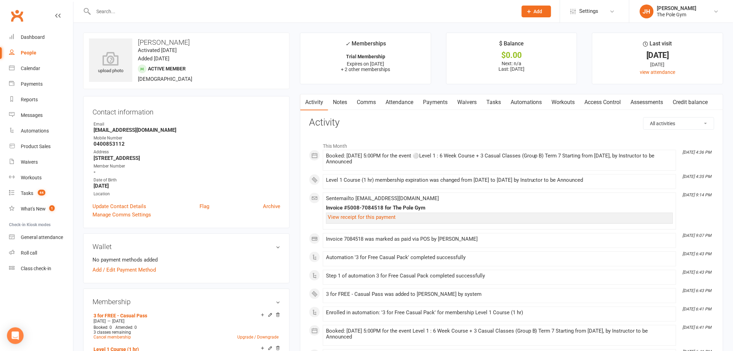
click at [447, 105] on link "Payments" at bounding box center [435, 102] width 34 height 16
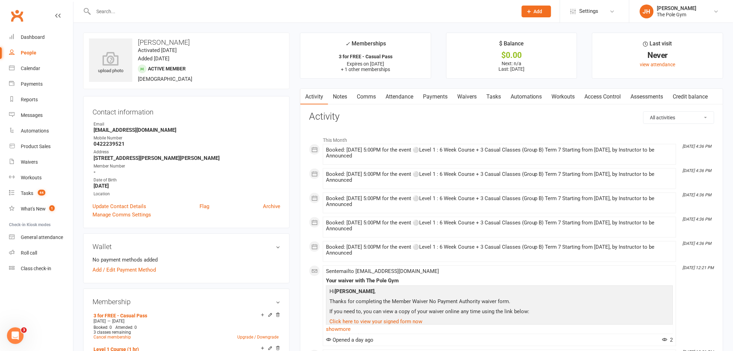
click at [473, 100] on link "Waivers" at bounding box center [467, 97] width 29 height 16
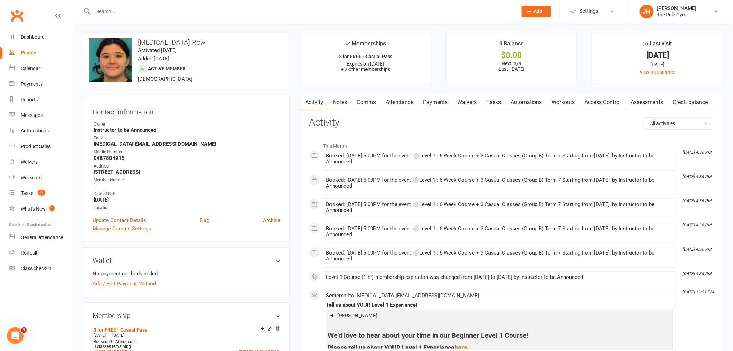
click at [435, 104] on link "Payments" at bounding box center [435, 102] width 34 height 16
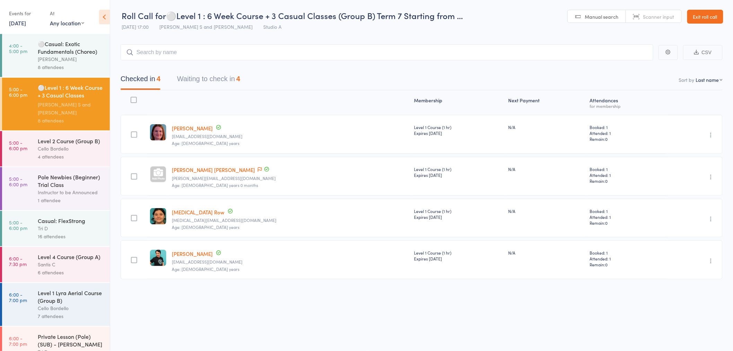
click at [210, 74] on button "Waiting to check in 4" at bounding box center [208, 80] width 63 height 18
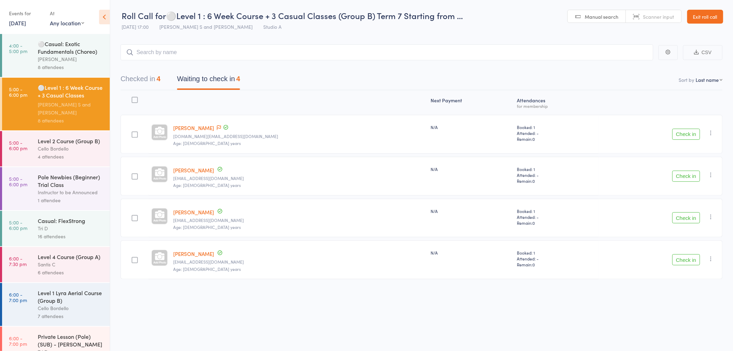
drag, startPoint x: 136, startPoint y: 79, endPoint x: 164, endPoint y: 76, distance: 27.9
click at [136, 79] on button "Checked in 4" at bounding box center [141, 80] width 40 height 18
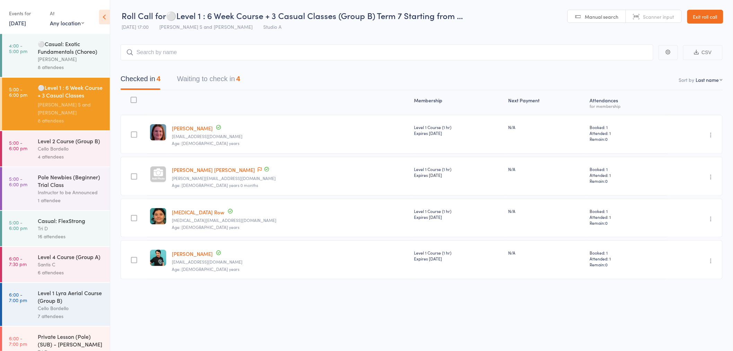
click at [197, 77] on button "Waiting to check in 4" at bounding box center [208, 80] width 63 height 18
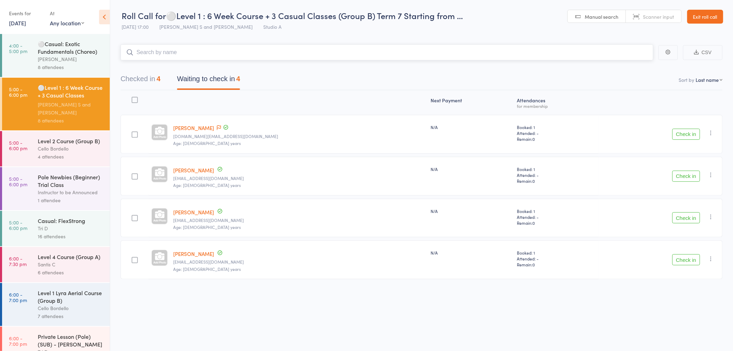
click at [155, 82] on button "Checked in 4" at bounding box center [141, 80] width 40 height 18
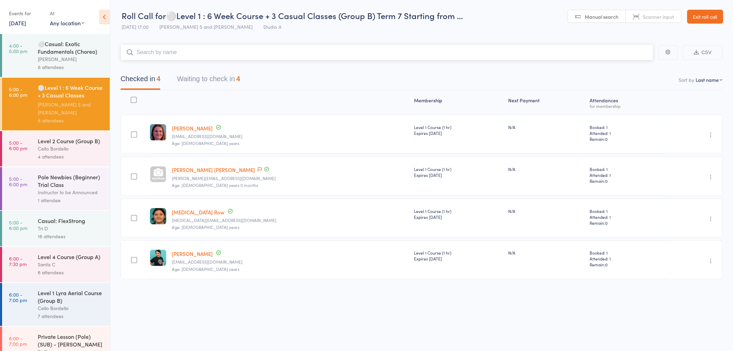
click at [207, 78] on button "Waiting to check in 4" at bounding box center [208, 80] width 63 height 18
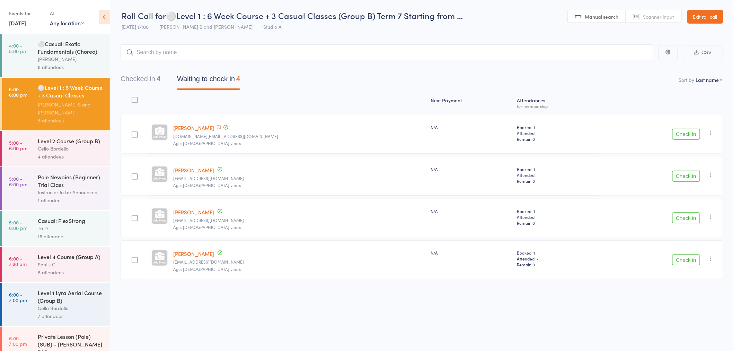
click at [678, 215] on button "Check in" at bounding box center [687, 217] width 28 height 11
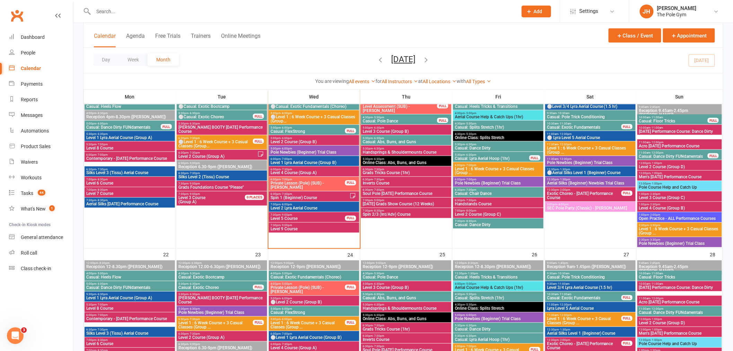
scroll to position [385, 0]
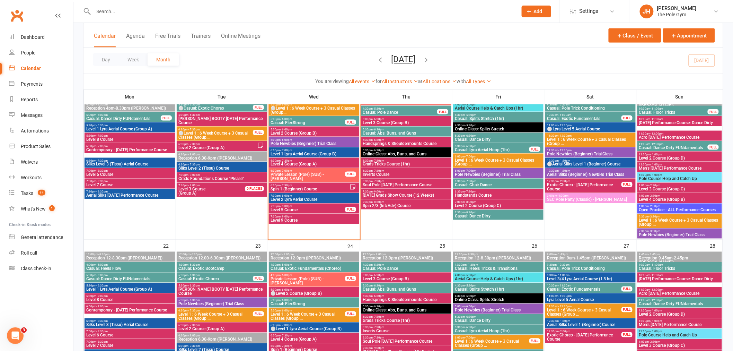
click at [308, 125] on div "5:00pm - 6:00pm Casual: FlexStrong FULL" at bounding box center [314, 121] width 90 height 10
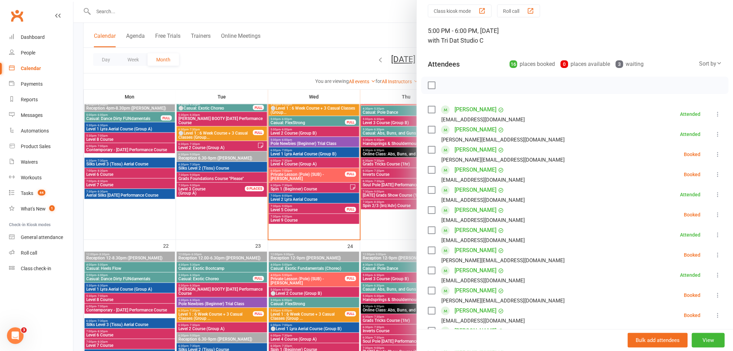
scroll to position [38, 0]
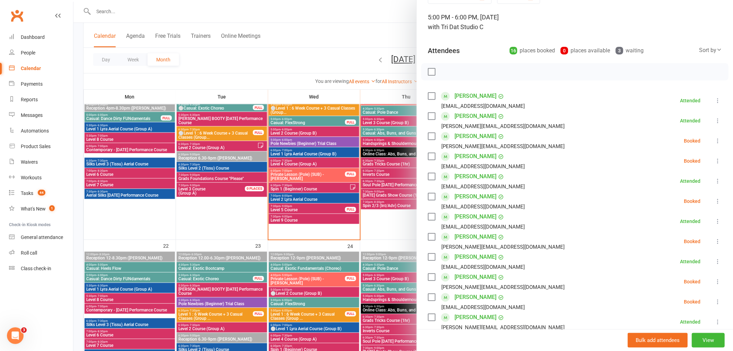
click at [714, 240] on icon at bounding box center [717, 241] width 7 height 7
click at [672, 284] on link "Check in" at bounding box center [684, 282] width 74 height 14
click at [714, 142] on icon at bounding box center [717, 140] width 7 height 7
click at [661, 185] on link "Check in" at bounding box center [684, 182] width 74 height 14
click at [702, 161] on li "Ella Bourke bourke.ella2@gmail.com Booked More info Remove Check in Mark absent…" at bounding box center [575, 161] width 294 height 20
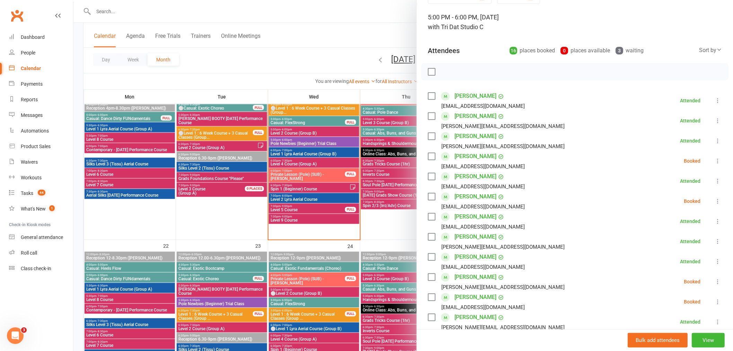
click at [714, 159] on icon at bounding box center [717, 160] width 7 height 7
click at [671, 198] on link "Check in" at bounding box center [684, 202] width 74 height 14
click at [257, 181] on div at bounding box center [403, 175] width 660 height 351
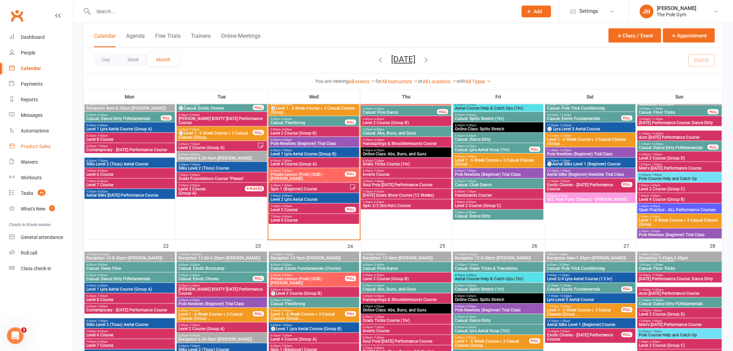
click at [39, 141] on link "Product Sales" at bounding box center [41, 147] width 64 height 16
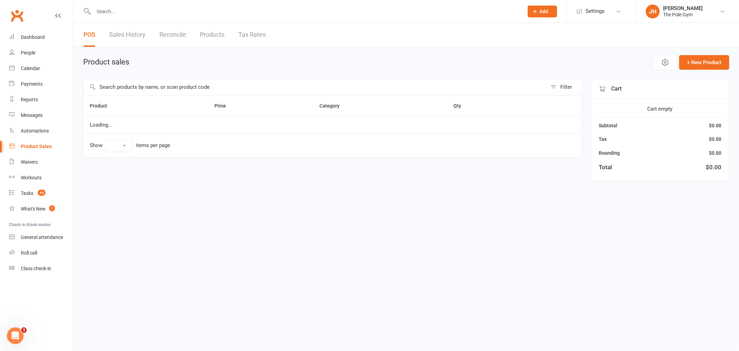
select select "10"
click at [163, 78] on main "Product sales Open POS Portal + New Product Filter Product Price Category Qty L…" at bounding box center [406, 118] width 646 height 126
click at [162, 85] on input "text" at bounding box center [316, 87] width 464 height 16
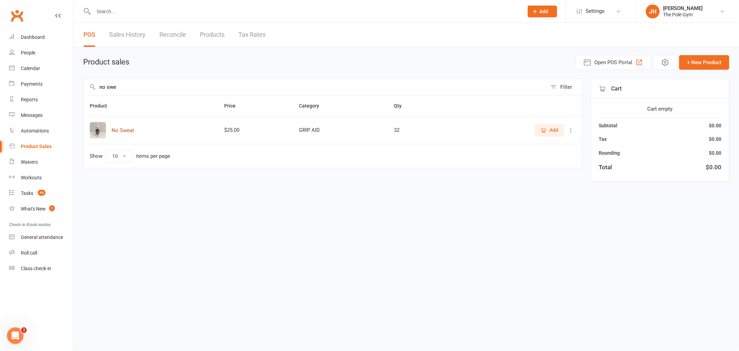
type input "no swe"
click at [118, 129] on button "No Sweat" at bounding box center [123, 130] width 23 height 8
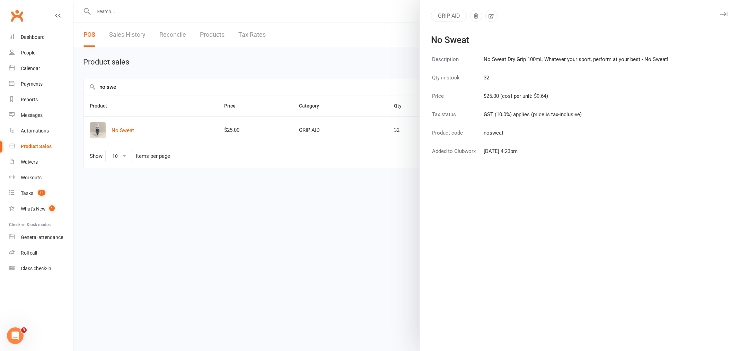
click at [354, 226] on div at bounding box center [406, 175] width 666 height 351
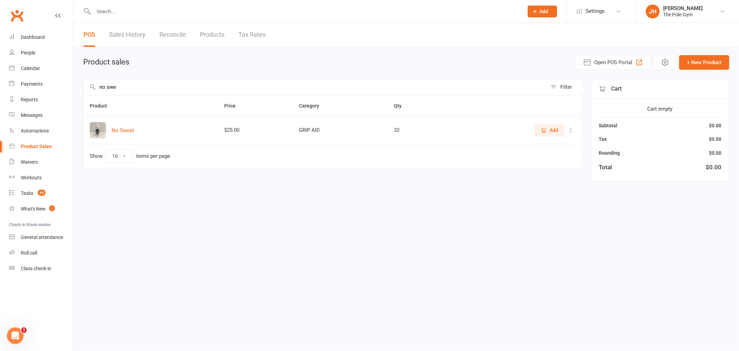
click at [539, 126] on button "Add" at bounding box center [549, 130] width 29 height 12
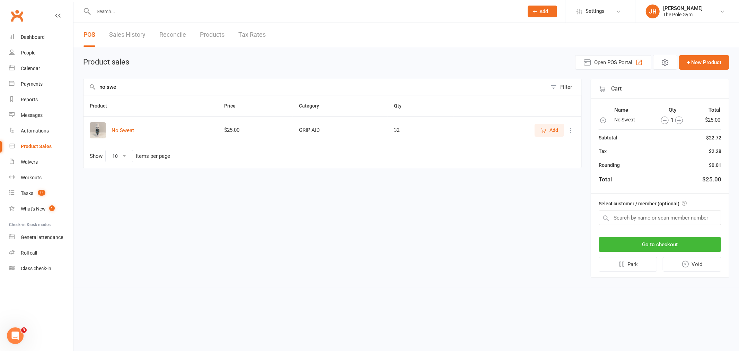
click at [658, 208] on div "Select customer / member (optional)" at bounding box center [660, 211] width 138 height 37
click at [654, 218] on input "text" at bounding box center [660, 217] width 123 height 15
paste input "Taylor Phineasa-Burke"
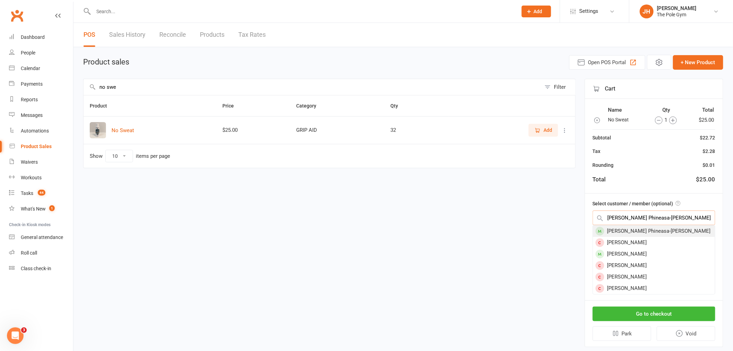
type input "Taylor Phineasa-Burke"
click at [629, 229] on div "Taylor Phineasa-Burke" at bounding box center [654, 230] width 122 height 11
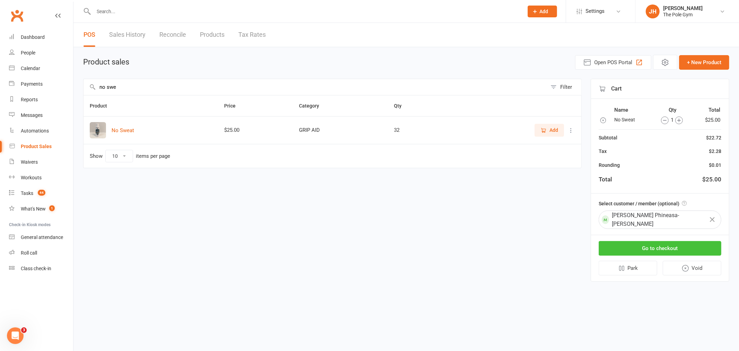
click at [650, 241] on button "Go to checkout" at bounding box center [660, 248] width 123 height 15
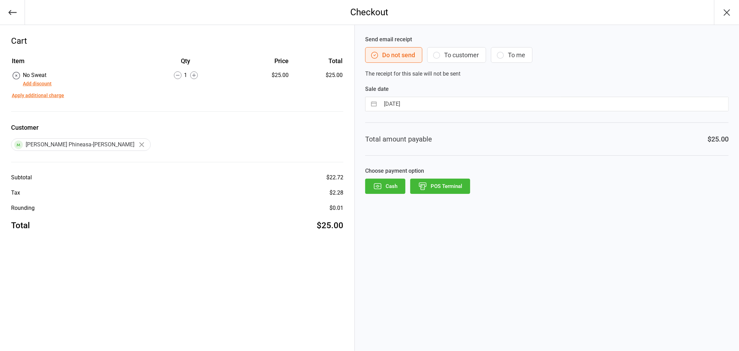
click at [438, 185] on button "POS Terminal" at bounding box center [440, 185] width 60 height 15
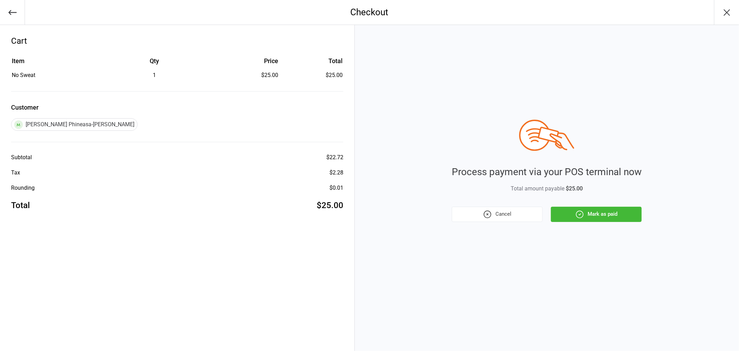
click at [615, 207] on button "Mark as paid" at bounding box center [596, 214] width 91 height 15
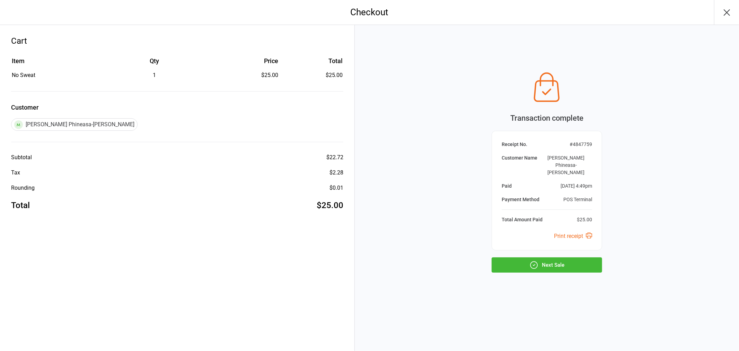
click at [534, 261] on icon "button" at bounding box center [533, 264] width 7 height 7
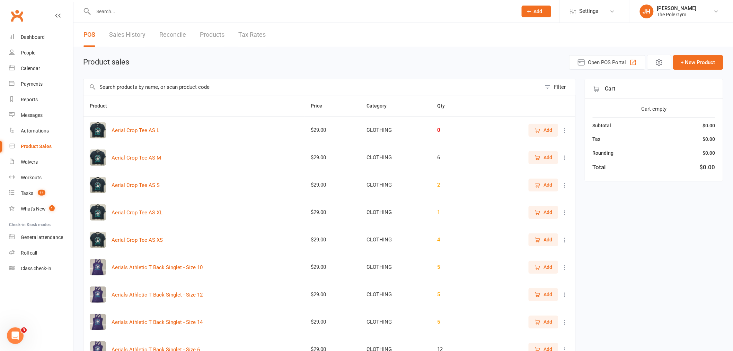
click at [256, 9] on input "text" at bounding box center [301, 12] width 421 height 10
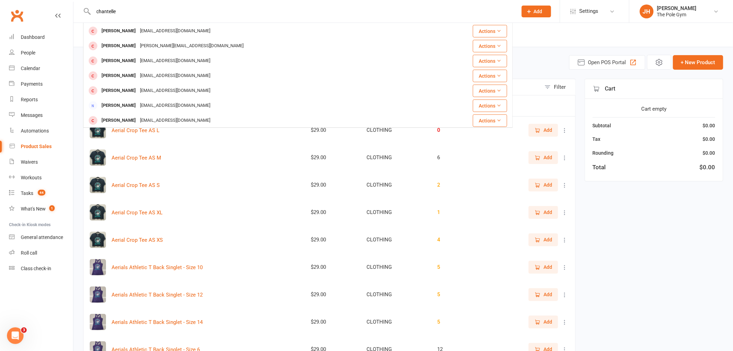
scroll to position [78, 0]
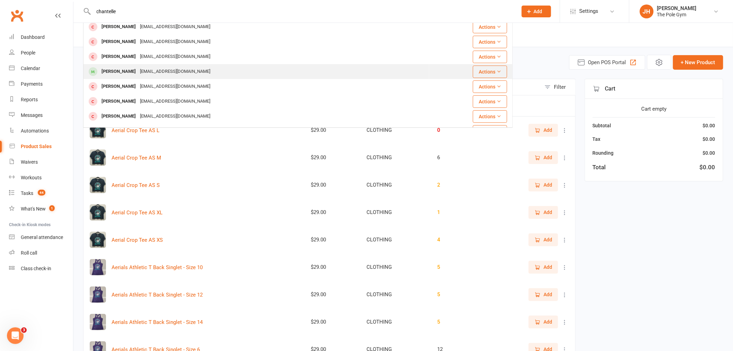
type input "chantelle"
click at [140, 68] on div "chantellesilva14@gmail.com" at bounding box center [175, 72] width 74 height 10
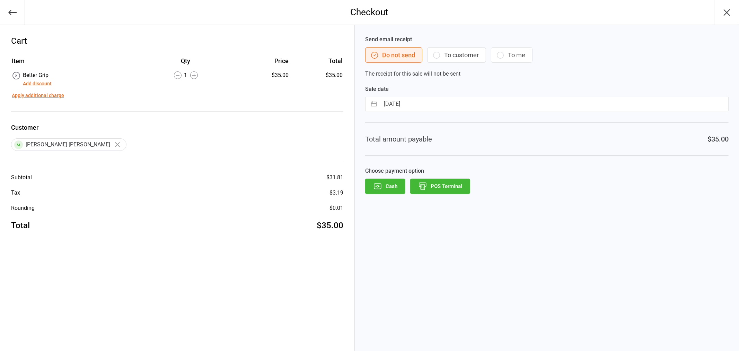
click at [446, 187] on button "POS Terminal" at bounding box center [440, 185] width 60 height 15
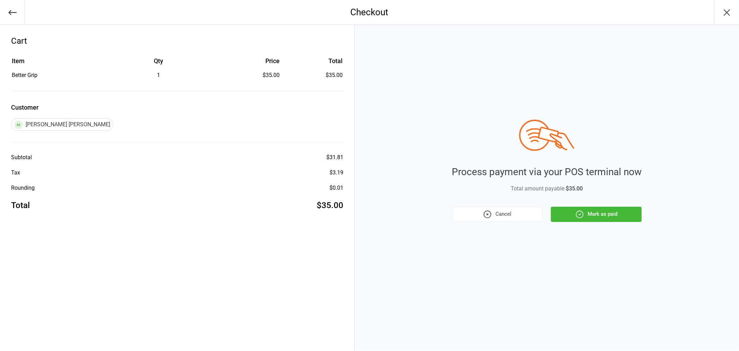
click at [560, 204] on div "Process payment via your POS terminal now Total amount payable $35.00 Cancel Ma…" at bounding box center [547, 171] width 190 height 102
click at [560, 207] on button "Mark as paid" at bounding box center [596, 214] width 91 height 15
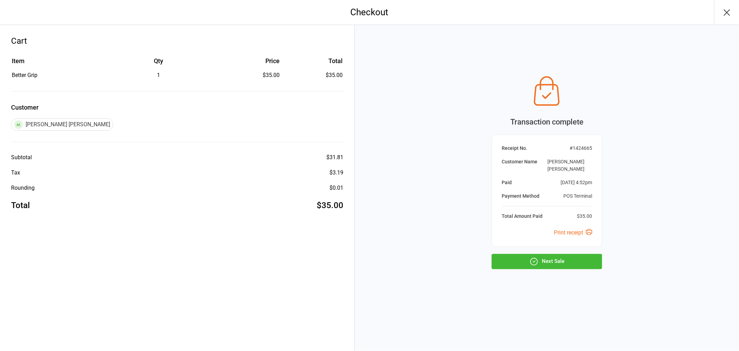
click at [538, 257] on icon "button" at bounding box center [533, 261] width 9 height 9
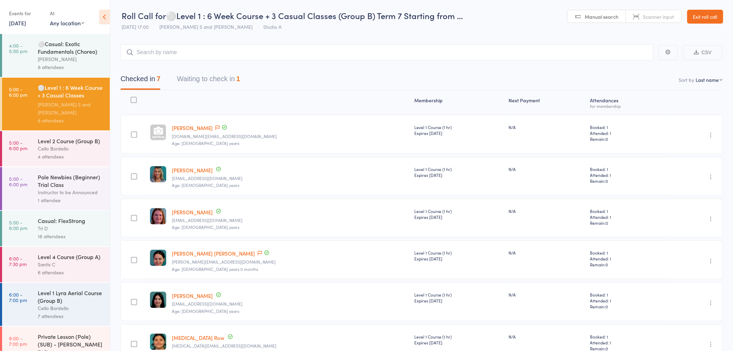
click at [212, 78] on button "Waiting to check in 1" at bounding box center [208, 80] width 63 height 18
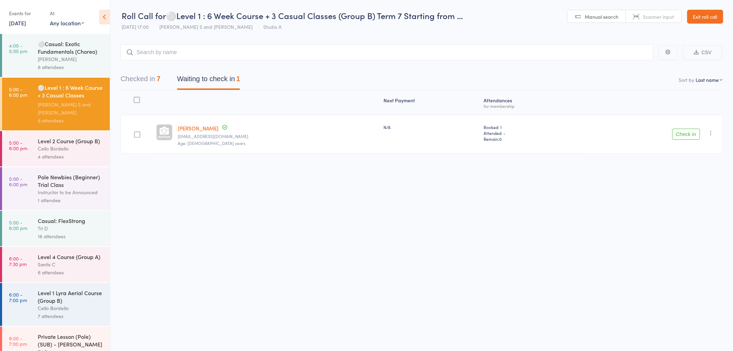
click at [710, 132] on icon "button" at bounding box center [711, 132] width 7 height 7
click at [437, 187] on div "Roll Call for ⚪Level 1 : 6 Week Course + 3 Casual Classes (Group B) Term 7 Star…" at bounding box center [366, 175] width 733 height 351
click at [147, 83] on button "Checked in 7" at bounding box center [141, 80] width 40 height 18
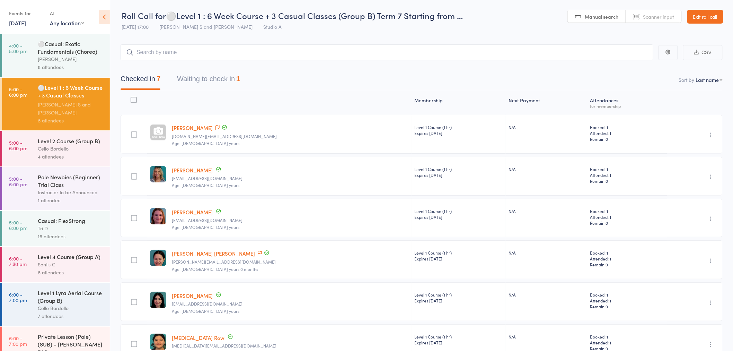
click at [221, 79] on button "Waiting to check in 1" at bounding box center [208, 80] width 63 height 18
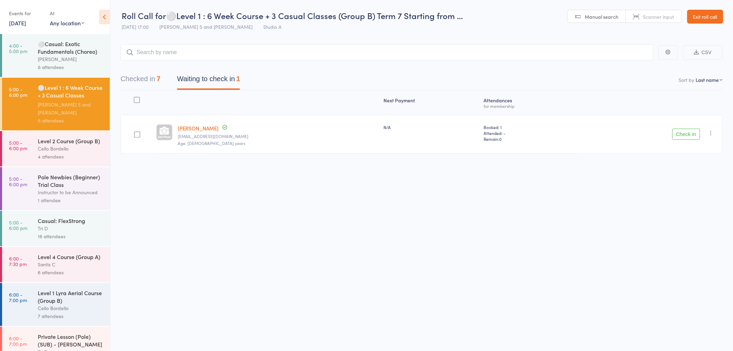
click at [709, 132] on icon "button" at bounding box center [711, 132] width 7 height 7
click at [688, 201] on li "Mark absent" at bounding box center [686, 201] width 57 height 9
click at [148, 79] on button "Checked in 7" at bounding box center [141, 80] width 40 height 18
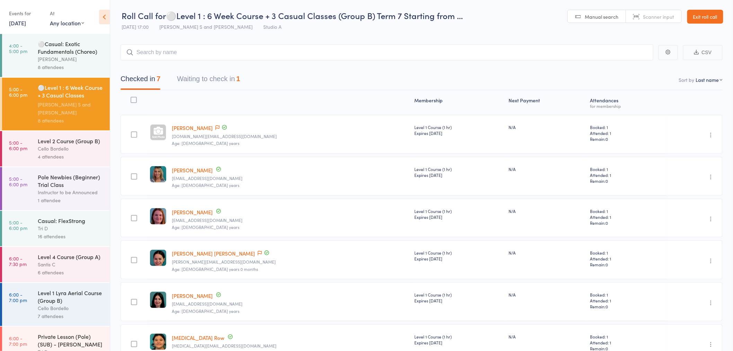
click at [224, 82] on button "Waiting to check in 1" at bounding box center [208, 80] width 63 height 18
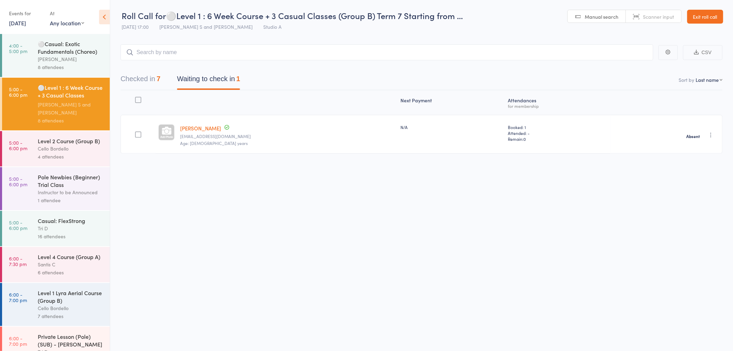
click at [72, 151] on div "Cello Bordello" at bounding box center [71, 148] width 66 height 8
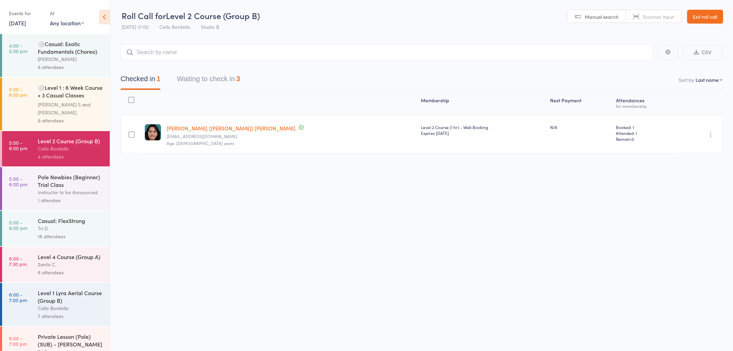
click at [210, 82] on button "Waiting to check in 3" at bounding box center [208, 80] width 63 height 18
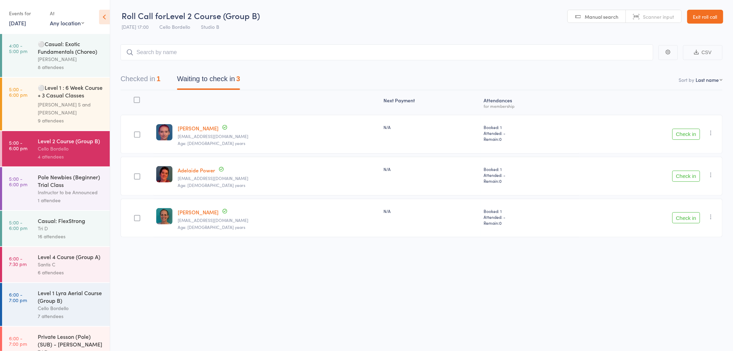
click at [688, 178] on button "Check in" at bounding box center [687, 175] width 28 height 11
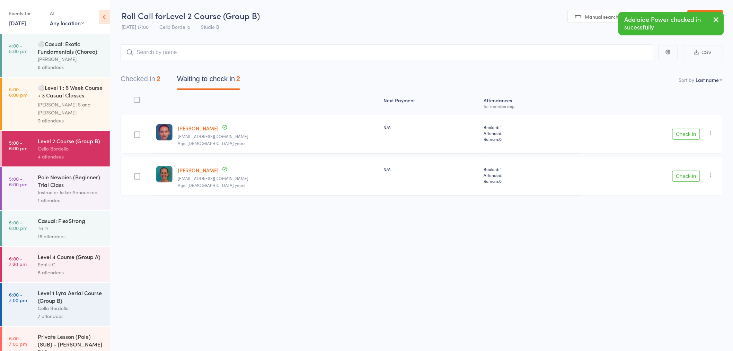
click at [85, 116] on div "9 attendees" at bounding box center [71, 120] width 66 height 8
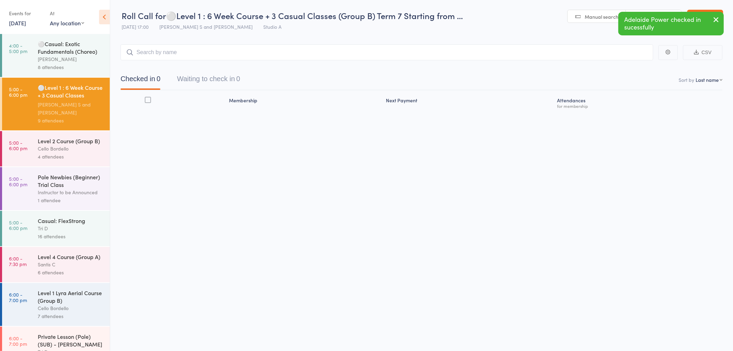
click at [217, 82] on button "Waiting to check in 0" at bounding box center [208, 80] width 63 height 18
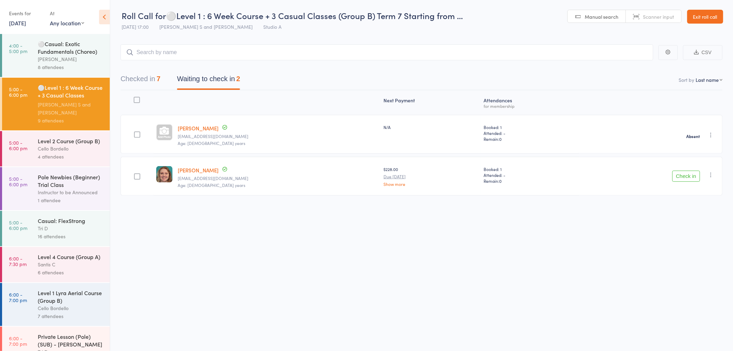
click at [709, 137] on icon "button" at bounding box center [711, 134] width 7 height 7
click at [683, 150] on li "Check in" at bounding box center [686, 148] width 57 height 9
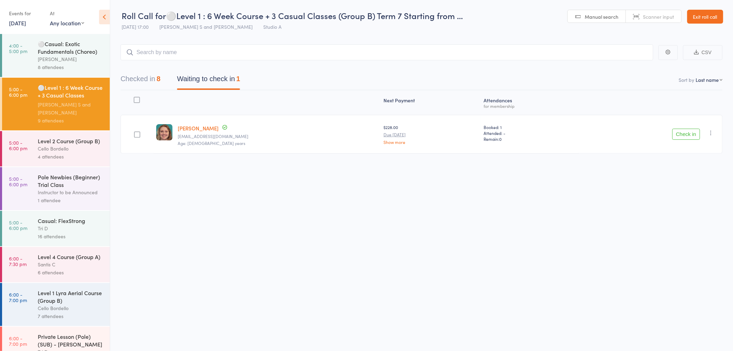
click at [685, 135] on button "Check in" at bounding box center [687, 134] width 28 height 11
